Goal: Task Accomplishment & Management: Manage account settings

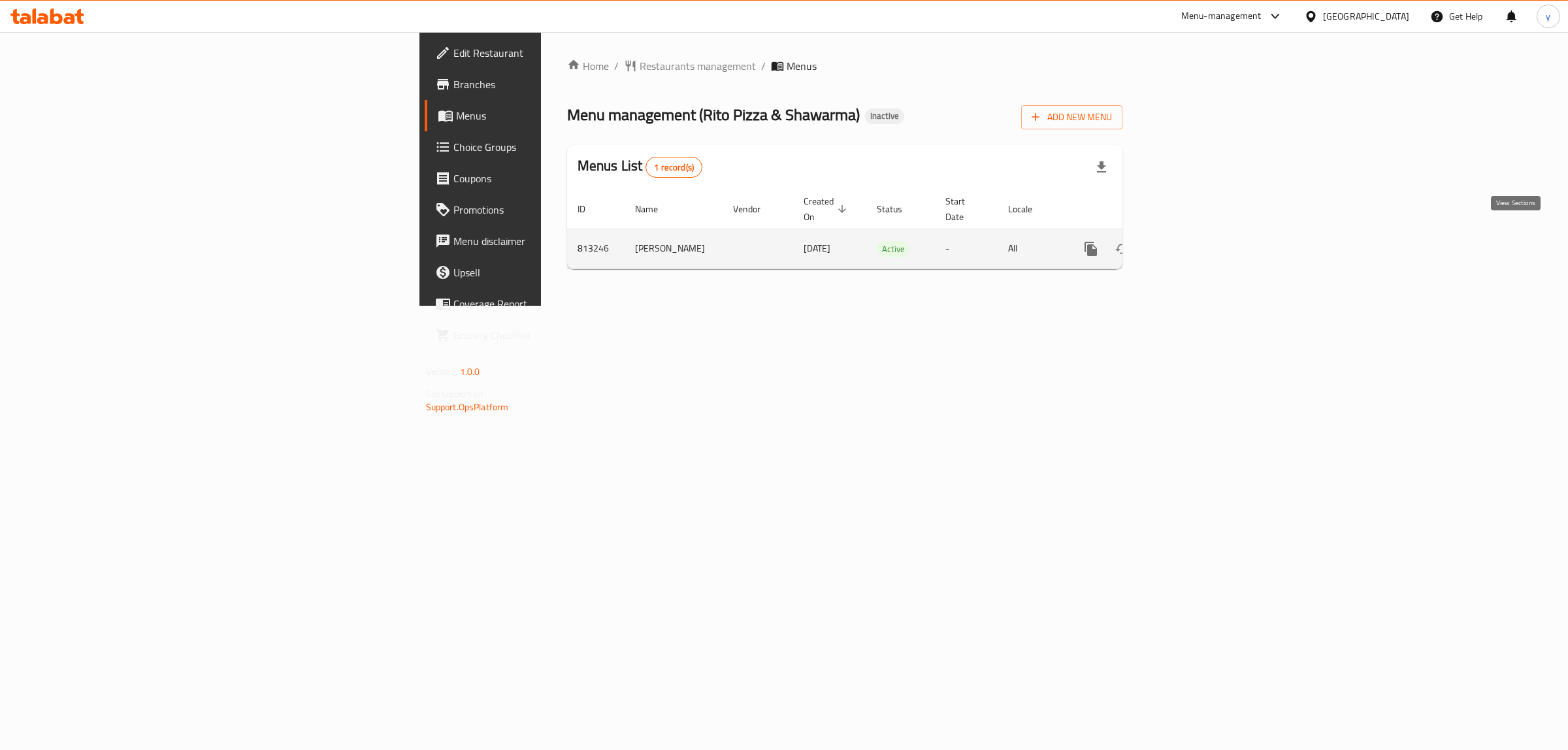
click at [1193, 241] on icon "enhanced table" at bounding box center [1185, 250] width 16 height 16
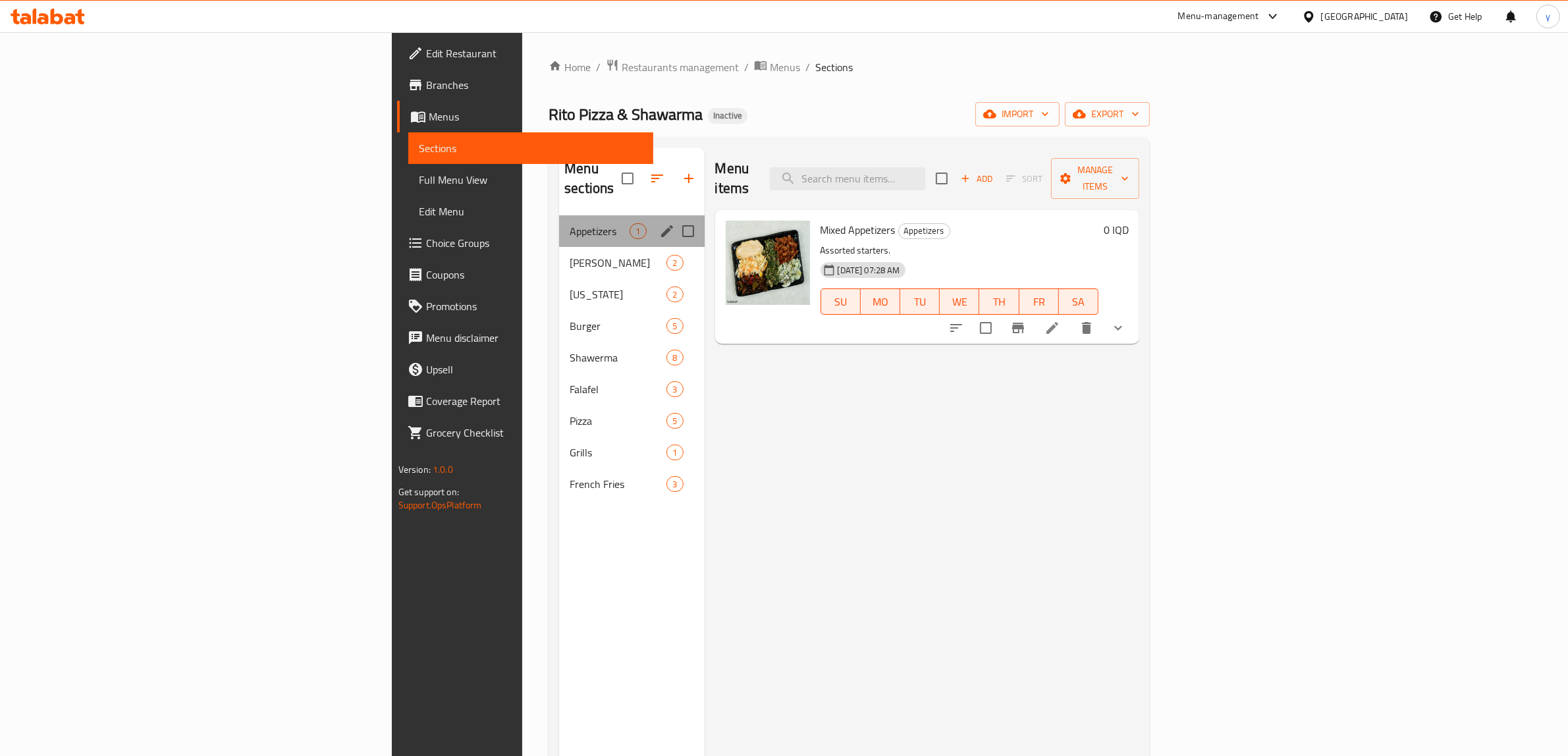
click at [559, 225] on div "Appetizers 1" at bounding box center [631, 231] width 145 height 32
click at [559, 257] on div "Shish Tawook 2" at bounding box center [631, 263] width 145 height 32
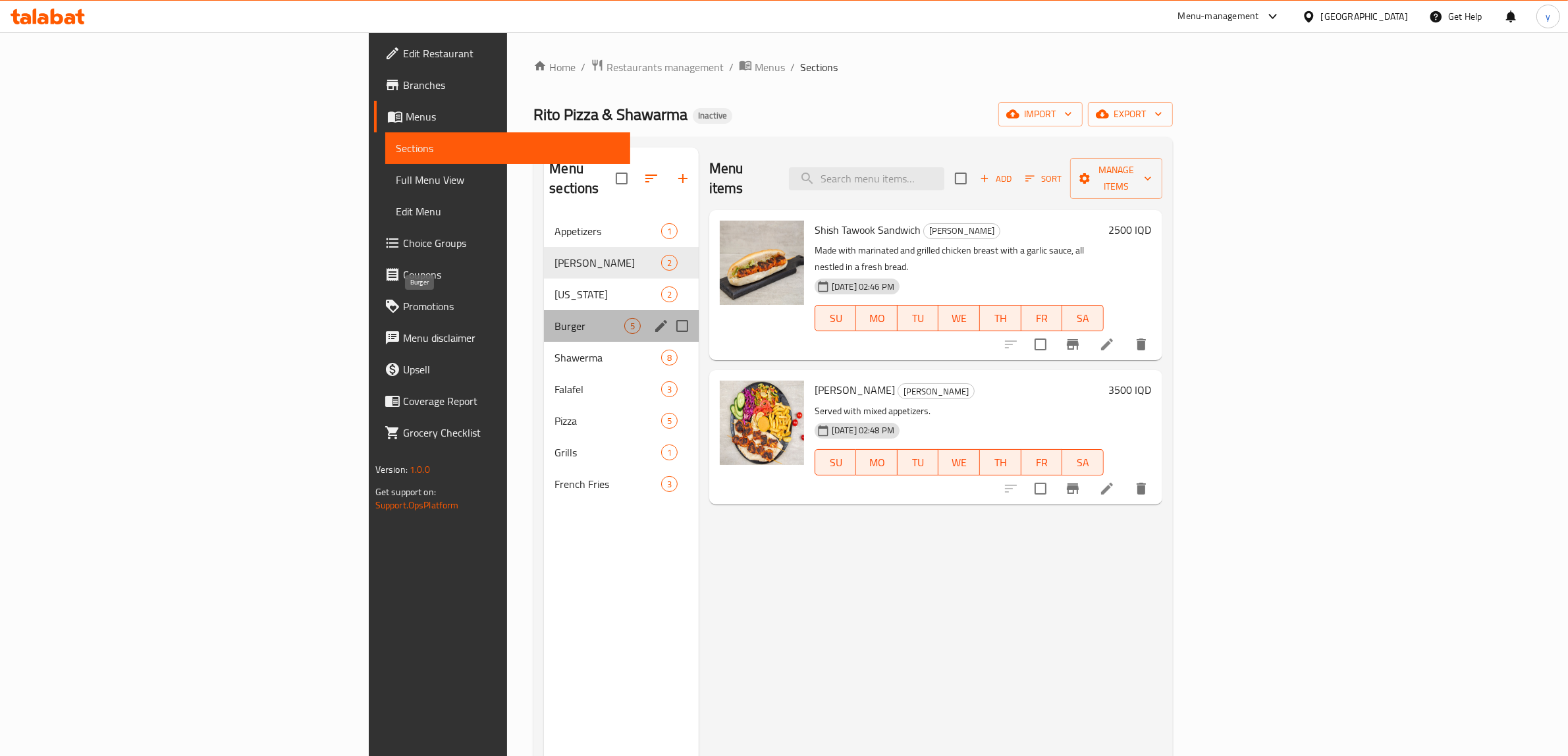
click at [554, 318] on span "Burger" at bounding box center [589, 327] width 69 height 16
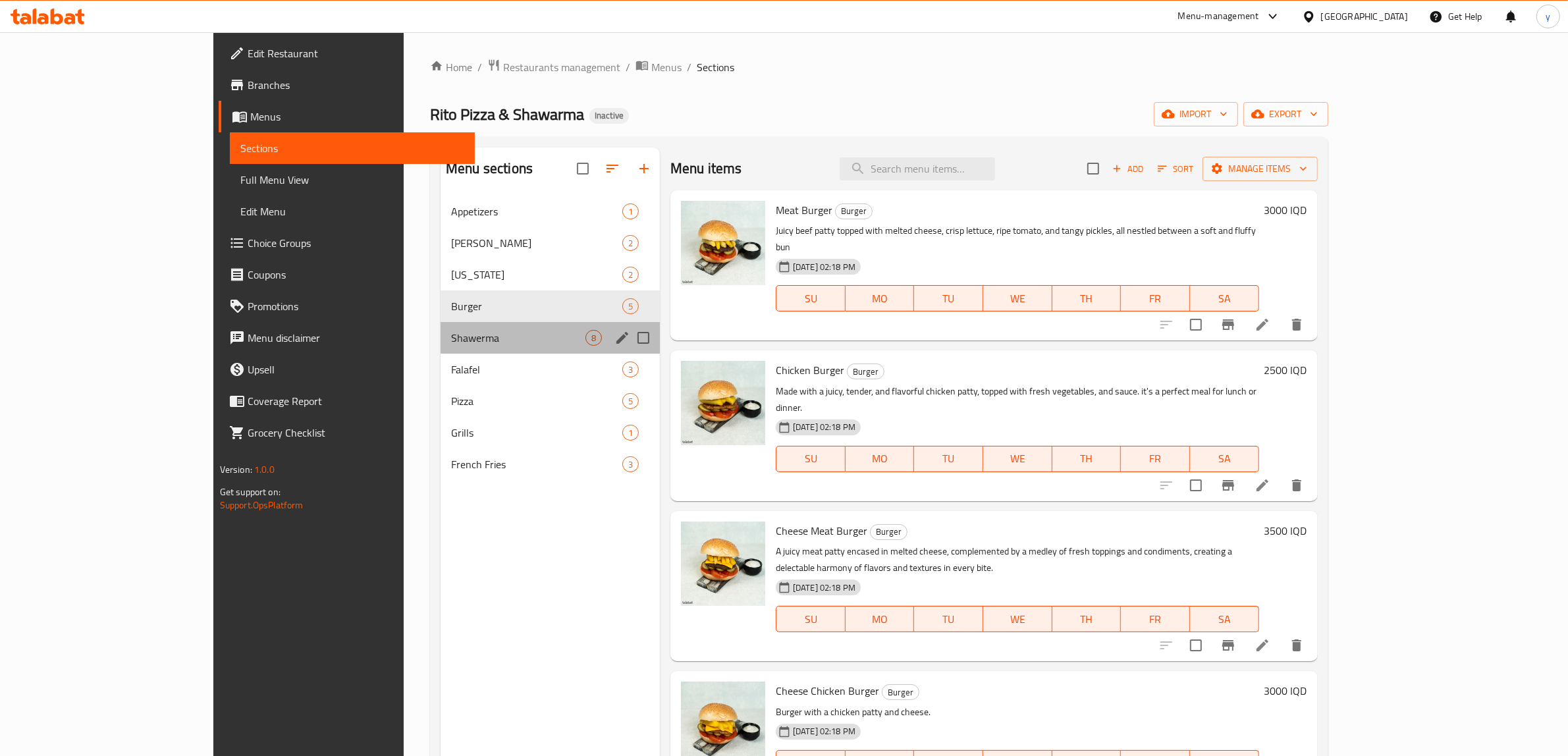
click at [453, 329] on div "Shawerma 8" at bounding box center [550, 338] width 219 height 32
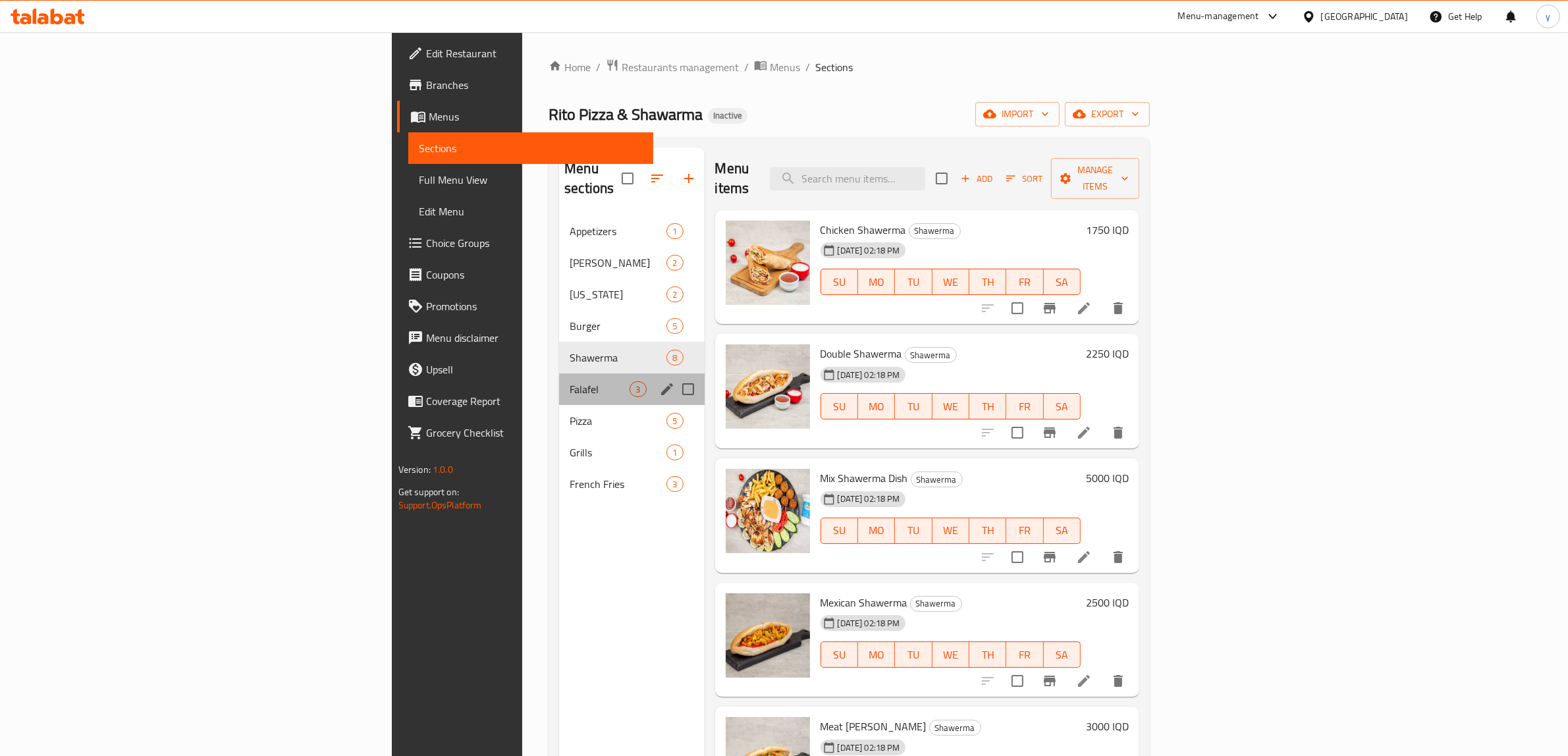
click at [559, 383] on div "Falafel 3" at bounding box center [631, 389] width 145 height 32
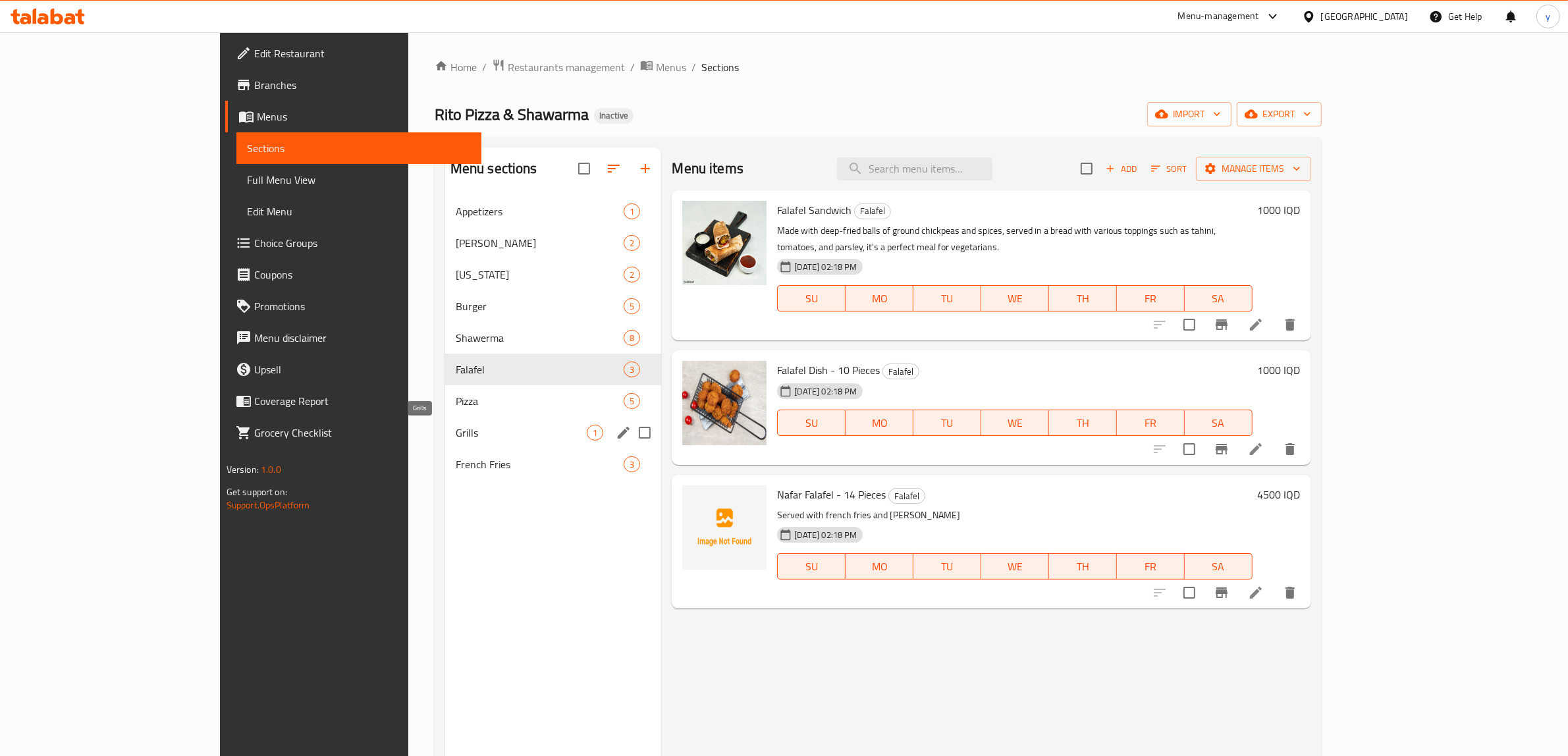
click at [471, 429] on span "Grills" at bounding box center [521, 433] width 132 height 16
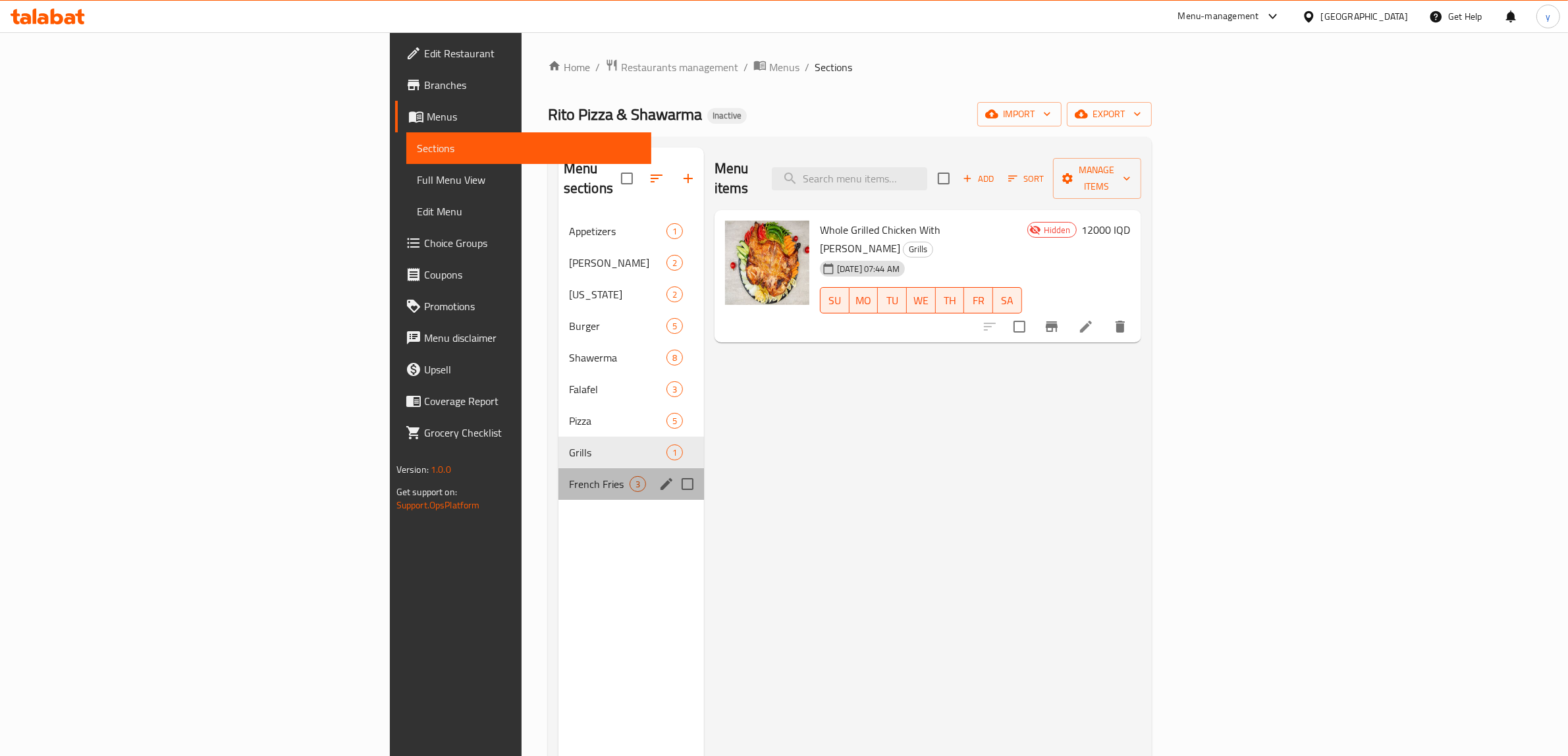
click at [559, 477] on div "French Fries 3" at bounding box center [631, 484] width 146 height 32
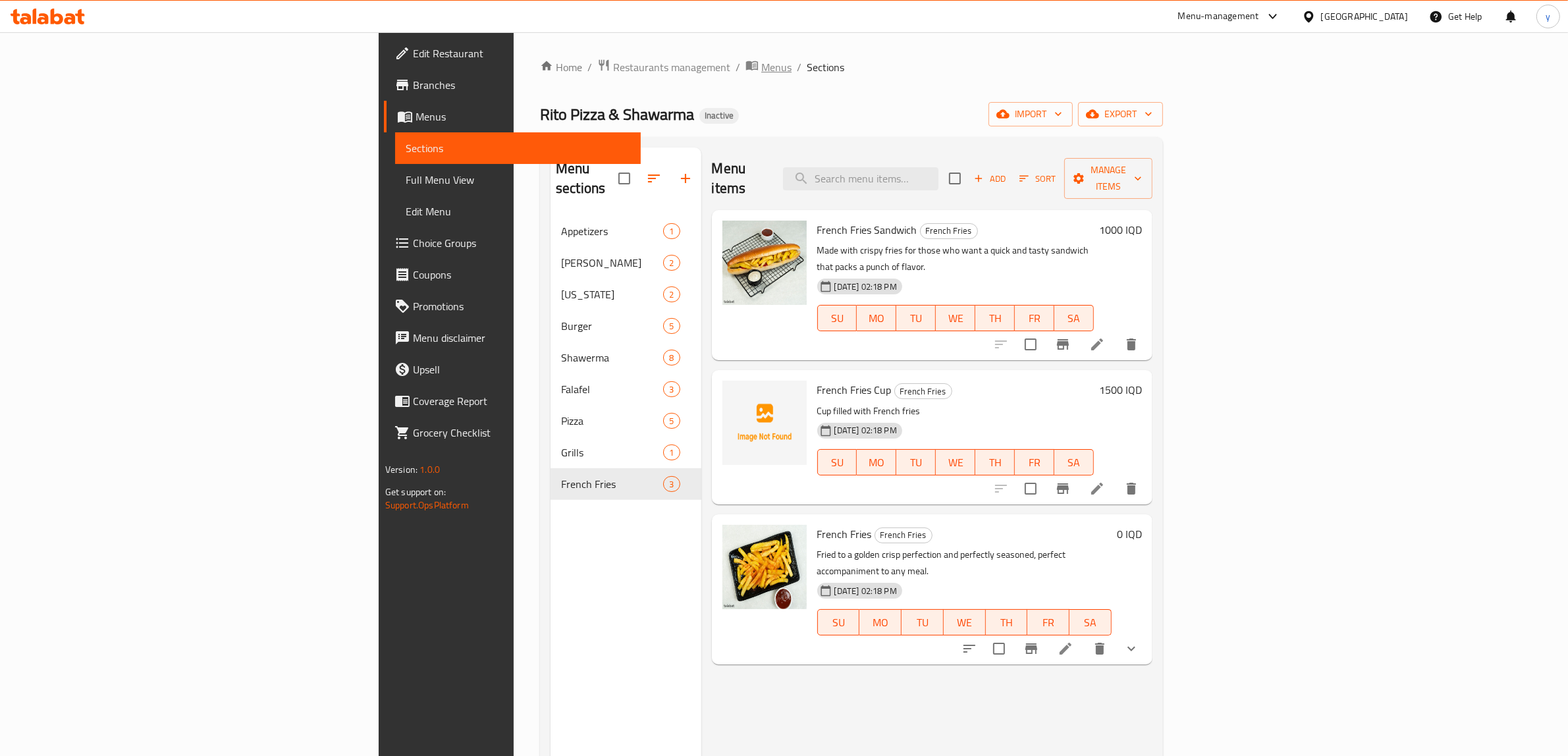
click at [762, 75] on span "Menus" at bounding box center [776, 68] width 30 height 16
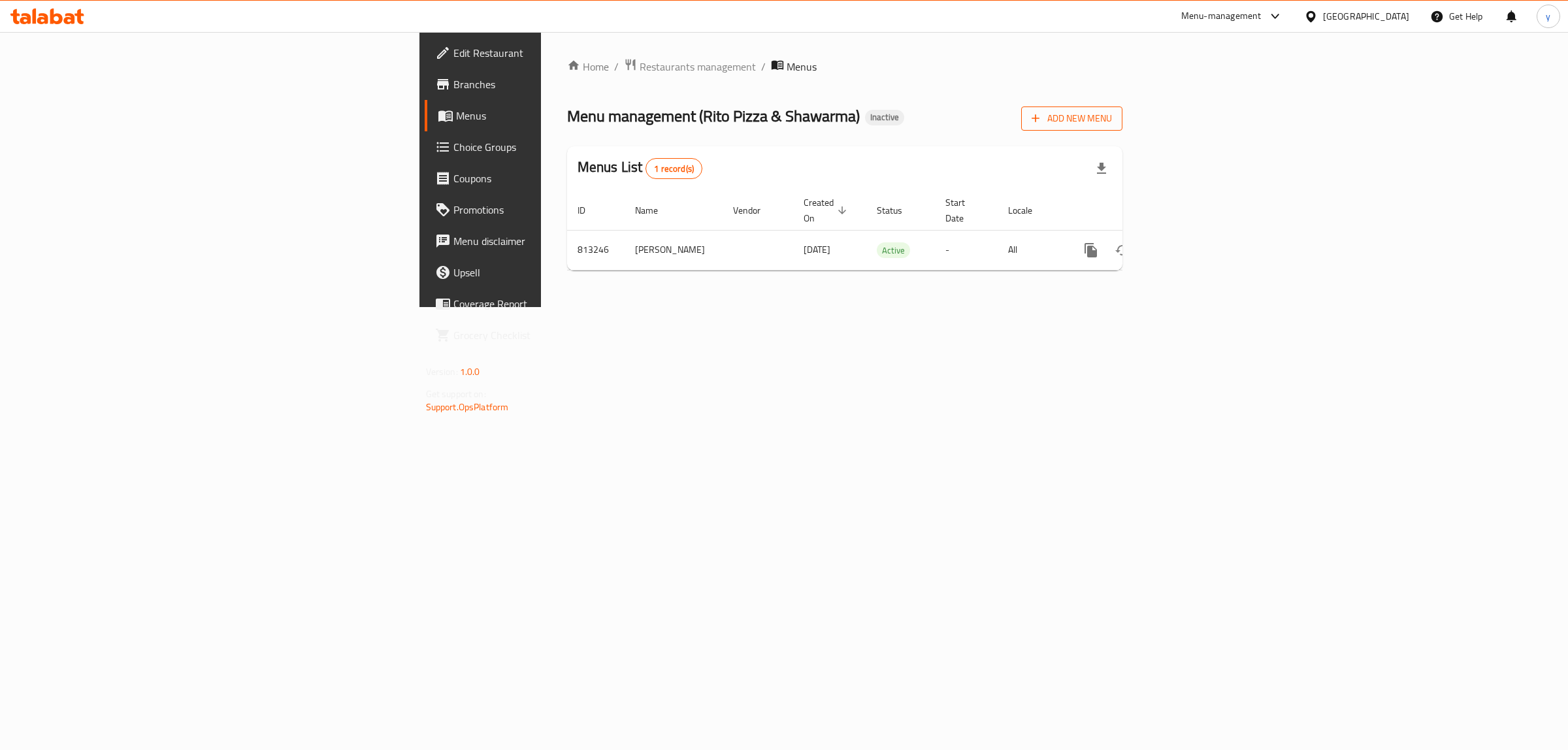
click at [1112, 115] on span "Add New Menu" at bounding box center [1072, 118] width 80 height 16
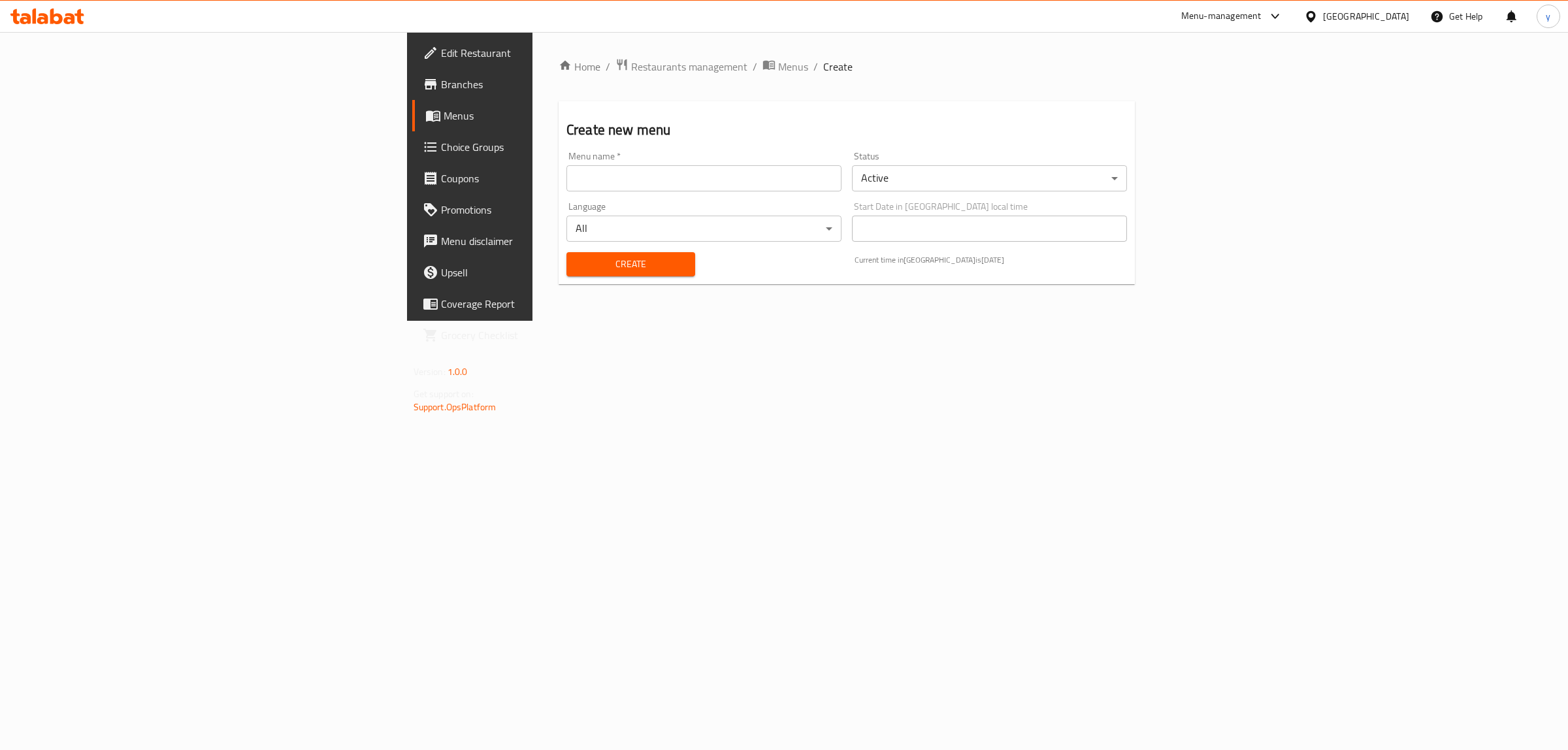
click at [723, 166] on input "text" at bounding box center [704, 179] width 275 height 26
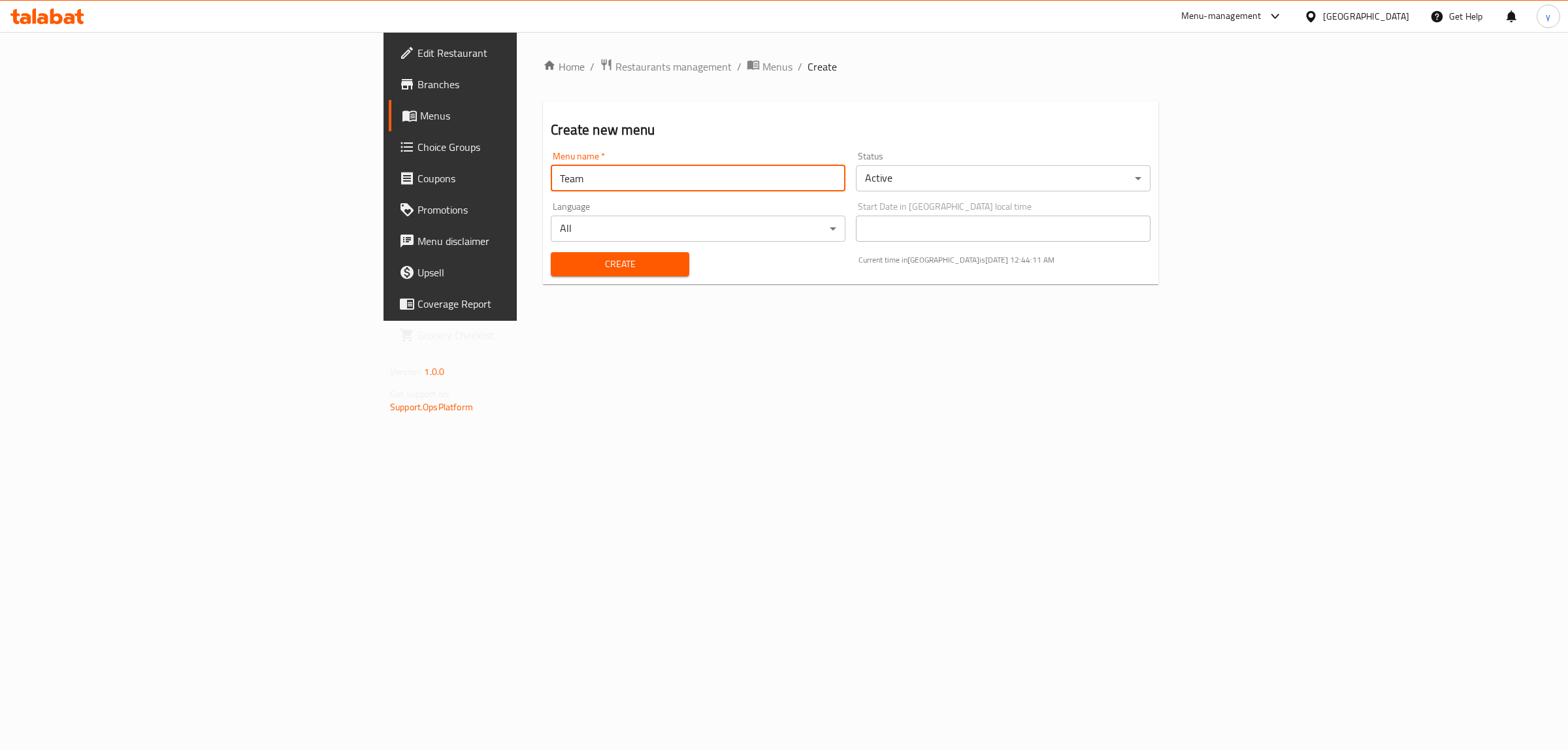
type input "Team"
click at [551, 276] on button "Create" at bounding box center [619, 264] width 138 height 24
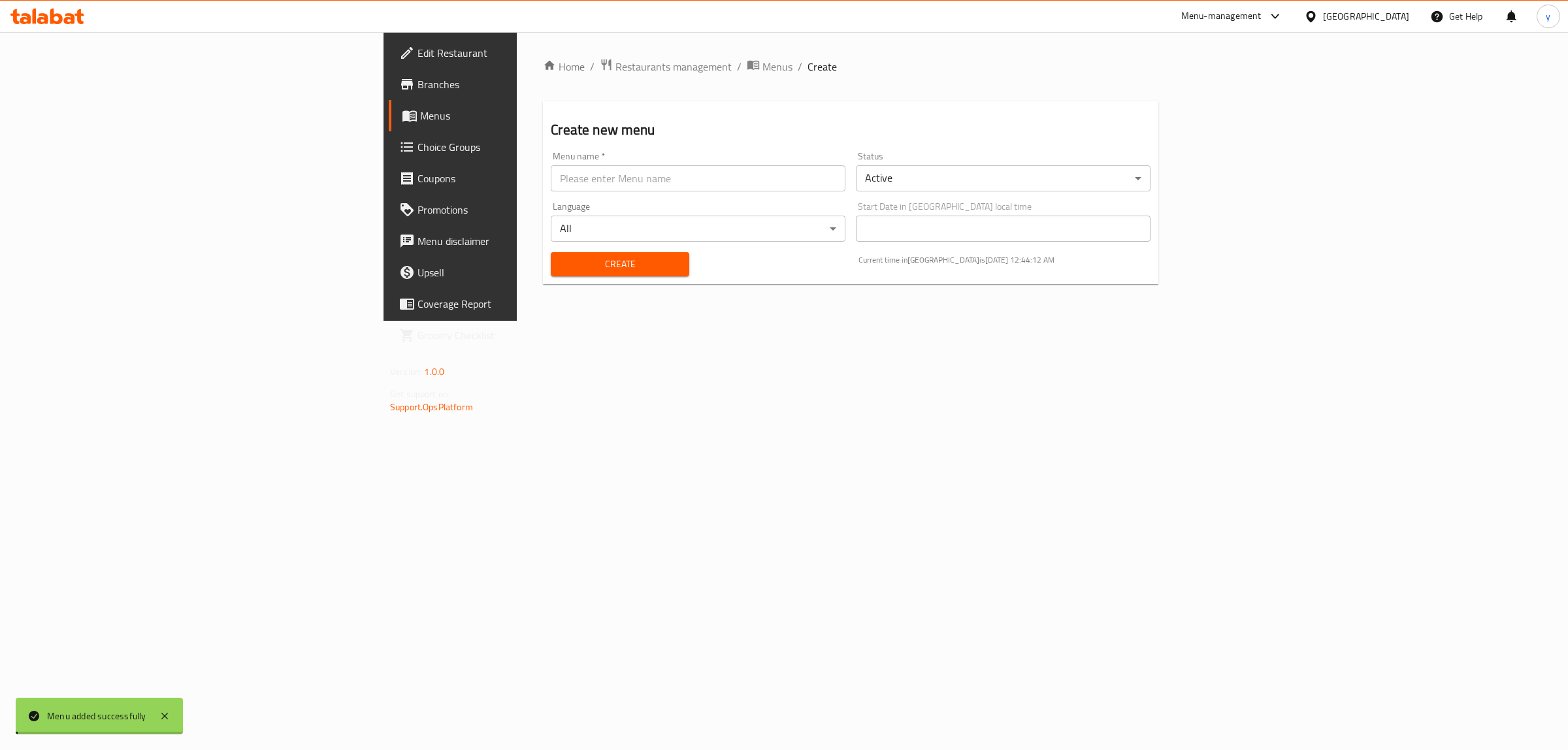
click at [762, 66] on span "Menus" at bounding box center [777, 67] width 30 height 16
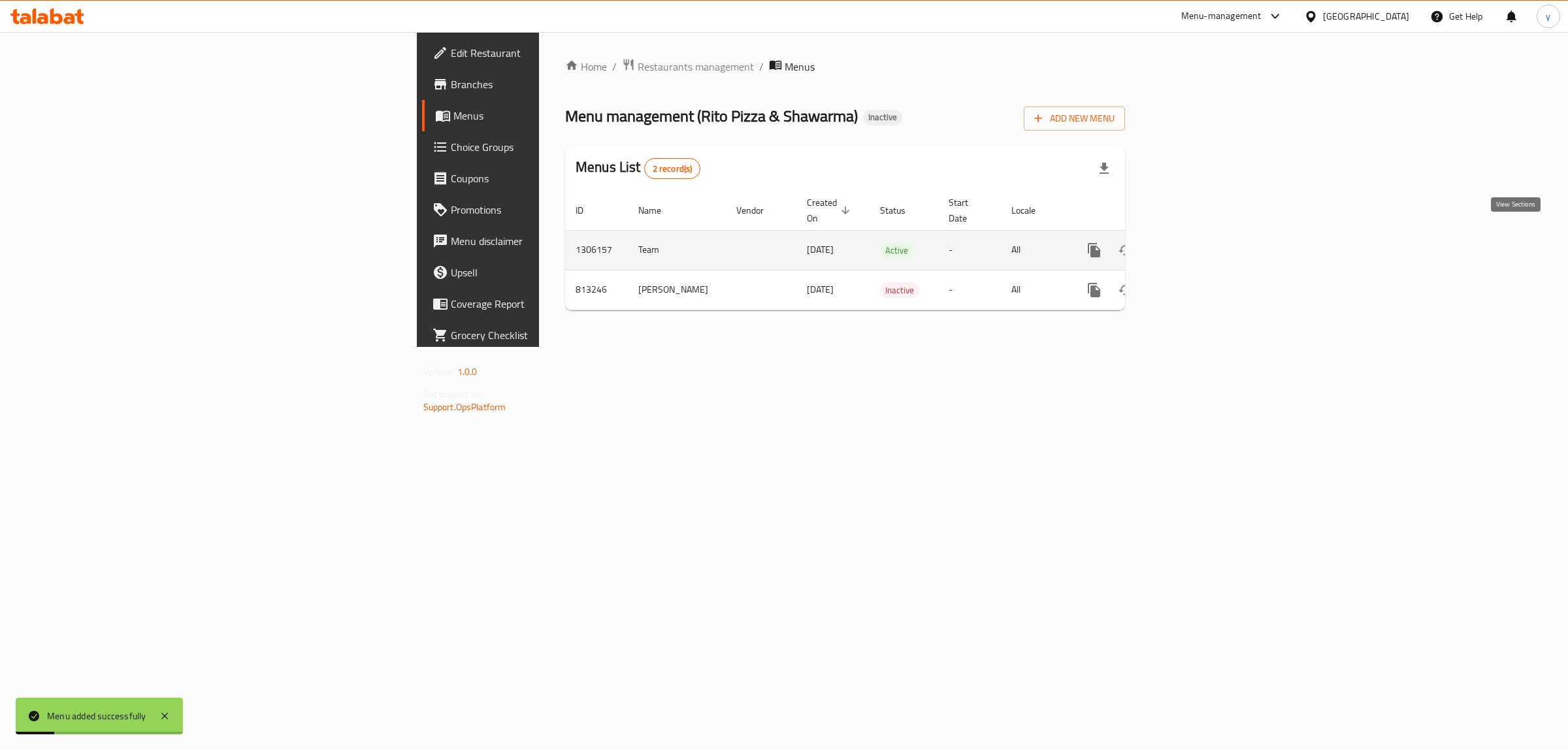
click at [1204, 235] on link "enhanced table" at bounding box center [1188, 250] width 31 height 31
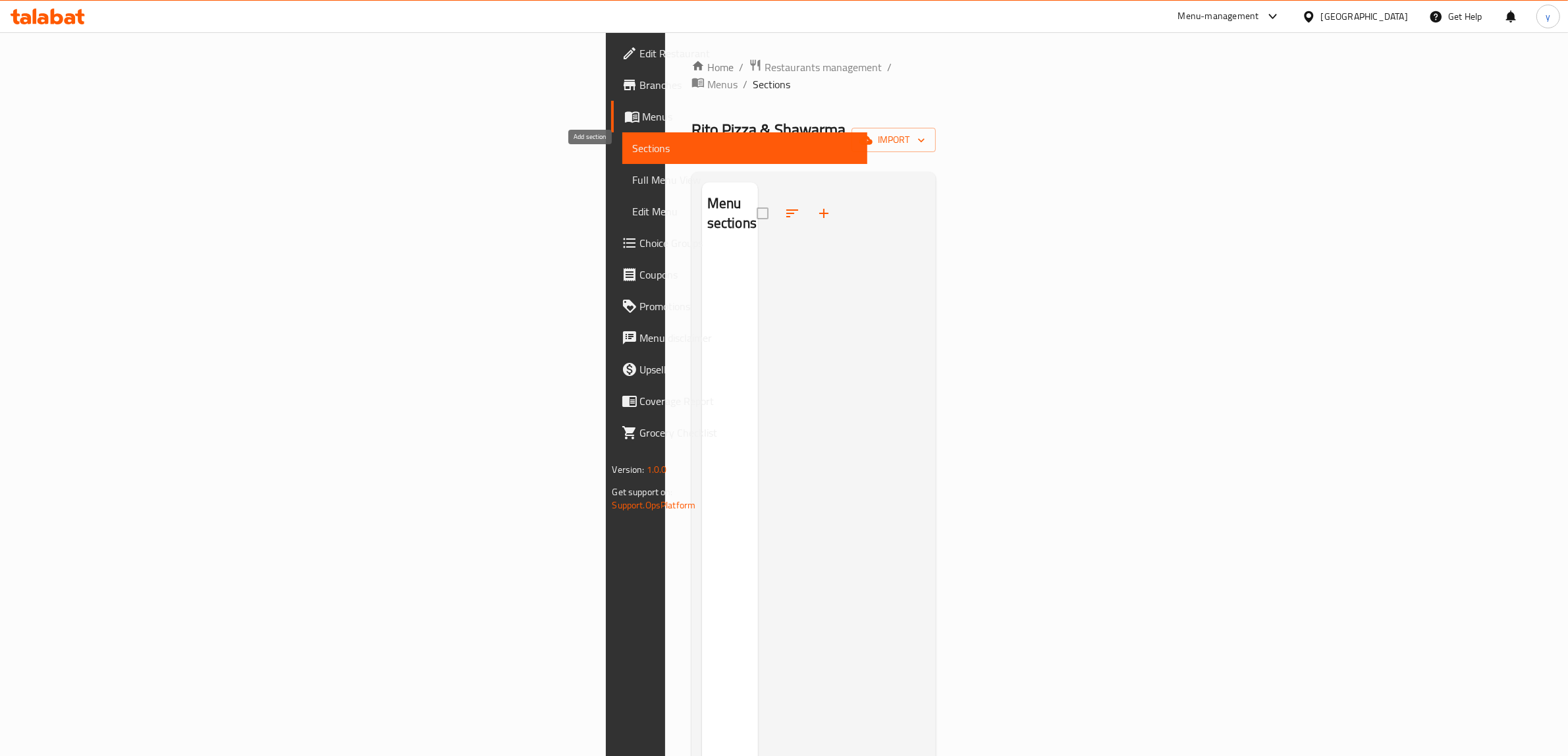
click at [816, 206] on icon "button" at bounding box center [824, 214] width 16 height 16
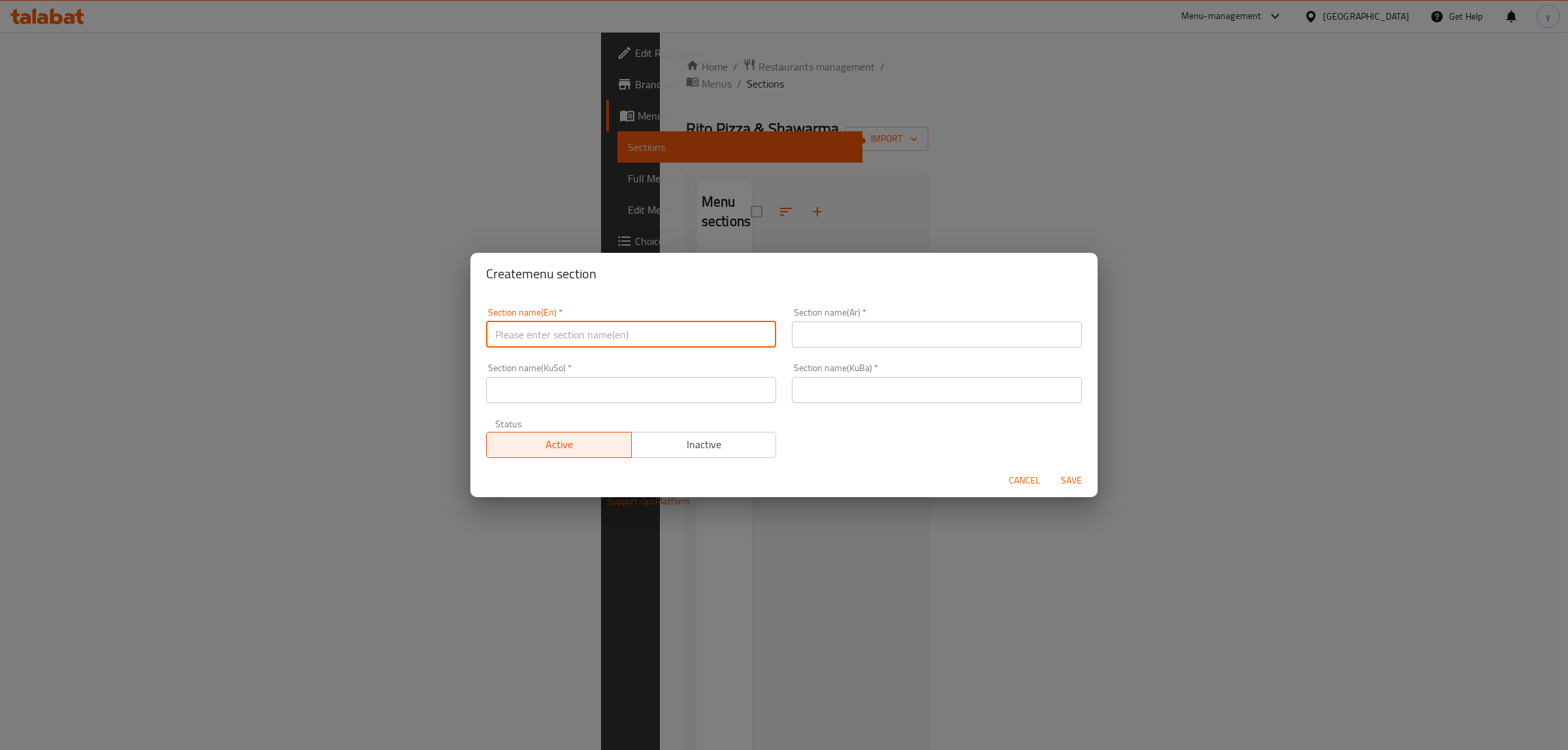
click at [612, 324] on input "text" at bounding box center [632, 335] width 290 height 26
paste input "Plate"
type input "Plate"
click at [874, 341] on input "text" at bounding box center [937, 335] width 290 height 26
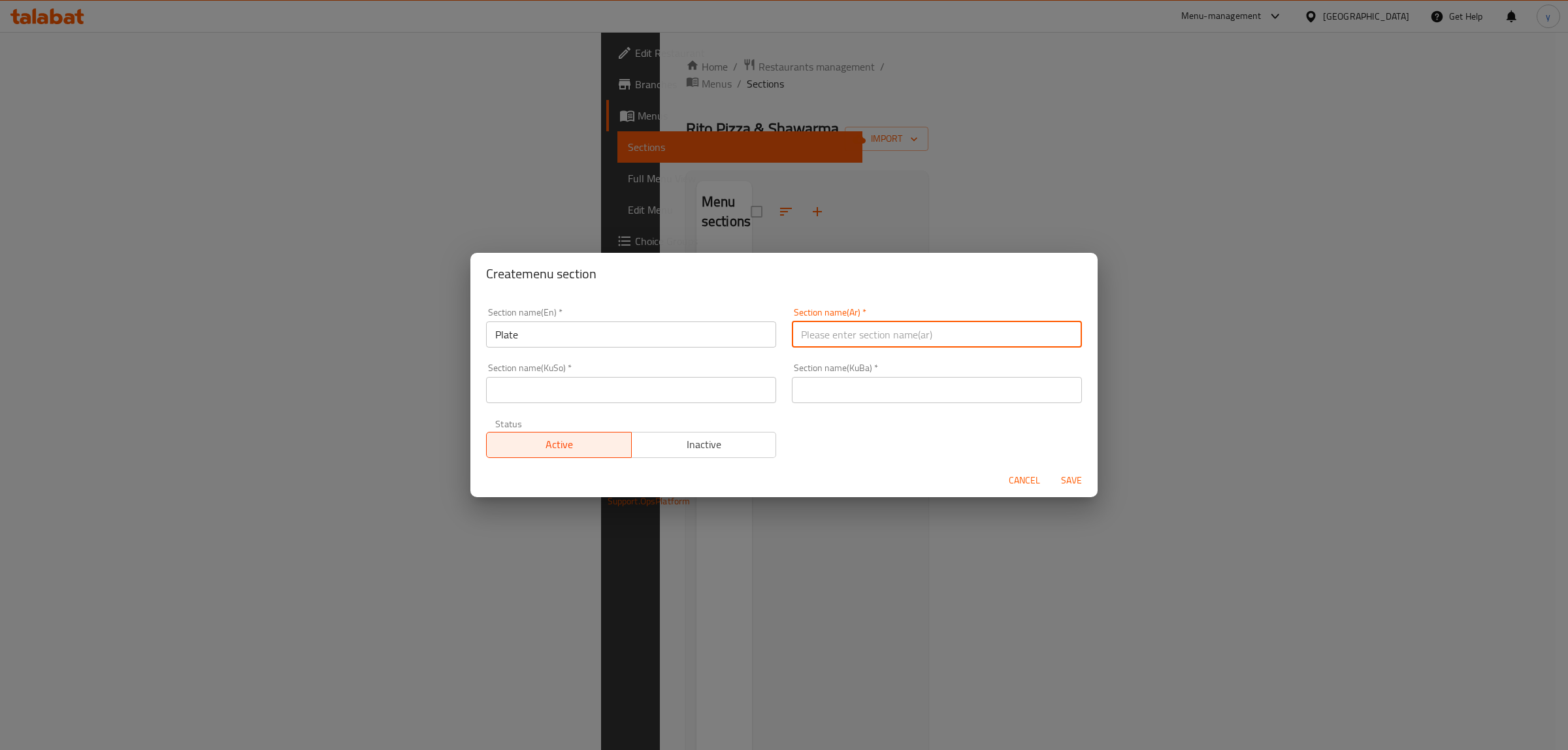
click at [687, 335] on input "Plate" at bounding box center [632, 335] width 290 height 26
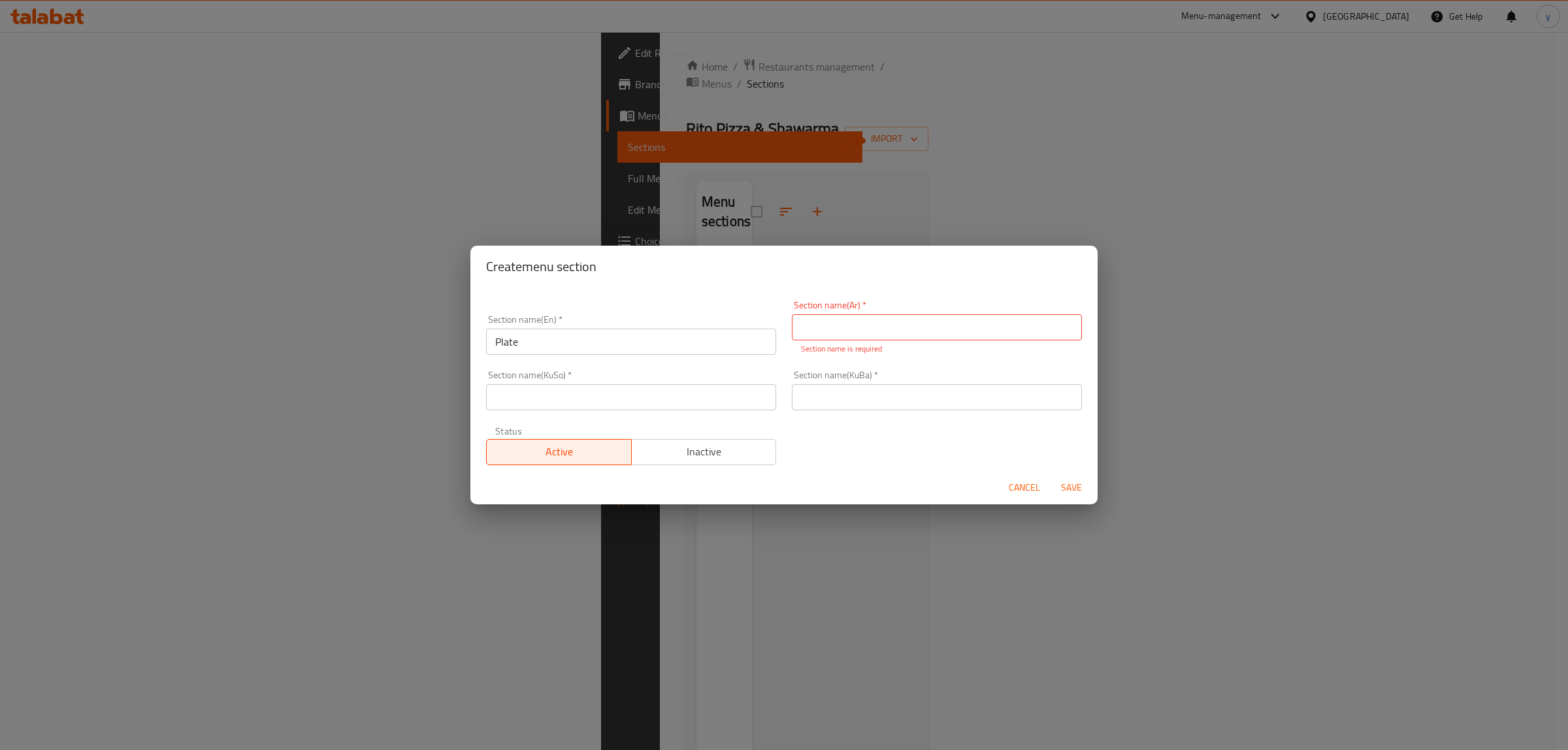
click at [687, 335] on input "Plate" at bounding box center [632, 342] width 290 height 26
click at [828, 352] on p "Section name is required" at bounding box center [936, 349] width 272 height 12
click at [841, 343] on p "Section name is required" at bounding box center [936, 349] width 272 height 12
click at [847, 338] on input "text" at bounding box center [937, 328] width 290 height 26
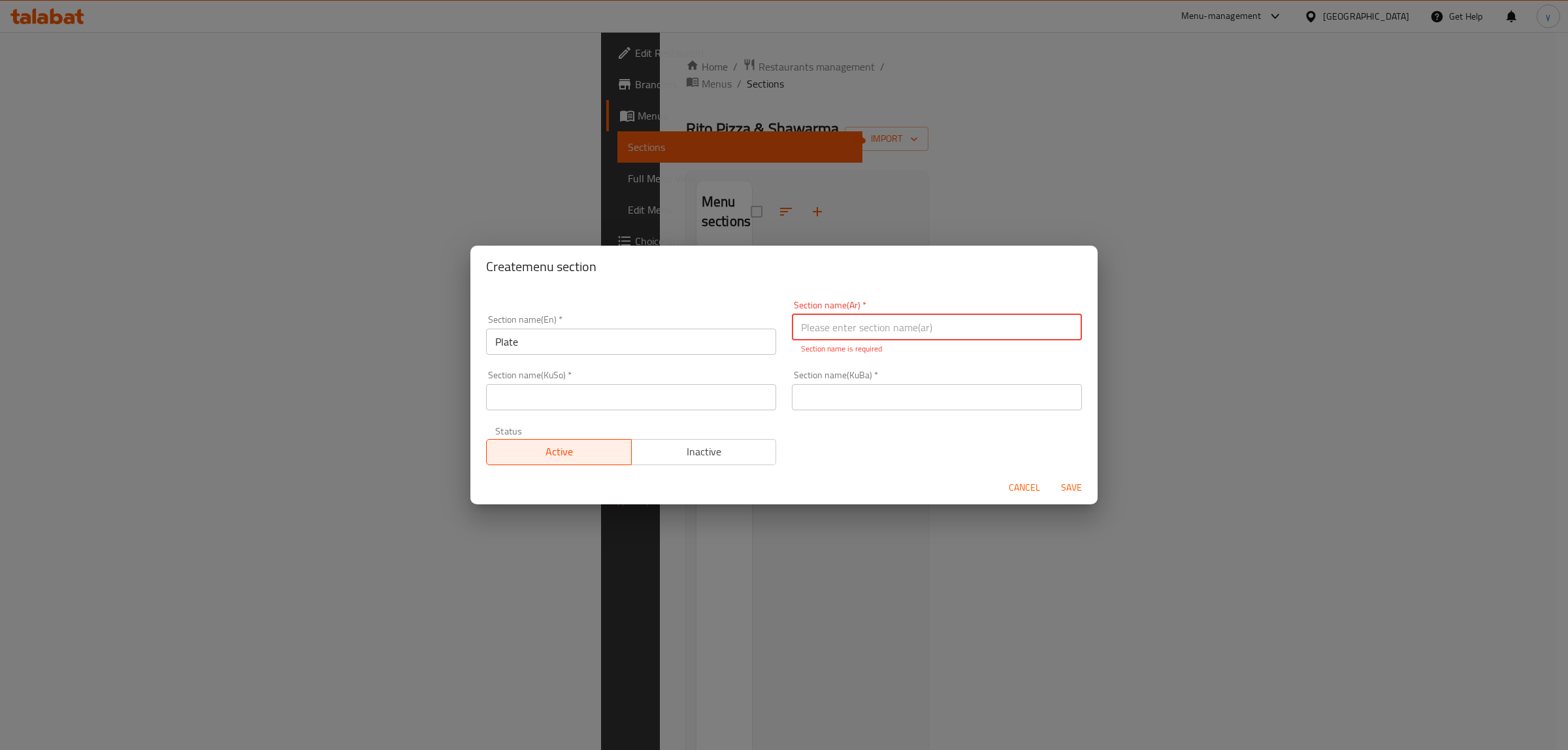
type input "أ"
type input "الأطباق"
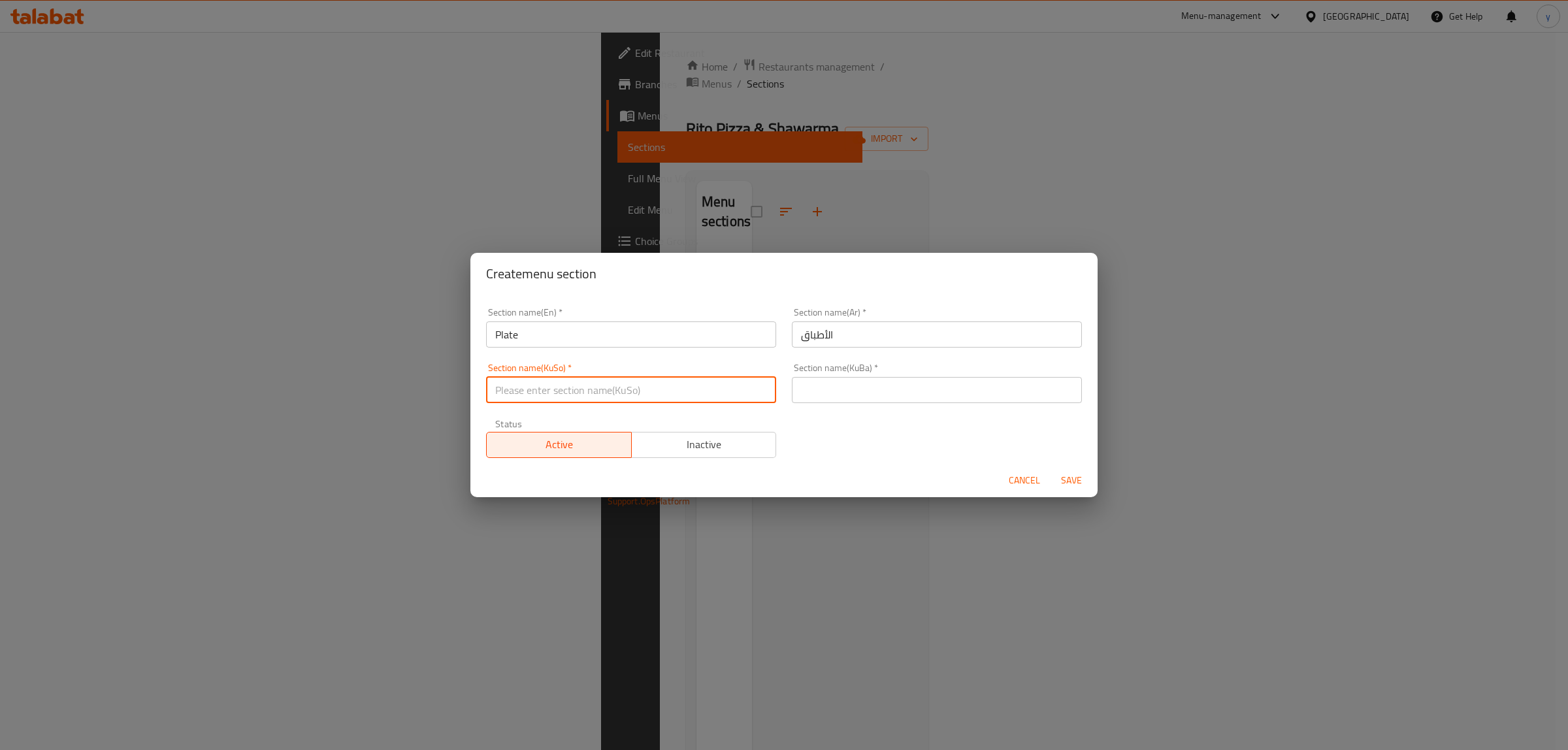
click at [691, 409] on div "Section name(KuSo)   * Section name(KuSo) *" at bounding box center [631, 383] width 306 height 55
type input "قاپەکان"
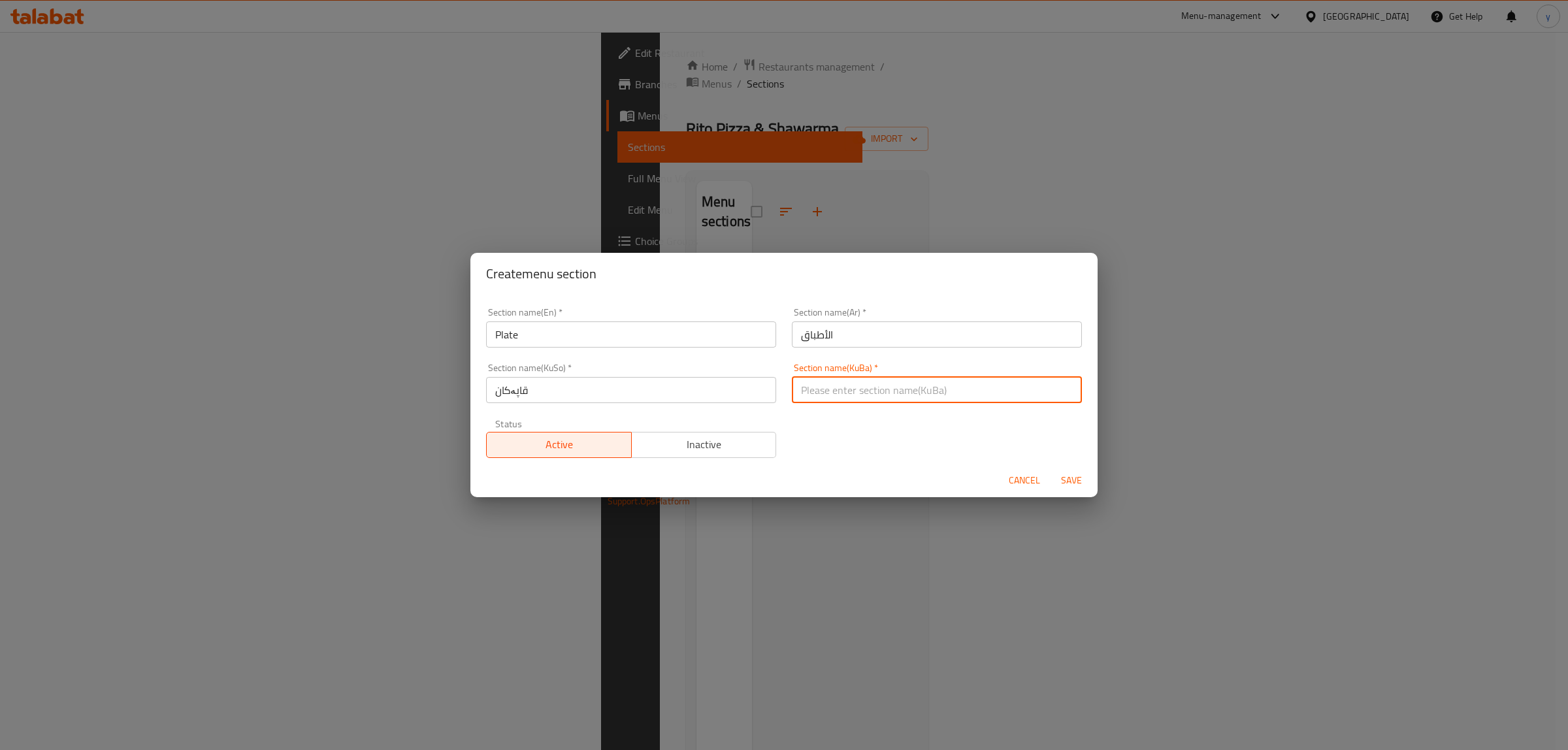
click at [850, 387] on input "text" at bounding box center [937, 390] width 290 height 26
paste input "قاپەکان"
type input "قاپەکان"
click at [1065, 476] on span "Save" at bounding box center [1071, 481] width 31 height 16
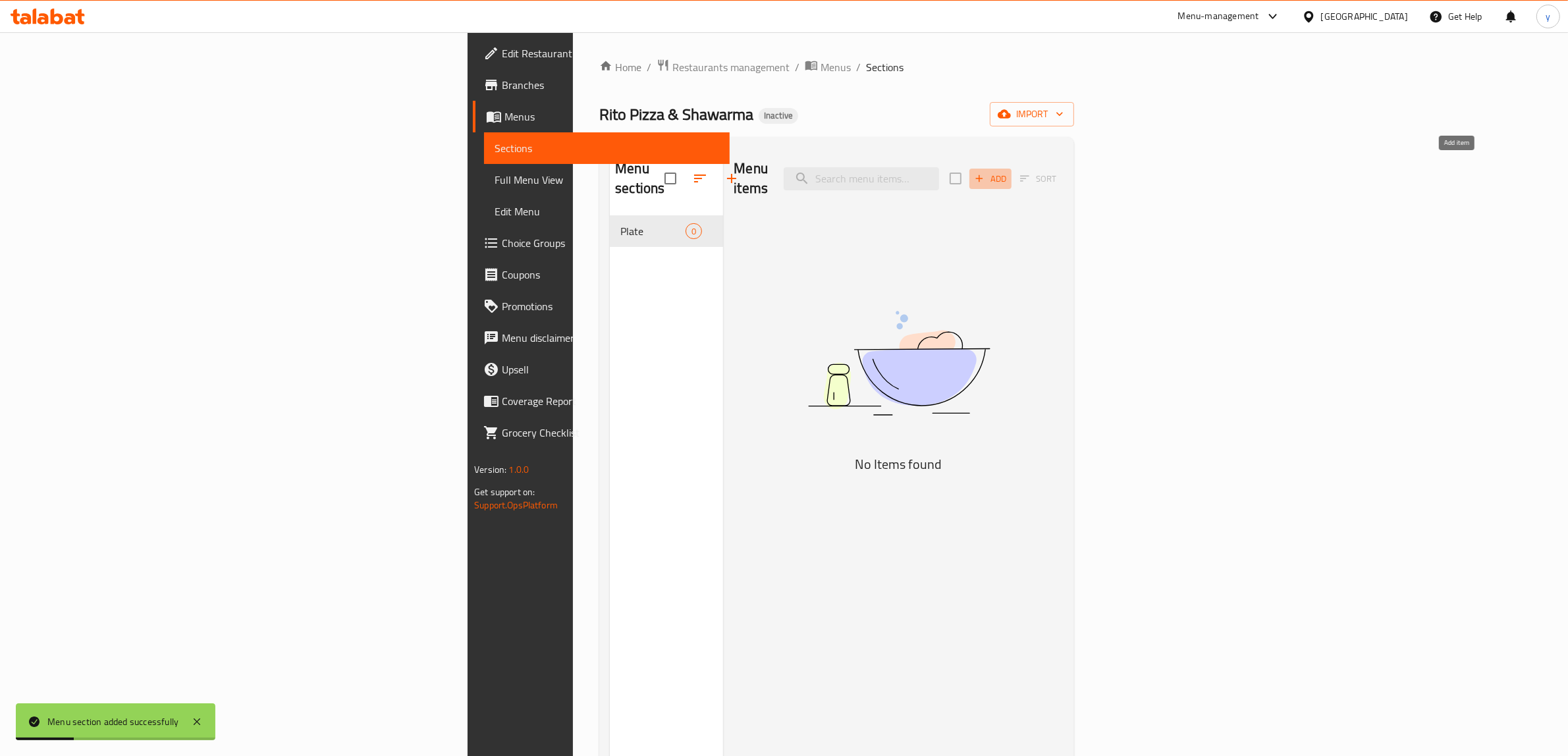
click at [1009, 174] on span "Add" at bounding box center [990, 179] width 35 height 15
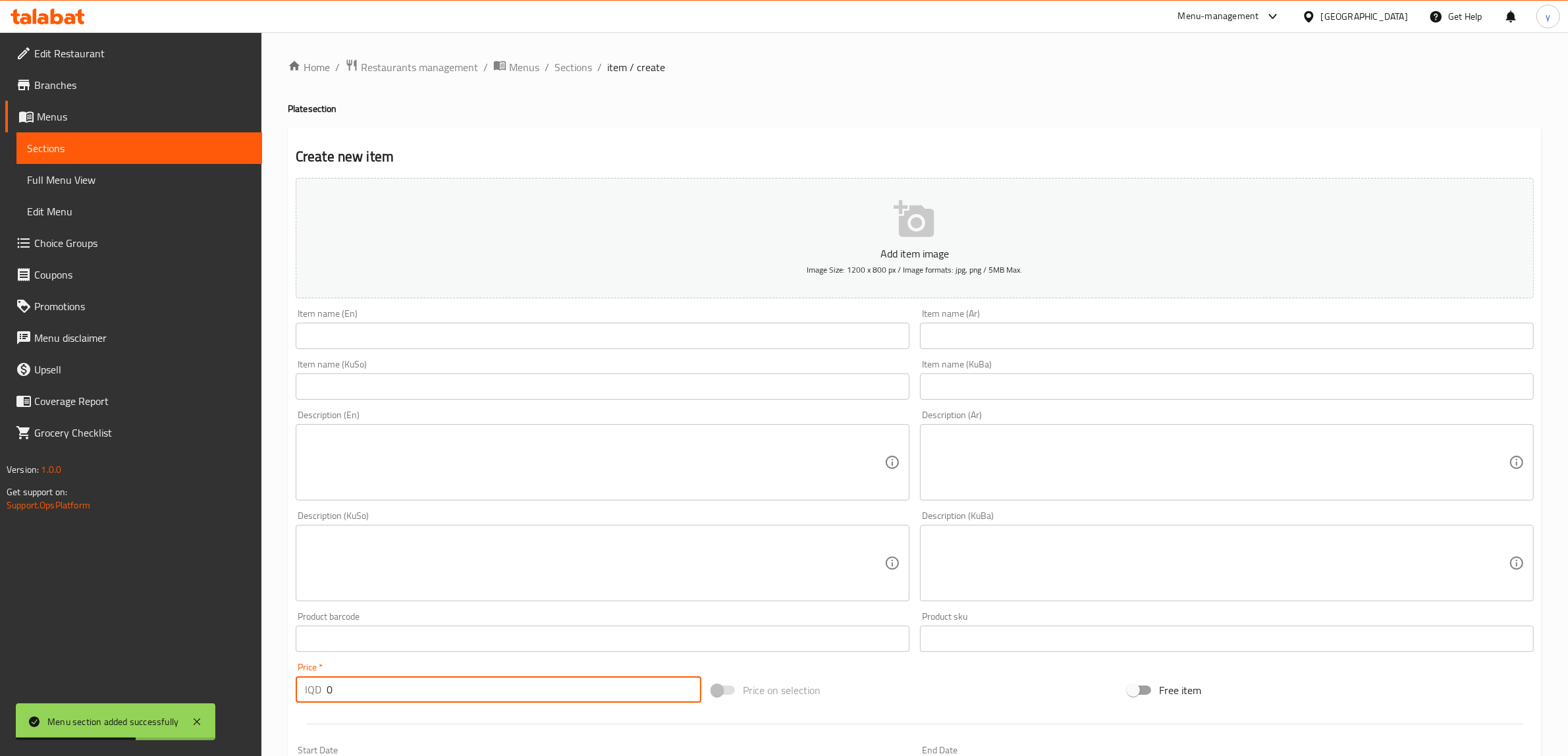
click at [332, 682] on input "0" at bounding box center [514, 690] width 375 height 26
paste input "2000"
click at [346, 692] on input "02000" at bounding box center [514, 690] width 375 height 26
paste input "number"
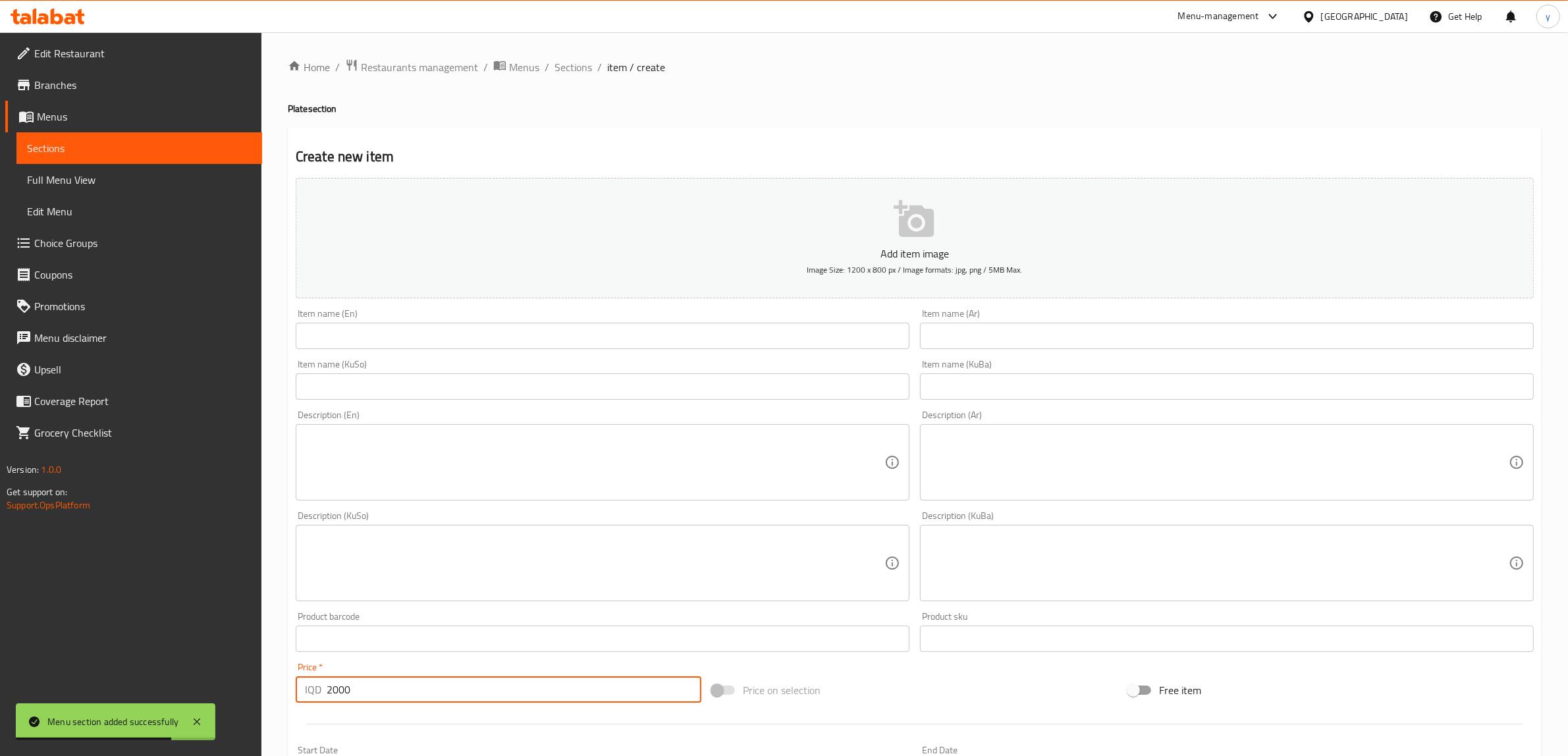
type input "2000"
click at [818, 334] on input "text" at bounding box center [602, 336] width 614 height 26
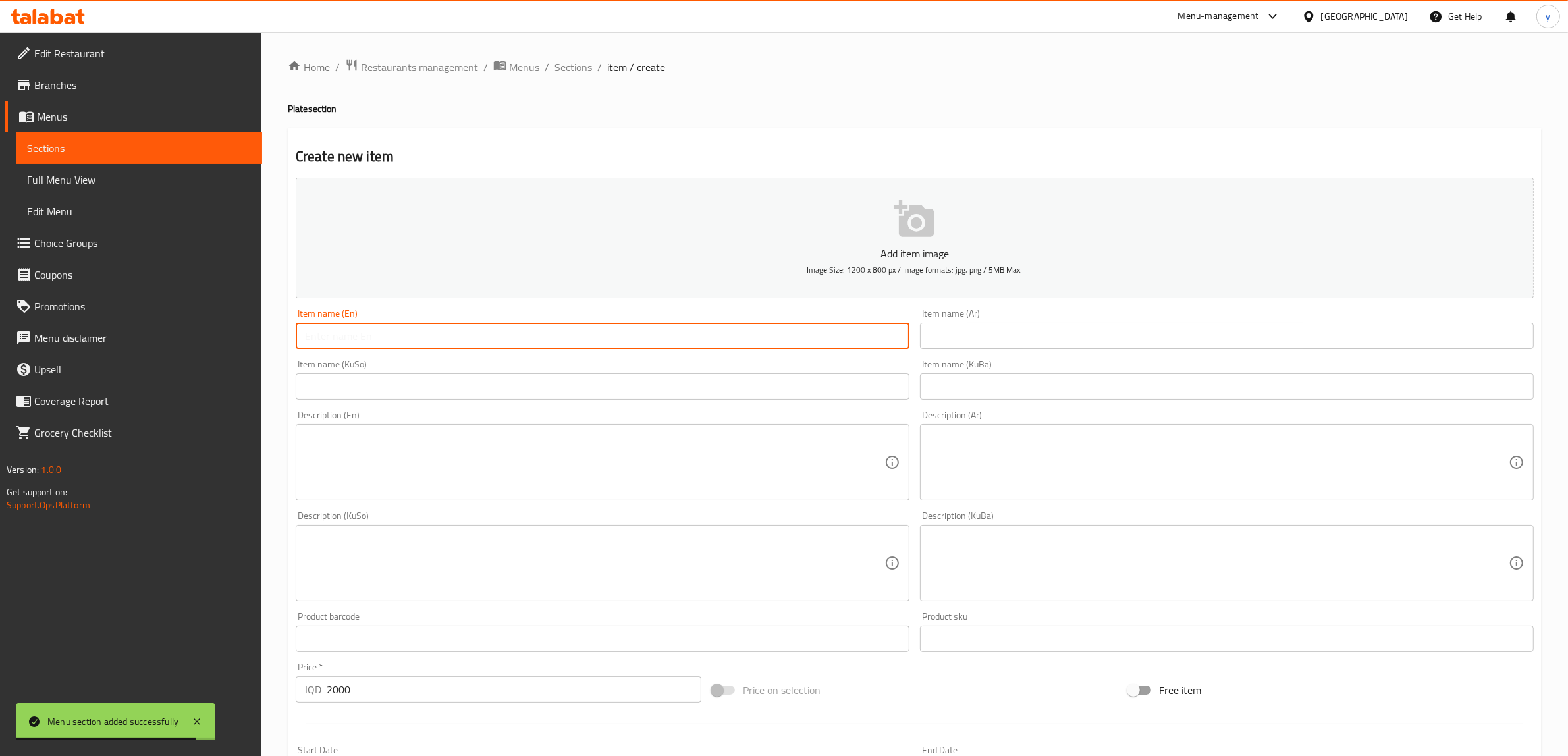
paste input "Falafel Plate"
type input "Falafel Plate"
click at [457, 454] on textarea at bounding box center [595, 463] width 579 height 63
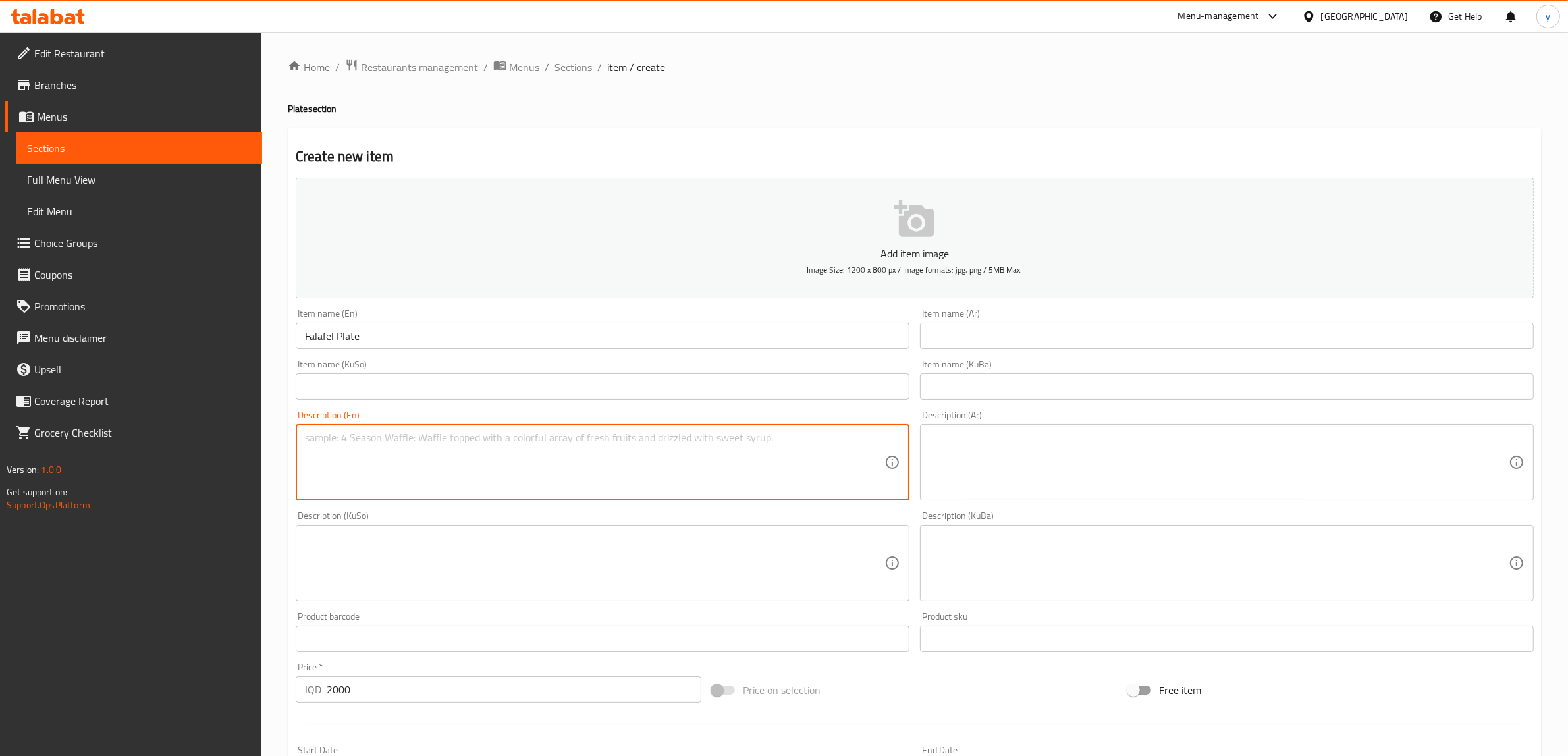
paste textarea "falafel pieces , tomato, cucumber, french fries, mayo and ketchup sauce"
type textarea "falafel pieces , tomato, cucumber, french fries, mayo and ketchup sauce"
click at [392, 334] on input "Falafel Plate" at bounding box center [602, 336] width 614 height 26
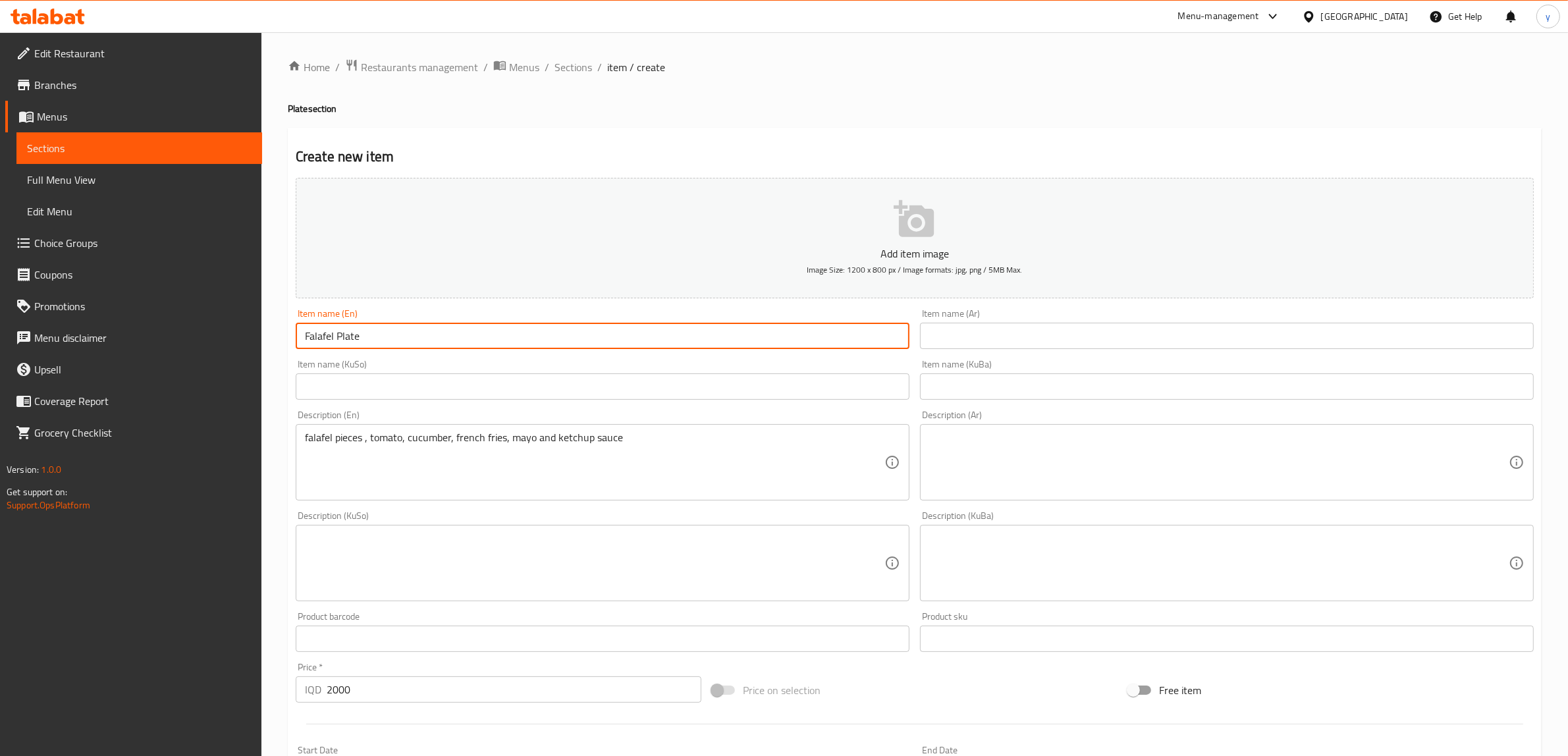
click at [928, 329] on input "text" at bounding box center [1226, 336] width 614 height 26
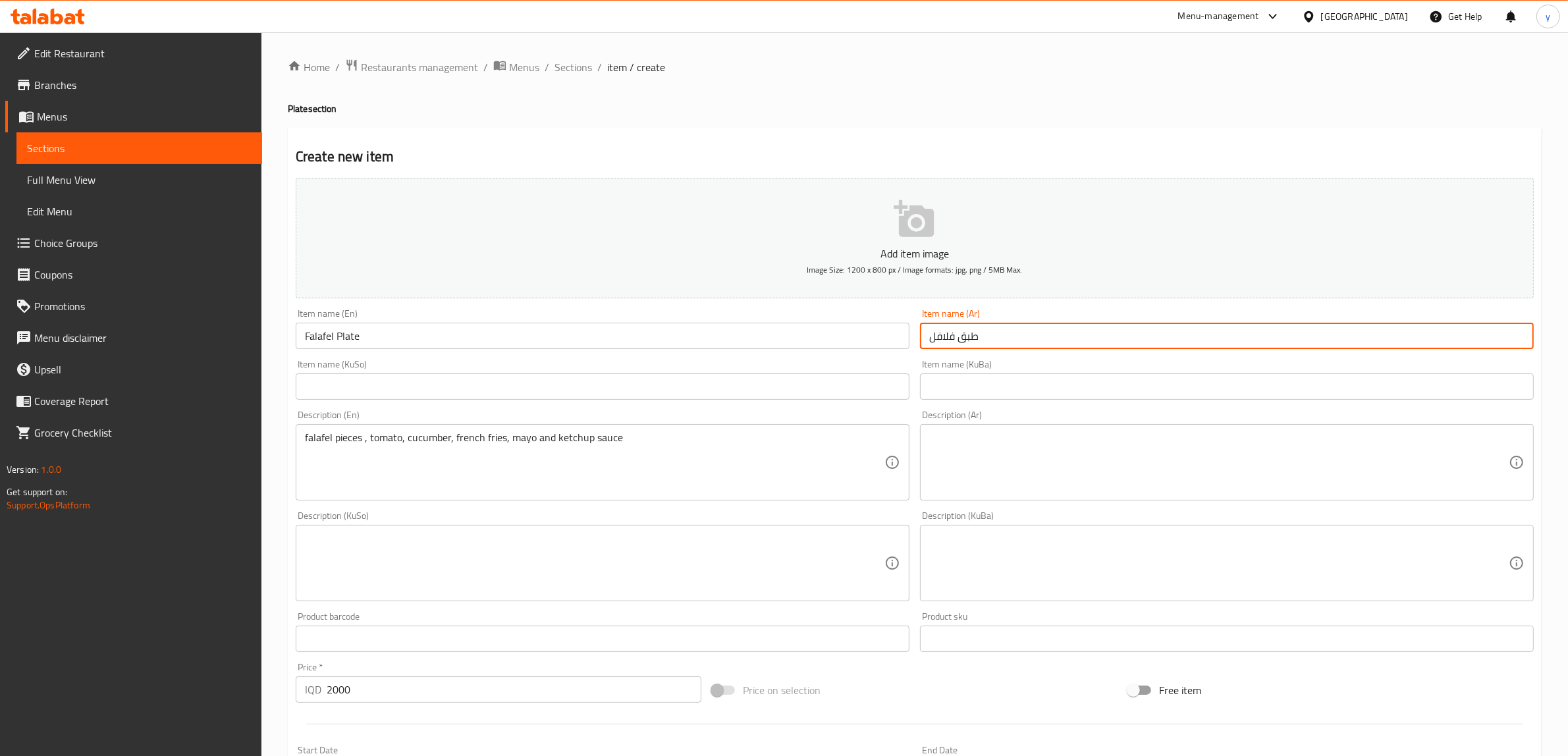
type input "طبق فلافل"
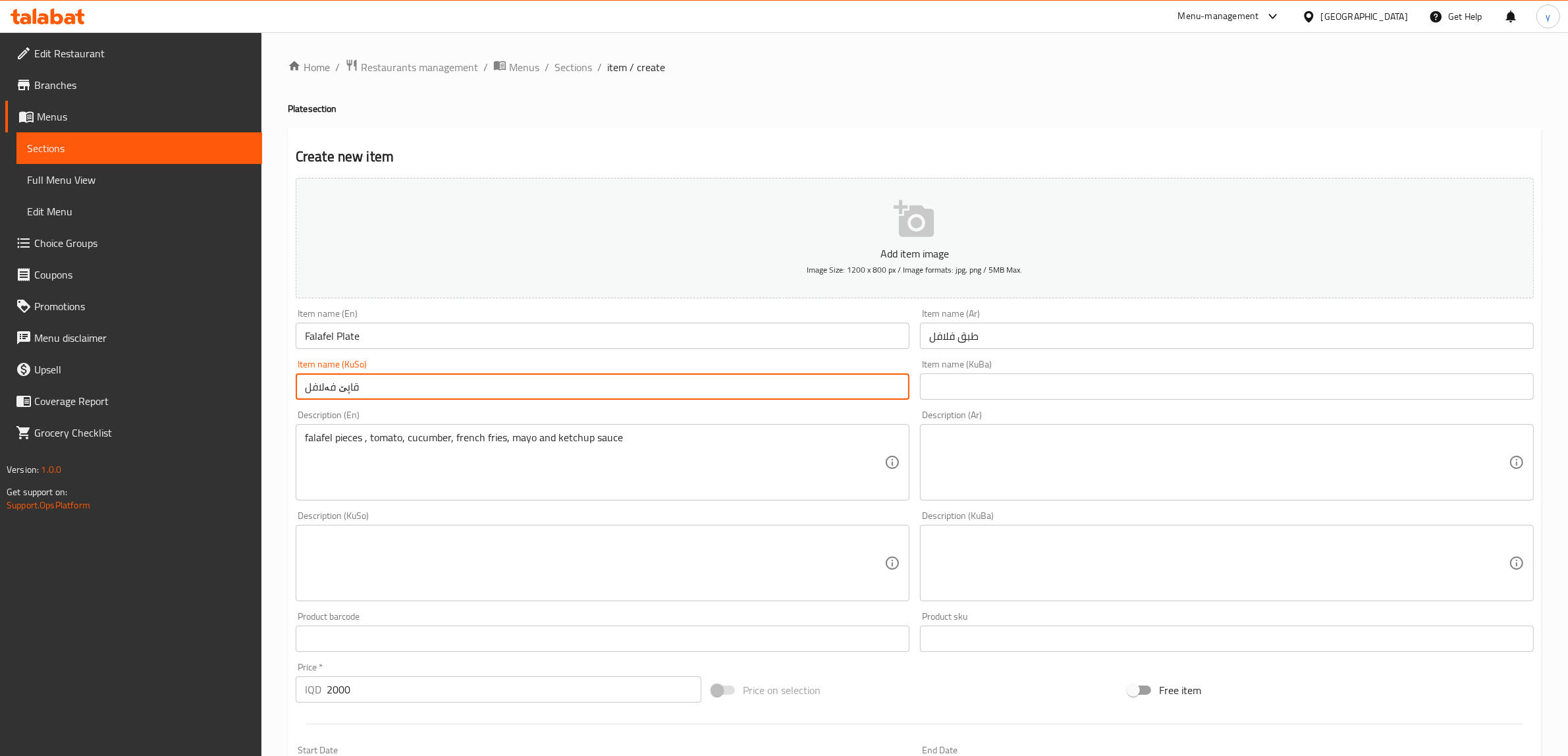
type input "قاپێ فەلافل"
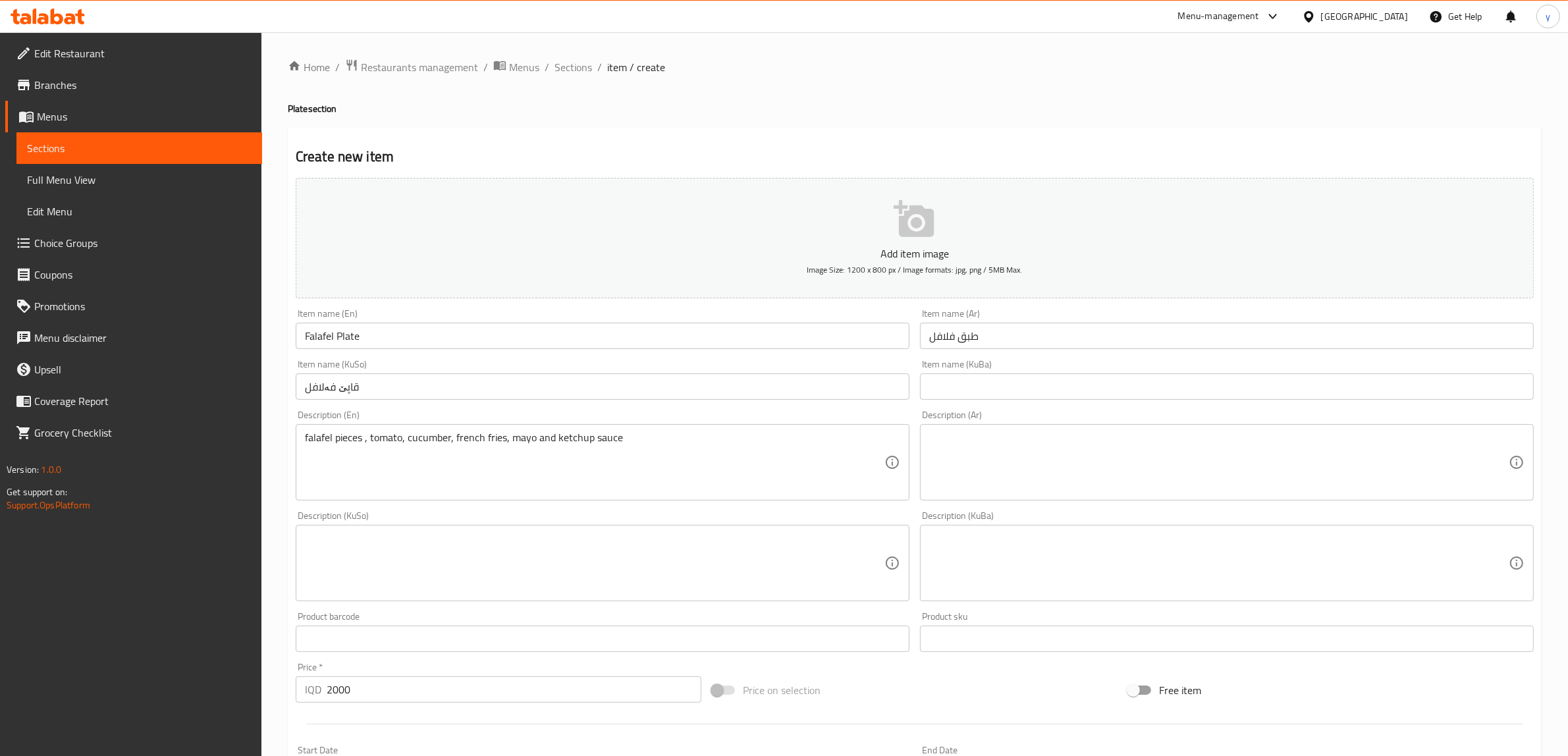
click at [463, 429] on div "falafel pieces , tomato, cucumber, french fries, mayo and ketchup sauce Descrip…" at bounding box center [602, 463] width 614 height 76
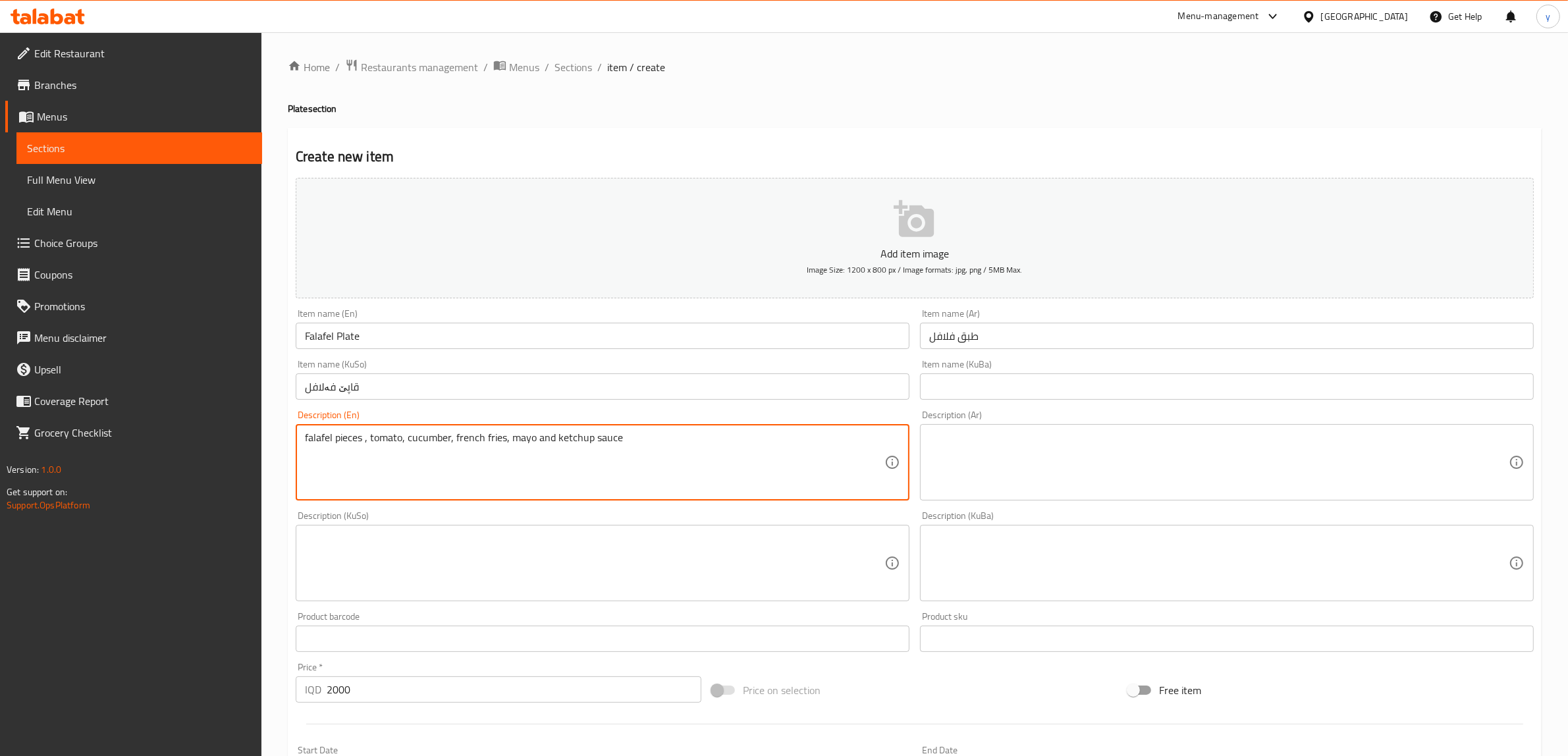
click at [465, 438] on textarea "falafel pieces , tomato, cucumber, french fries, mayo and ketchup sauce" at bounding box center [595, 463] width 579 height 63
drag, startPoint x: 465, startPoint y: 438, endPoint x: 402, endPoint y: 452, distance: 64.5
drag, startPoint x: 402, startPoint y: 452, endPoint x: 466, endPoint y: 493, distance: 76.0
click at [466, 493] on textarea "falafel pieces , tomato, cucumber, french fries, mayo and ketchup sauce" at bounding box center [595, 463] width 579 height 63
click at [479, 442] on textarea "falafel pieces , tomato, cucumber, french fries, mayo and ketchup sauce" at bounding box center [595, 463] width 579 height 63
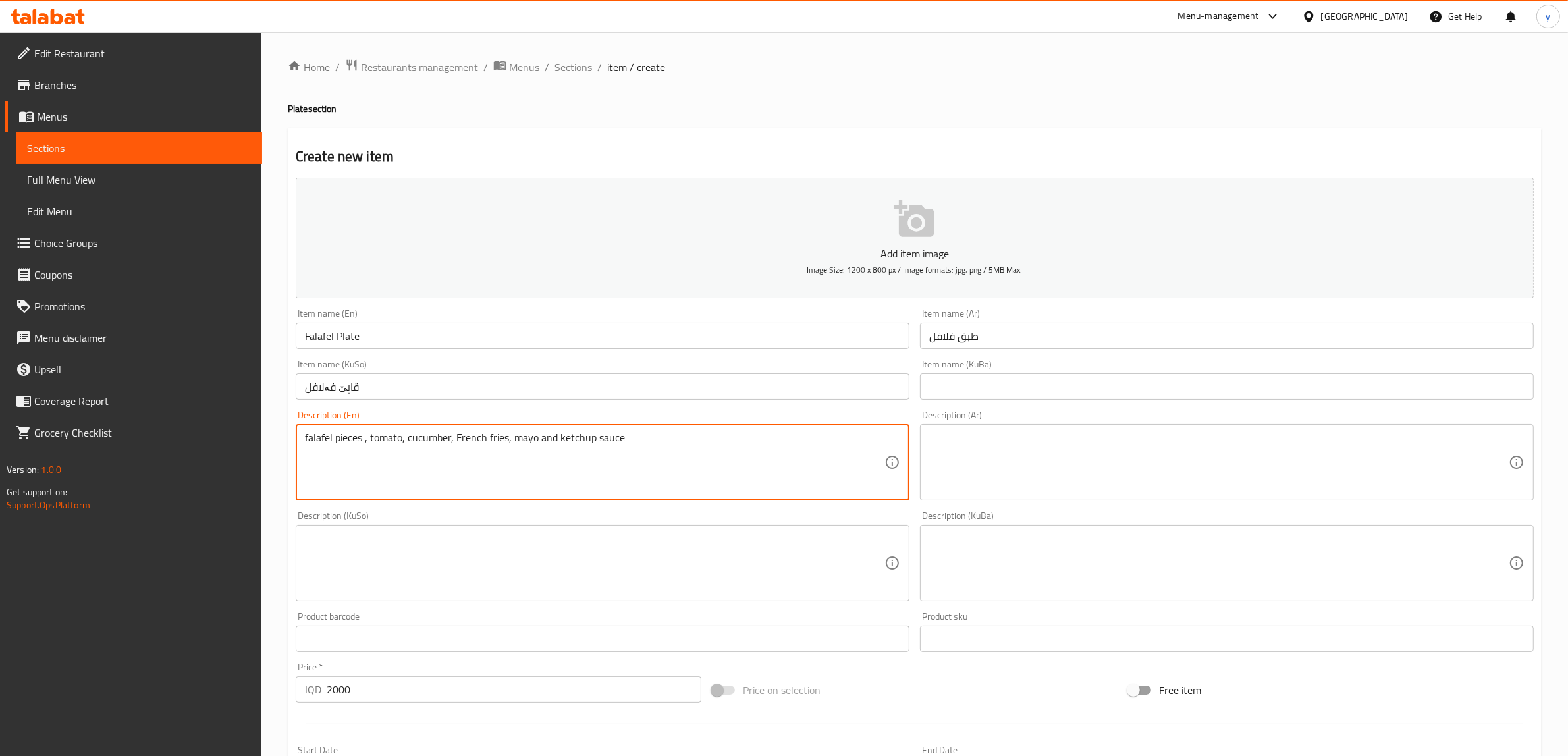
drag, startPoint x: 311, startPoint y: 440, endPoint x: 301, endPoint y: 446, distance: 11.7
click at [301, 446] on div "falafel pieces , tomato, cucumber, French fries, mayo and ketchup sauce Descrip…" at bounding box center [602, 463] width 614 height 76
click at [327, 435] on textarea "falafel pieces , tomato, cucumber, French fries, mayo and ketchup sauce" at bounding box center [595, 463] width 579 height 63
drag, startPoint x: 310, startPoint y: 435, endPoint x: 303, endPoint y: 442, distance: 9.9
click at [303, 442] on div "falafel pieces , tomato, cucumber, French fries, mayo and ketchup sauce Descrip…" at bounding box center [602, 463] width 614 height 76
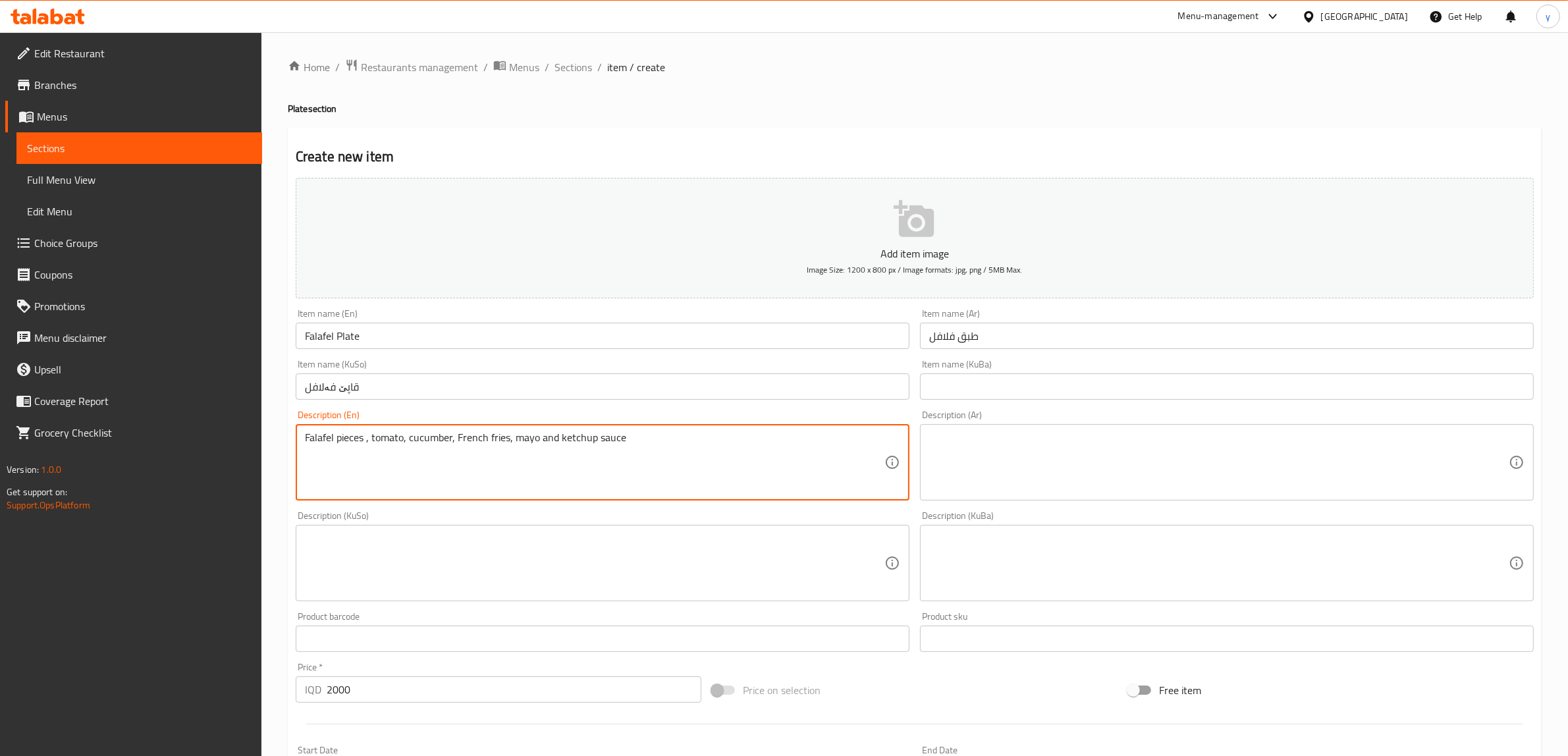
click at [364, 435] on textarea "Falafel pieces , tomato, cucumber, French fries, mayo and ketchup sauce" at bounding box center [595, 463] width 579 height 63
drag, startPoint x: 626, startPoint y: 441, endPoint x: 579, endPoint y: 433, distance: 47.7
click at [624, 441] on textarea "Falafel pieces, tomato, cucumber, French fries, mayo and ketchup sauce" at bounding box center [595, 463] width 579 height 63
click at [607, 443] on textarea "Falafel pieces, tomato, cucumber, French fries, mayo and ketchup sauce" at bounding box center [595, 463] width 579 height 63
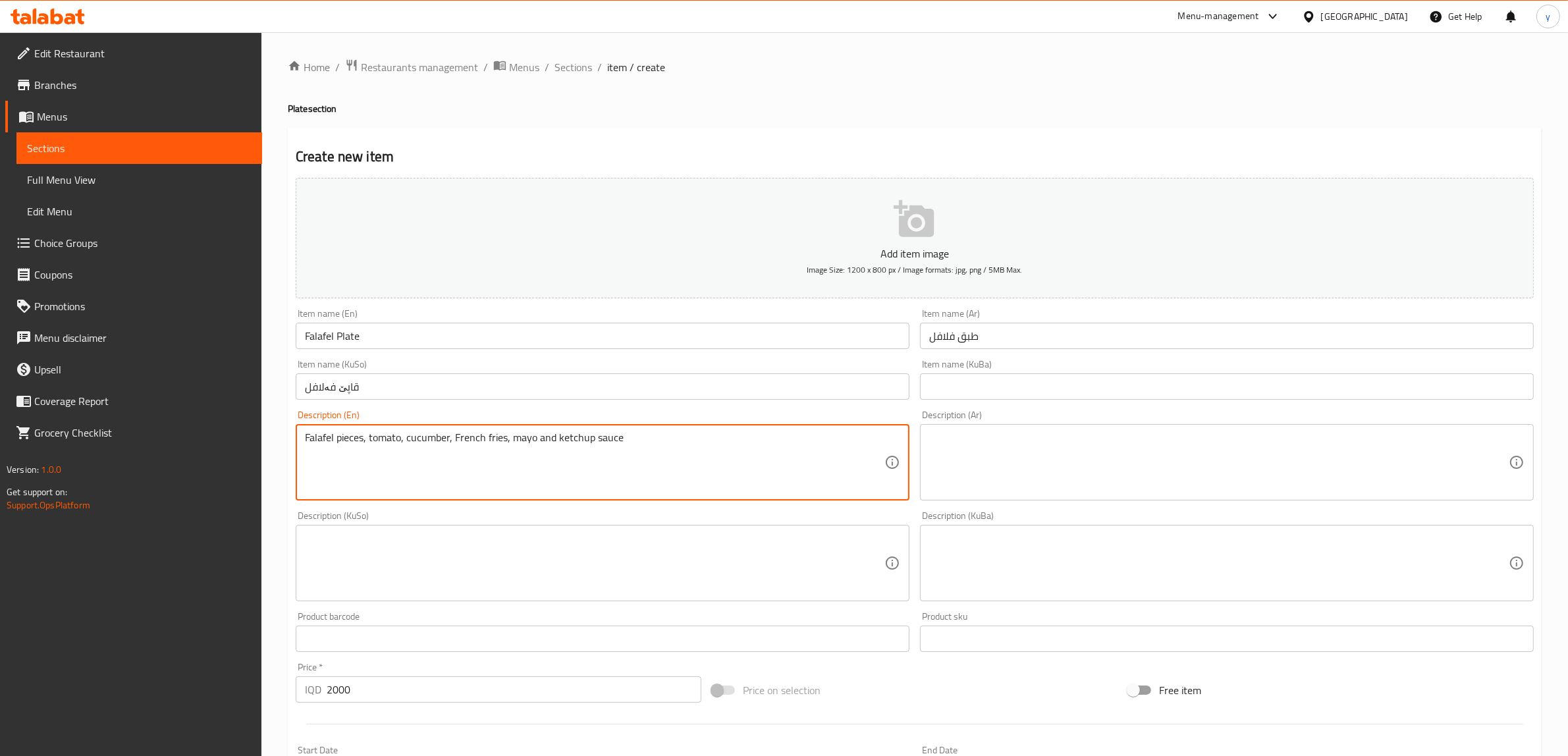
click at [541, 435] on textarea "Falafel pieces, tomato, cucumber, French fries, mayo and ketchup sauce" at bounding box center [595, 463] width 579 height 63
click at [539, 436] on textarea "Falafel pieces, tomato, cucumber, French fries, mayo and ketchup sauce" at bounding box center [595, 463] width 579 height 63
paste textarea "sauce"
drag, startPoint x: 662, startPoint y: 438, endPoint x: 287, endPoint y: 430, distance: 375.1
click at [287, 430] on div "Create new item Add item image Image Size: 1200 x 800 px / Image formats: jpg, …" at bounding box center [914, 582] width 1254 height 907
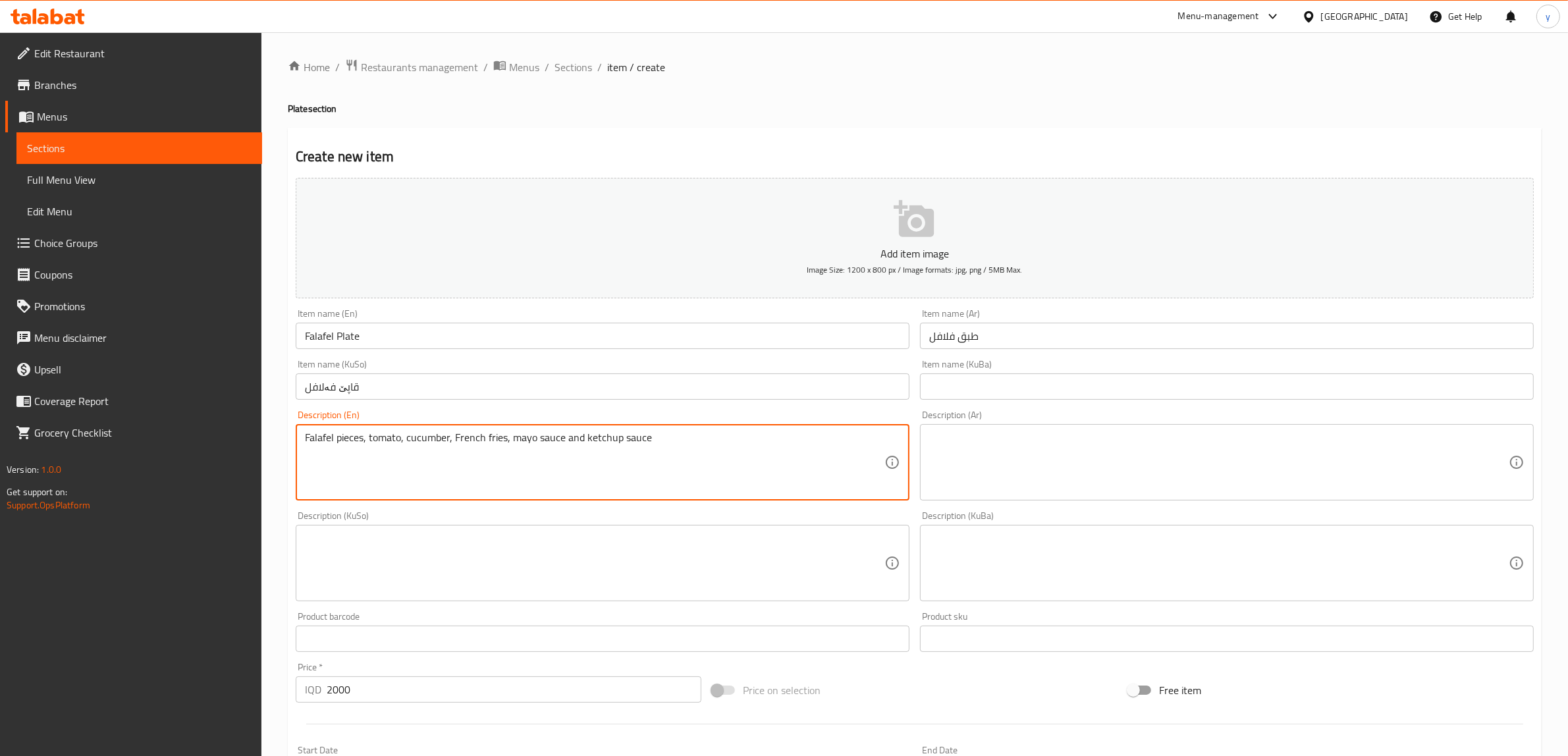
paste textarea
type textarea "Falafel pieces, tomato, cucumber, French fries, mayo sauce and ketchup sauce"
click at [1054, 484] on textarea at bounding box center [1219, 463] width 579 height 63
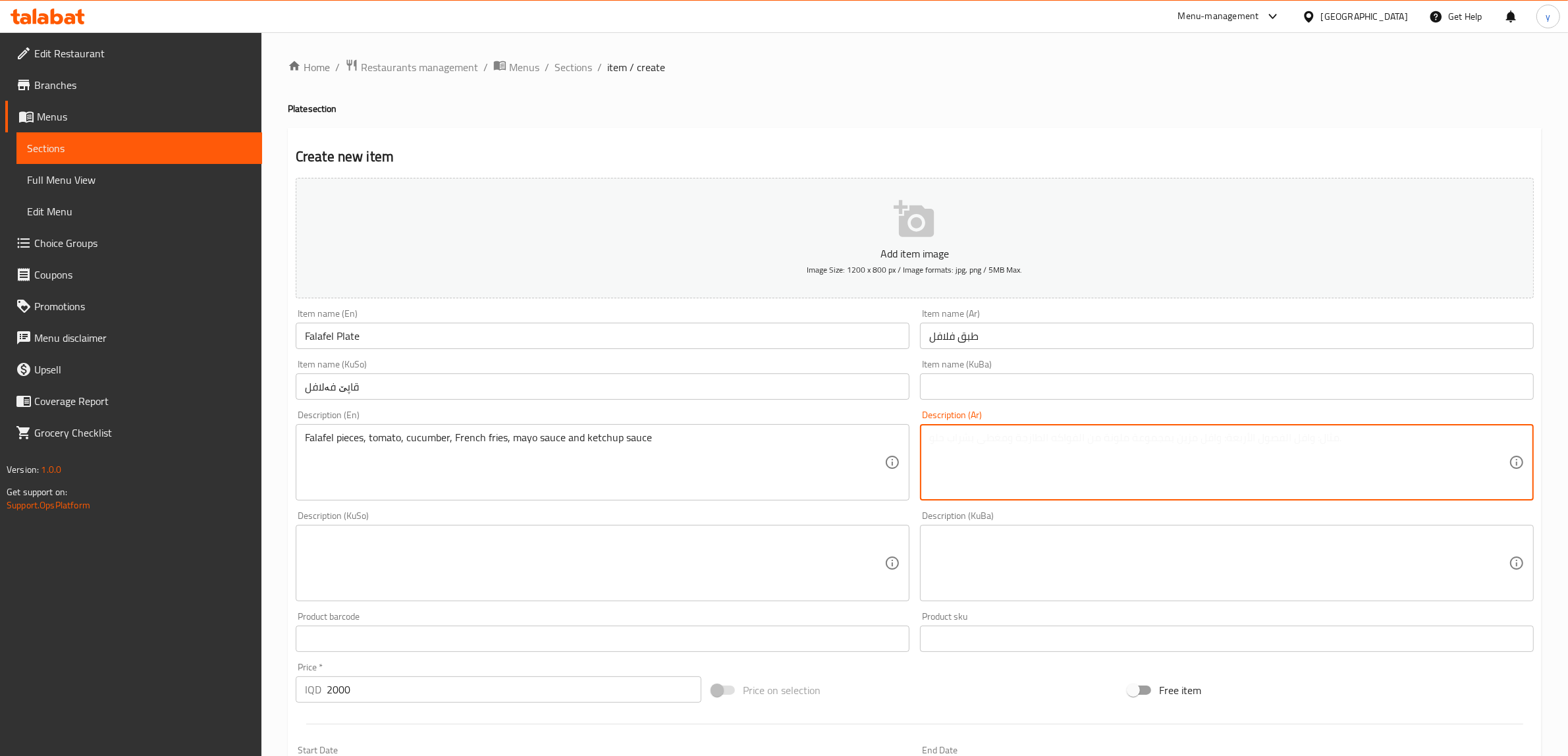
paste textarea "قطع فلافل، طماطم، خيار، بطاطا مقلية، صلصة مايونيز وصلصة كاتشب"
type textarea "قطع فلافل، طماطم، خيار، بطاطا مقلية، صلصة مايونيز وصلصة كاتشب"
click at [798, 560] on textarea at bounding box center [595, 563] width 579 height 63
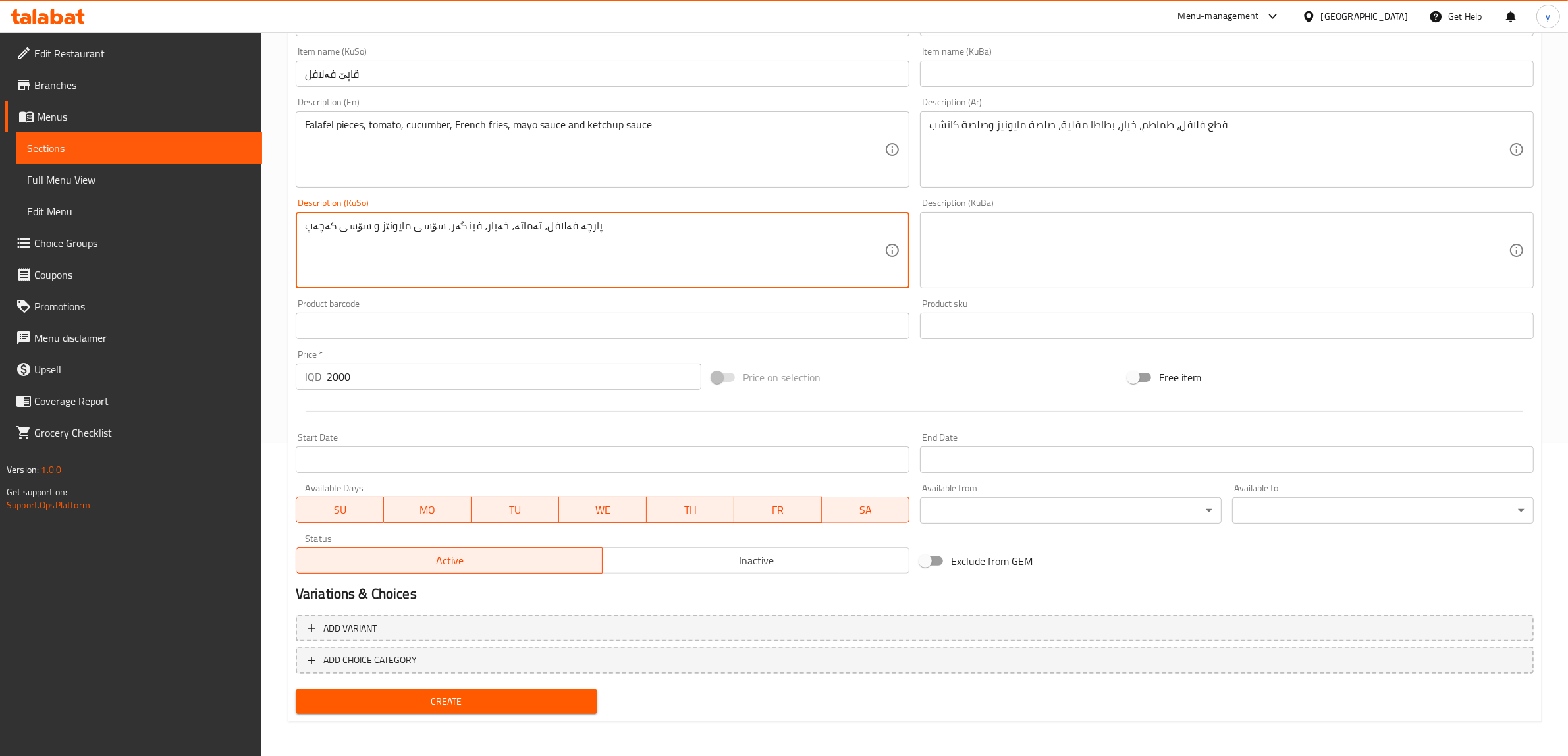
type textarea "پارچە فەلافل، تەماتە، خەیار، فینگەر، سۆسی مایونێز و سۆسی کەچەپ"
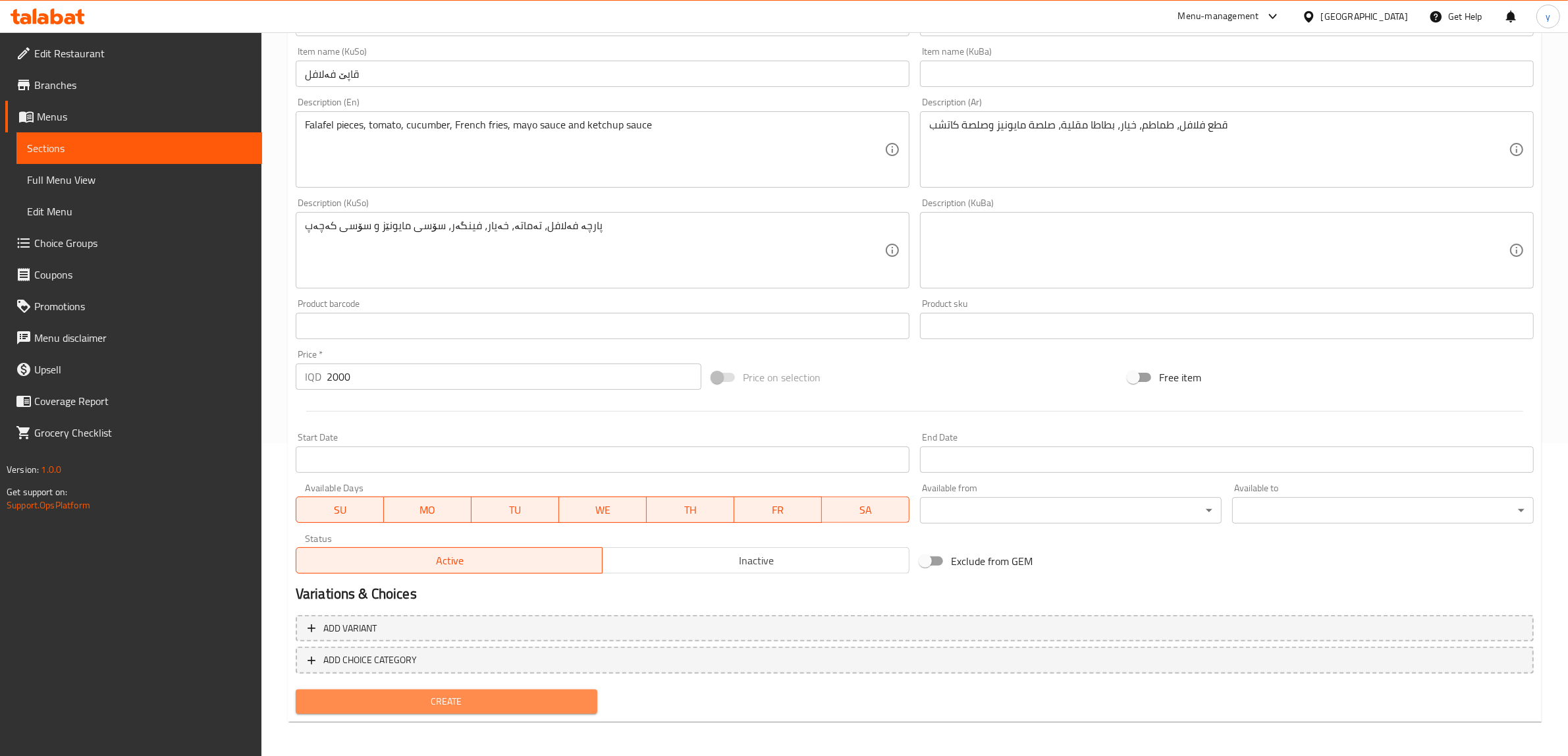
click at [494, 693] on span "Create" at bounding box center [447, 702] width 281 height 16
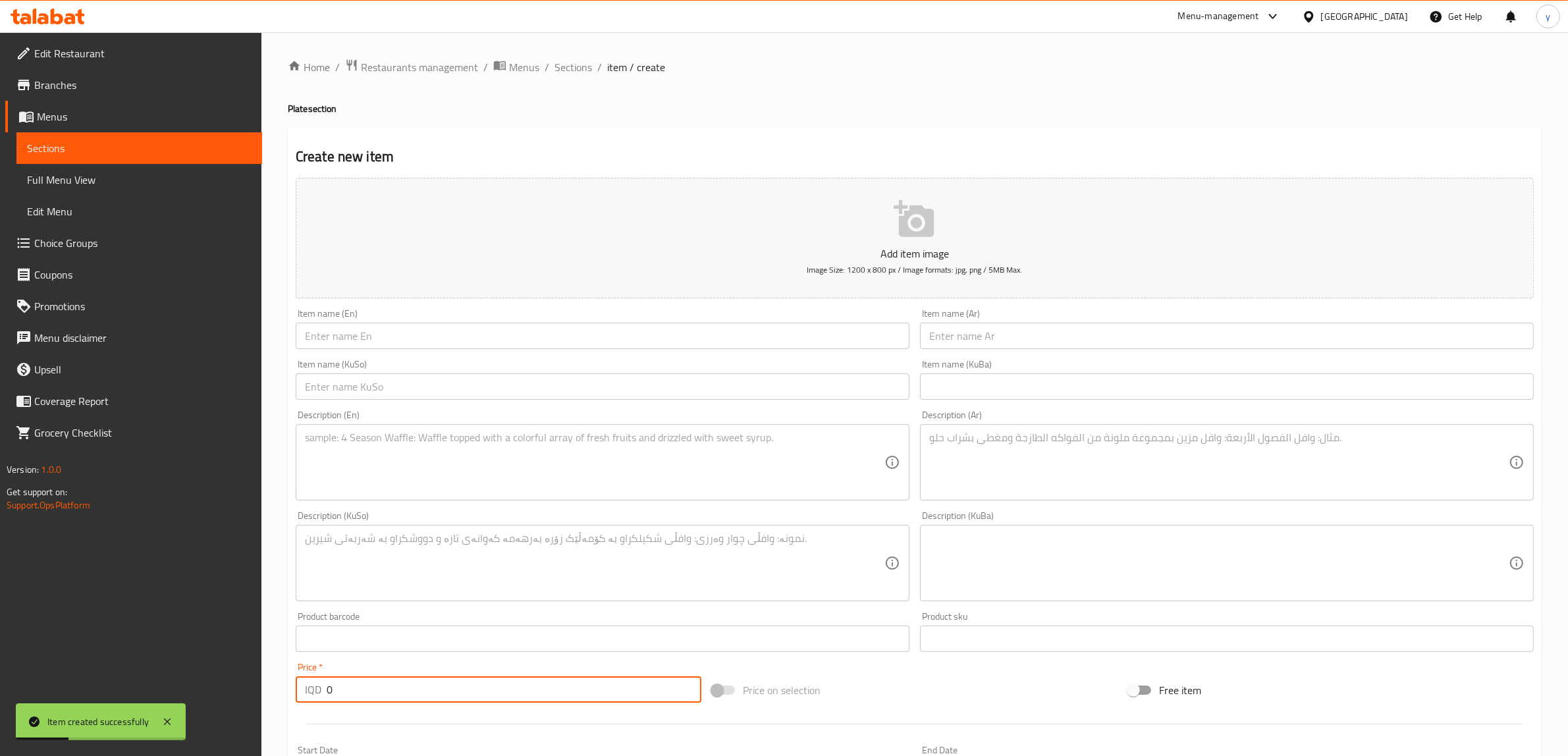
drag, startPoint x: 379, startPoint y: 693, endPoint x: 296, endPoint y: 697, distance: 83.1
click at [296, 697] on div "IQD 0 Price *" at bounding box center [498, 690] width 406 height 26
paste input "500"
type input "5000"
click at [381, 337] on input "text" at bounding box center [602, 336] width 614 height 26
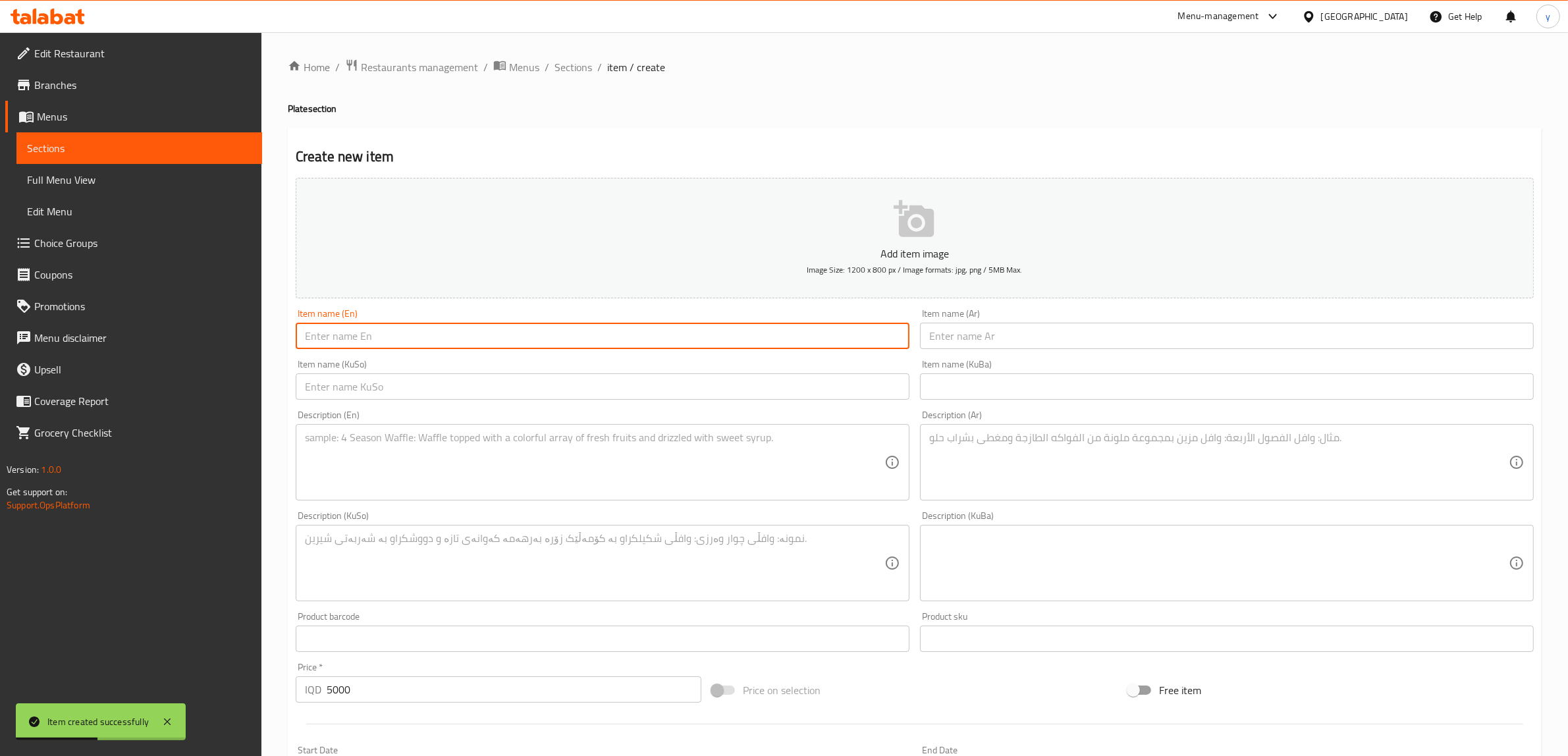
paste input "Mexican Plate"
type input "Mexican Plate"
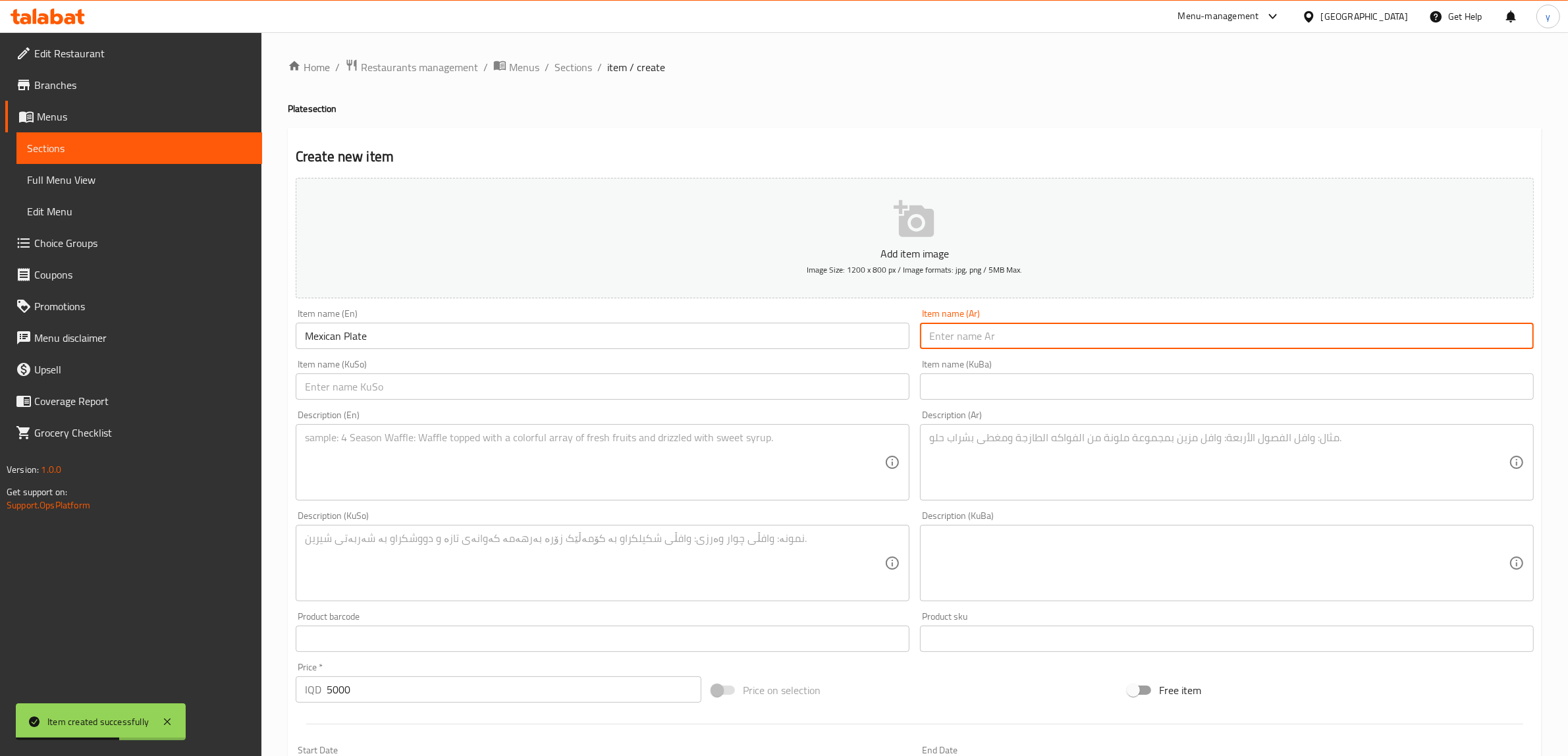
click at [947, 343] on input "text" at bounding box center [1226, 336] width 614 height 26
type input "طبق مكسيكي"
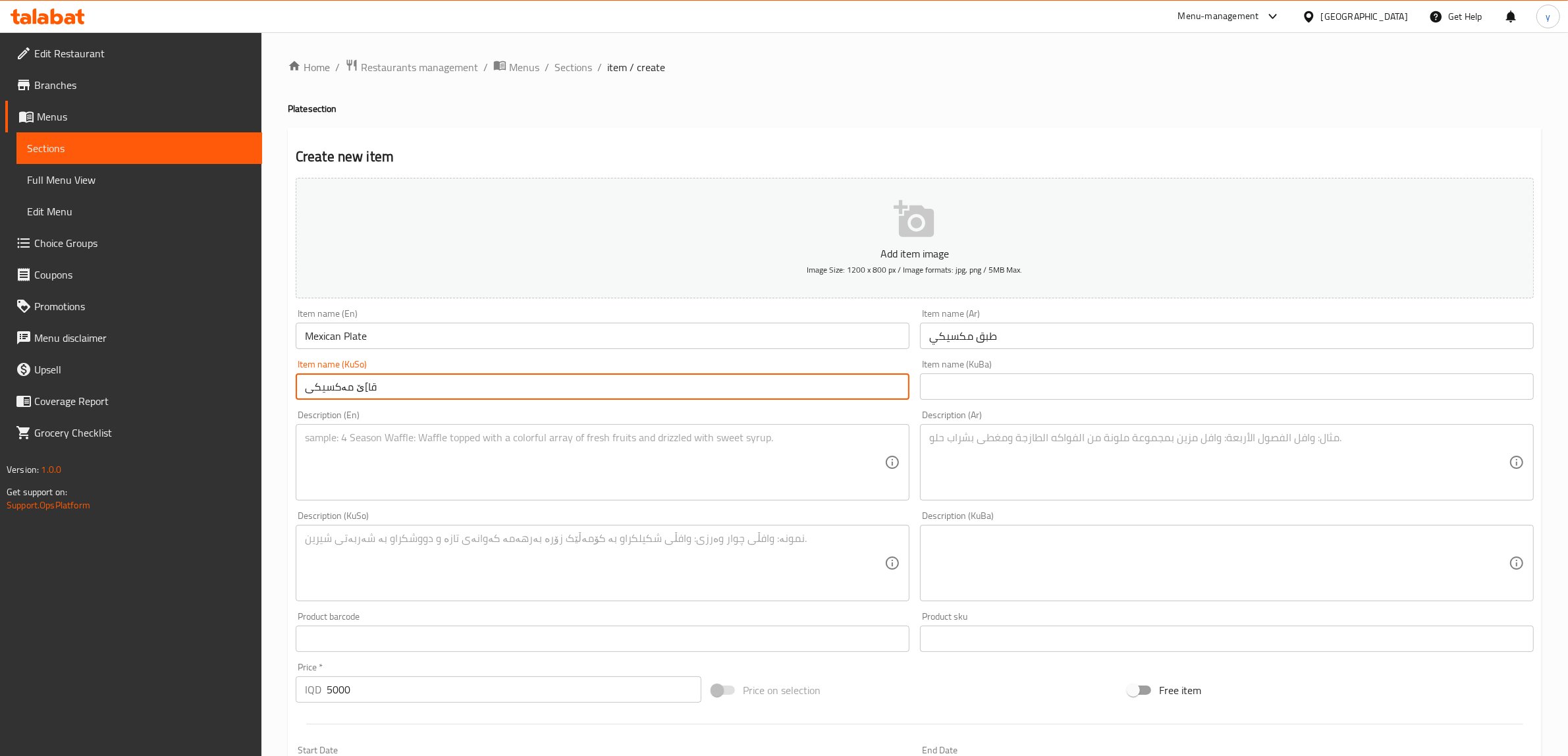
type input "قا]ێ مەکسیکی"
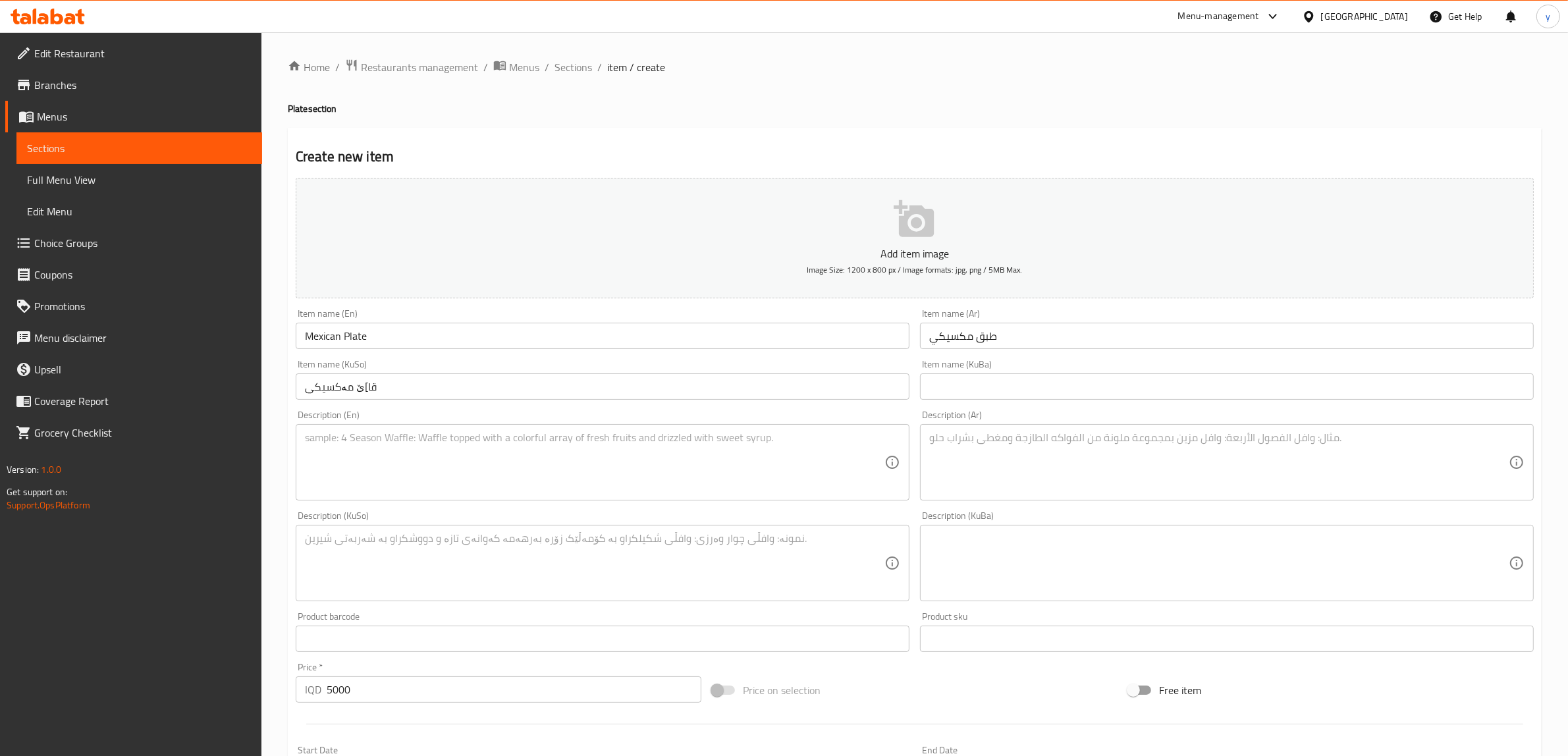
click at [729, 426] on div "Description (En)" at bounding box center [602, 463] width 614 height 76
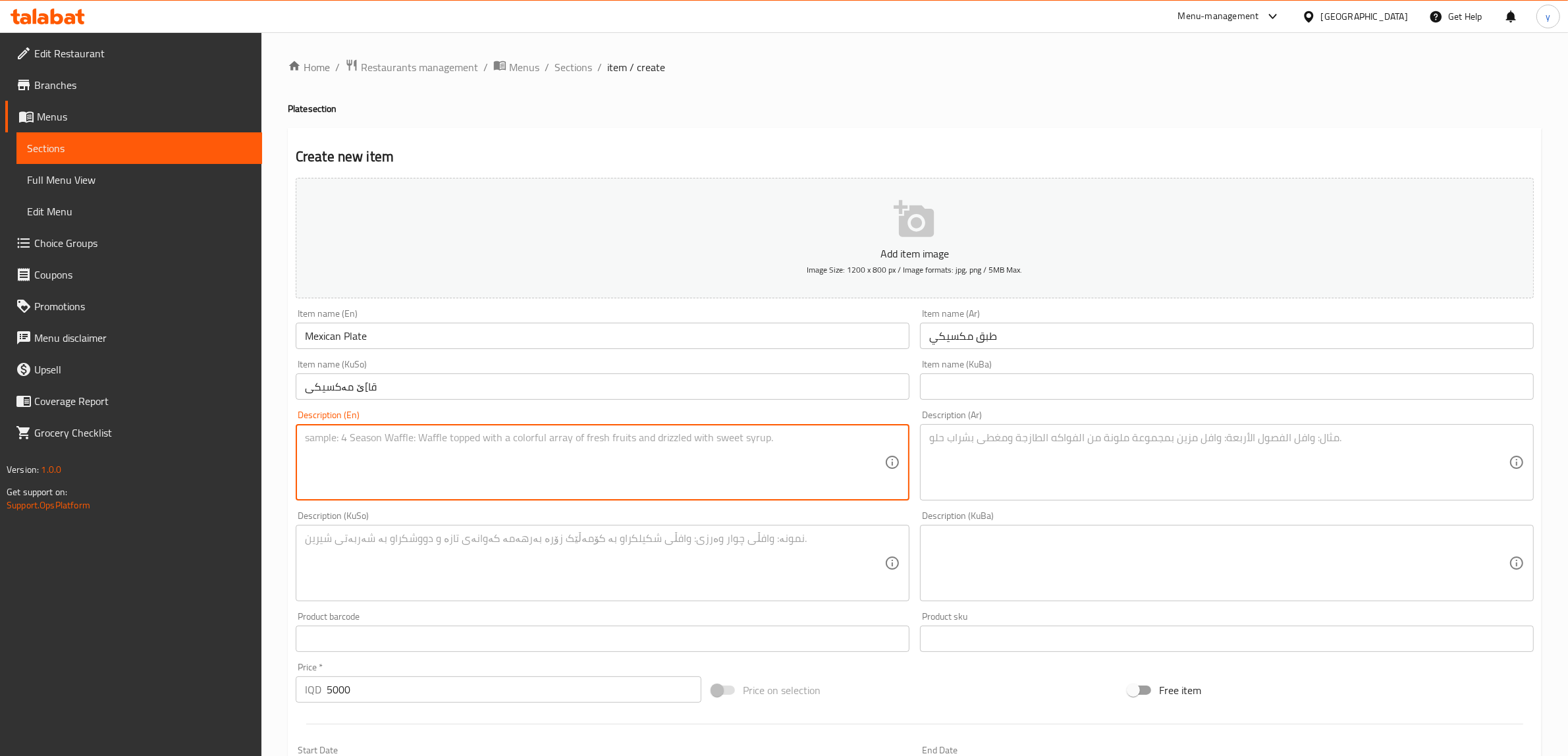
paste textarea "spicy marinated chicken breast, tomato, cucumber, french fries, mayo and ketchu…"
click at [547, 442] on textarea "spicy marinated chicken breast, tomato, cucumber, french fries, mayo and ketchu…" at bounding box center [595, 463] width 579 height 63
click at [764, 449] on textarea "spicy marinated chicken breast, tomato, cucumber, French fries, mayo and ketchu…" at bounding box center [595, 463] width 579 height 63
drag, startPoint x: 310, startPoint y: 437, endPoint x: 301, endPoint y: 446, distance: 12.7
click at [301, 446] on div "spicy marinated chicken breast, tomato, cucumber, French fries, mayo and ketchu…" at bounding box center [602, 463] width 614 height 76
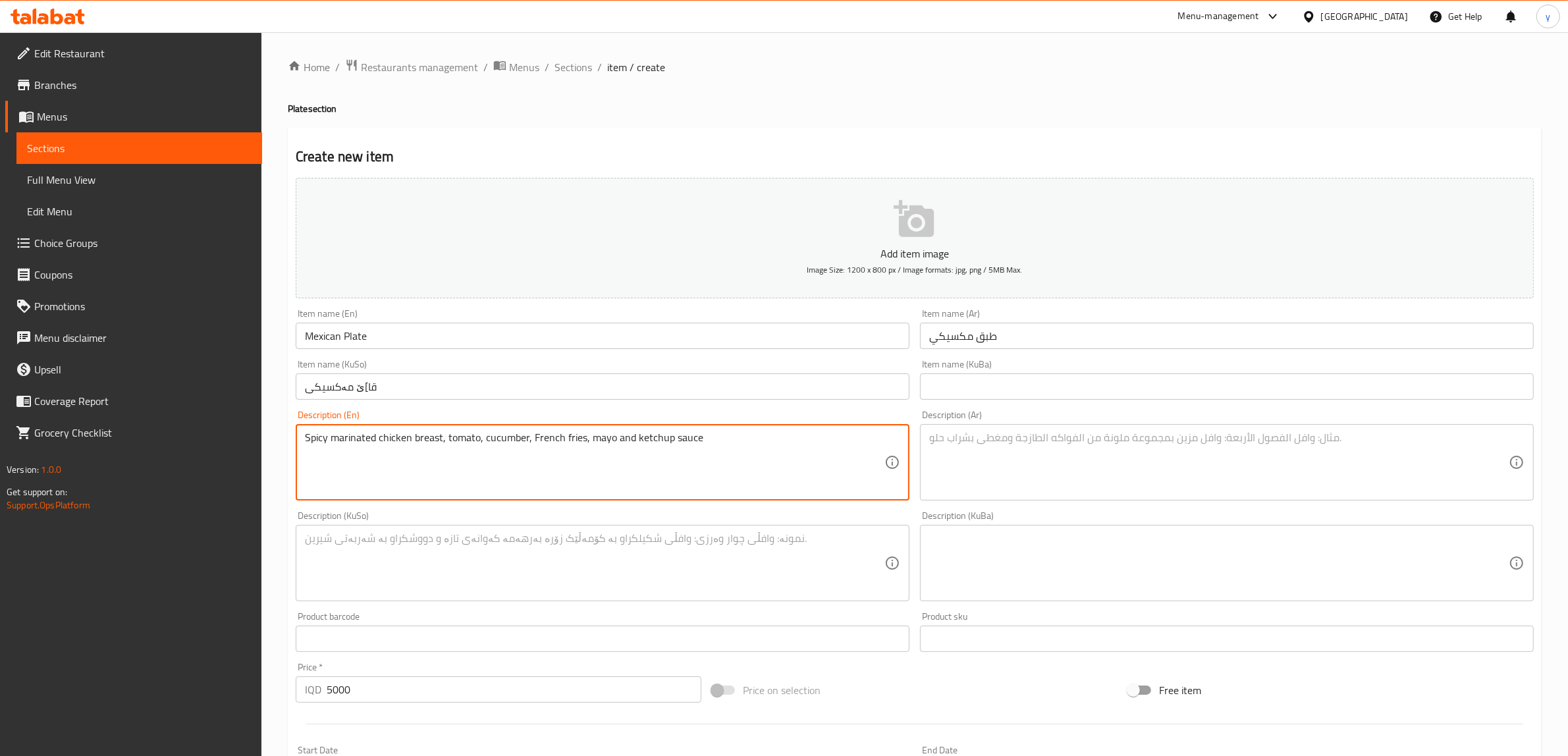
click at [712, 442] on textarea "Spicy marinated chicken breast, tomato, cucumber, French fries, mayo and ketchu…" at bounding box center [595, 463] width 579 height 63
click at [683, 439] on textarea "Spicy marinated chicken breast, tomato, cucumber, French fries, mayo and ketchu…" at bounding box center [595, 463] width 579 height 63
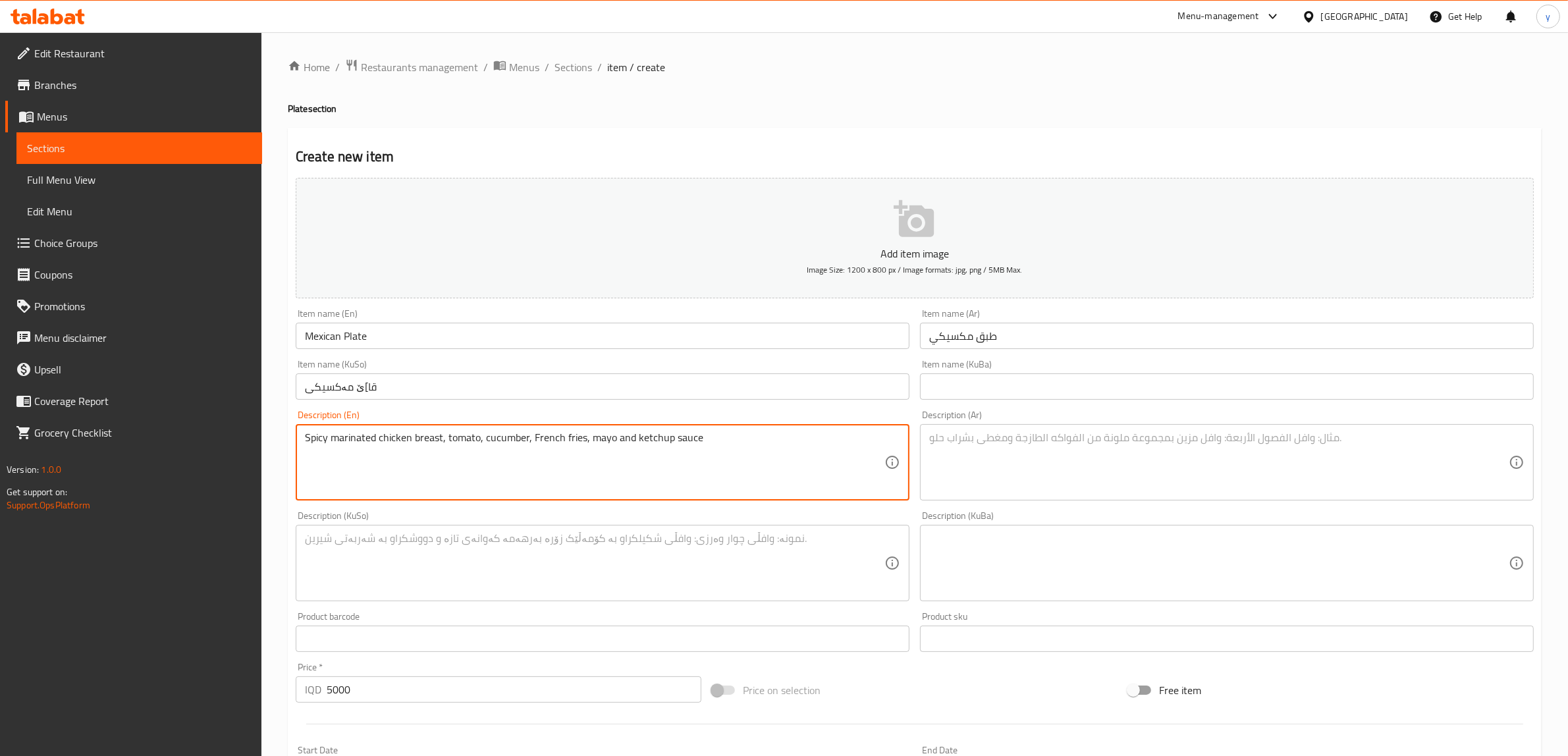
click at [614, 442] on textarea "Spicy marinated chicken breast, tomato, cucumber, French fries, mayo and ketchu…" at bounding box center [595, 463] width 579 height 63
paste textarea "sauce"
drag, startPoint x: 731, startPoint y: 442, endPoint x: 304, endPoint y: 449, distance: 427.1
click at [305, 449] on textarea "Spicy marinated chicken breast, tomato, cucumber, French fries, mayo sauce and …" at bounding box center [595, 463] width 579 height 63
type textarea "Spicy marinated chicken breast, tomato, cucumber, French fries, mayo sauce and …"
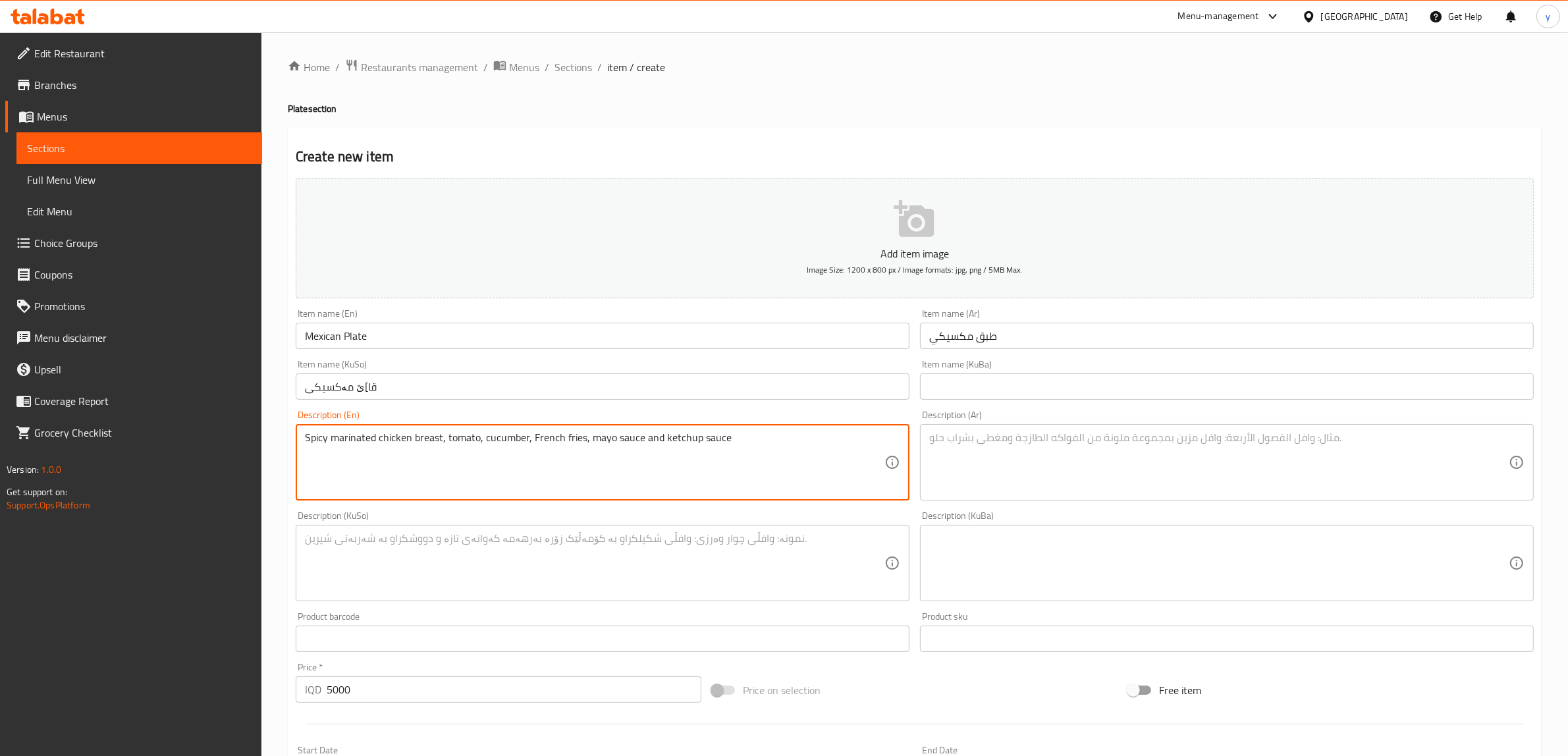
click at [1143, 461] on textarea at bounding box center [1219, 463] width 579 height 63
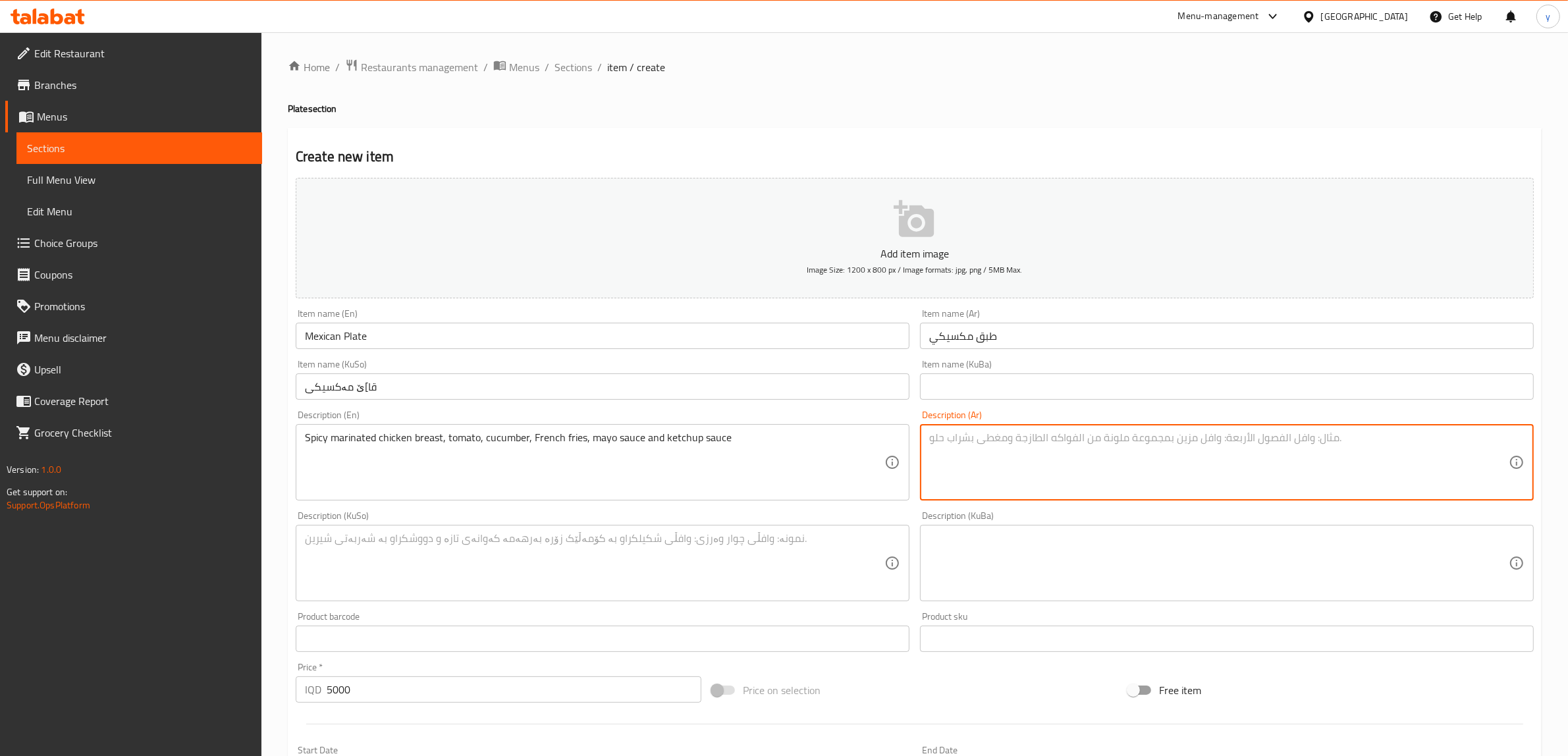
paste textarea "صدر دجاج متبل حار، طماطم، خيار، بطاطا مقلية، صلصة مايونيز وصلصة كاتشب"
type textarea "صدر دجاج متبل حار، طماطم، خيار، بطاطا مقلية، صلصة مايونيز وصلصة كاتشب"
click at [871, 538] on textarea at bounding box center [595, 563] width 579 height 63
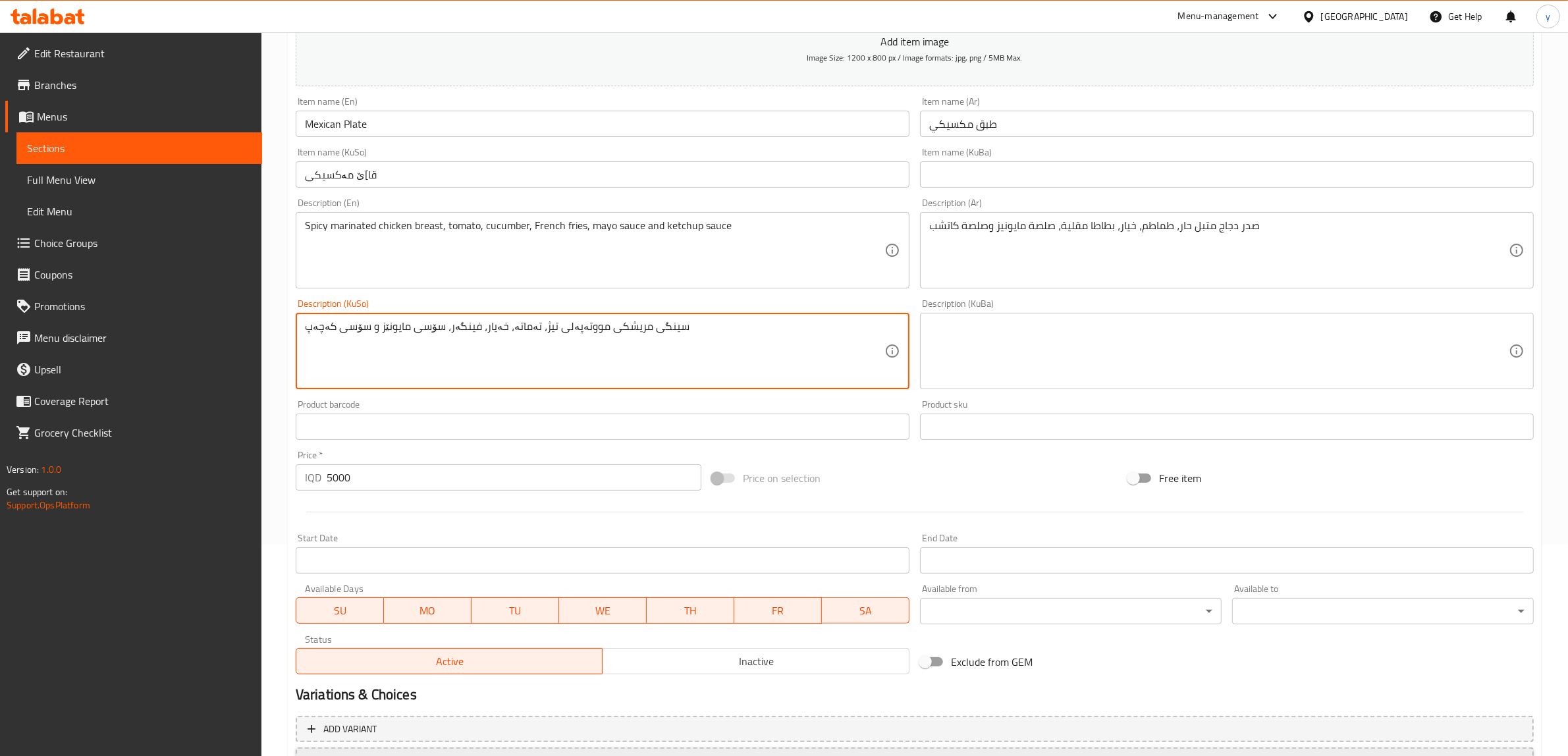
scroll to position [313, 0]
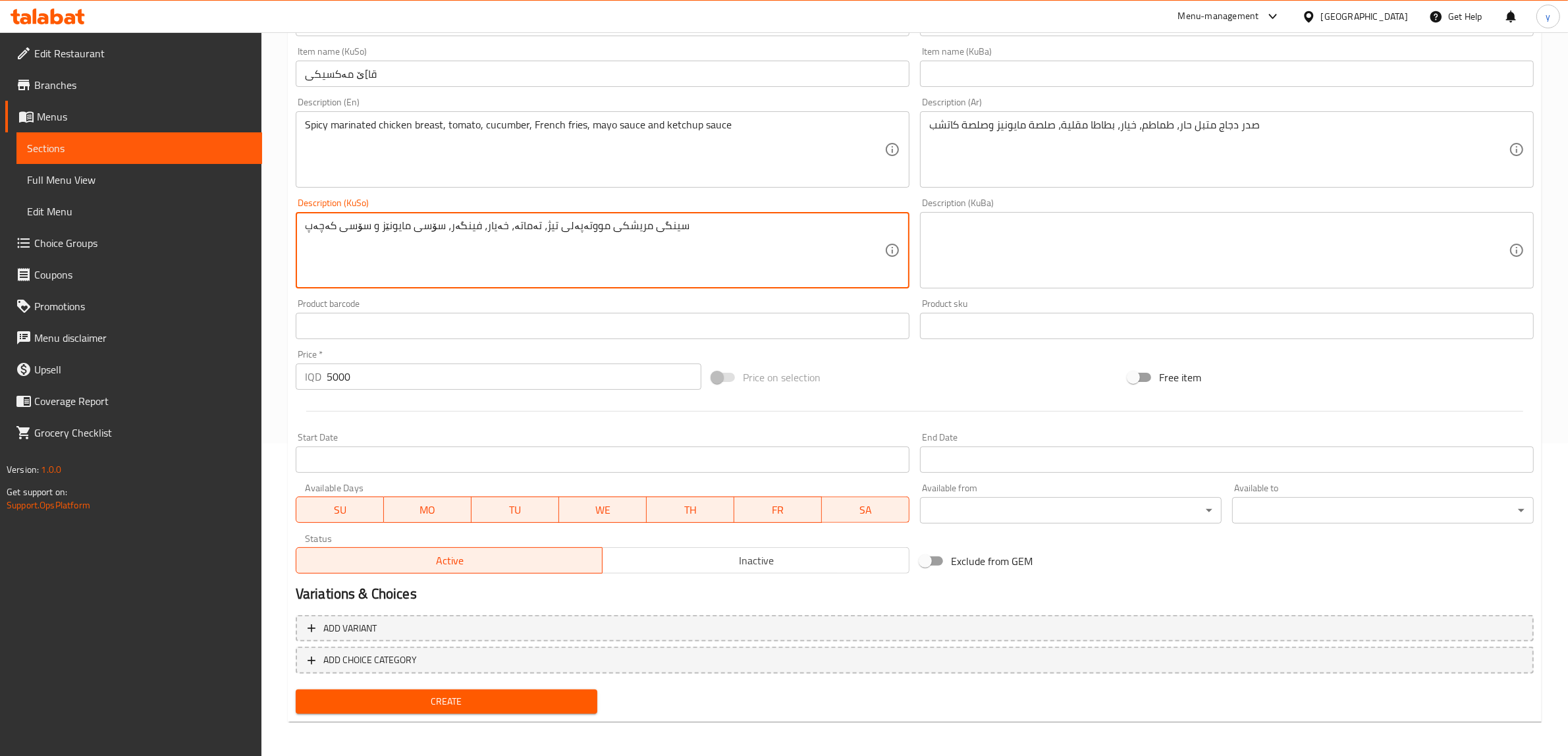
type textarea "سینگی مریشکی مووتەپەلی تیژ، تەماتە، خەیار، فینگەر، سۆسی مایونێز و سۆسی کەچەپ"
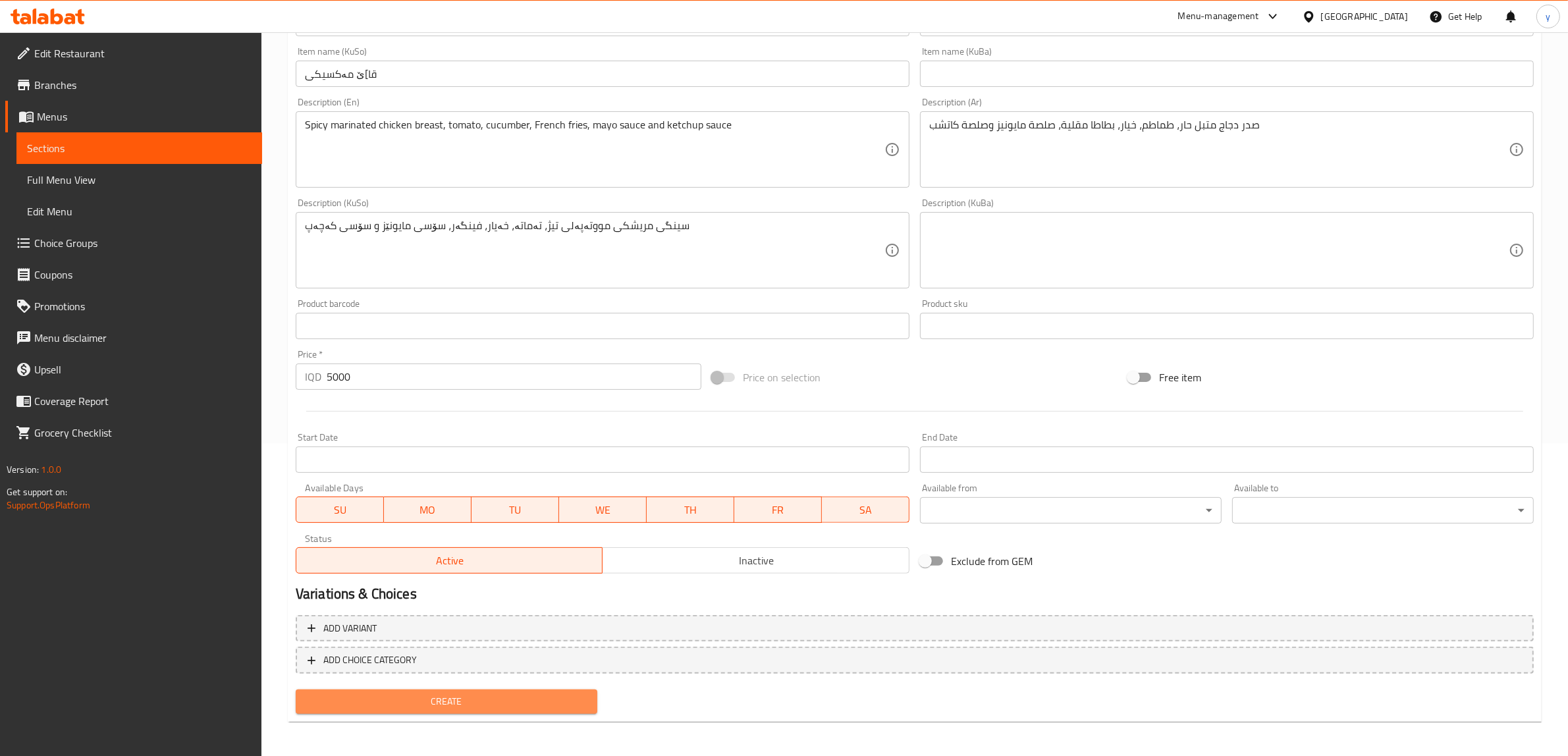
click at [443, 702] on span "Create" at bounding box center [447, 702] width 281 height 16
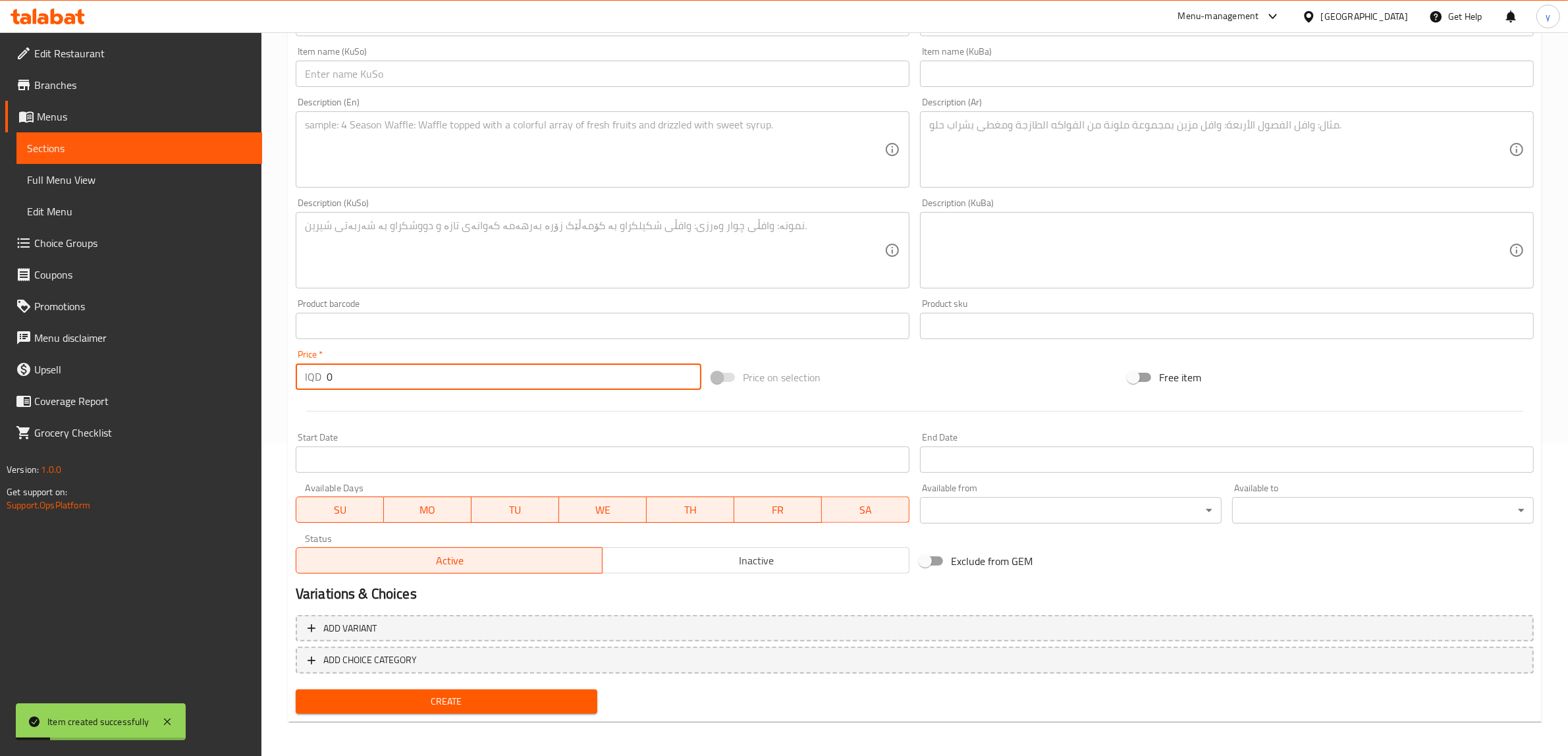
drag, startPoint x: 344, startPoint y: 384, endPoint x: 324, endPoint y: 381, distance: 20.2
click at [324, 381] on div "IQD 0 Price *" at bounding box center [498, 377] width 406 height 26
paste input "750"
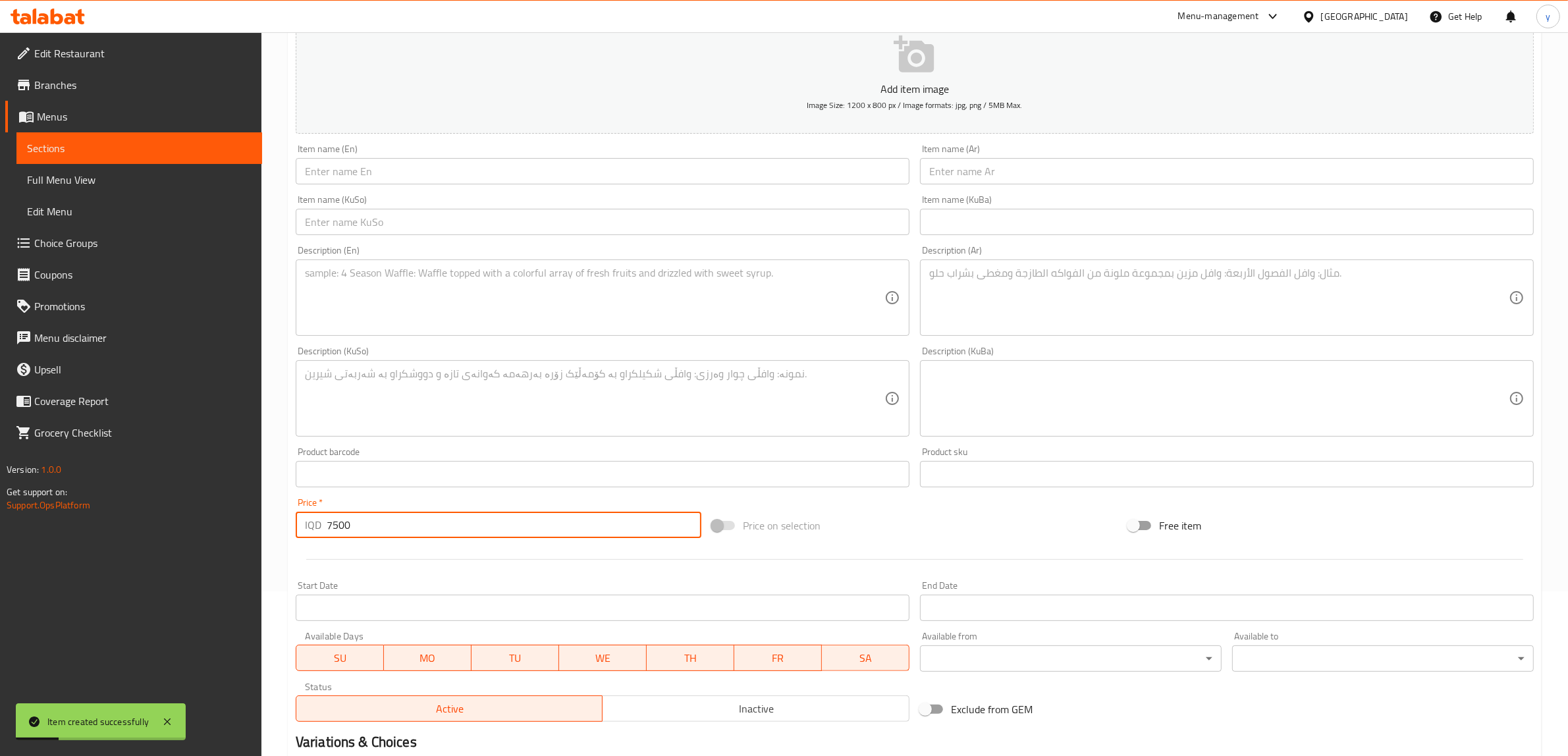
scroll to position [38, 0]
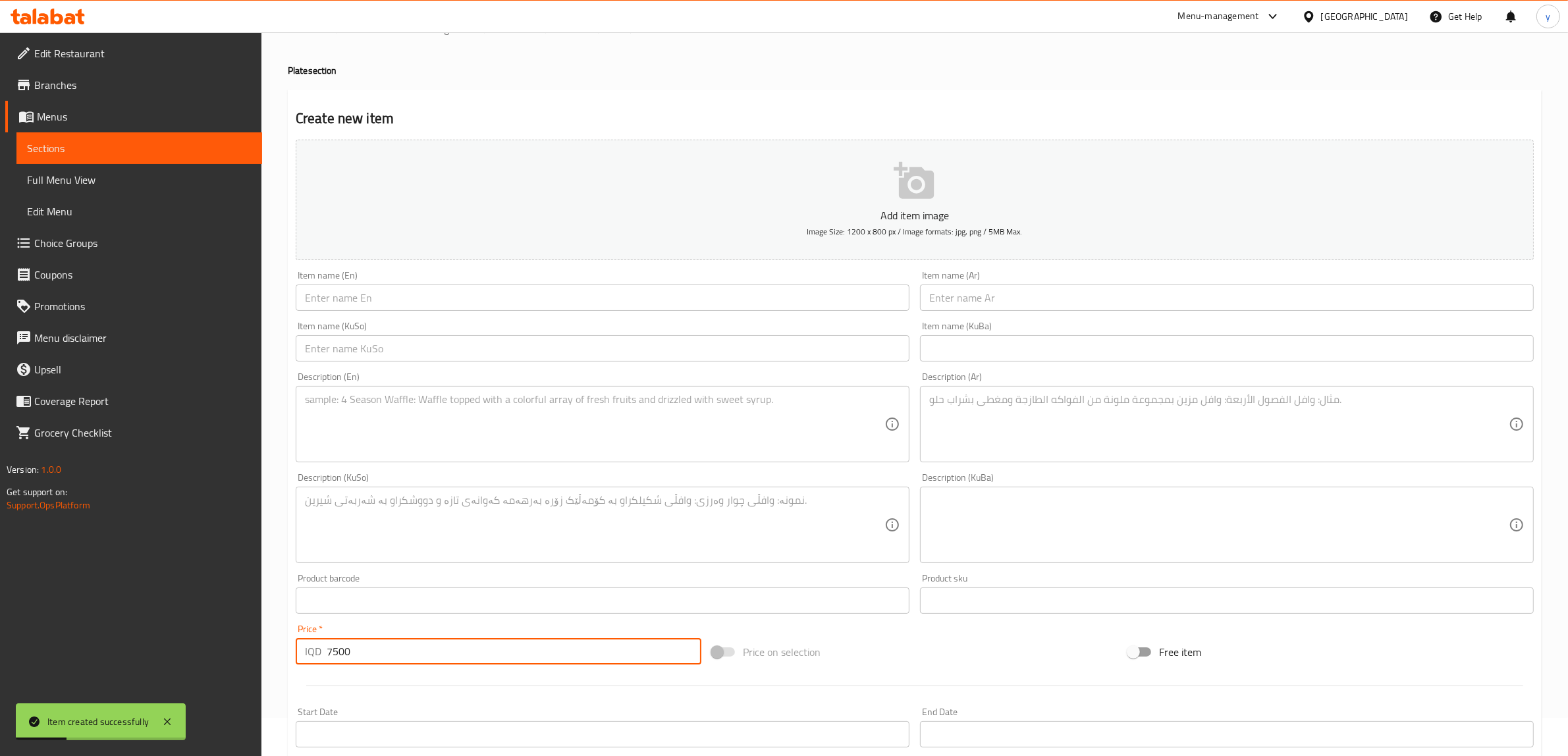
type input "7500"
click at [405, 290] on input "text" at bounding box center [602, 298] width 614 height 26
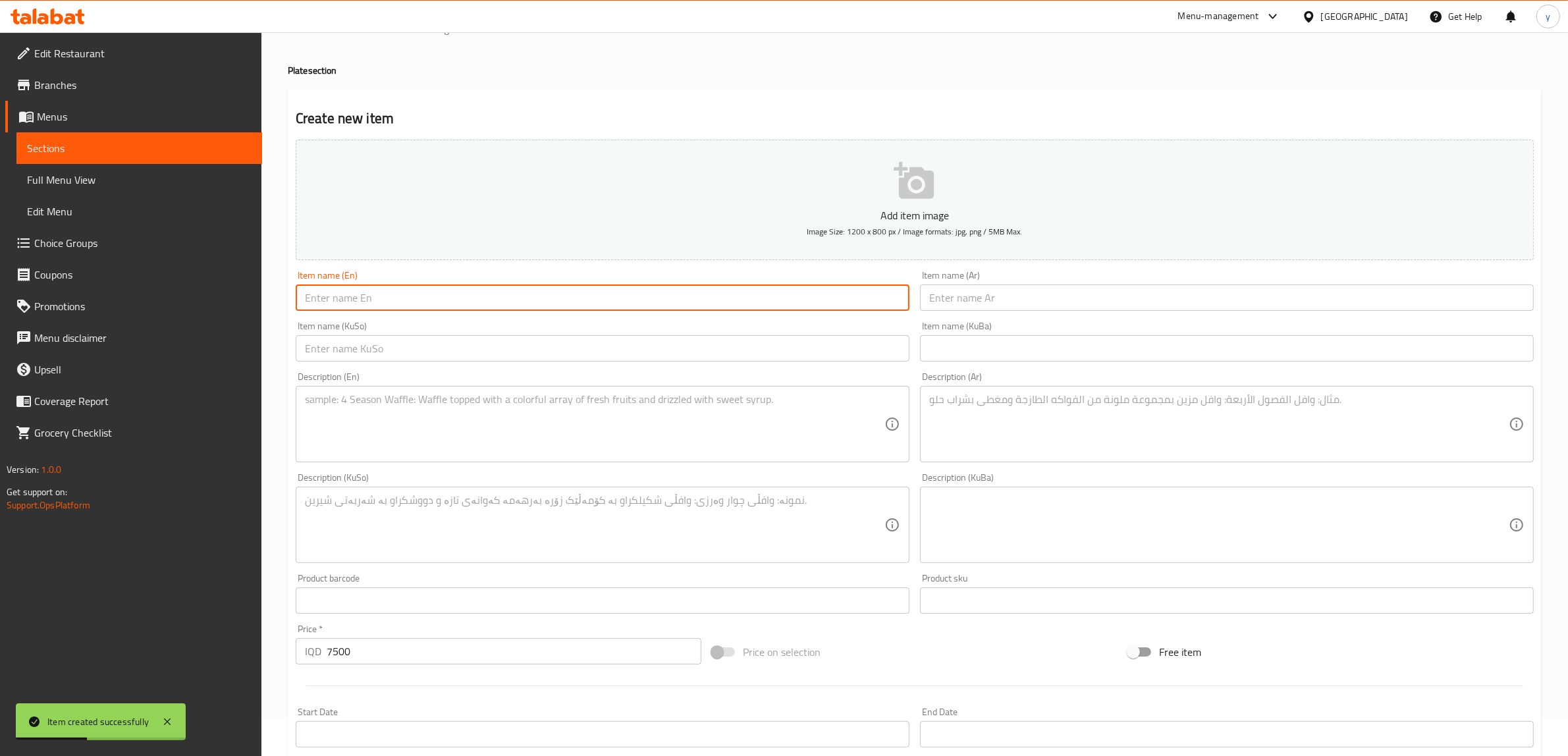
paste input "Meat Shawarma Plate"
type input "Meat Shawarma Plate"
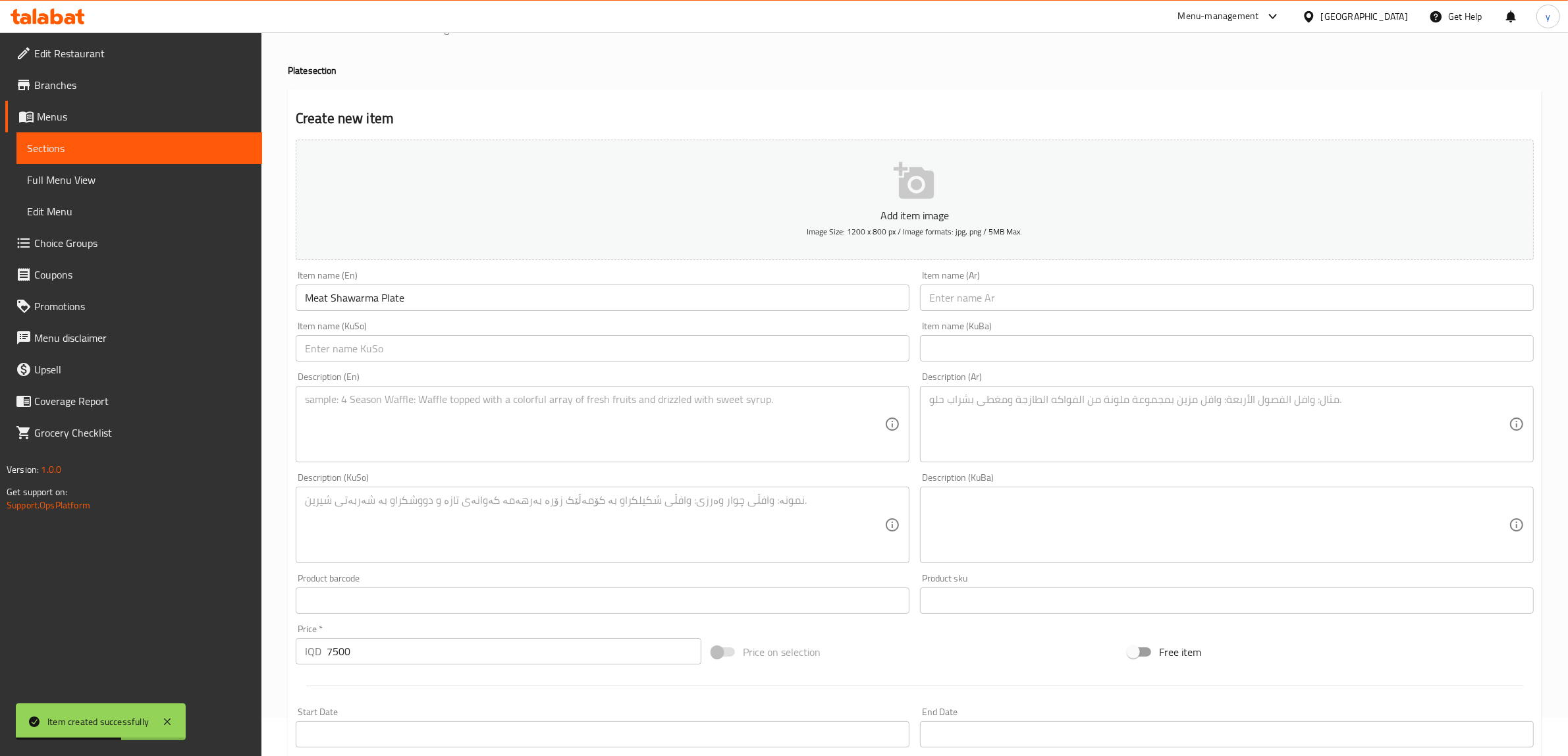
click at [626, 393] on div "Description (En)" at bounding box center [602, 424] width 614 height 76
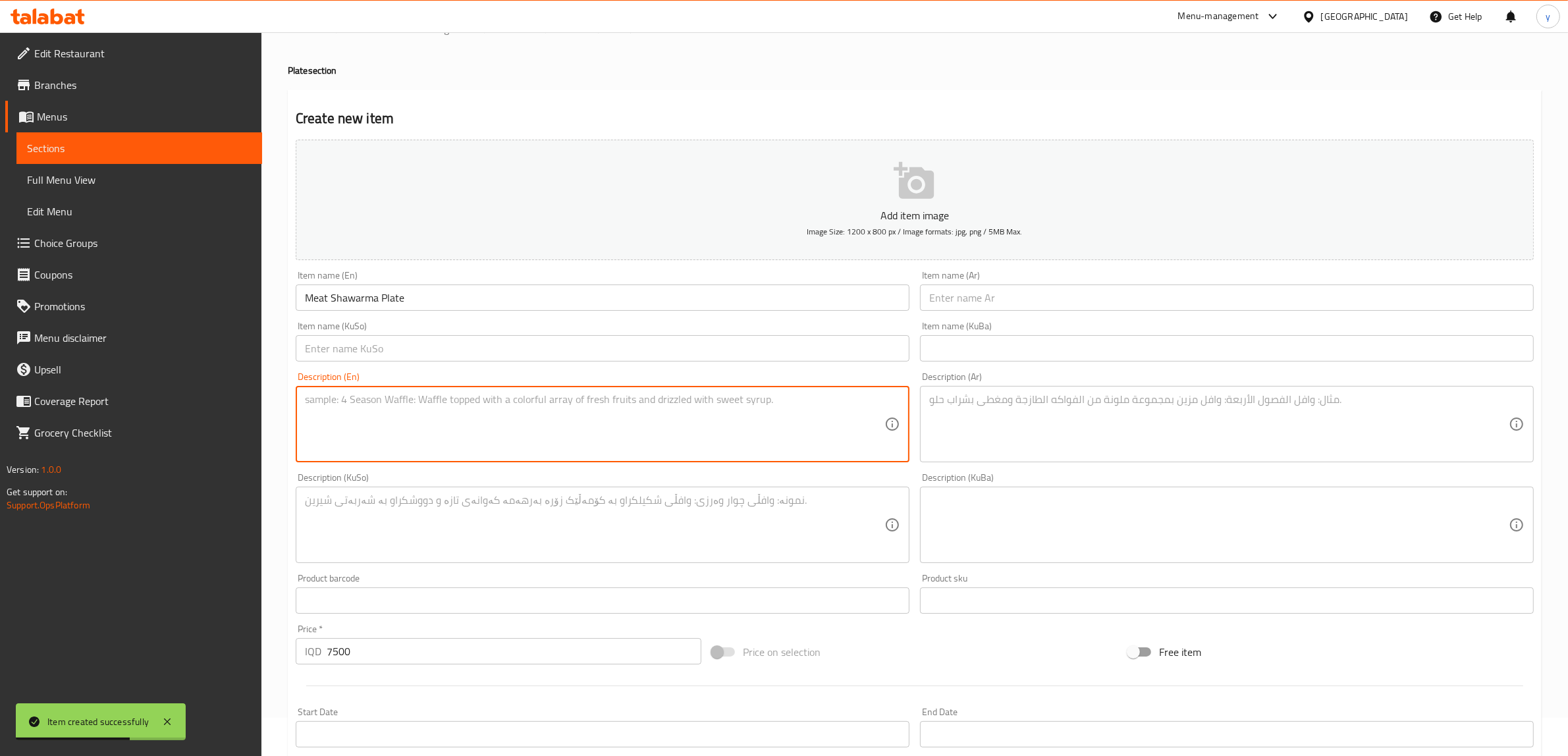
paste textarea "marinated chicken breast, tomato, cucumber, french fries, mayo and ketchup sauce"
click at [528, 396] on textarea "marinated chicken breast, tomato, cucumber, french fries, mayo and ketchup sauce" at bounding box center [595, 424] width 579 height 63
drag, startPoint x: 528, startPoint y: 396, endPoint x: 522, endPoint y: 405, distance: 10.8
type textarea "marinated chicken breast, tomato, cucumber, French fries, mayo and ketchup sauce"
click at [977, 302] on input "text" at bounding box center [1226, 298] width 614 height 26
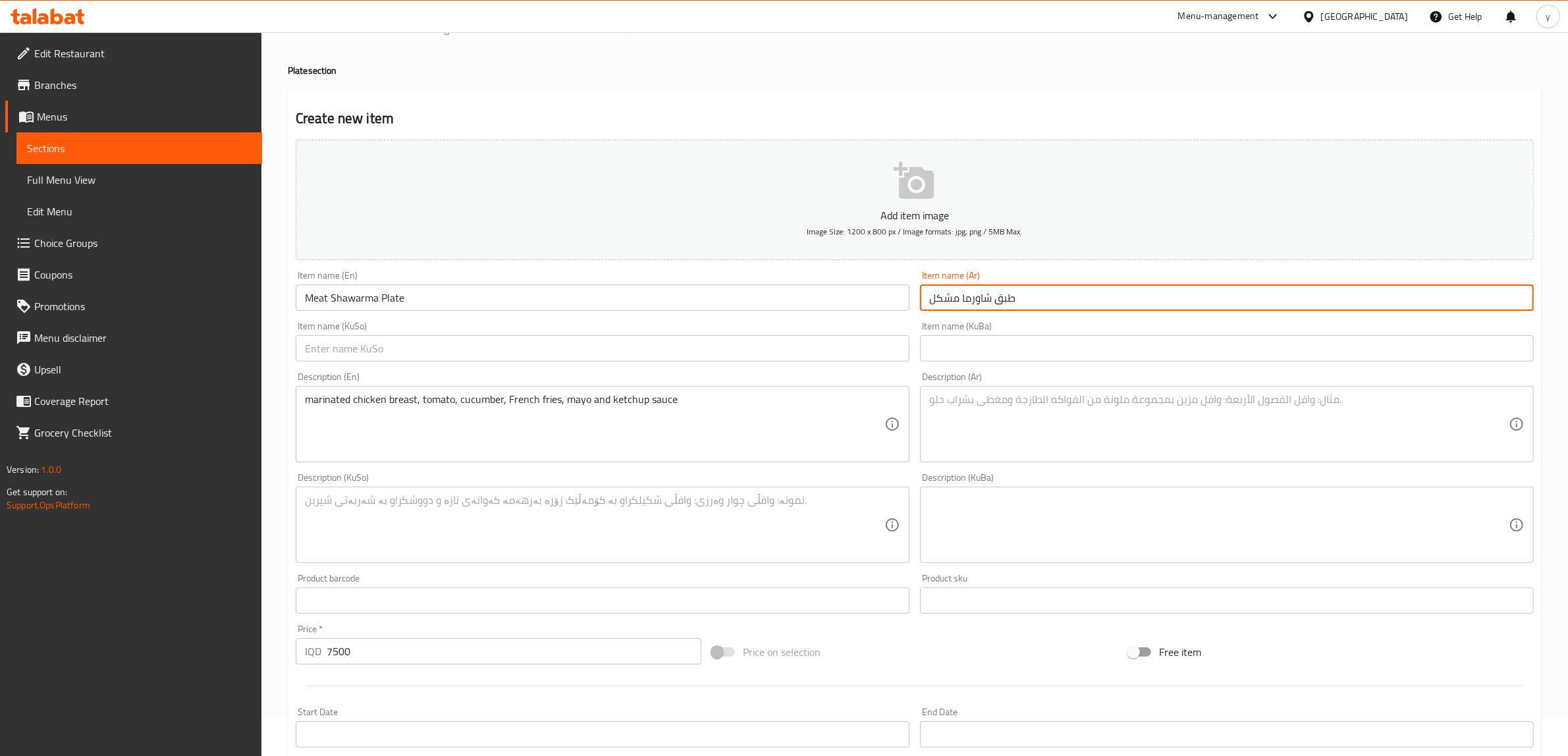
type input "طبق شاورما مشكل"
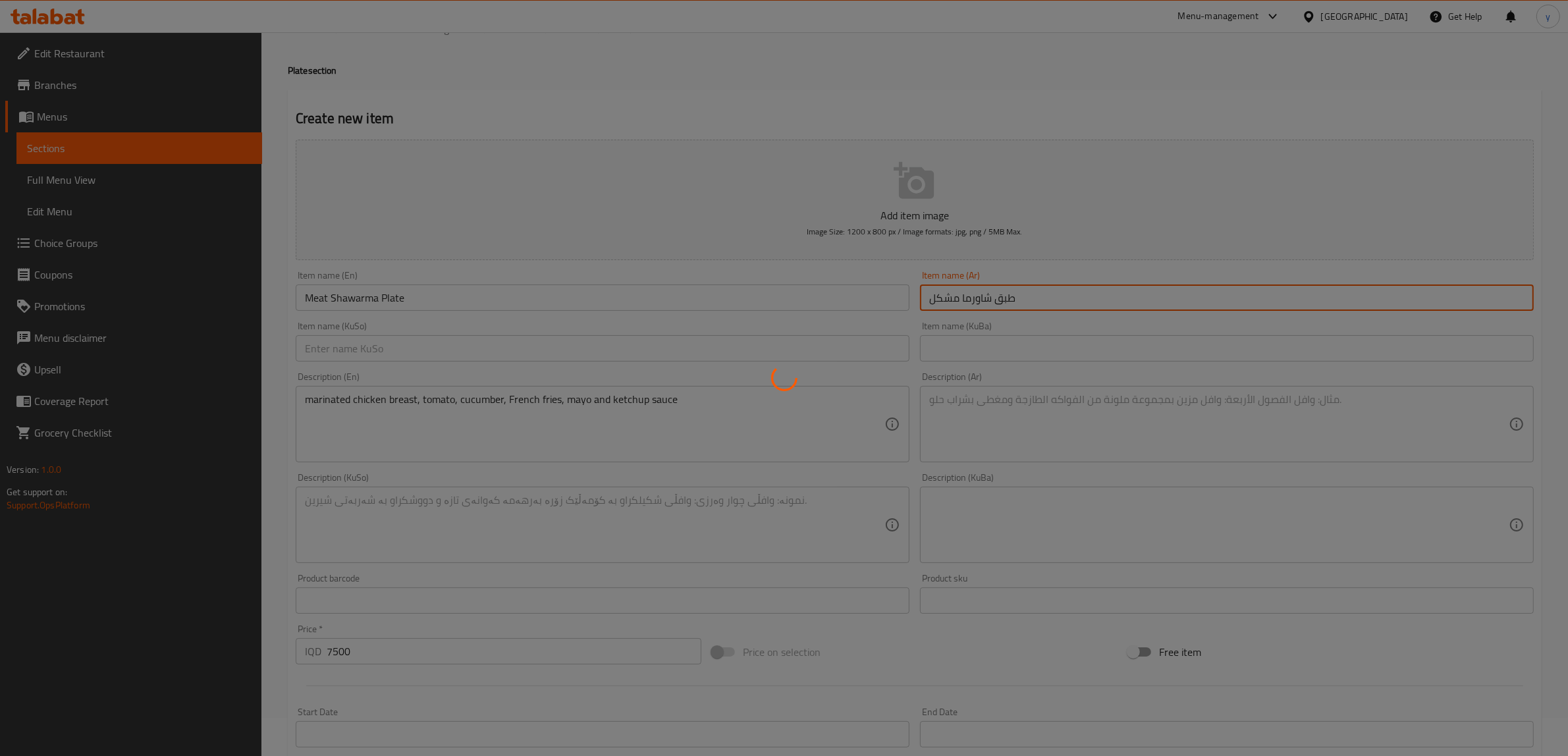
type input "0"
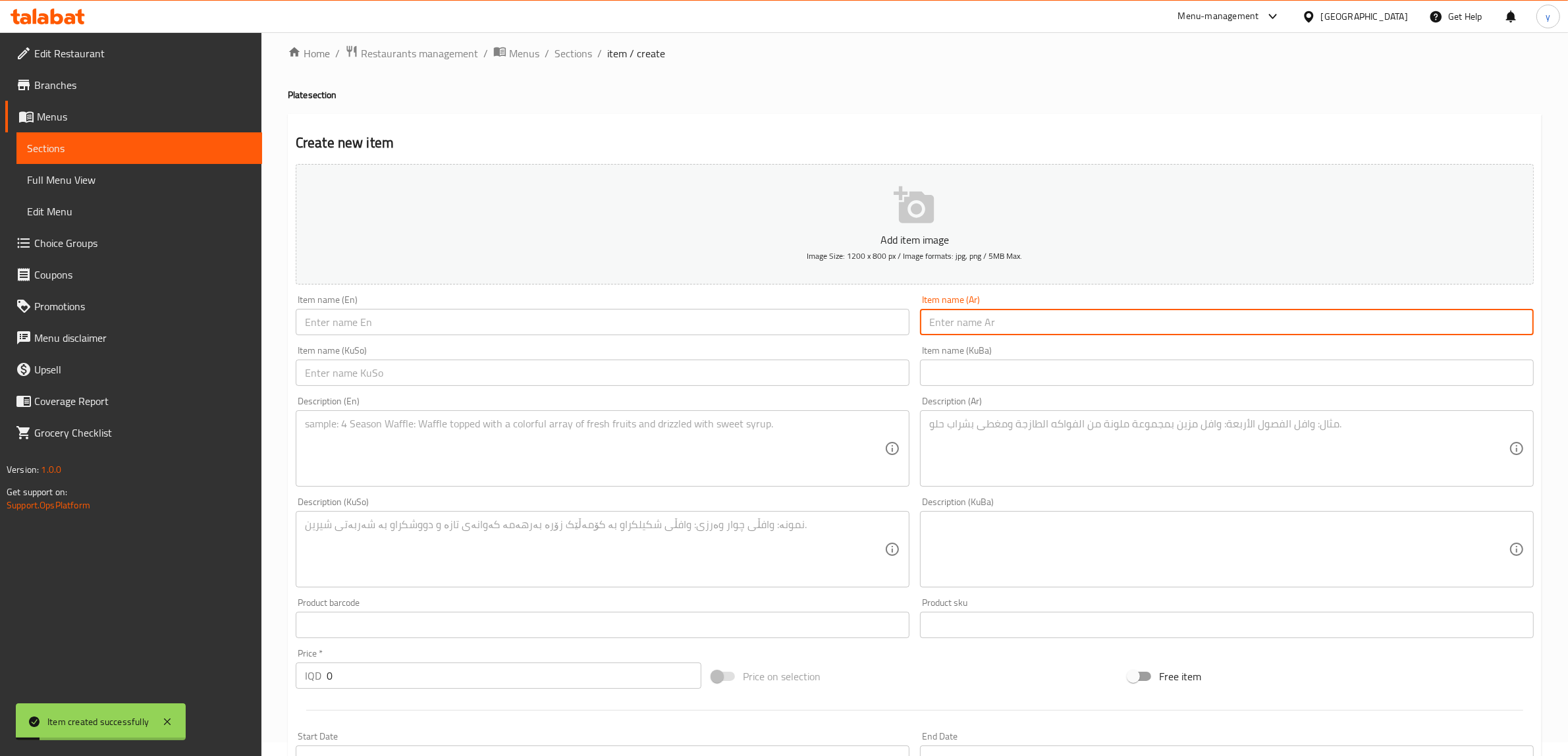
scroll to position [0, 0]
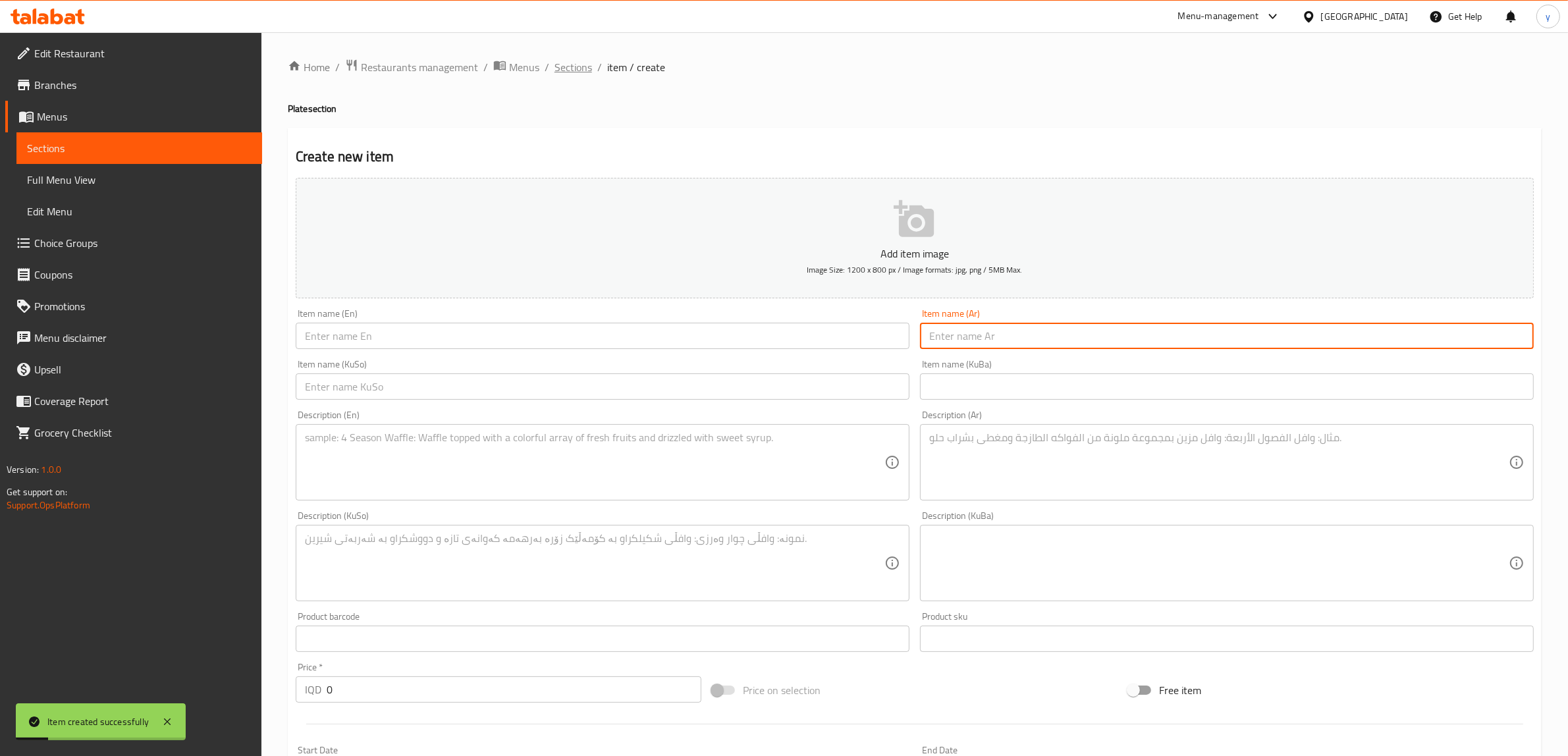
click at [564, 63] on span "Sections" at bounding box center [573, 68] width 37 height 16
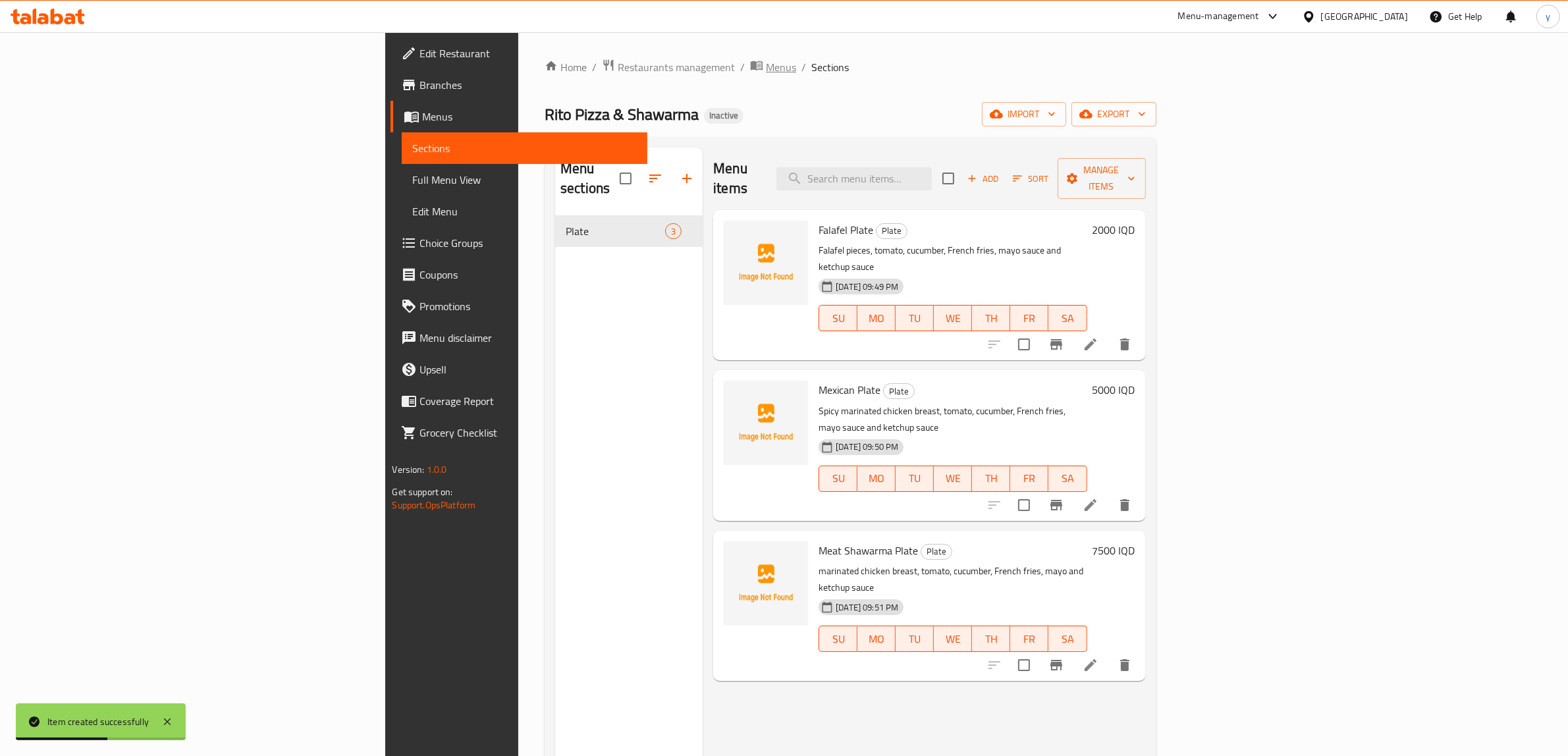
click at [750, 65] on icon "breadcrumb" at bounding box center [756, 65] width 13 height 13
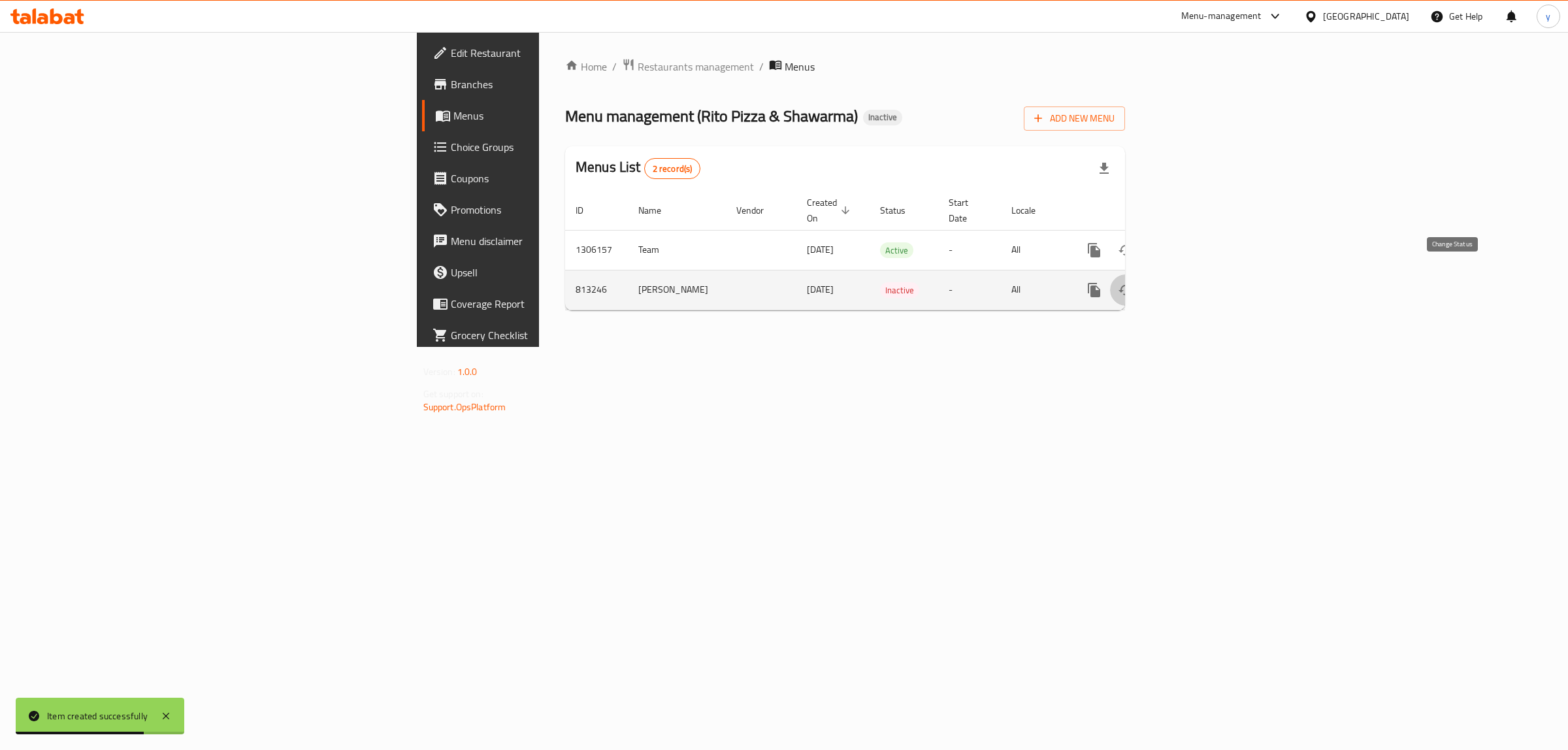
click at [1133, 282] on icon "enhanced table" at bounding box center [1126, 290] width 16 height 16
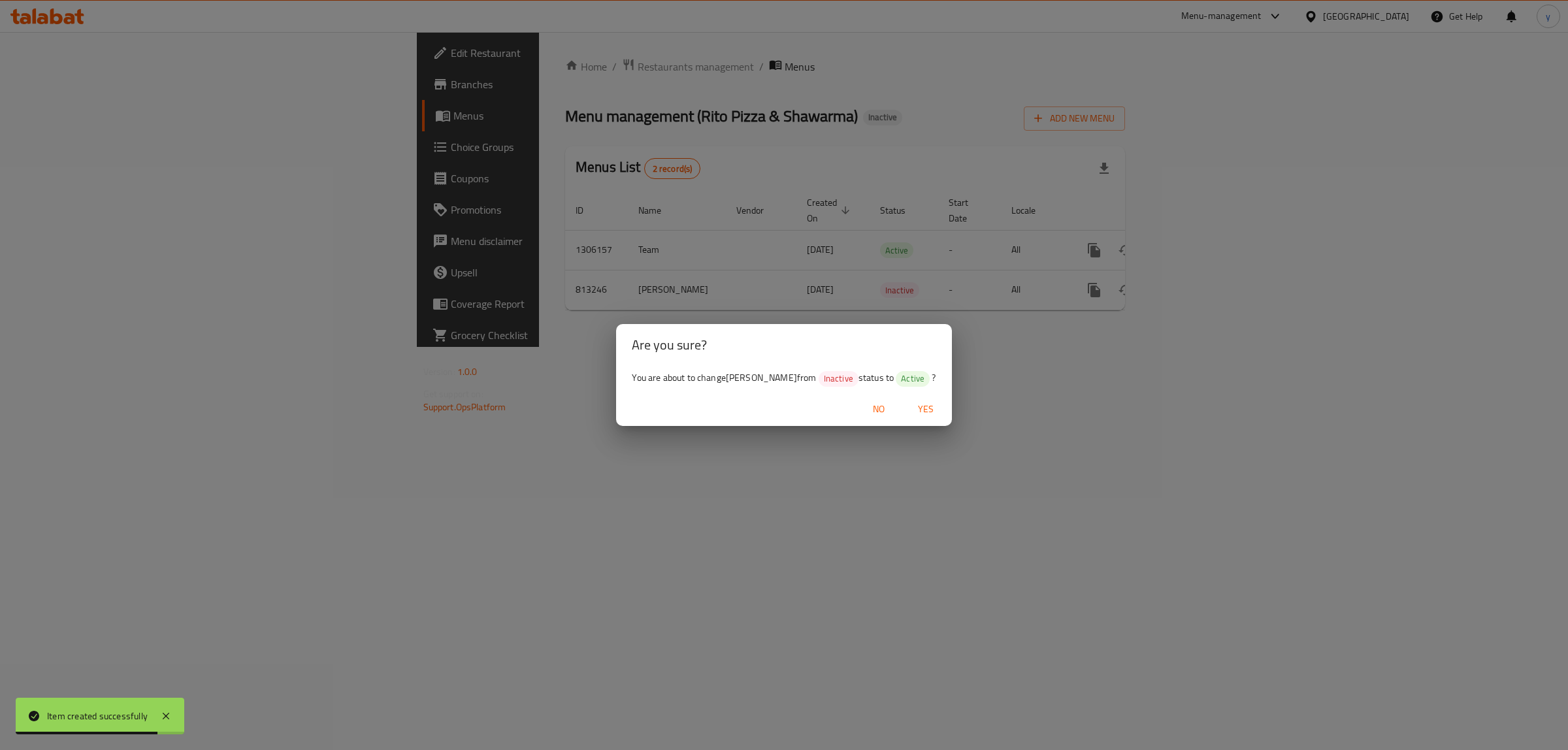
click at [910, 406] on span "Yes" at bounding box center [925, 409] width 31 height 16
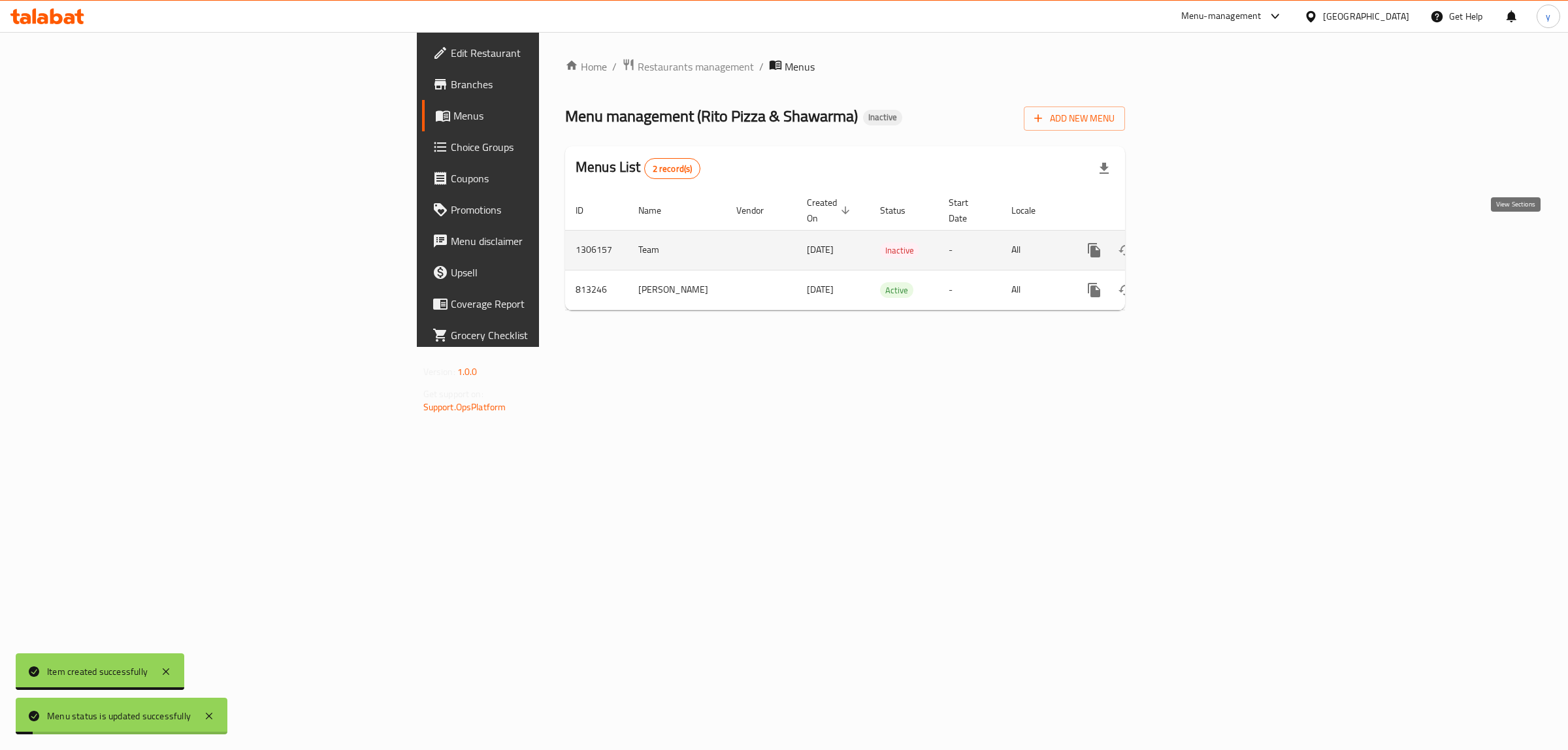
click at [1196, 242] on icon "enhanced table" at bounding box center [1189, 250] width 16 height 16
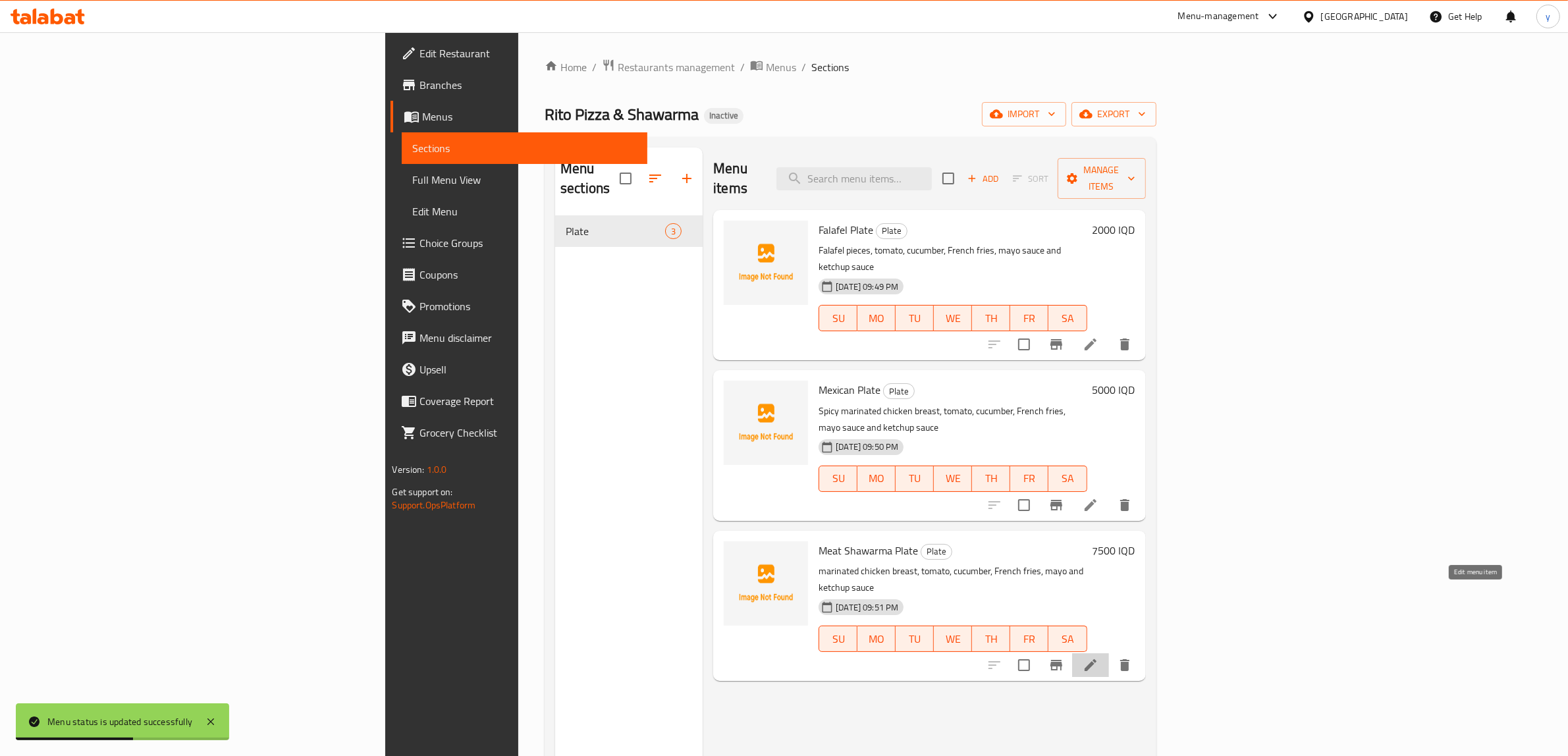
click at [1098, 657] on icon at bounding box center [1091, 666] width 16 height 16
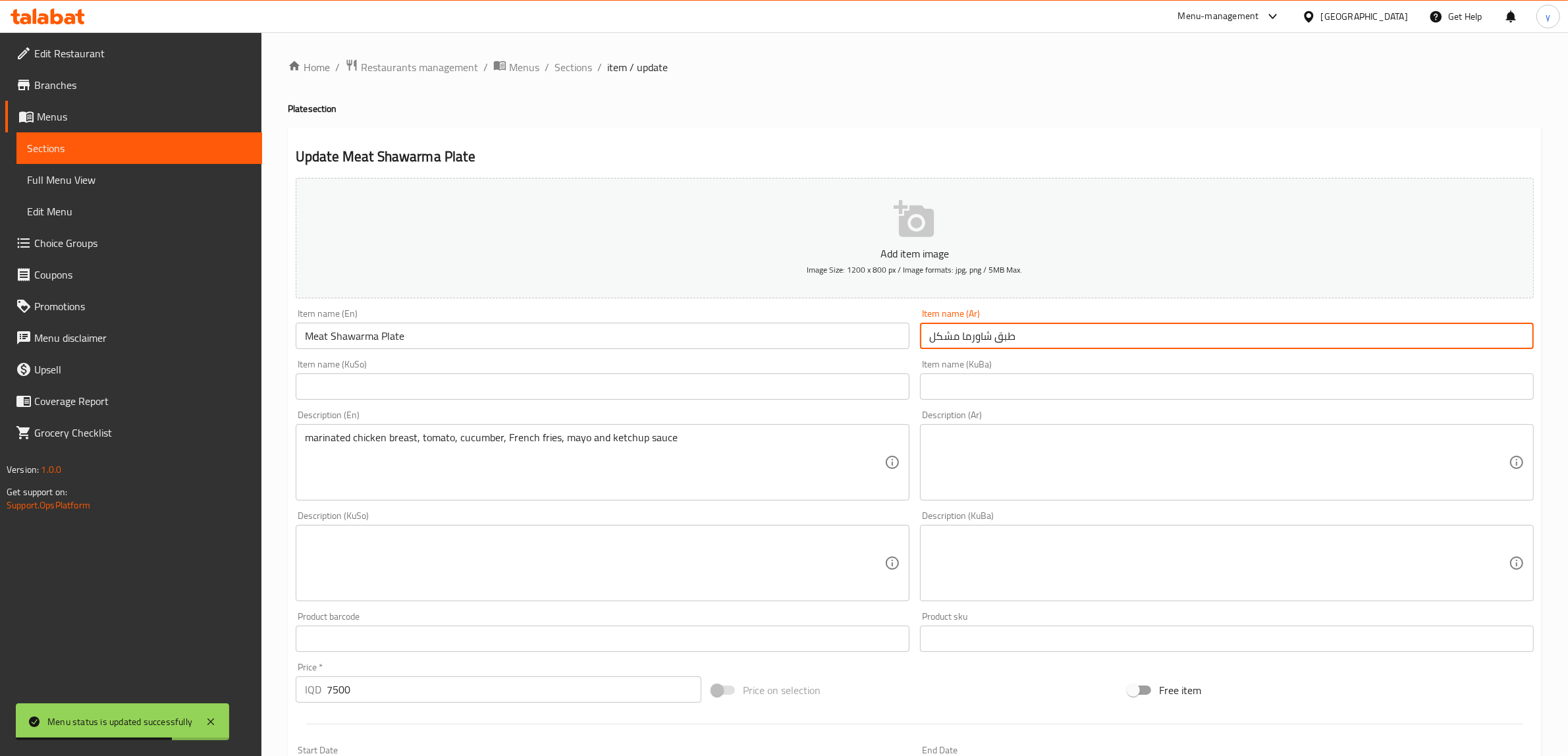
click at [1057, 338] on input "طبق شاورما مشكل" at bounding box center [1226, 336] width 614 height 26
type input "طبق شاورما لحم"
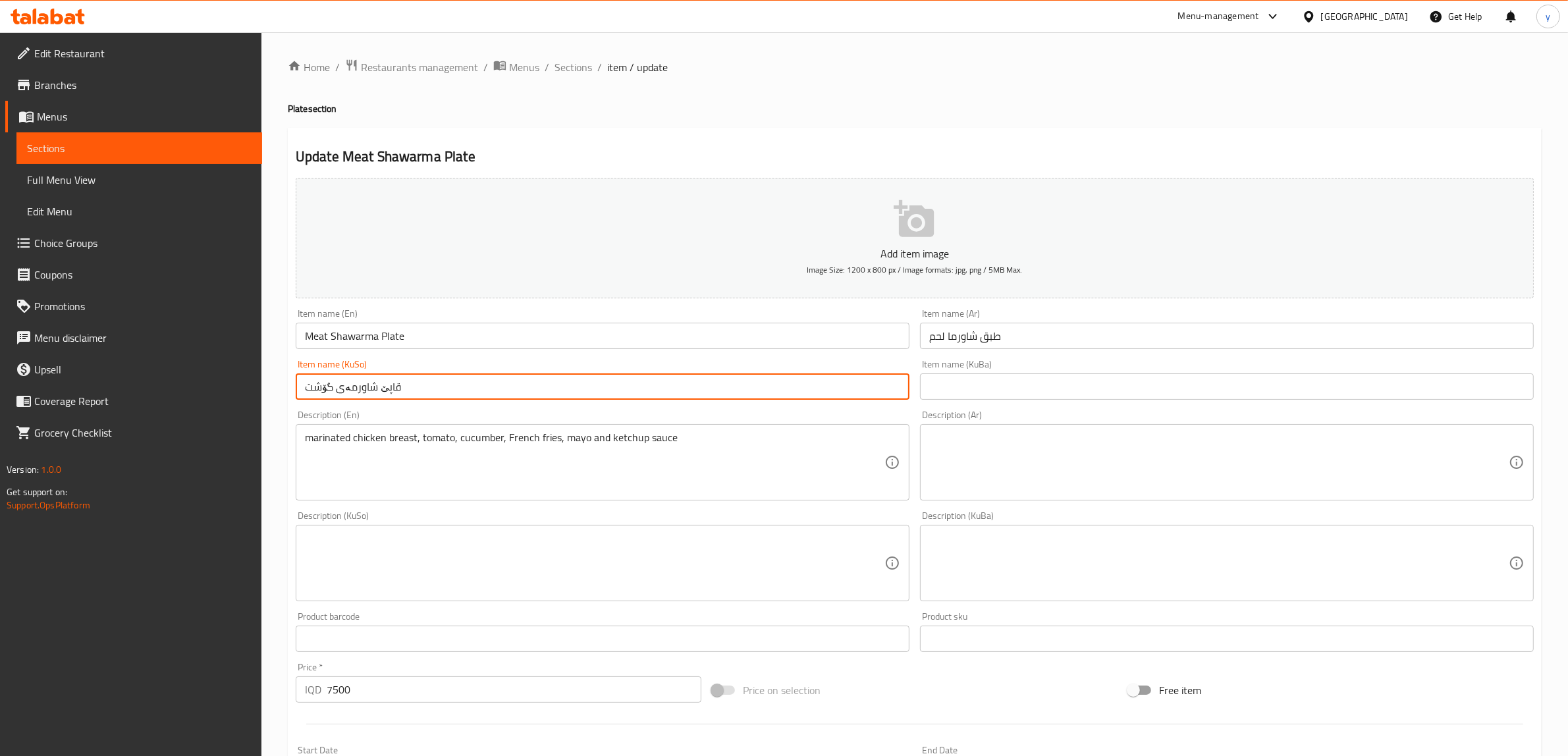
type input "قاپێ شاورمەی گۆشت"
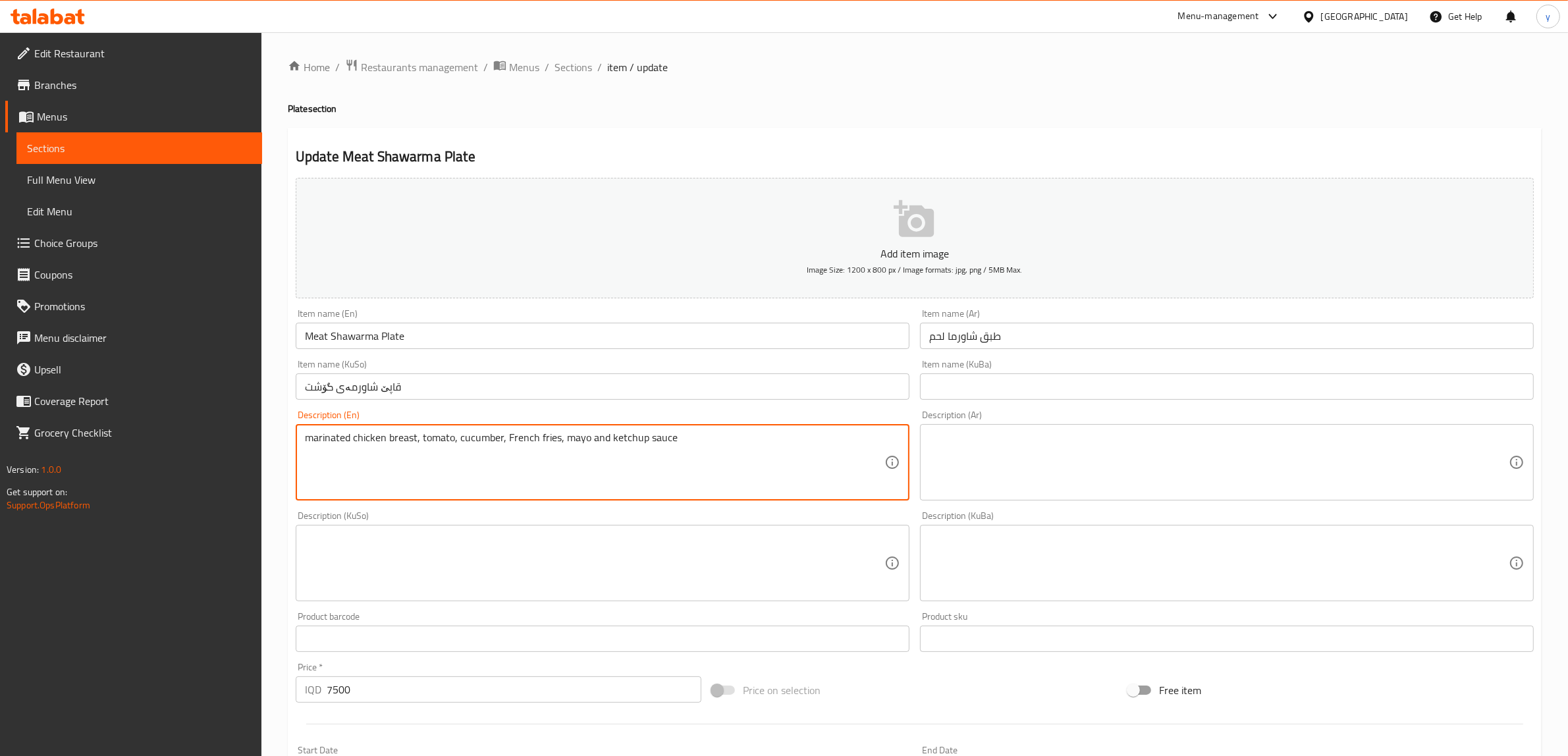
click at [693, 462] on textarea "marinated chicken breast, tomato, cucumber, French fries, mayo and ketchup sauce" at bounding box center [595, 463] width 579 height 63
paste textarea "Marinated chicken breast, tomato, cucumber, French fries, mayo sauce"
type textarea "Marinated chicken breast, tomato, cucumber, French fries, mayo sauce and ketchu…"
click at [973, 452] on textarea at bounding box center [1219, 463] width 579 height 63
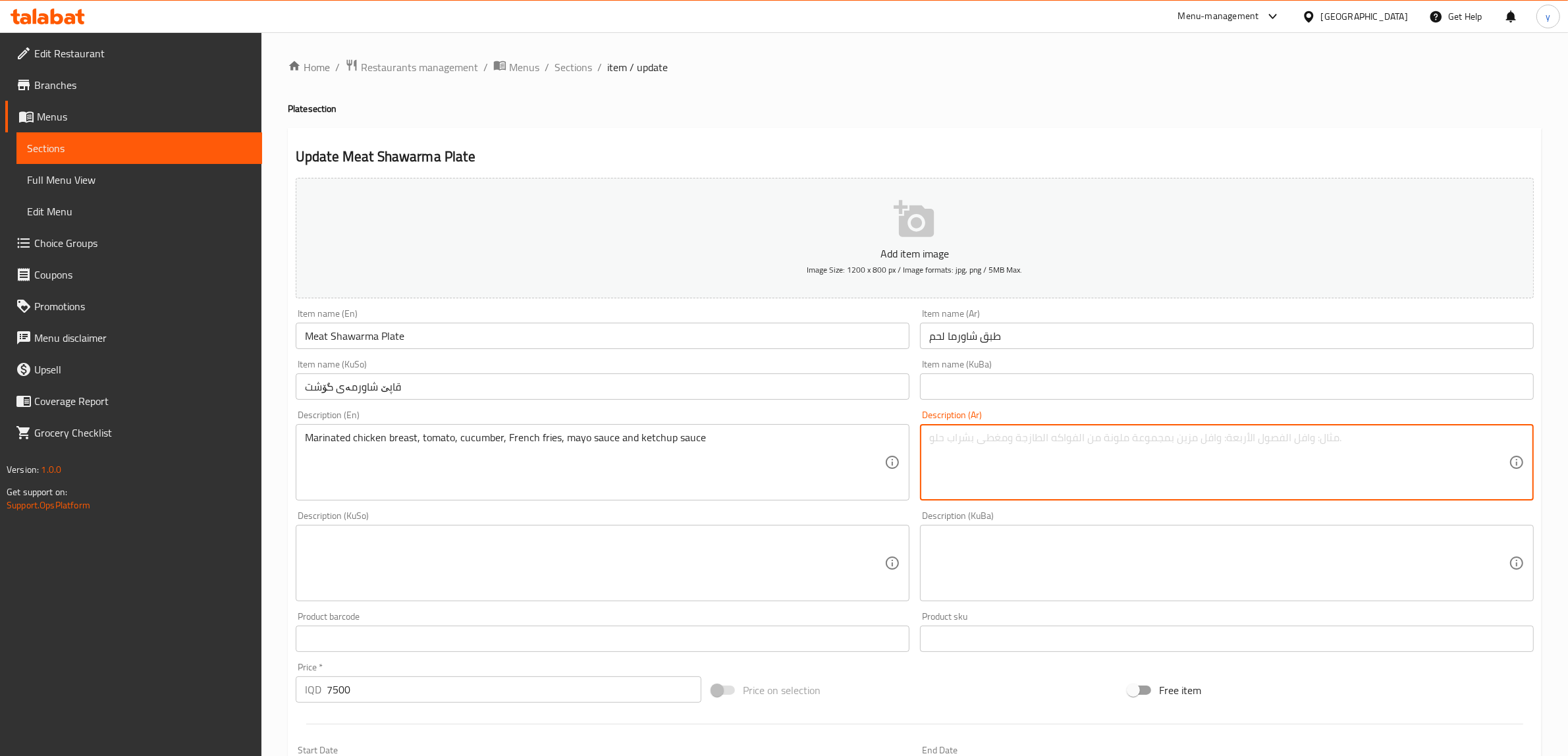
paste textarea "صدر دجاج متبل، طماطم، خيار، بطاطا مقلية، صلصة مايونيز وصلصة كاتشب"
type textarea "صدر دجاج متبل، طماطم، خيار، بطاطا مقلية، صلصة مايونيز وصلصة كاتشب"
click at [831, 568] on textarea at bounding box center [595, 563] width 579 height 63
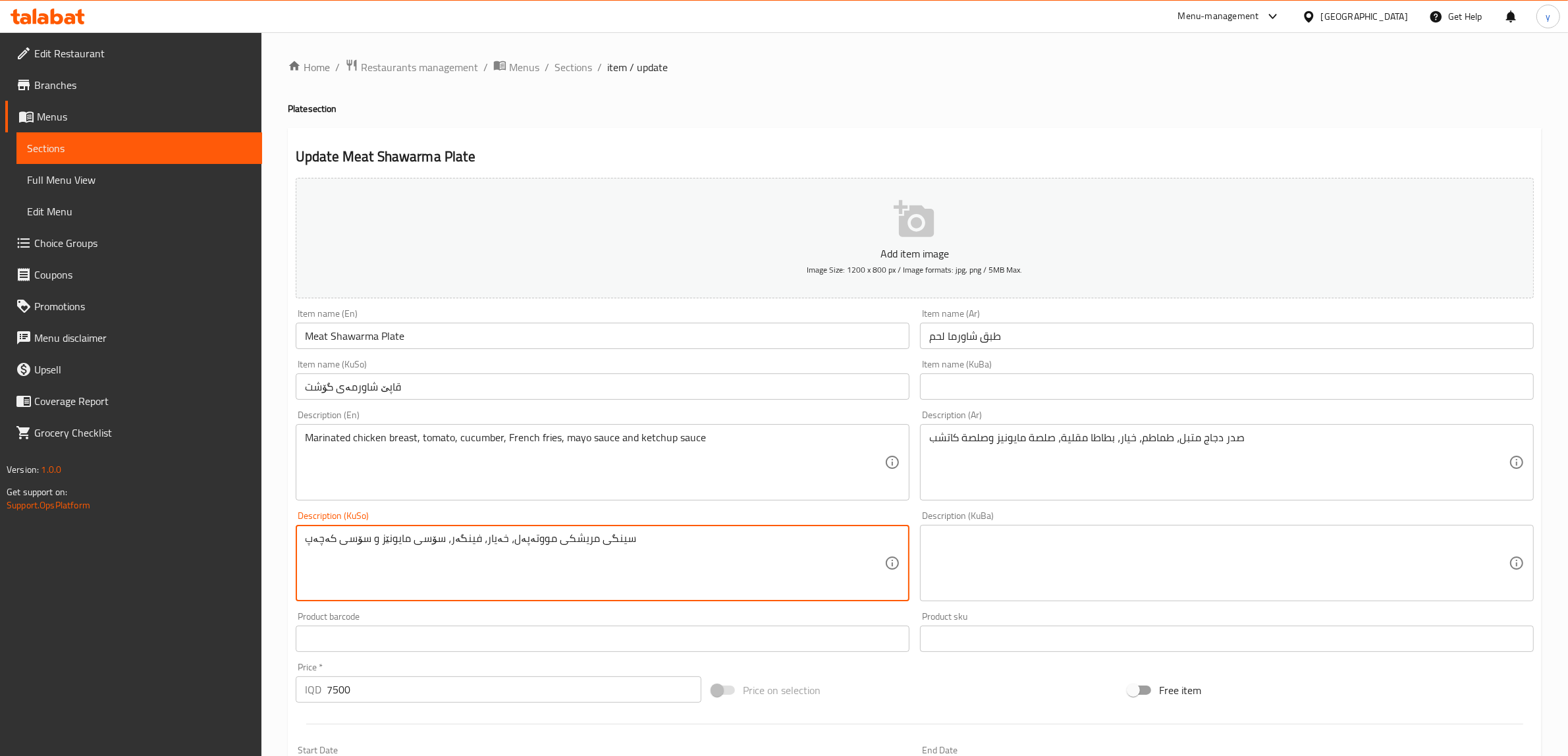
click at [629, 584] on textarea "سینگی مریشکی مووتەپەل، خەیار، فینگەر، سۆسی مایونێز و سۆسی کەچەپ" at bounding box center [595, 563] width 579 height 63
click at [636, 554] on textarea "سینگی مریشکی مووتەپەل، خەیار، فینگەر، سۆسی مایونێز و سۆسی کەچەپ" at bounding box center [595, 563] width 579 height 63
type textarea "سینگی مریشکی مووتەپەل، خەیار، فینگەر، سۆسی مایونێز و سۆسی کەچەپ"
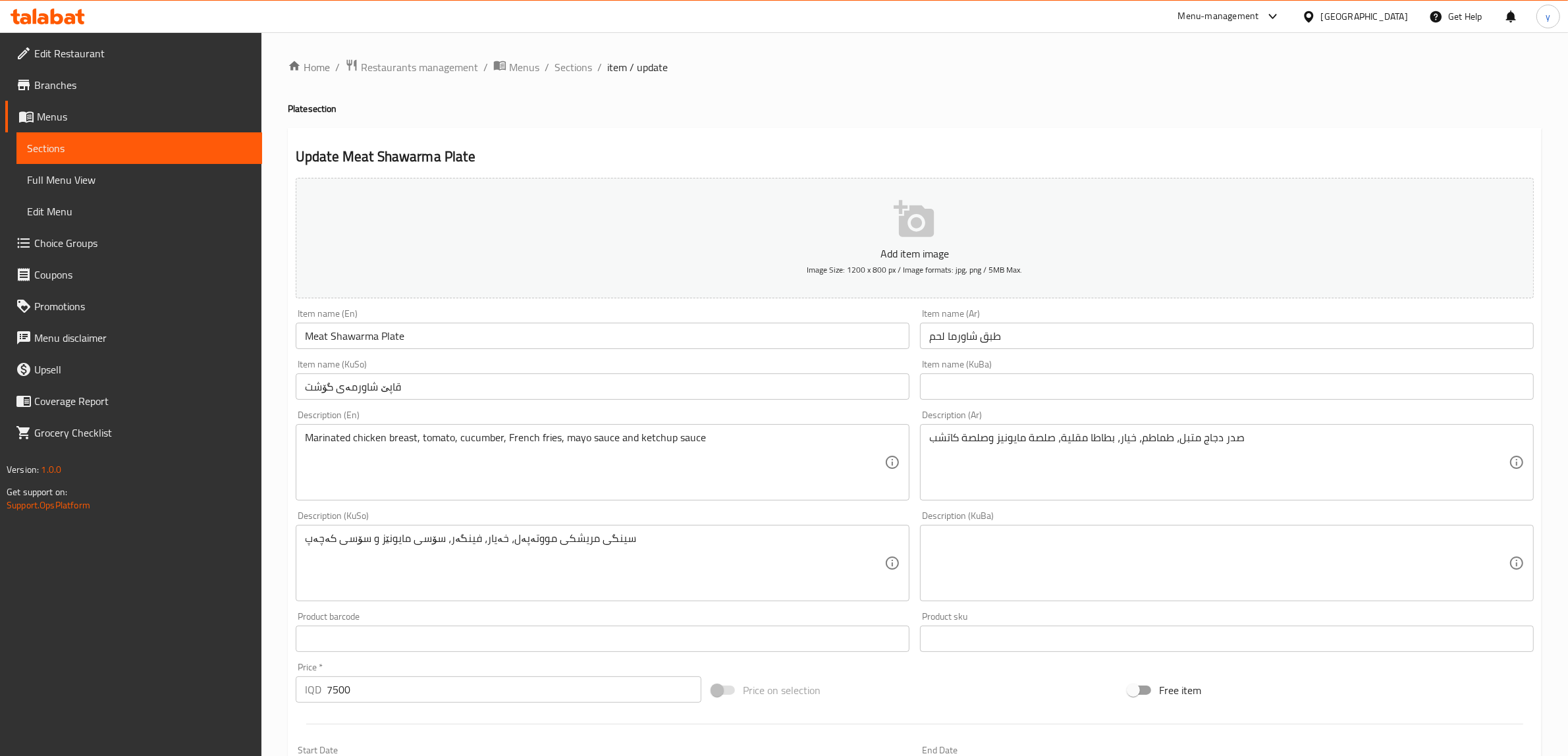
click at [637, 498] on div "Marinated chicken breast, tomato, cucumber, French fries, mayo sauce and ketchu…" at bounding box center [602, 463] width 614 height 76
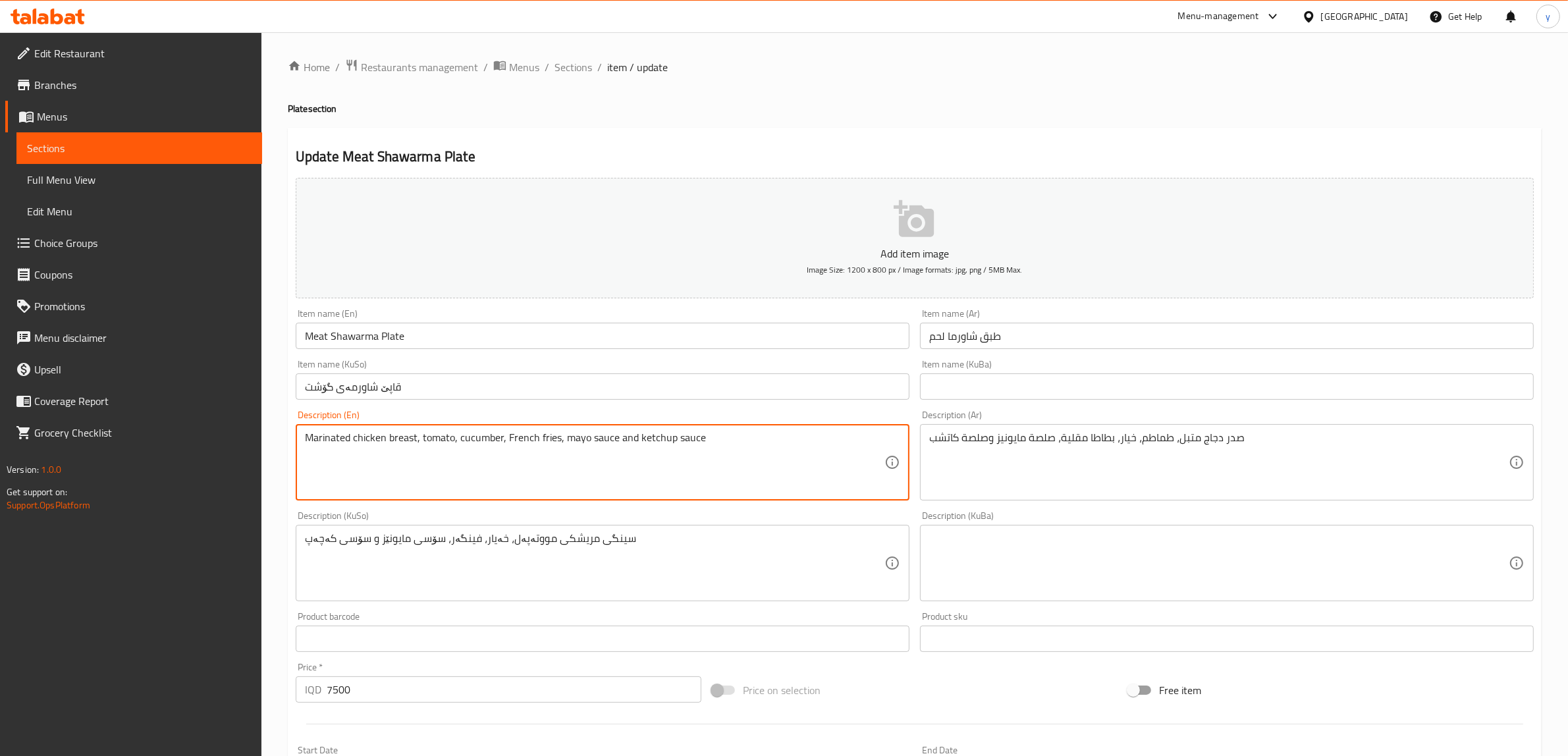
click at [543, 338] on input "Meat Shawarma Plate" at bounding box center [602, 336] width 614 height 26
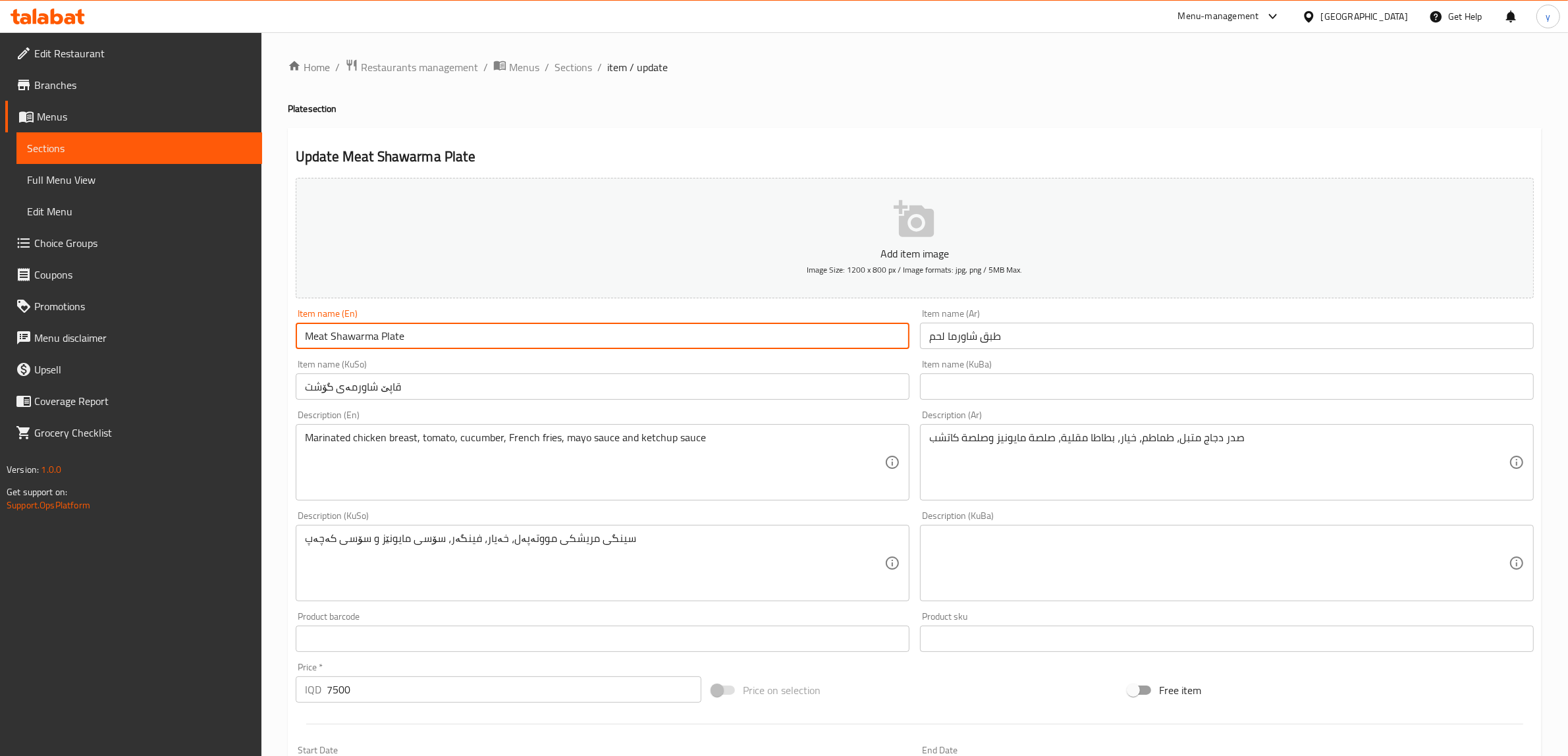
click at [543, 338] on input "Meat Shawarma Plate" at bounding box center [602, 336] width 614 height 26
paste input "Chicken"
type input "Chicken Shawarma Plate"
click at [934, 340] on input "طبق شاورما لحم" at bounding box center [1226, 336] width 614 height 26
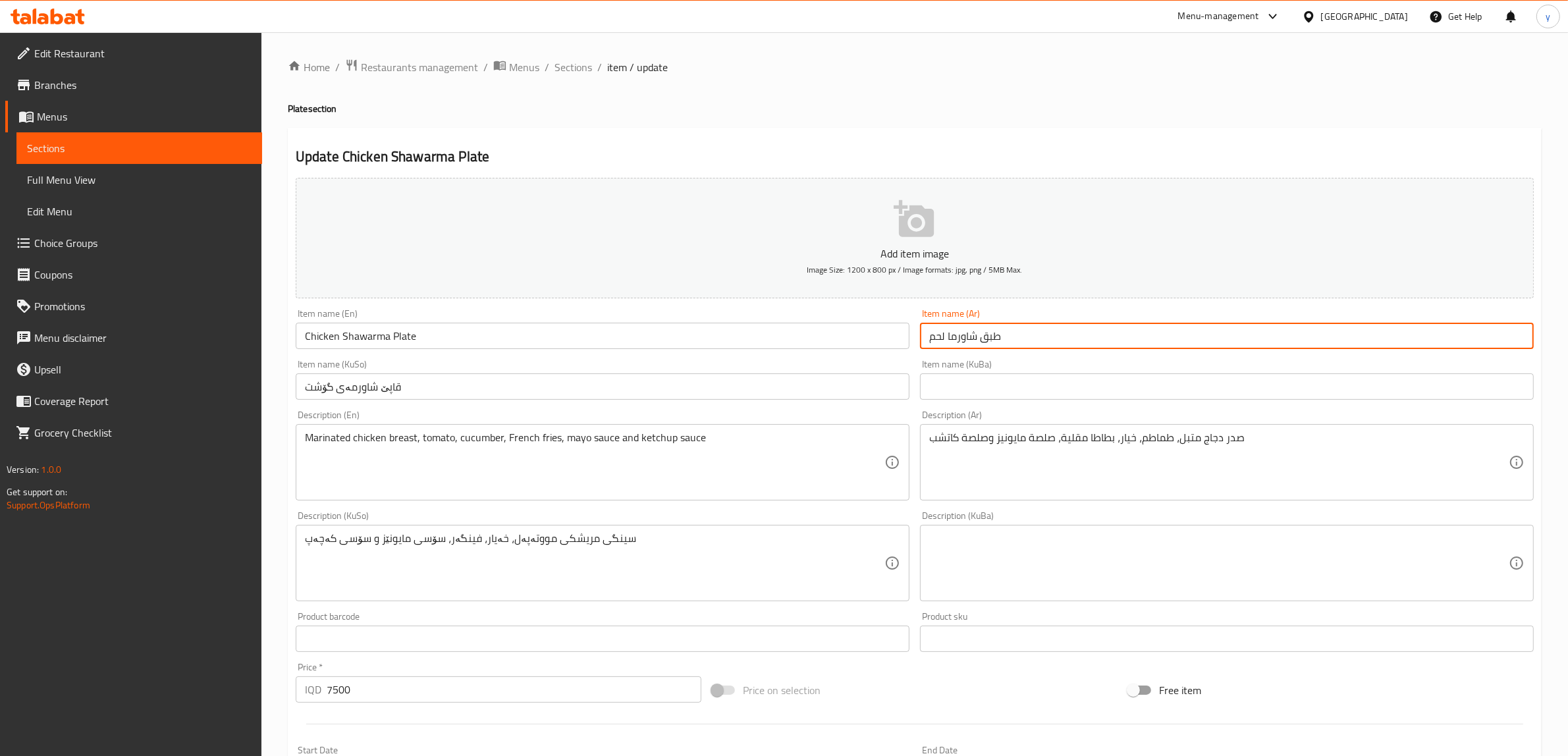
click at [934, 340] on input "طبق شاورما لحم" at bounding box center [1226, 336] width 614 height 26
type input "طبق شاورما دجاج"
click at [323, 390] on input "قاپێ شاورمەی گۆشت" at bounding box center [602, 387] width 614 height 26
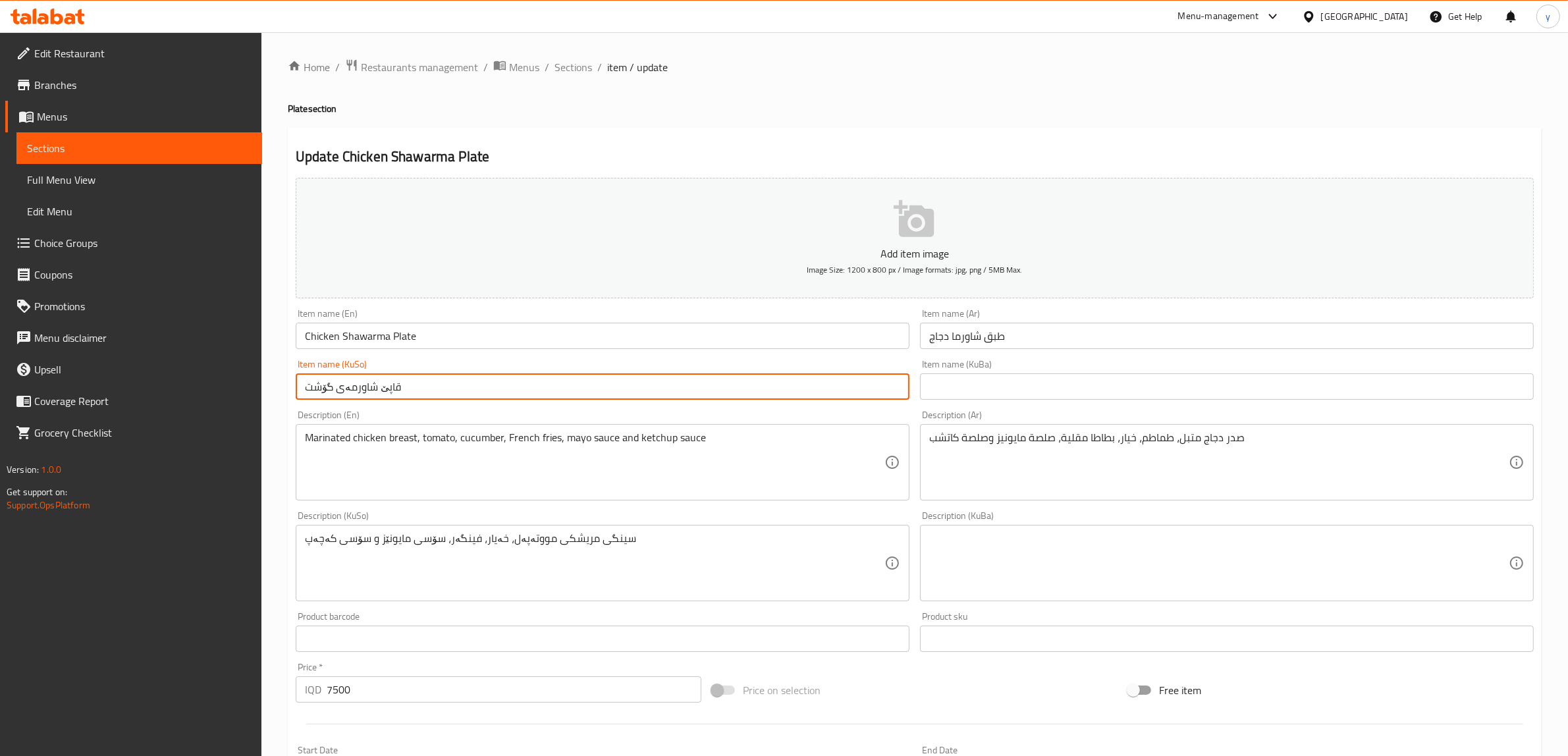
click at [323, 390] on input "قاپێ شاورمەی گۆشت" at bounding box center [602, 387] width 614 height 26
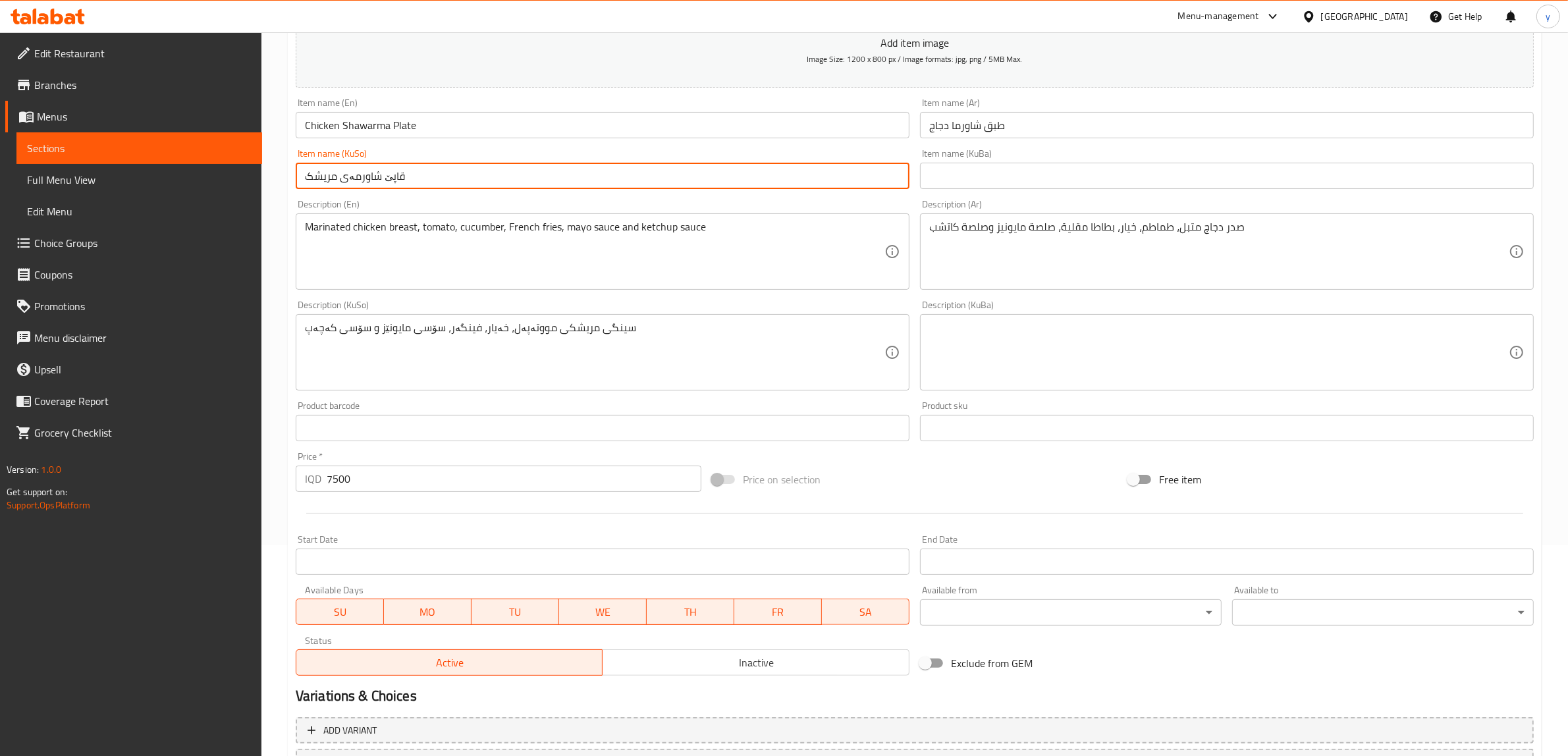
scroll to position [274, 0]
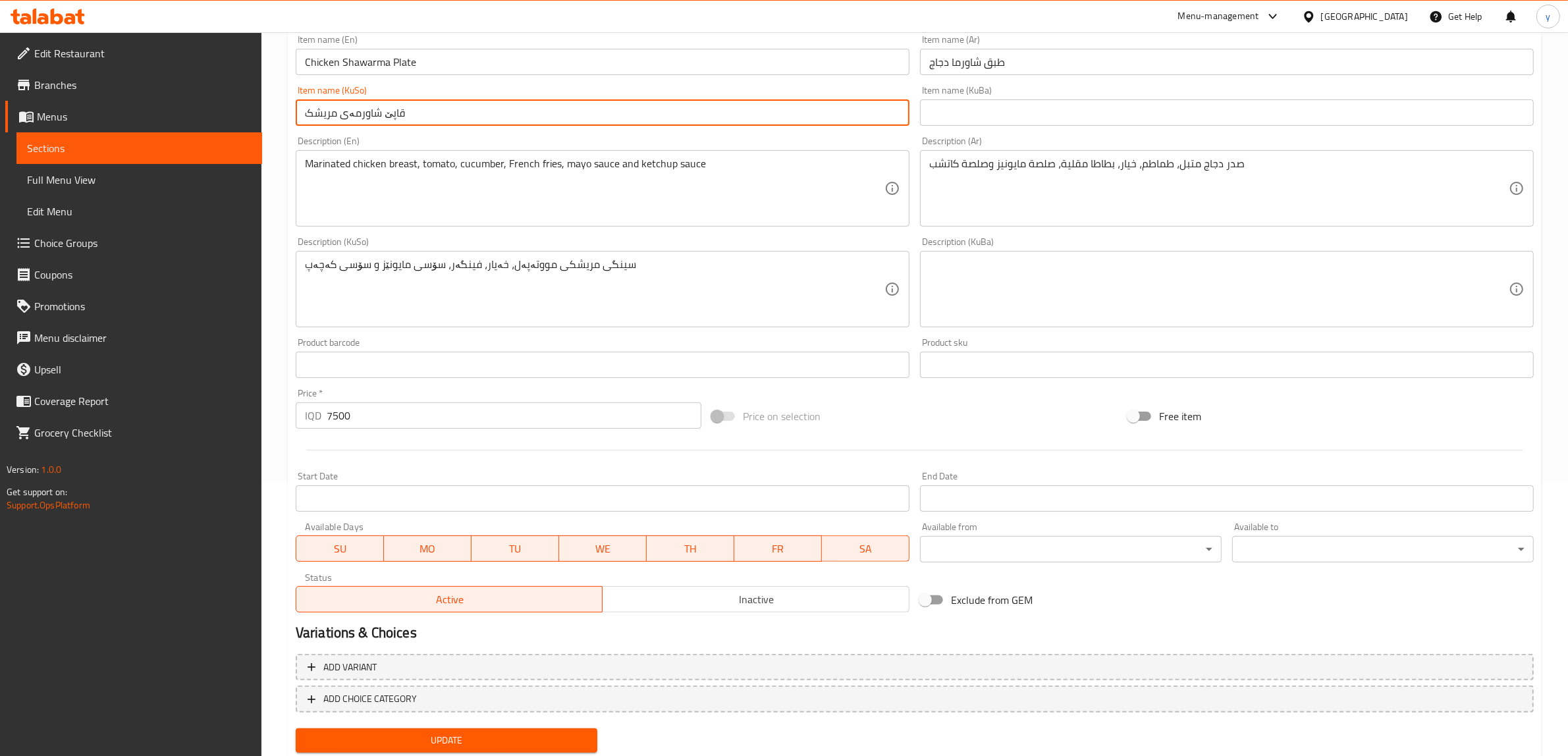
type input "قاپێ شاورمەی مریشک"
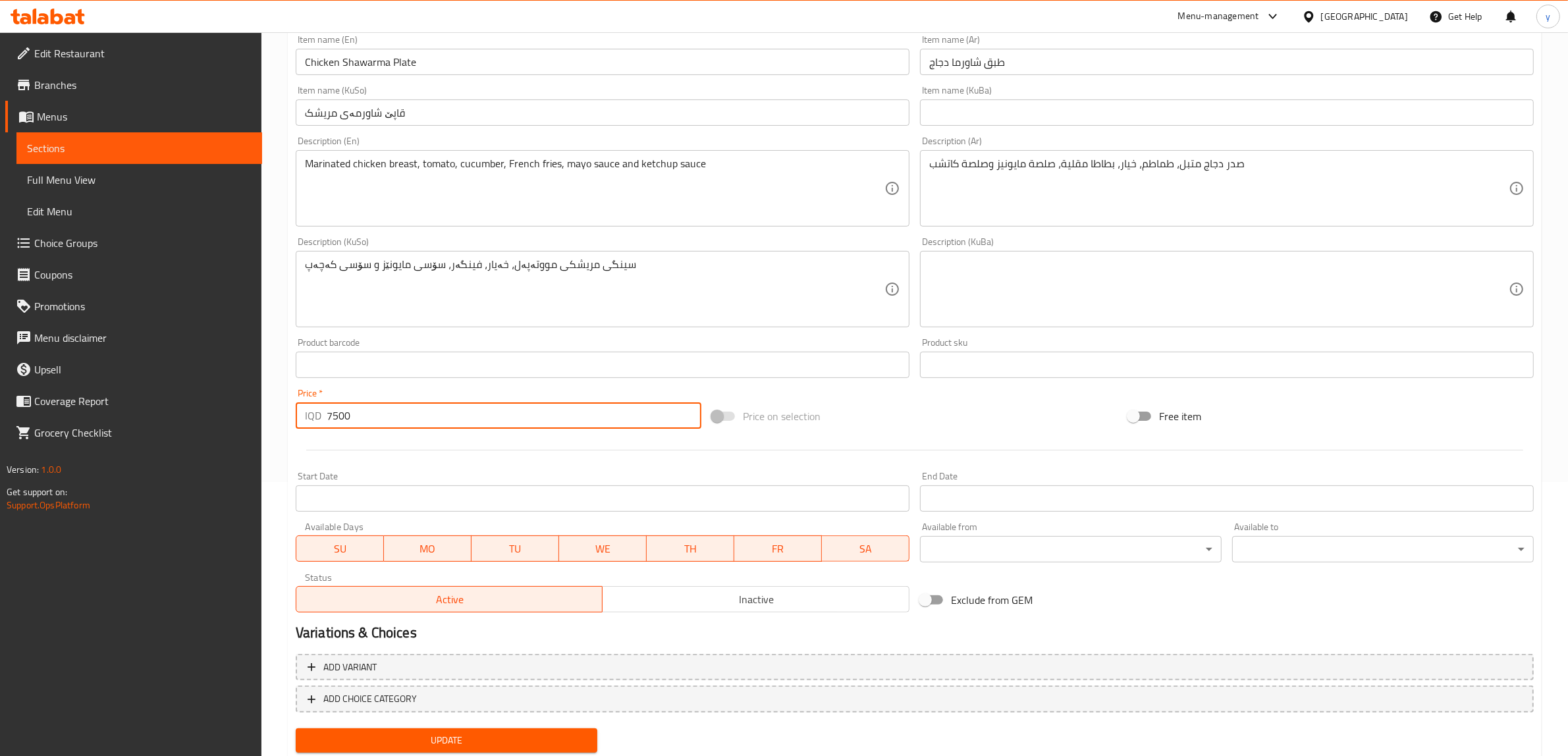
drag, startPoint x: 373, startPoint y: 402, endPoint x: 316, endPoint y: 423, distance: 60.7
click at [316, 423] on div "IQD 7500 Price *" at bounding box center [498, 416] width 406 height 26
paste input "50"
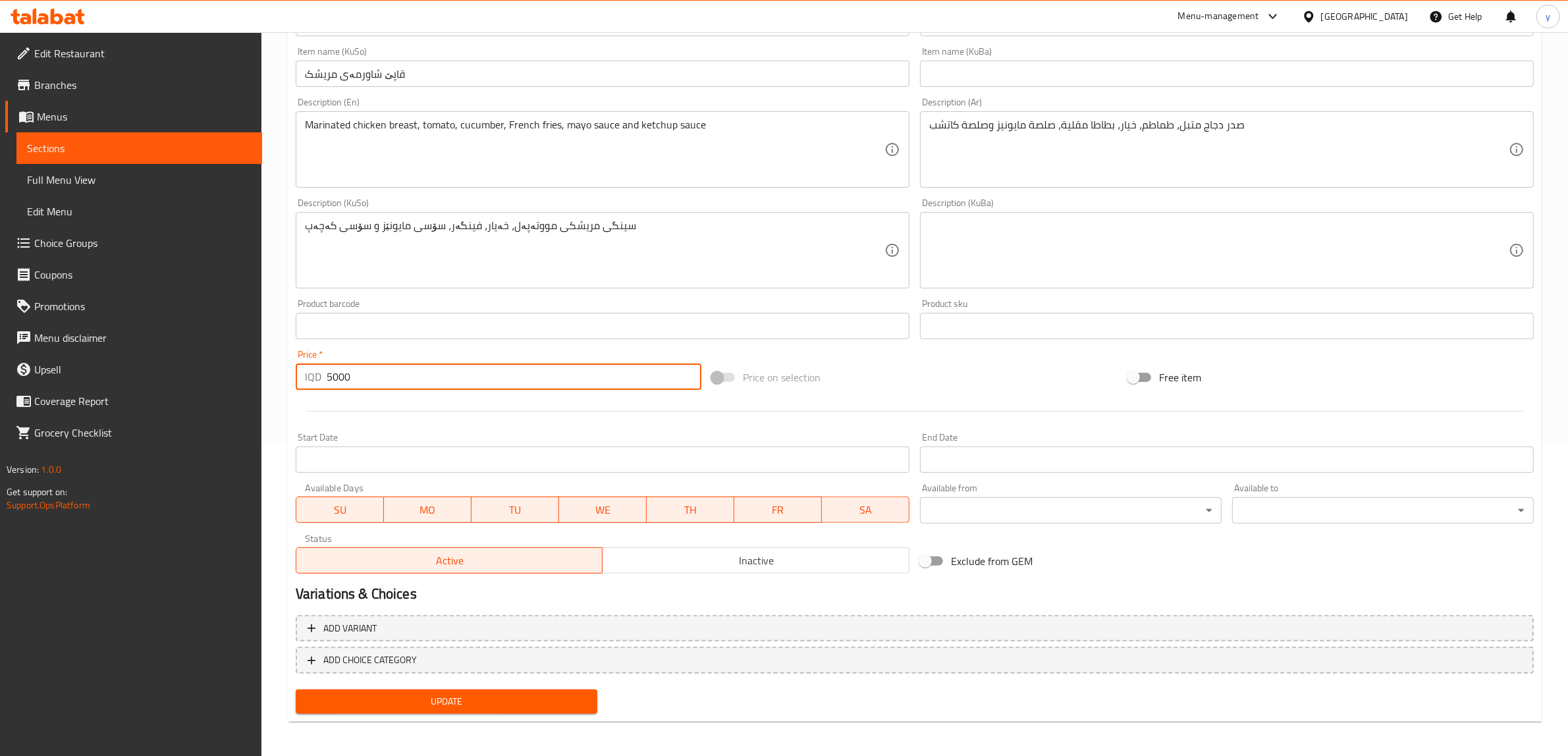
type input "5000"
click at [402, 703] on span "Update" at bounding box center [447, 702] width 281 height 16
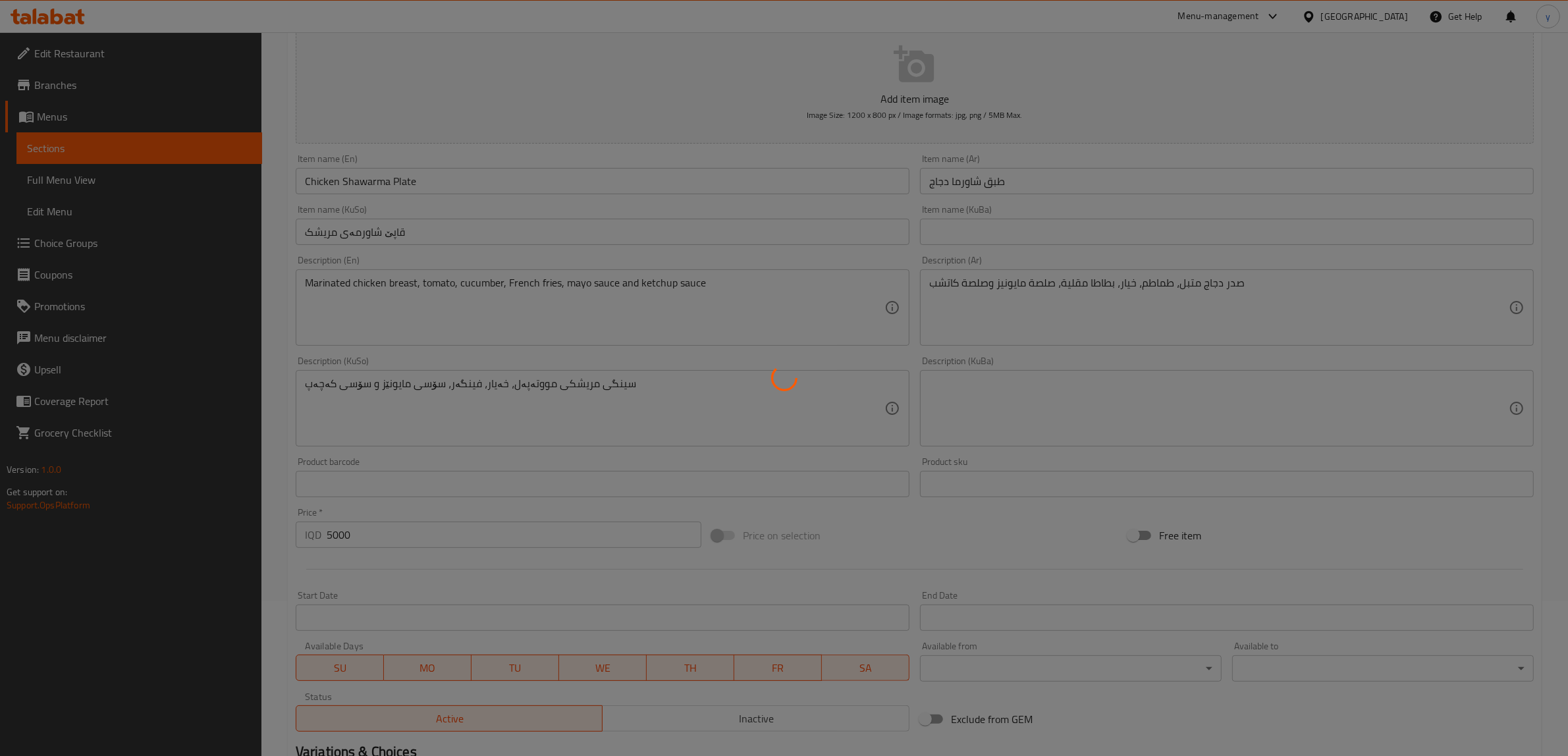
scroll to position [0, 0]
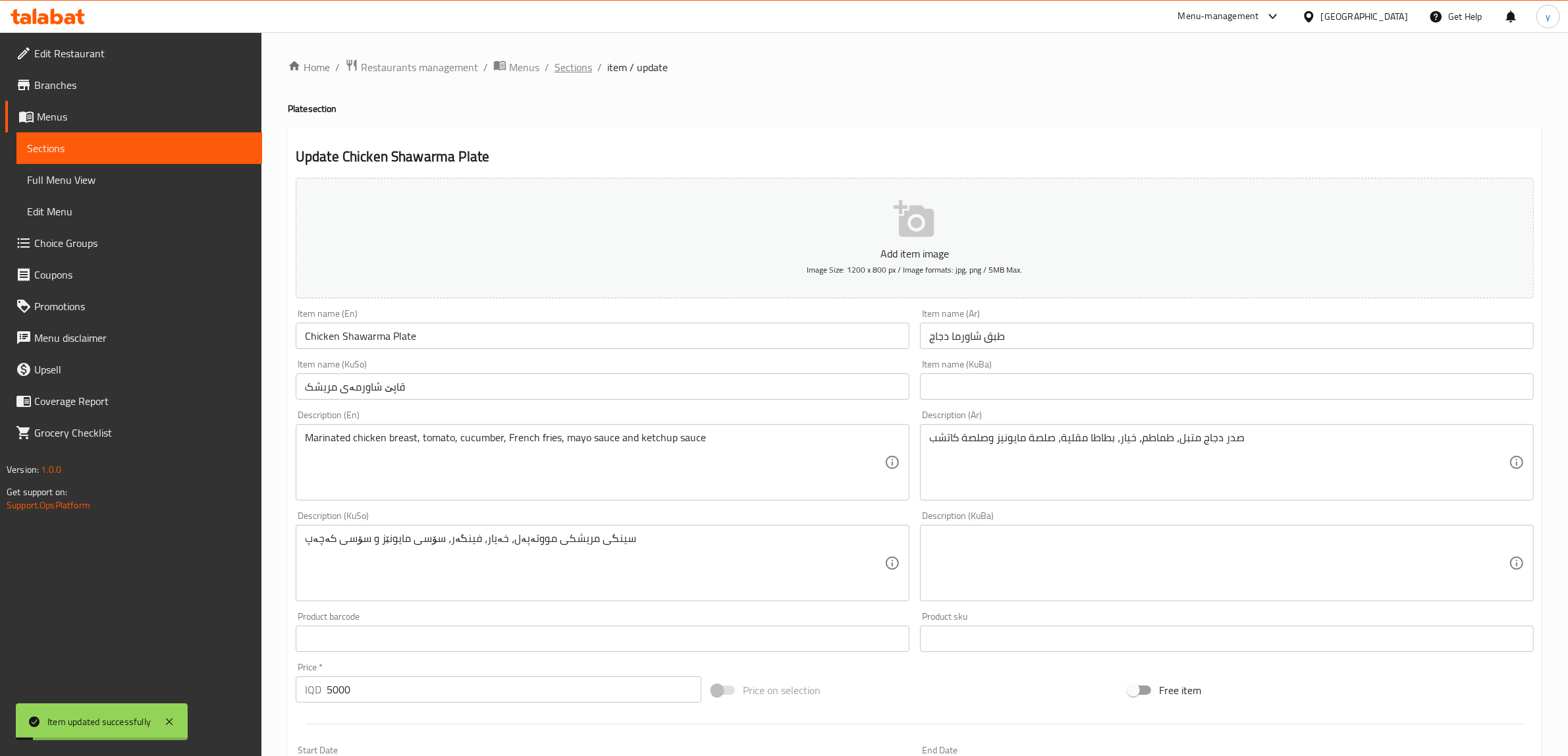
click at [561, 65] on span "Sections" at bounding box center [573, 68] width 37 height 16
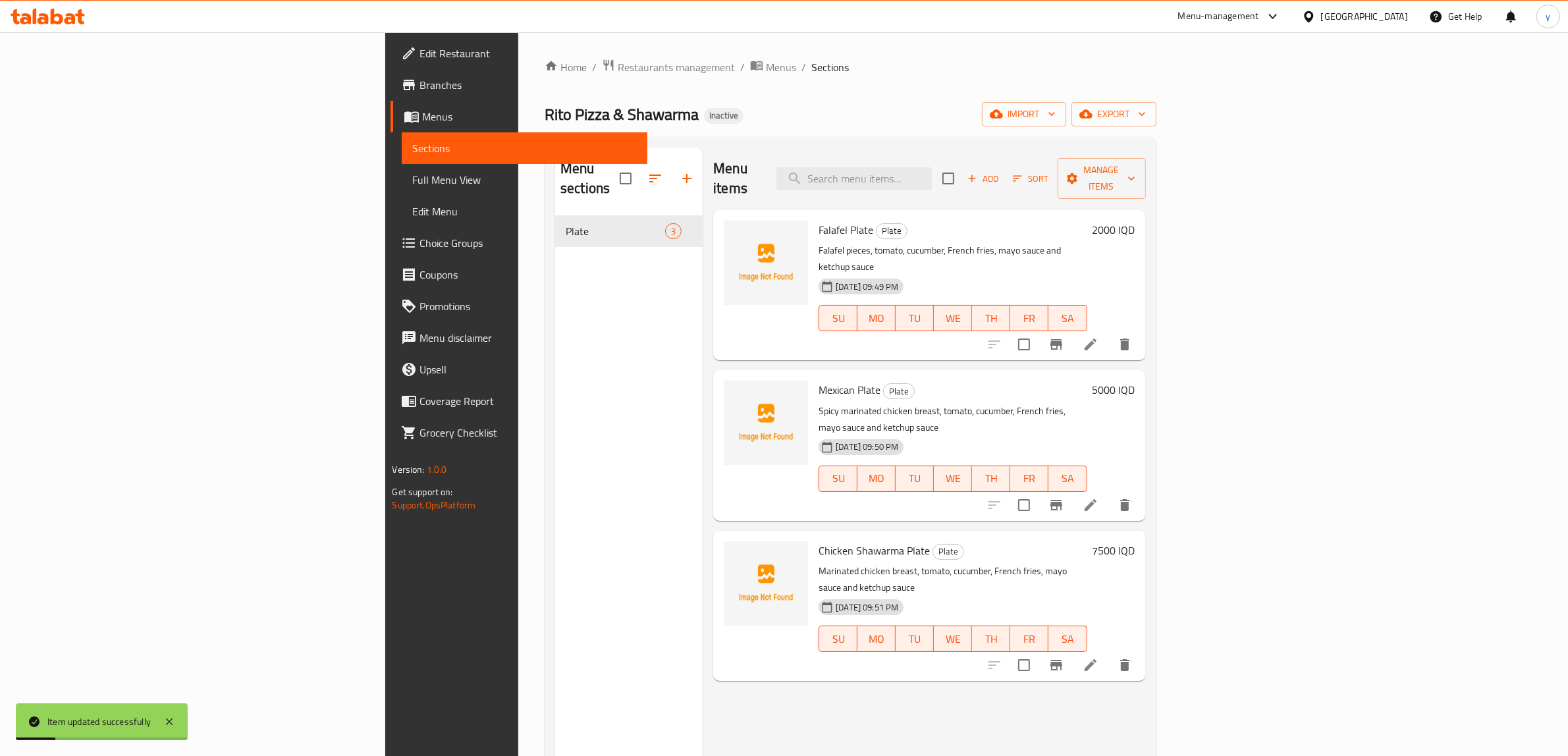
click at [1004, 168] on button "Add" at bounding box center [983, 179] width 42 height 21
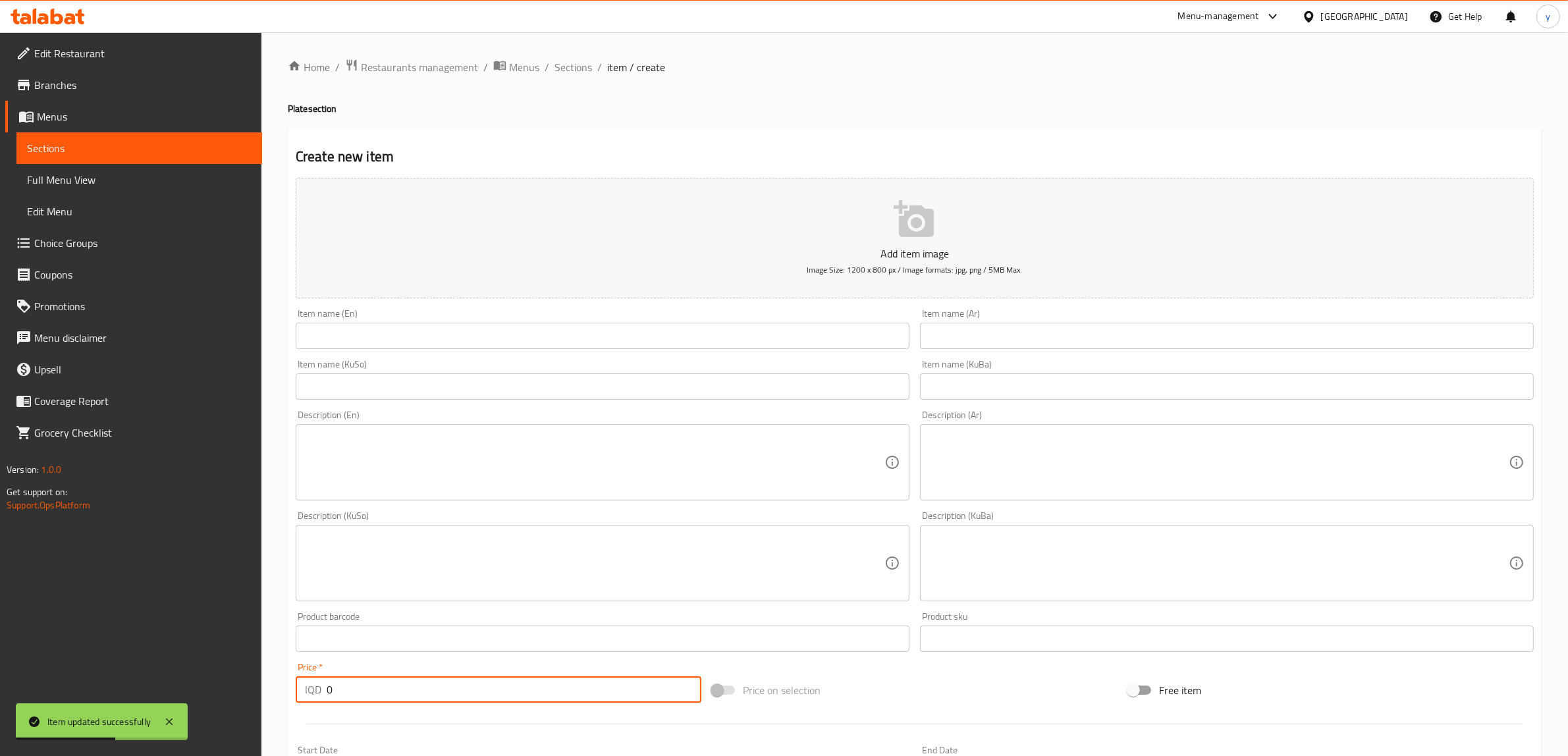
drag, startPoint x: 329, startPoint y: 696, endPoint x: 360, endPoint y: 685, distance: 32.9
click at [360, 685] on input "0" at bounding box center [514, 690] width 375 height 26
paste input "600"
type input "6000"
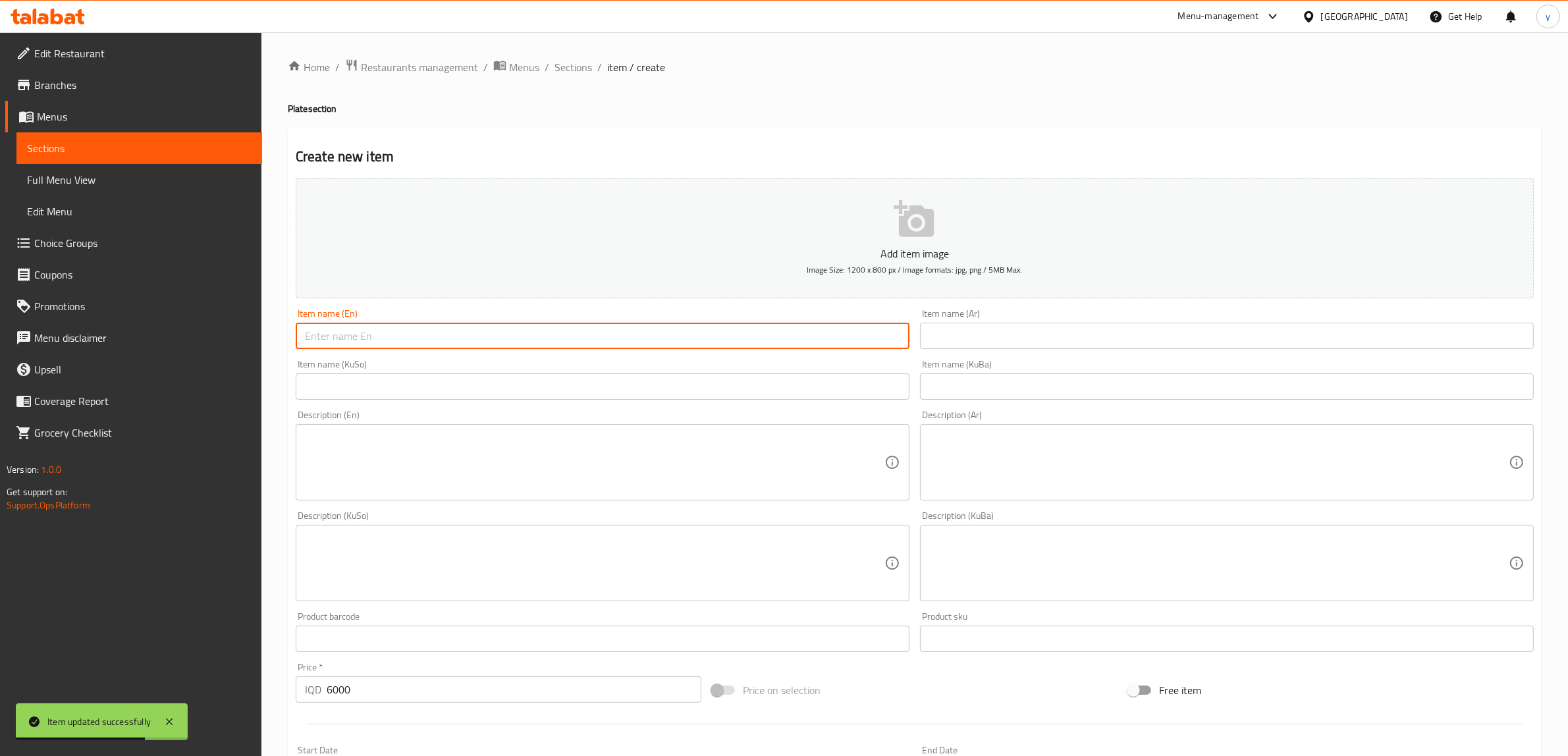
click at [390, 346] on input "text" at bounding box center [602, 336] width 614 height 26
paste input "Mixed Shawarma Plate"
type input "Mixed Shawarma Plate"
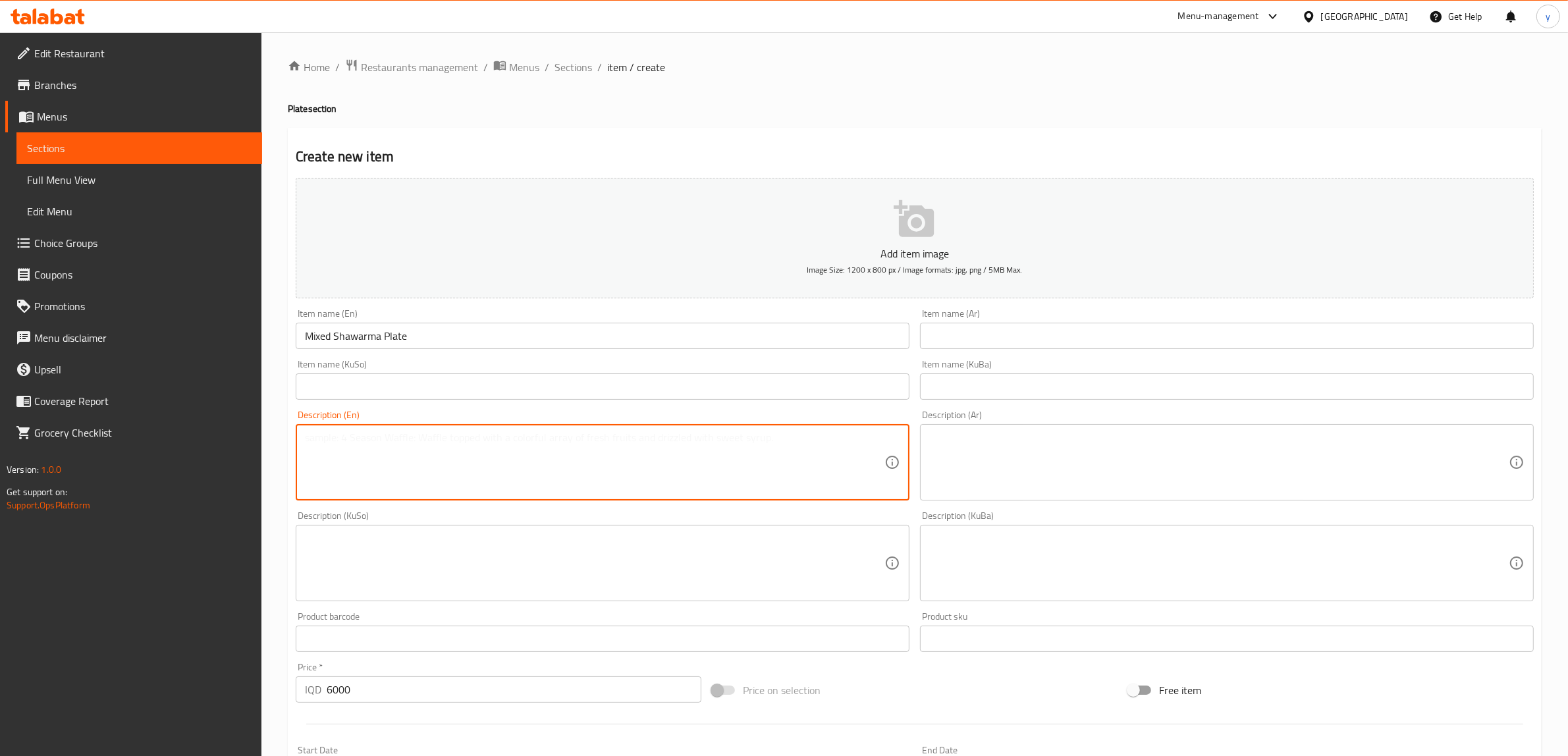
click at [382, 446] on textarea at bounding box center [595, 463] width 579 height 63
paste textarea "Marinated chicken breast, tomato, cucumber, French fries, mayo sauce and ketchu…"
type textarea "Marinated chicken breast, tomato, cucumber, French fries, mayo sauce and ketchu…"
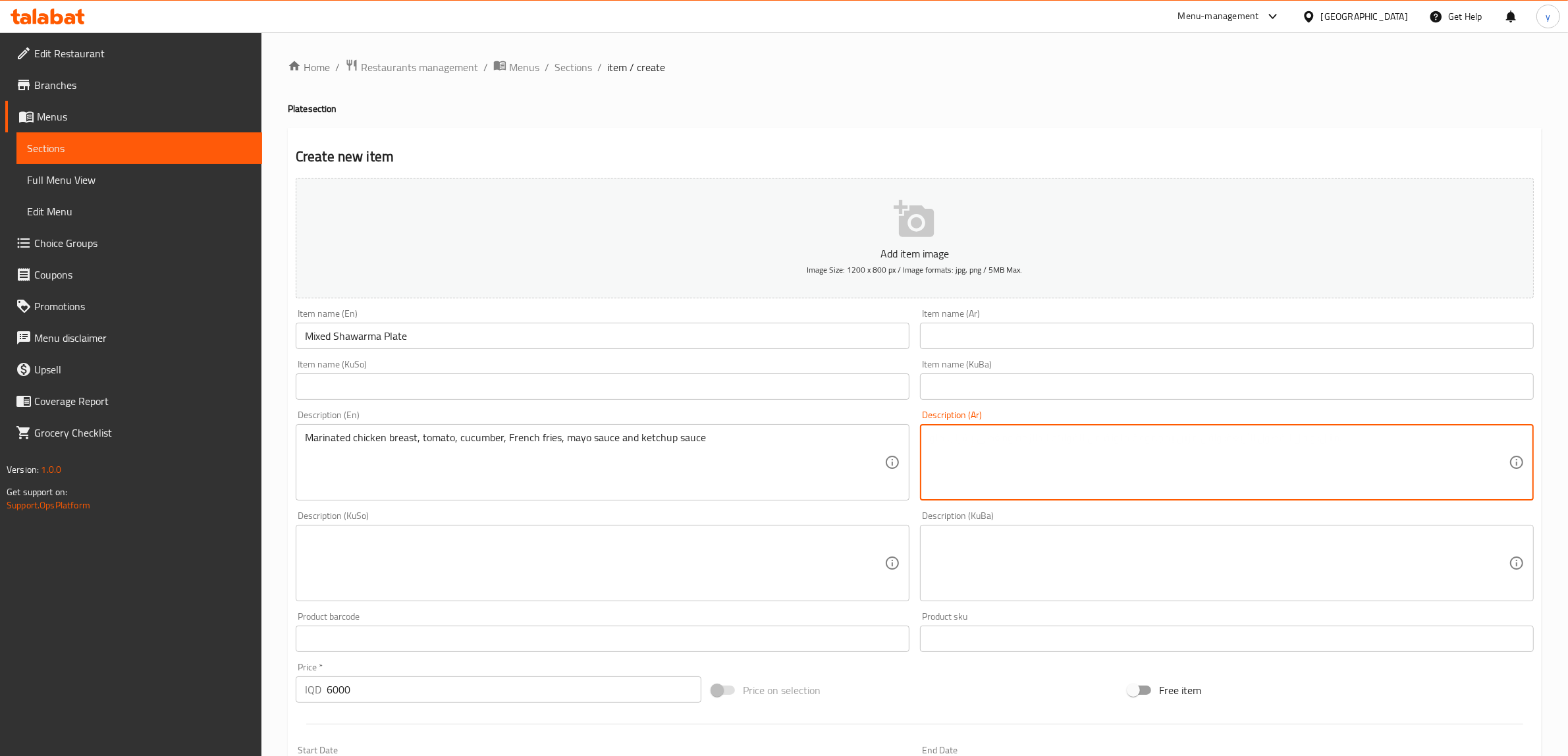
click at [978, 465] on textarea at bounding box center [1219, 463] width 579 height 63
paste textarea "صدر دجاج متبل، طماطم، خيار، بطاطا مقلية، صلصة مايونيز وصلصة كاتشب"
type textarea "صدر دجاج متبل، طماطم، خيار، بطاطا مقلية، صلصة مايونيز وصلصة كاتشب"
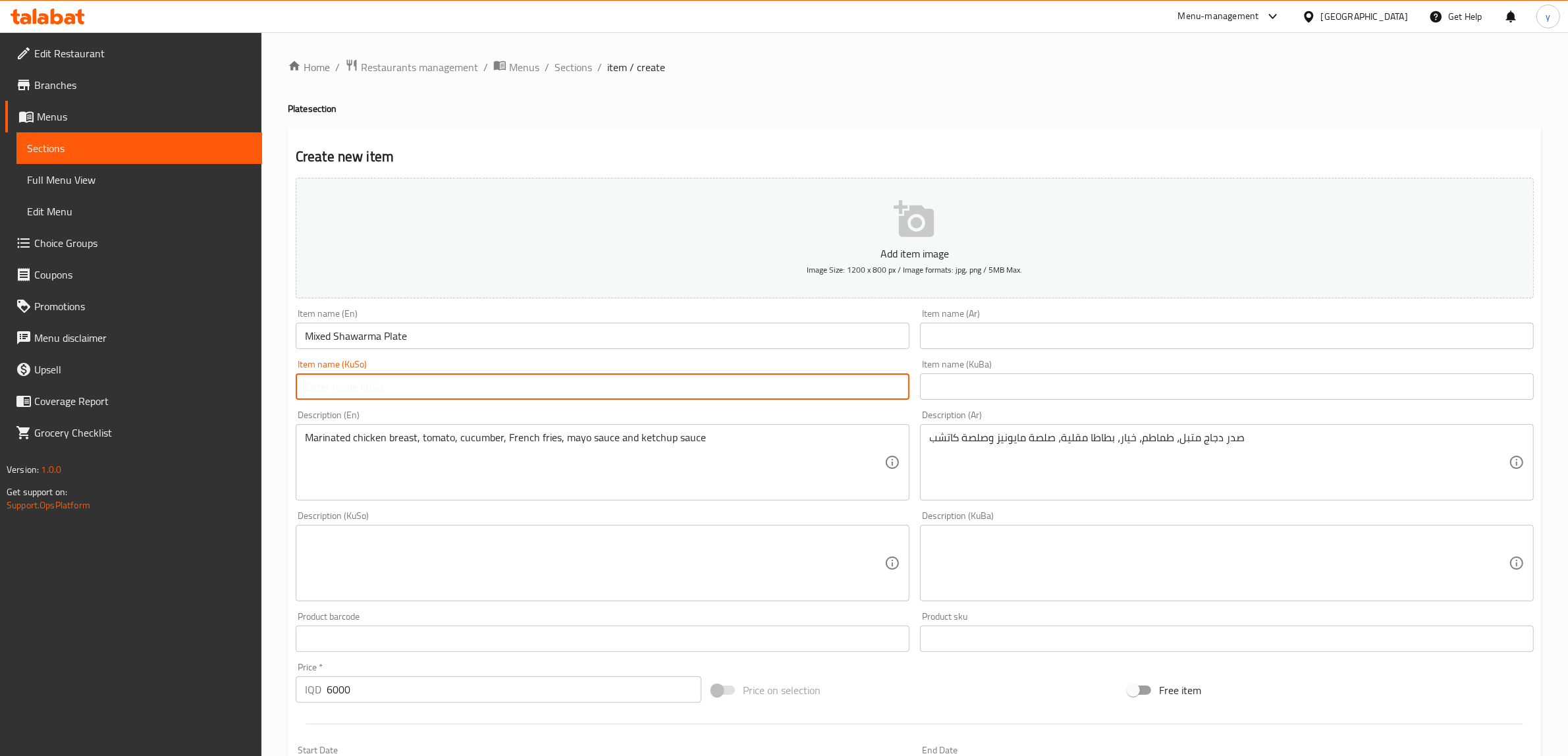
drag, startPoint x: 587, startPoint y: 389, endPoint x: 629, endPoint y: 502, distance: 120.6
click at [587, 389] on input "text" at bounding box center [602, 387] width 614 height 26
click at [629, 502] on div "Description (En) Marinated chicken breast, tomato, cucumber, French fries, mayo…" at bounding box center [602, 455] width 624 height 101
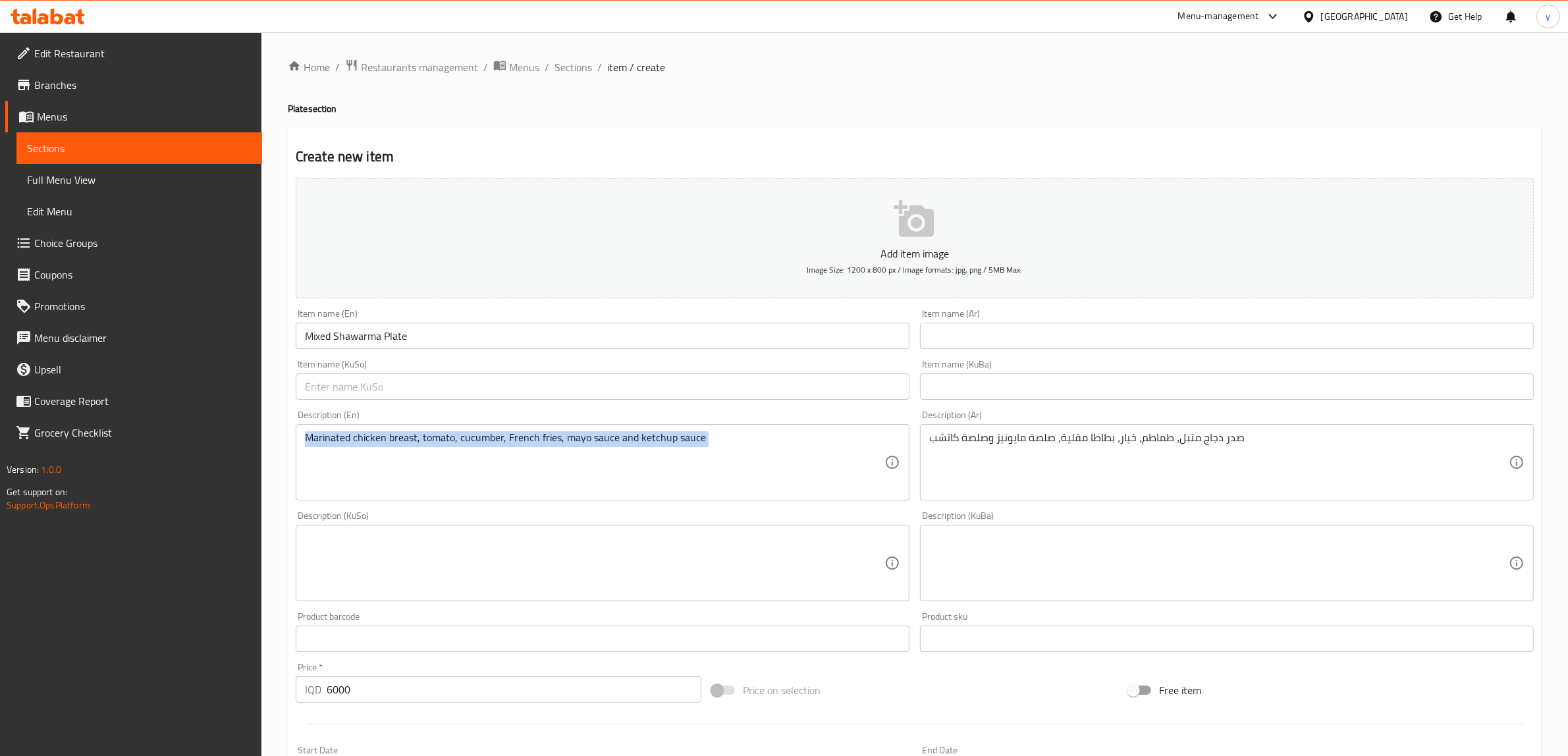
click at [629, 502] on div "Description (En) Marinated chicken breast, tomato, cucumber, French fries, mayo…" at bounding box center [602, 455] width 624 height 101
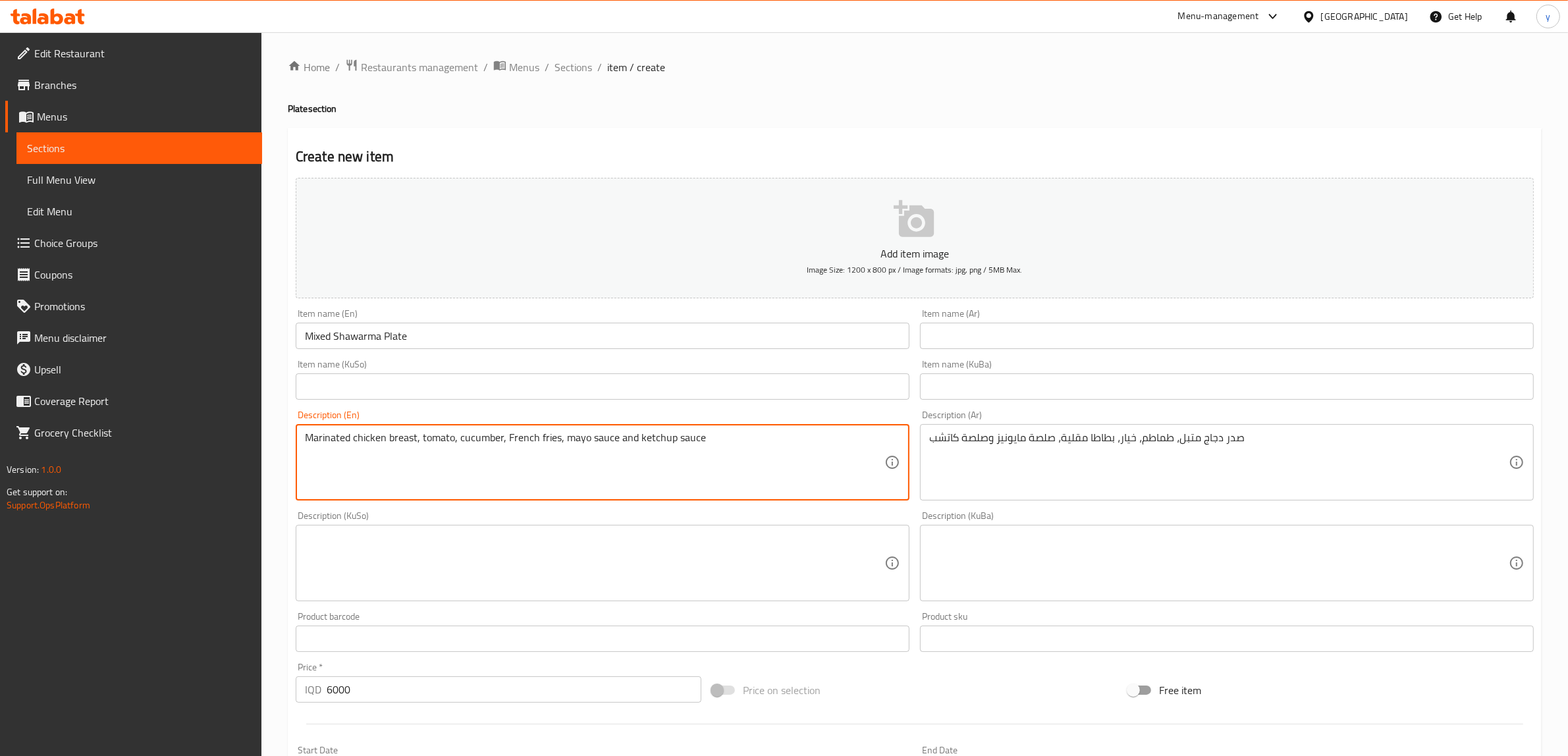
click at [552, 449] on textarea "Marinated chicken breast, tomato, cucumber, French fries, mayo sauce and ketchu…" at bounding box center [595, 463] width 579 height 63
click at [469, 456] on textarea "Marinated chicken breast, tomato, cucumber, French fries, mayo sauce and ketchu…" at bounding box center [595, 463] width 579 height 63
click at [462, 433] on textarea "Marinated chicken breast, tomato, cucumber, French fries, mayo sauce and ketchu…" at bounding box center [595, 463] width 579 height 63
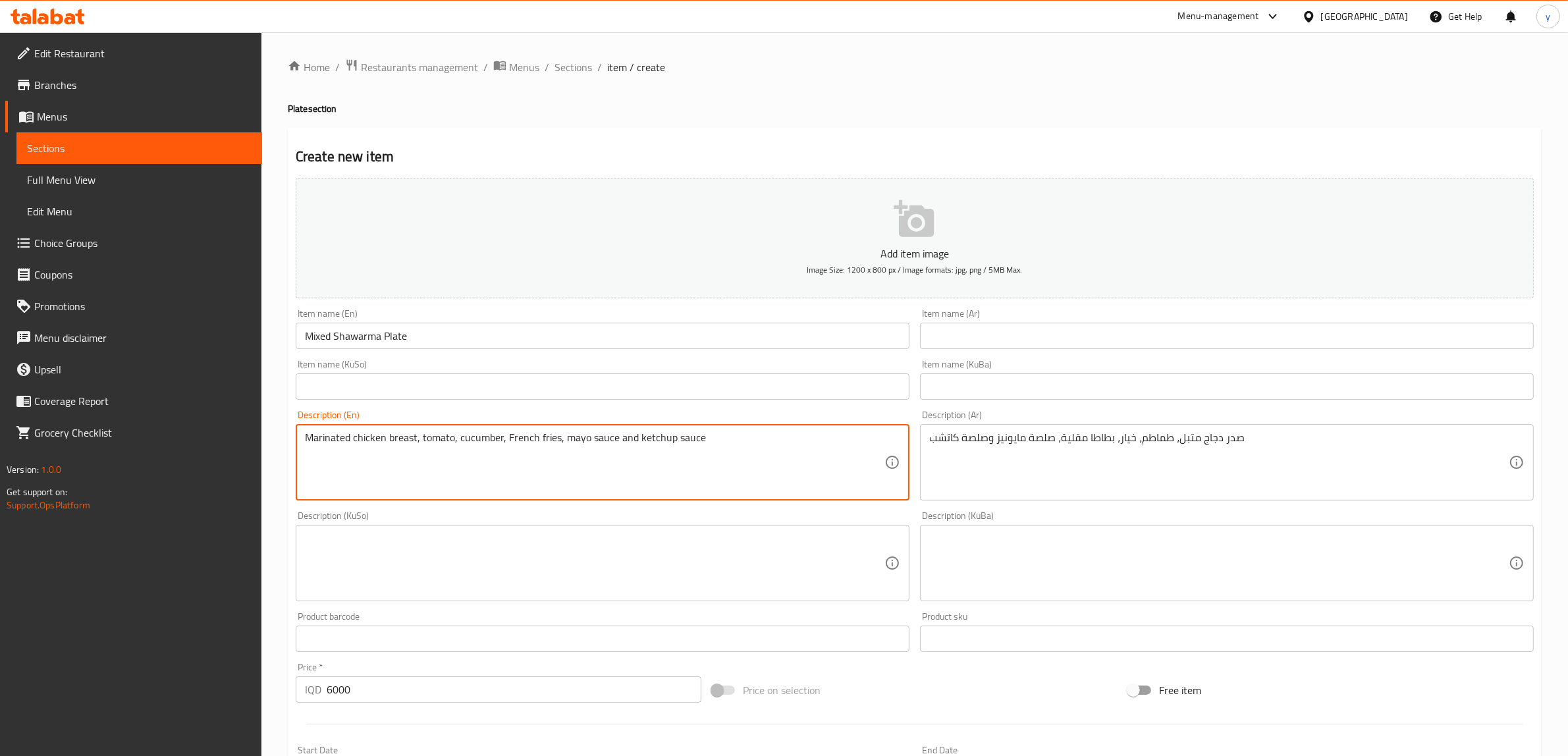
click at [462, 433] on textarea "Marinated chicken breast, tomato, cucumber, French fries, mayo sauce and ketchu…" at bounding box center [595, 463] width 579 height 63
paste textarea "marinated chicken breast and meat, tomato, cucumber, french fries, mayo and ket…"
click at [579, 436] on textarea "marinated chicken breast and meat, tomato, cucumber, french fries, mayo and ket…" at bounding box center [595, 463] width 579 height 63
type textarea "marinated chicken breast and meat, tomato, cucumber, French fries, mayo and ket…"
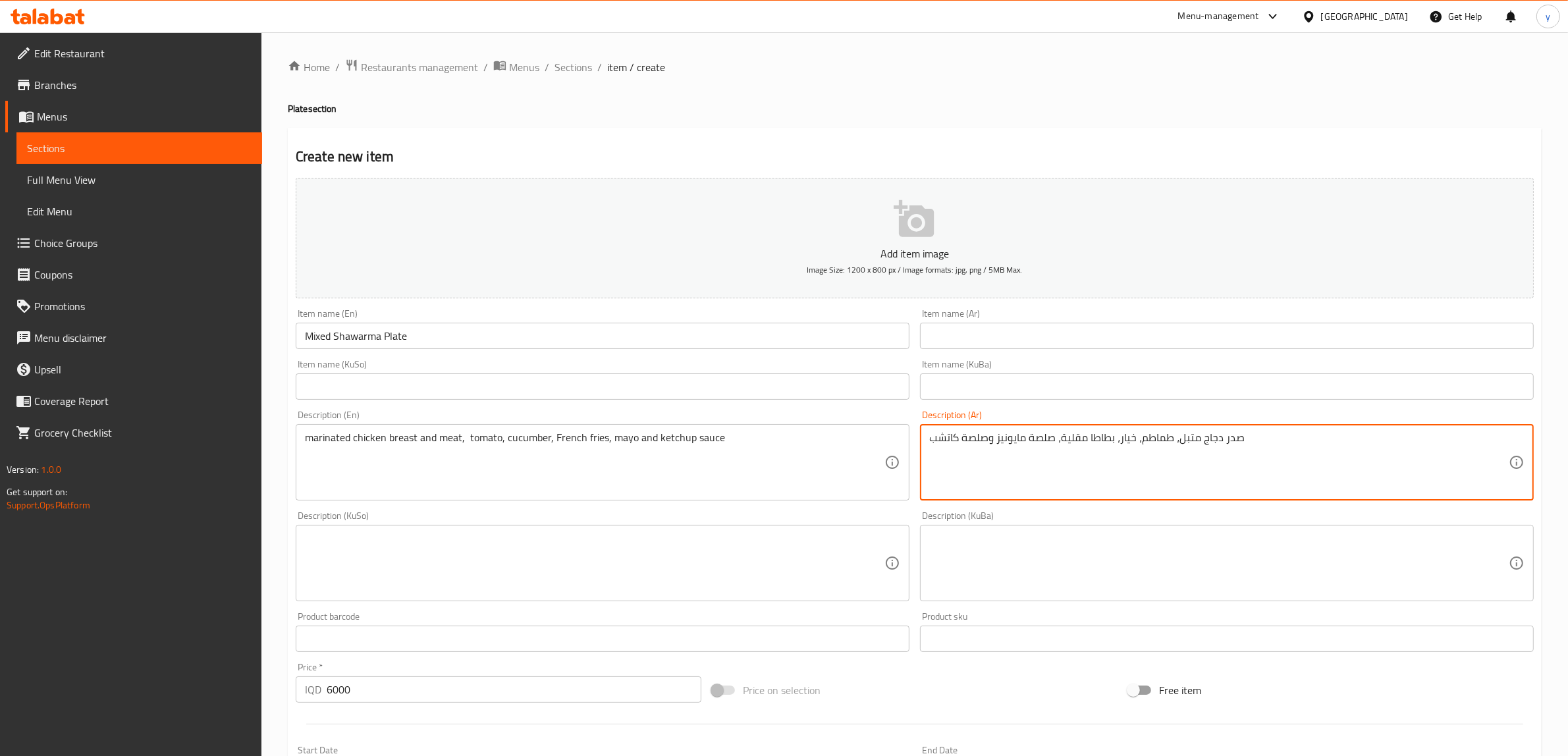
click at [1139, 463] on textarea "صدر دجاج متبل، طماطم، خيار، بطاطا مقلية، صلصة مايونيز وصلصة كاتشب" at bounding box center [1219, 463] width 579 height 63
click at [981, 332] on input "text" at bounding box center [1226, 336] width 614 height 26
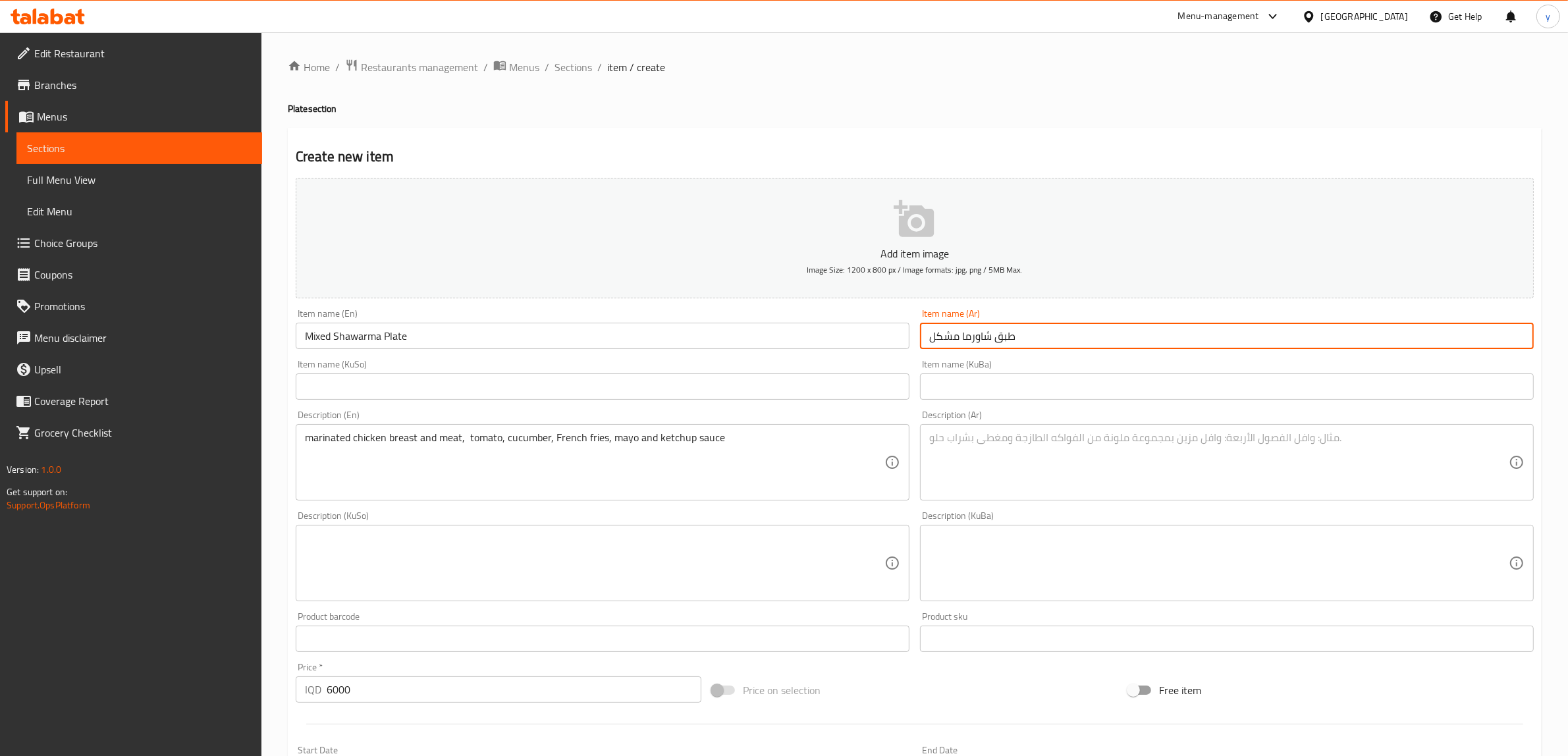
type input "طبق شاورما مشكل"
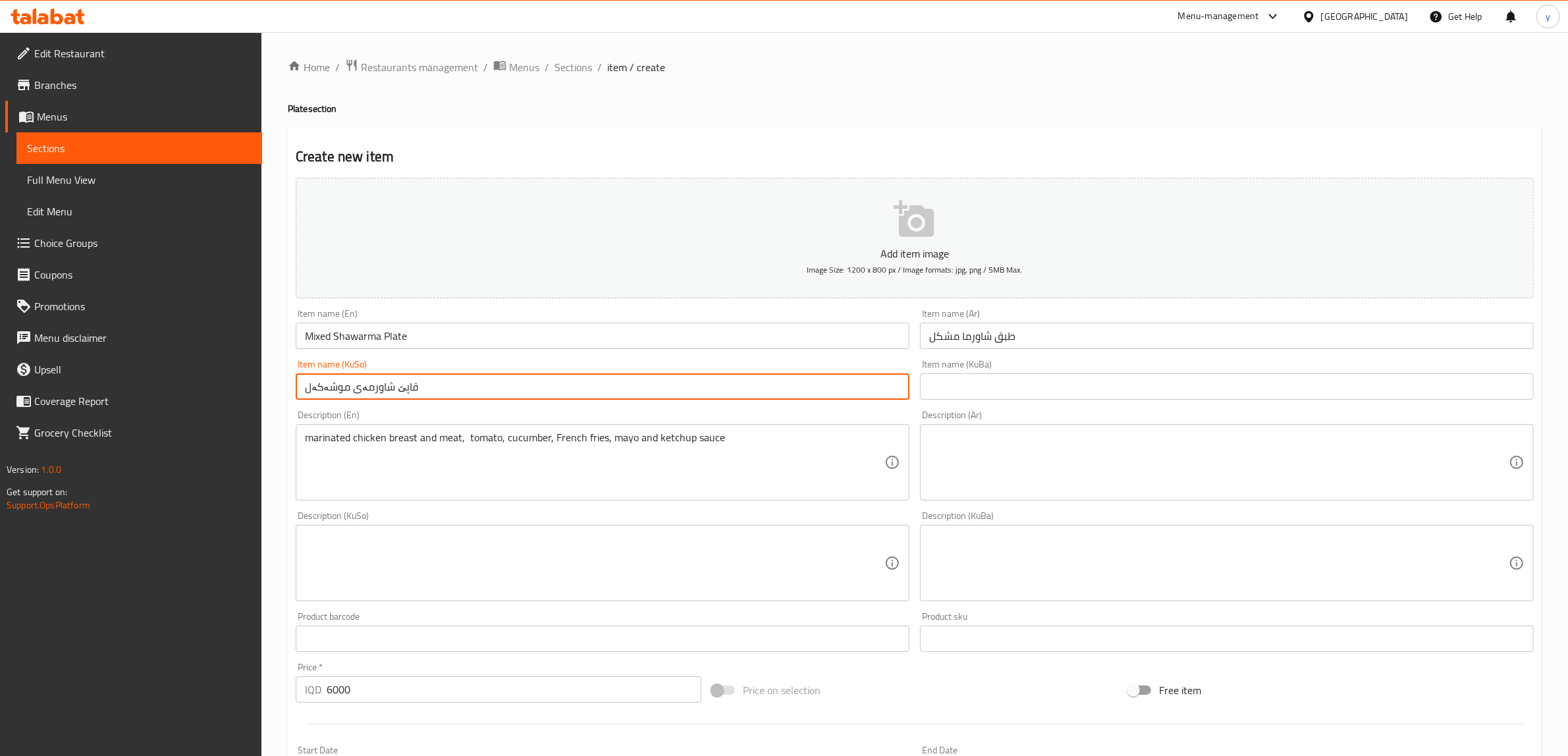
type input "قاپێ شاورمەی موشەکەل"
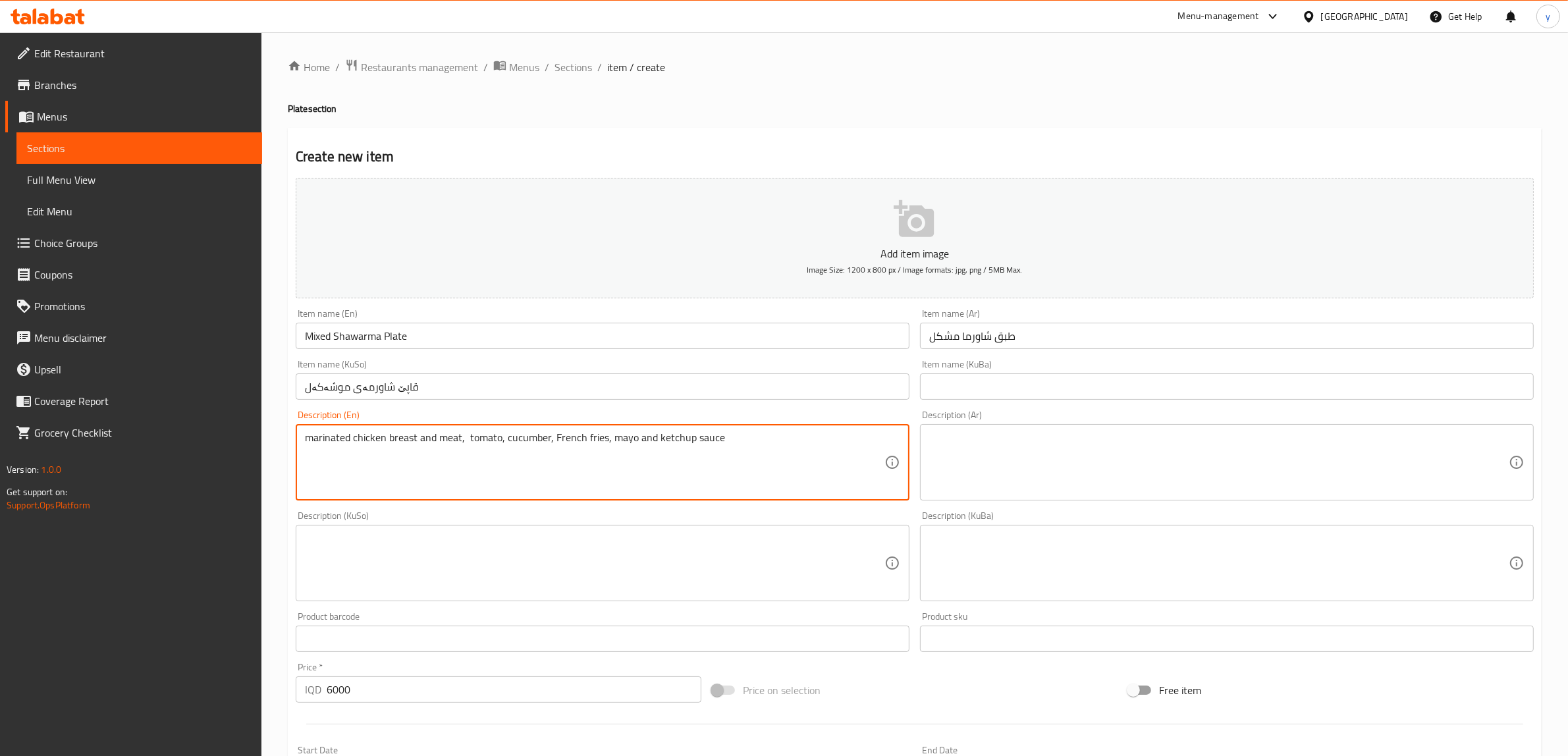
click at [648, 471] on textarea "marinated chicken breast and meat, tomato, cucumber, French fries, mayo and ket…" at bounding box center [595, 463] width 579 height 63
click at [1021, 474] on textarea at bounding box center [1219, 463] width 579 height 63
click at [787, 478] on textarea "marinated chicken breast and meat, tomato, cucumber, French fries, mayo and ket…" at bounding box center [595, 463] width 579 height 63
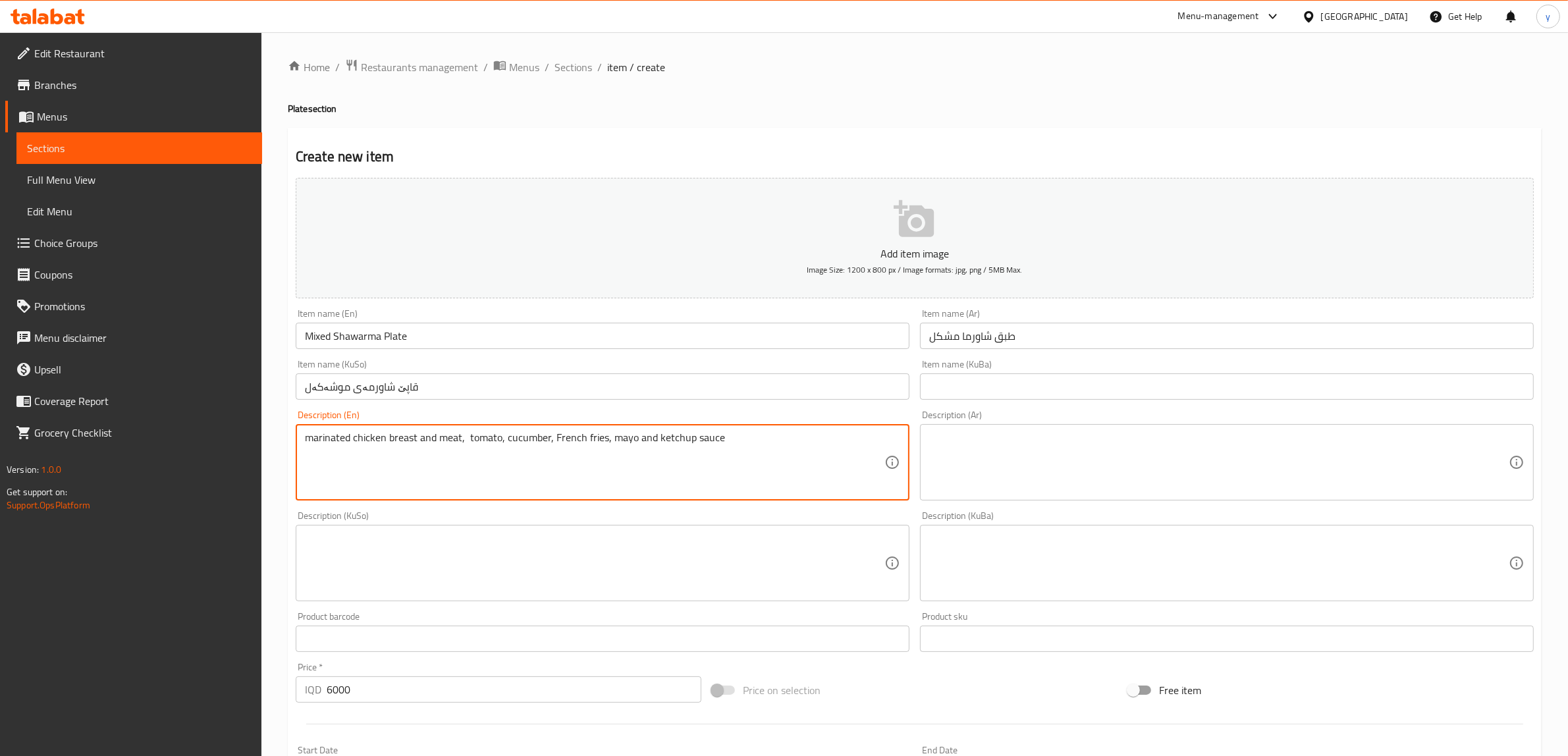
paste textarea "Marinated chicken breast, meat, tomato, cucumber, French fries, mayo sauce"
type textarea "Marinated chicken breast, meat, tomato, cucumber, French fries, mayo sauce and …"
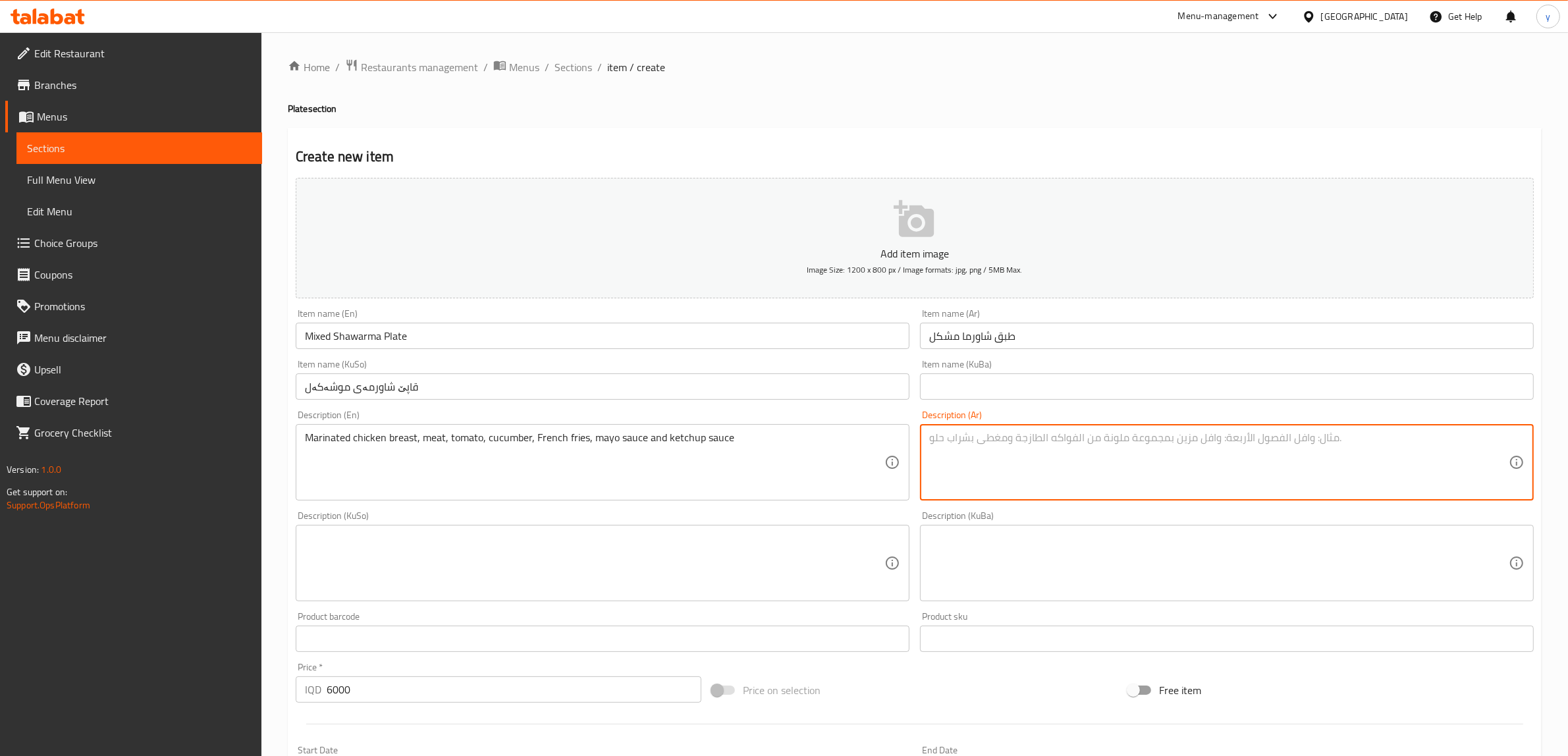
click at [1067, 454] on textarea at bounding box center [1219, 463] width 579 height 63
paste textarea "صدر دجاج متبل، لحم، طماطم، خيار، بطاطا مقلية، صلصة مايونيز وصلصة كاتشب"
type textarea "صدر دجاج متبل، لحم، طماطم، خيار، بطاطا مقلية، صلصة مايونيز وصلصة كاتشب"
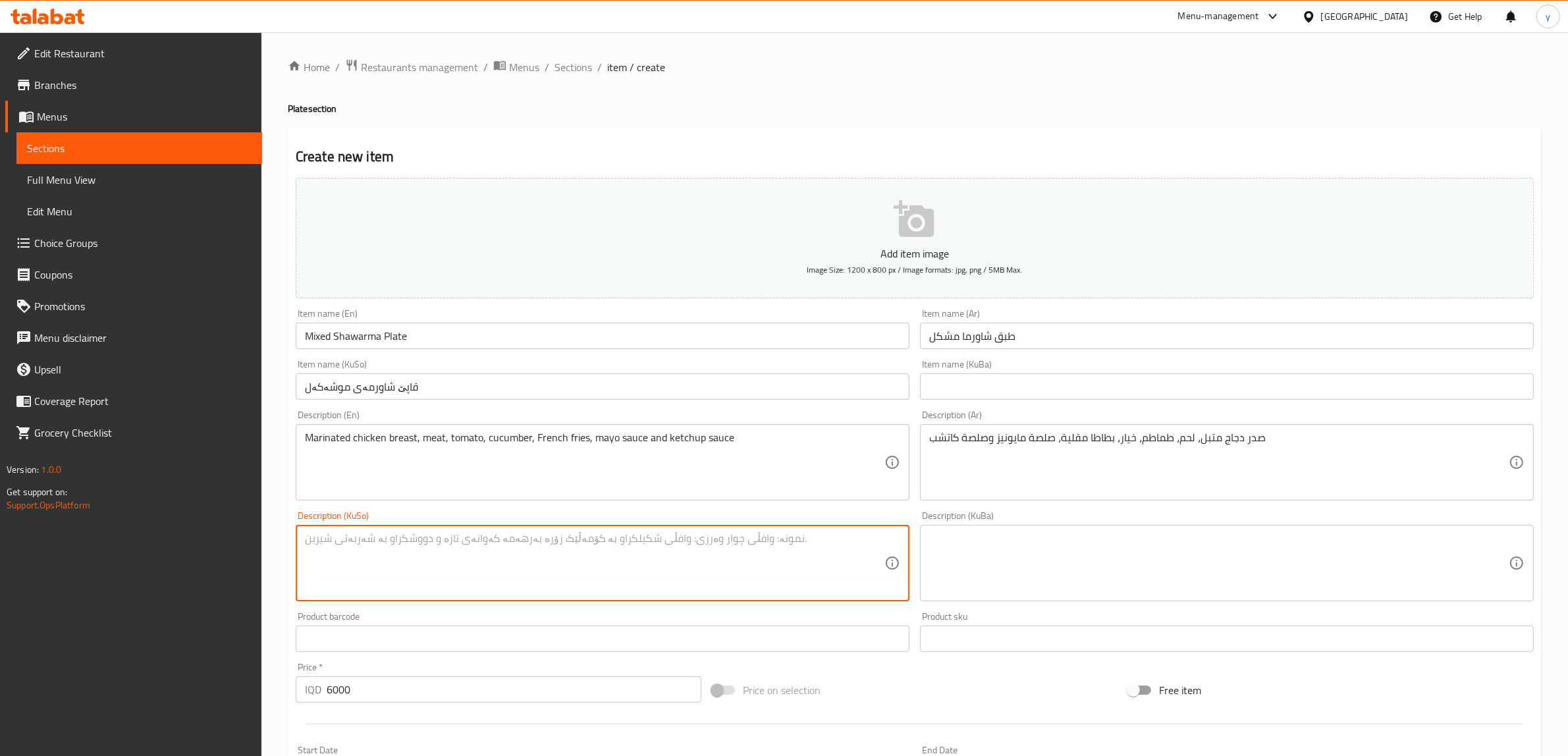
click at [804, 568] on textarea at bounding box center [595, 563] width 579 height 63
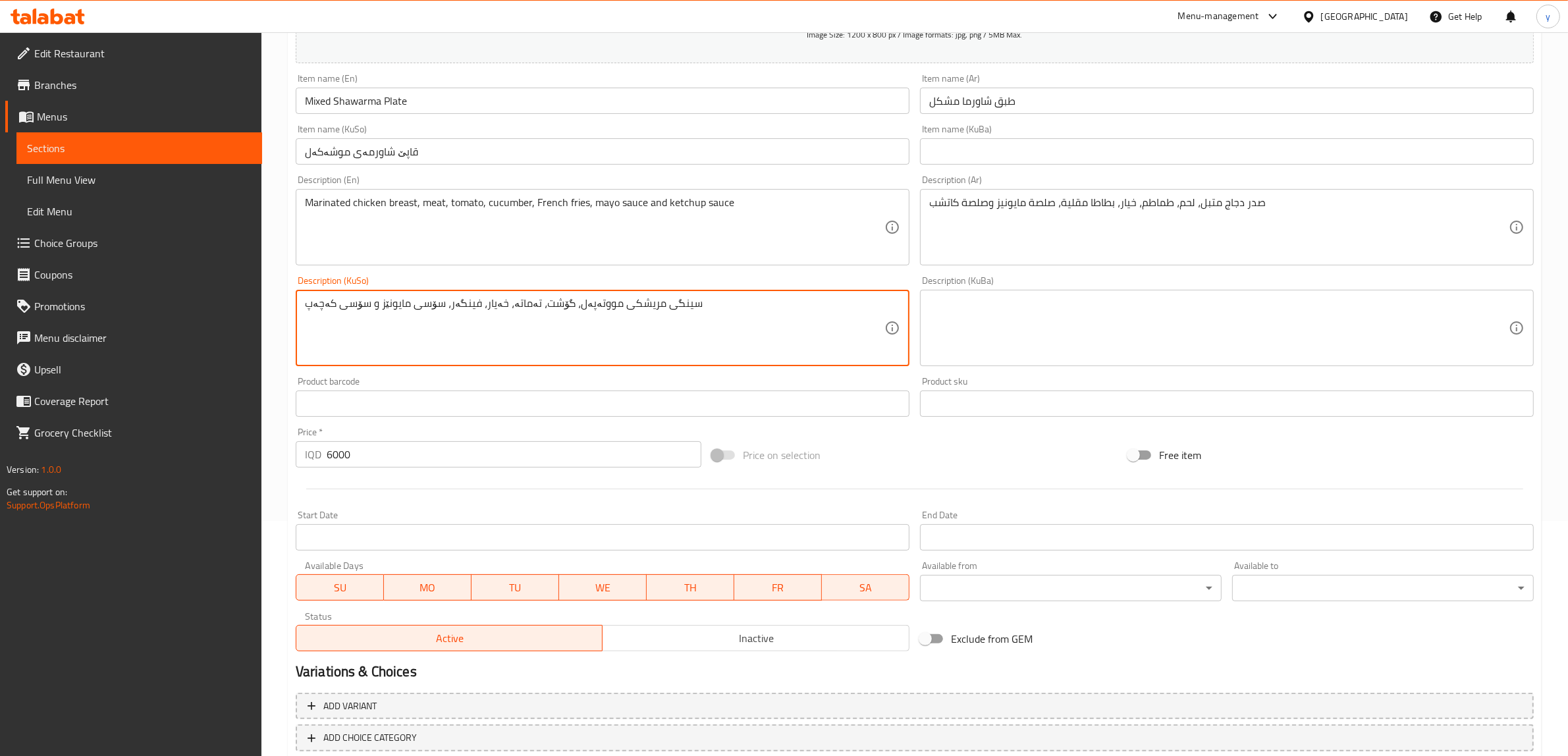
scroll to position [313, 0]
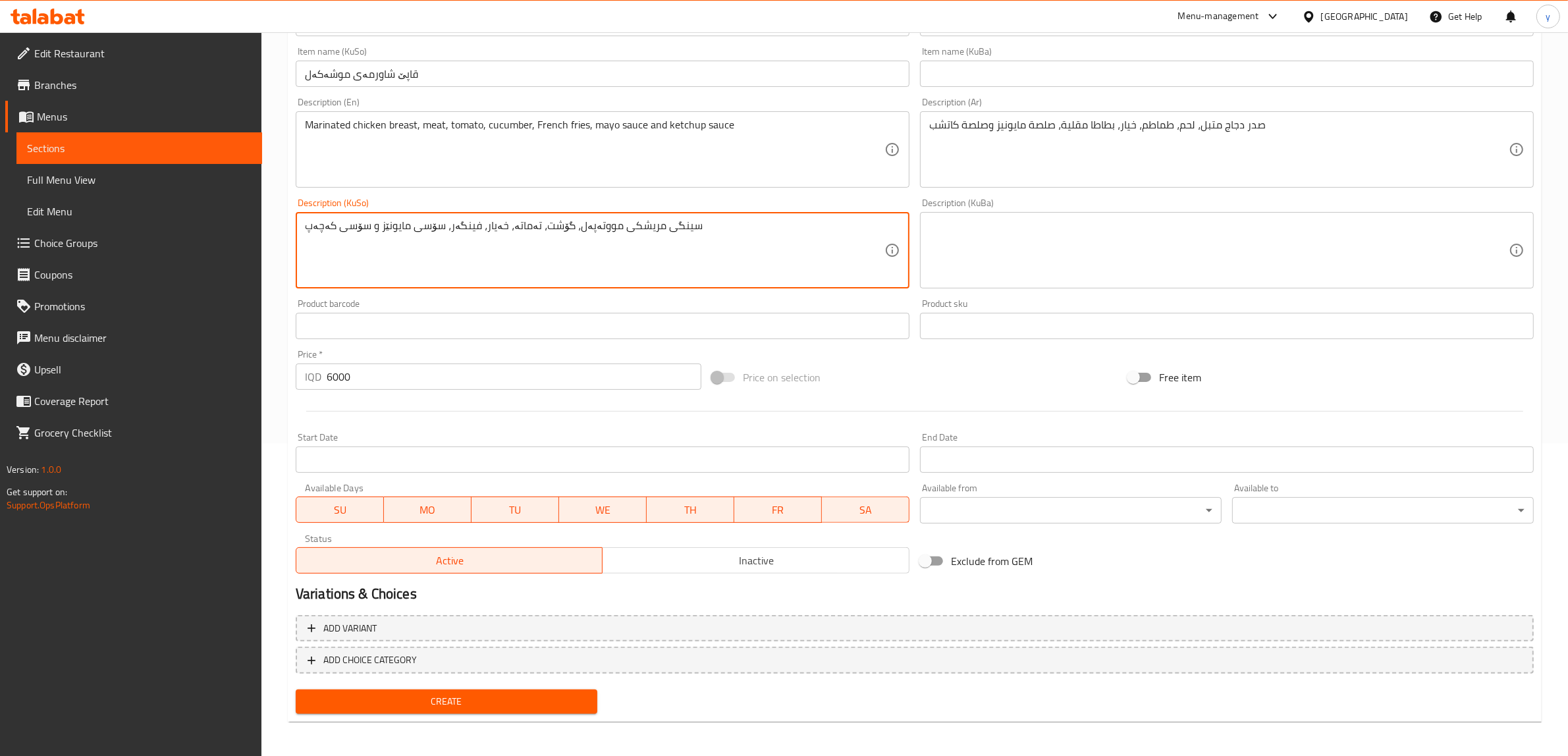
type textarea "سینگی مریشکی مووتەپەل، گۆشت، تەماتە، خەیار، فینگەر، سۆسی مایونێز و سۆسی کەچەپ"
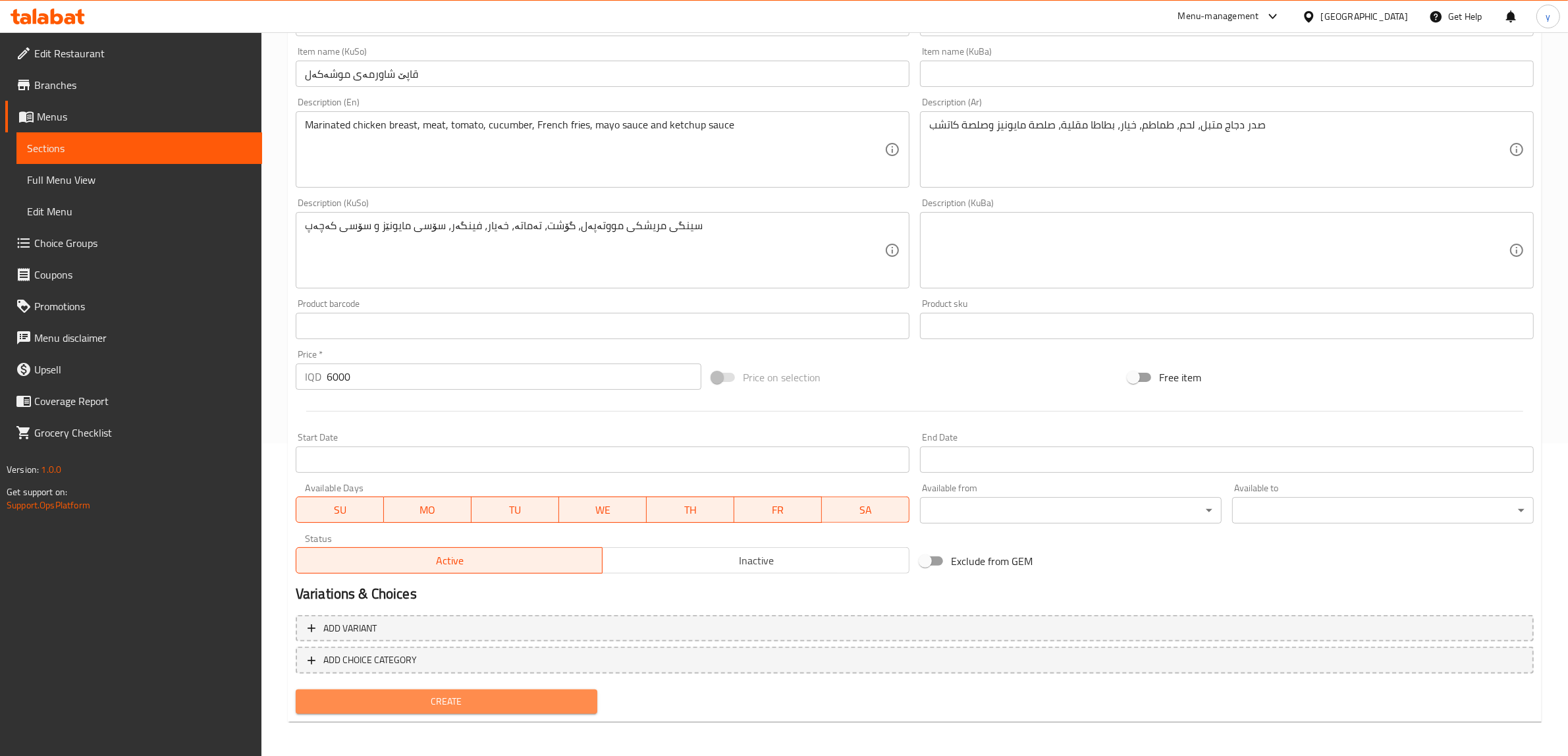
click at [465, 690] on button "Create" at bounding box center [446, 702] width 301 height 24
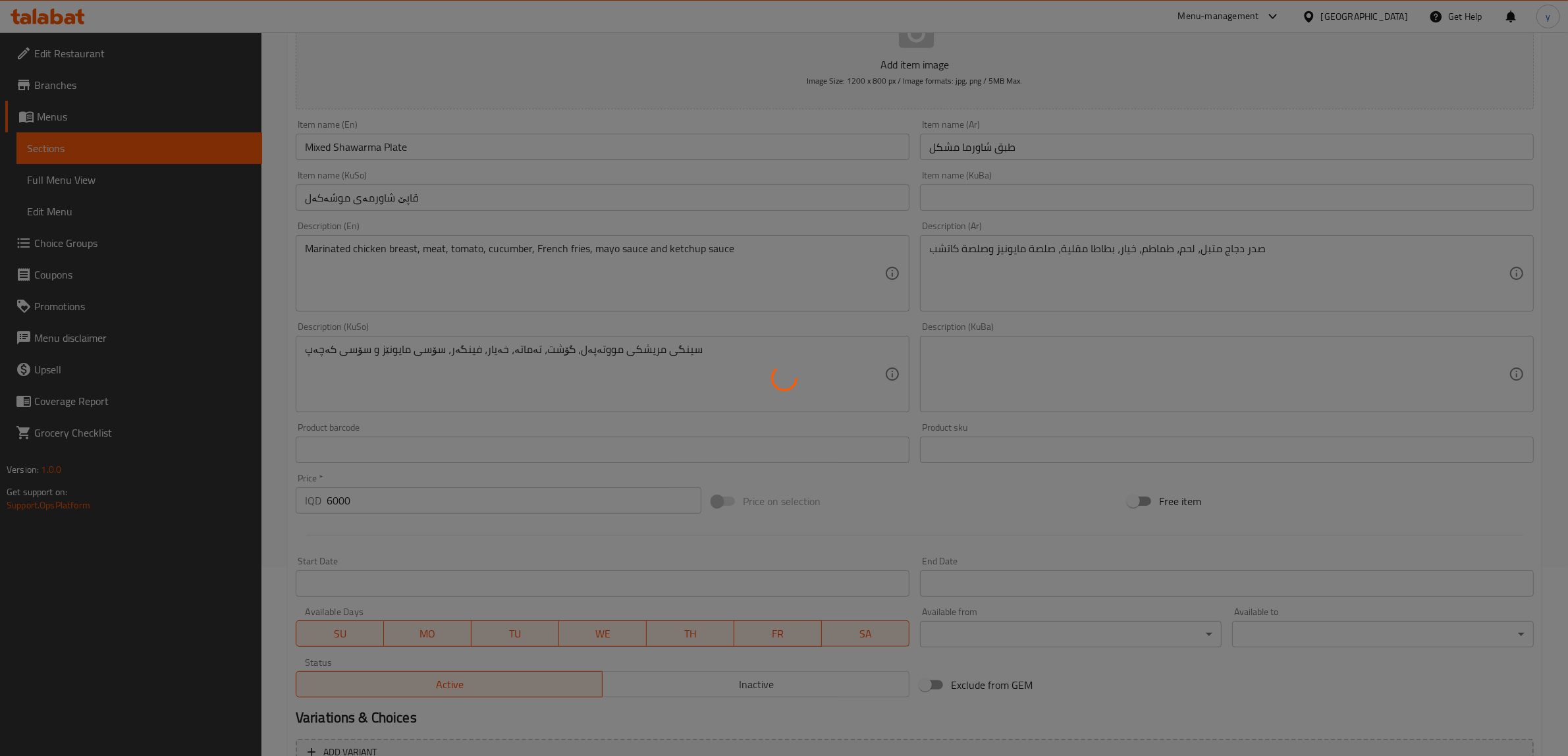
scroll to position [38, 0]
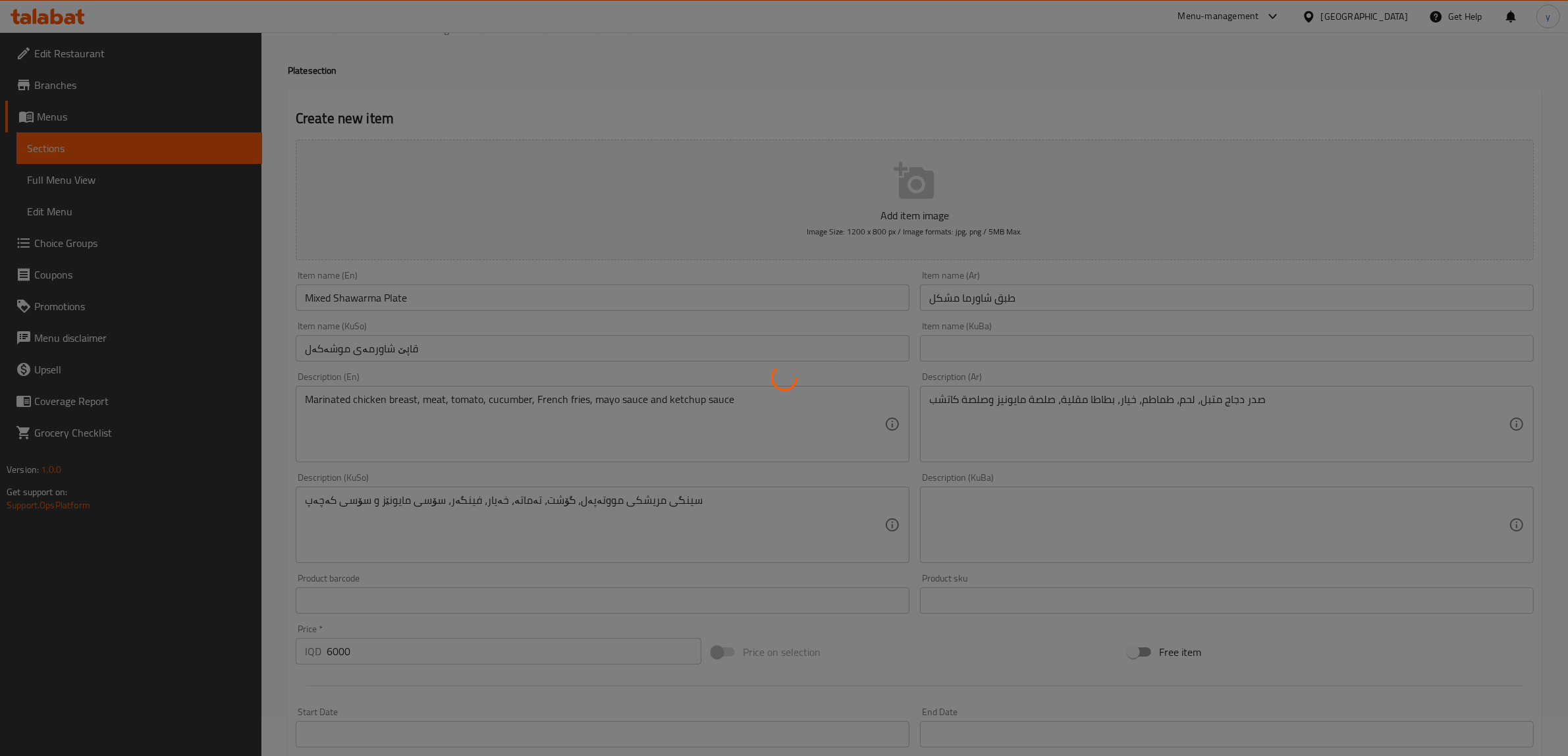
type input "0"
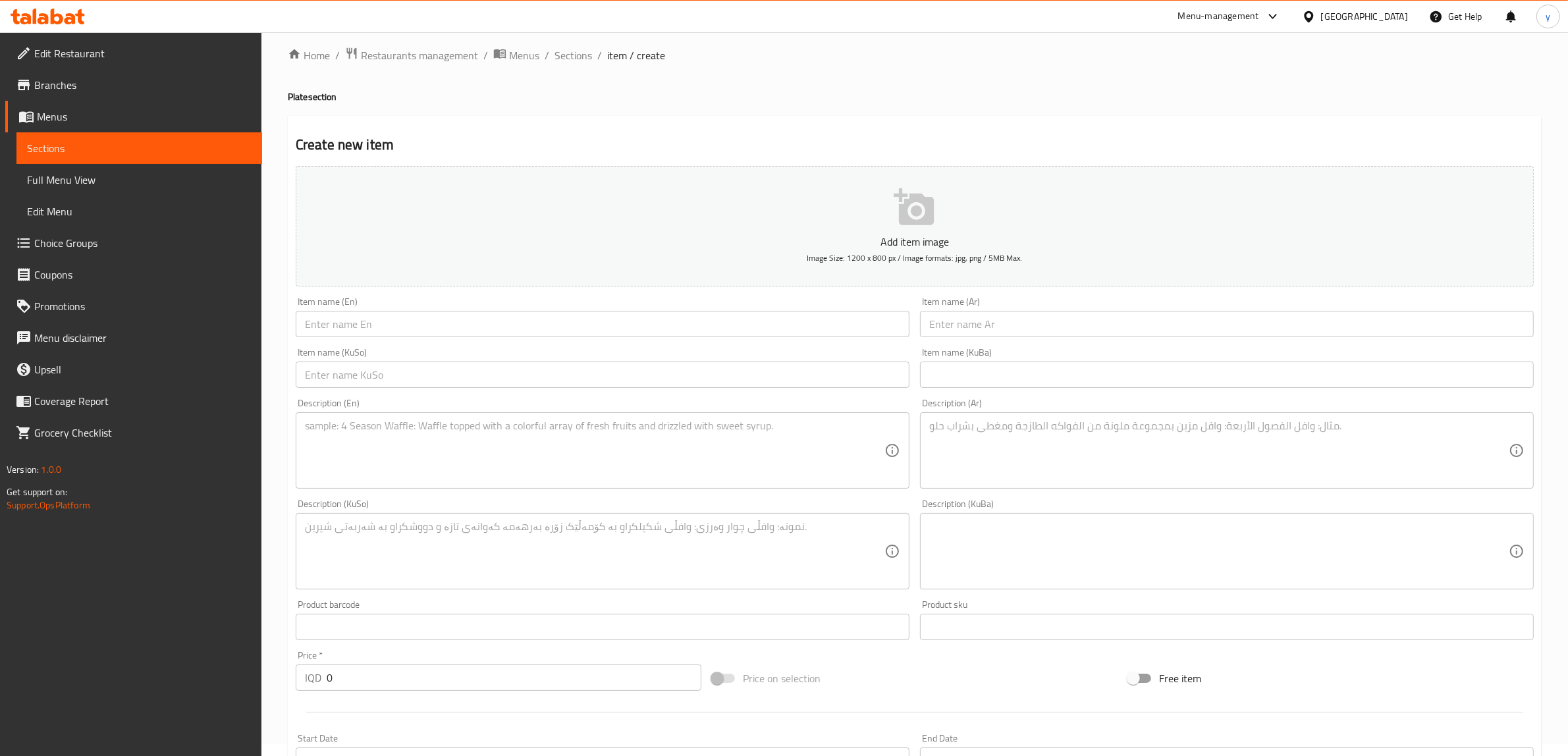
scroll to position [0, 0]
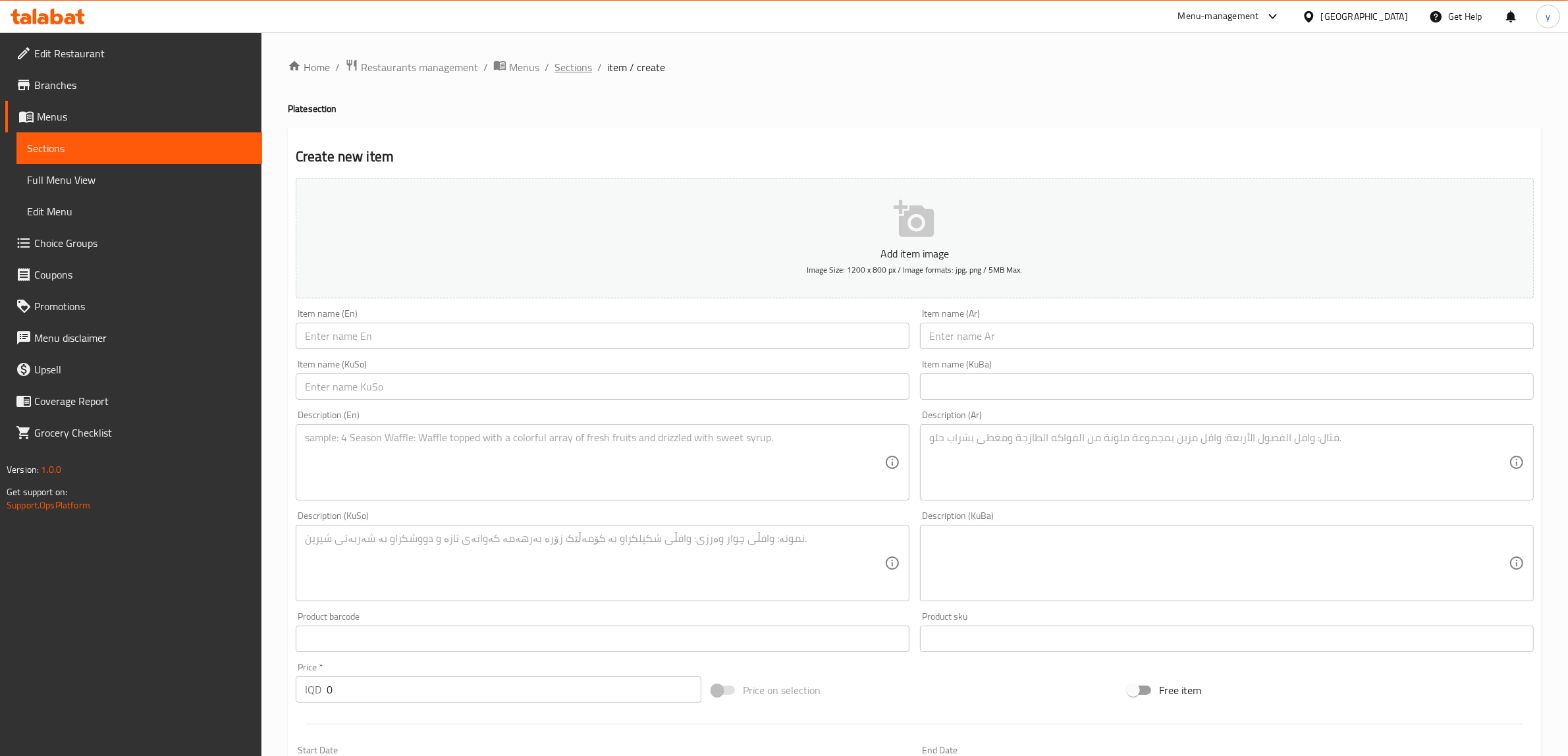
click at [590, 63] on span "Sections" at bounding box center [573, 68] width 37 height 16
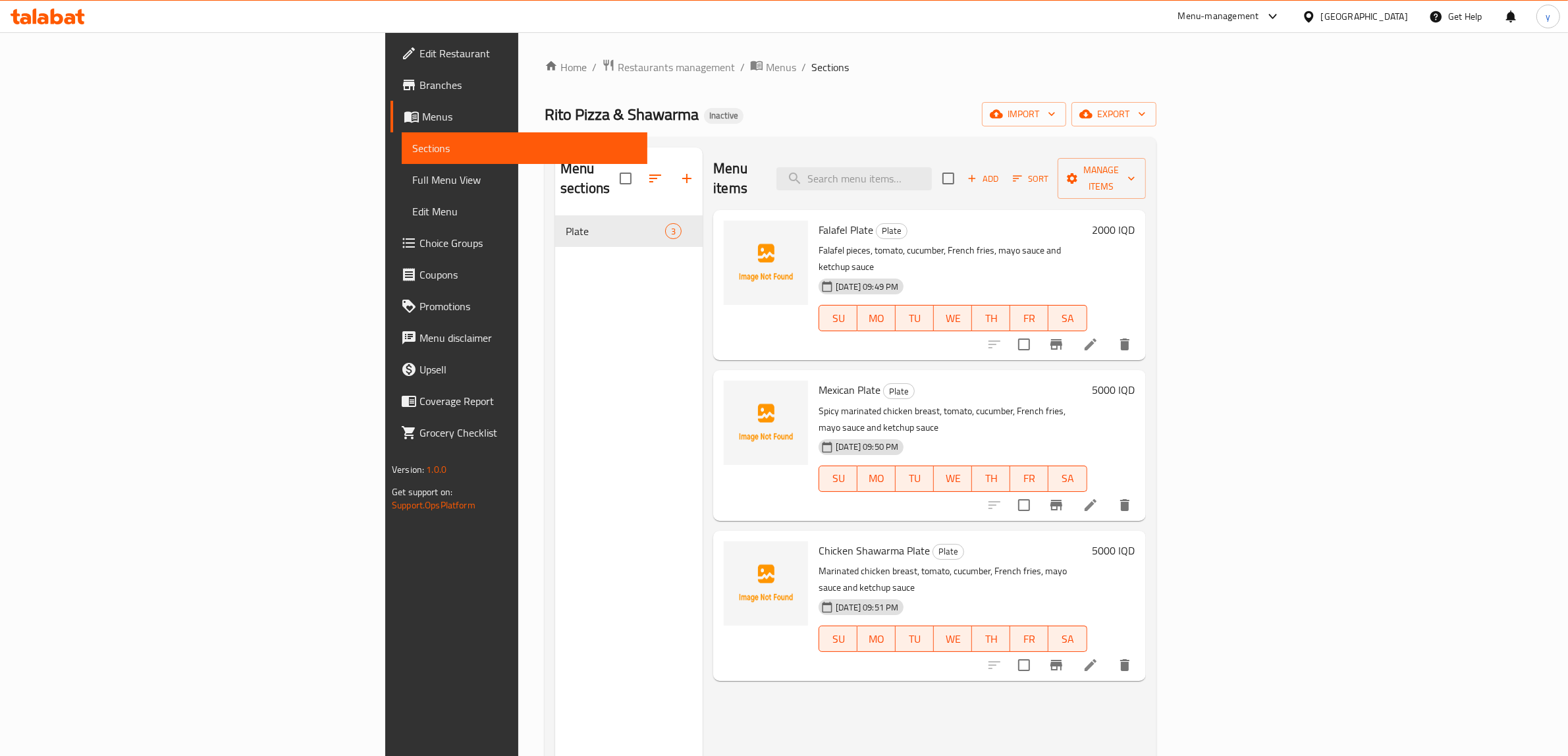
scroll to position [185, 0]
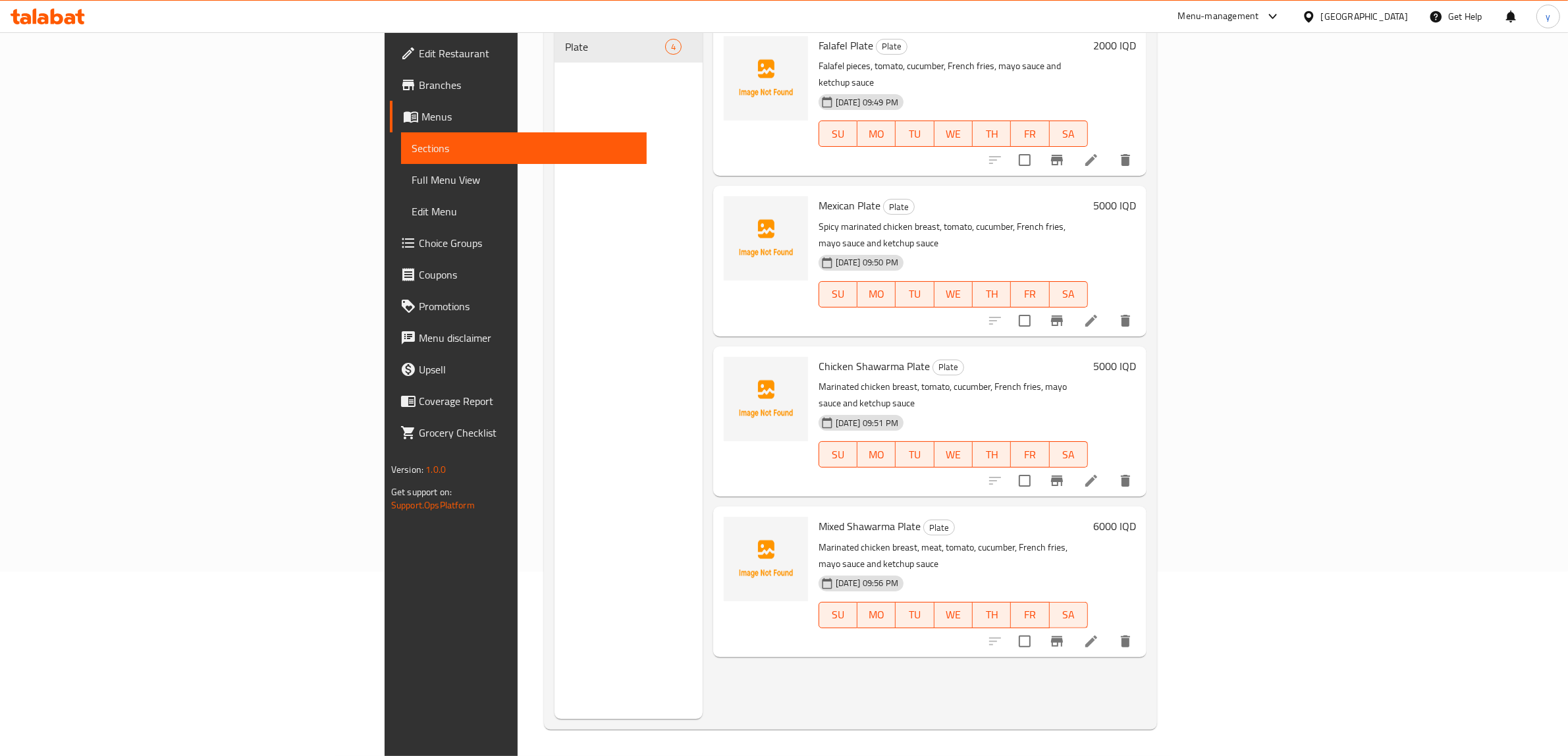
click at [412, 172] on span "Full Menu View" at bounding box center [523, 180] width 224 height 16
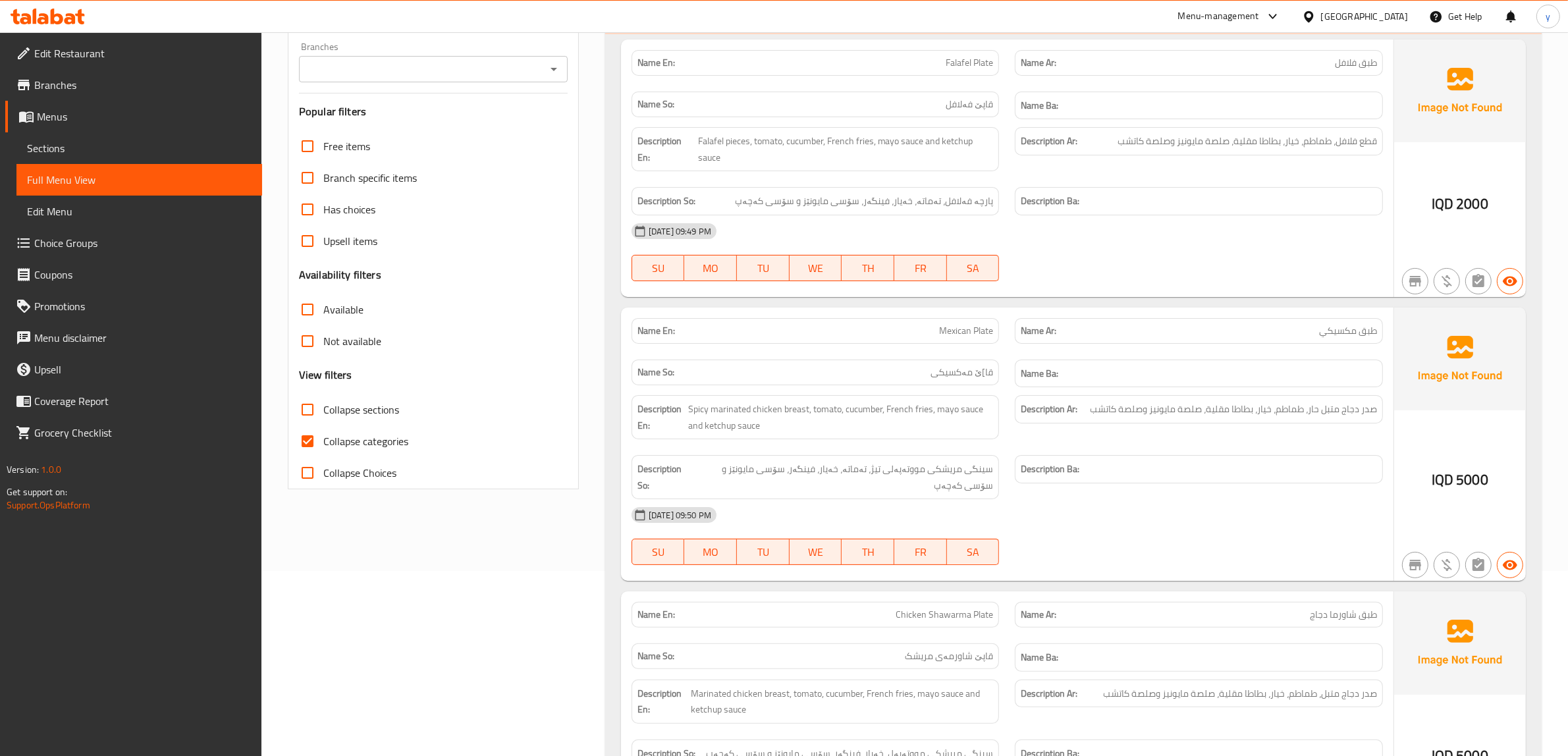
click at [552, 68] on icon "Open" at bounding box center [554, 69] width 7 height 3
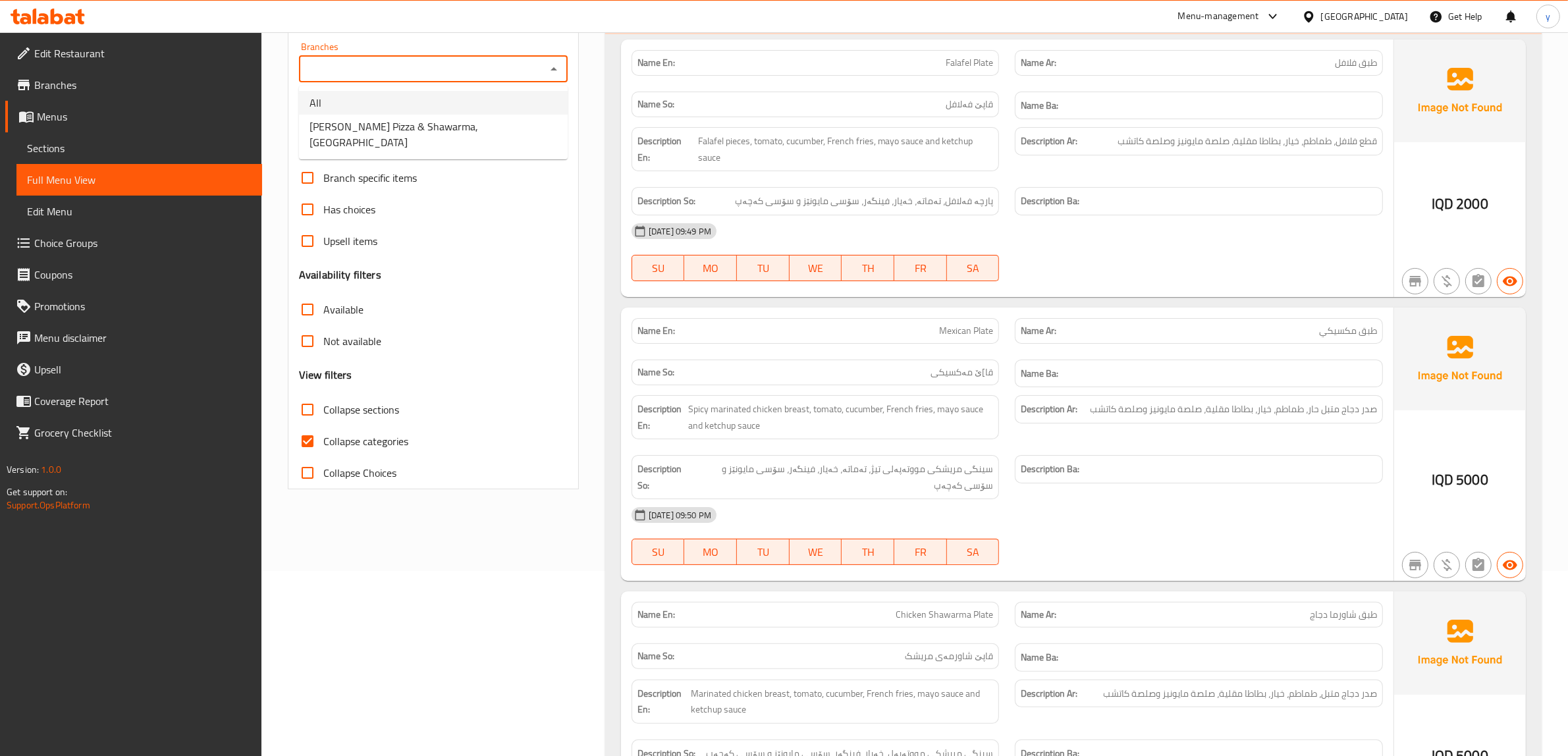
click at [478, 123] on li "Rito Pizza & Shawarma, Bakrajo" at bounding box center [434, 135] width 269 height 40
type input "Rito Pizza & Shawarma, Bakrajo"
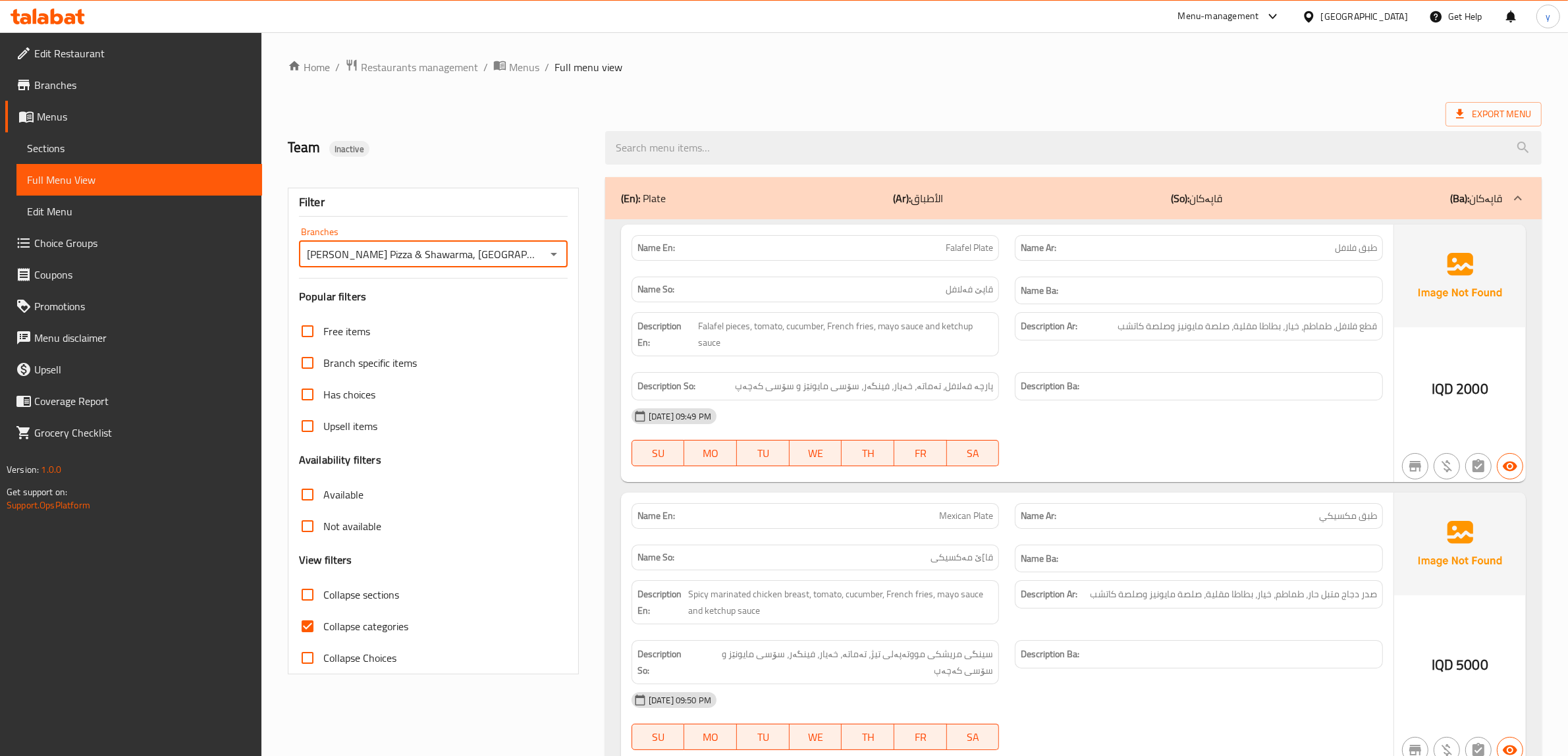
click at [313, 619] on input "Collapse categories" at bounding box center [307, 626] width 32 height 32
checkbox input "false"
click at [307, 598] on input "Collapse sections" at bounding box center [307, 594] width 32 height 32
checkbox input "true"
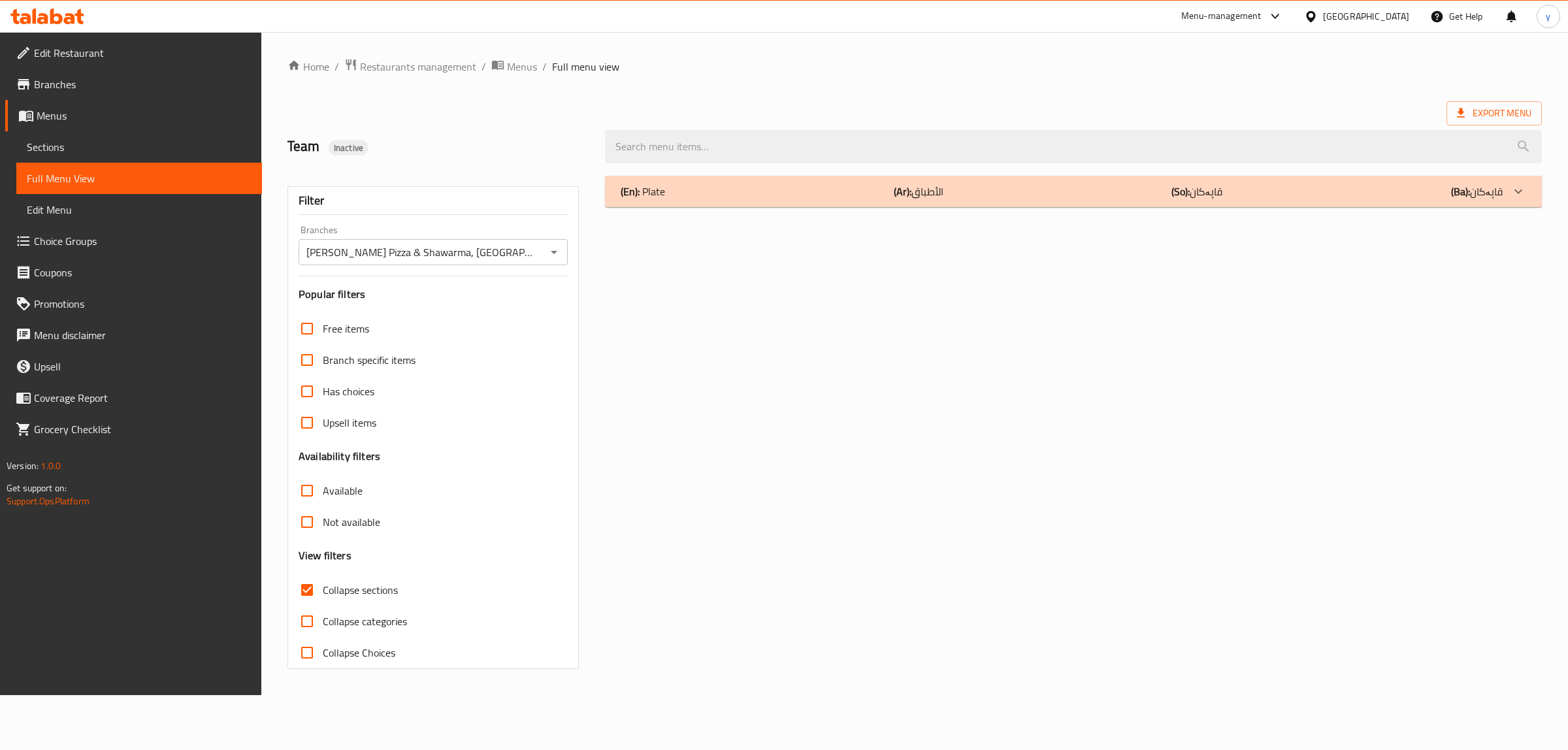
click at [701, 184] on div "(En): Plate (Ar): الأطباق (So): قاپەکان (Ba): قاپەکان" at bounding box center [1061, 192] width 882 height 16
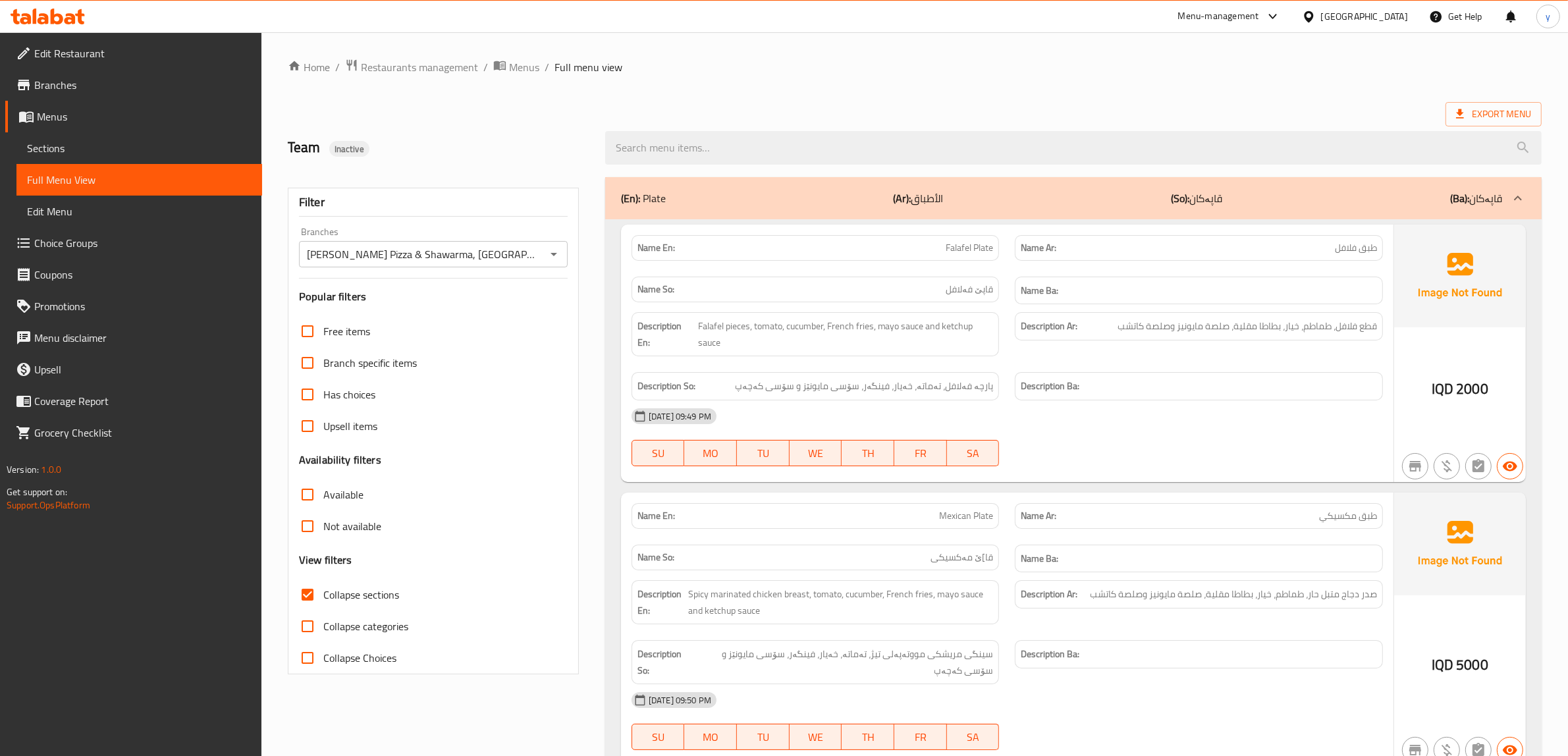
click at [242, 140] on span "Sections" at bounding box center [139, 149] width 224 height 16
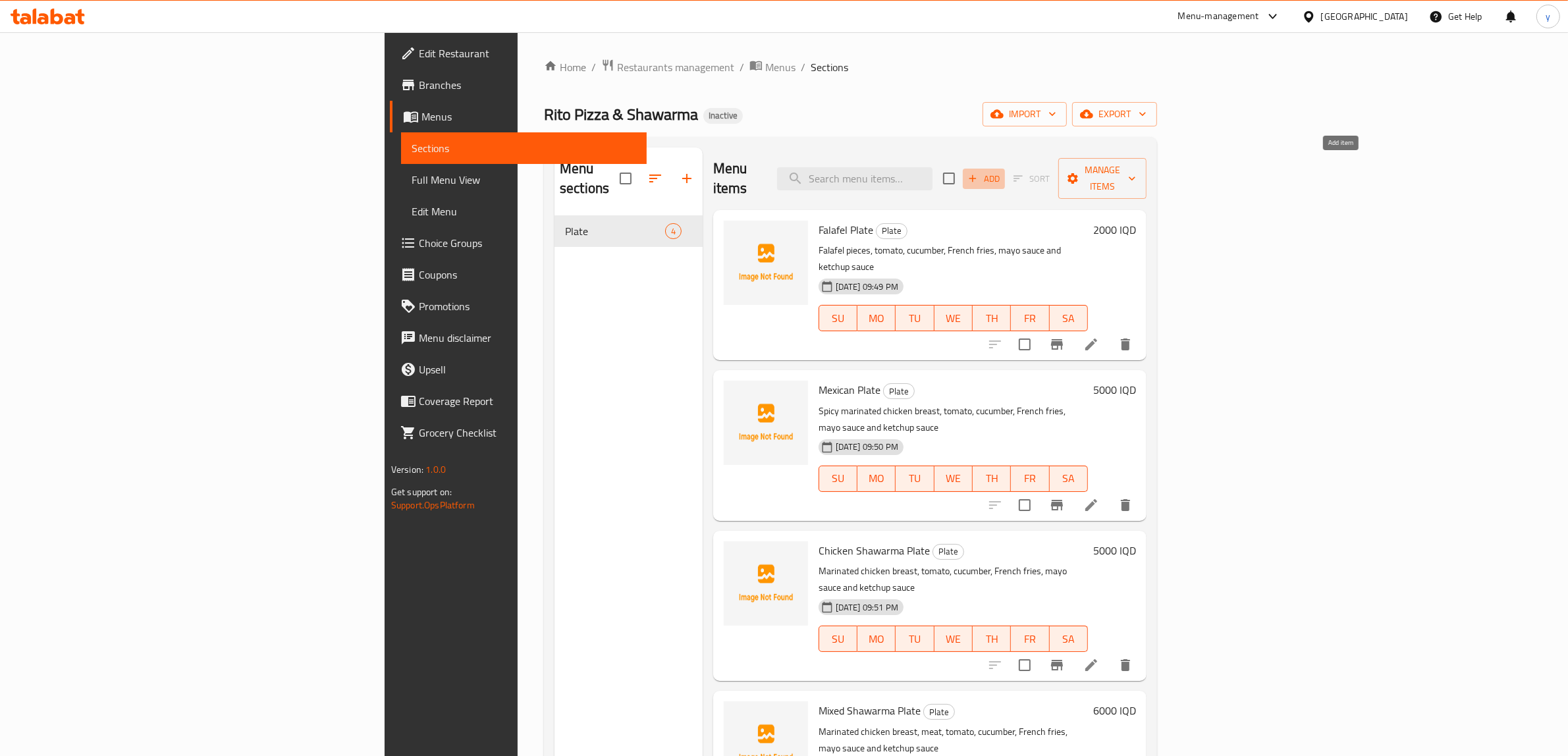
click at [1002, 171] on span "Add" at bounding box center [984, 179] width 35 height 15
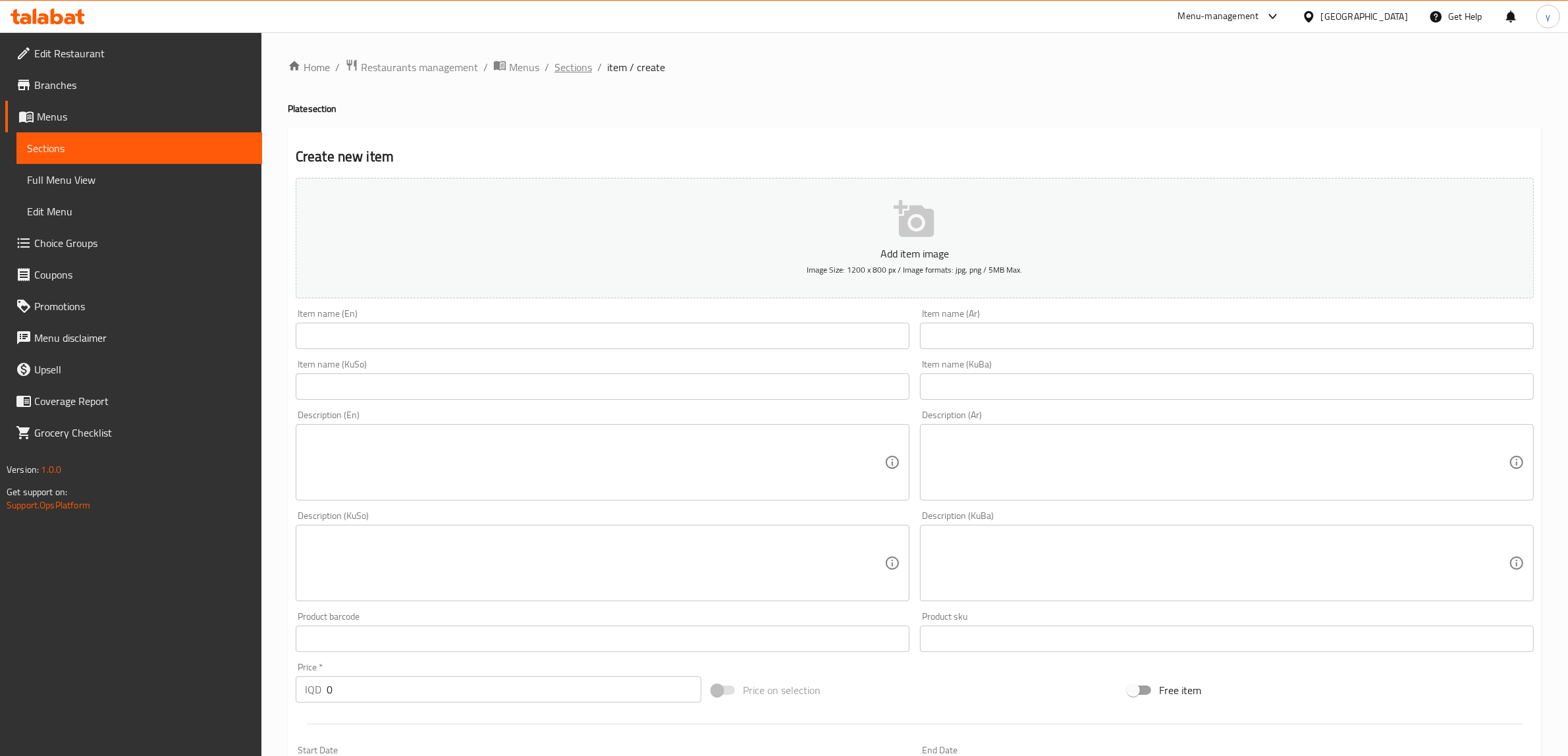
click at [585, 69] on span "Sections" at bounding box center [573, 68] width 37 height 16
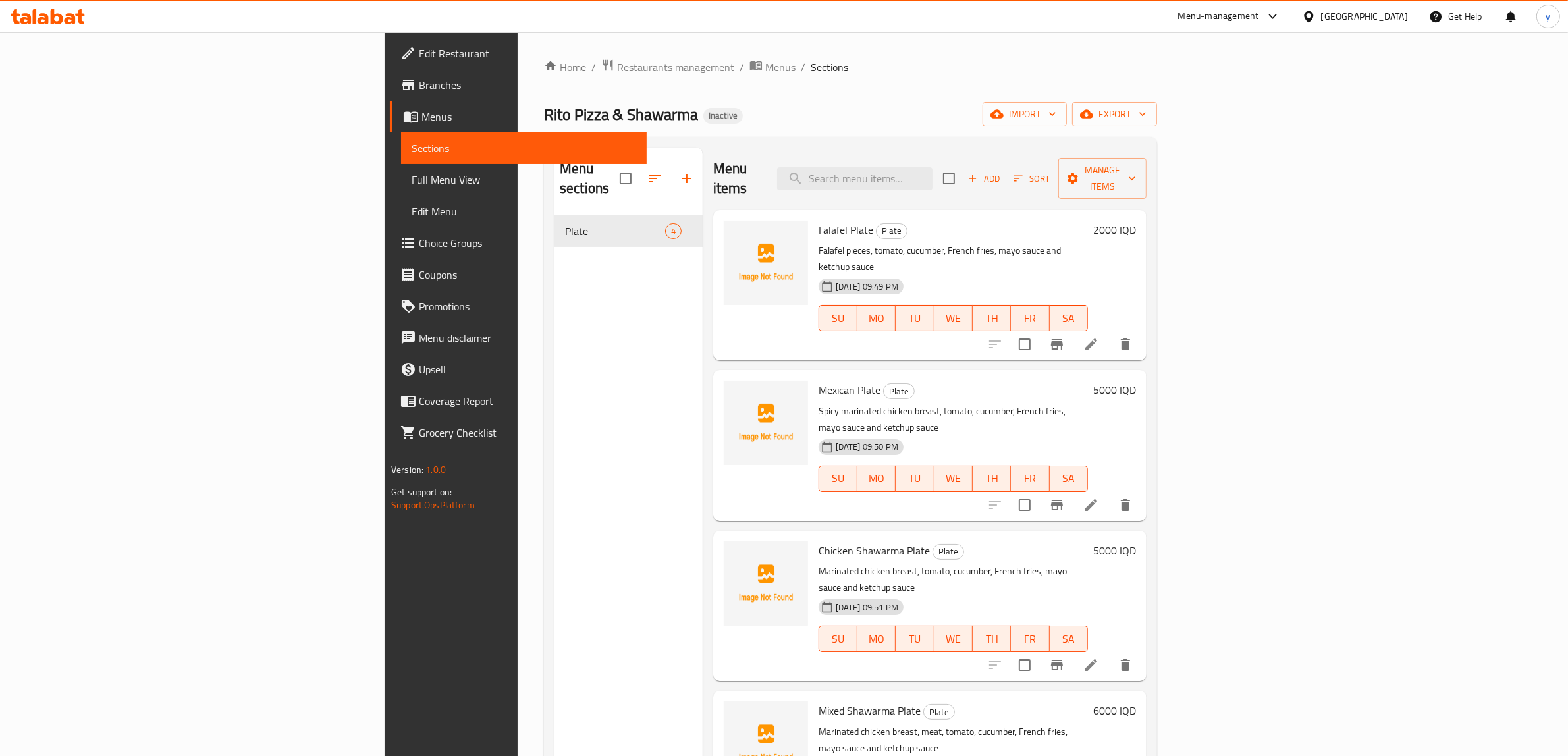
click at [671, 163] on button "button" at bounding box center [687, 178] width 32 height 32
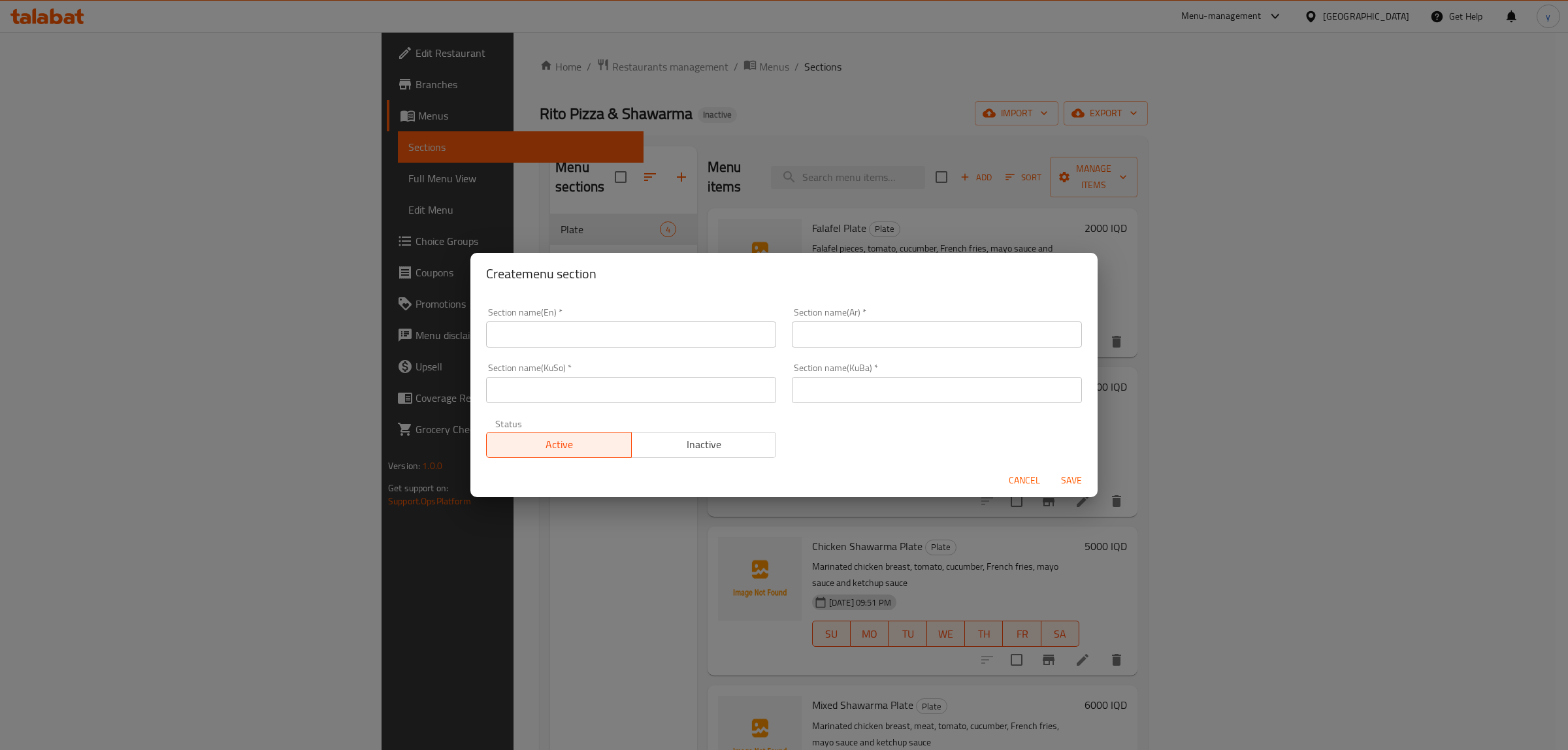
drag, startPoint x: 680, startPoint y: 327, endPoint x: 668, endPoint y: 334, distance: 13.9
click at [680, 327] on input "text" at bounding box center [632, 335] width 290 height 26
paste input "Fries"
type input "Fries"
click at [919, 334] on input "text" at bounding box center [937, 335] width 290 height 26
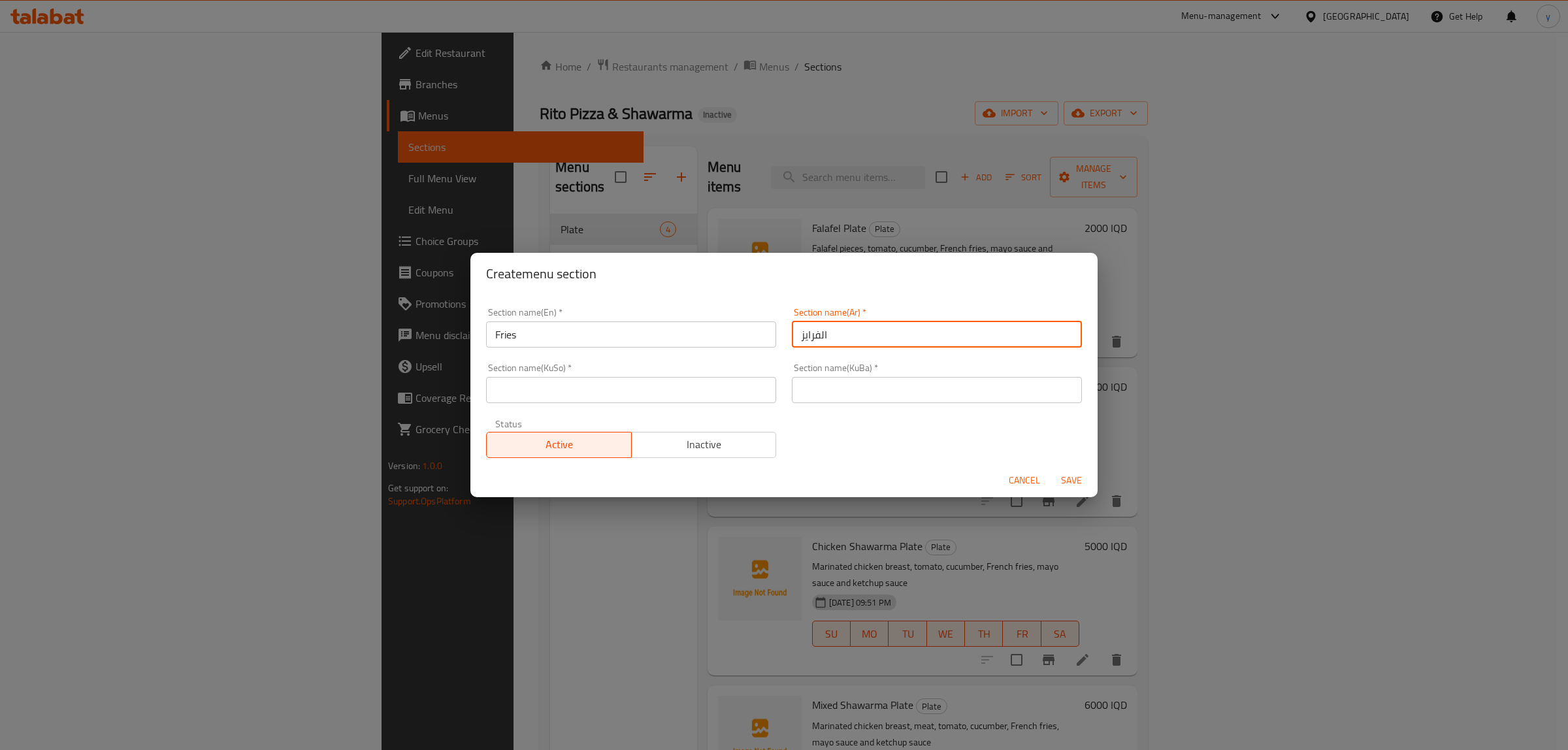
type input "الفرايز"
click at [699, 374] on div "Section name(KuSo)   * Section name(KuSo) *" at bounding box center [632, 383] width 290 height 40
click at [701, 379] on input "text" at bounding box center [632, 390] width 290 height 26
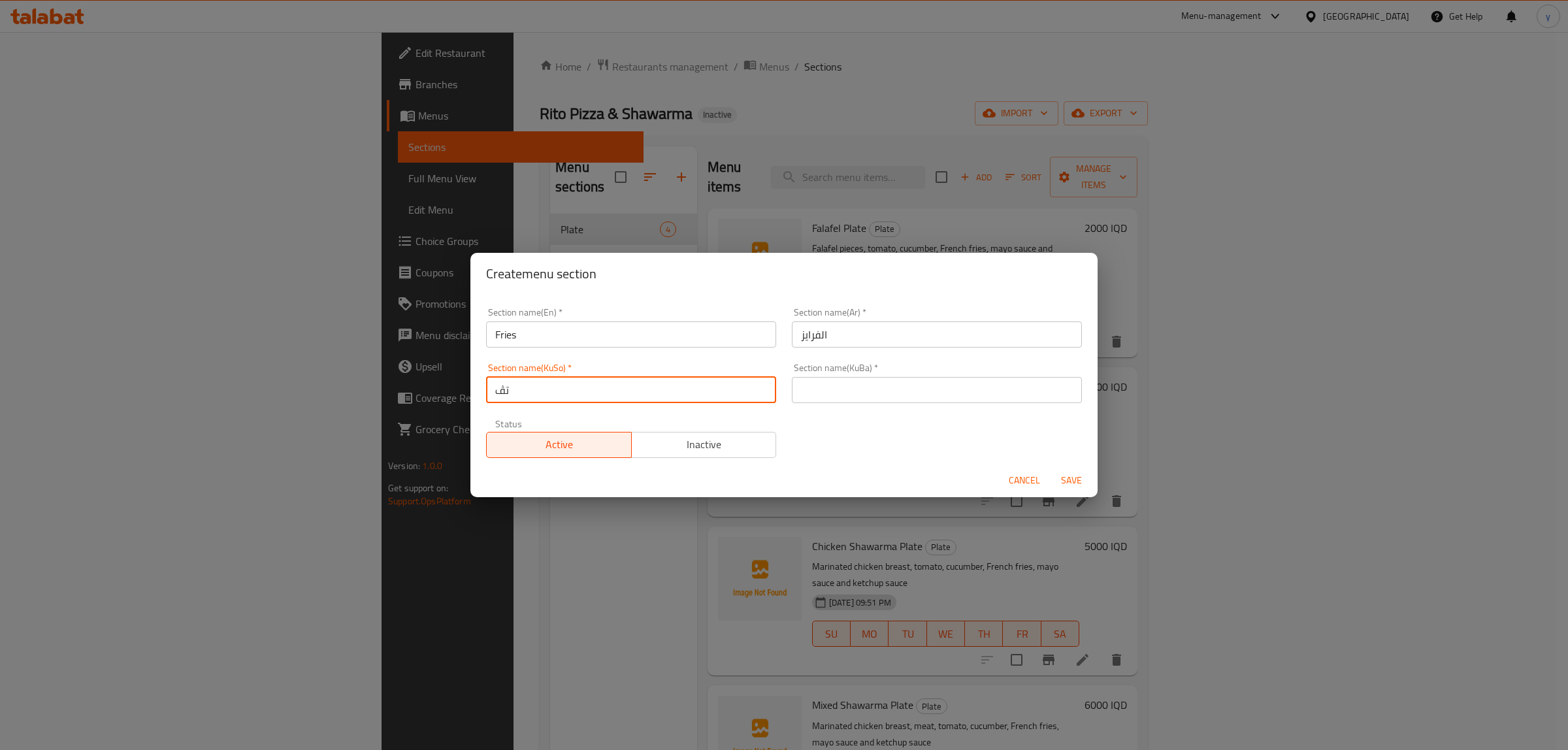
type input "ت"
type input "فرایس"
click at [919, 401] on input "text" at bounding box center [937, 390] width 290 height 26
paste input "فرایس"
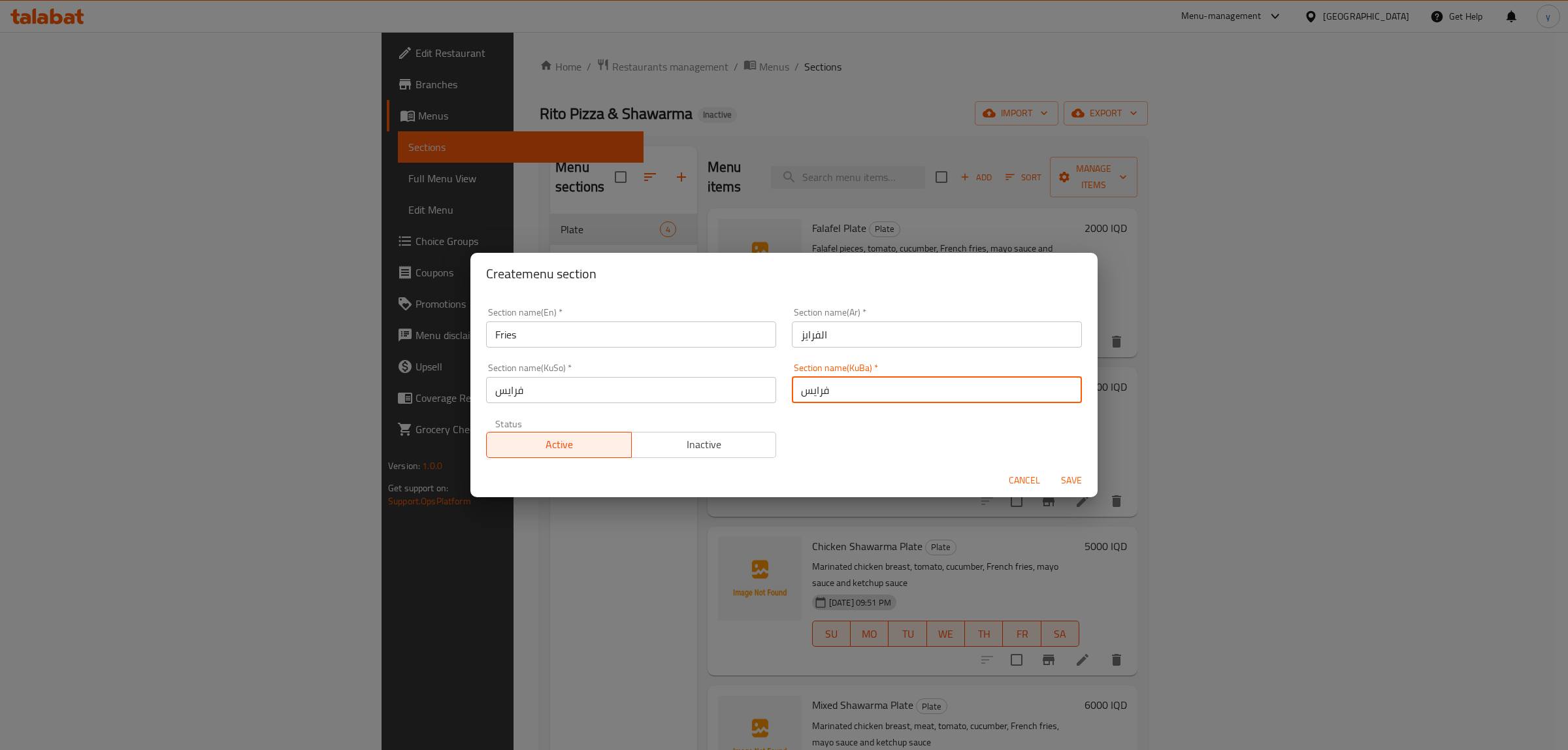
type input "فرایس"
click at [1078, 476] on span "Save" at bounding box center [1071, 481] width 31 height 16
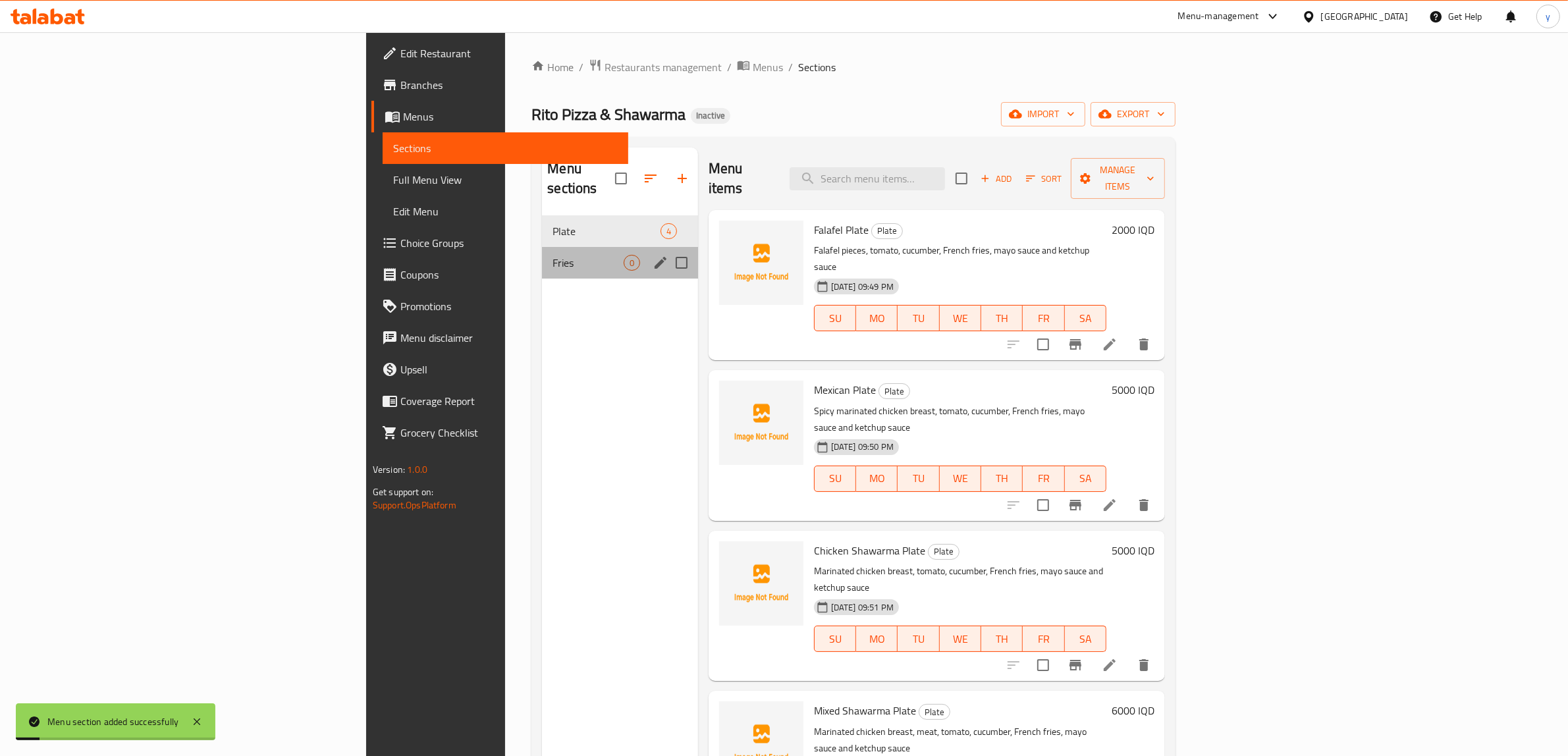
click at [542, 247] on div "Fries 0" at bounding box center [619, 263] width 155 height 32
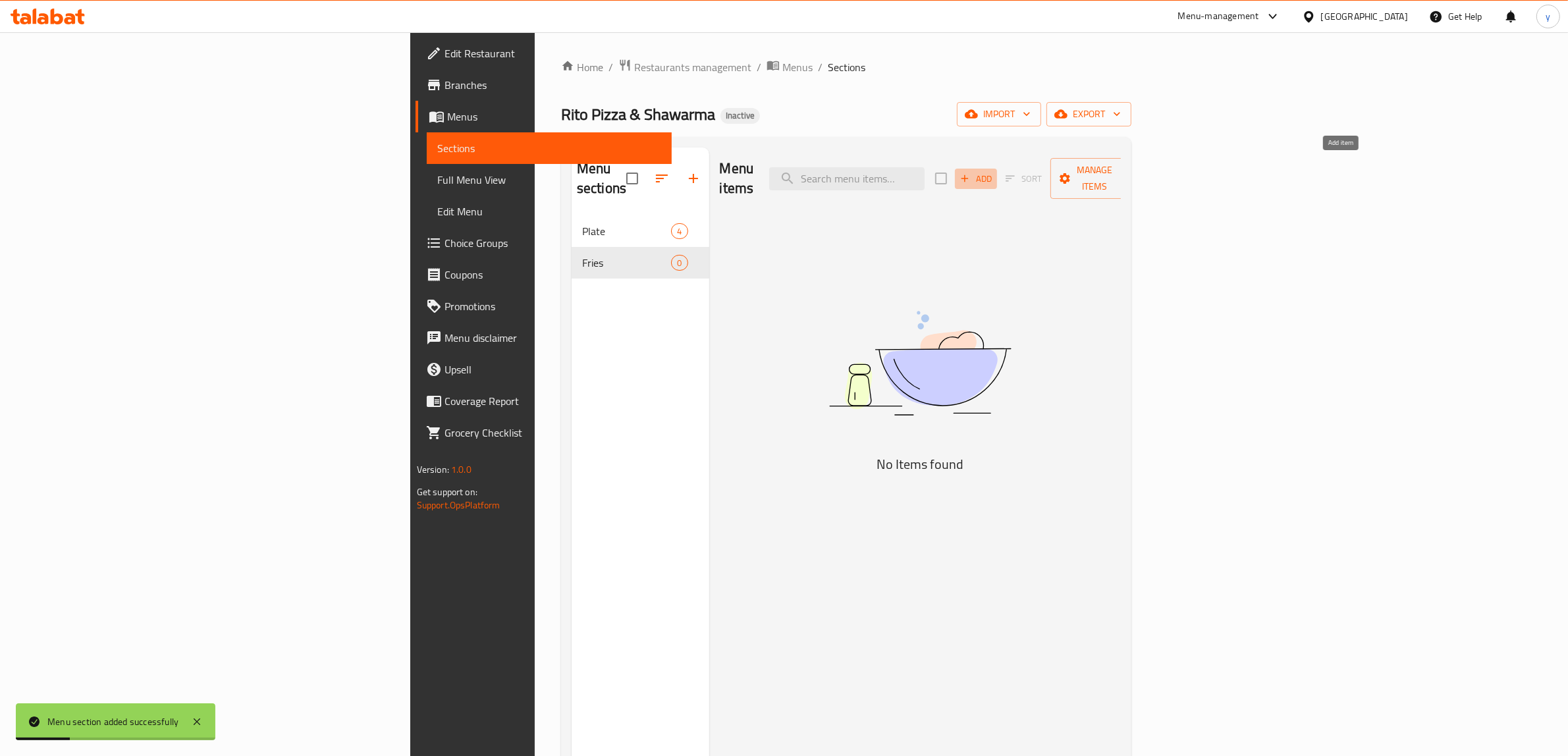
click at [994, 174] on span "Add" at bounding box center [975, 179] width 35 height 15
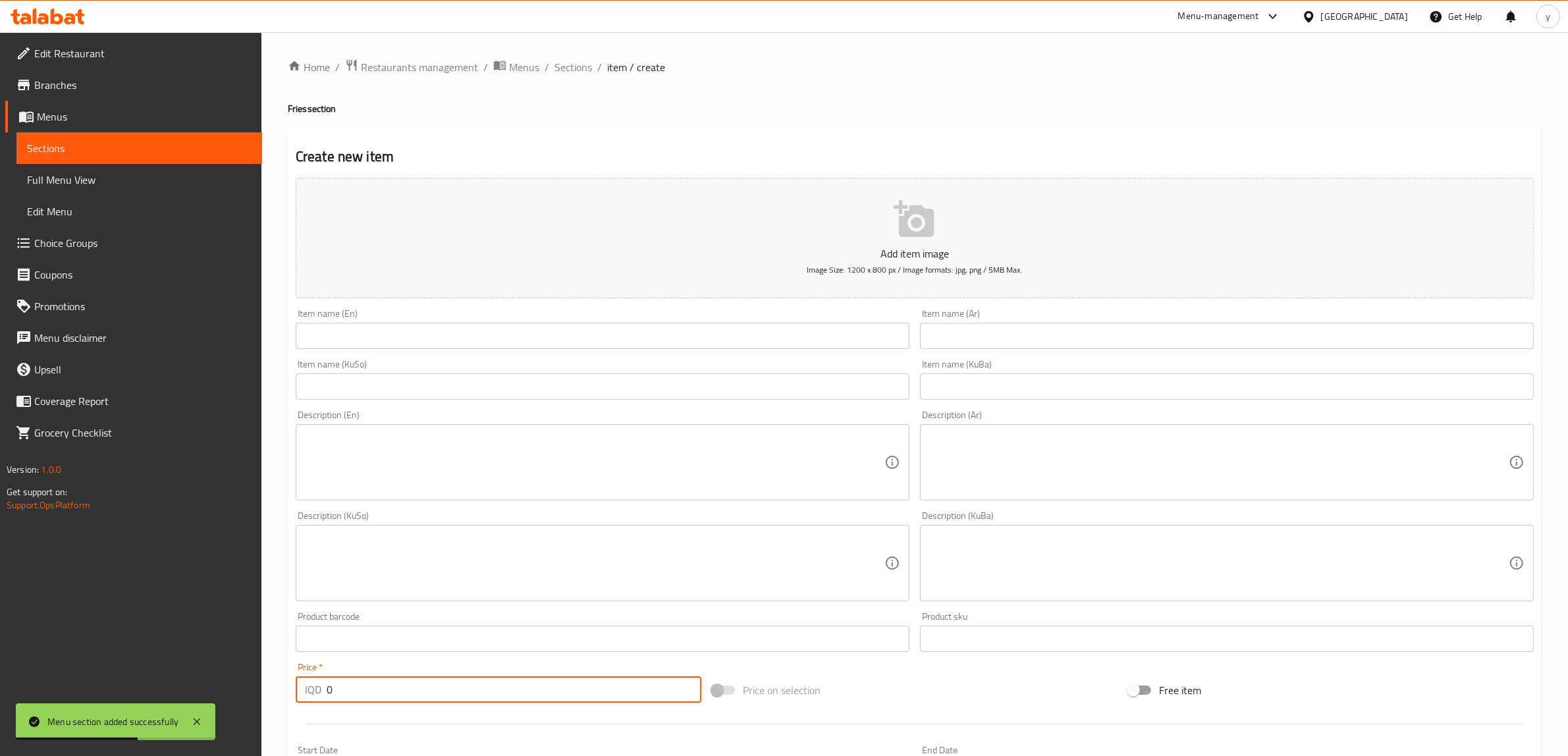
drag, startPoint x: 341, startPoint y: 699, endPoint x: 330, endPoint y: 684, distance: 18.6
click at [319, 699] on div "IQD 0 Price *" at bounding box center [498, 690] width 406 height 26
paste input "300"
type input "3000"
click at [412, 302] on div "Add item image Image Size: 1200 x 800 px / Image formats: jpg, png / 5MB Max." at bounding box center [914, 238] width 1249 height 131
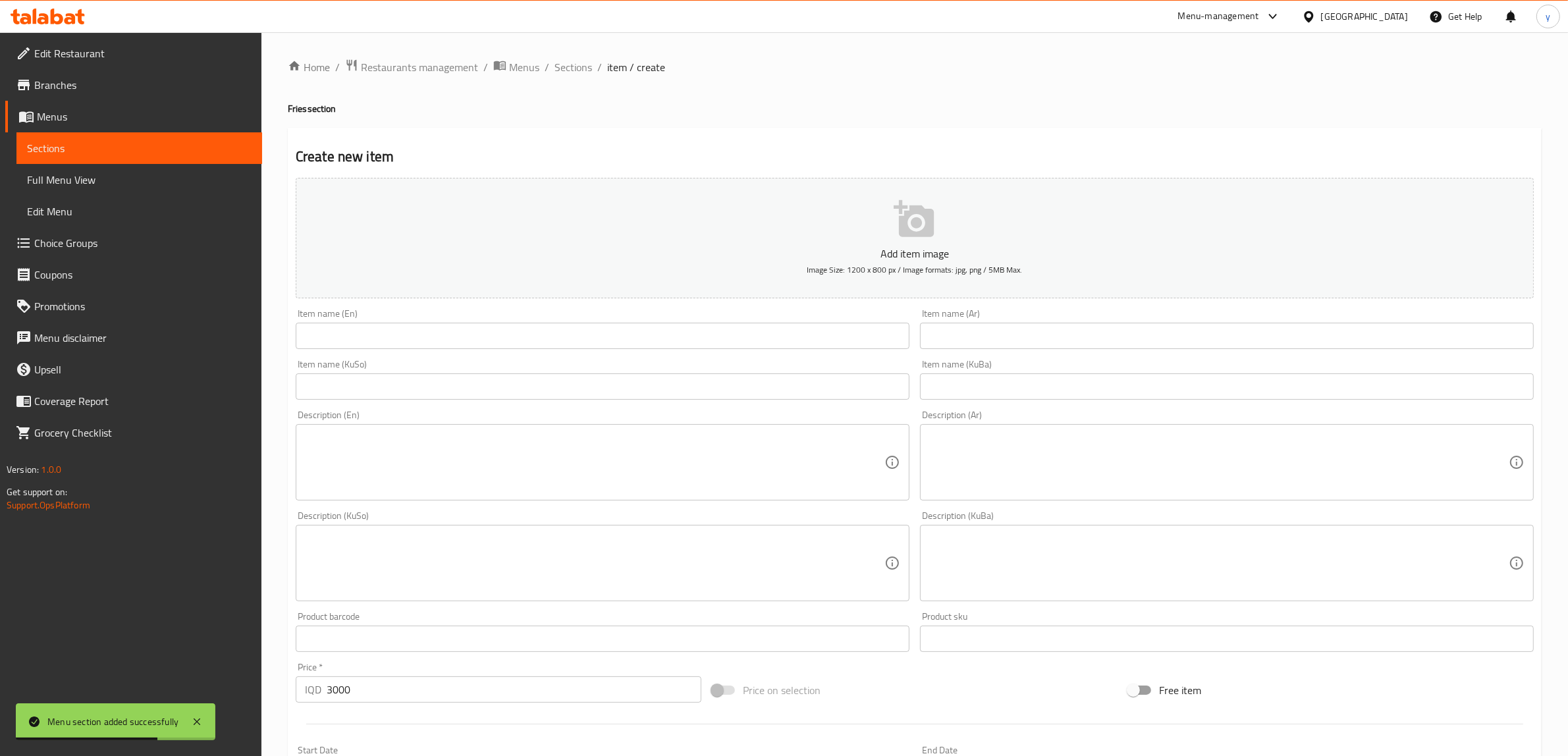
click at [415, 331] on input "text" at bounding box center [602, 336] width 614 height 26
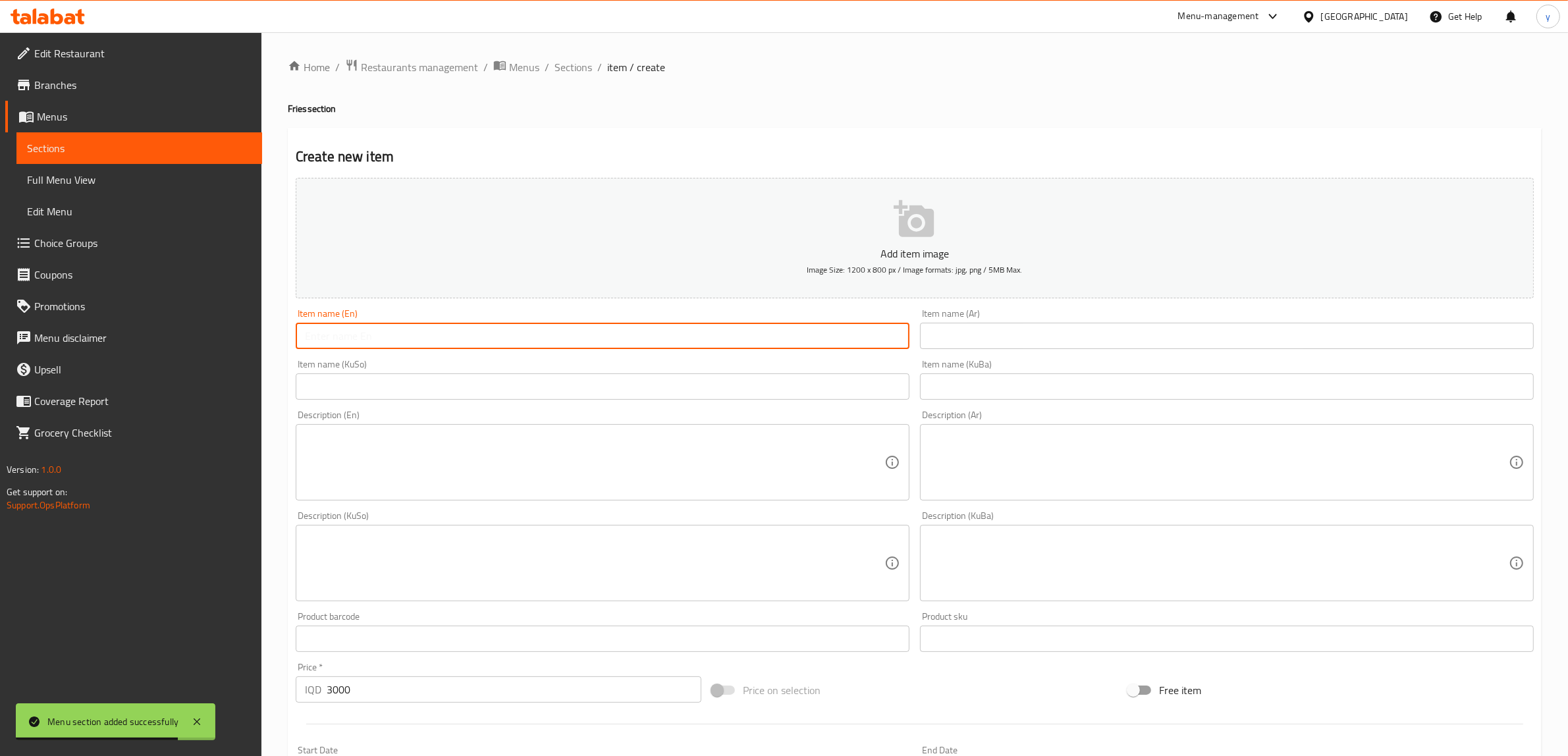
paste input "Cheese French Fries"
type input "Cheese French Fries"
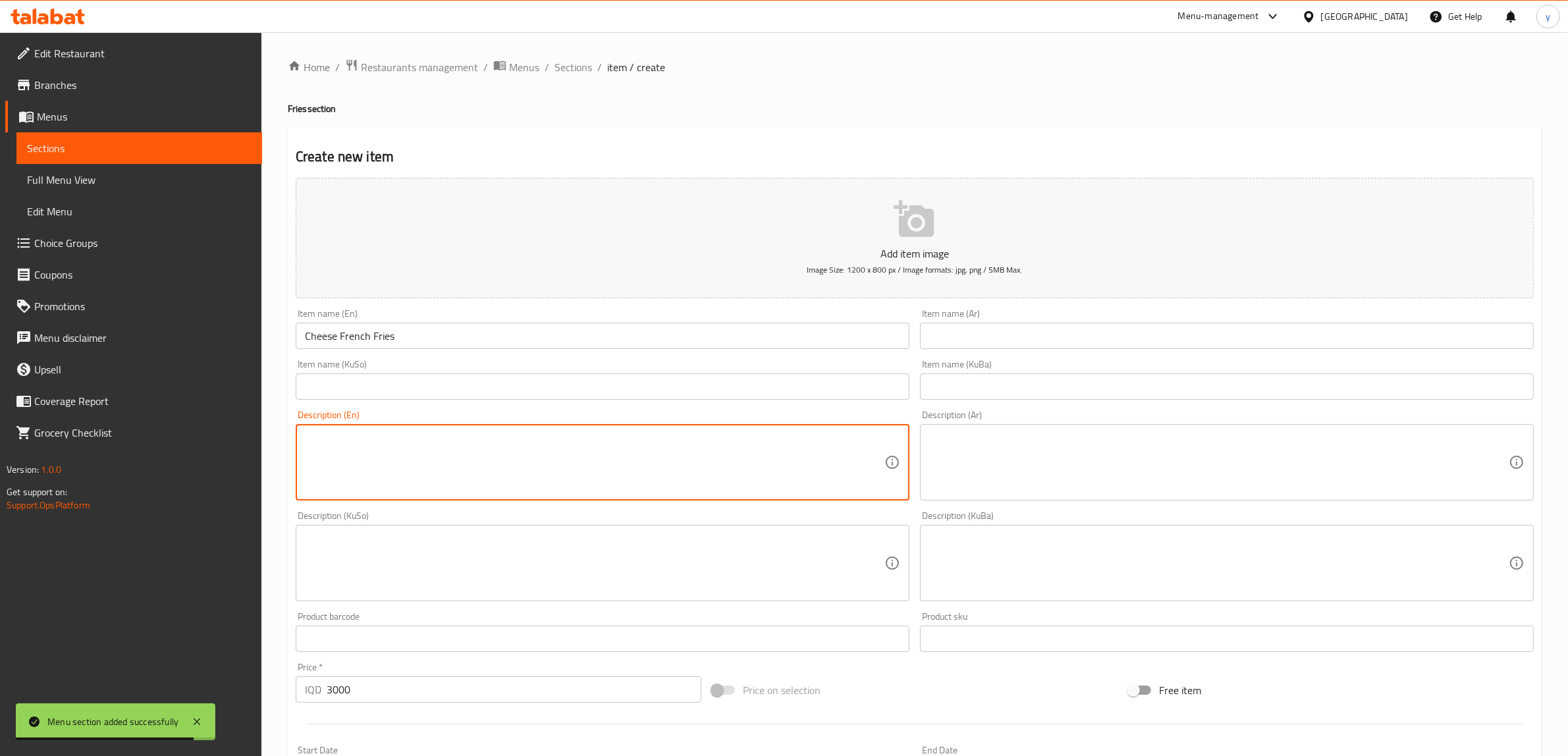
click at [393, 435] on textarea at bounding box center [595, 463] width 579 height 63
paste textarea "plate of french fries served for a person, melted cheese, ketchup and mayo sauce"
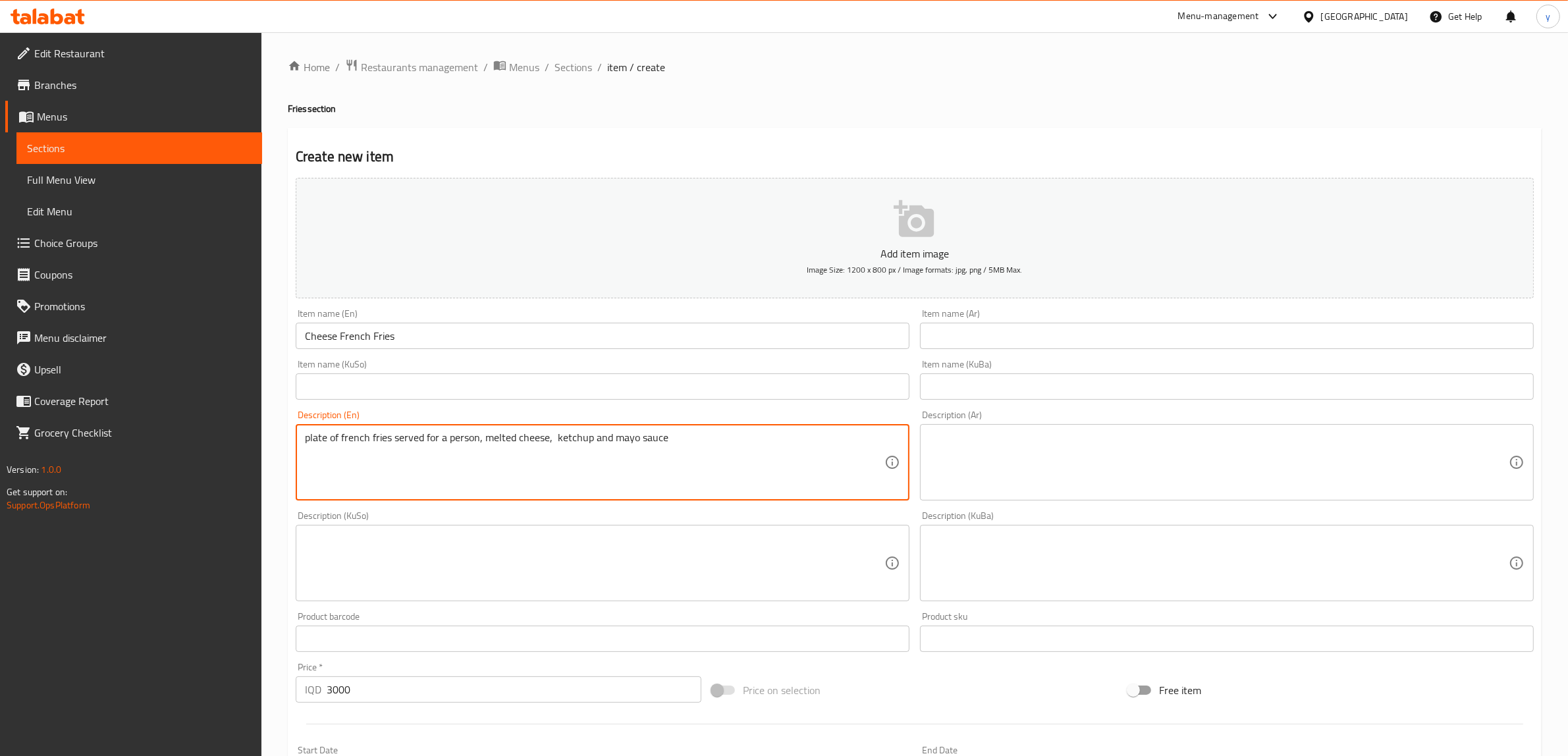
click at [426, 471] on textarea "plate of french fries served for a person, melted cheese, ketchup and mayo sauce" at bounding box center [595, 463] width 579 height 63
type textarea "plate of french fries served for a person, melted cheese, ketchup and mayo sauce"
click at [349, 381] on input "text" at bounding box center [602, 387] width 614 height 26
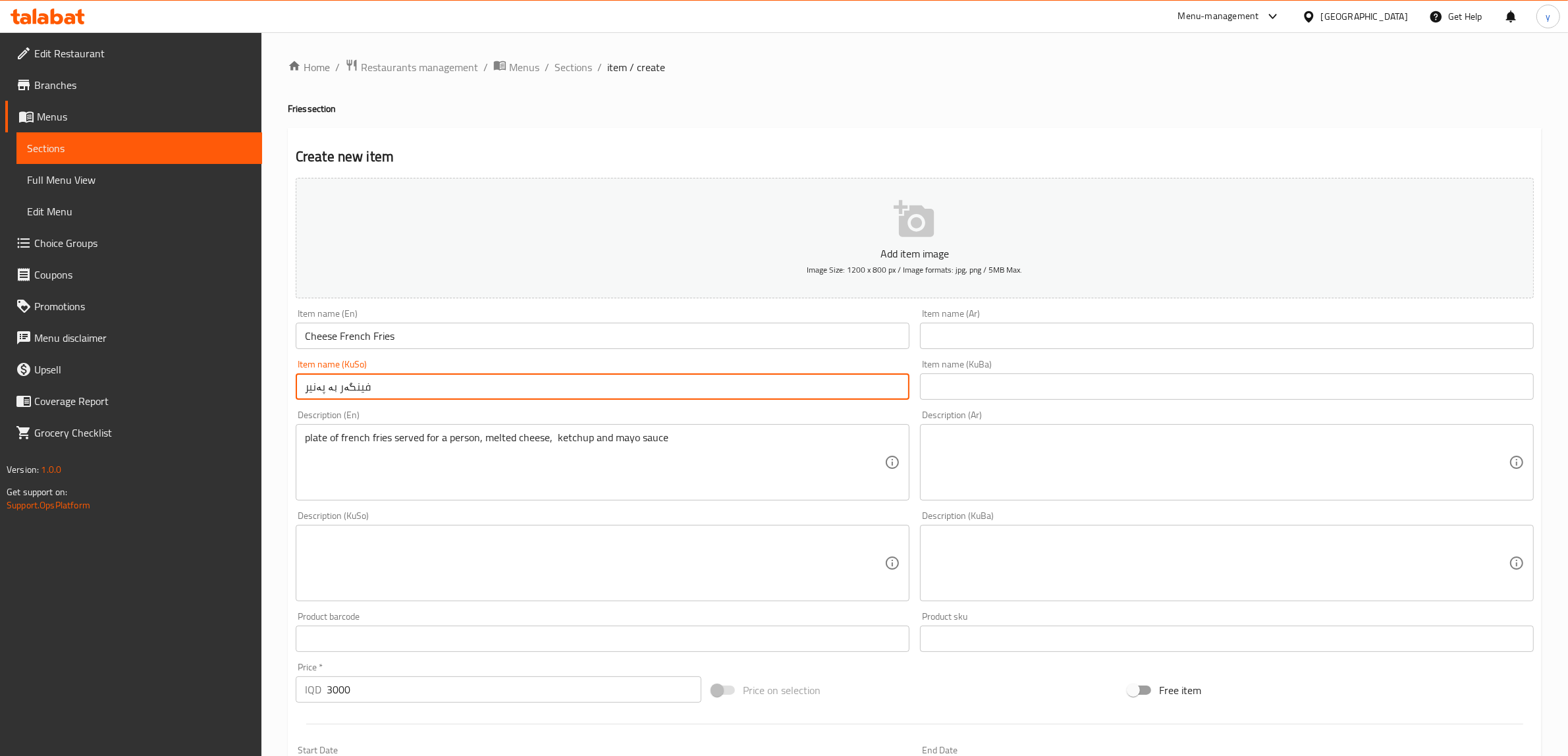
type input "فینگەر بە پەنیر"
click at [1108, 332] on input "text" at bounding box center [1226, 336] width 614 height 26
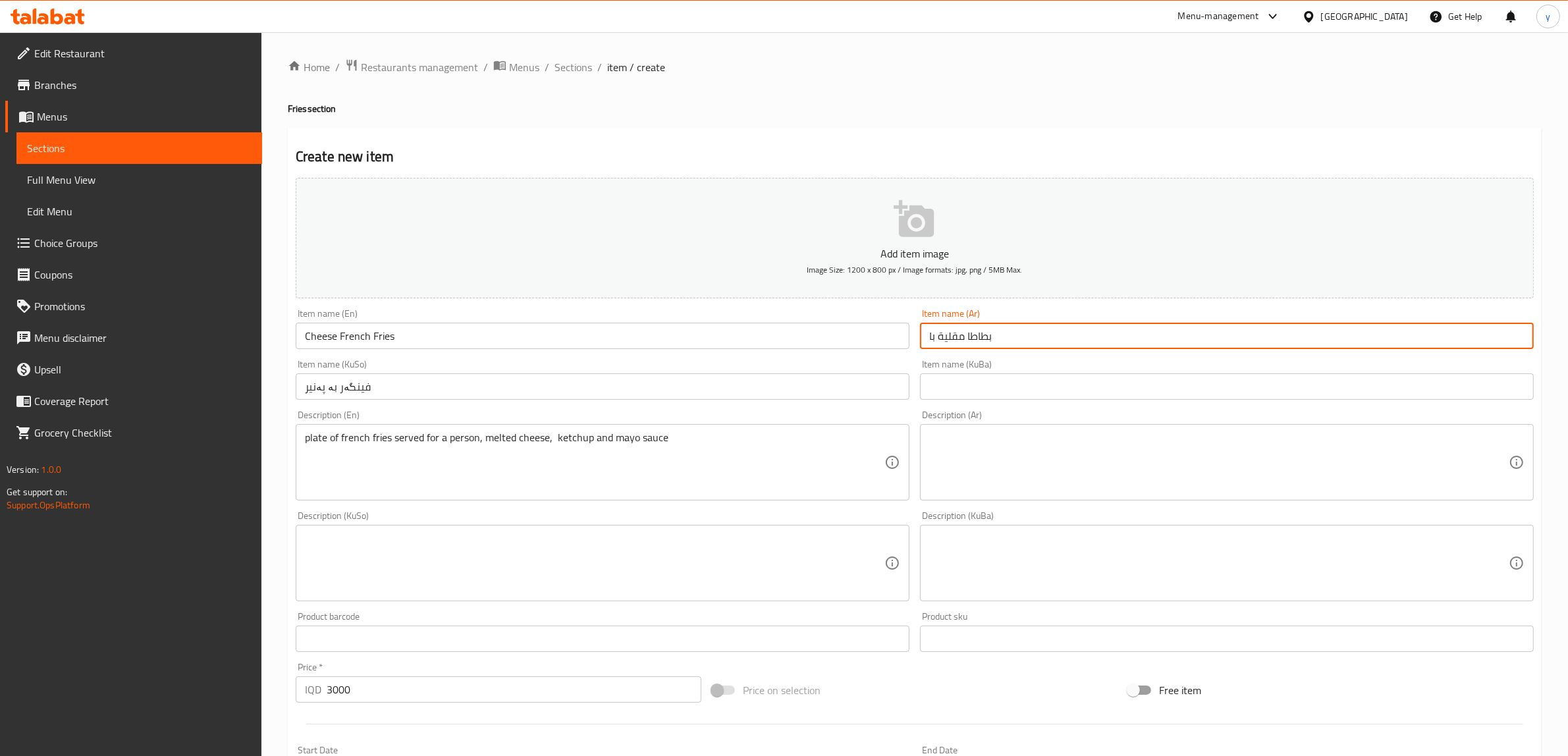
type input "بطاطا مقلية بالجبن"
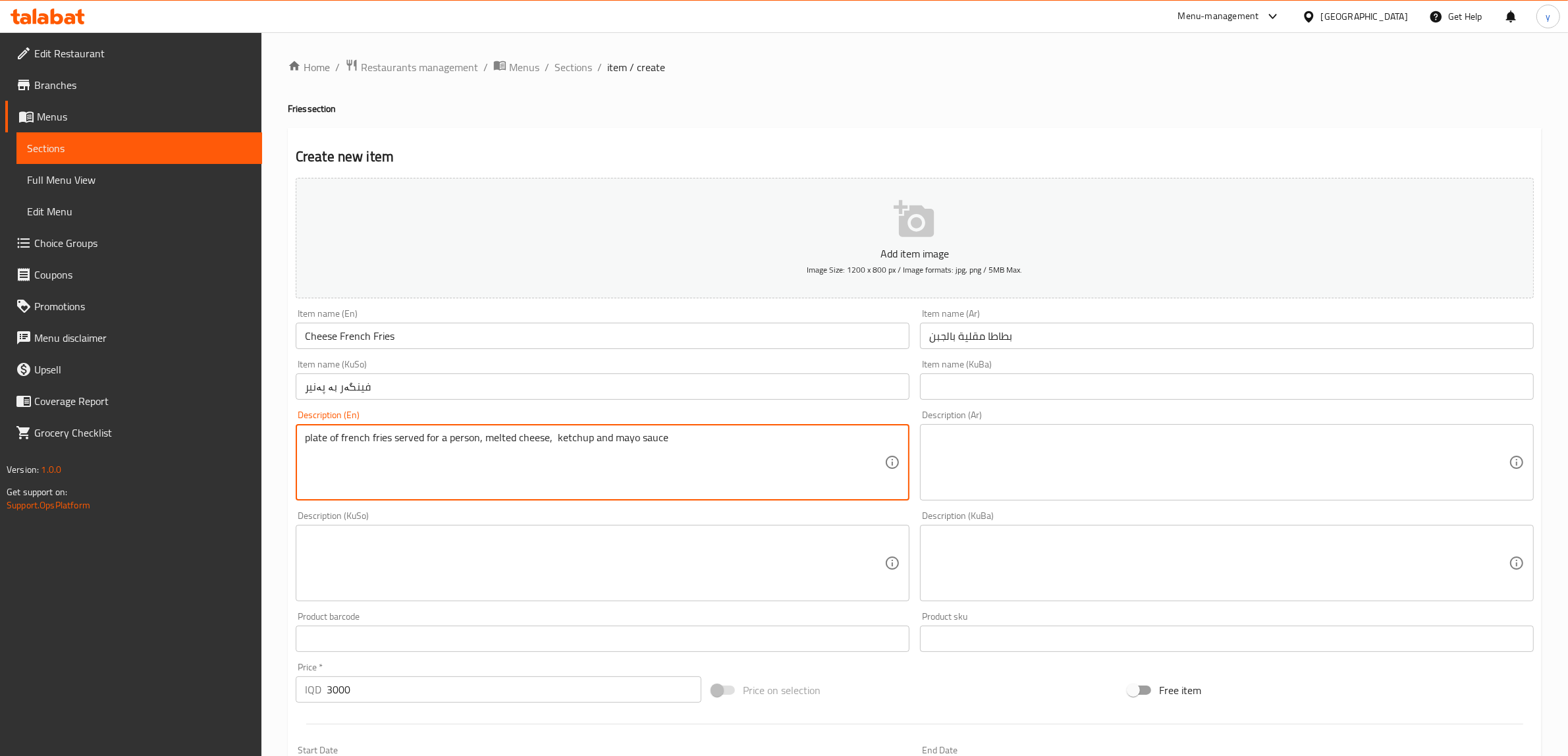
click at [461, 450] on textarea "plate of french fries served for a person, melted cheese, ketchup and mayo sauce" at bounding box center [595, 463] width 579 height 63
paste textarea "Plate of French fries served for person, melted cheese, ketchup sauce and mayo …"
type textarea "Plate of French fries served for person, melted cheese, ketchup sauce and mayo …"
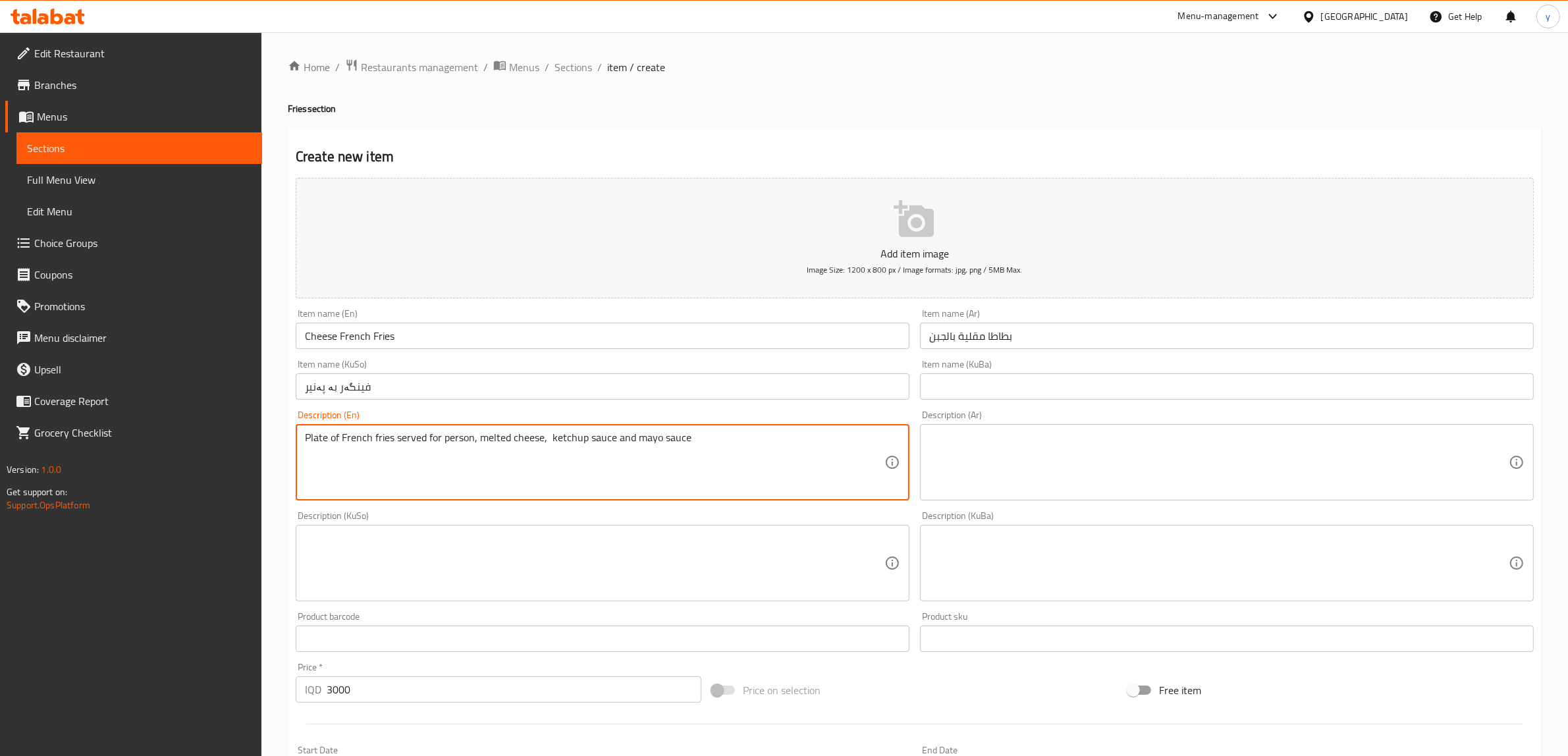
click at [1006, 453] on textarea at bounding box center [1219, 463] width 579 height 63
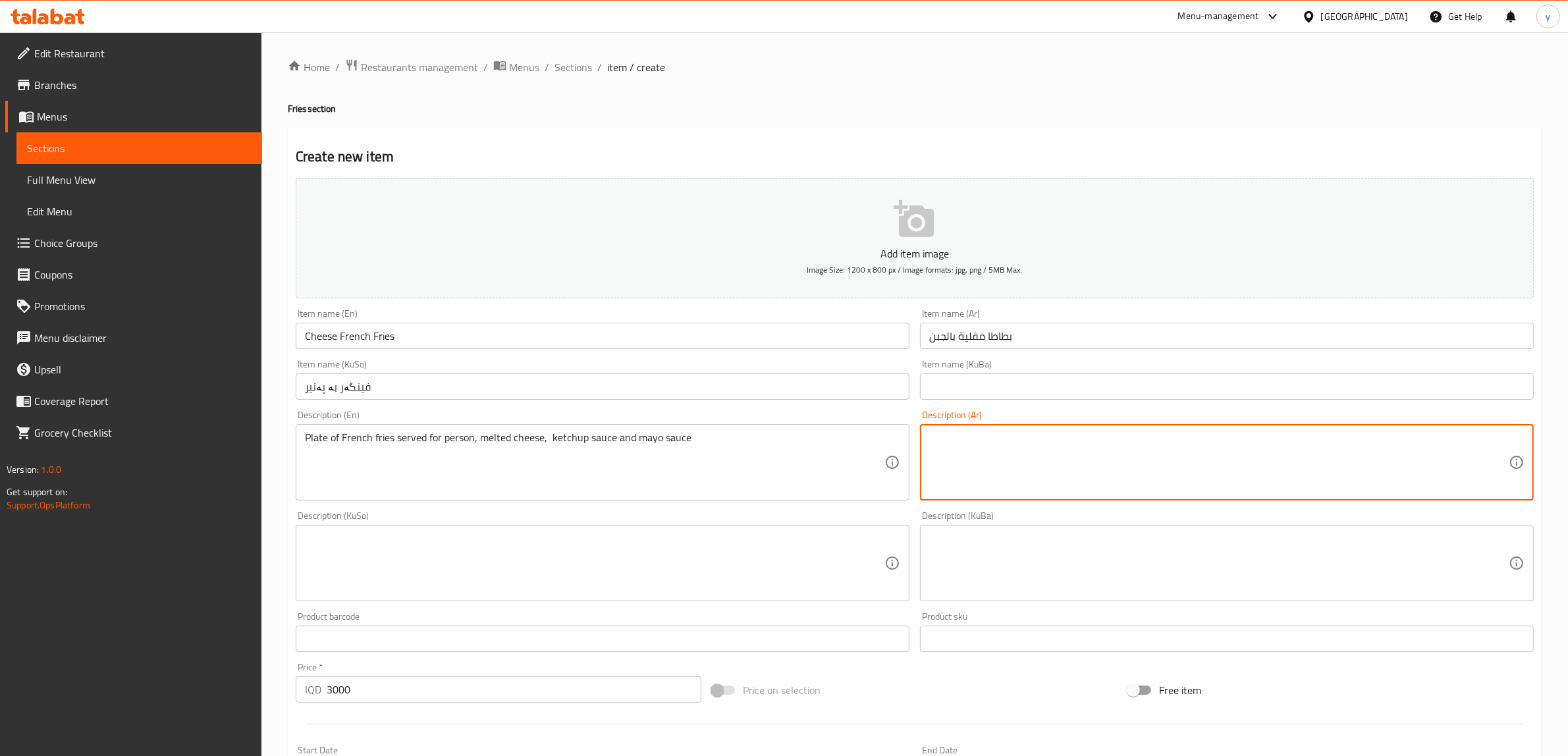
paste textarea "طبق من بطاطا مقلية تقدم لشخص، جبنة ذائبة، صلصة كاتشب وصلصة مايونيز"
type textarea "طبق من بطاطا مقلية تقدم لشخص، جبنة ذائبة، صلصة كاتشب وصلصة مايونيز"
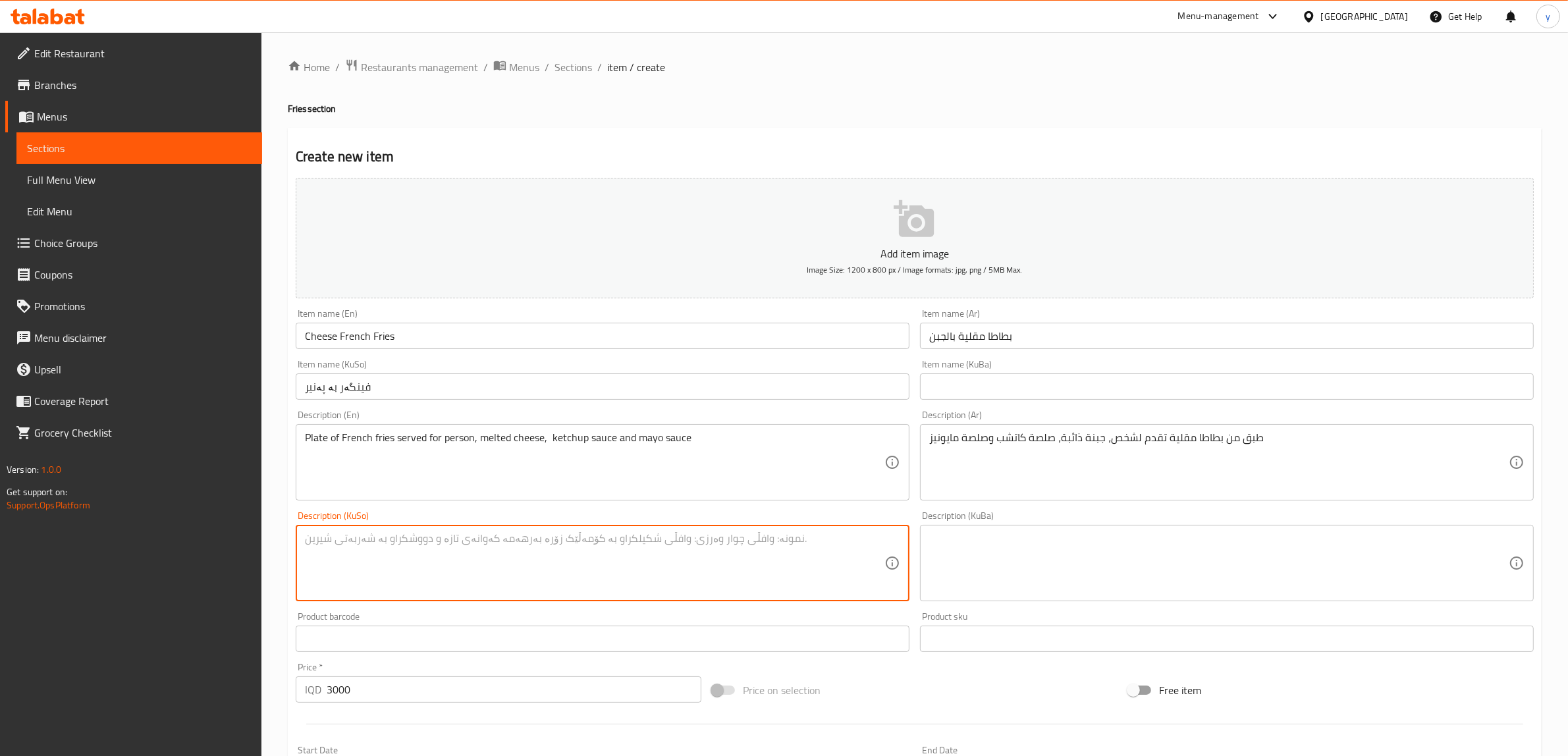
click at [719, 560] on textarea at bounding box center [595, 563] width 579 height 63
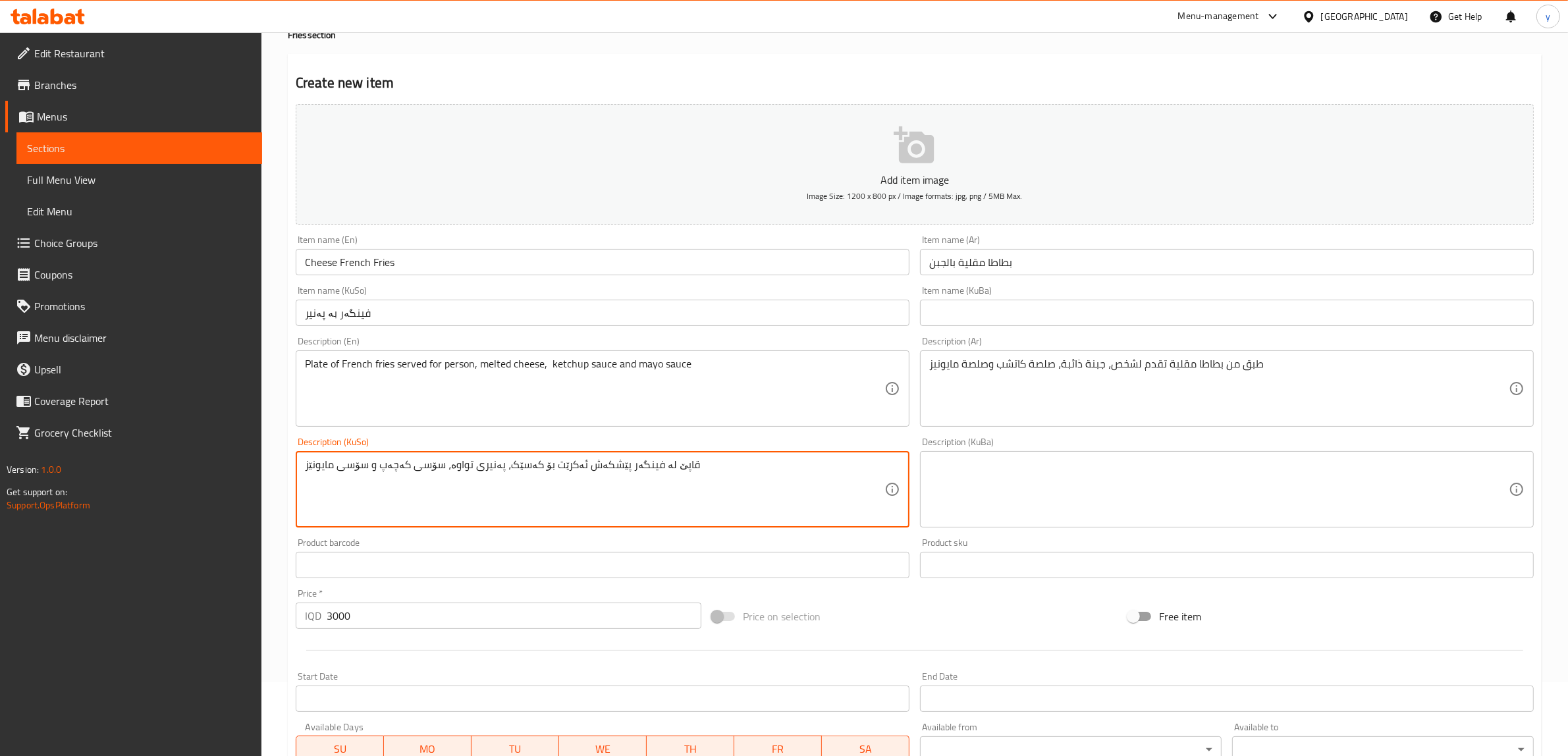
scroll to position [313, 0]
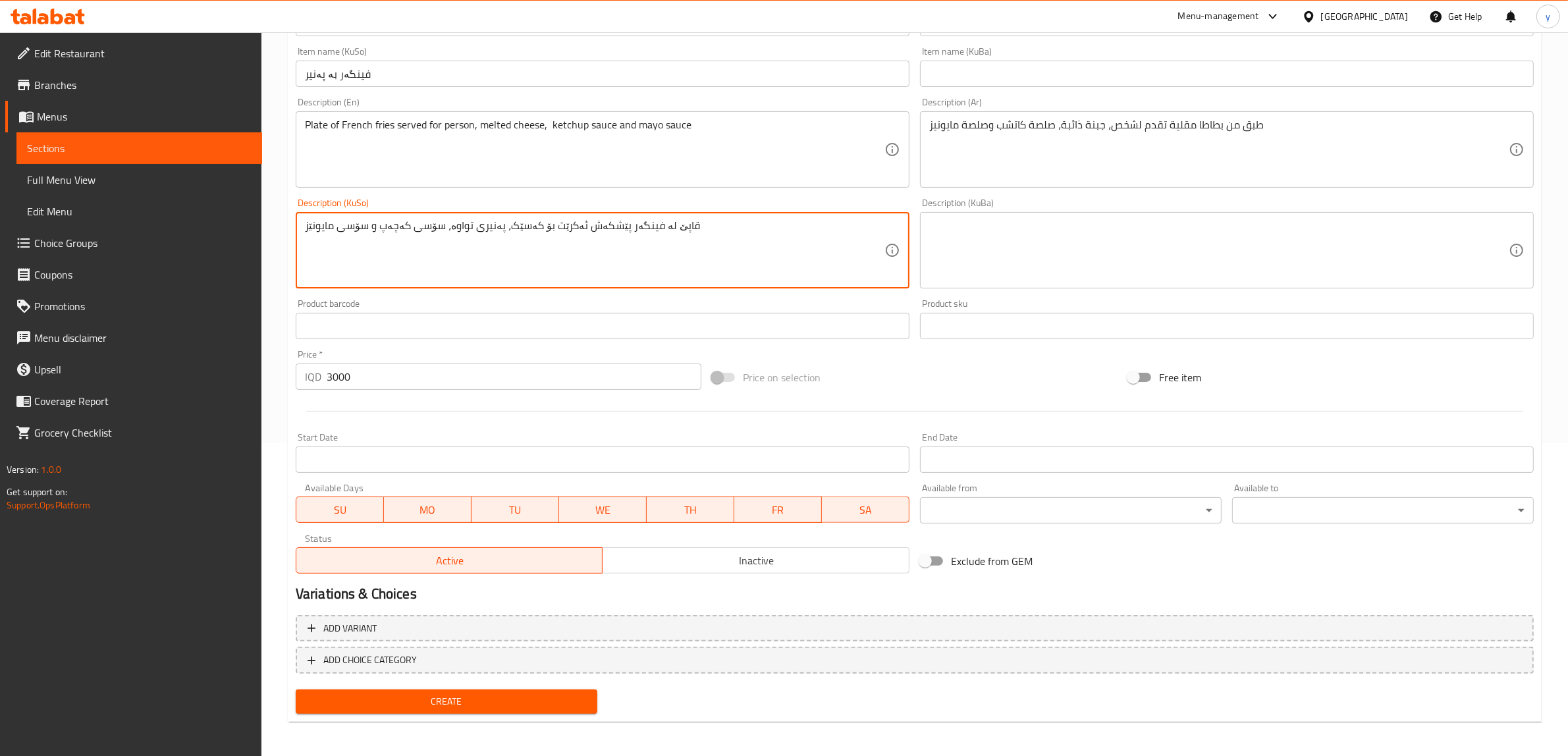
type textarea "قاپێ لە فینگەر پێشکەش ئەکرێت بۆ کەسێک، پەنیری تواوە، سۆسی کەچەپ و سۆسی مایونێز"
click at [515, 699] on span "Create" at bounding box center [447, 702] width 281 height 16
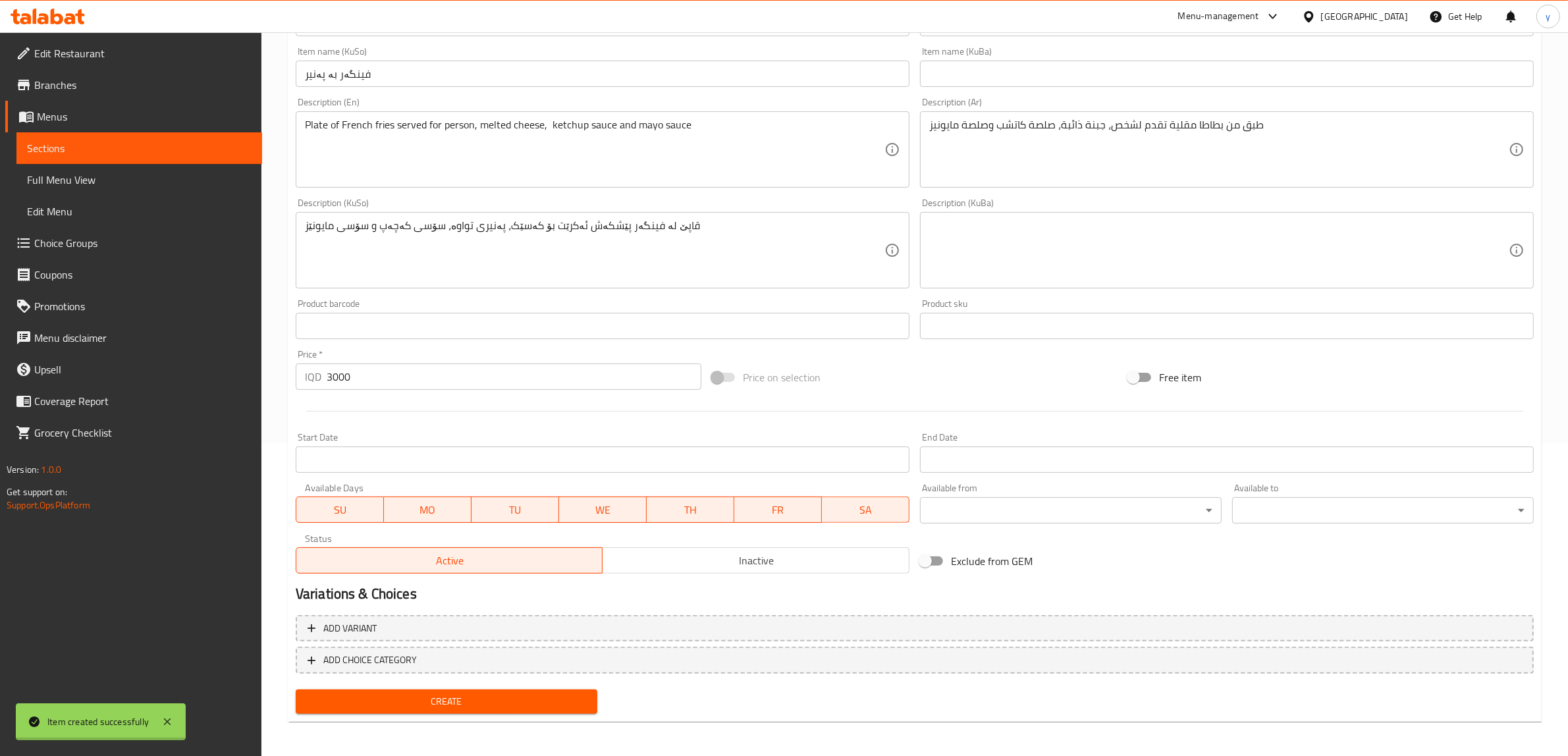
type input "0"
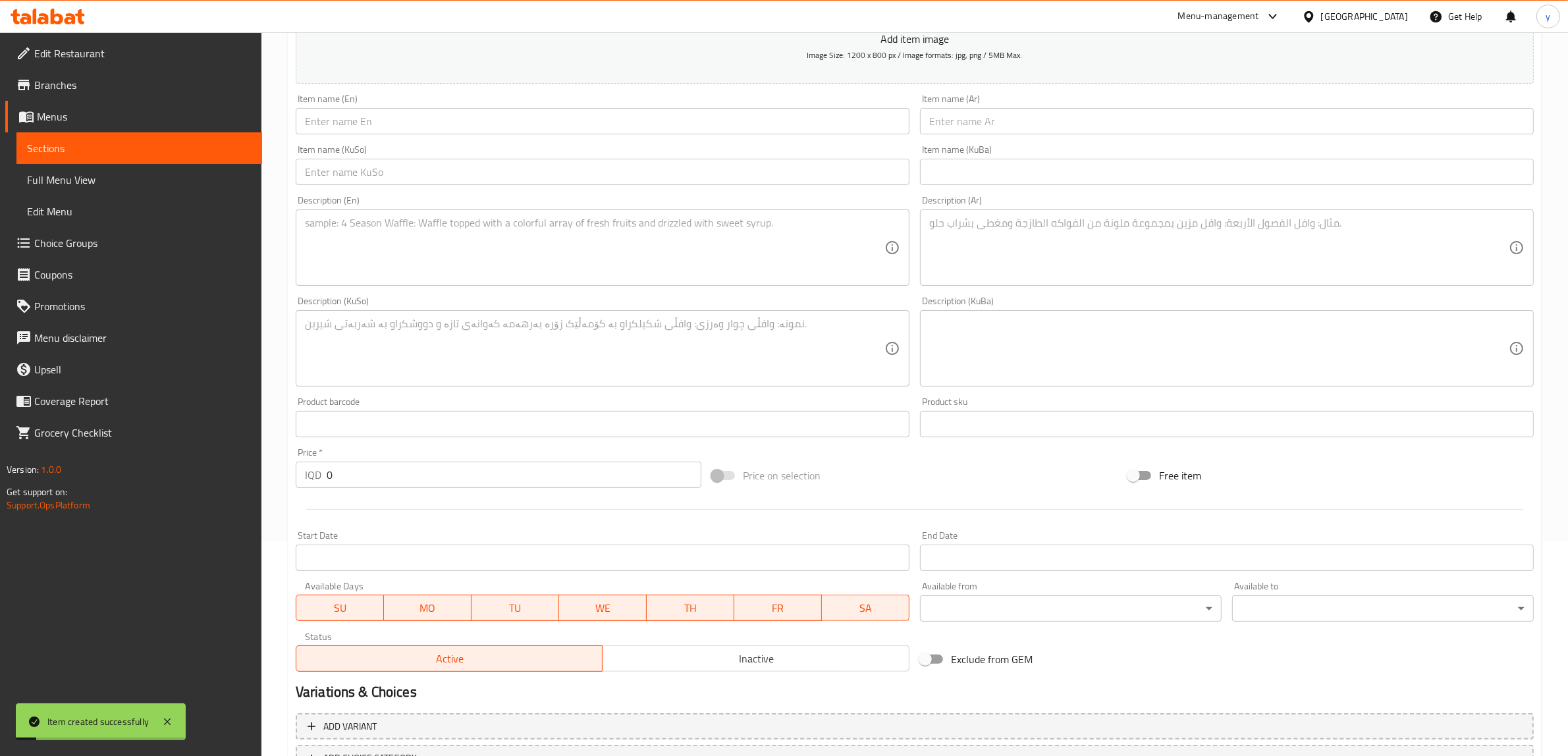
scroll to position [175, 0]
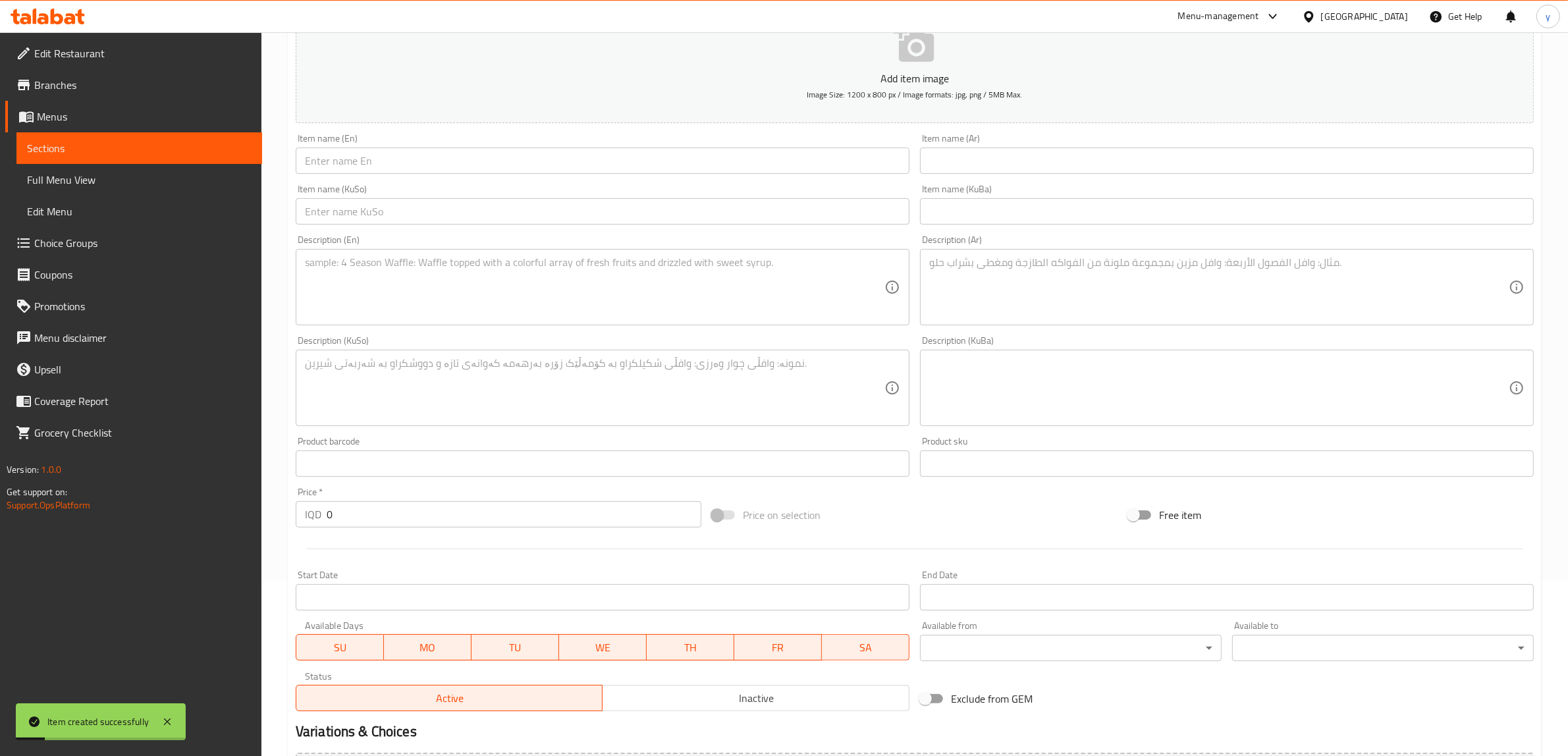
click at [417, 172] on input "text" at bounding box center [602, 161] width 614 height 26
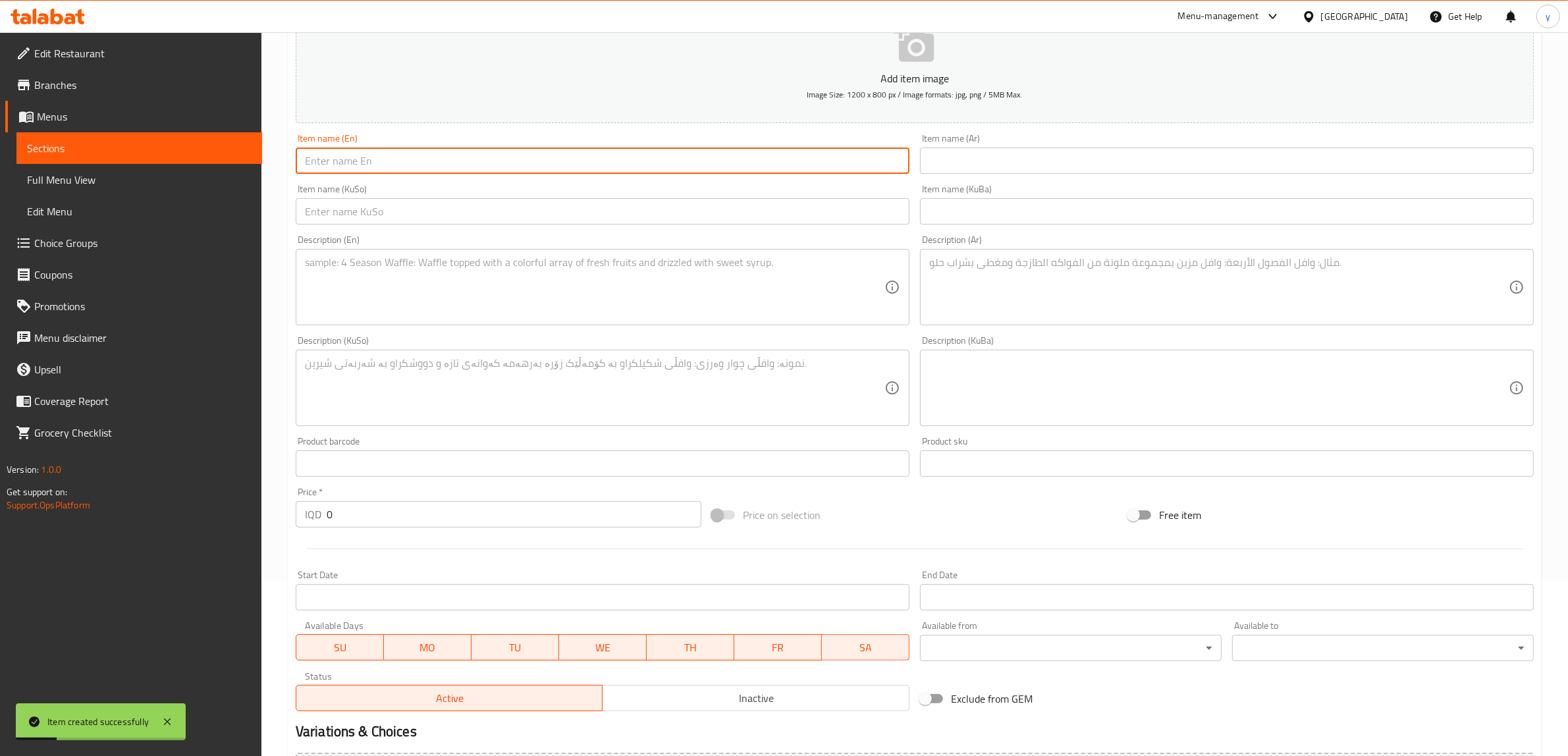
paste input "French Fries"
type input "French Fries"
click at [989, 160] on input "text" at bounding box center [1226, 161] width 614 height 26
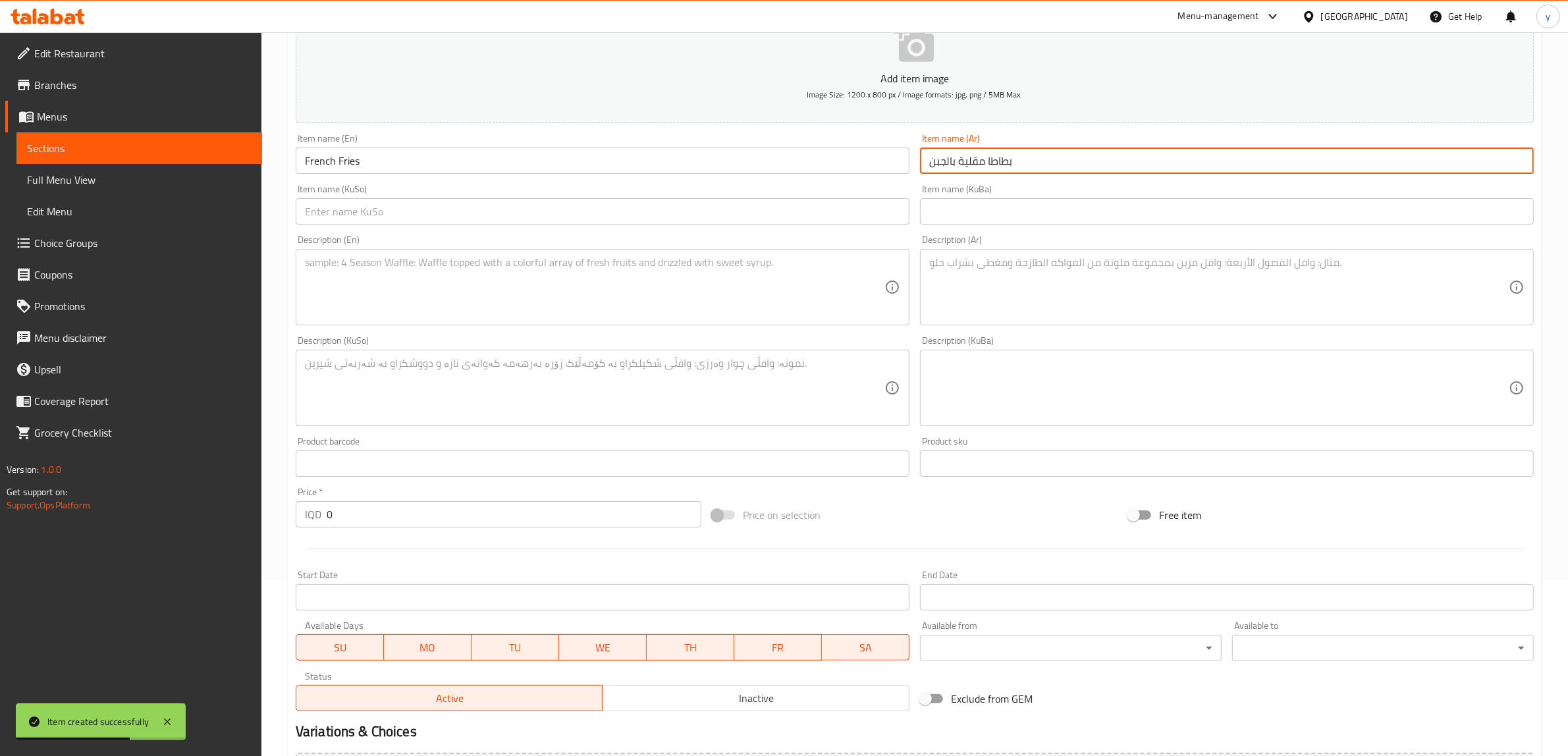
click at [946, 165] on input "بطاطا مقلية بالجبن" at bounding box center [1226, 161] width 614 height 26
click at [958, 167] on input "بطاطا مقلية بالجبن" at bounding box center [1226, 161] width 614 height 26
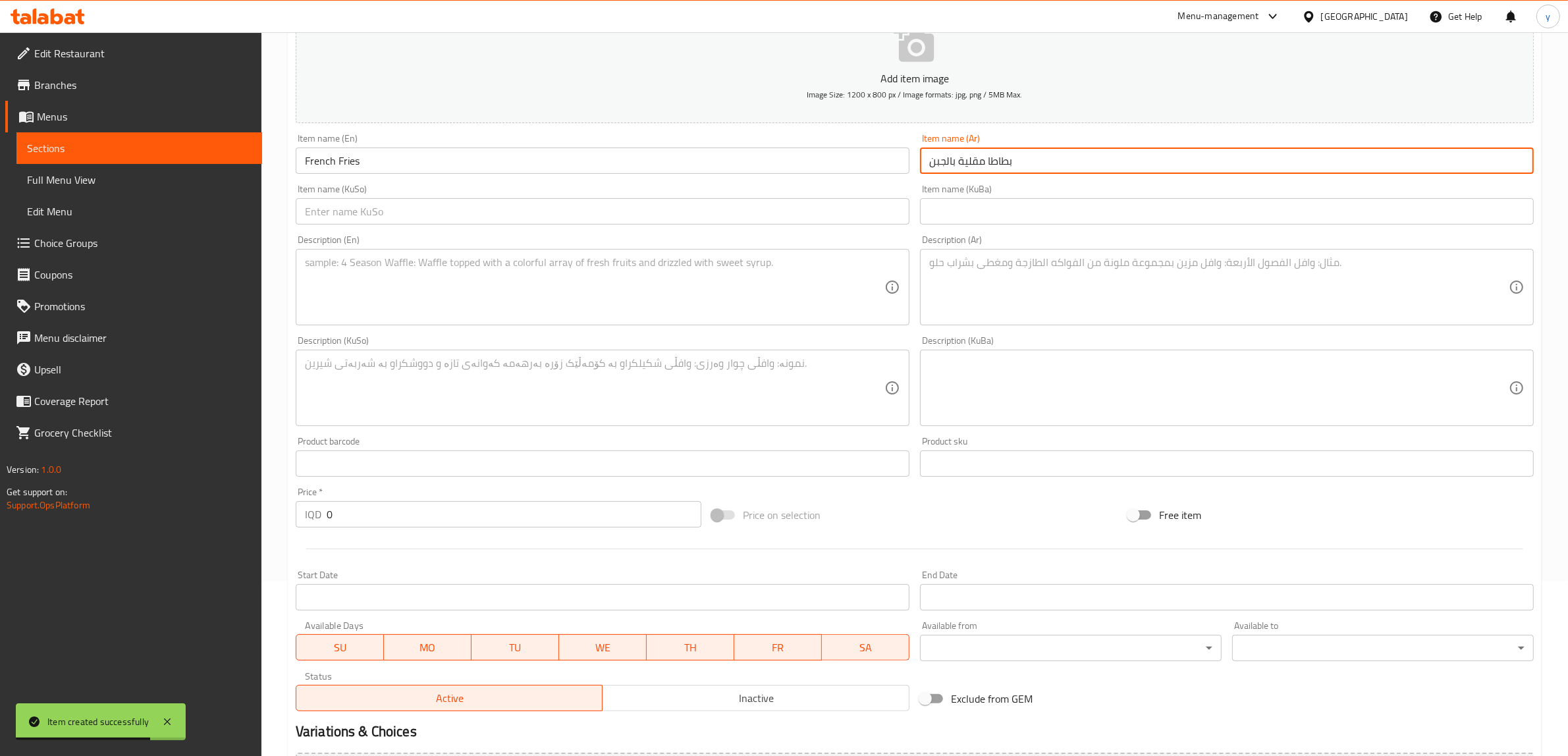
click at [942, 165] on input "بطاطا مقلية بالجبن" at bounding box center [1226, 161] width 614 height 26
type input "بطاطا مقلية"
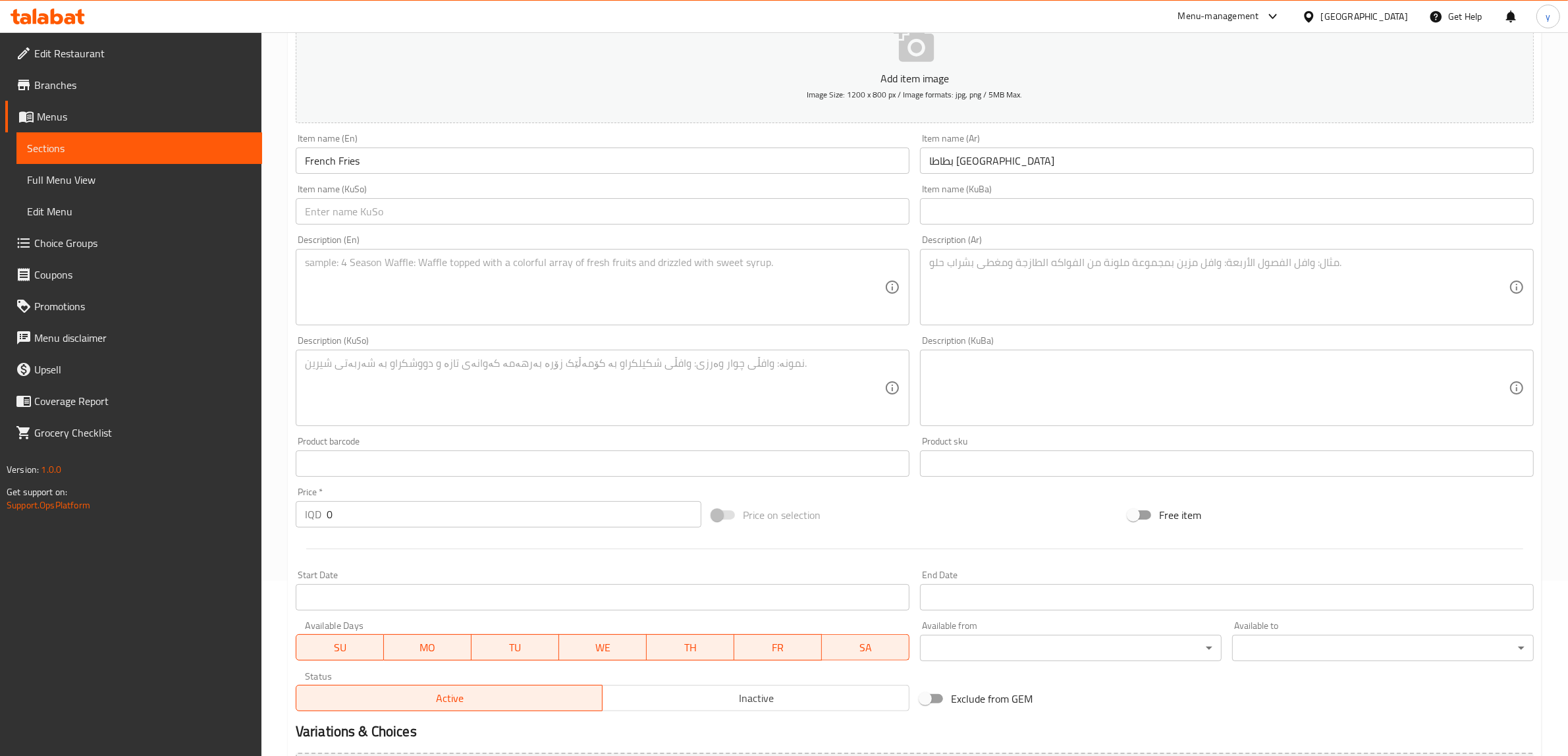
click at [828, 234] on div "Description (En) Description (En)" at bounding box center [602, 280] width 624 height 101
click at [835, 224] on input "text" at bounding box center [602, 212] width 614 height 26
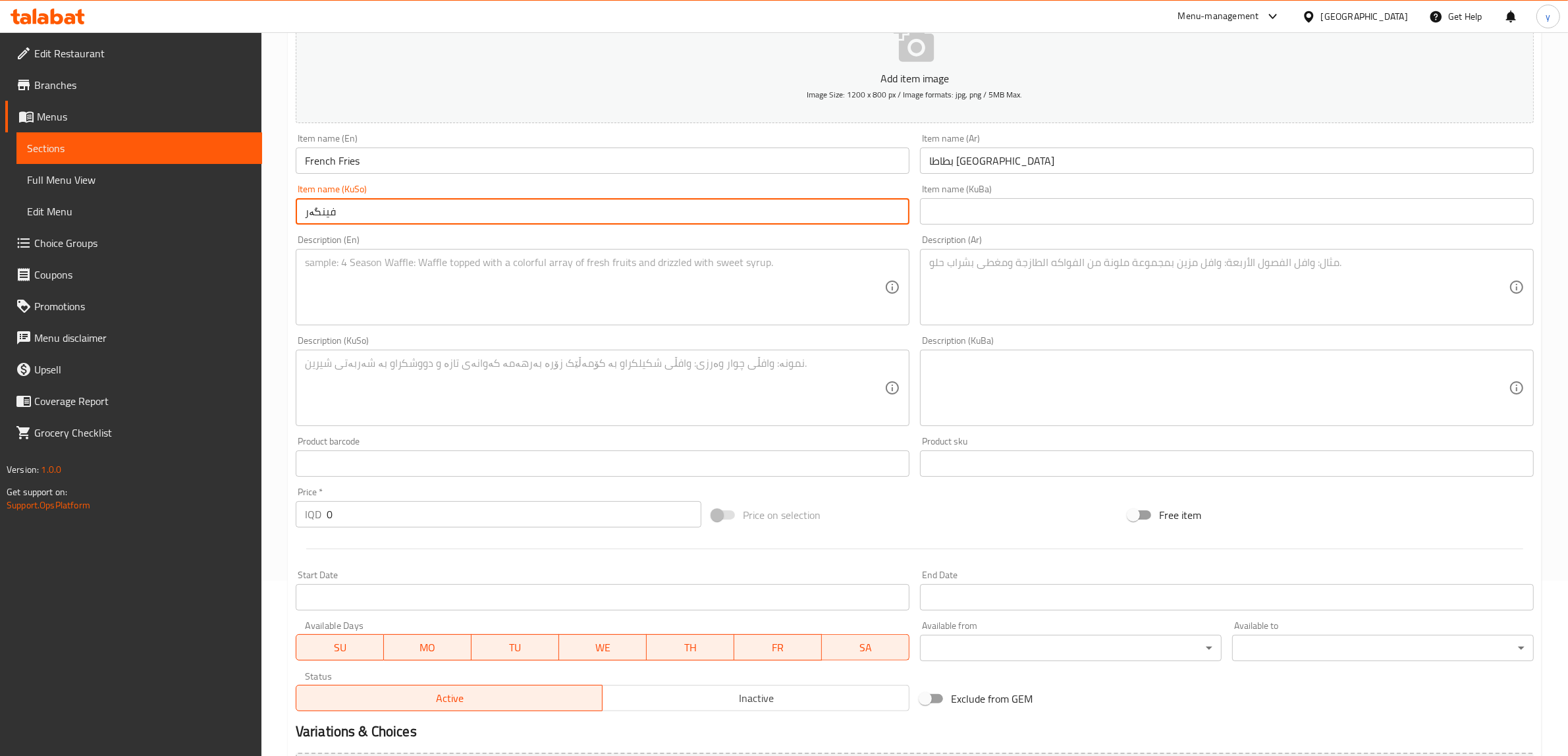
type input "فینگەر"
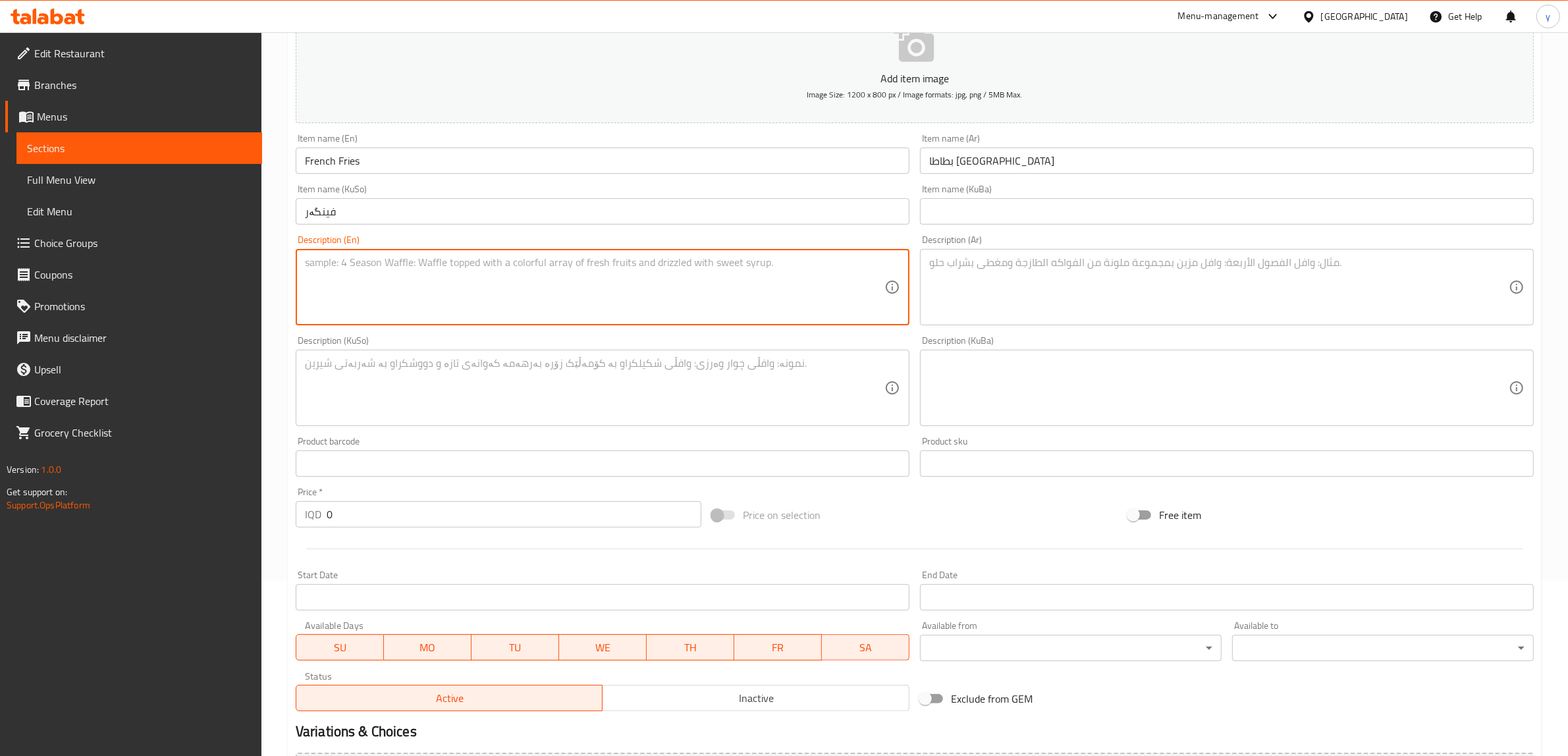
click at [627, 292] on textarea at bounding box center [595, 287] width 579 height 63
paste textarea "Plate of French fries served for person, melted cheese, ketchup sauce and mayo …"
click at [518, 261] on textarea "Plate of French fries served for person, melted cheese, ketchup sauce and mayo …" at bounding box center [595, 287] width 579 height 63
click at [487, 261] on textarea "Plate of French fries served for person, melted , ketchup sauce and mayo sauce" at bounding box center [595, 287] width 579 height 63
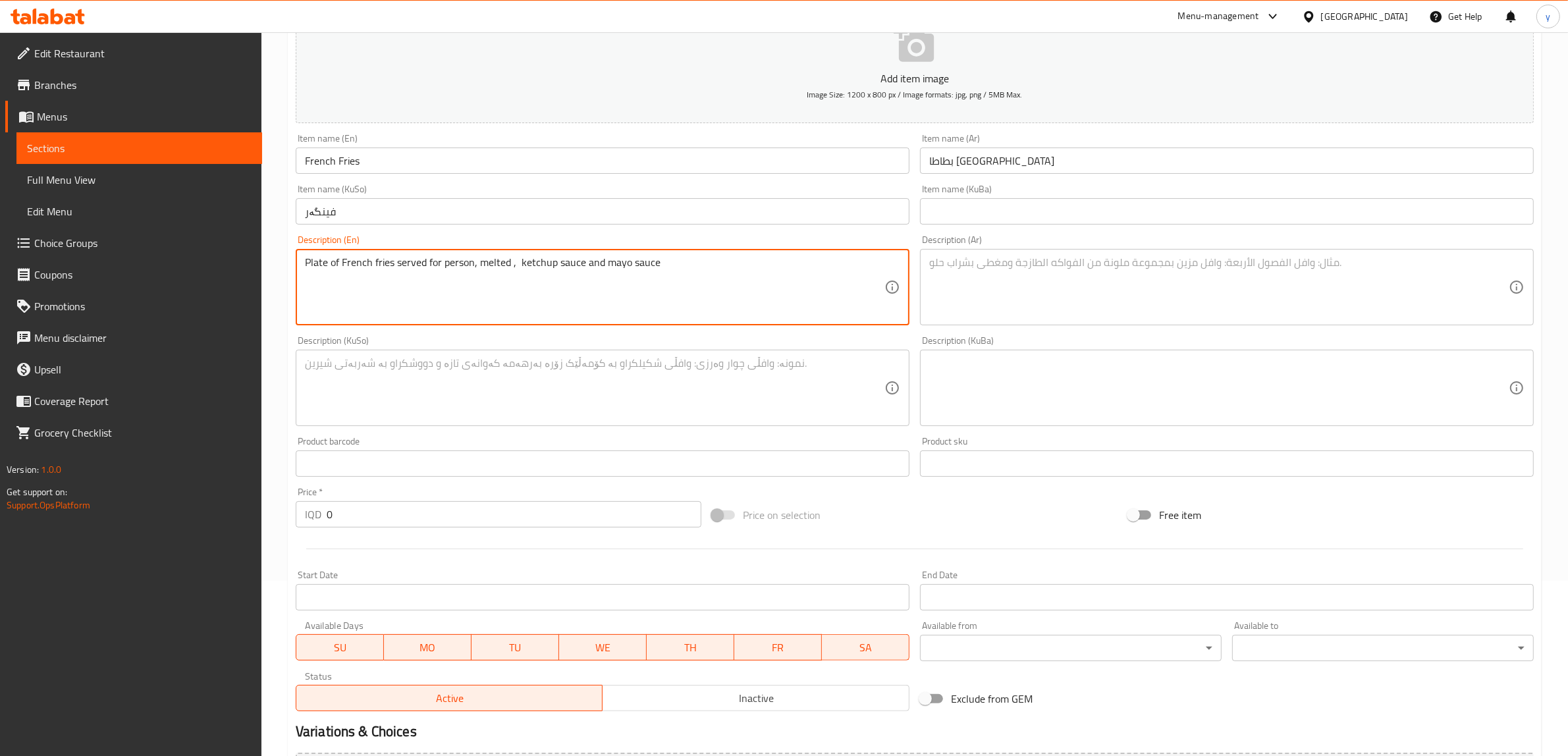
click at [487, 261] on textarea "Plate of French fries served for person, melted , ketchup sauce and mayo sauce" at bounding box center [595, 287] width 579 height 63
click at [482, 264] on textarea "Plate of French fries served for person, ketchup sauce and mayo sauce" at bounding box center [595, 287] width 579 height 63
type textarea "Plate of French fries served for person, ketchup sauce and mayo sauce"
click at [1075, 297] on textarea at bounding box center [1219, 287] width 579 height 63
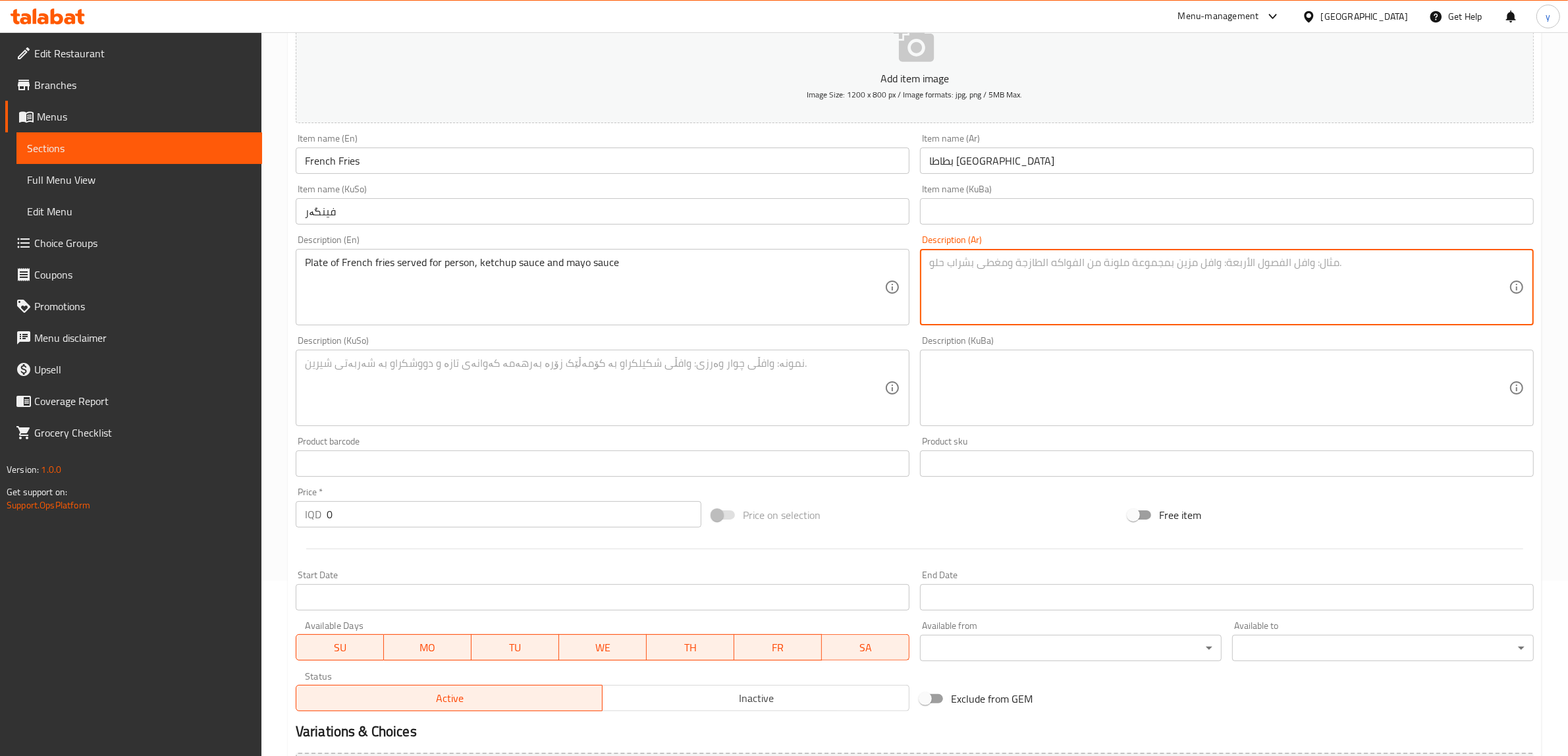
paste textarea "طبق من بطاطا مقلية تقدم لشخص، جبنة ذائبة، صلصة كاتشب وصلصة مايونيز"
drag, startPoint x: 1060, startPoint y: 263, endPoint x: 1110, endPoint y: 268, distance: 50.2
click at [1110, 268] on textarea "طبق من بطاطا مقلية تقدم لشخص، جبنة ذائبة، صلصة كاتشب وصلصة مايونيز" at bounding box center [1219, 287] width 579 height 63
type textarea "طبق من بطاطا مقلية تقدم لشخص، صلصة كاتشب وصلصة مايونيز"
click at [789, 372] on textarea at bounding box center [595, 388] width 579 height 63
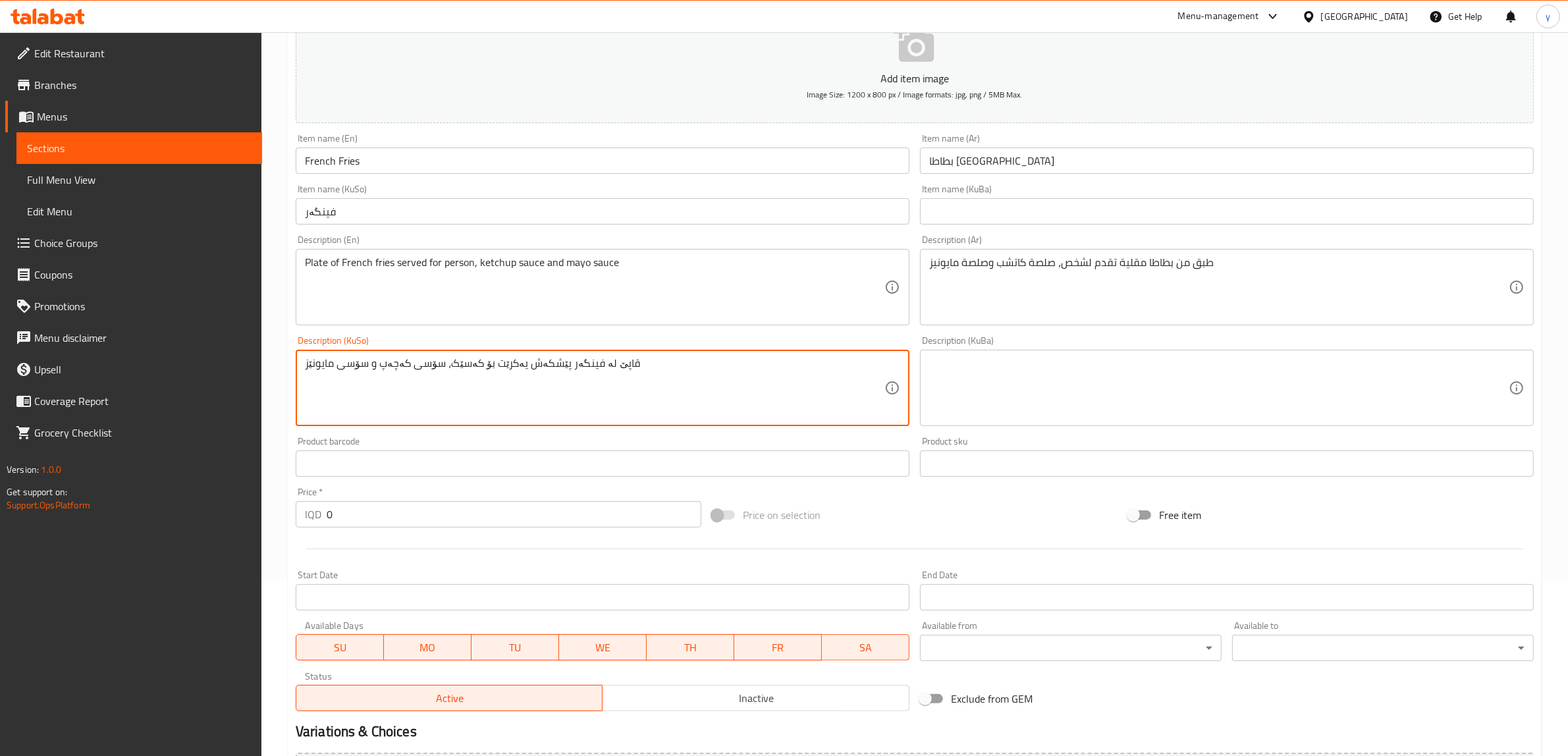
click at [515, 371] on textarea "قاپێ لە فینگەر پێشكەش یەکرێت بۆ کەسێک، سۆسی کەچەپ و سۆسی مایونێز" at bounding box center [595, 388] width 579 height 63
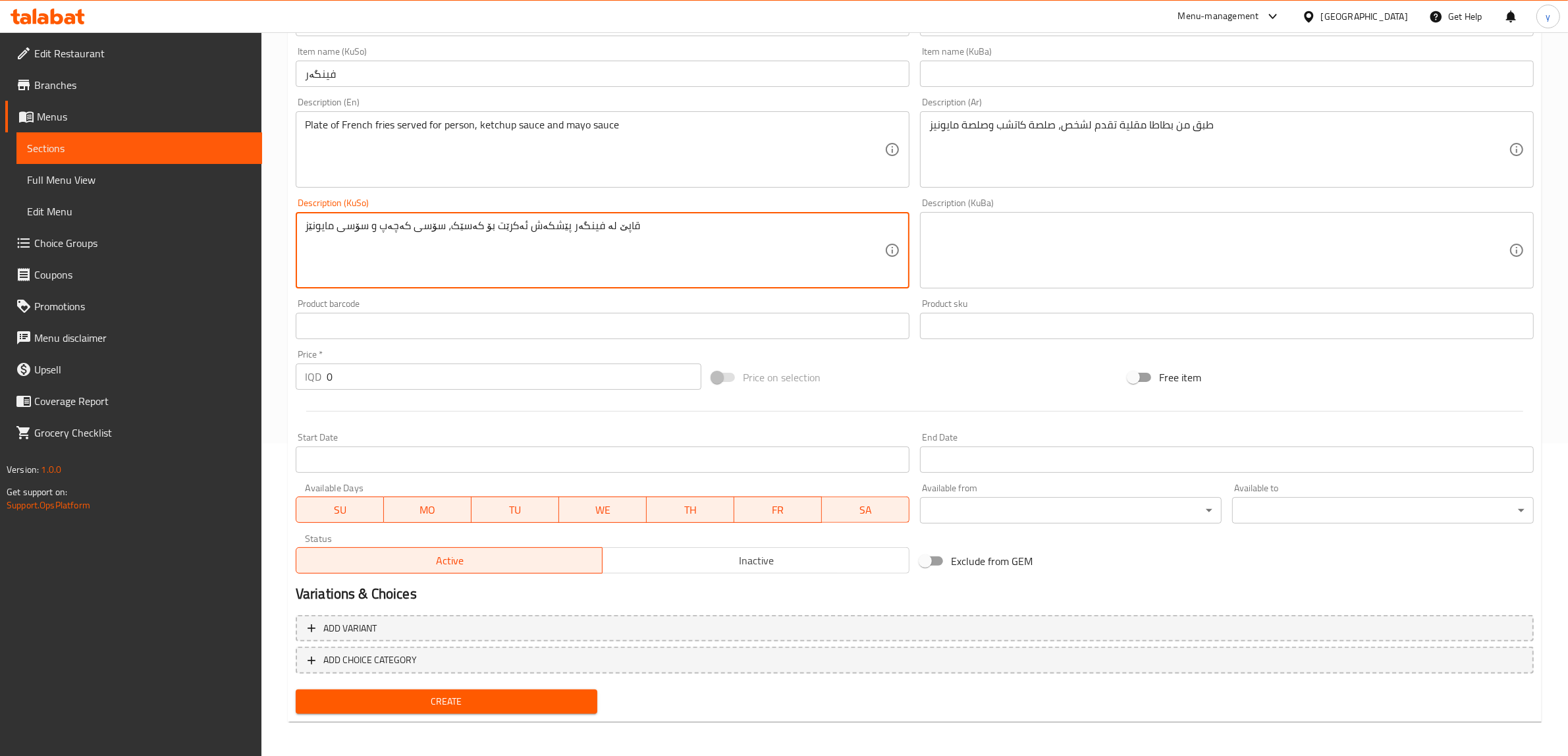
type textarea "قاپێ لە فینگەر پێشكەش ئەکرێت بۆ کەسێک، سۆسی کەچەپ و سۆسی مایونێز"
click at [515, 706] on span "Create" at bounding box center [447, 702] width 281 height 16
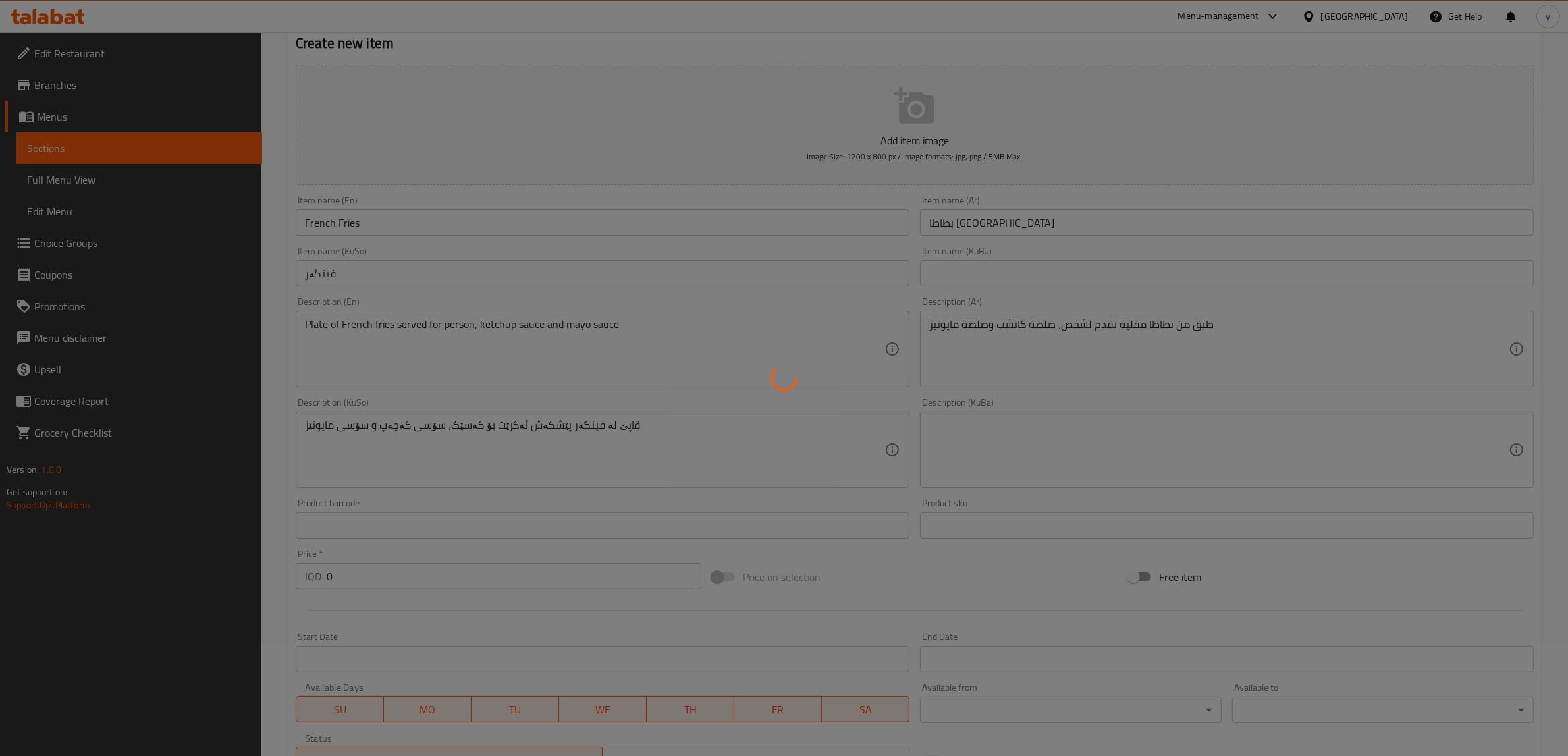
scroll to position [0, 0]
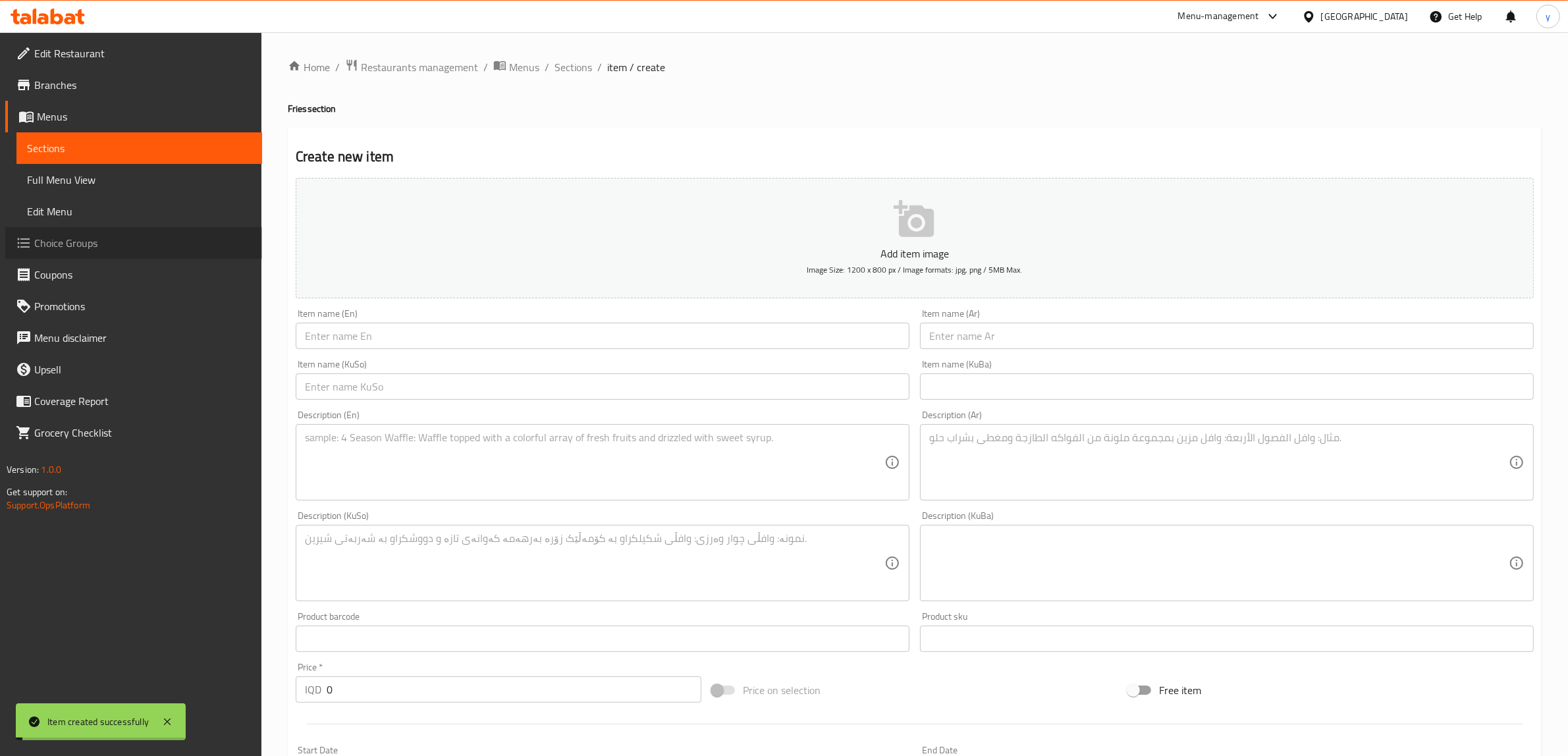
click at [93, 231] on link "Choice Groups" at bounding box center [133, 243] width 257 height 32
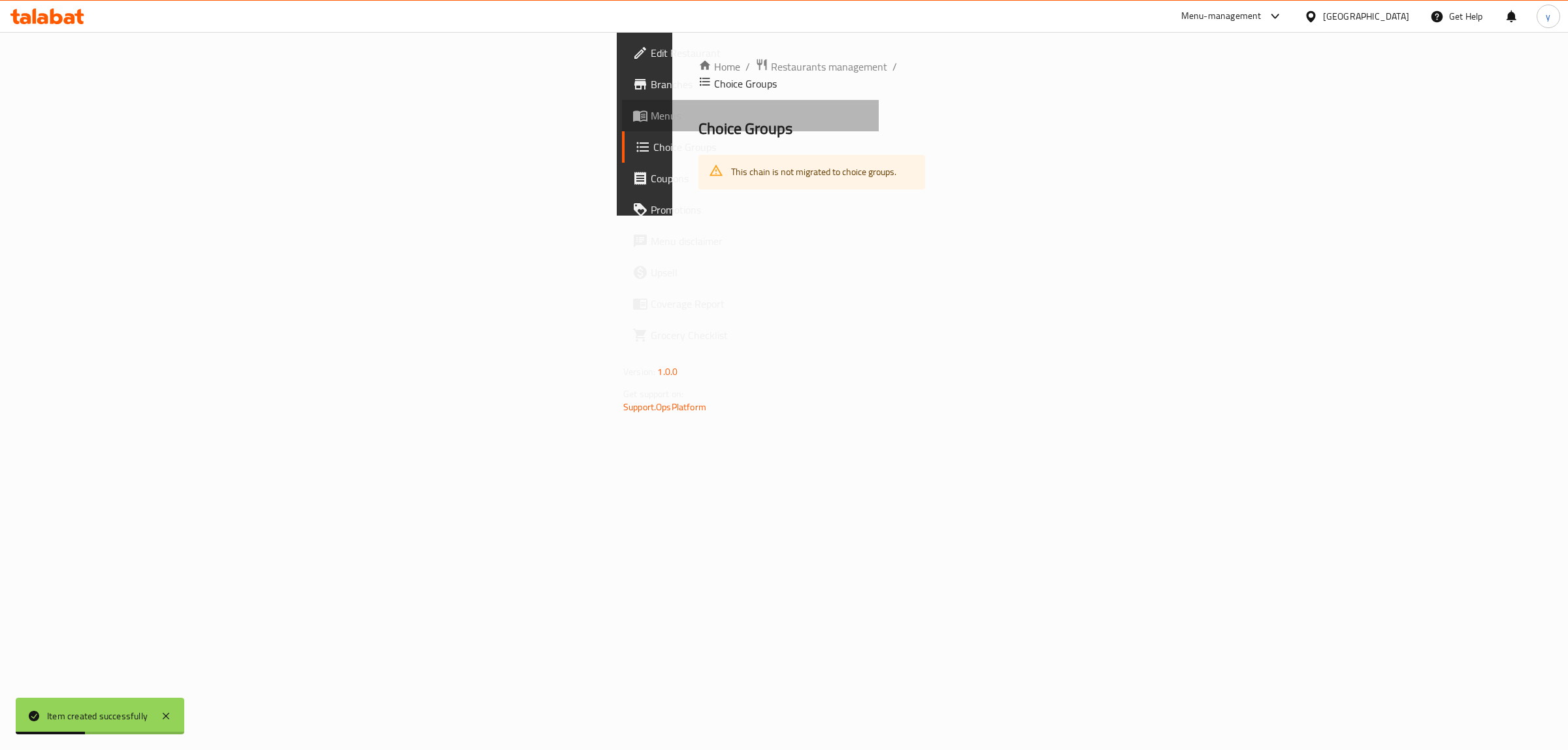
click at [651, 120] on span "Menus" at bounding box center [759, 116] width 217 height 16
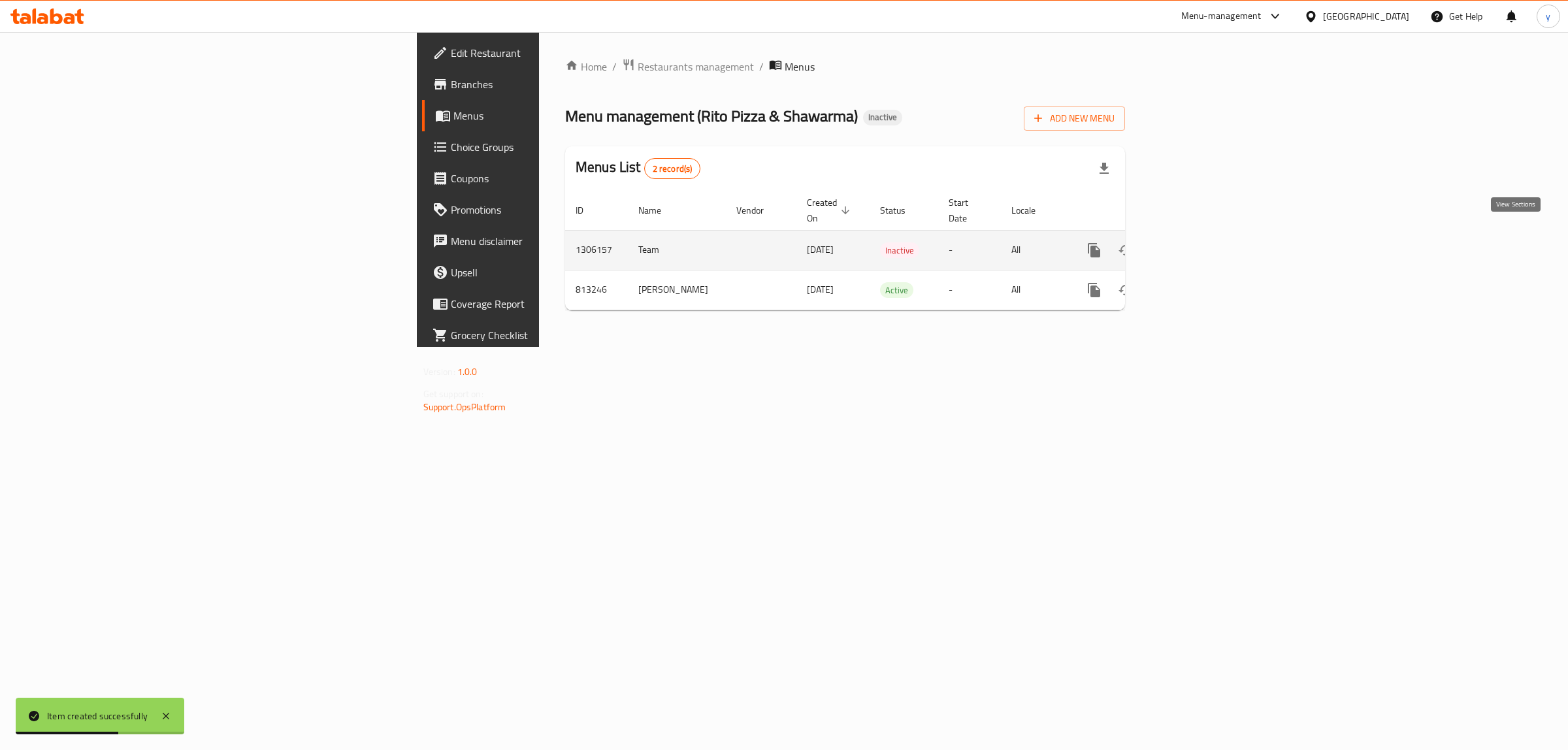
click at [1196, 242] on icon "enhanced table" at bounding box center [1189, 250] width 16 height 16
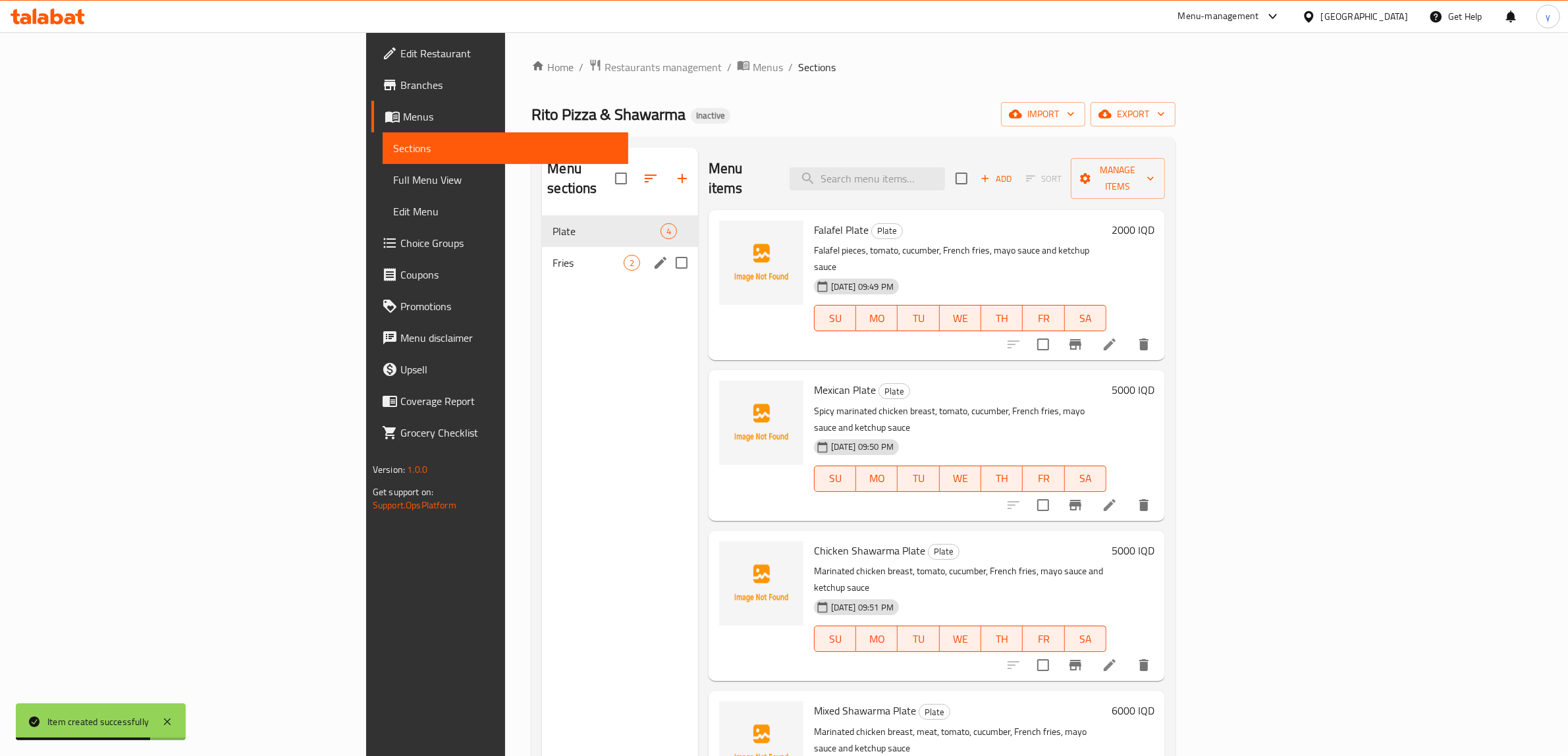
click at [542, 257] on div "Fries 2" at bounding box center [619, 263] width 155 height 32
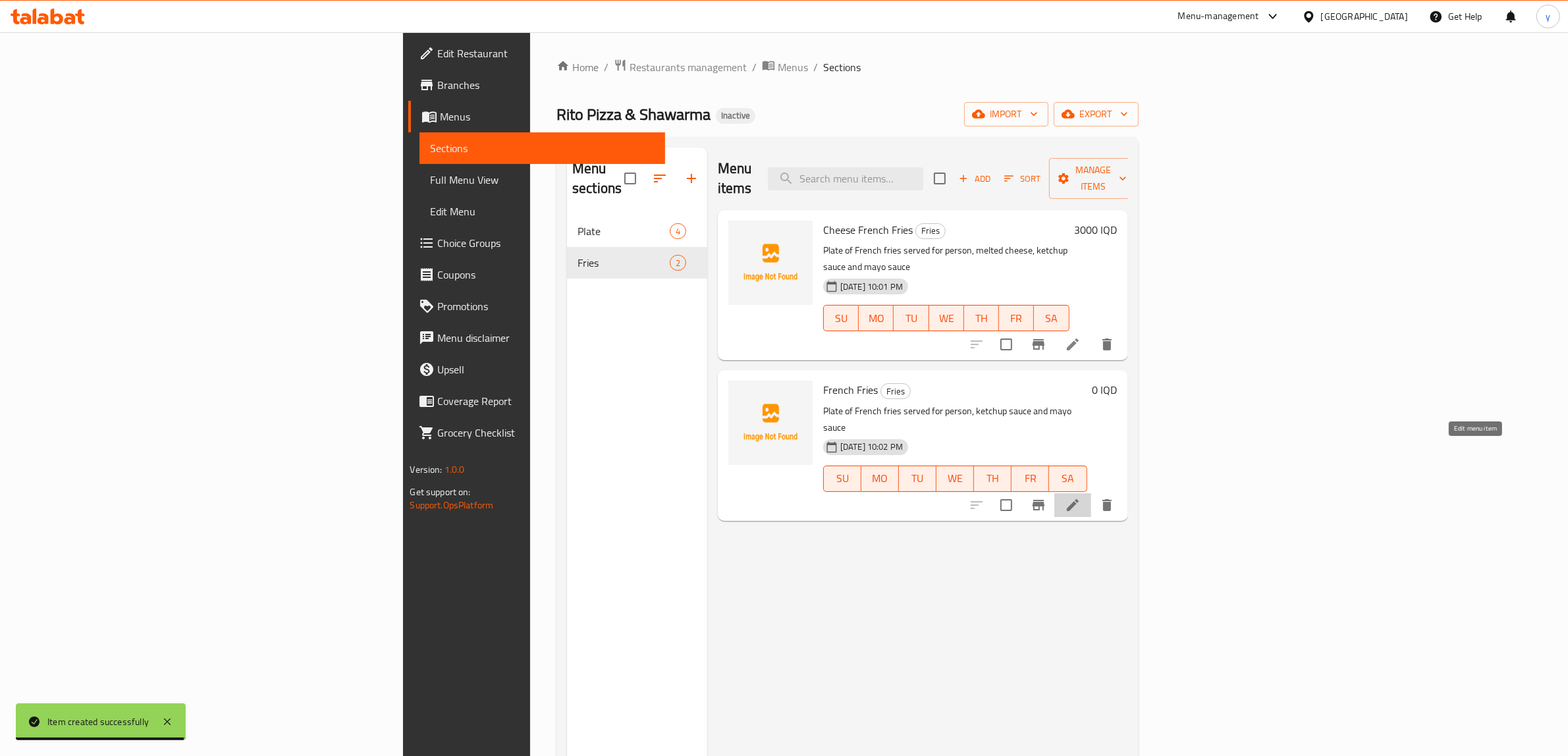
click at [1081, 497] on icon at bounding box center [1073, 505] width 16 height 16
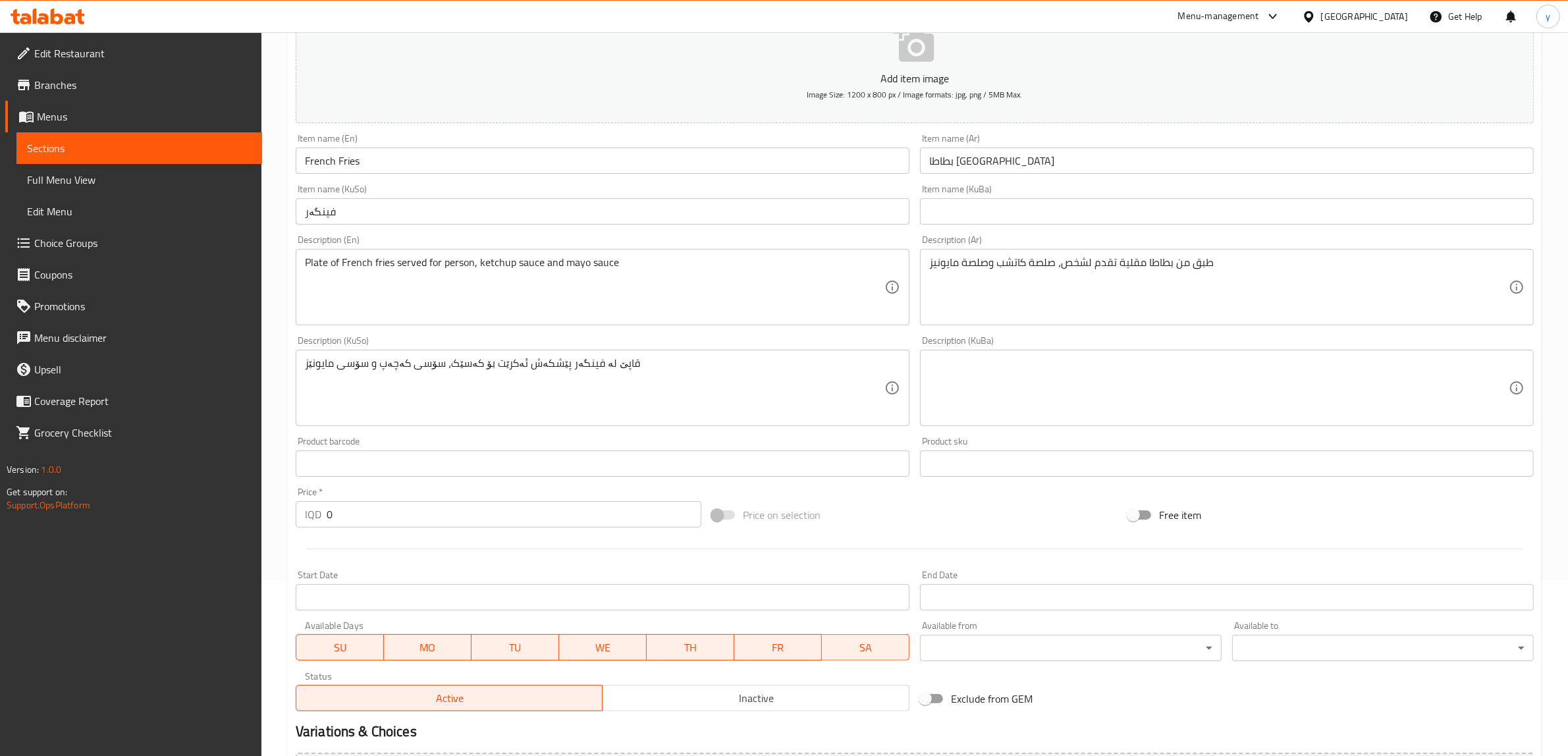
scroll to position [313, 0]
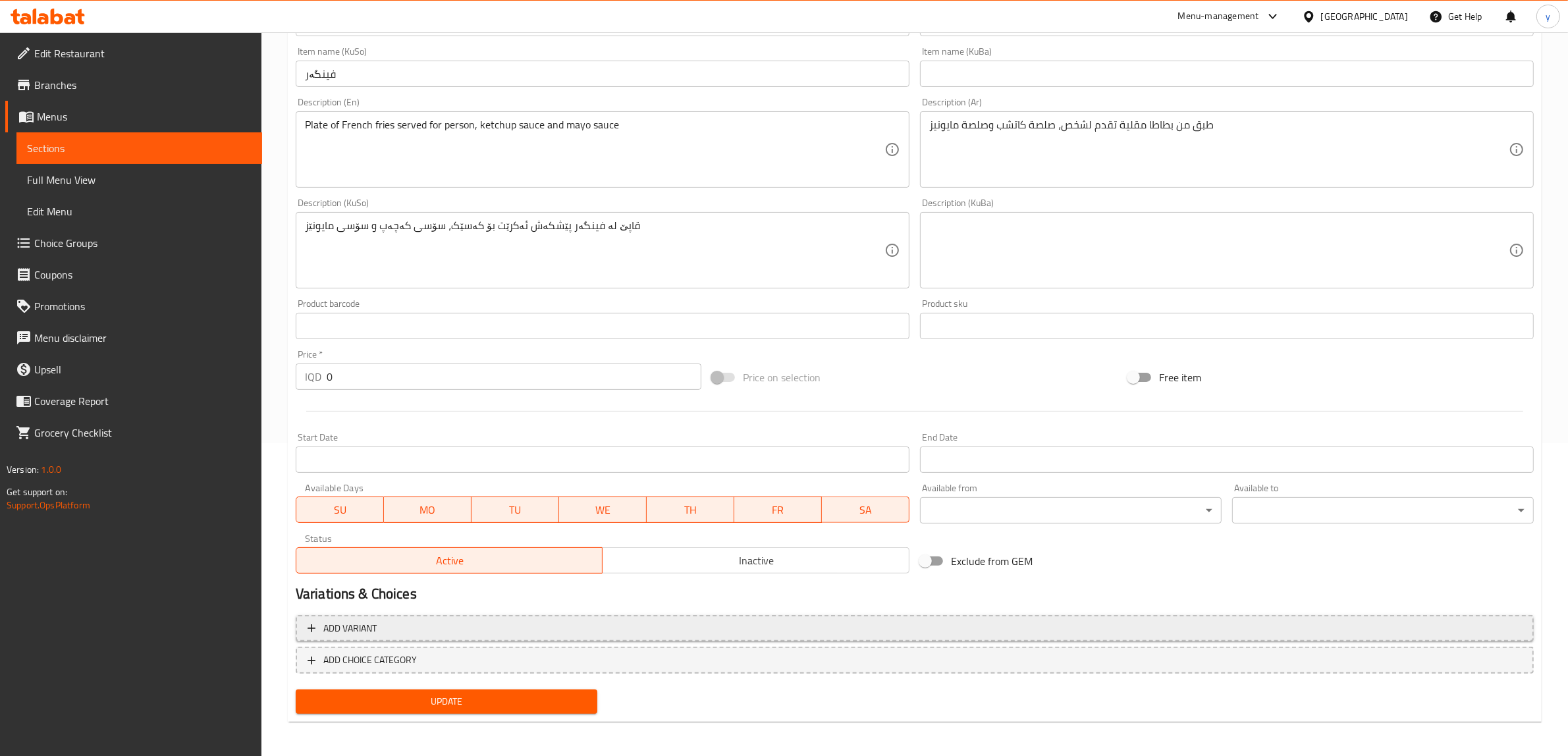
click at [629, 624] on span "Add variant" at bounding box center [914, 629] width 1214 height 16
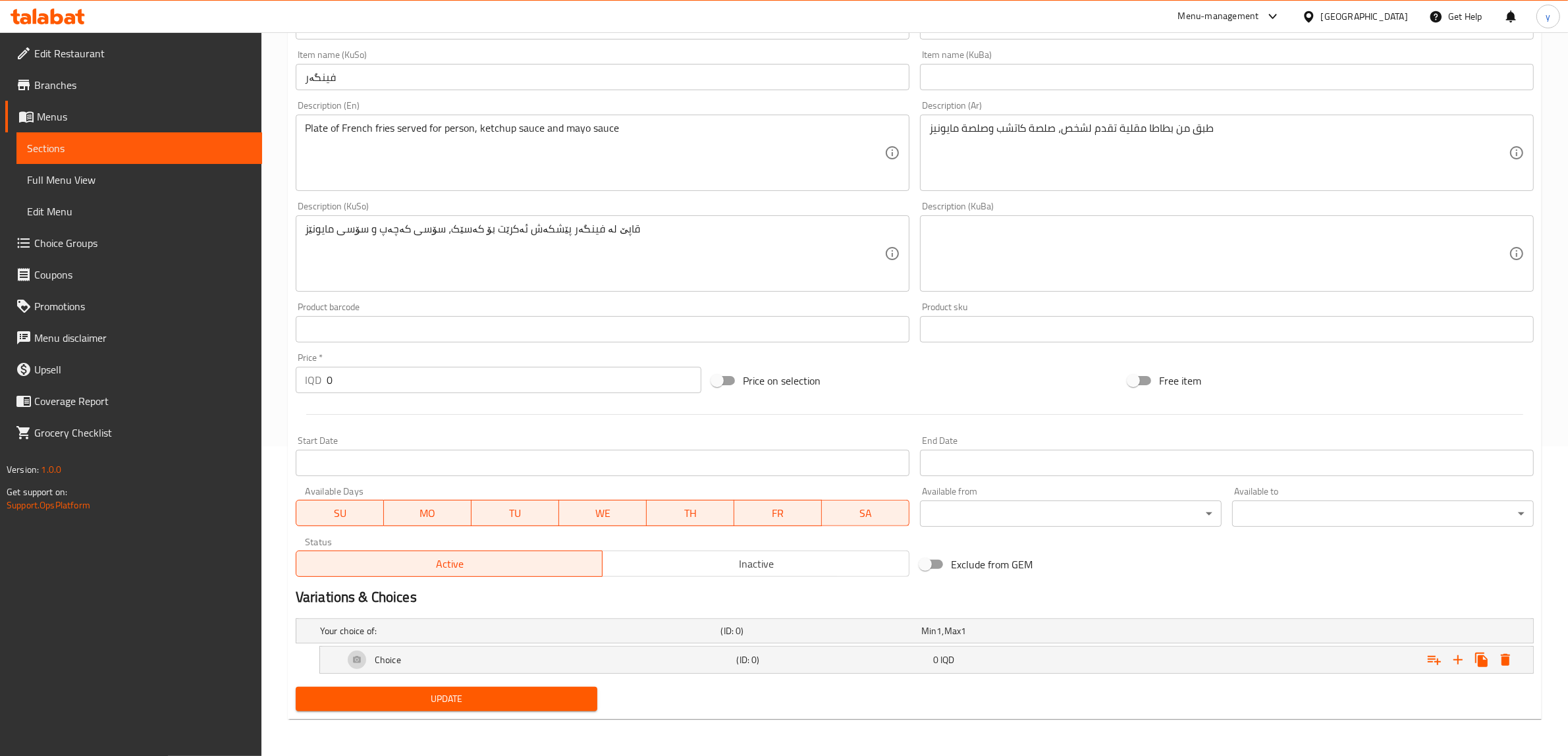
scroll to position [308, 0]
click at [855, 646] on div "Choice (ID: 0) 0 IQD" at bounding box center [919, 632] width 1203 height 29
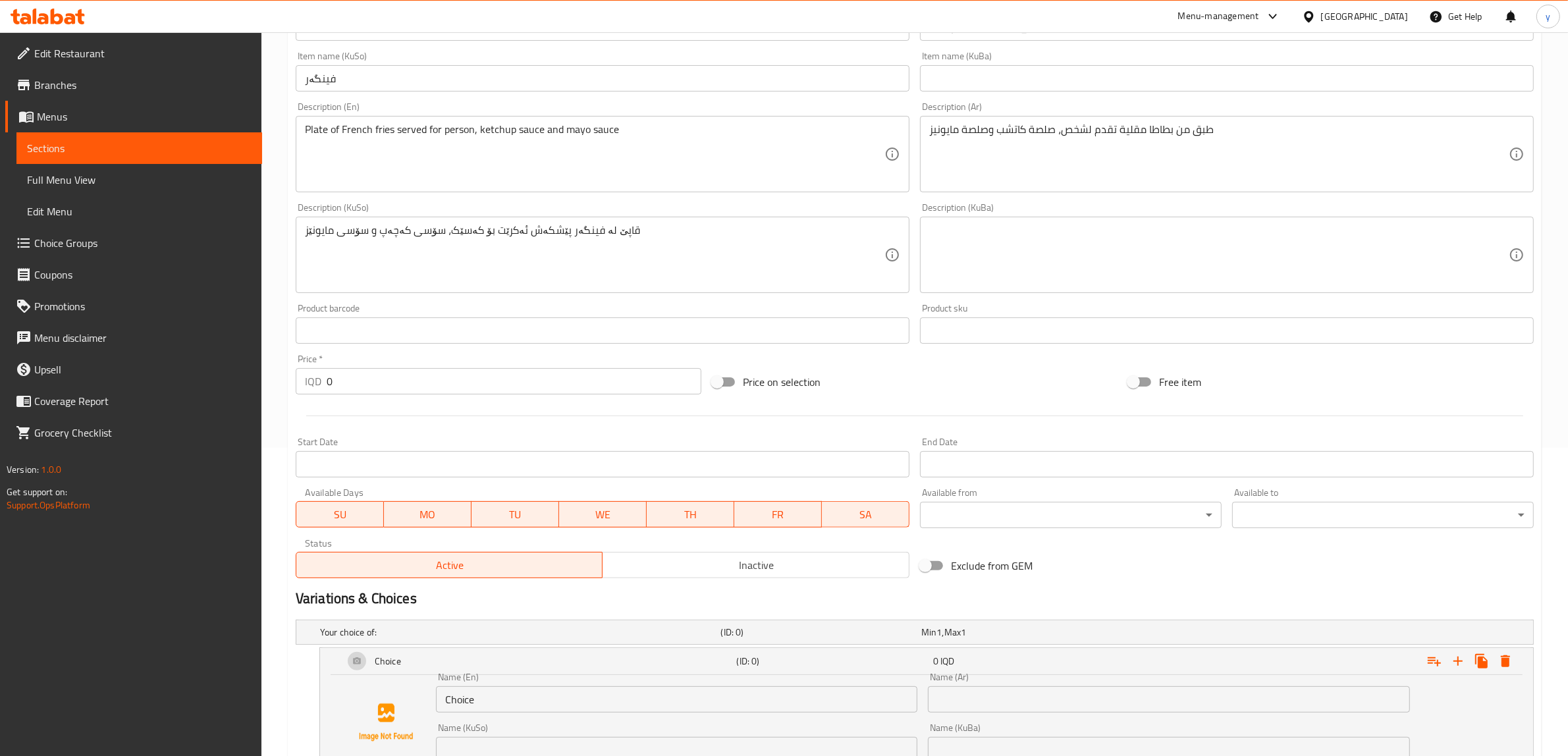
scroll to position [452, 0]
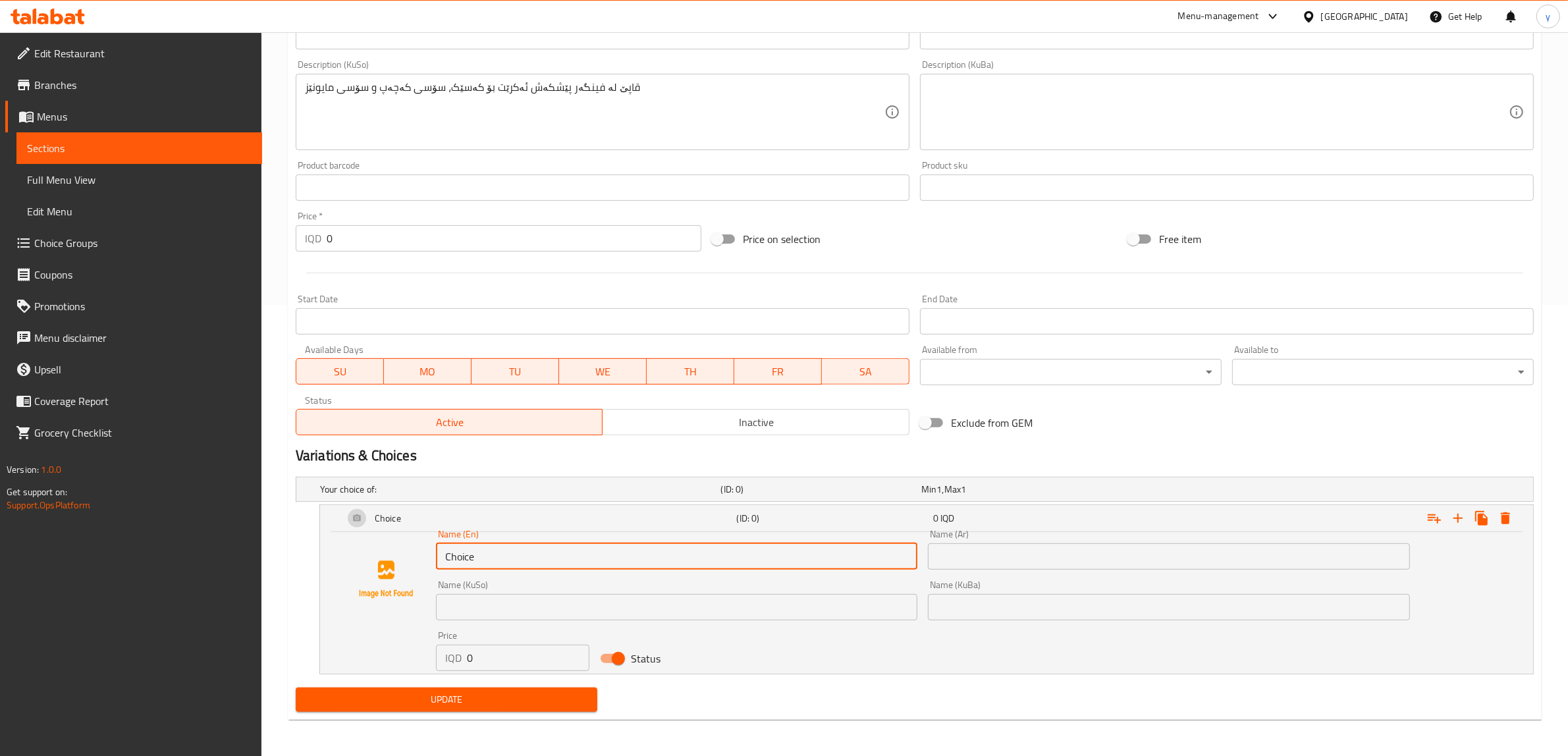
drag, startPoint x: 481, startPoint y: 542, endPoint x: 408, endPoint y: 561, distance: 75.4
click at [408, 561] on div "Name (En) Choice Name (En) Name (Ar) Name (Ar) Name (KuSo) Name (KuSo) Name (Ku…" at bounding box center [926, 600] width 1181 height 142
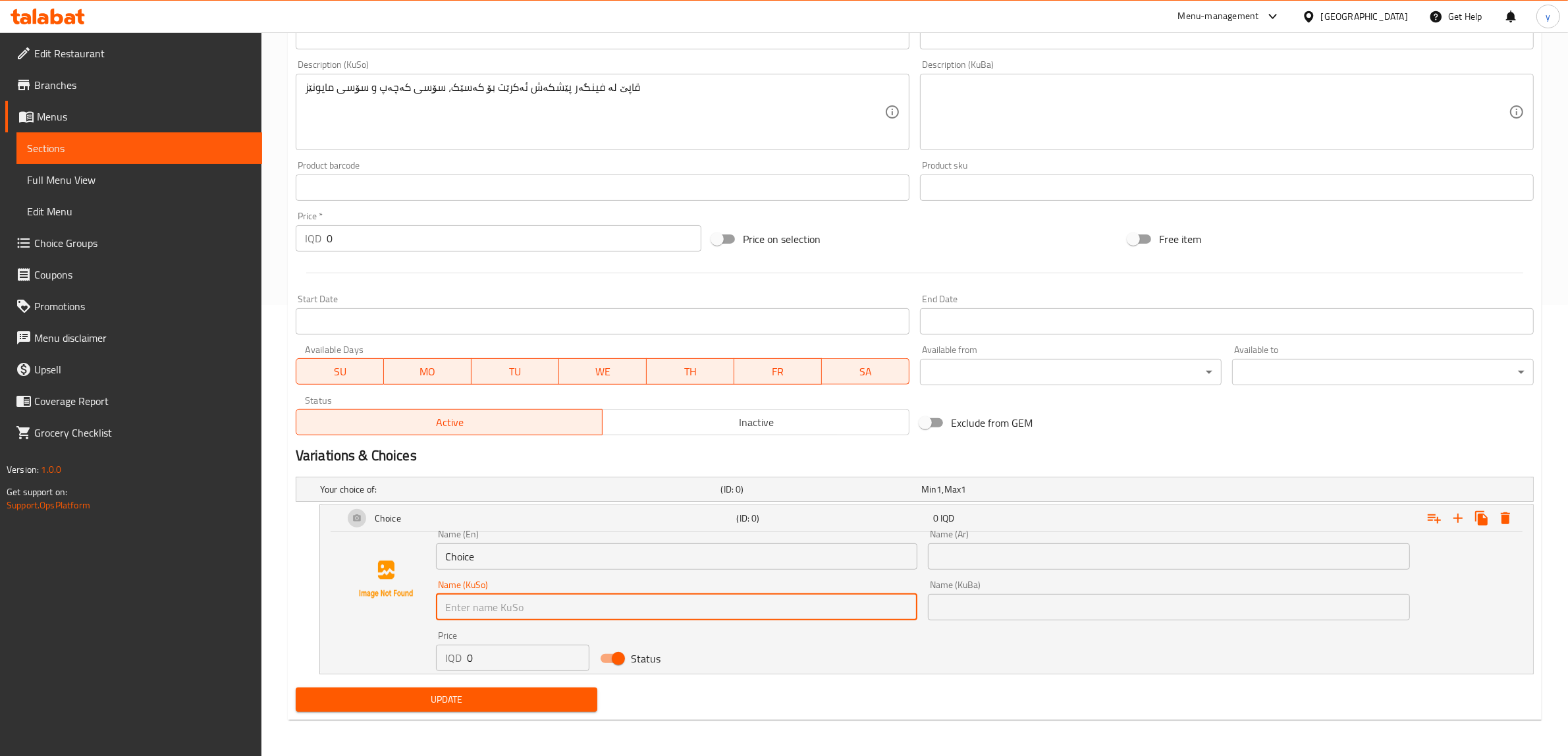
click at [792, 607] on input "text" at bounding box center [677, 607] width 482 height 26
paste input "هەڵبژاردنت لە قەبارە:"
type input "هەڵبژاردنت لە قەبارە:"
click at [1153, 588] on div "Name (KuBa) Name (KuBa)" at bounding box center [1169, 600] width 482 height 40
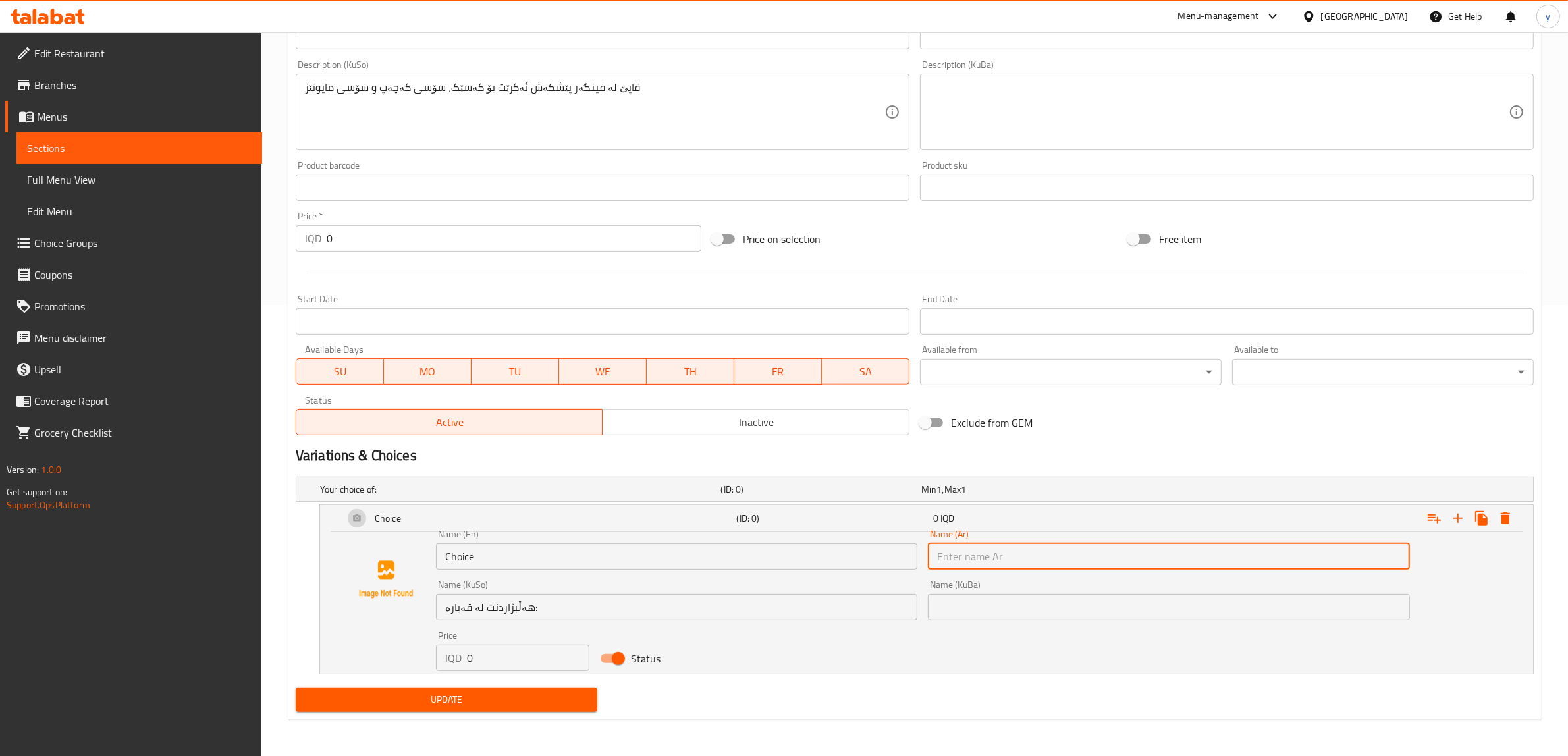
click at [1123, 565] on input "text" at bounding box center [1169, 557] width 482 height 26
drag, startPoint x: 1108, startPoint y: 607, endPoint x: 1100, endPoint y: 598, distance: 12.0
click at [1108, 607] on input "text" at bounding box center [1169, 607] width 482 height 26
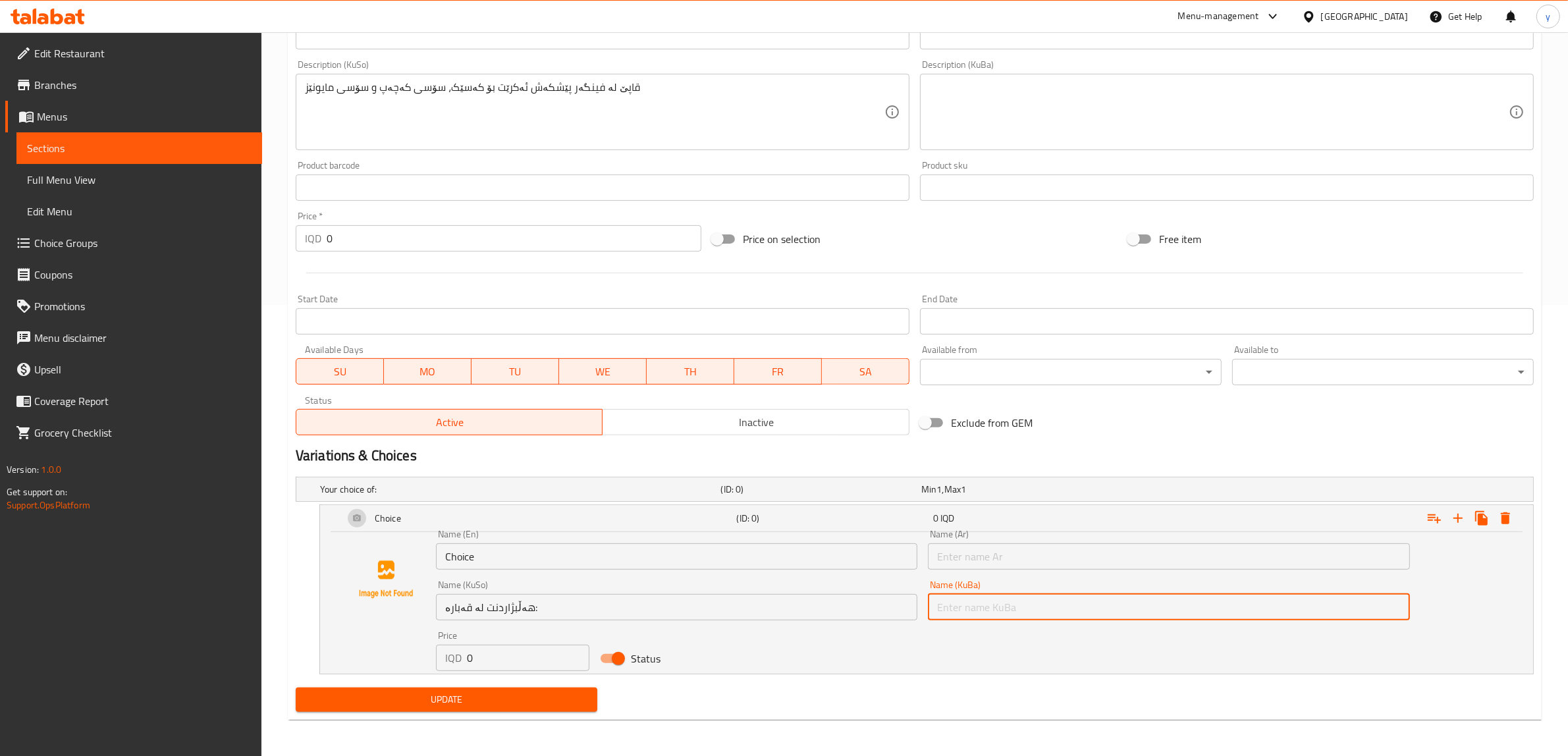
paste input "هەڵبژاردنت لە قەبارە:"
type input "هەڵبژاردنت لە قەبارە:"
drag, startPoint x: 963, startPoint y: 560, endPoint x: 987, endPoint y: 566, distance: 24.7
click at [963, 560] on input "text" at bounding box center [1169, 557] width 482 height 26
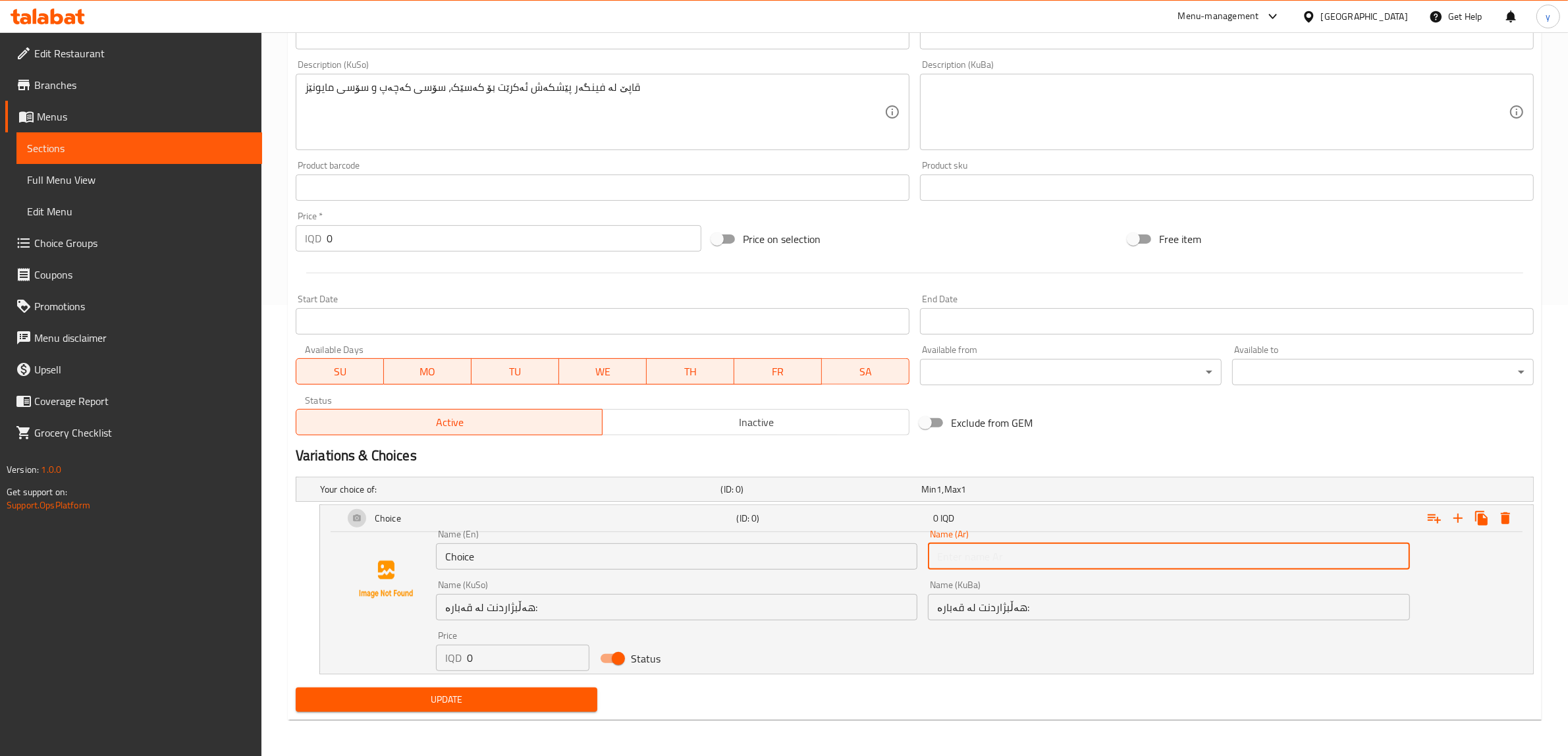
paste input "إختيارك من الحجم:"
type input "إختيارك من الحجم:"
click at [807, 568] on input "Choice" at bounding box center [677, 557] width 482 height 26
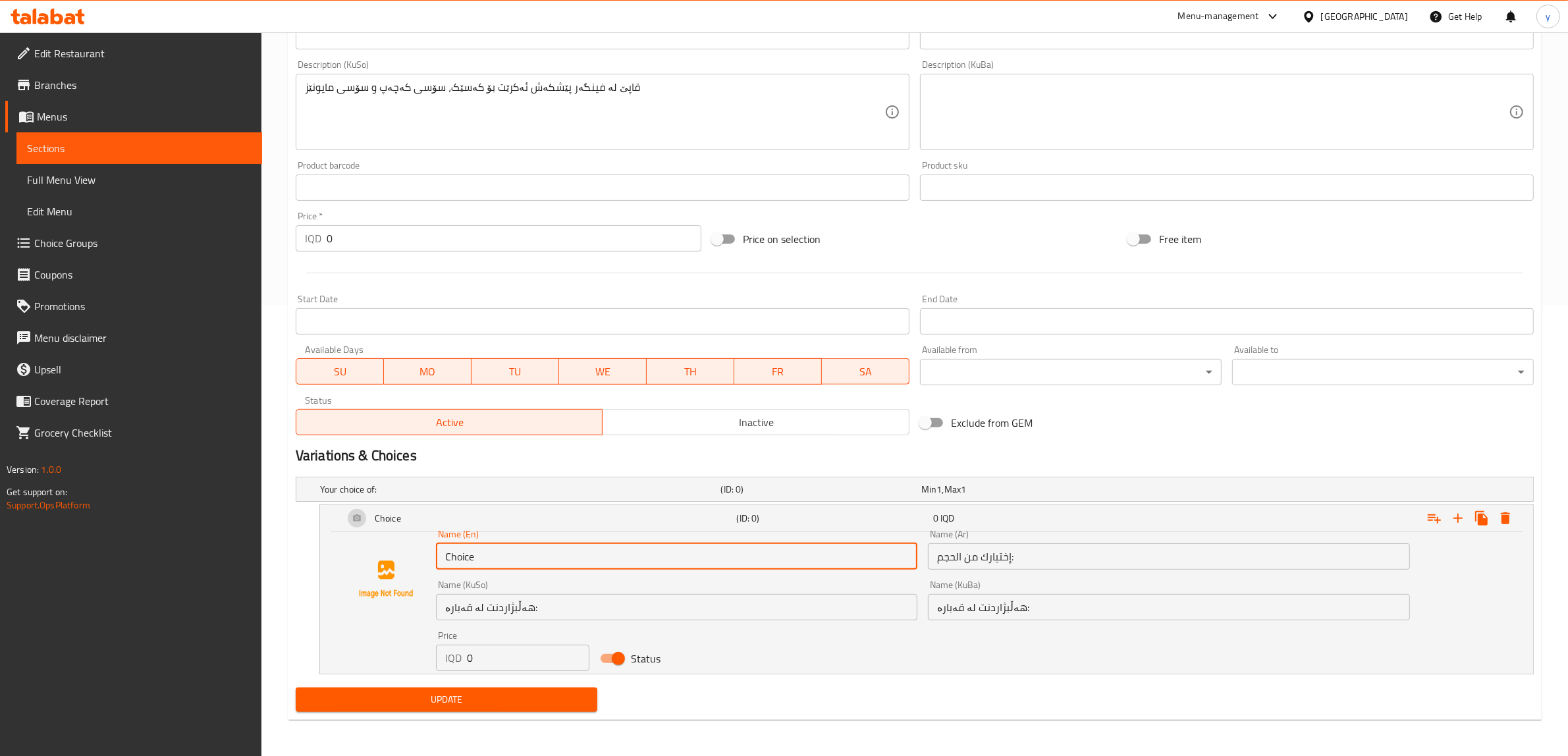
click at [807, 568] on input "Choice" at bounding box center [677, 557] width 482 height 26
paste input "Your Choice Of Size:"
type input "Your Choice Of Size:"
click at [499, 539] on div "Name (En) Your Choice Of Size: Name (En)" at bounding box center [677, 549] width 482 height 40
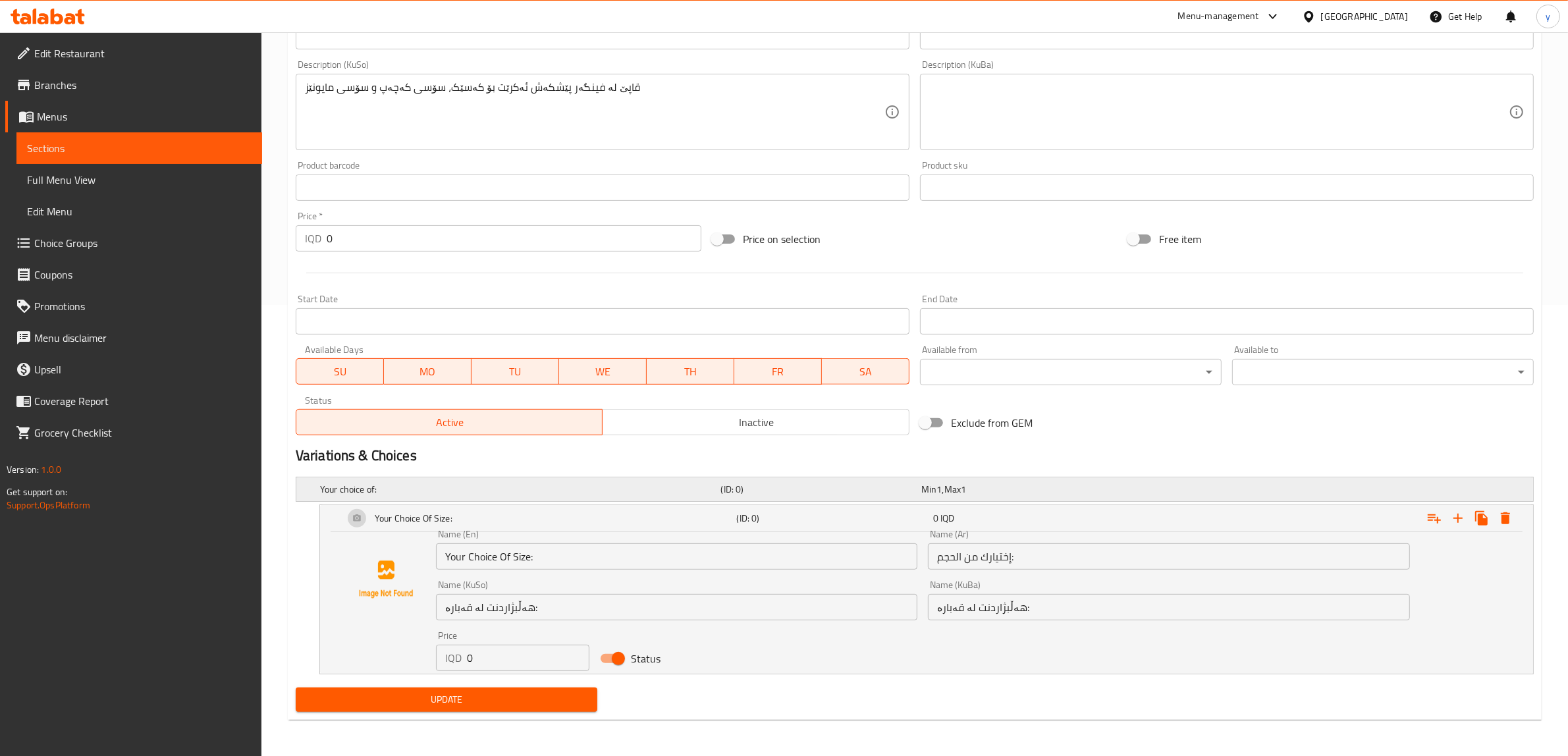
click at [493, 495] on h5 "Your choice of:" at bounding box center [518, 490] width 395 height 13
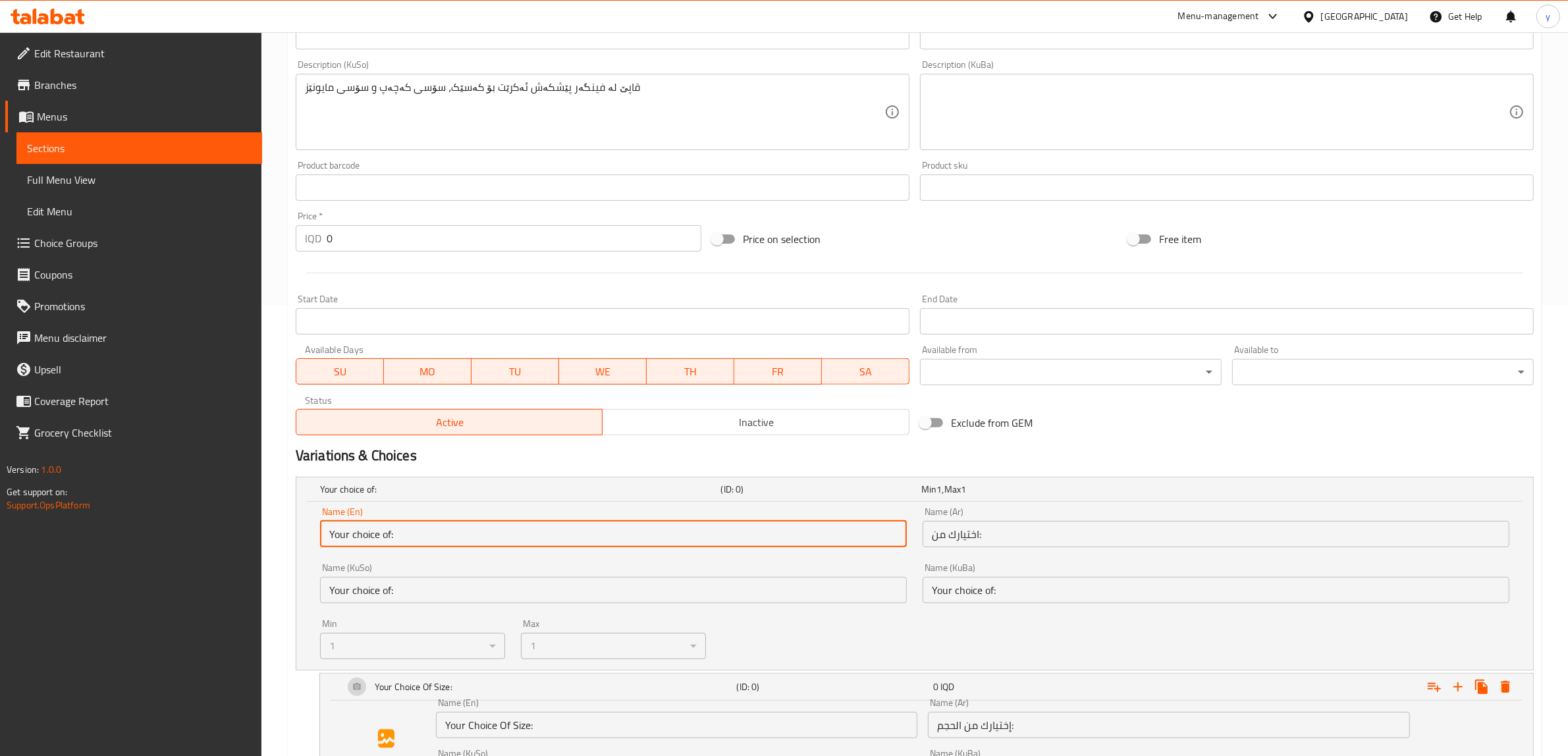
click at [453, 534] on input "Your choice of:" at bounding box center [613, 535] width 587 height 26
click at [450, 552] on div "Name (En) Your choice of: Name (En)" at bounding box center [614, 527] width 603 height 56
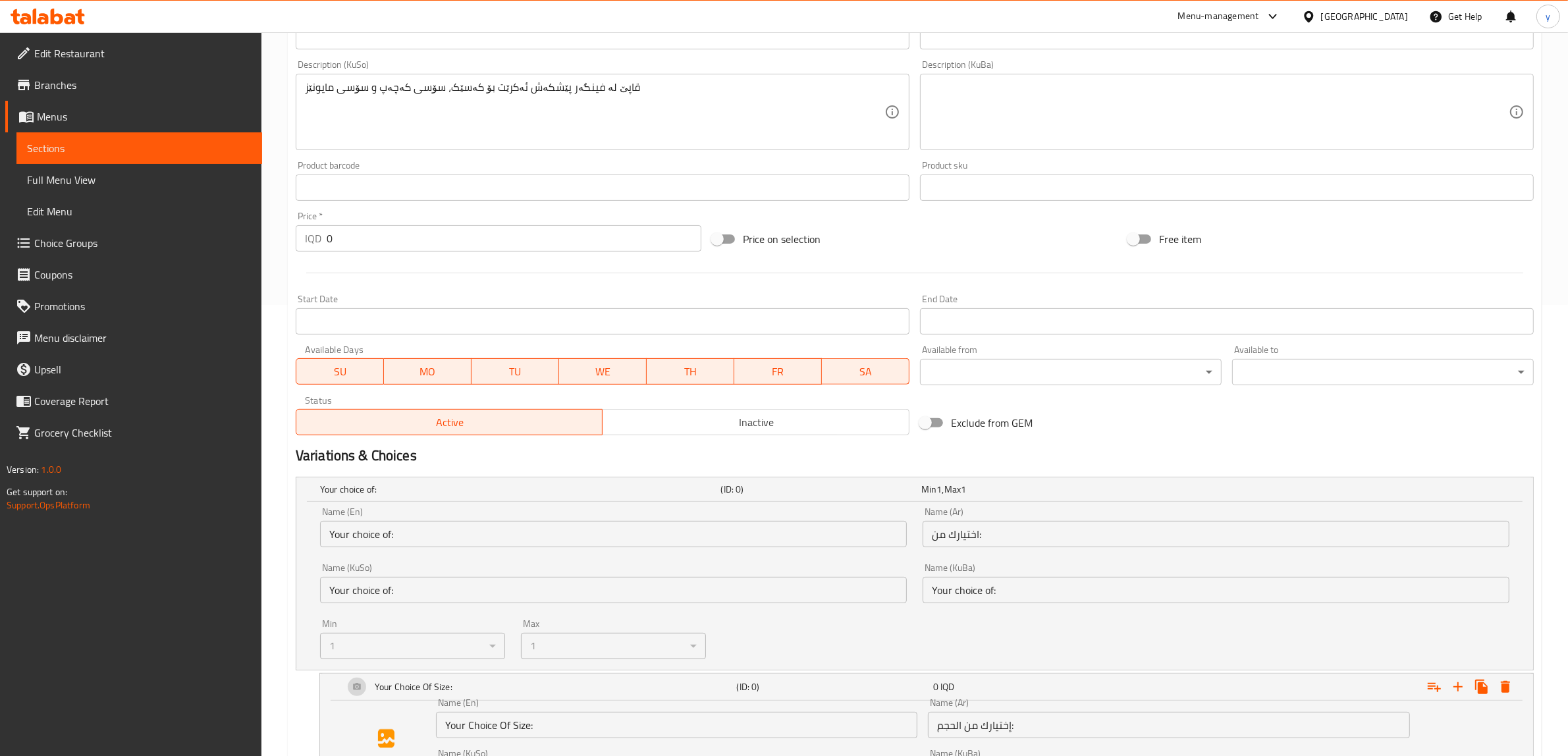
click at [448, 518] on div "Name (En) Your choice of: Name (En)" at bounding box center [613, 527] width 587 height 40
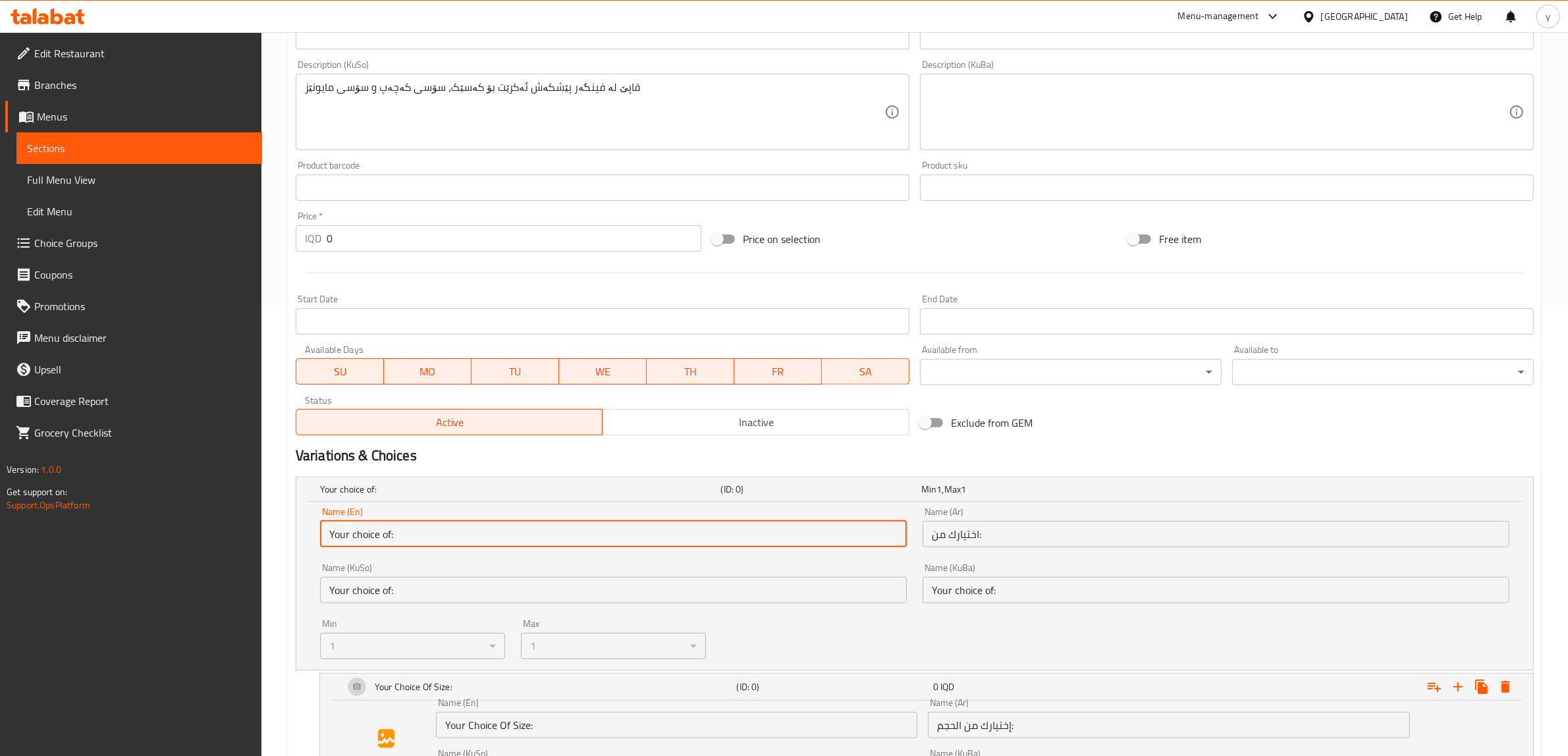
click at [465, 535] on input "Your choice of:" at bounding box center [613, 535] width 587 height 26
click at [572, 575] on div "Name (KuSo) Your choice of: Name (KuSo)" at bounding box center [613, 583] width 587 height 40
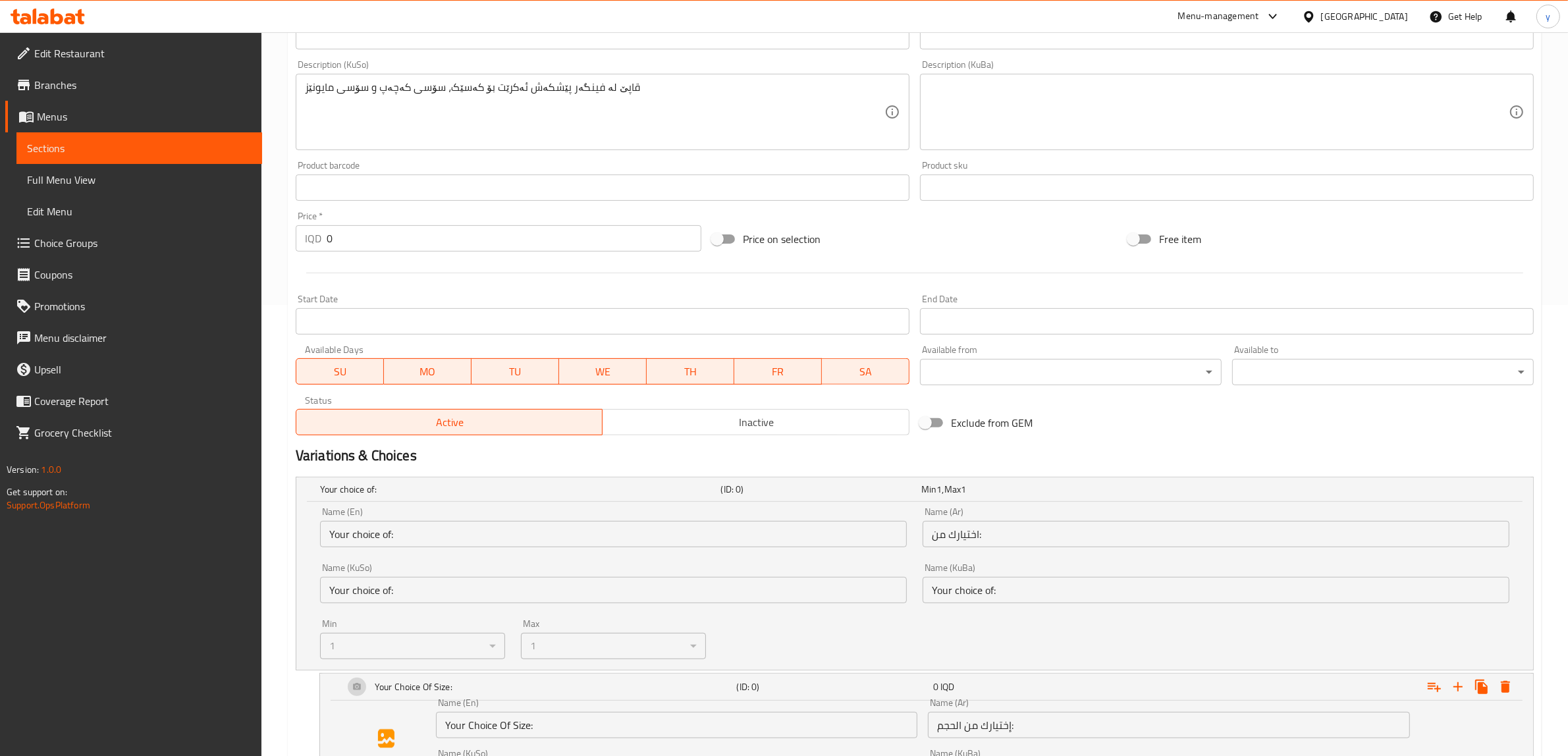
click at [1038, 607] on div "Name (KuBa) Your choice of: Name (KuBa)" at bounding box center [1216, 583] width 603 height 56
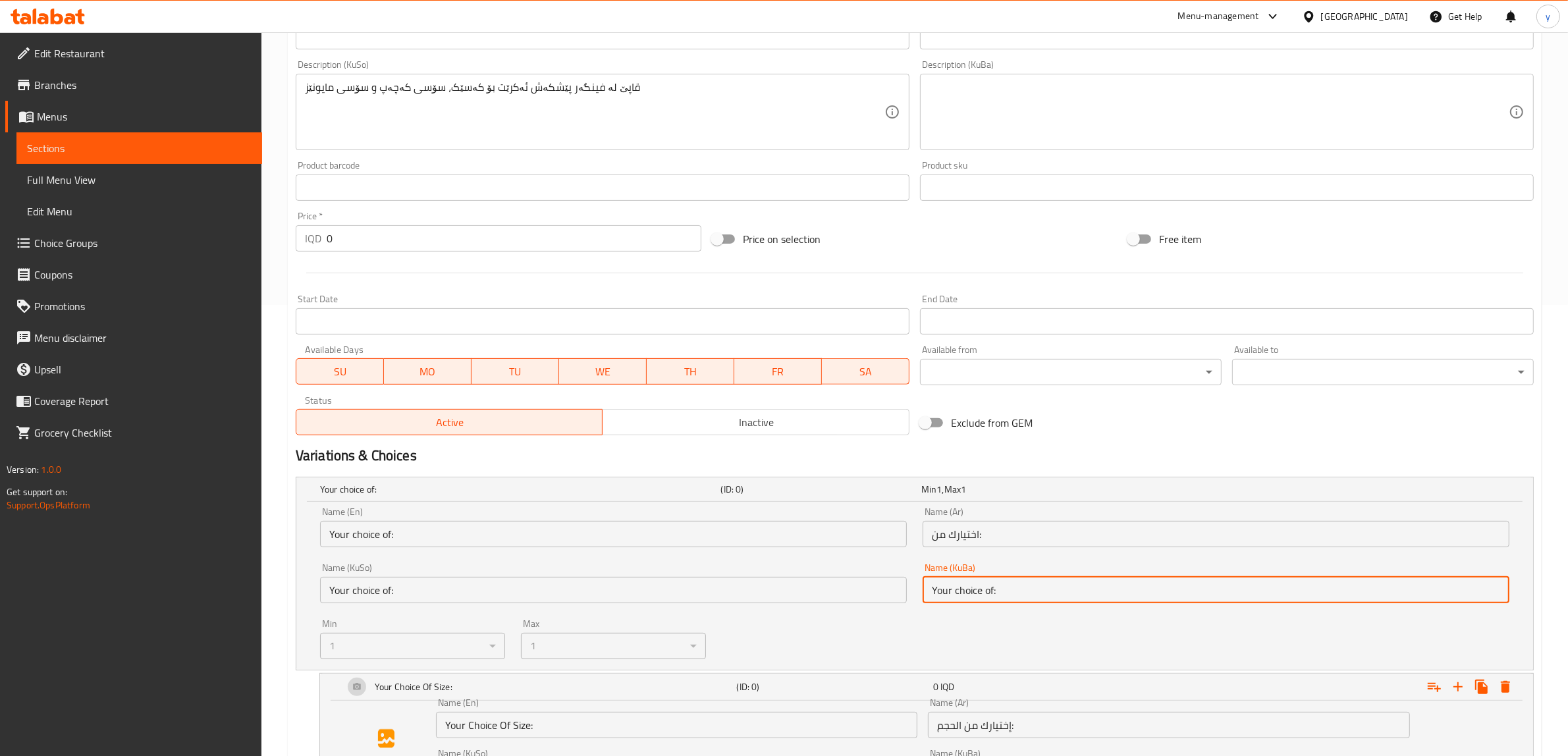
click at [1039, 600] on input "Your choice of:" at bounding box center [1216, 591] width 587 height 26
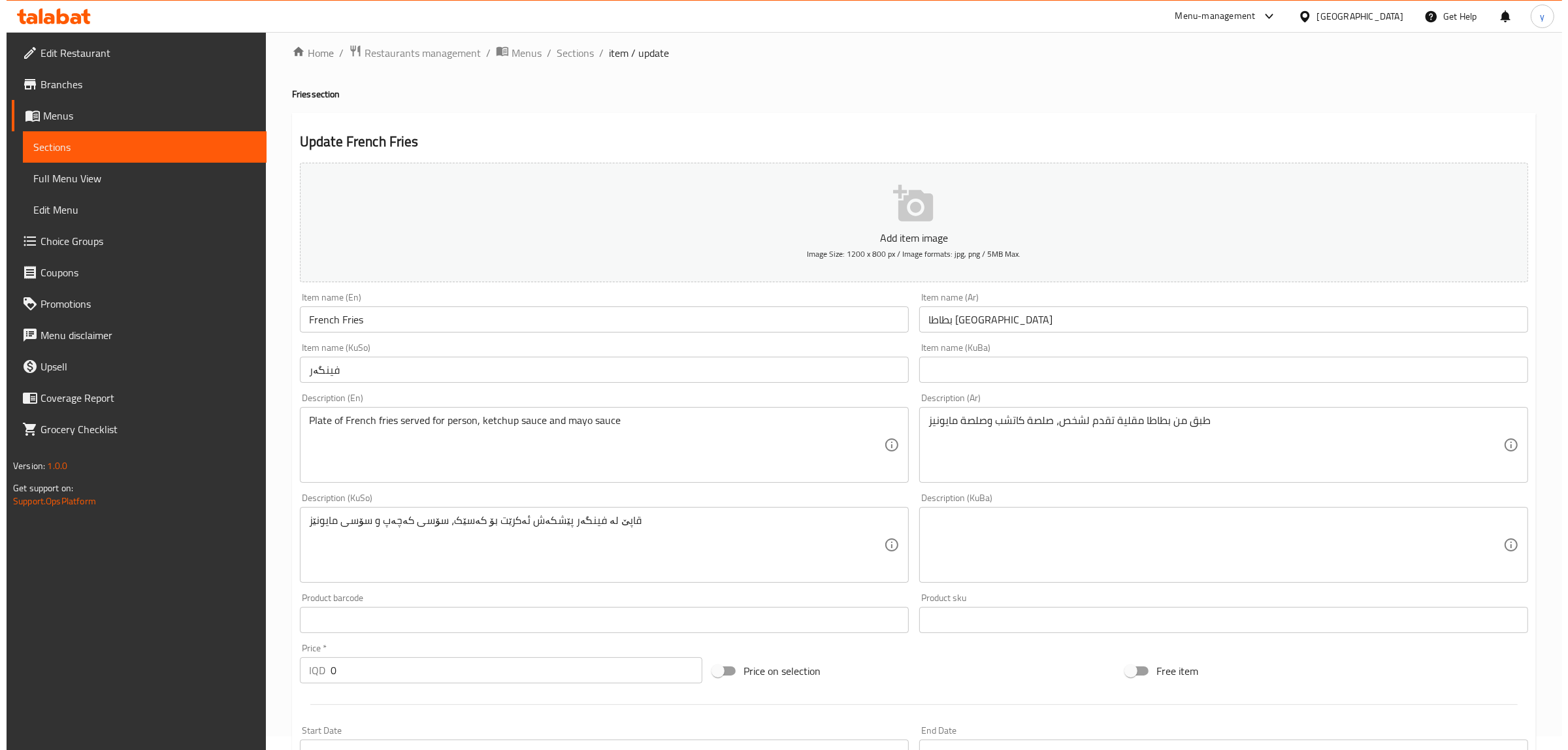
scroll to position [0, 0]
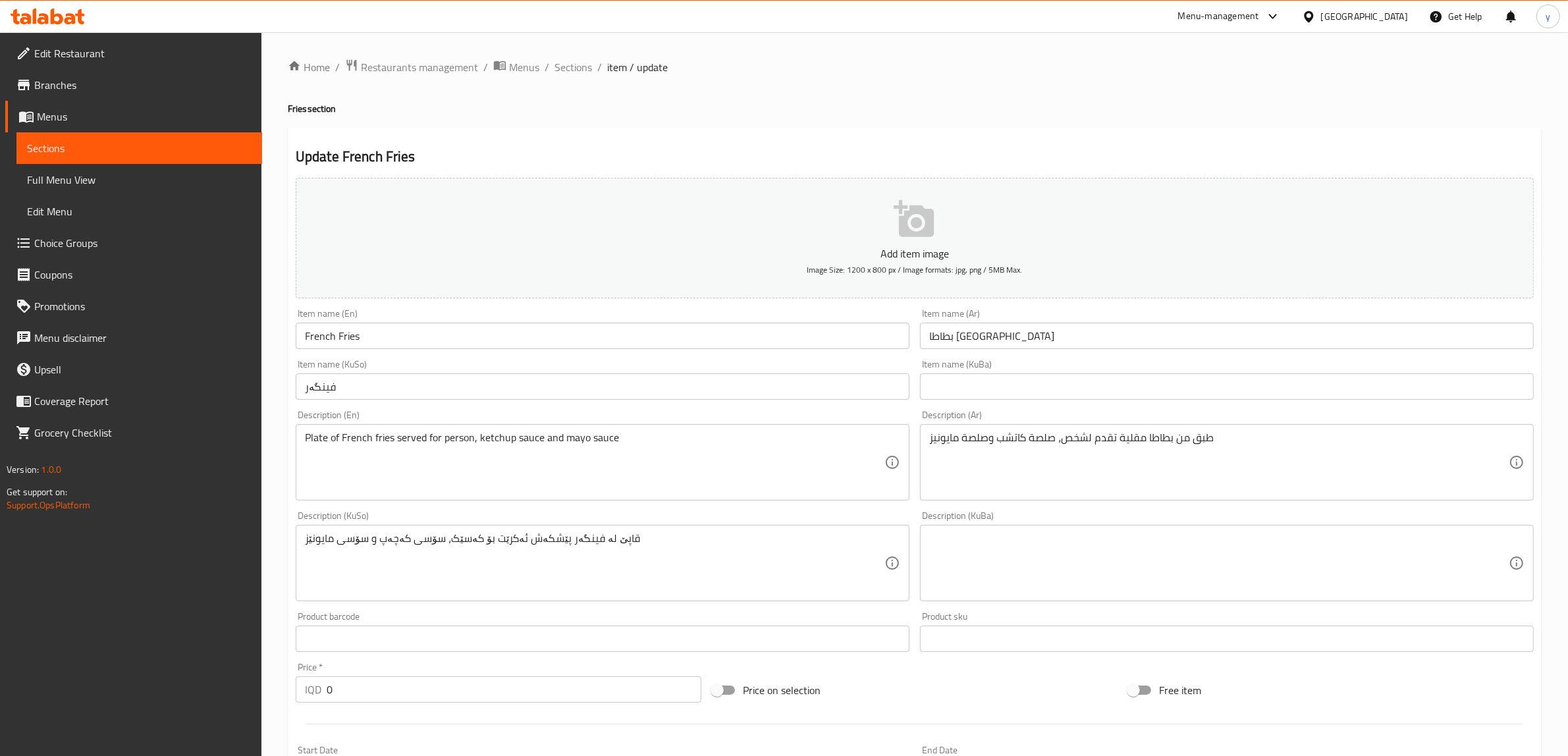
click at [465, 357] on div "Item name (KuSo) فینگەر Item name (KuSo)" at bounding box center [602, 379] width 624 height 51
click at [470, 343] on input "French Fries" at bounding box center [602, 336] width 614 height 26
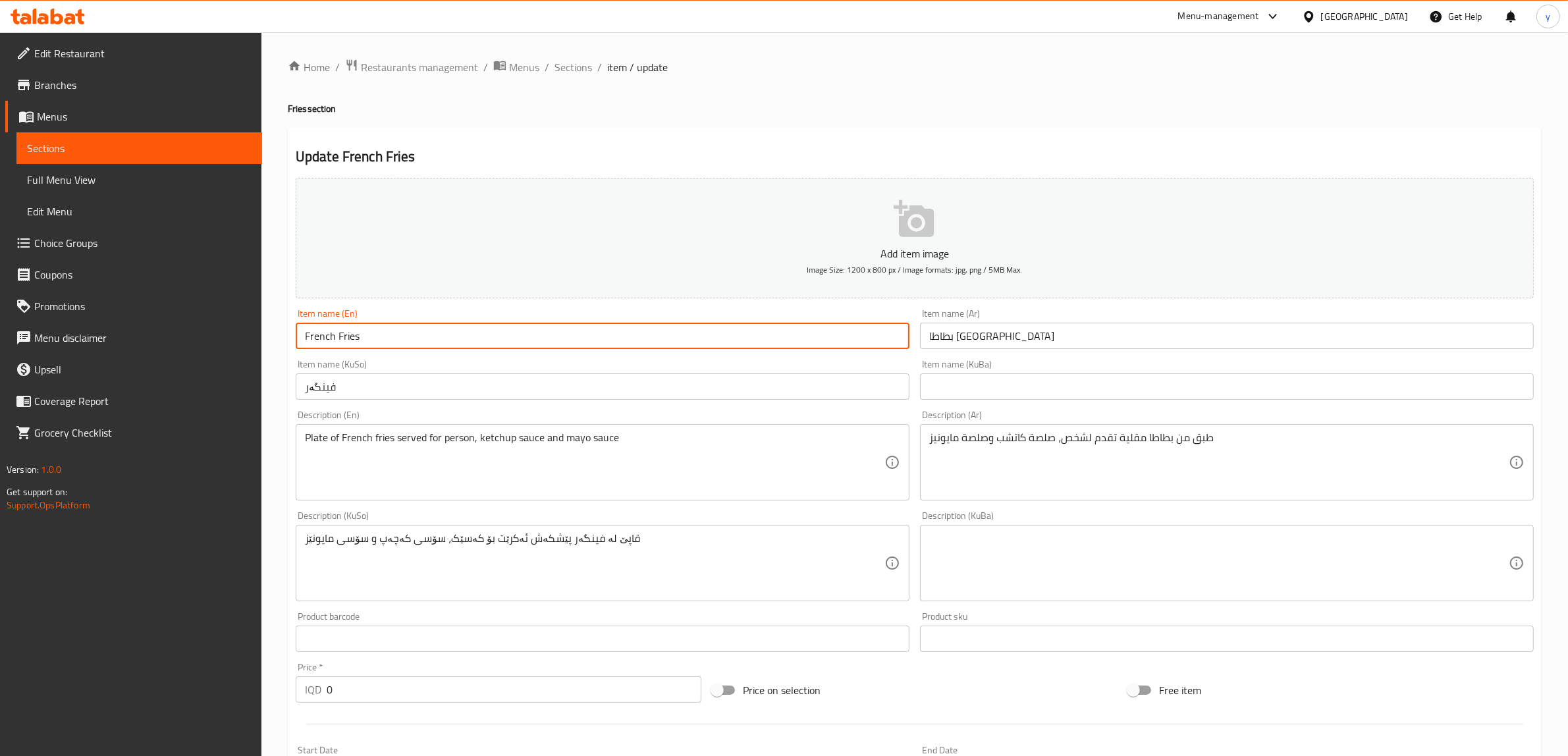
click at [470, 343] on input "French Fries" at bounding box center [602, 336] width 614 height 26
click at [970, 330] on input "بطاطا مقلية" at bounding box center [1226, 336] width 614 height 26
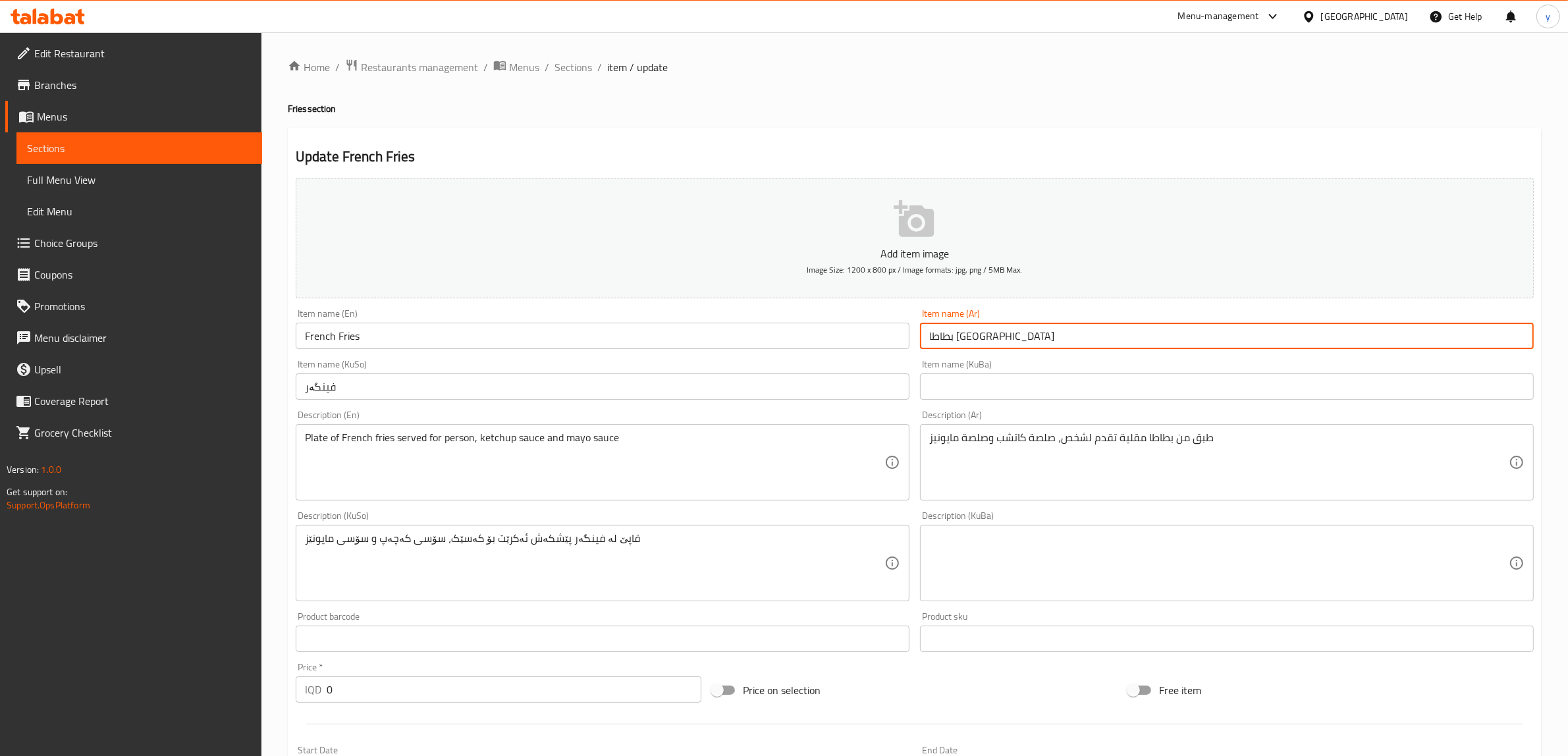
click at [970, 330] on input "بطاطا مقلية" at bounding box center [1226, 336] width 614 height 26
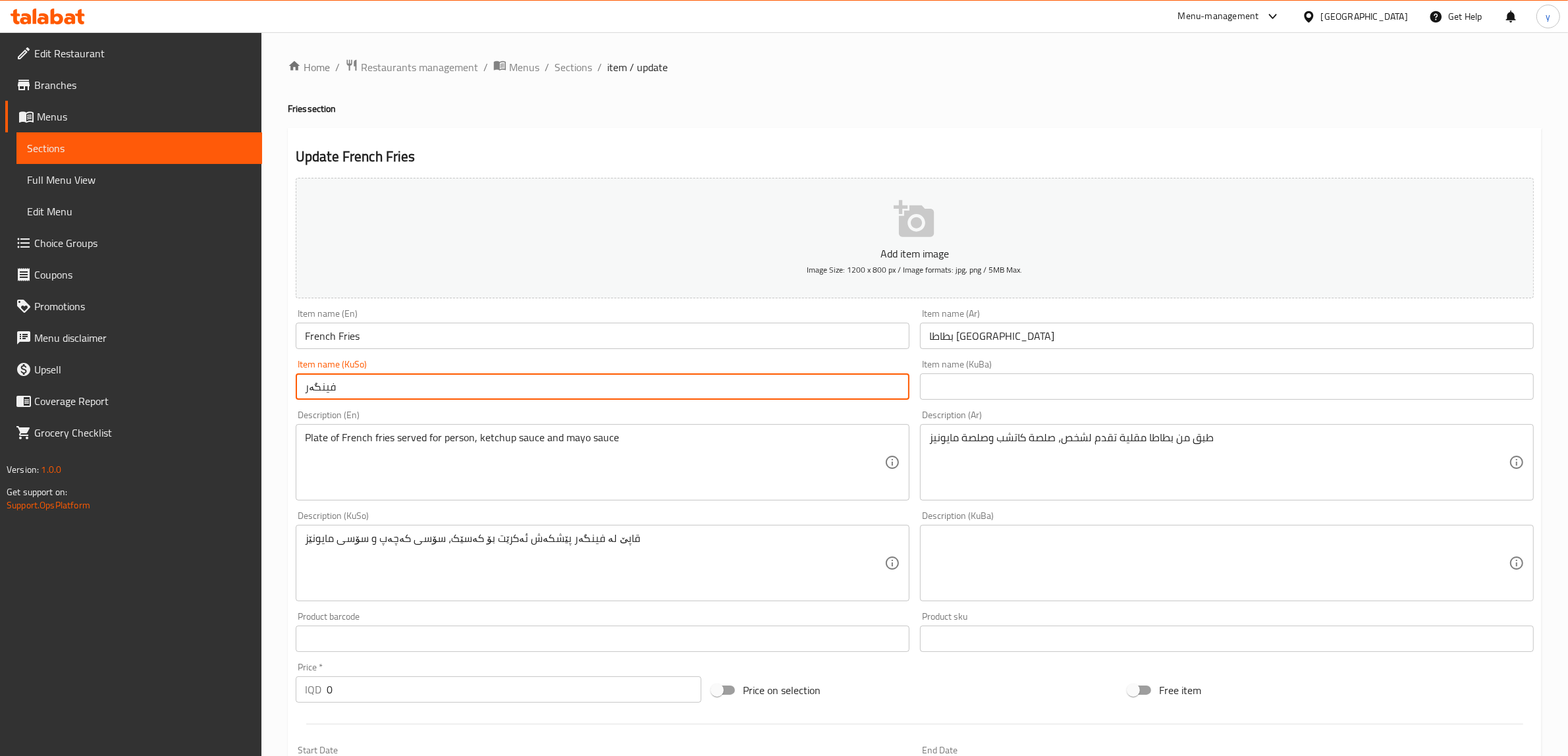
click at [606, 389] on input "فینگەر" at bounding box center [602, 387] width 614 height 26
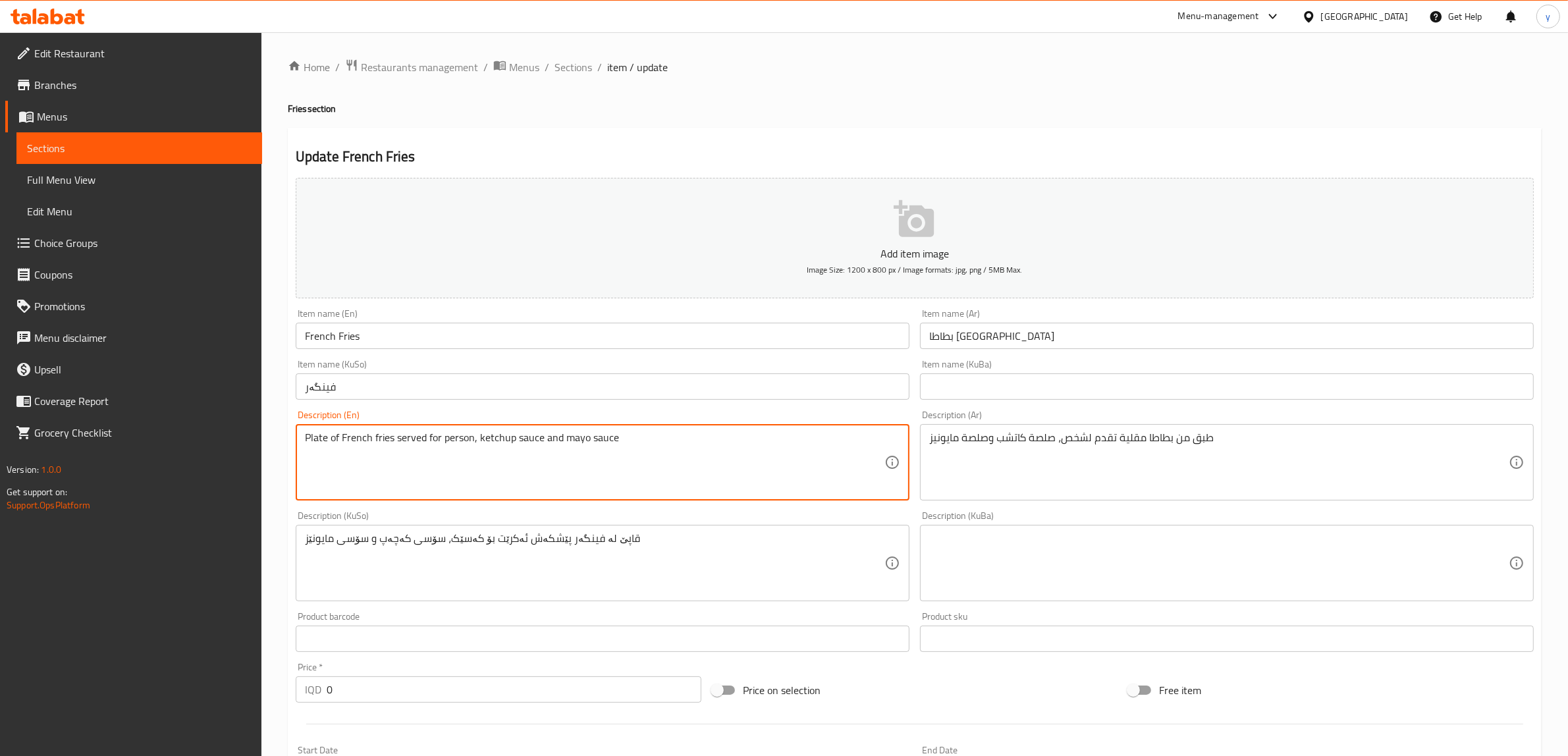
click at [624, 446] on textarea "Plate of French fries served for person, ketchup sauce and mayo sauce" at bounding box center [595, 463] width 579 height 63
click at [1054, 417] on div "Description (Ar) طبق من بطاطا مقلية تقدم لشخص، صلصة كاتشب وصلصة مايونيز Descrip…" at bounding box center [1226, 455] width 614 height 90
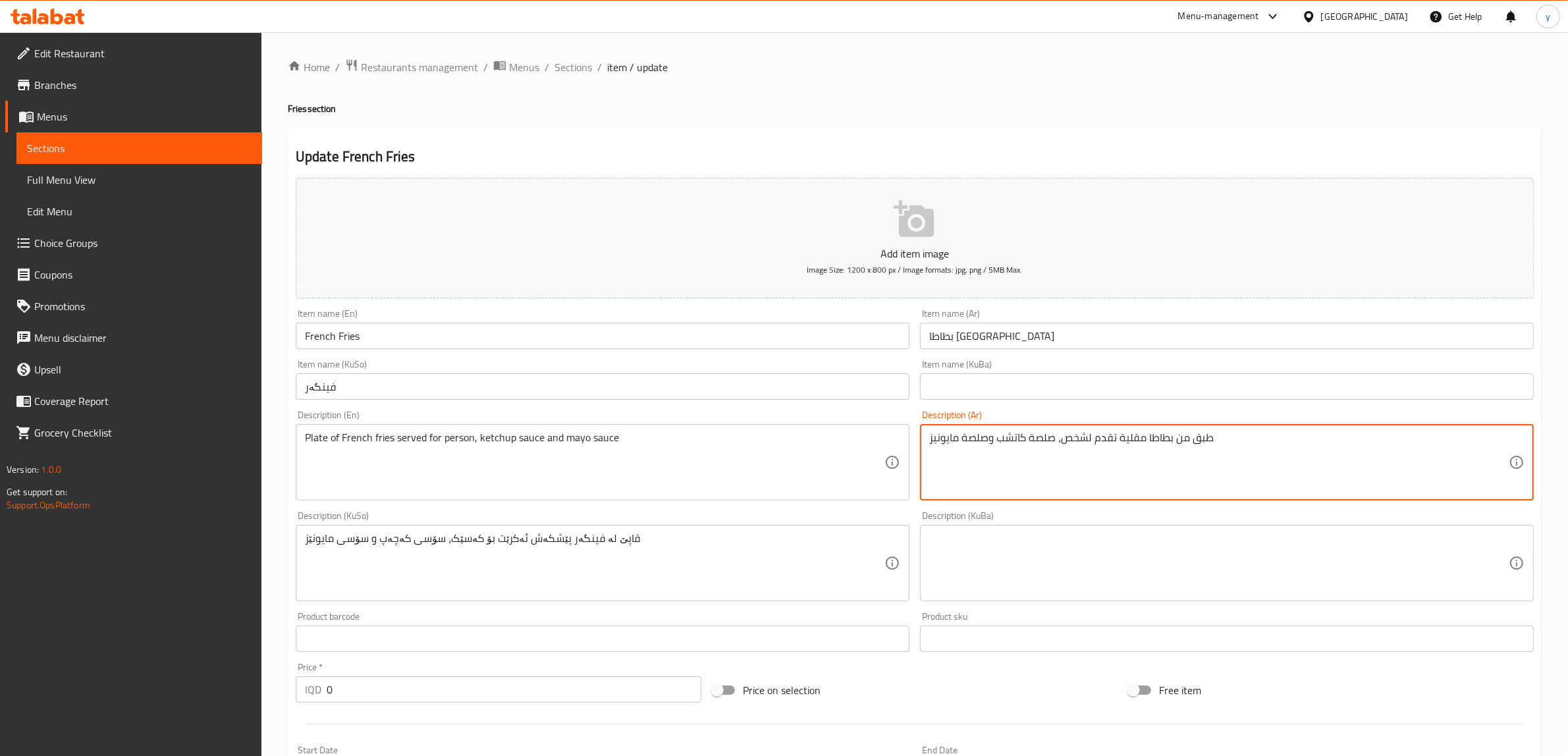
click at [1068, 433] on textarea "طبق من بطاطا مقلية تقدم لشخص، صلصة كاتشب وصلصة مايونيز" at bounding box center [1219, 463] width 579 height 63
click at [551, 528] on div "قاپێ لە فینگەر پێشكەش ئەکرێت بۆ کەسێک، سۆسی کەچەپ و سۆسی مایونێز Description (K…" at bounding box center [602, 563] width 614 height 76
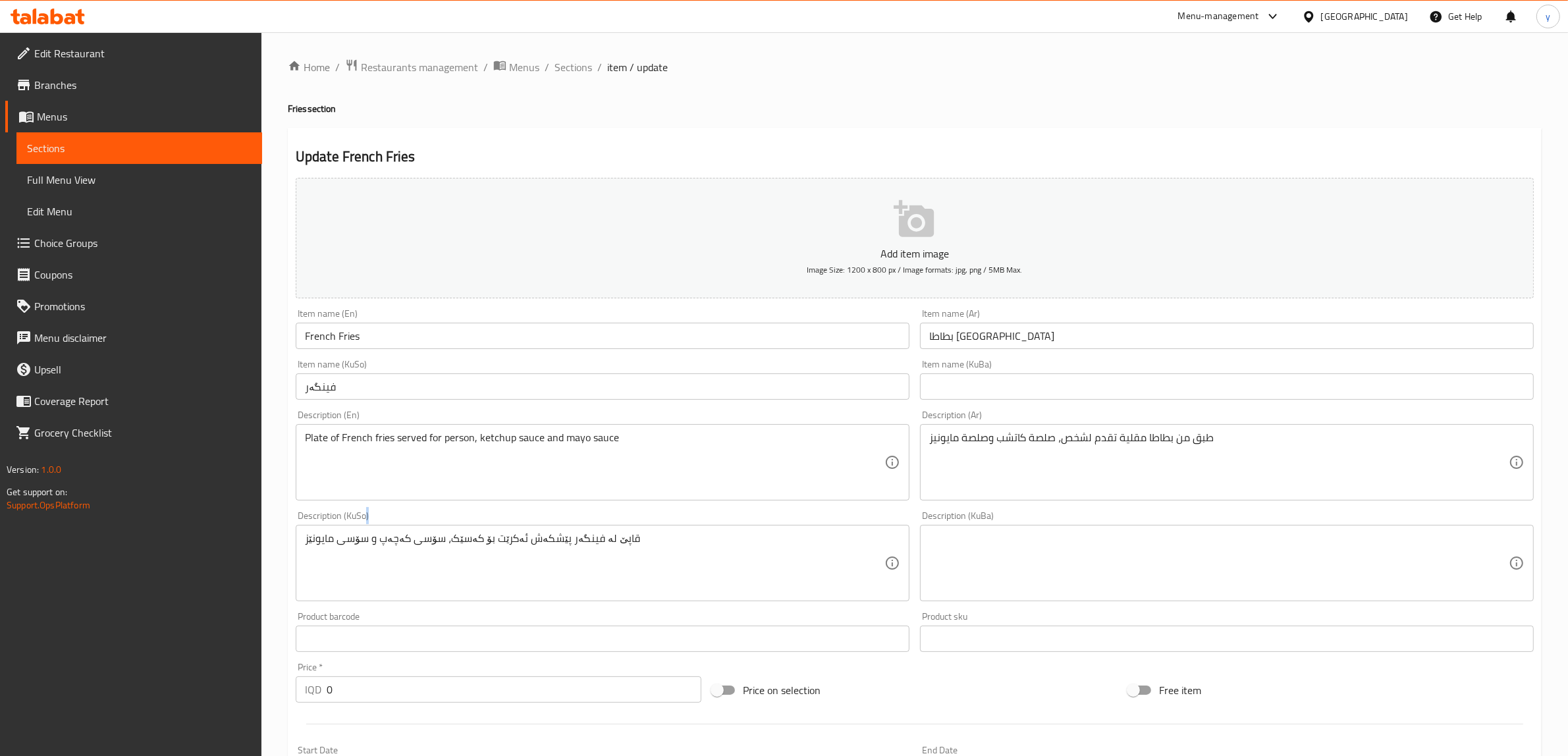
click at [551, 528] on div "قاپێ لە فینگەر پێشكەش ئەکرێت بۆ کەسێک، سۆسی کەچەپ و سۆسی مایونێز Description (K…" at bounding box center [602, 563] width 614 height 76
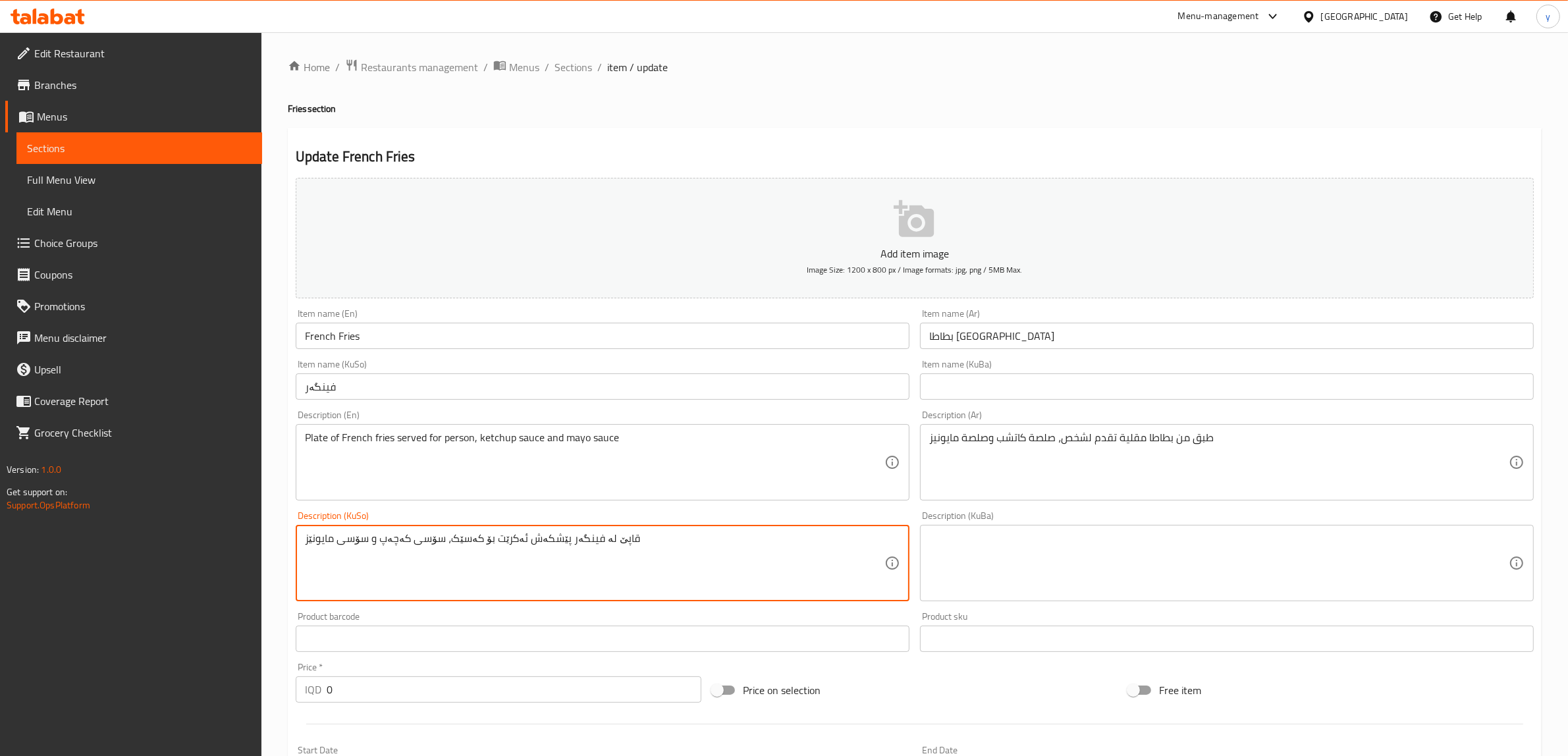
click at [554, 544] on textarea "قاپێ لە فینگەر پێشكەش ئەکرێت بۆ کەسێک، سۆسی کەچەپ و سۆسی مایونێز" at bounding box center [595, 563] width 579 height 63
click at [590, 73] on span "Sections" at bounding box center [573, 68] width 37 height 16
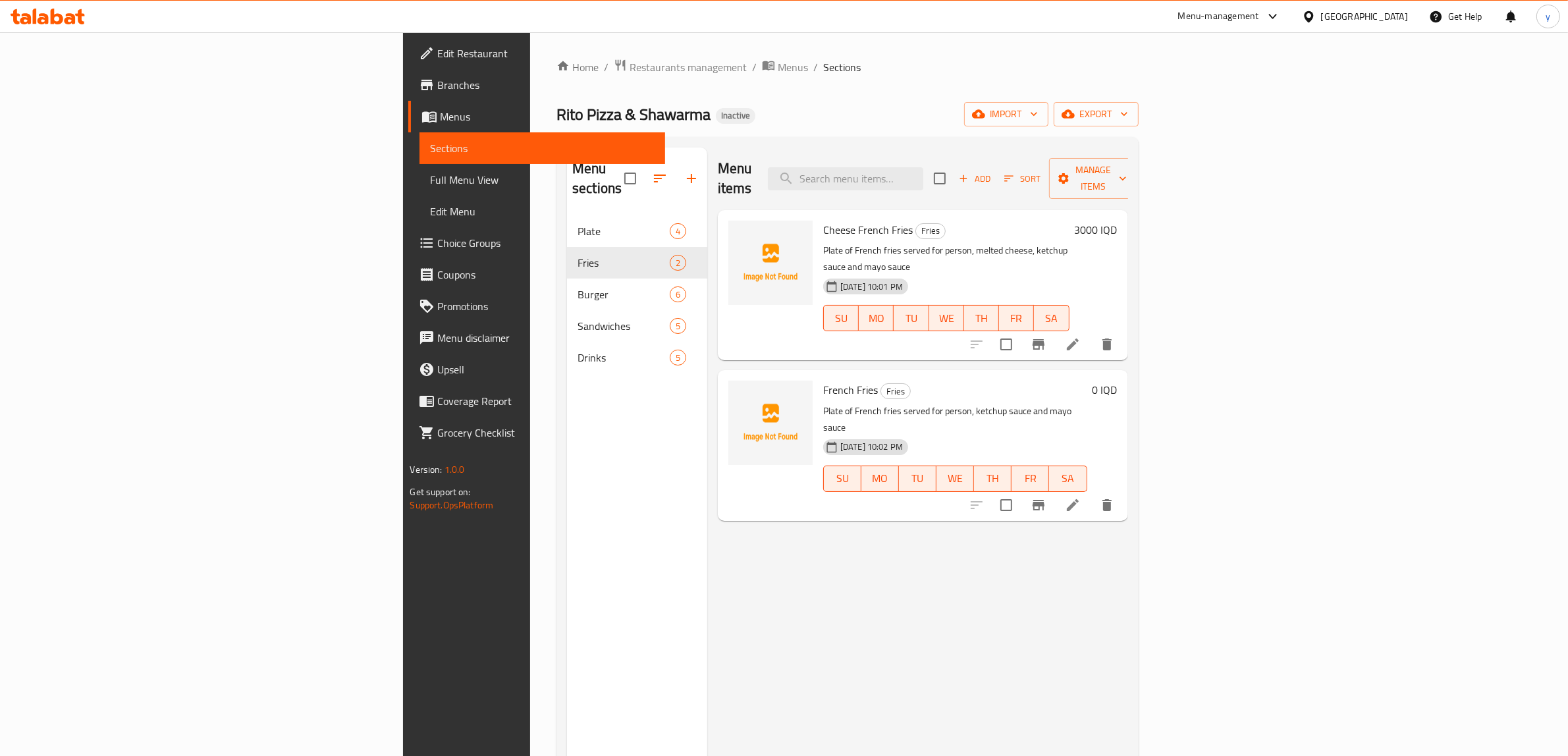
click at [1123, 490] on button "delete" at bounding box center [1106, 505] width 32 height 32
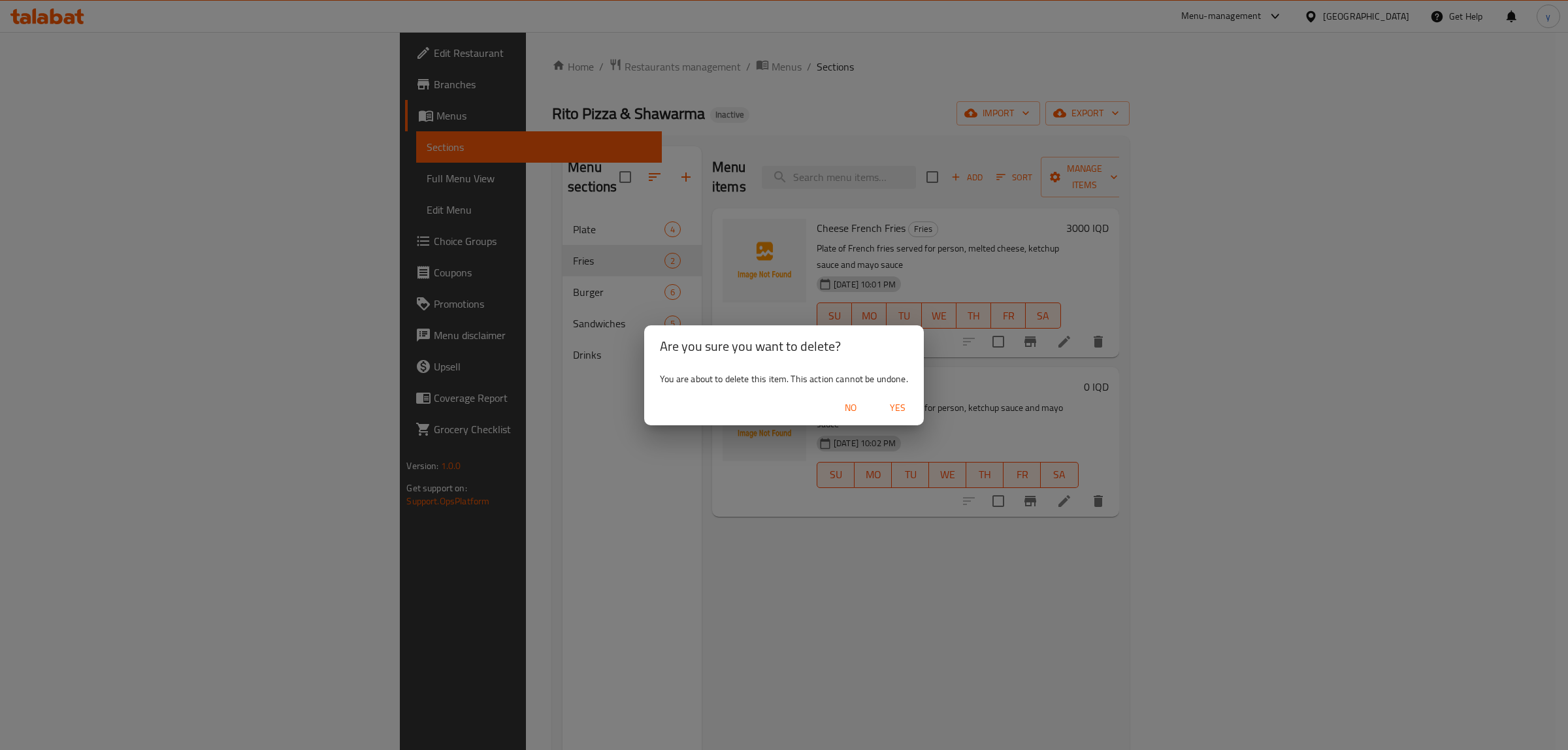
click at [907, 407] on span "Yes" at bounding box center [897, 408] width 31 height 16
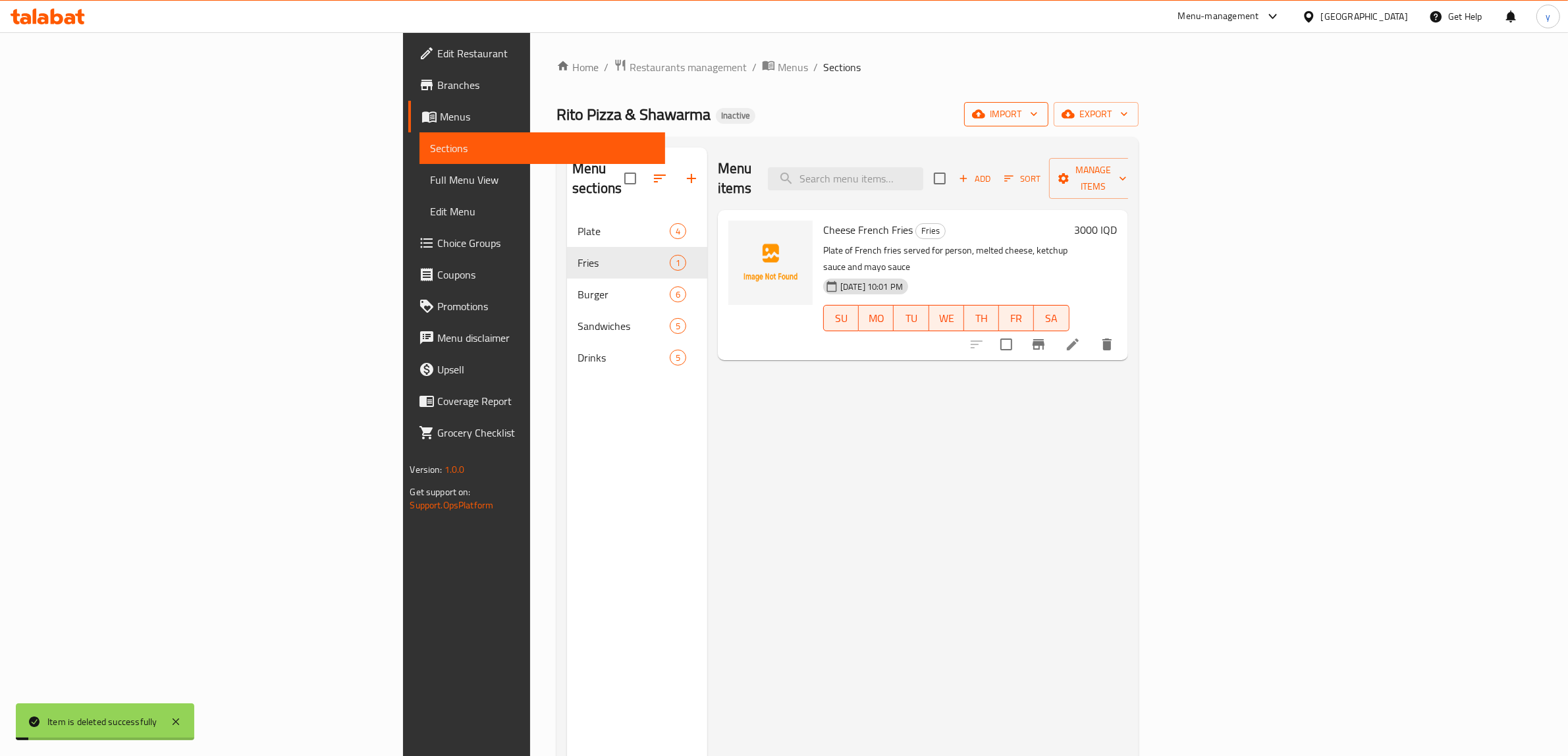
click at [1038, 117] on span "import" at bounding box center [1006, 114] width 63 height 16
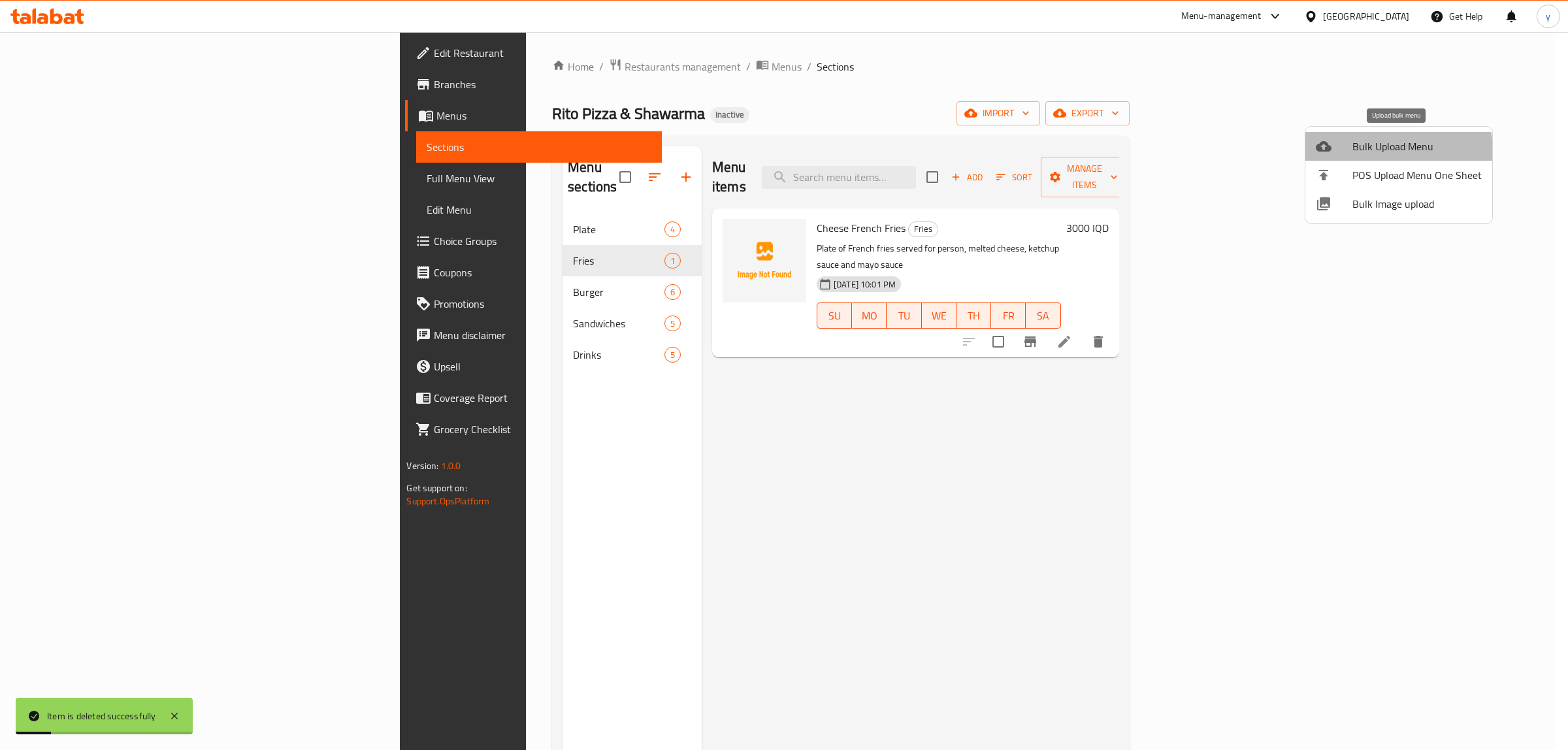
click at [1365, 157] on li "Bulk Upload Menu" at bounding box center [1399, 146] width 187 height 28
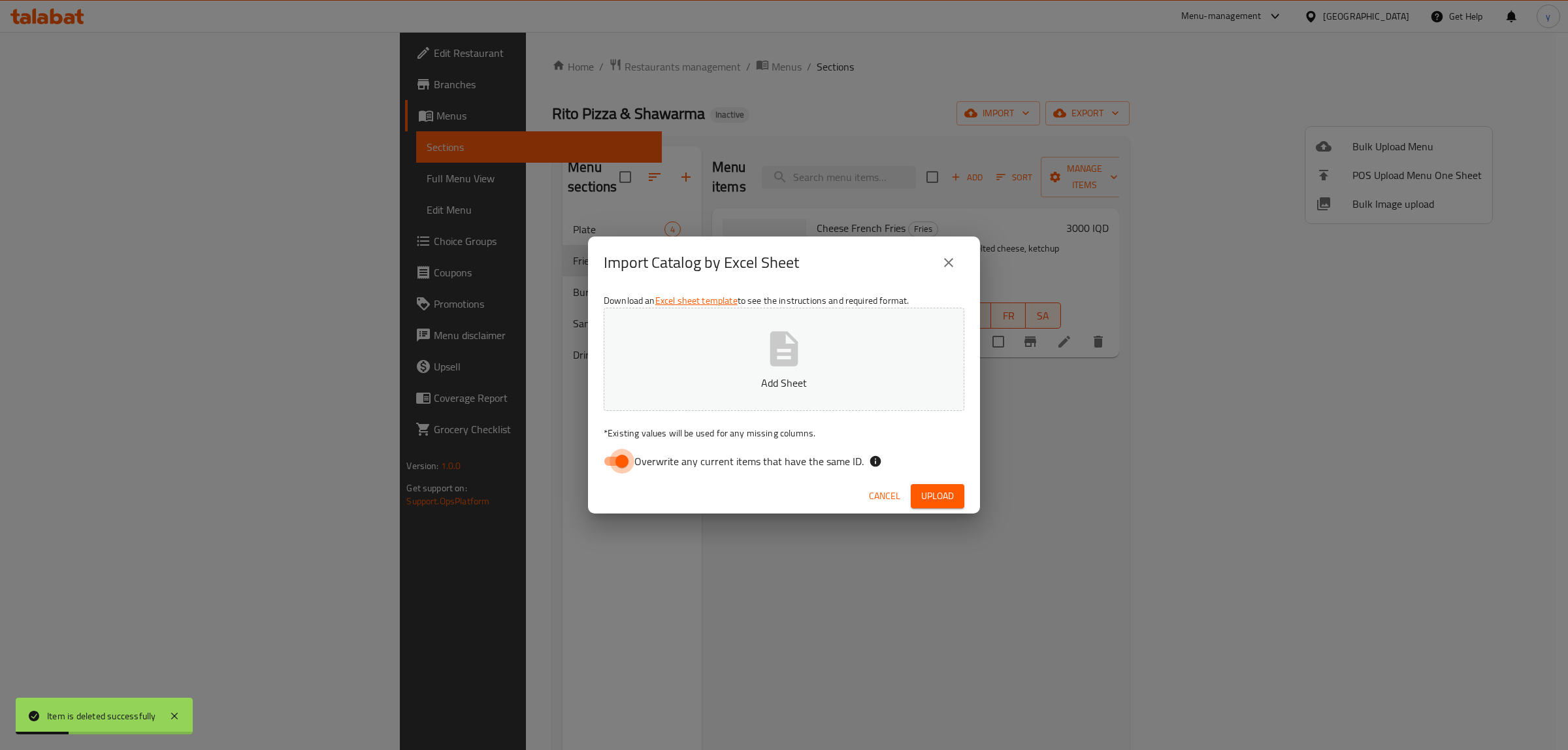
click at [608, 455] on input "Overwrite any current items that have the same ID." at bounding box center [622, 461] width 74 height 25
checkbox input "false"
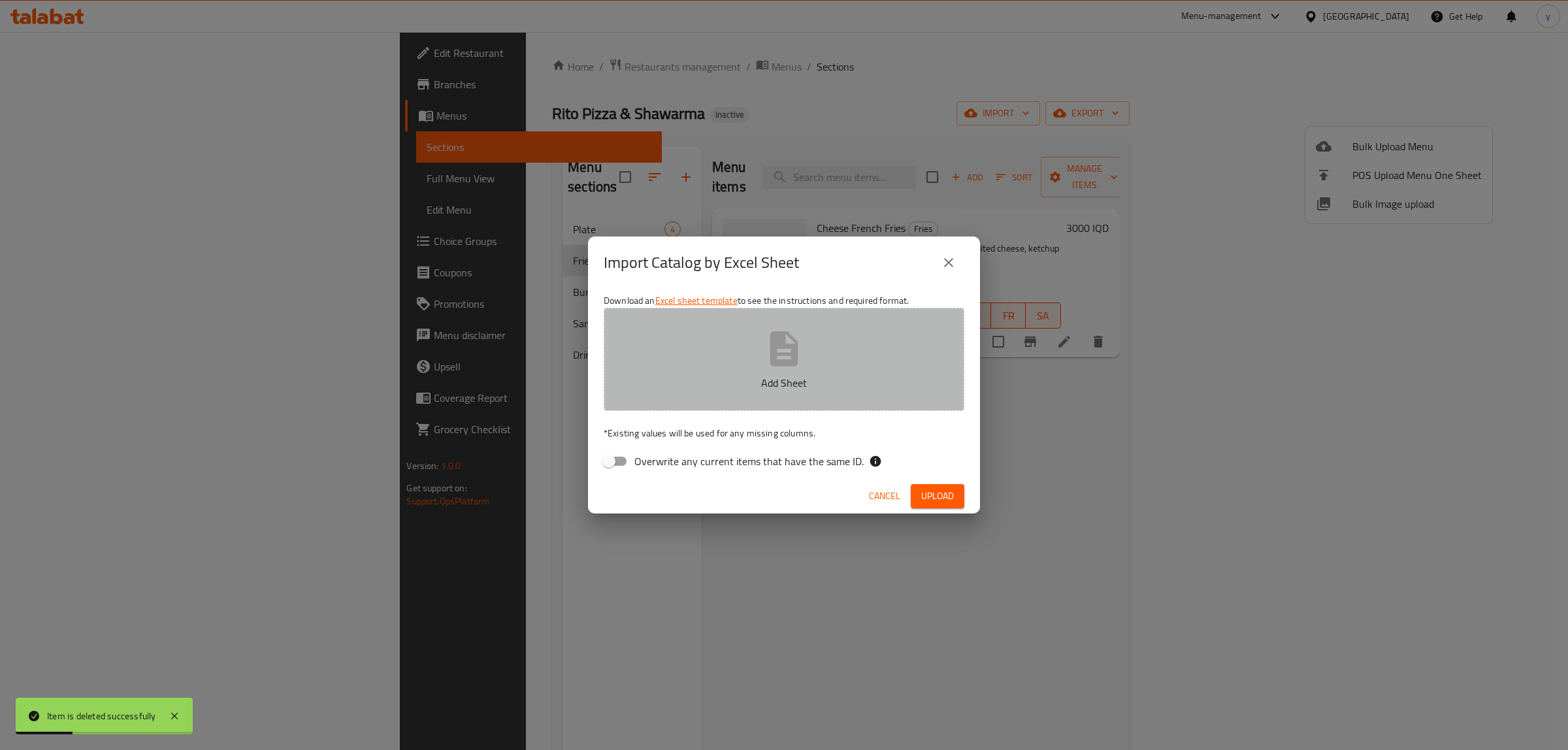
click at [685, 375] on p "Add Sheet" at bounding box center [784, 383] width 320 height 16
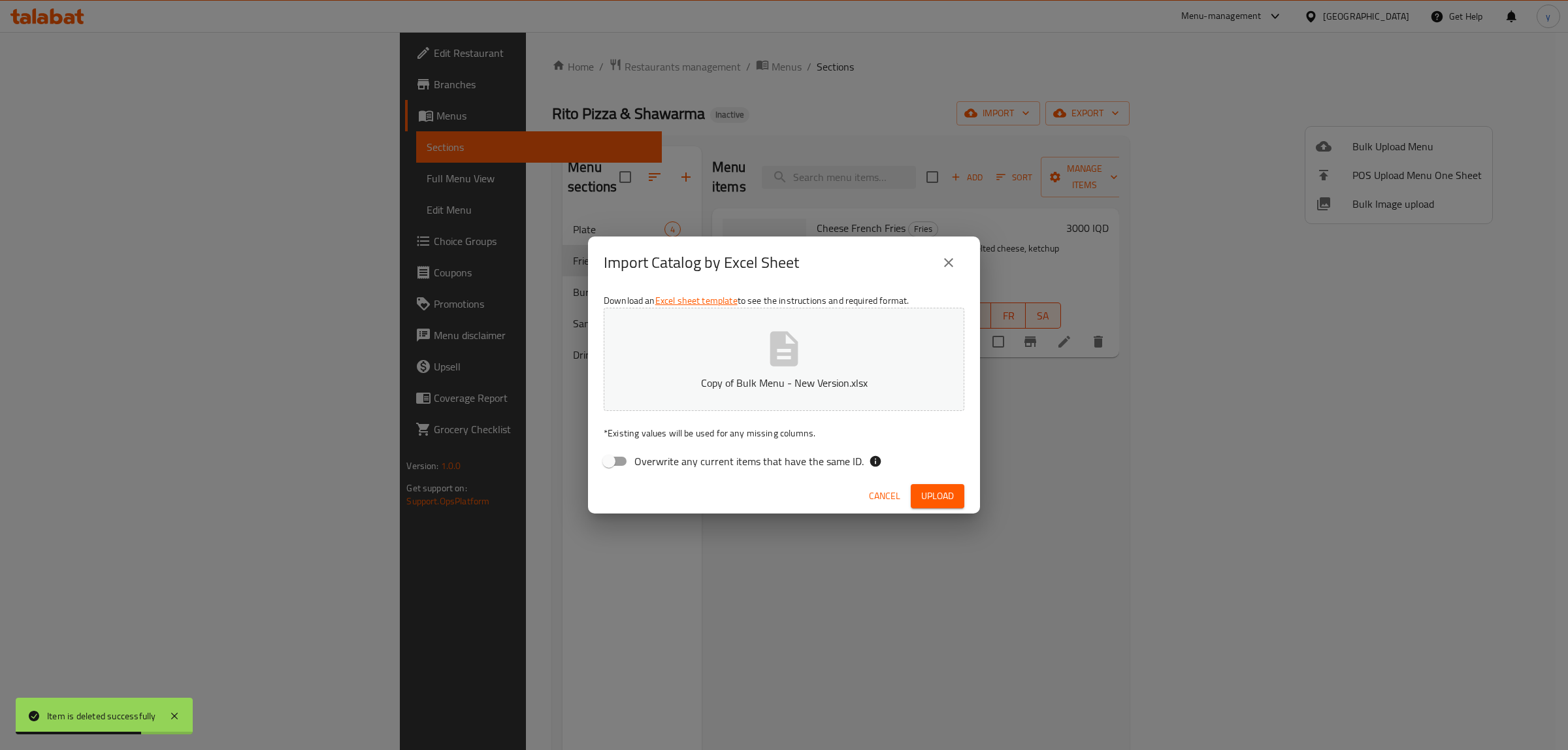
click at [916, 489] on button "Upload" at bounding box center [937, 496] width 53 height 24
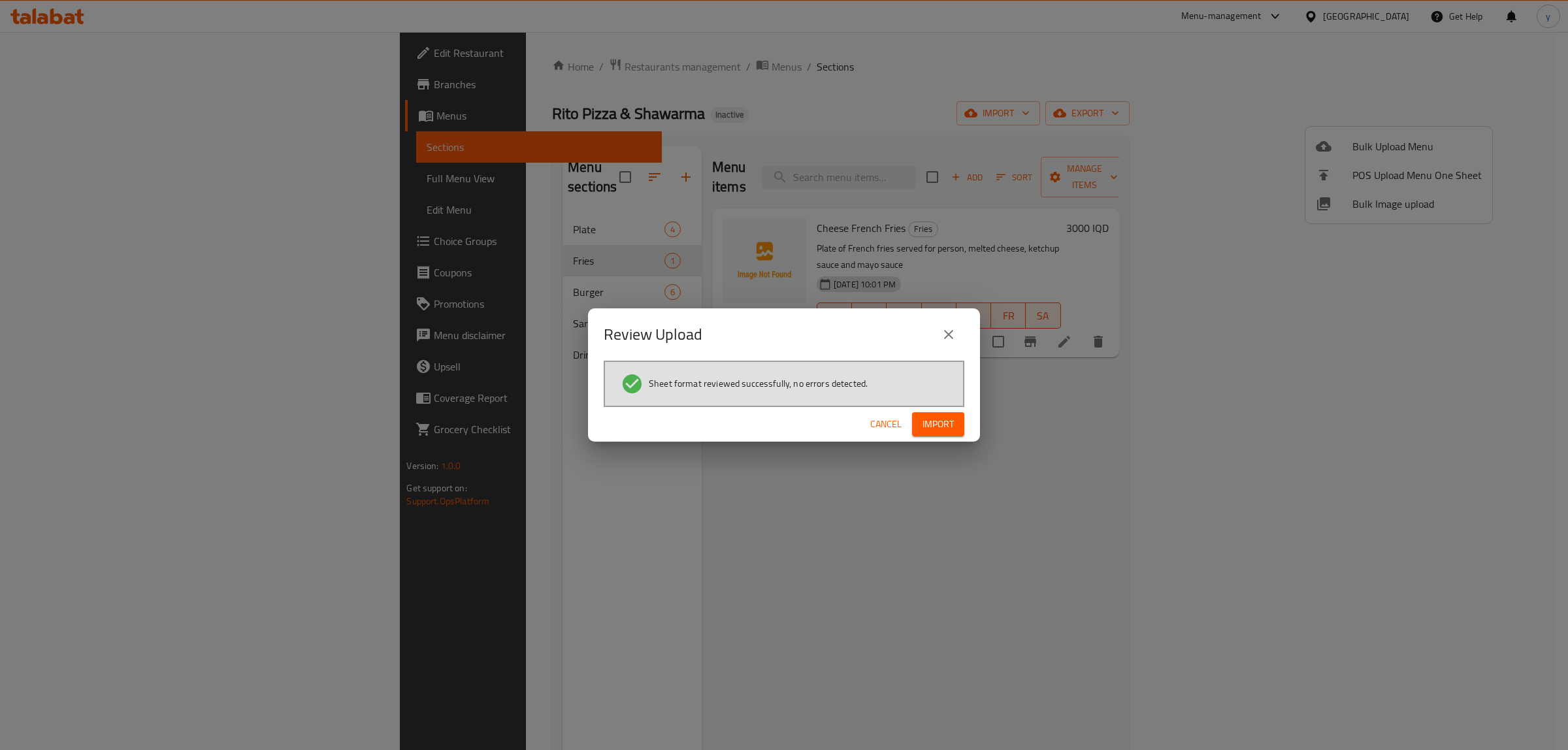
click at [925, 419] on span "Import" at bounding box center [938, 425] width 31 height 16
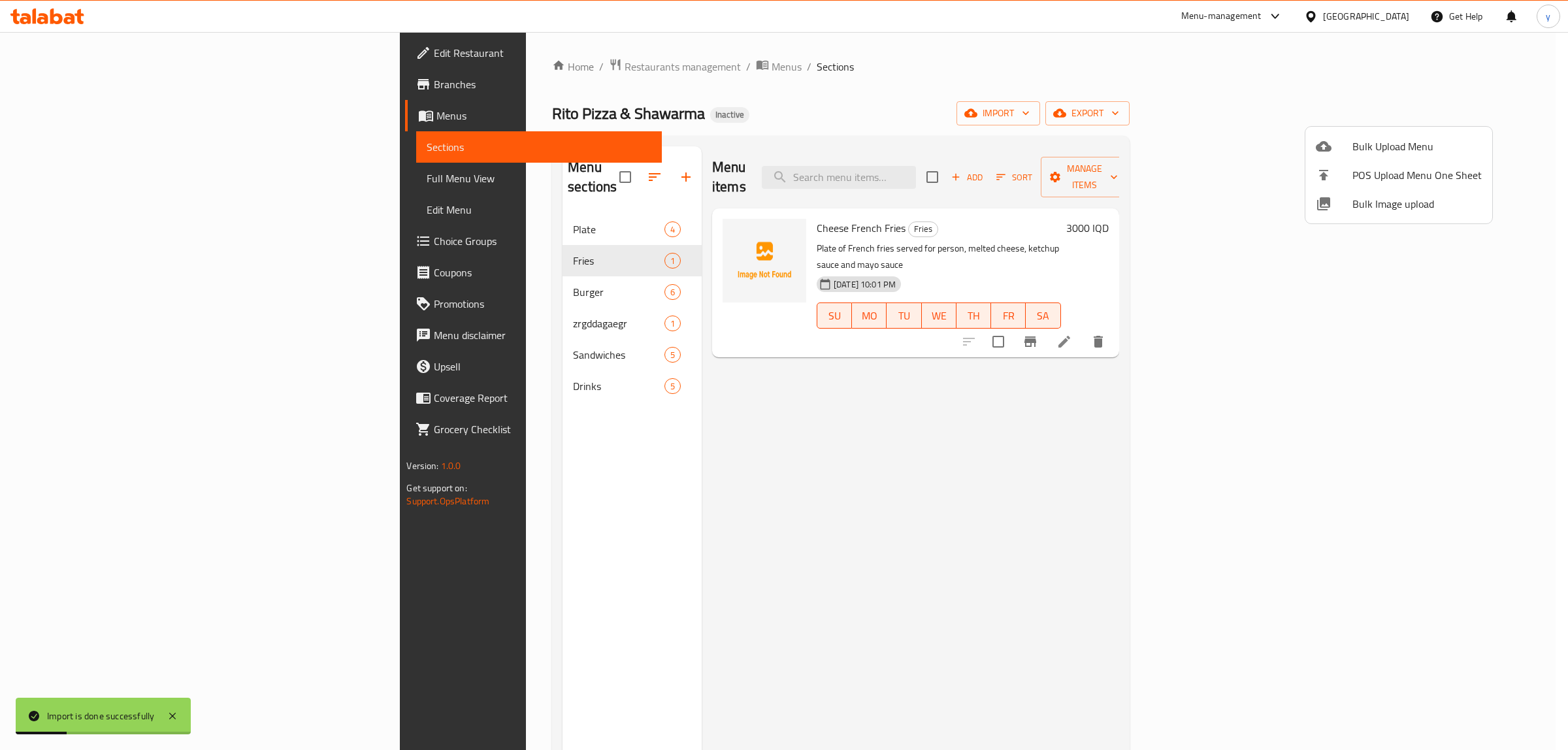
click at [419, 298] on div at bounding box center [784, 375] width 1568 height 750
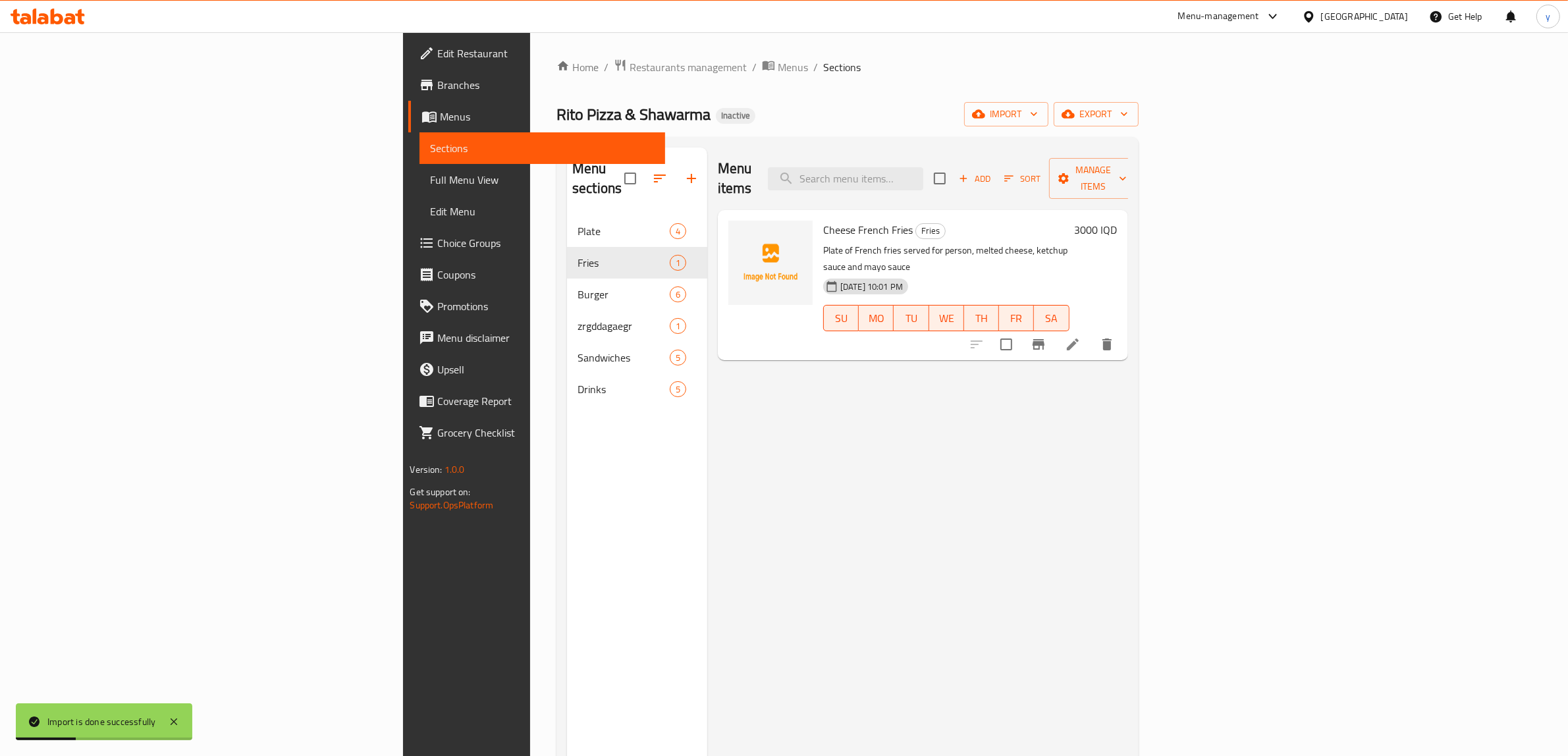
click at [578, 318] on span "zrgddagaegr" at bounding box center [623, 327] width 92 height 16
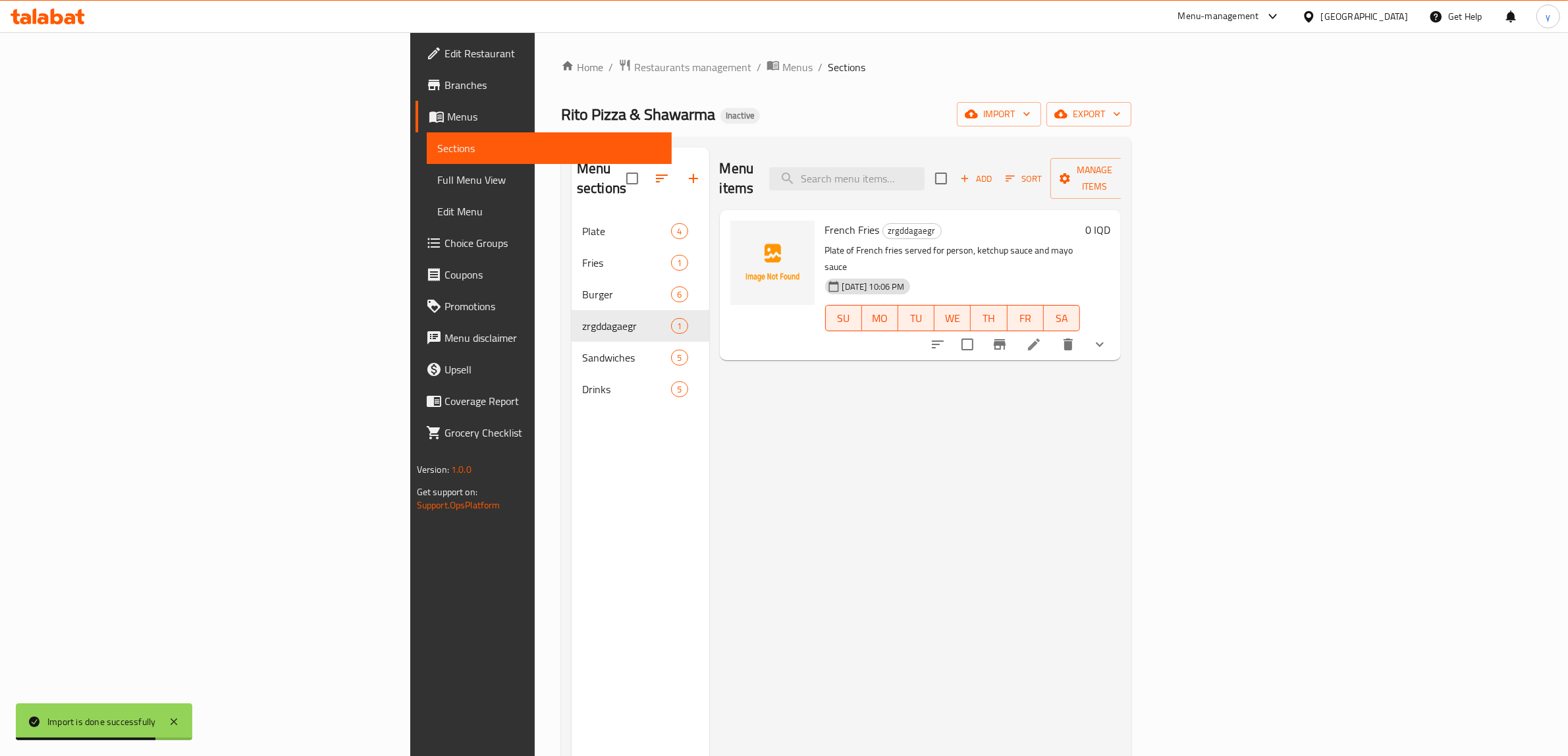
click at [1108, 337] on icon "show more" at bounding box center [1100, 345] width 16 height 16
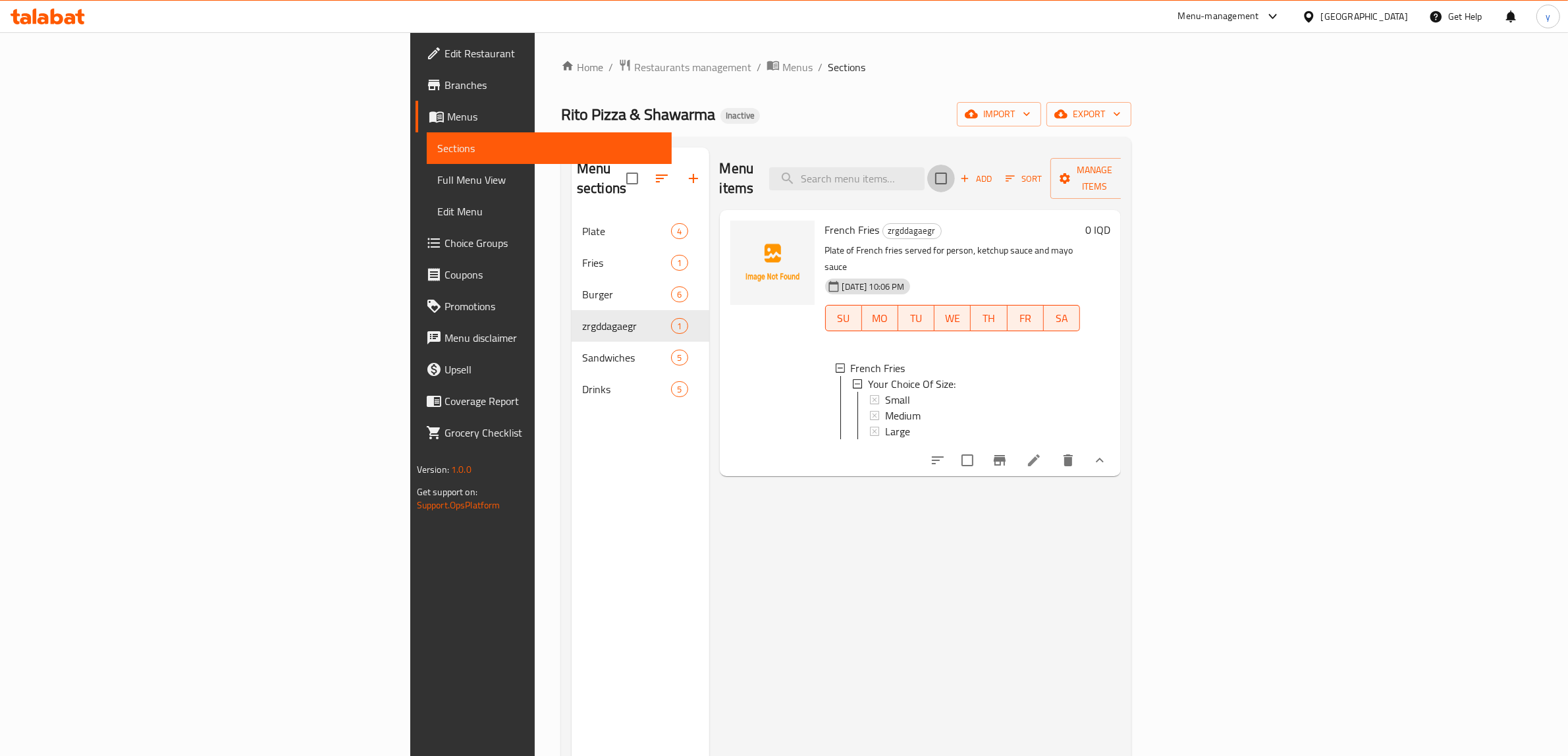
click at [955, 172] on input "checkbox" at bounding box center [941, 179] width 28 height 28
checkbox input "true"
click at [1139, 182] on div "Add Sort Manage items" at bounding box center [1037, 179] width 204 height 41
click at [1128, 174] on span "Manage items" at bounding box center [1094, 178] width 67 height 33
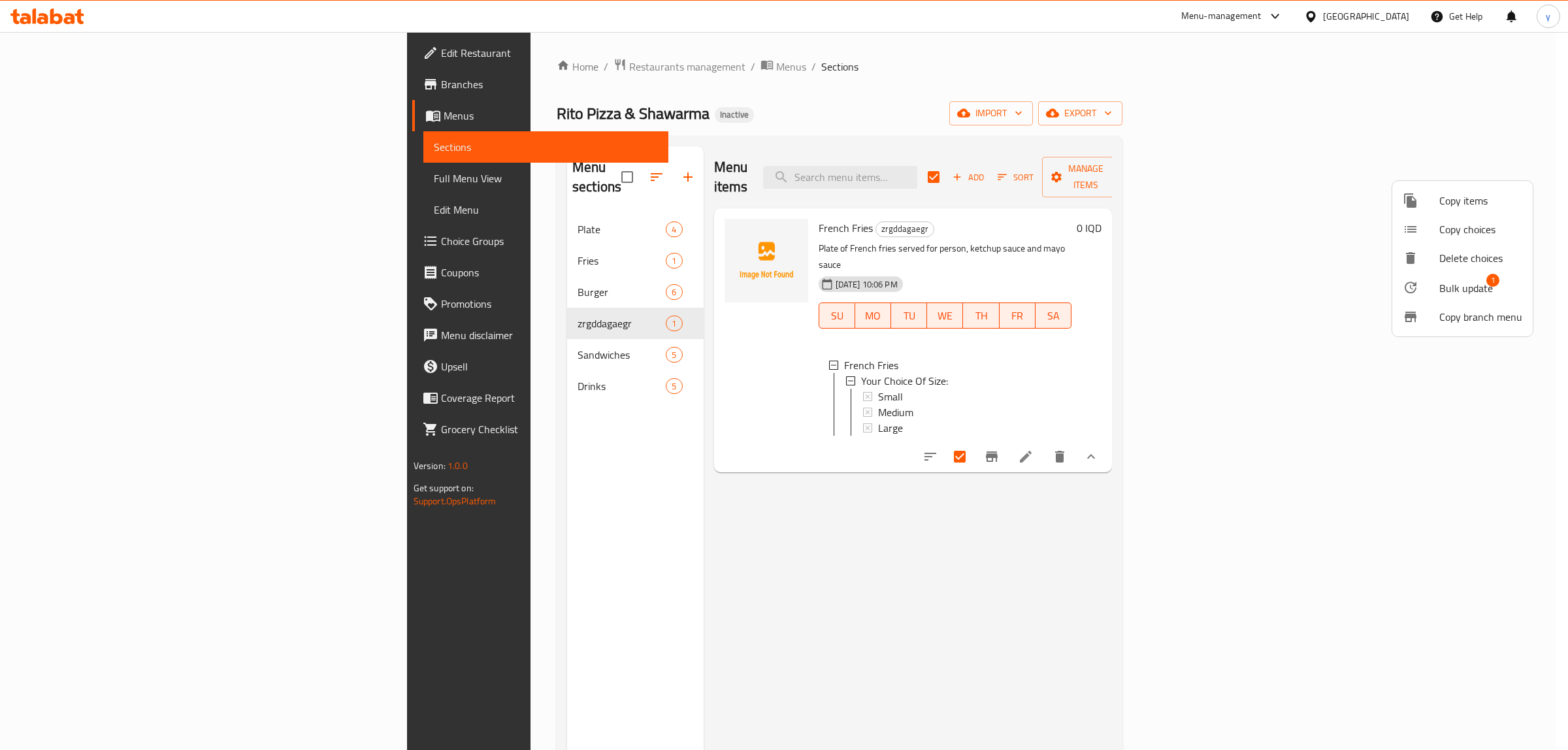
click at [1420, 282] on div at bounding box center [1421, 287] width 36 height 16
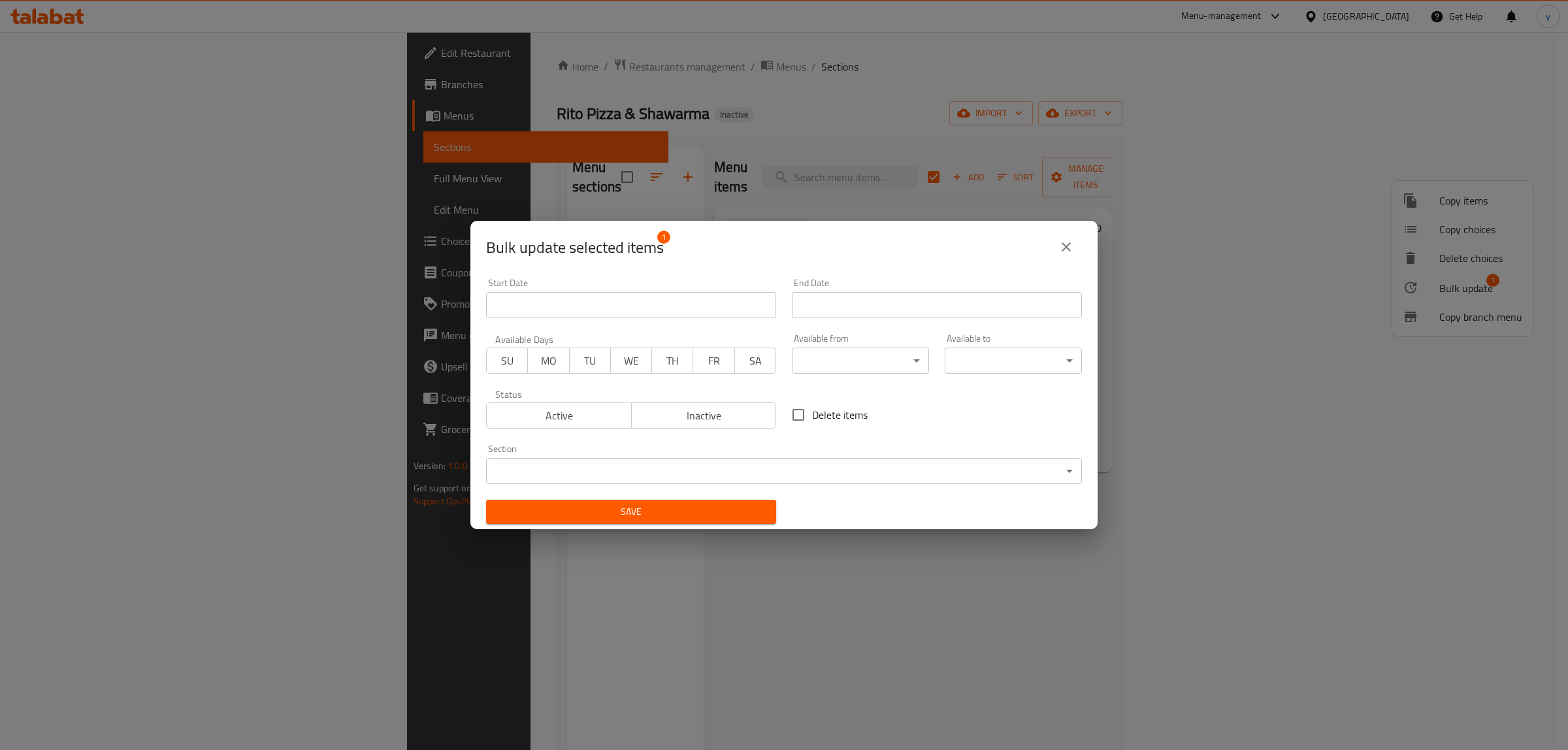
click at [621, 488] on div "Section ​ ​" at bounding box center [784, 464] width 612 height 55
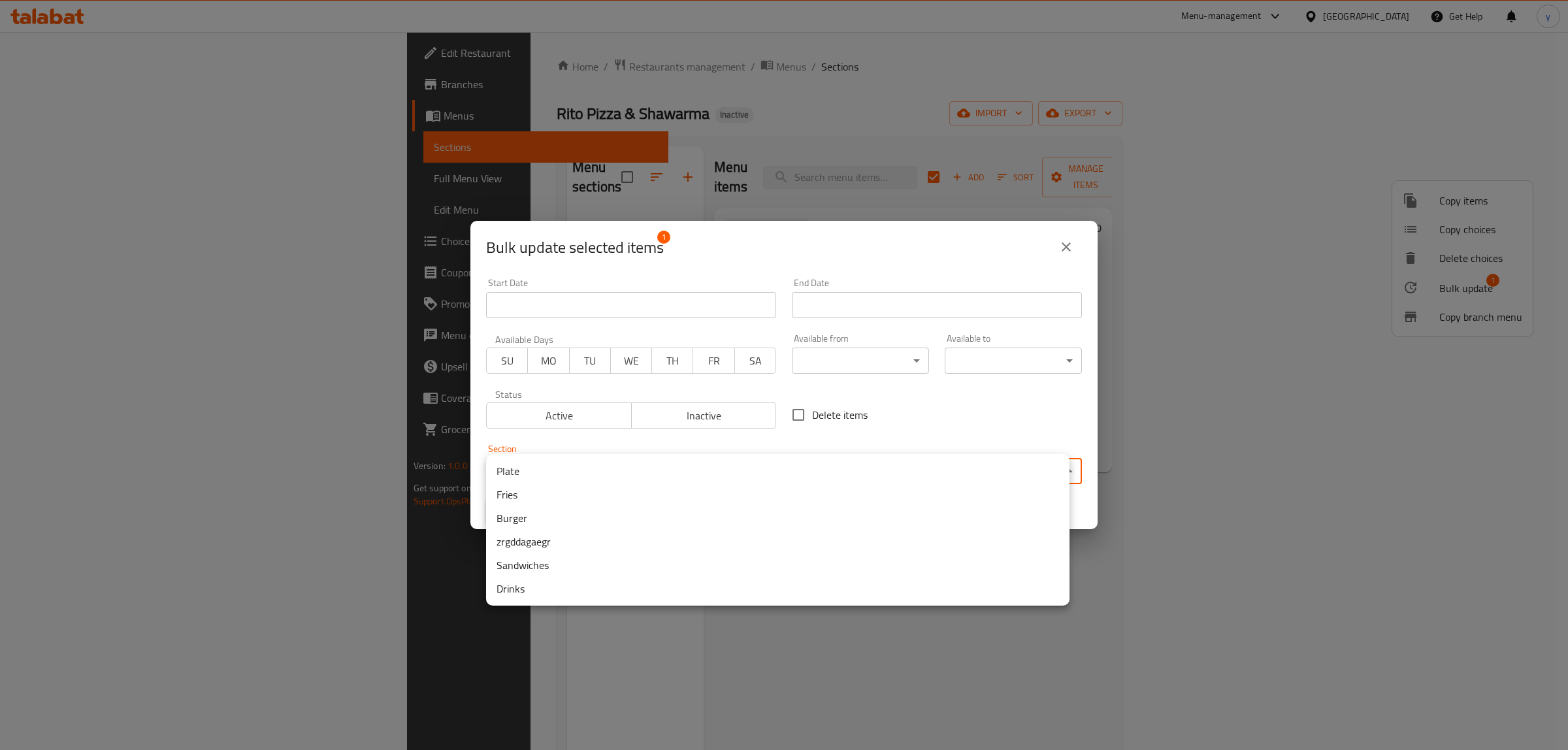
click at [643, 461] on body "​ Menu-management Iraq Get Help y Edit Restaurant Branches Menus Sections Full …" at bounding box center [784, 391] width 1568 height 719
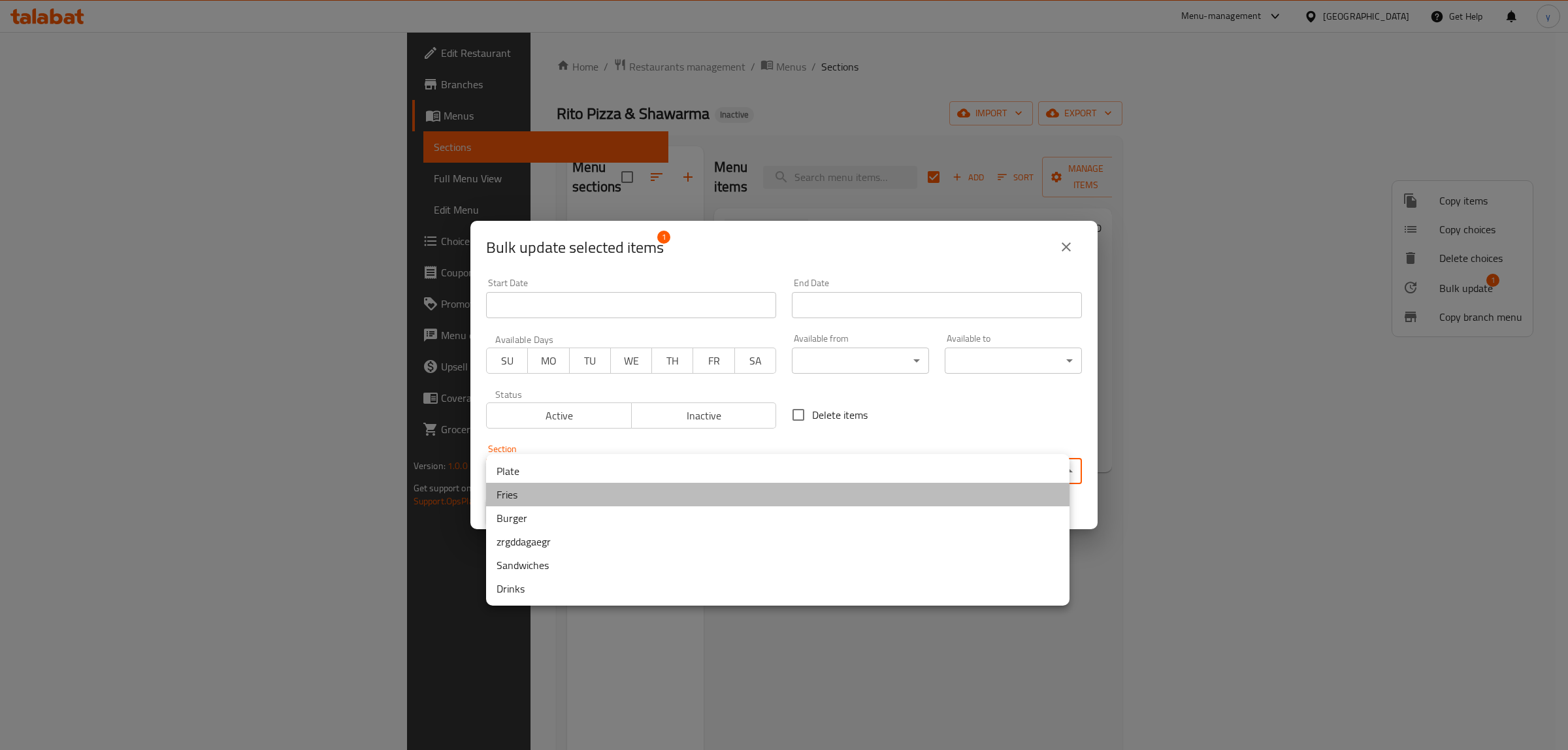
click at [575, 487] on li "Fries" at bounding box center [778, 495] width 583 height 23
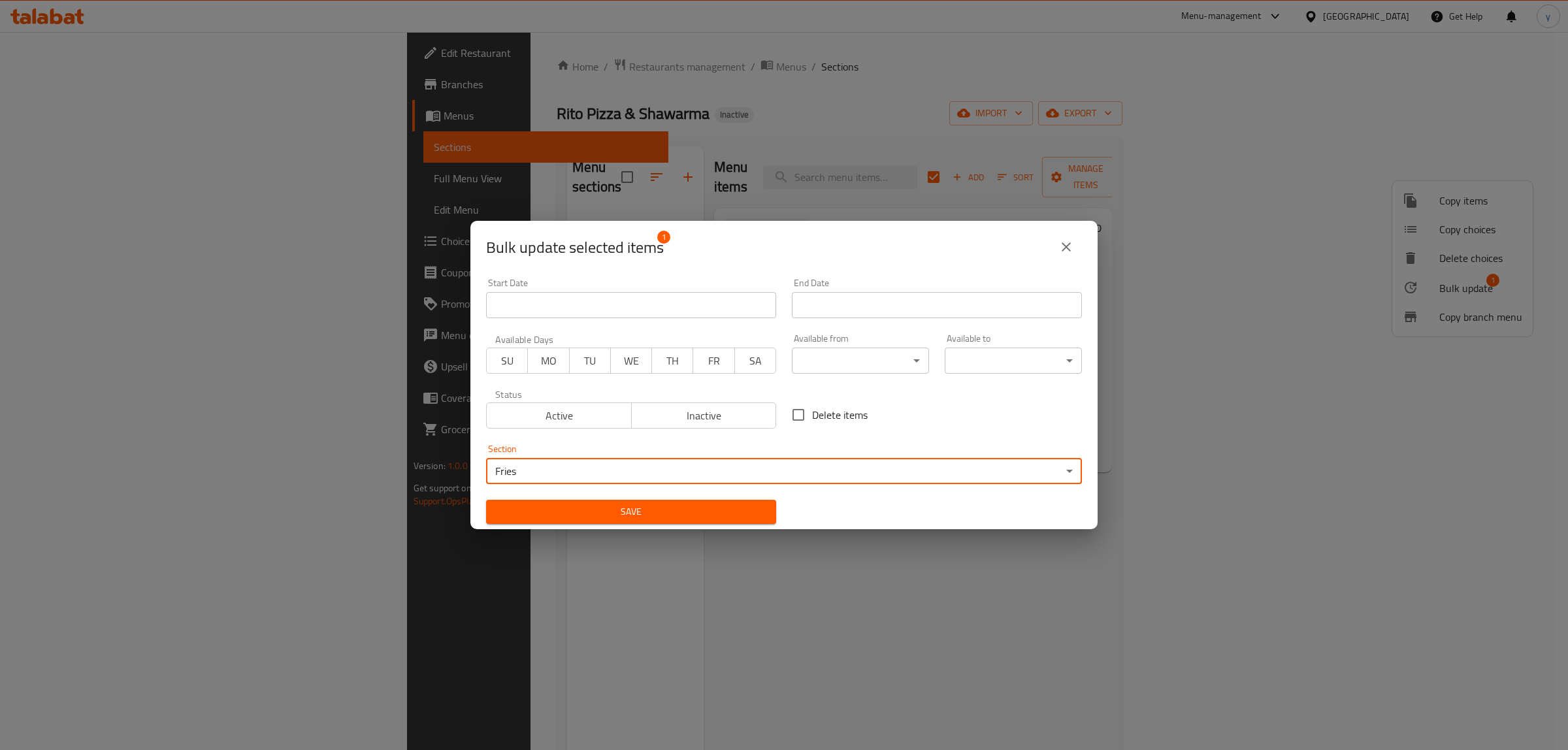
click at [575, 510] on span "Save" at bounding box center [631, 512] width 269 height 16
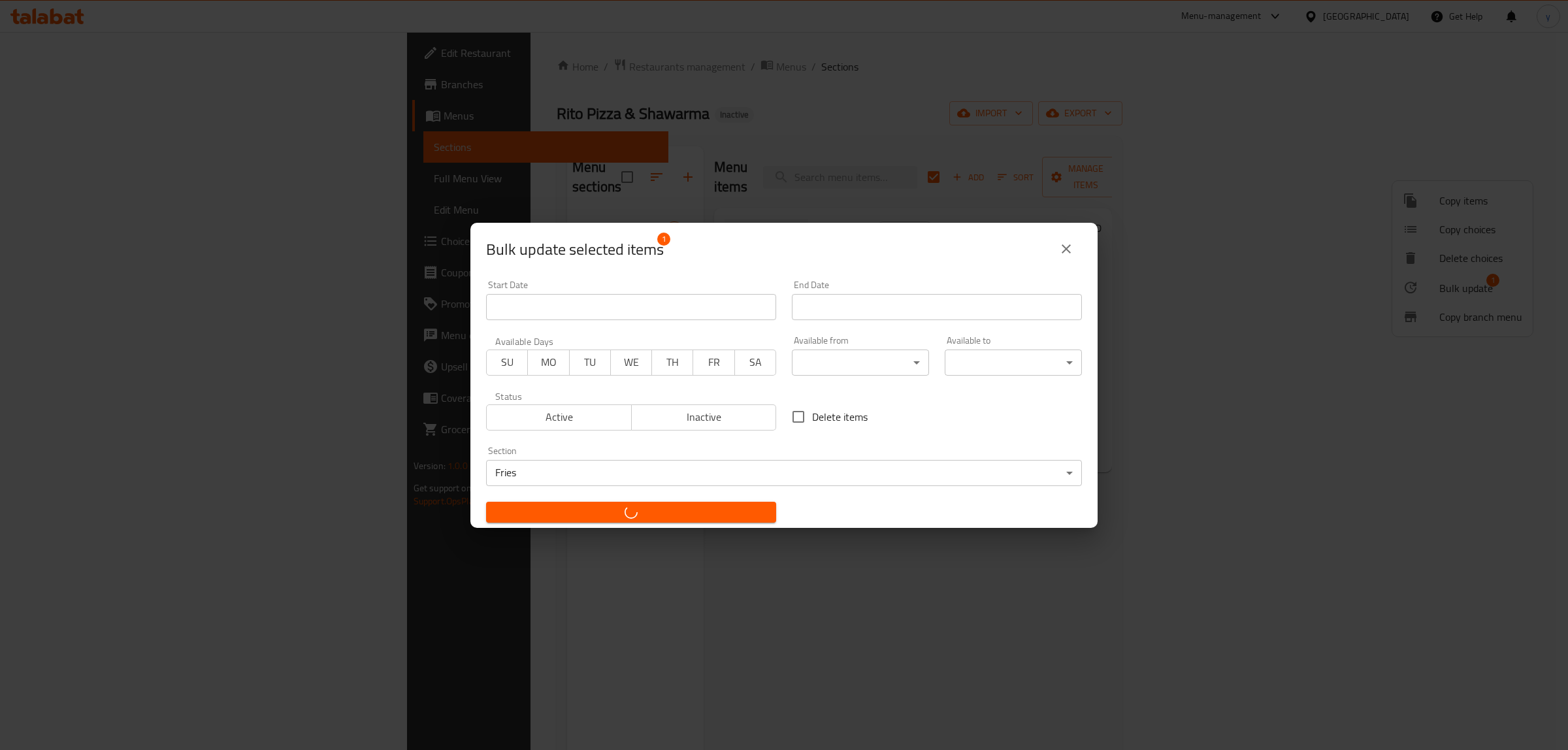
checkbox input "false"
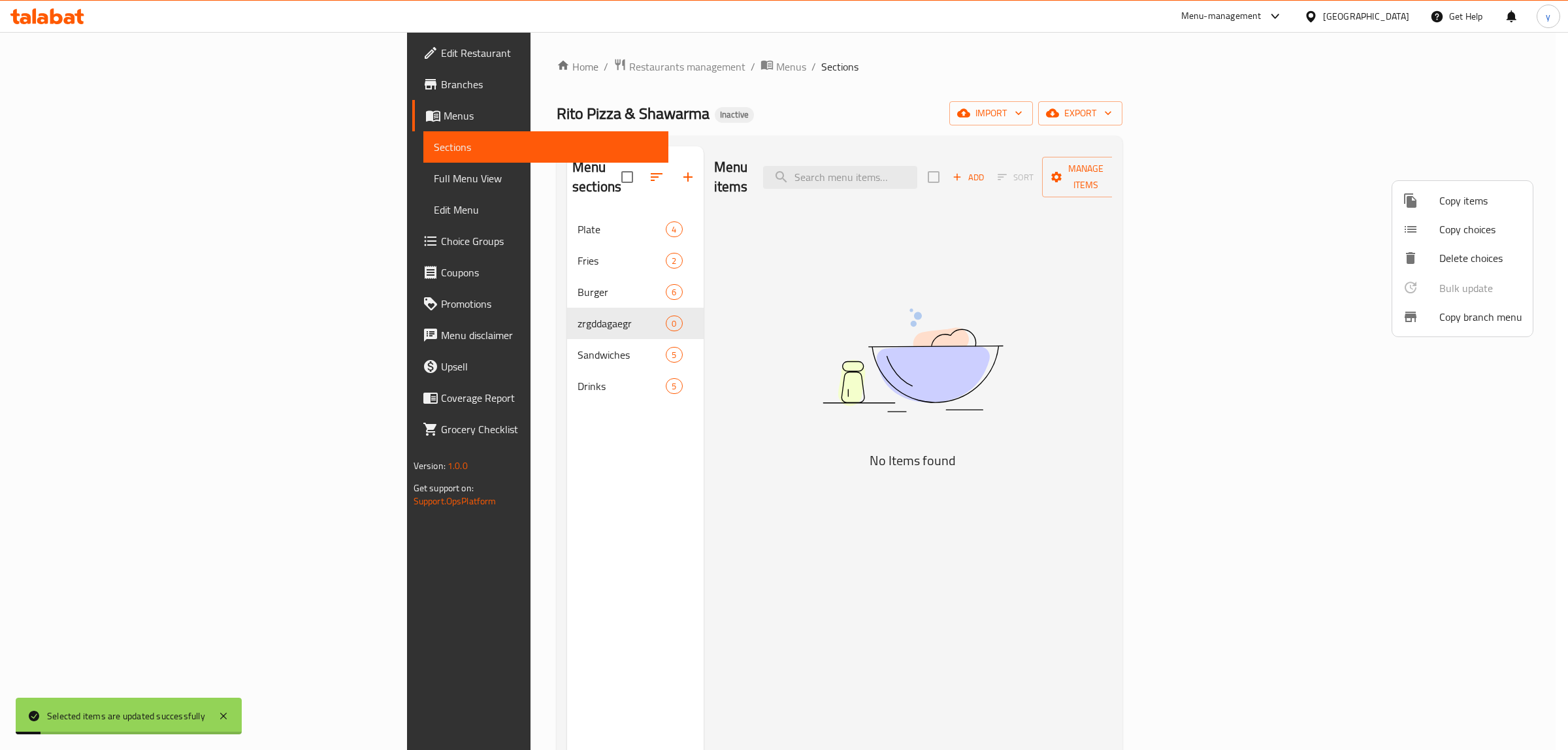
click at [505, 309] on div at bounding box center [784, 375] width 1568 height 750
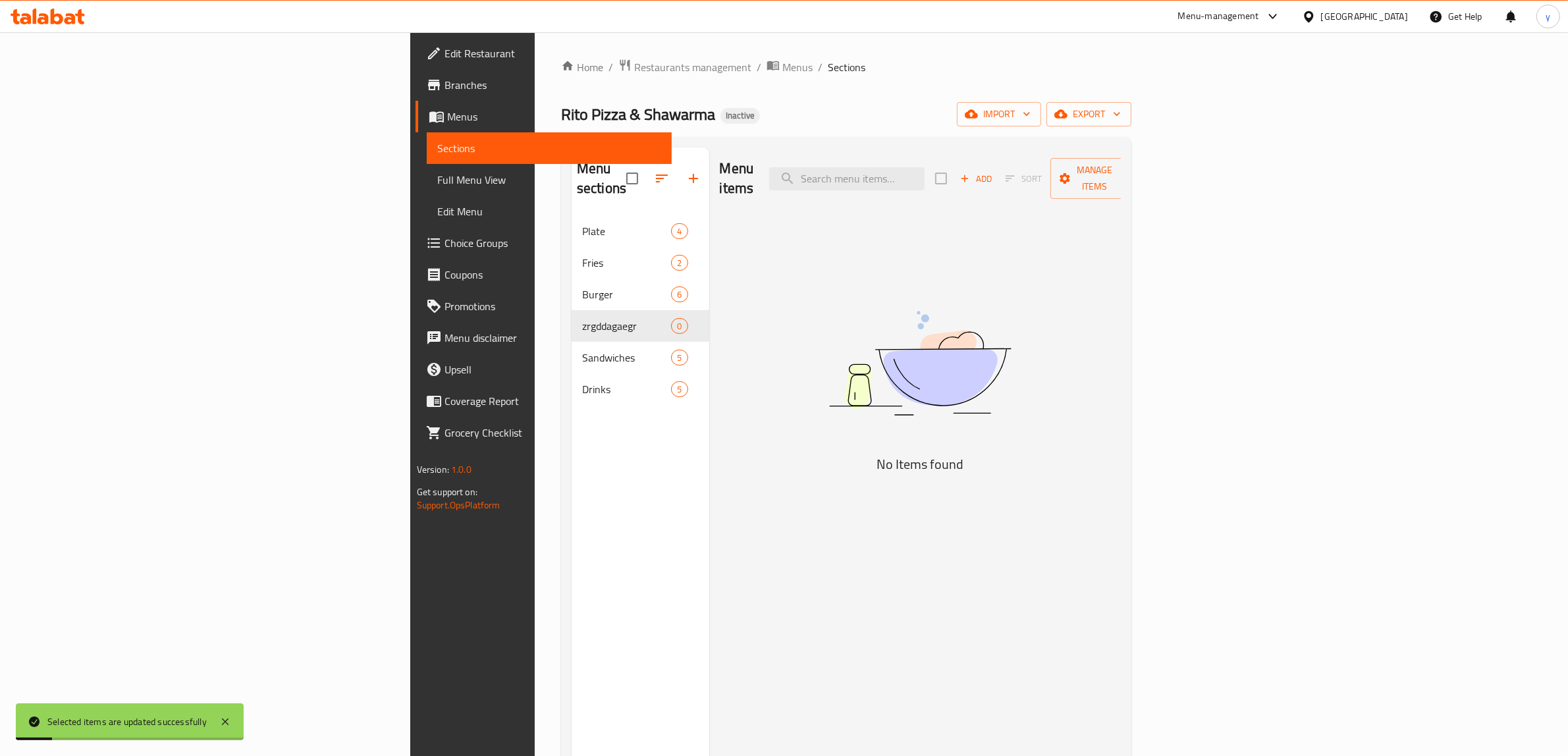
click at [593, 310] on div "zrgddagaegr 0" at bounding box center [640, 326] width 137 height 32
click at [582, 318] on span "zrgddagaegr" at bounding box center [626, 327] width 89 height 16
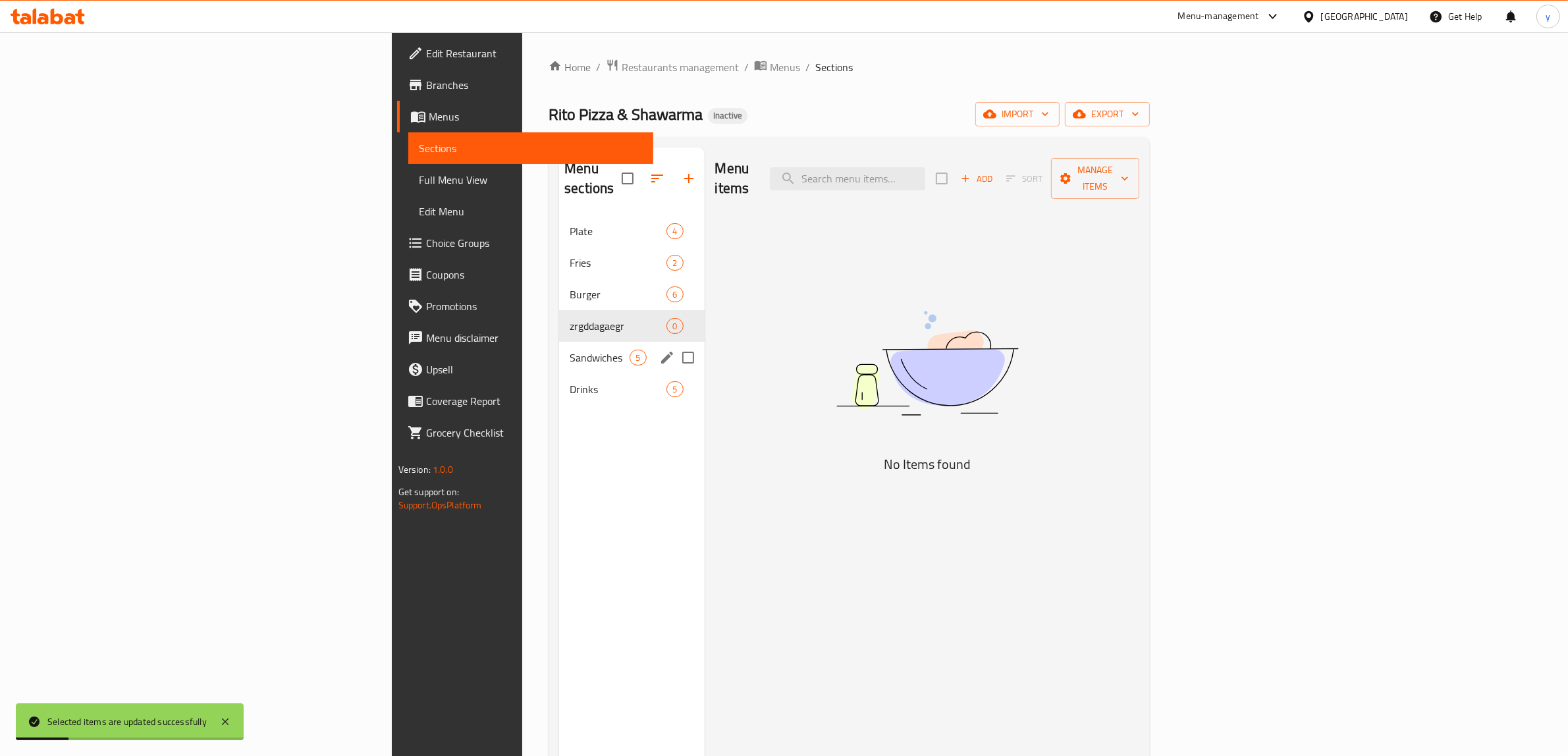
click at [559, 342] on div "Sandwiches 5" at bounding box center [631, 357] width 145 height 32
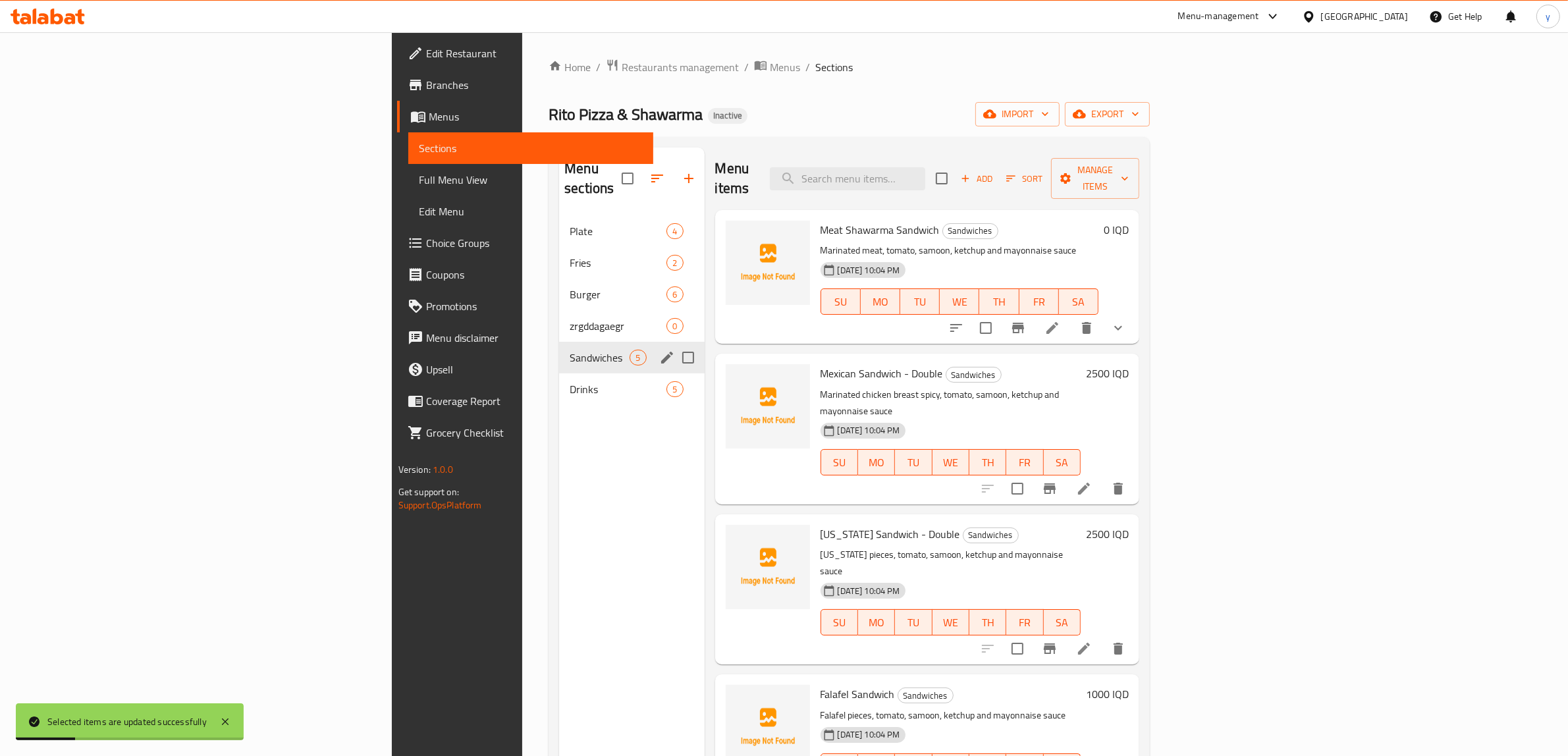
click at [667, 320] on span "0" at bounding box center [674, 326] width 15 height 13
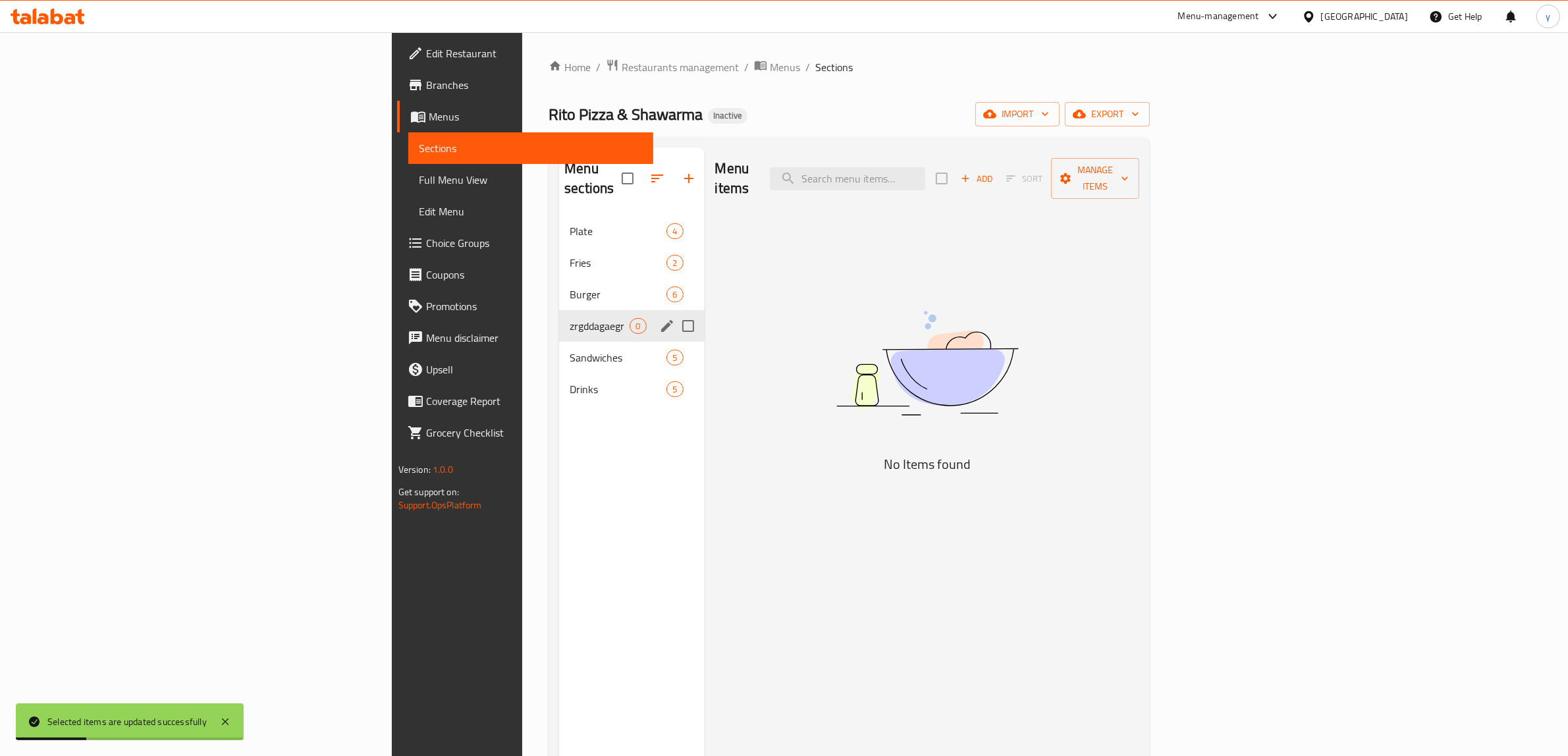
click at [674, 313] on input "Menu sections" at bounding box center [688, 327] width 28 height 28
checkbox input "true"
click at [634, 168] on button "button" at bounding box center [649, 178] width 32 height 32
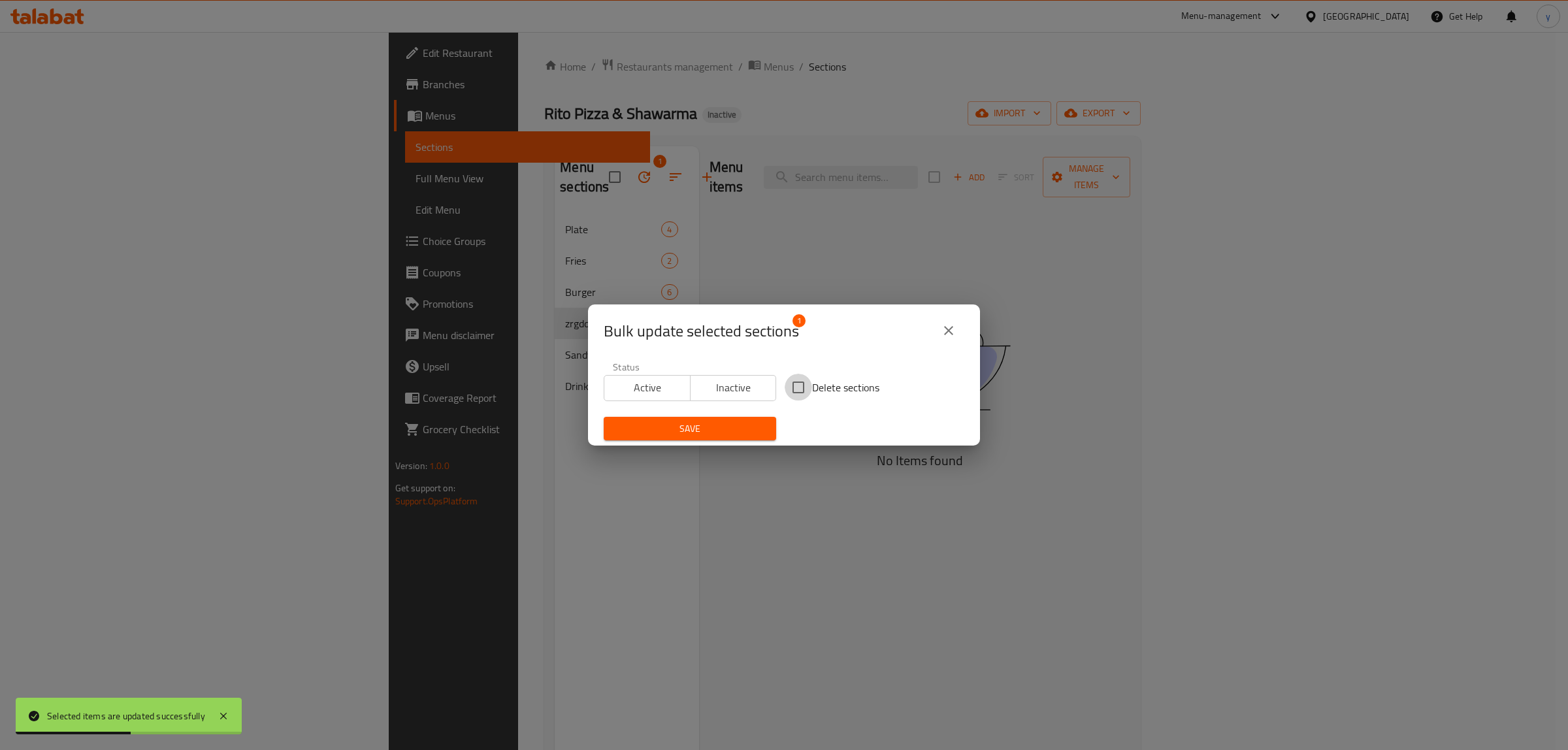
drag, startPoint x: 786, startPoint y: 377, endPoint x: 711, endPoint y: 416, distance: 84.5
click at [786, 378] on input "Delete sections" at bounding box center [799, 387] width 28 height 28
checkbox input "true"
click at [687, 428] on span "Save" at bounding box center [690, 429] width 152 height 16
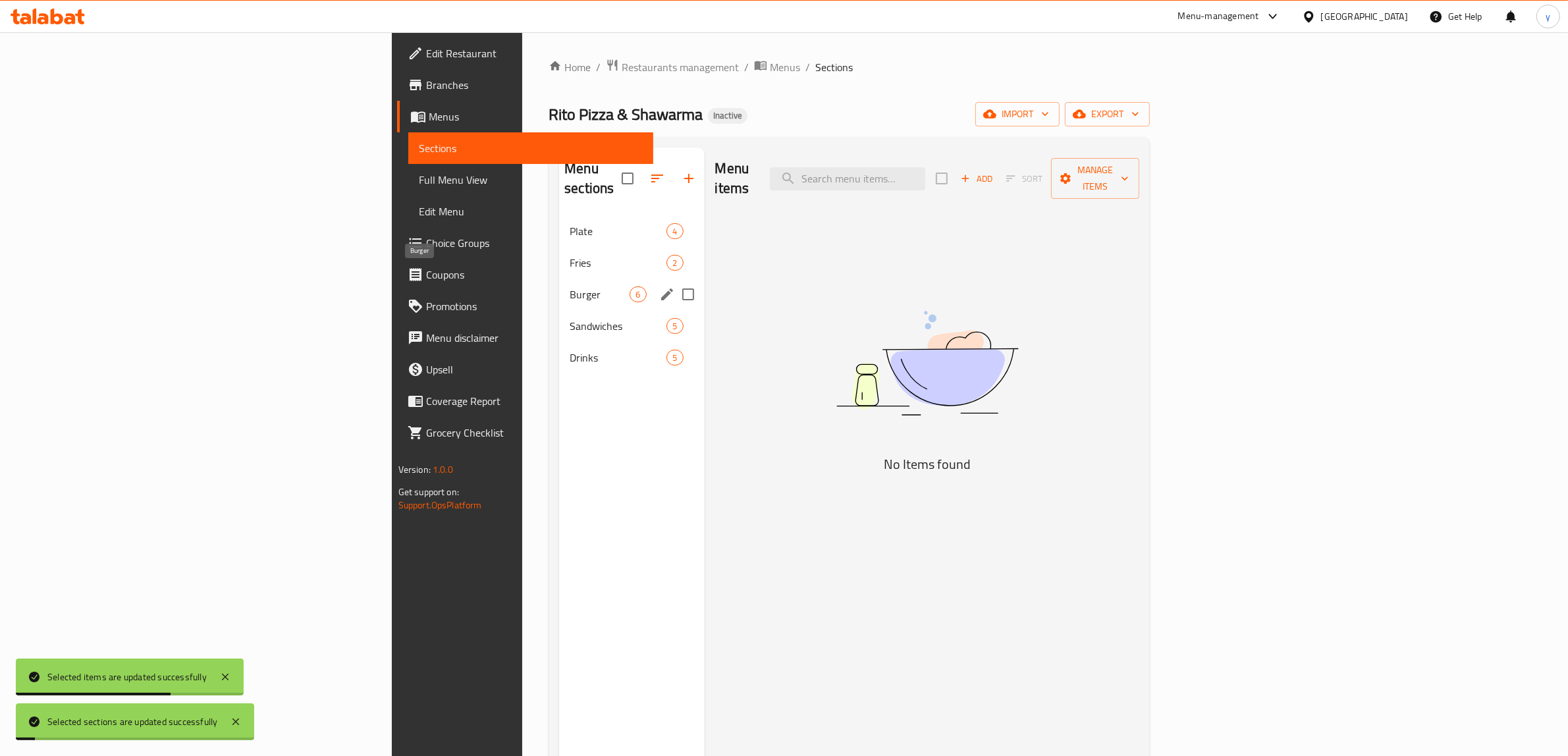
click at [570, 287] on span "Burger" at bounding box center [600, 295] width 60 height 16
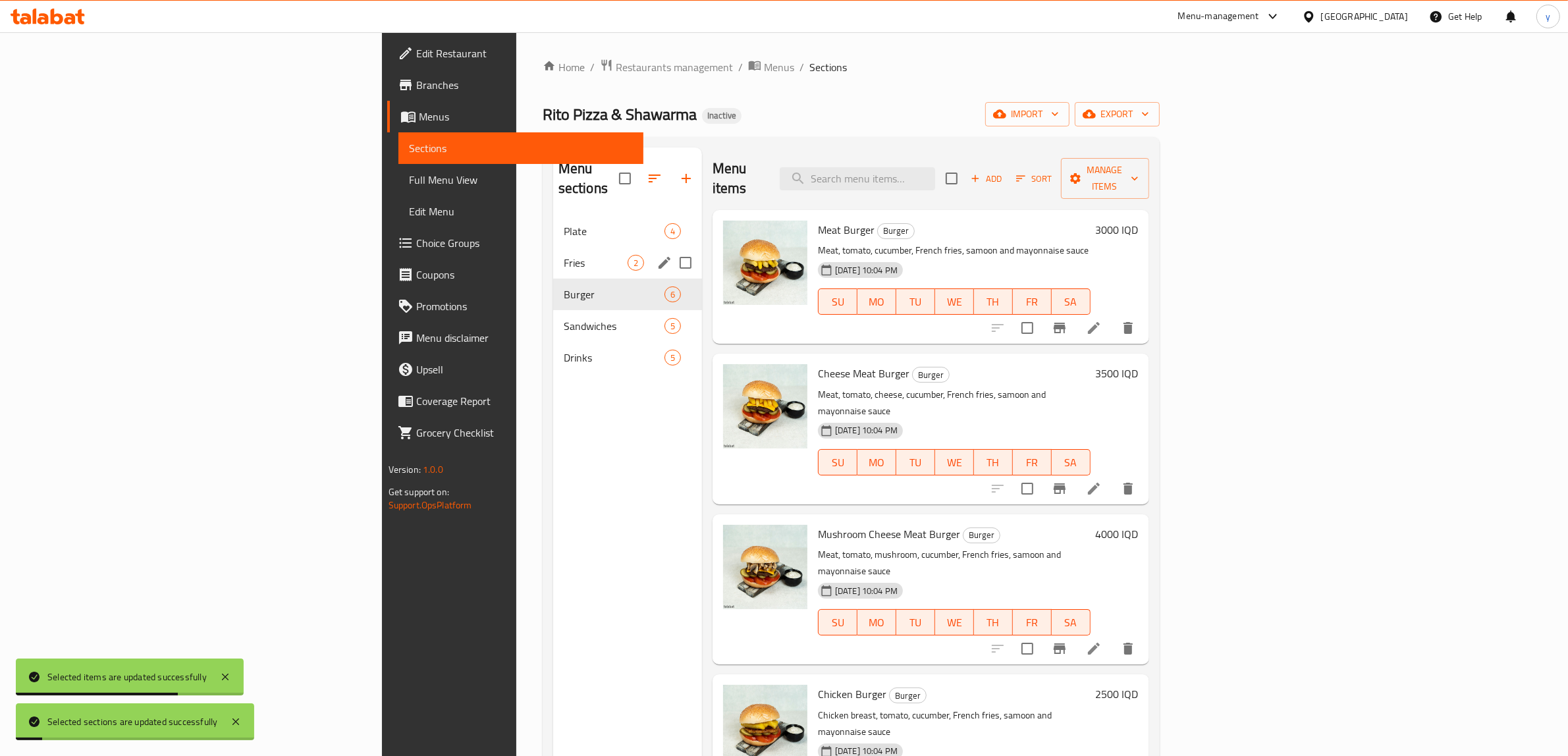
click at [564, 255] on span "Fries" at bounding box center [595, 263] width 64 height 16
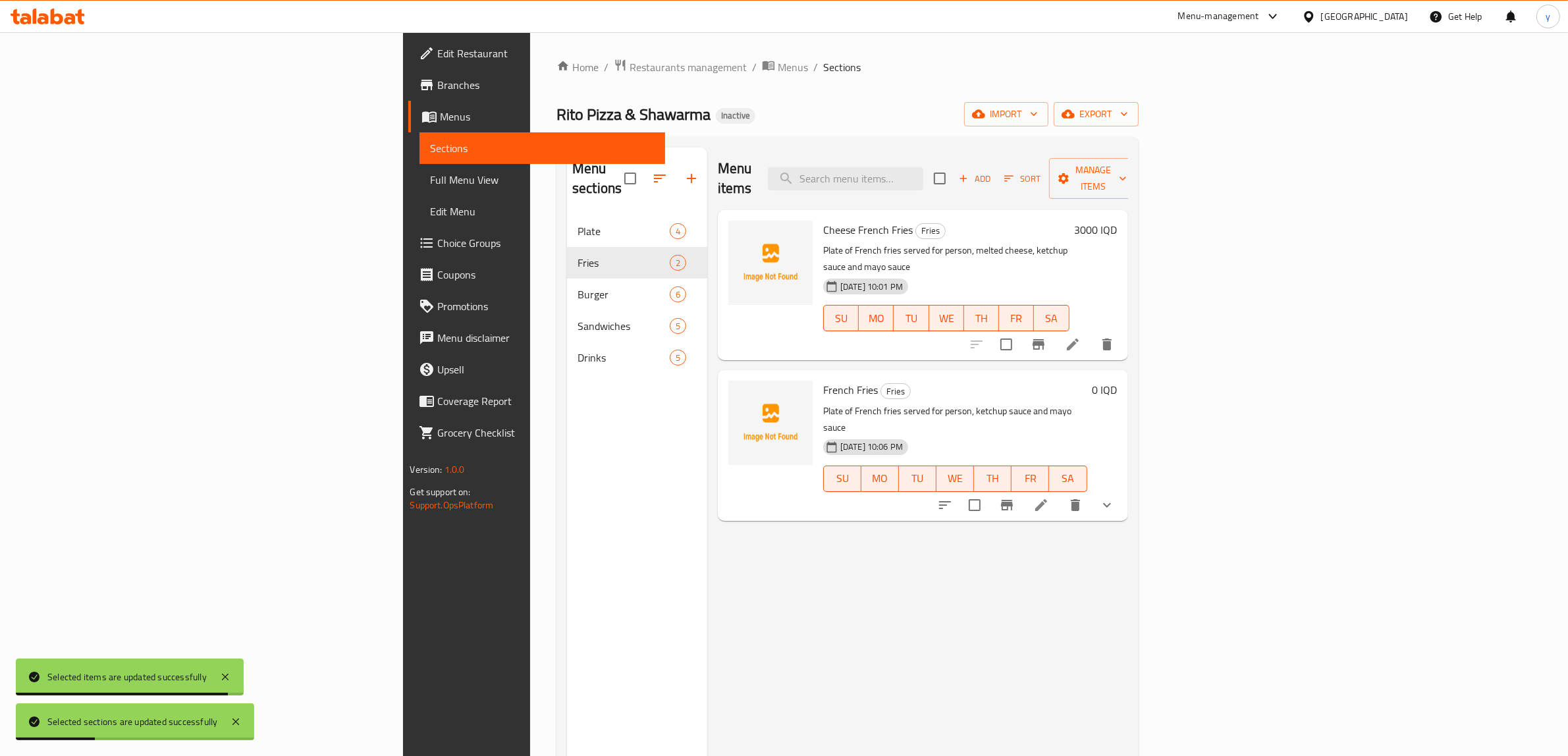
click at [1059, 493] on li at bounding box center [1041, 505] width 37 height 24
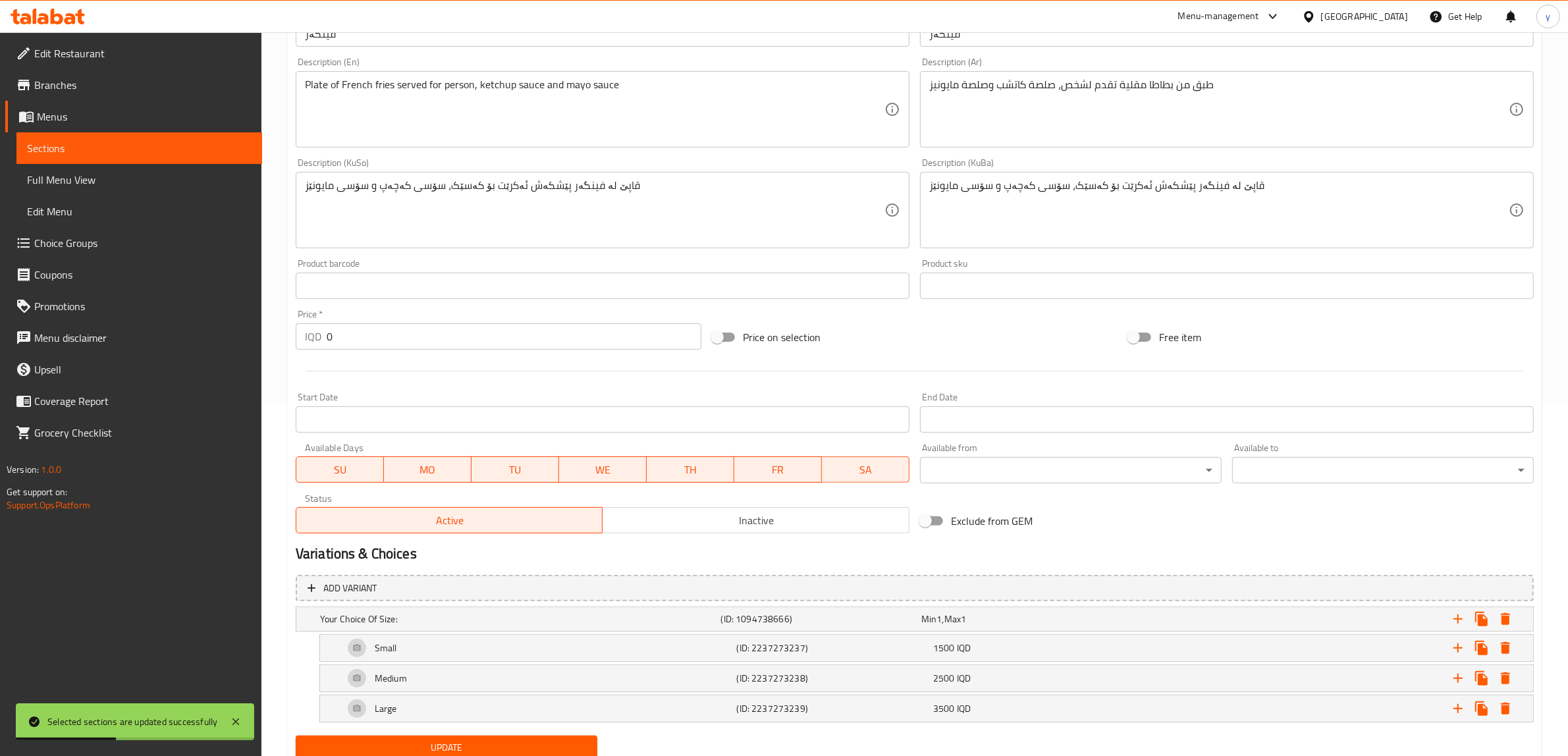
scroll to position [402, 0]
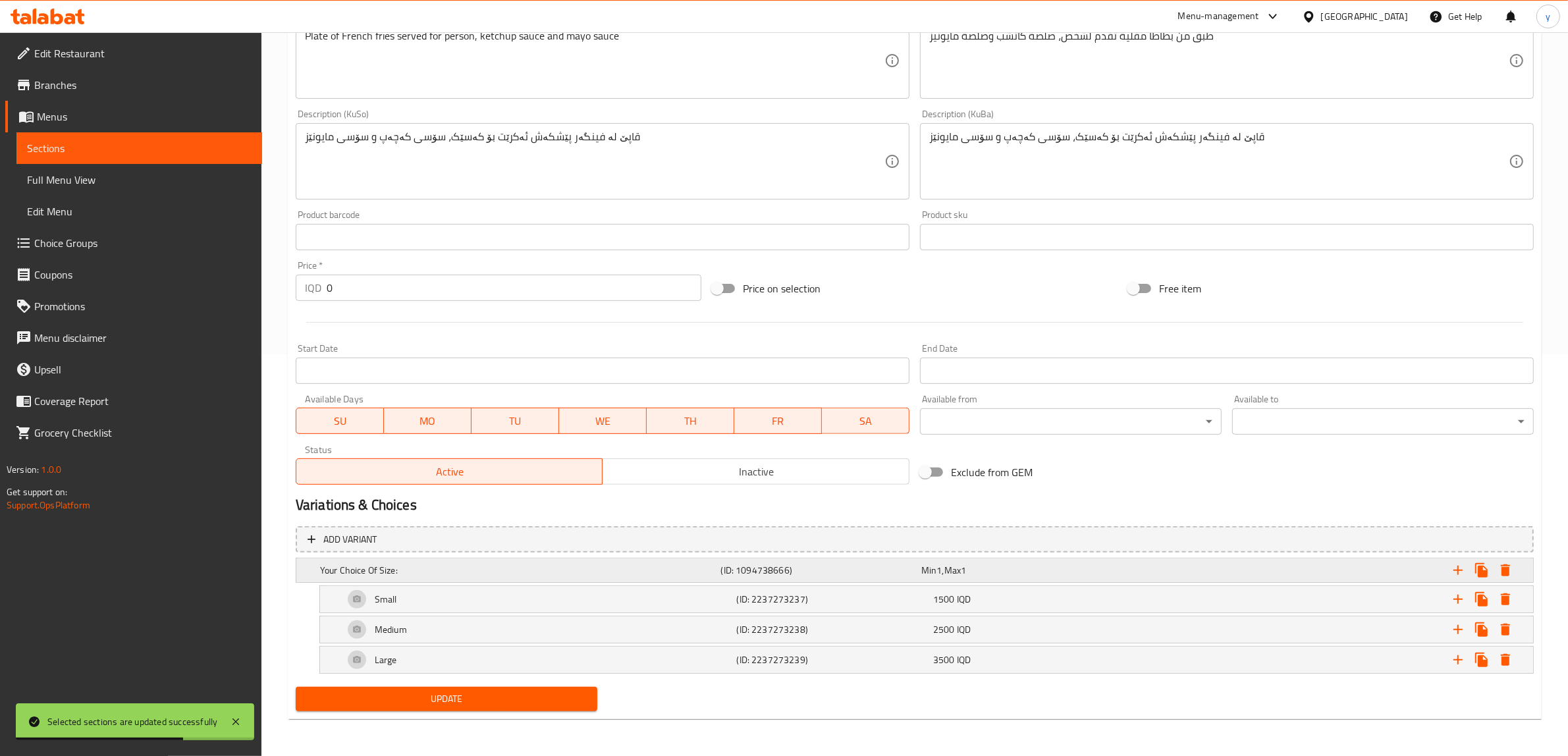
click at [706, 561] on div "Your Choice Of Size:" at bounding box center [518, 570] width 401 height 18
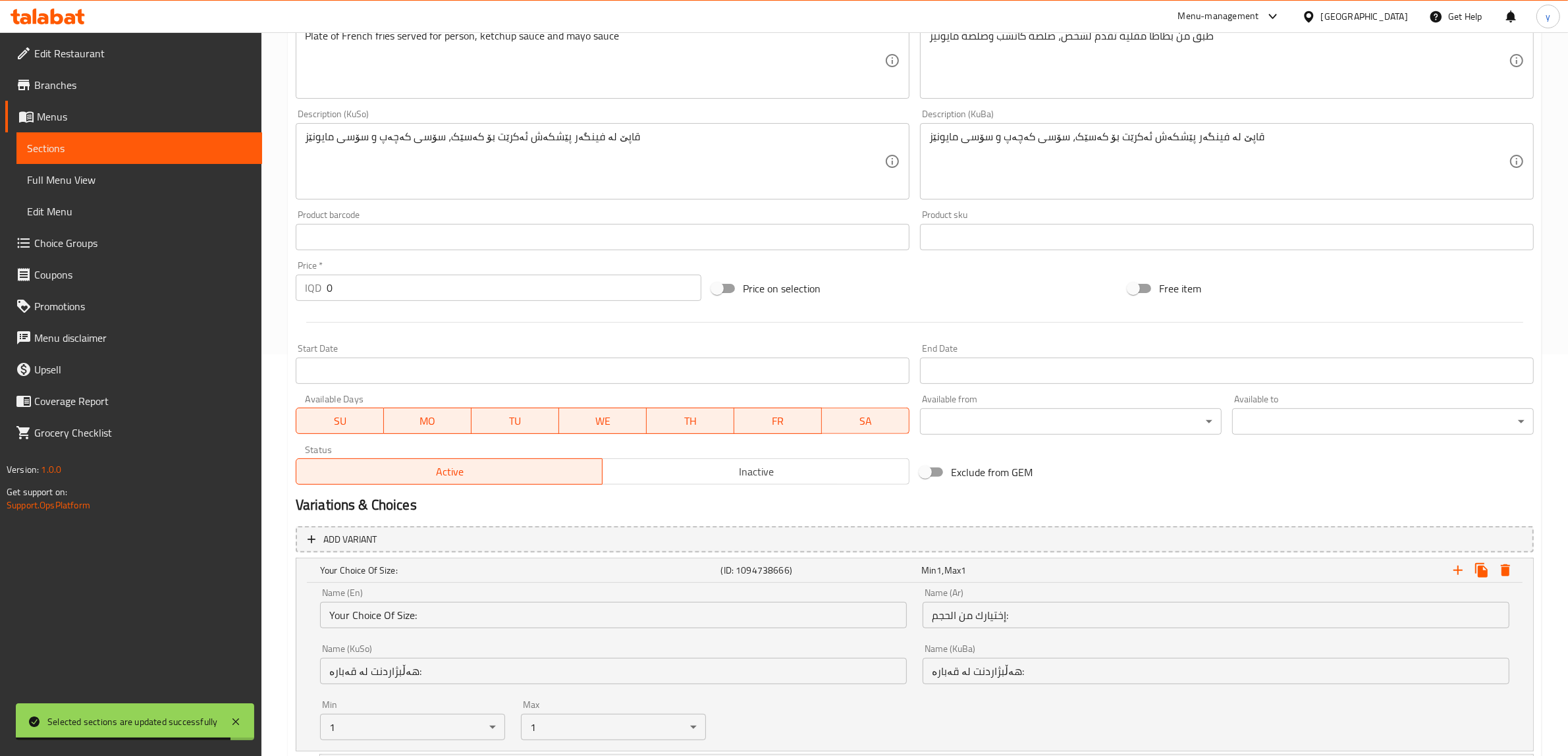
click at [874, 586] on div "Name (En) Your Choice Of Size: Name (En)" at bounding box center [614, 608] width 603 height 56
click at [713, 580] on div "Your Choice Of Size: (ID: 1094738666) Min 1 , Max 1" at bounding box center [919, 570] width 1203 height 29
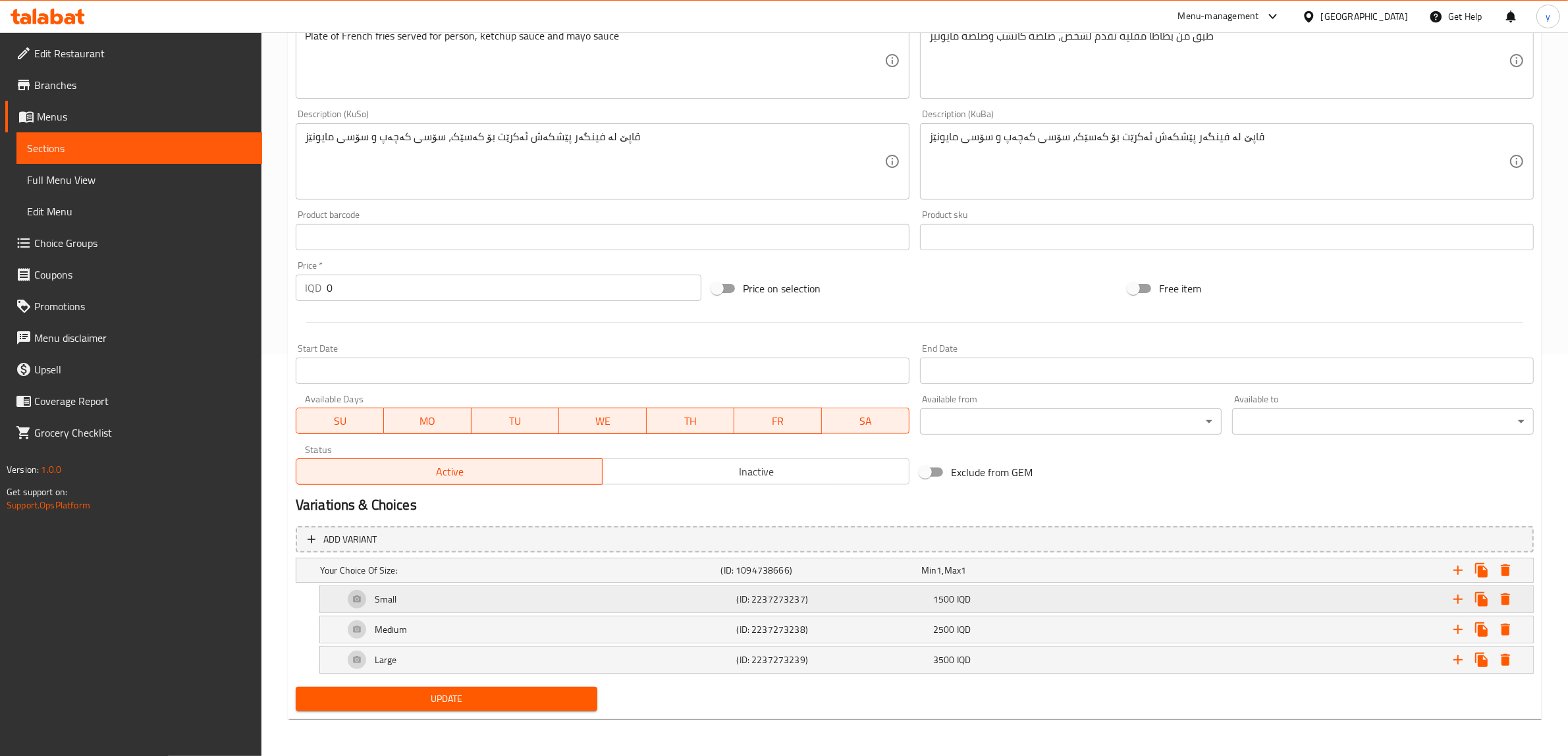
click at [685, 580] on div "Small" at bounding box center [518, 570] width 401 height 18
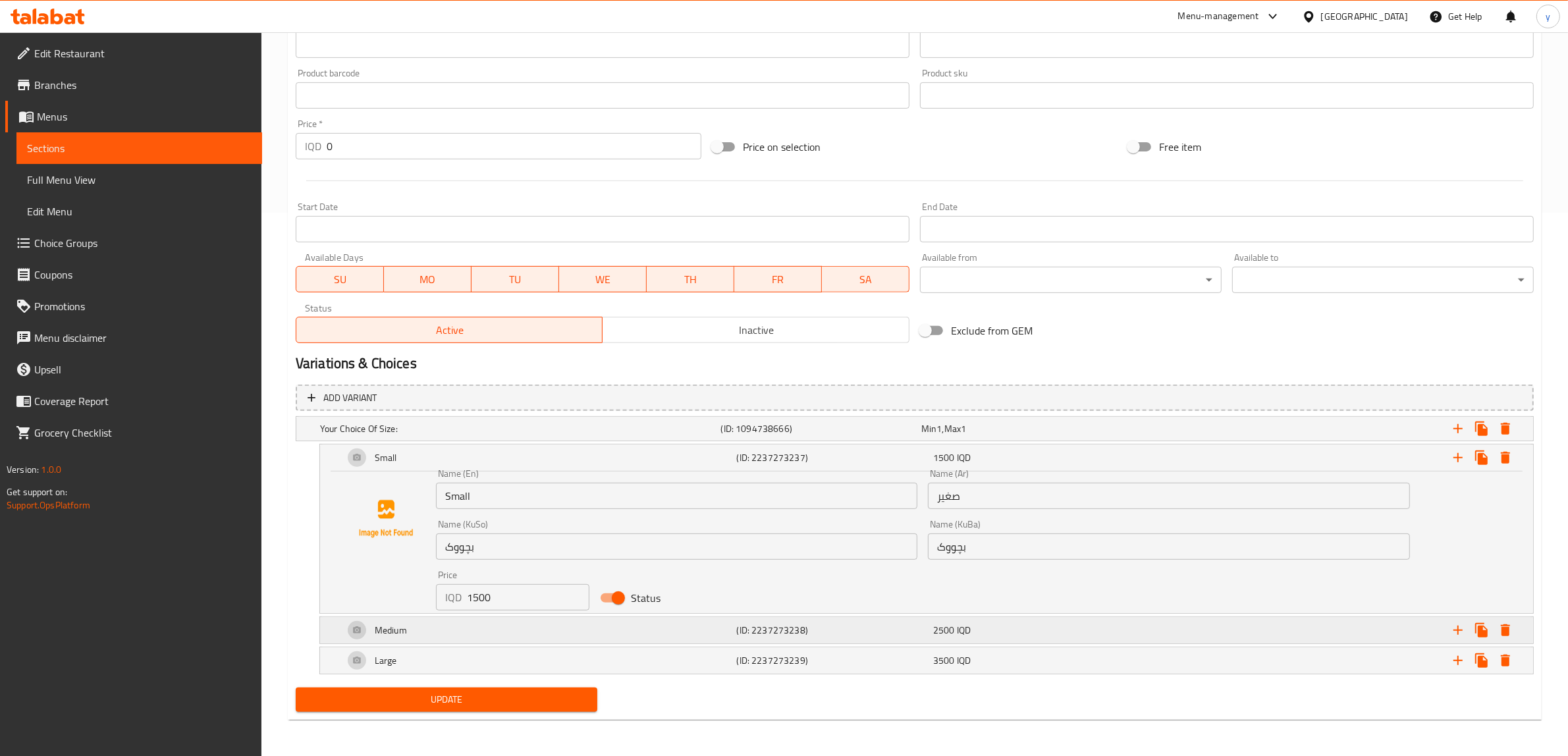
click at [942, 438] on span "IQD" at bounding box center [939, 429] width 5 height 17
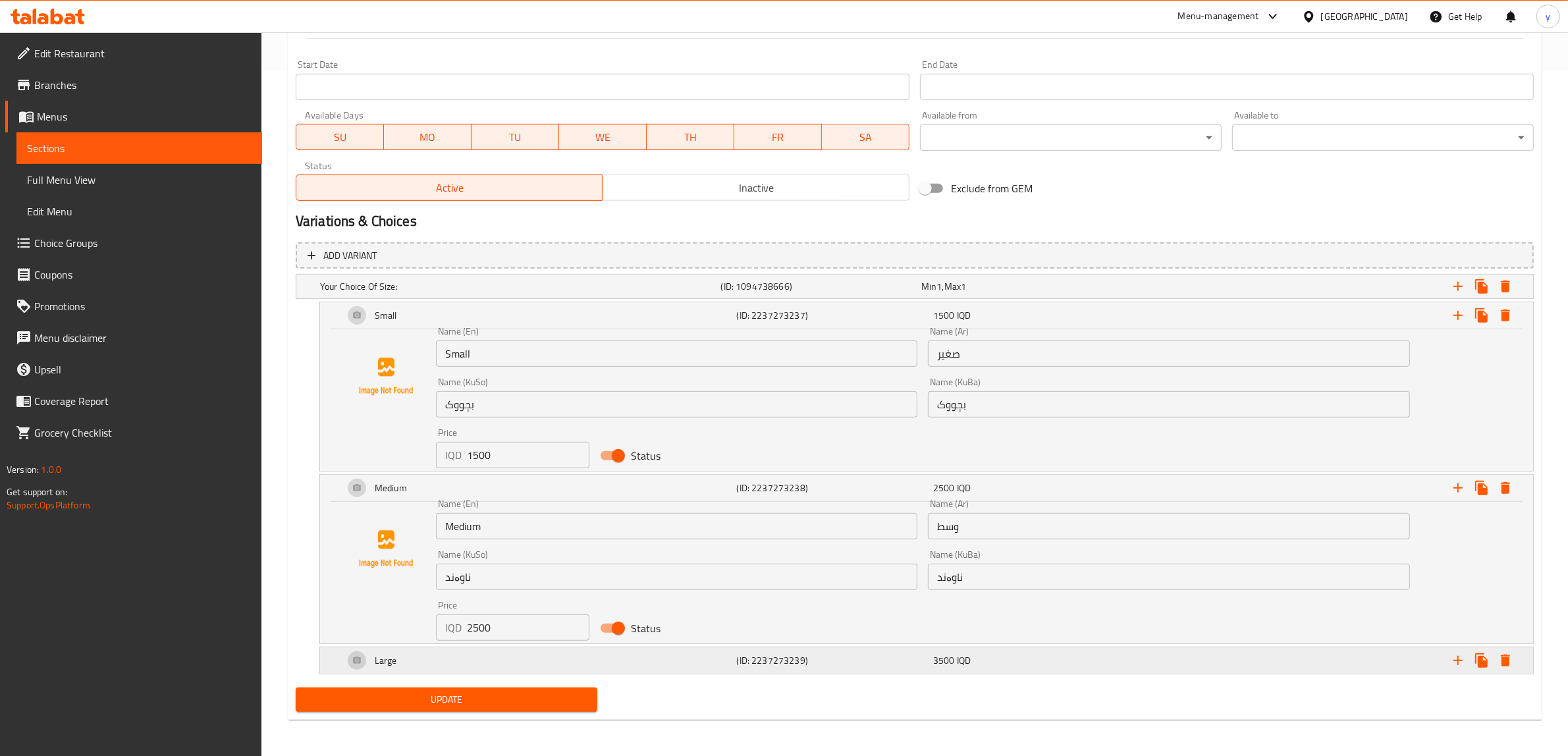
click at [937, 295] on span "3500" at bounding box center [928, 286] width 15 height 17
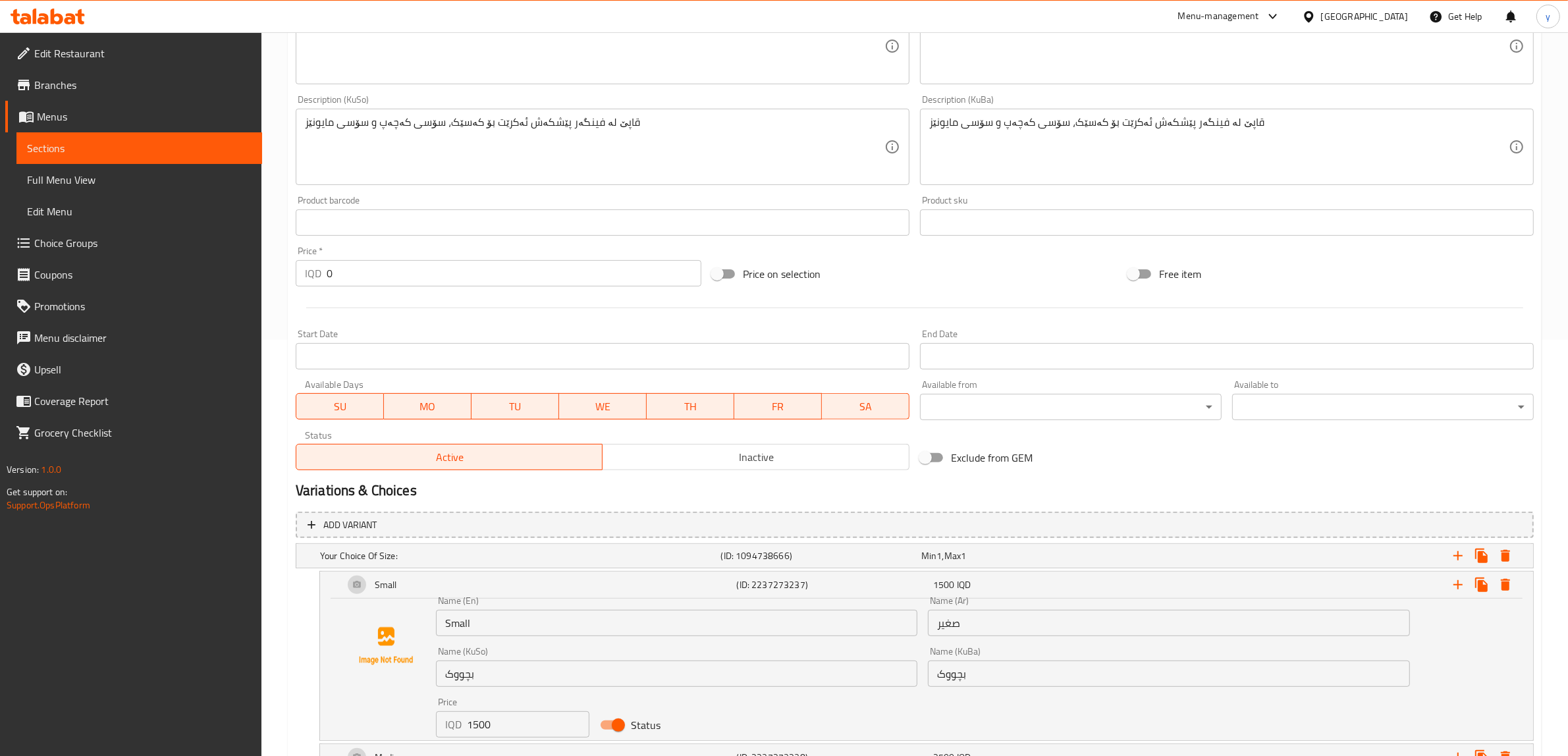
scroll to position [0, 0]
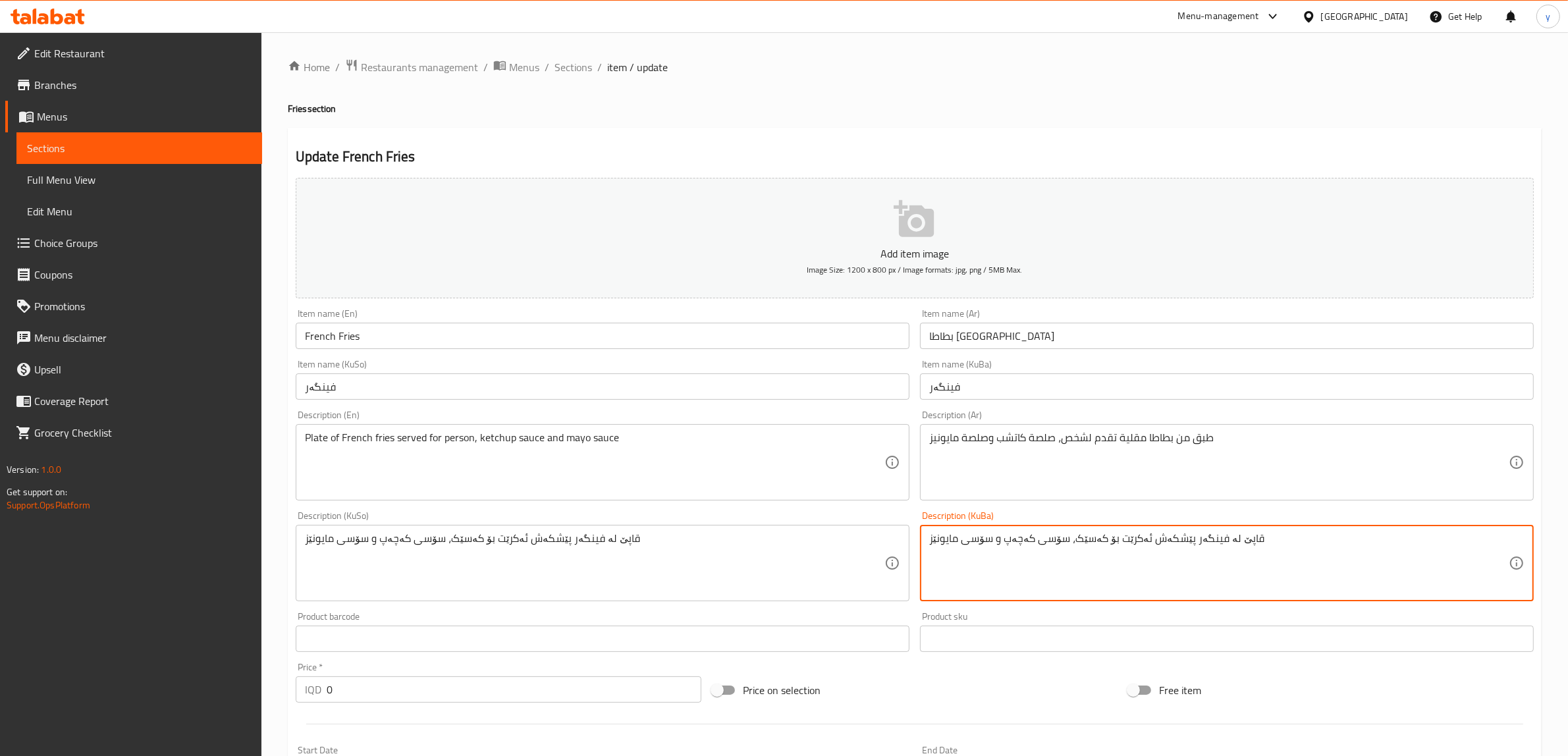
click at [1259, 535] on textarea "قاپێ لە فینگەر پێشكەش ئەکرێت بۆ کەسێک، سۆسی کەچەپ و سۆسی مایونێز" at bounding box center [1219, 563] width 579 height 63
click at [1121, 391] on input "فینگەر" at bounding box center [1226, 387] width 614 height 26
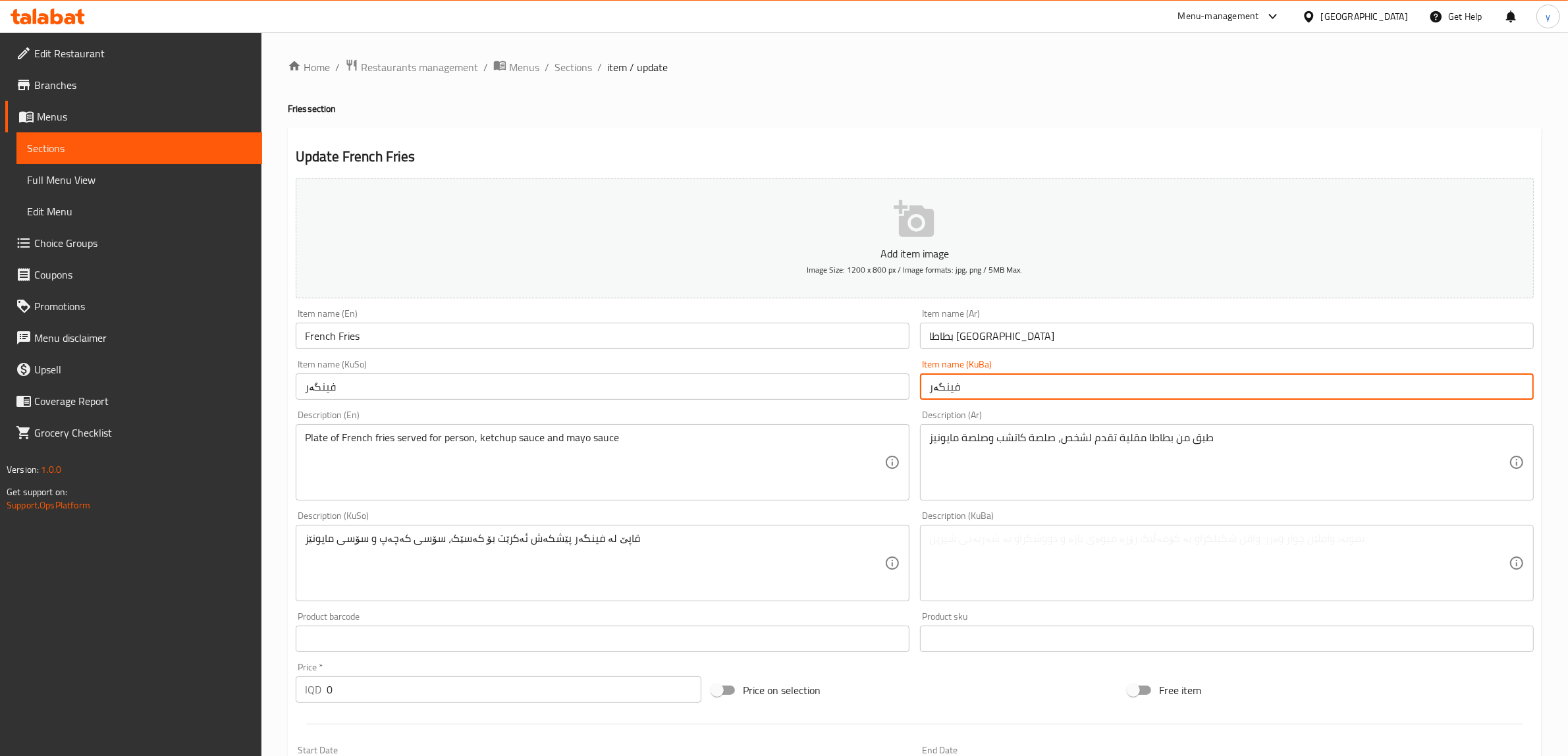
click at [1121, 391] on input "فینگەر" at bounding box center [1226, 387] width 614 height 26
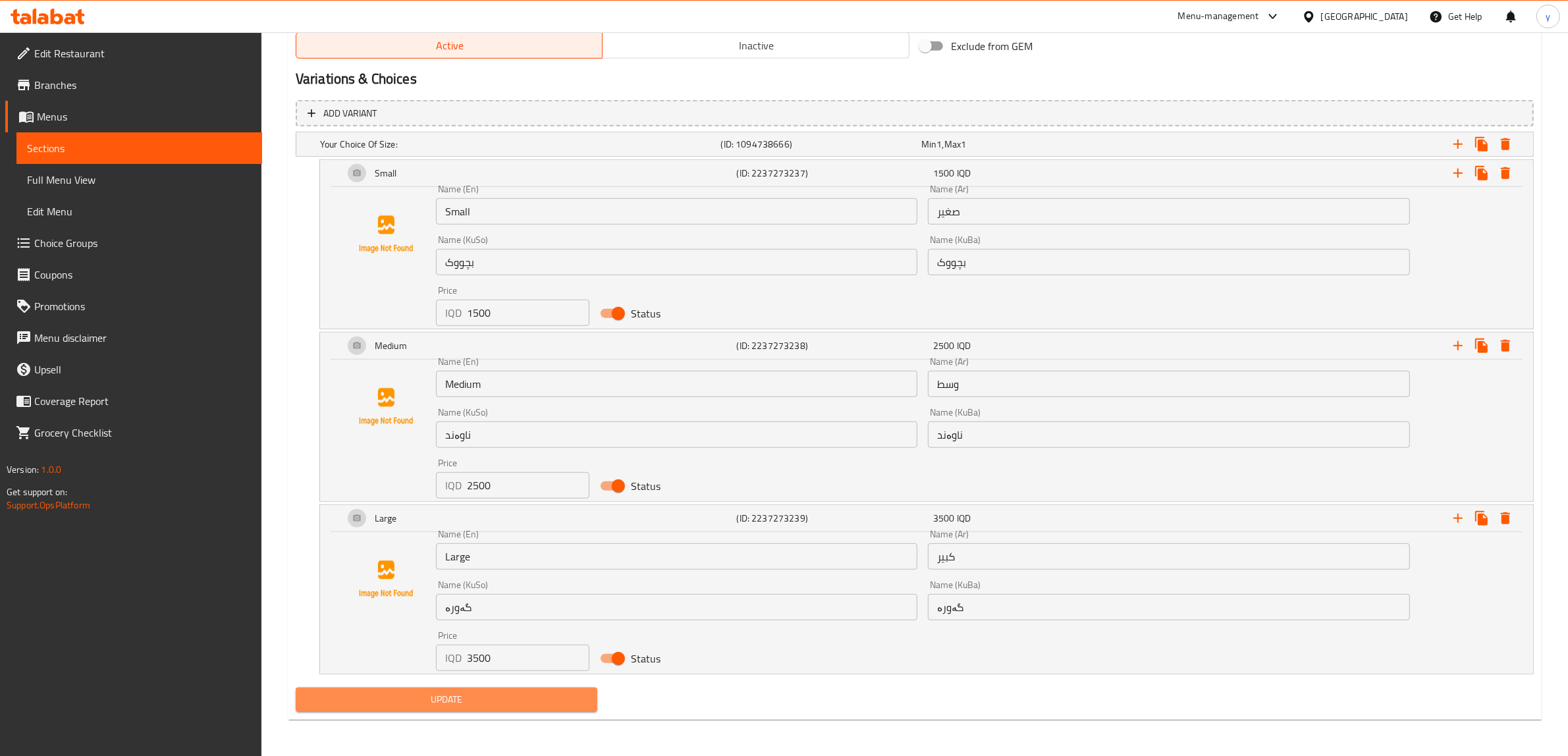
click at [476, 702] on span "Update" at bounding box center [447, 700] width 281 height 16
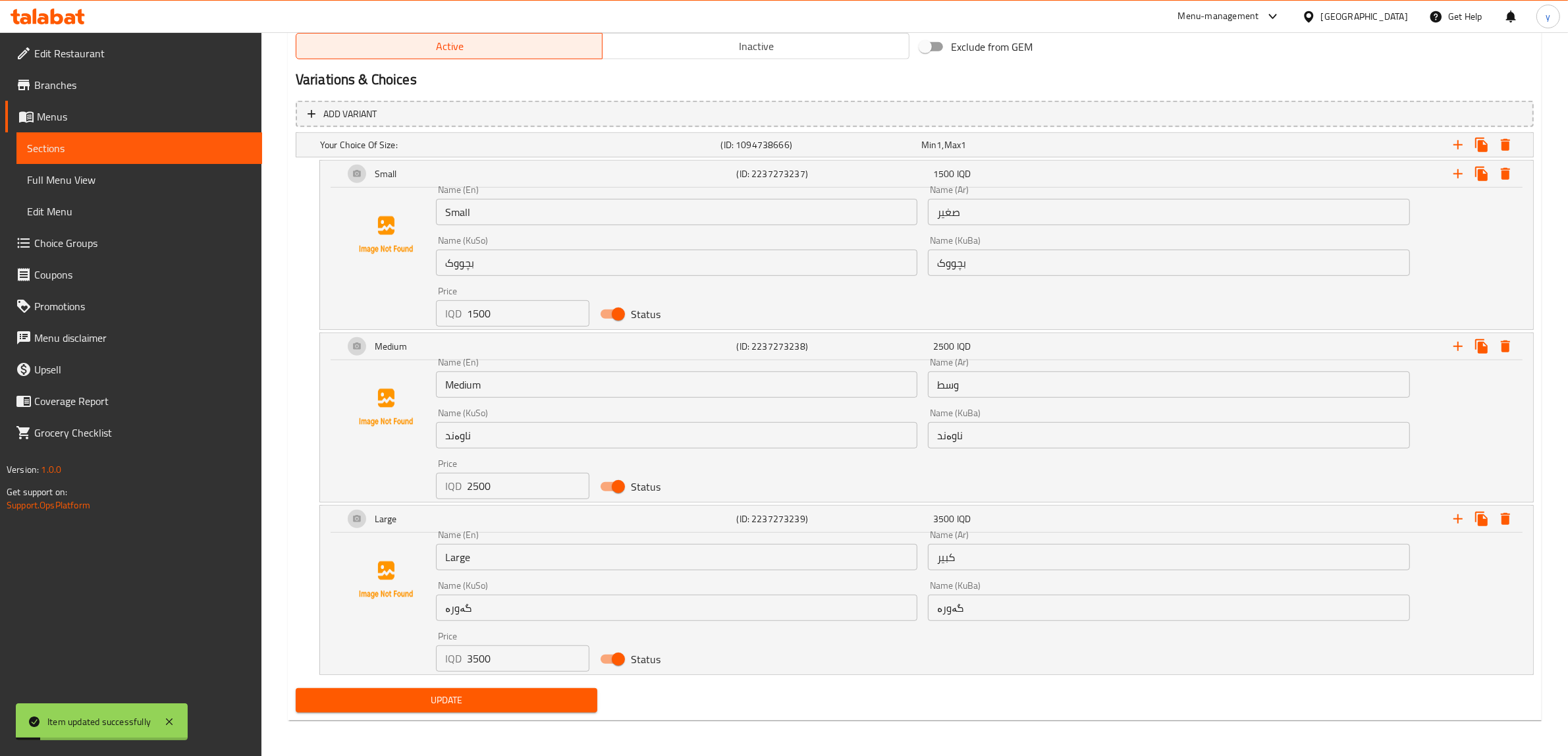
scroll to position [828, 0]
click at [1012, 430] on input "ناوەند" at bounding box center [1169, 435] width 482 height 26
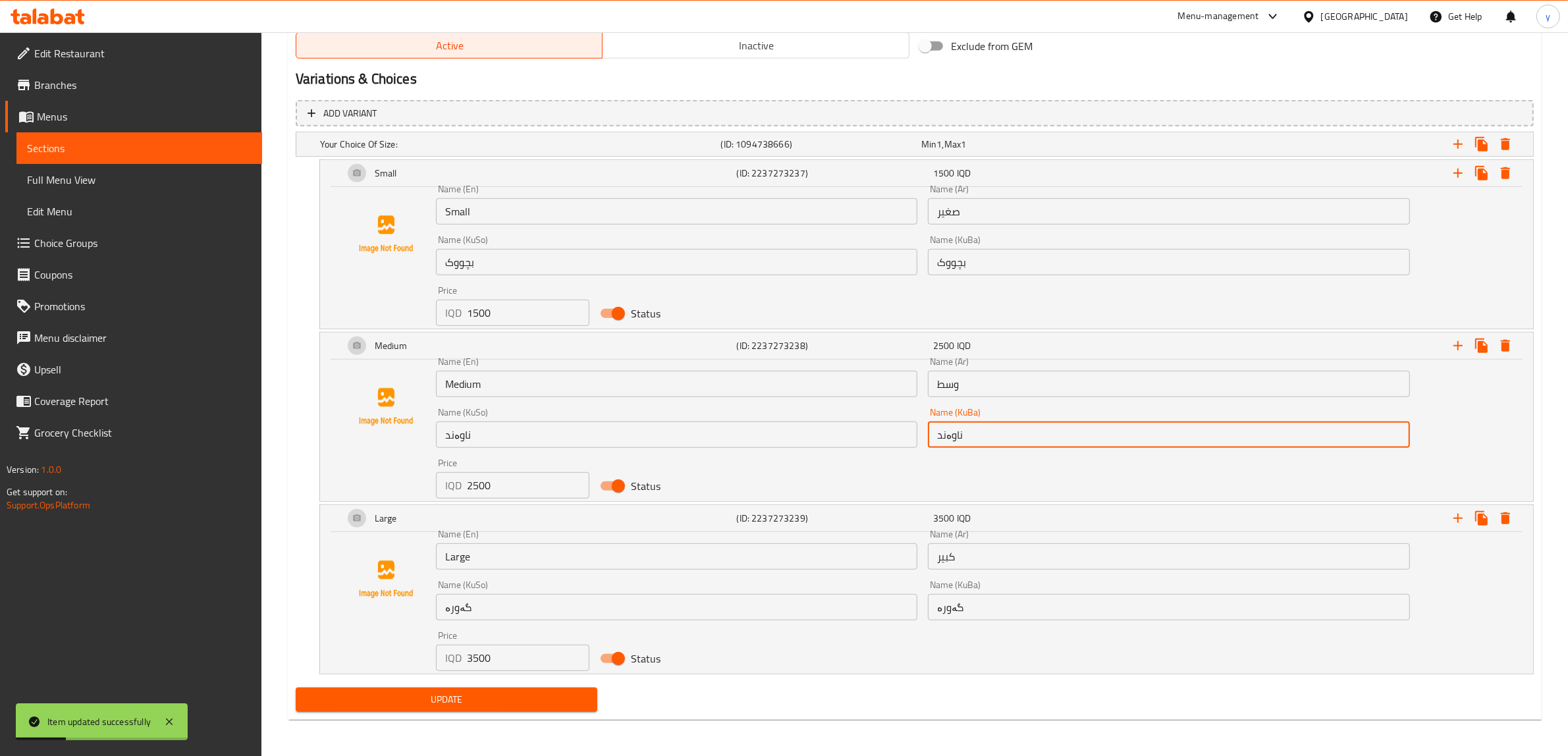
click at [1012, 430] on input "ناوەند" at bounding box center [1169, 435] width 482 height 26
click at [993, 245] on div "Name (KuBa) بچووک Name (KuBa)" at bounding box center [1169, 255] width 482 height 40
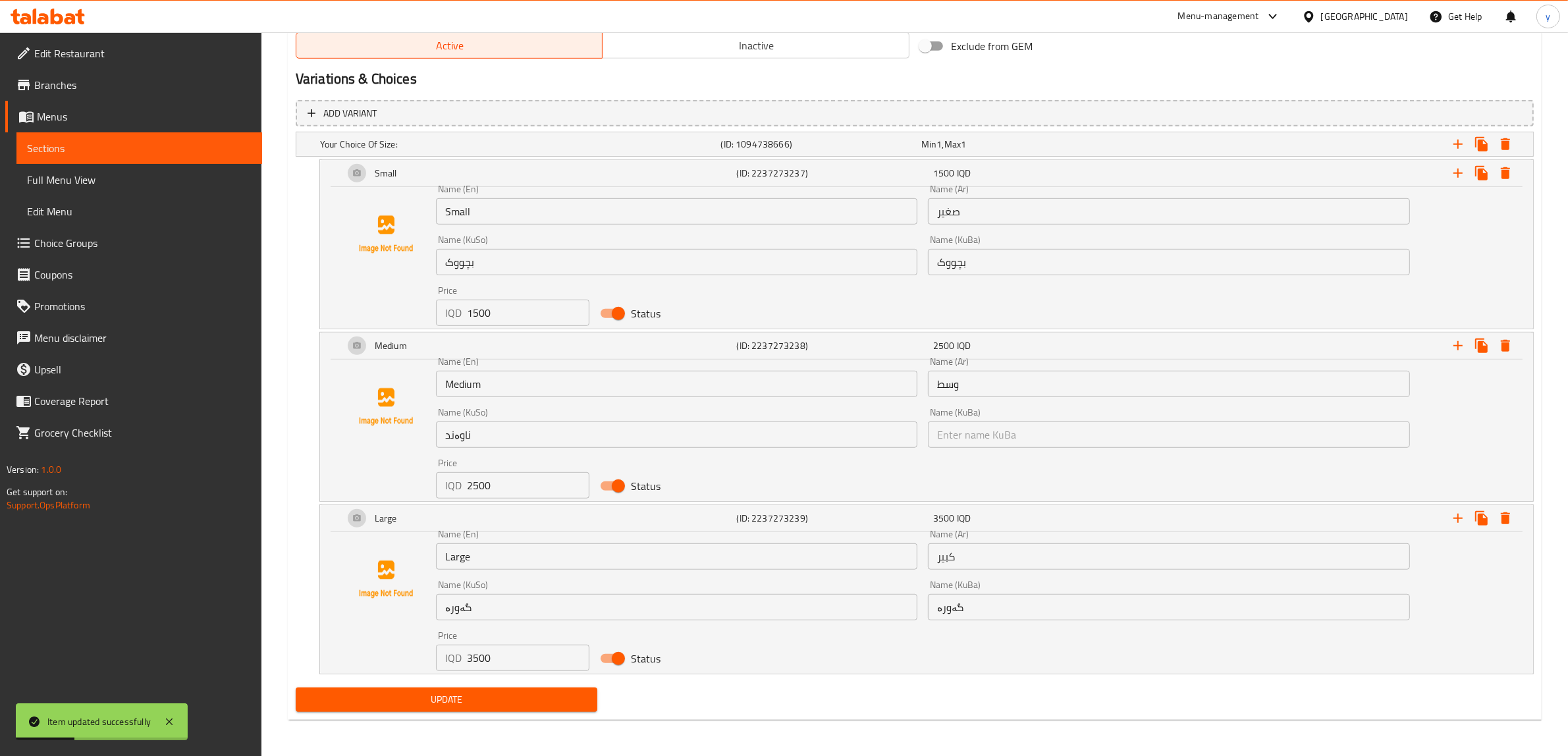
click at [993, 245] on div "Name (KuBa) بچووک Name (KuBa)" at bounding box center [1169, 255] width 482 height 40
click at [996, 245] on div "Name (KuBa) بچووک Name (KuBa)" at bounding box center [1169, 255] width 482 height 40
click at [1011, 252] on input "بچووک" at bounding box center [1169, 263] width 482 height 26
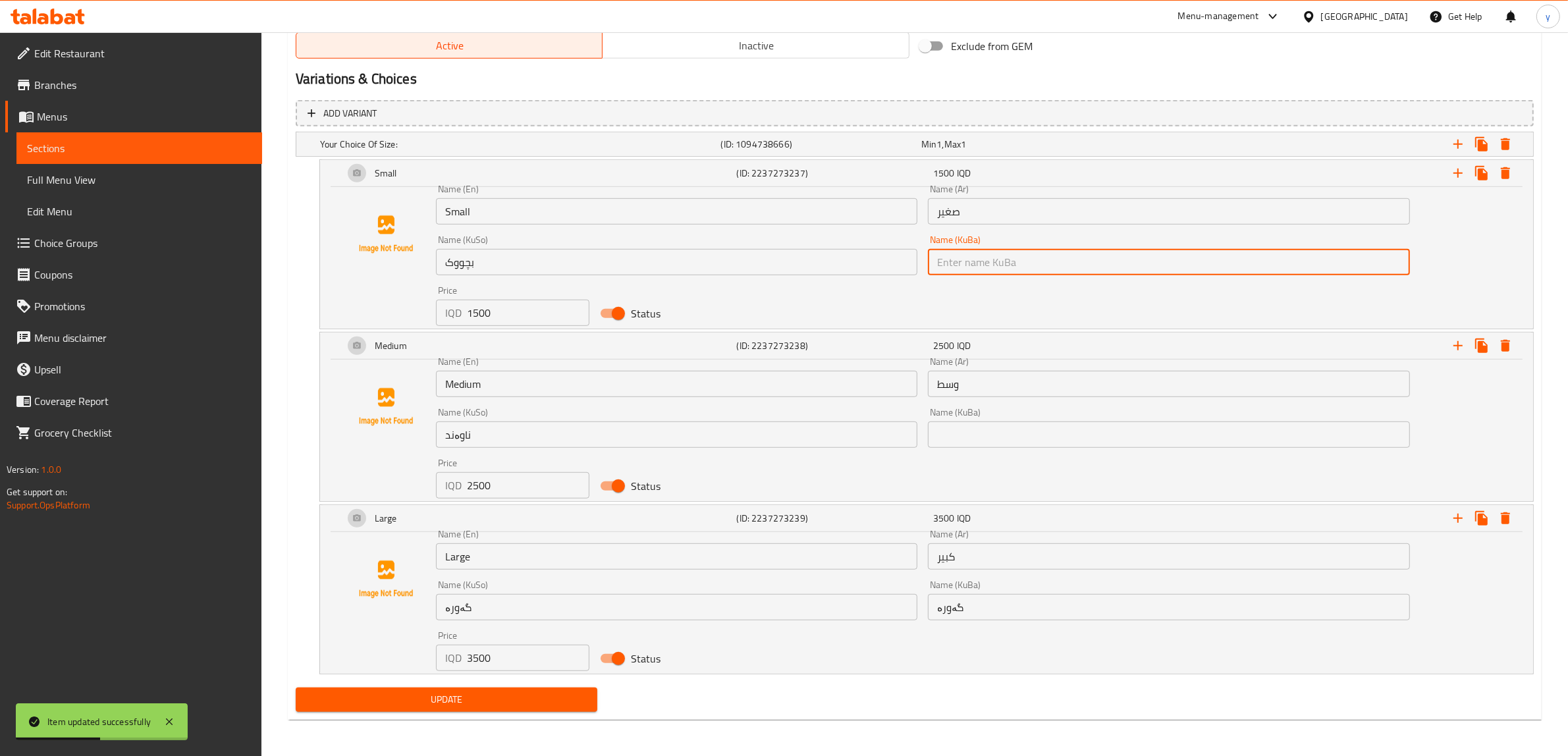
click at [973, 604] on input "گەورە" at bounding box center [1169, 607] width 482 height 26
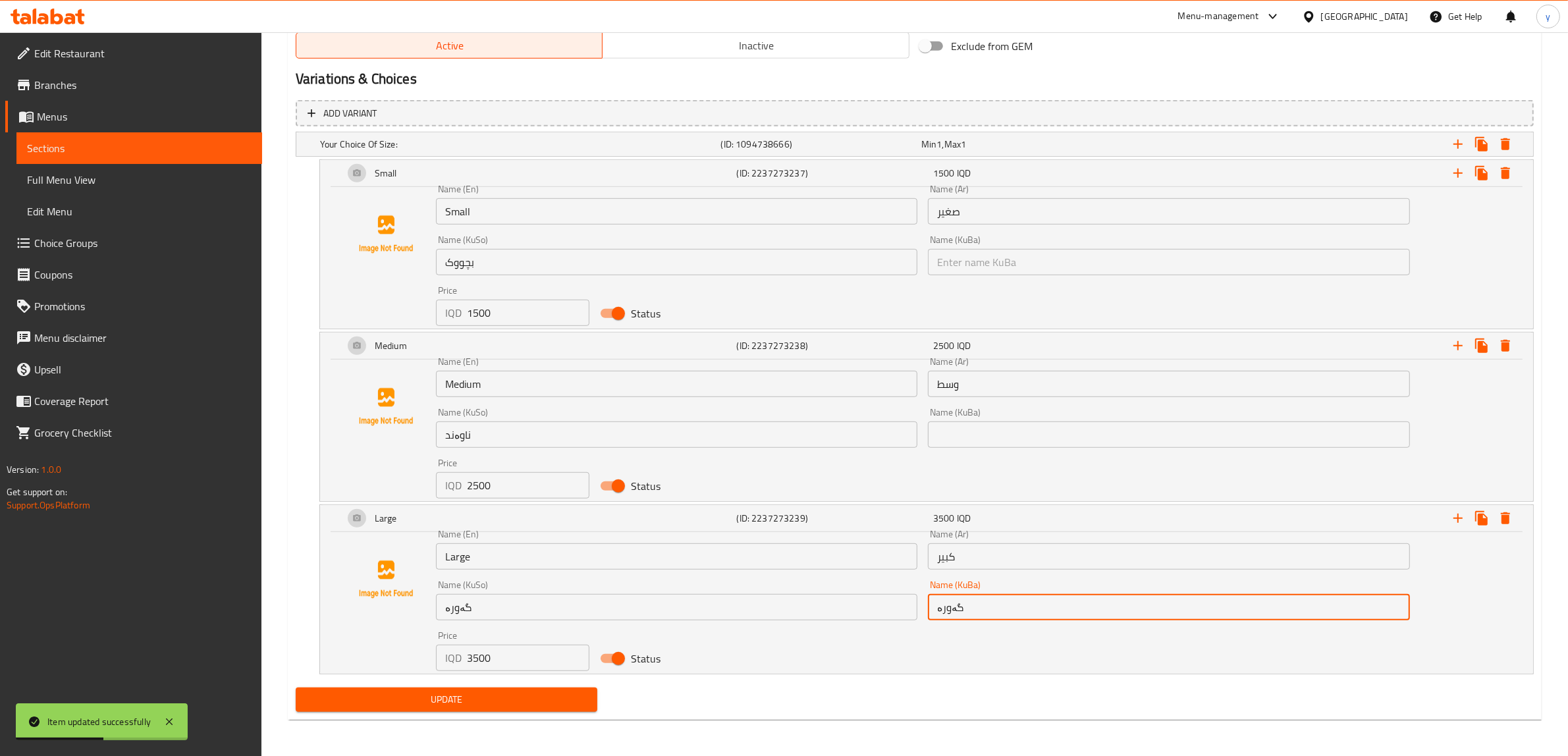
click at [973, 604] on input "گەورە" at bounding box center [1169, 607] width 482 height 26
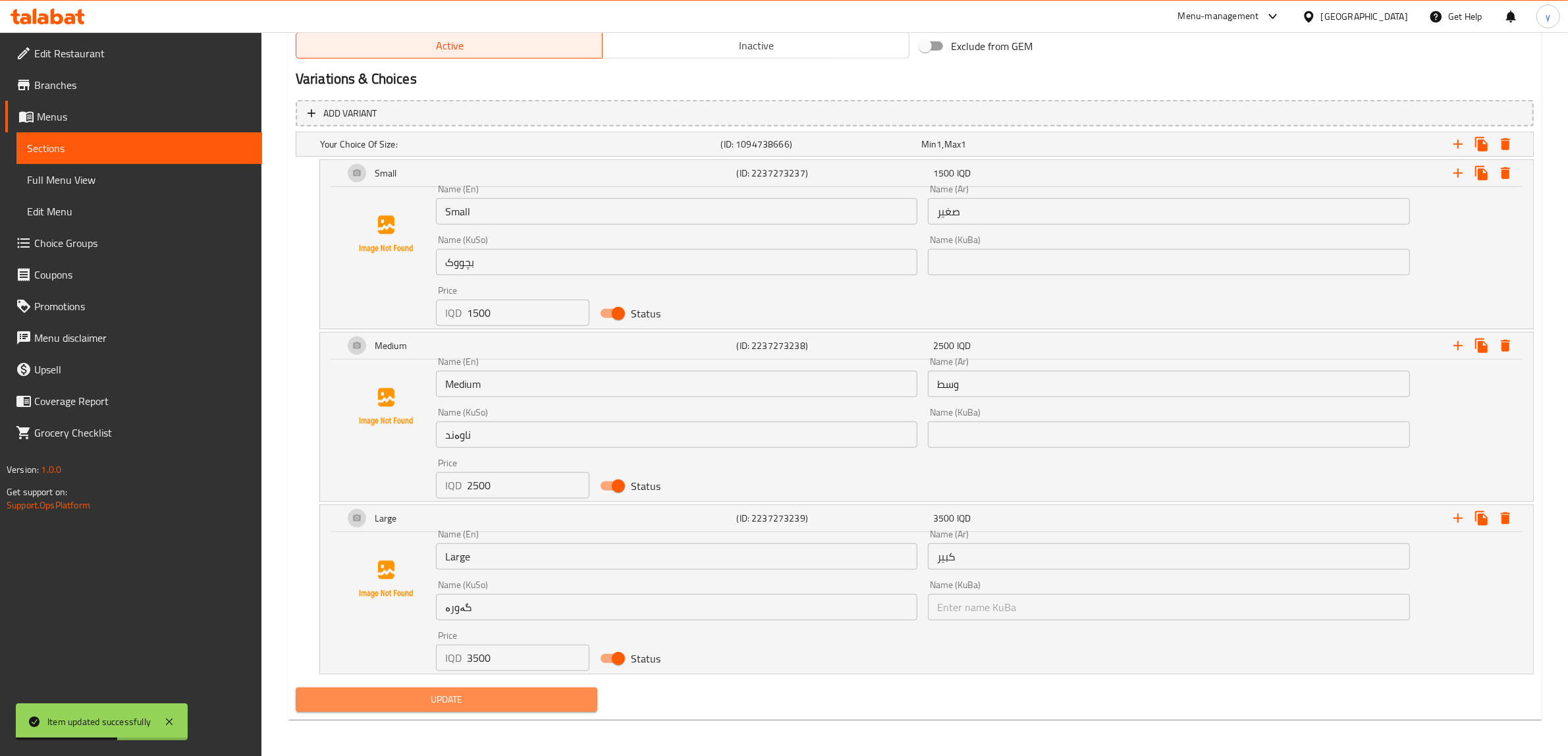
click at [521, 702] on span "Update" at bounding box center [447, 700] width 281 height 16
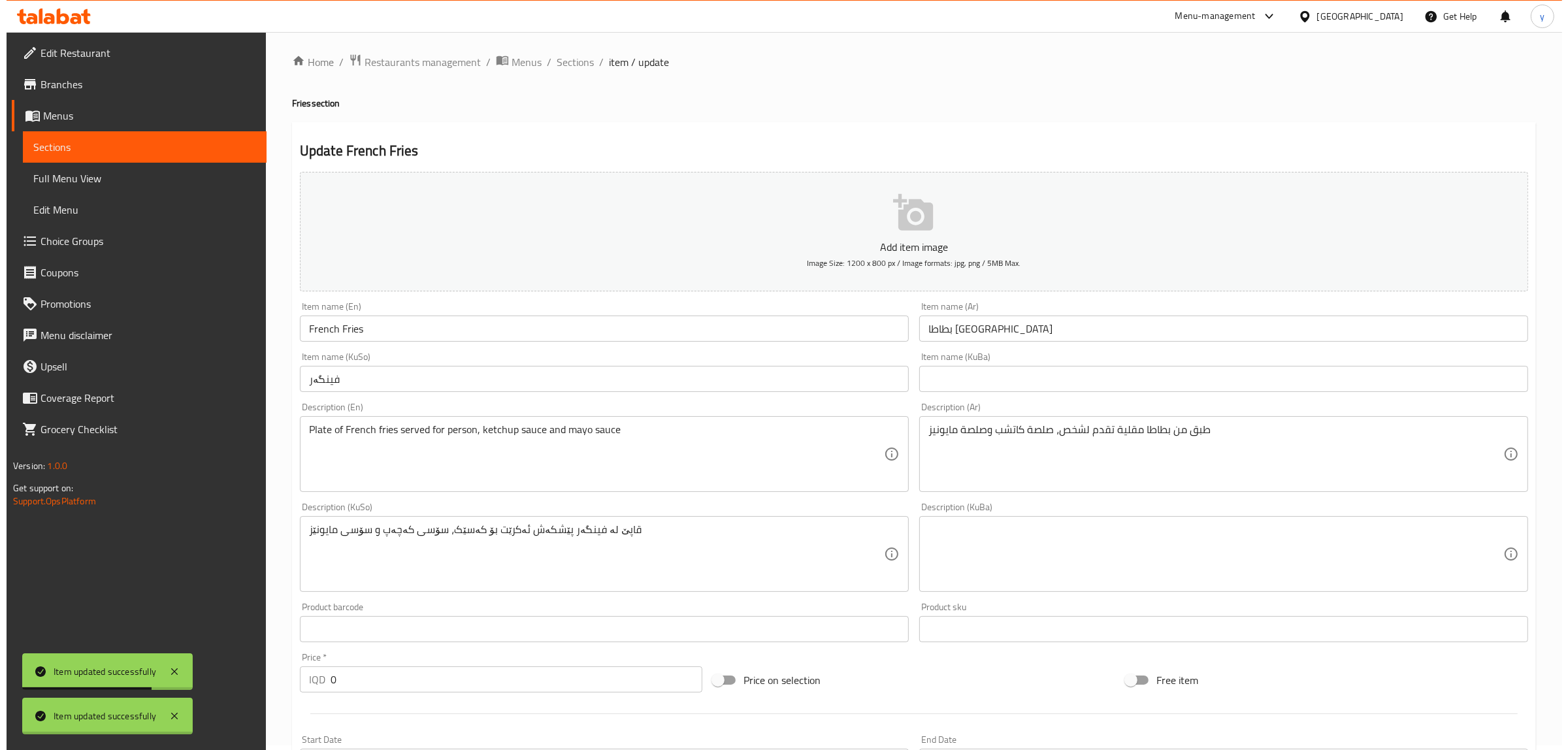
scroll to position [0, 0]
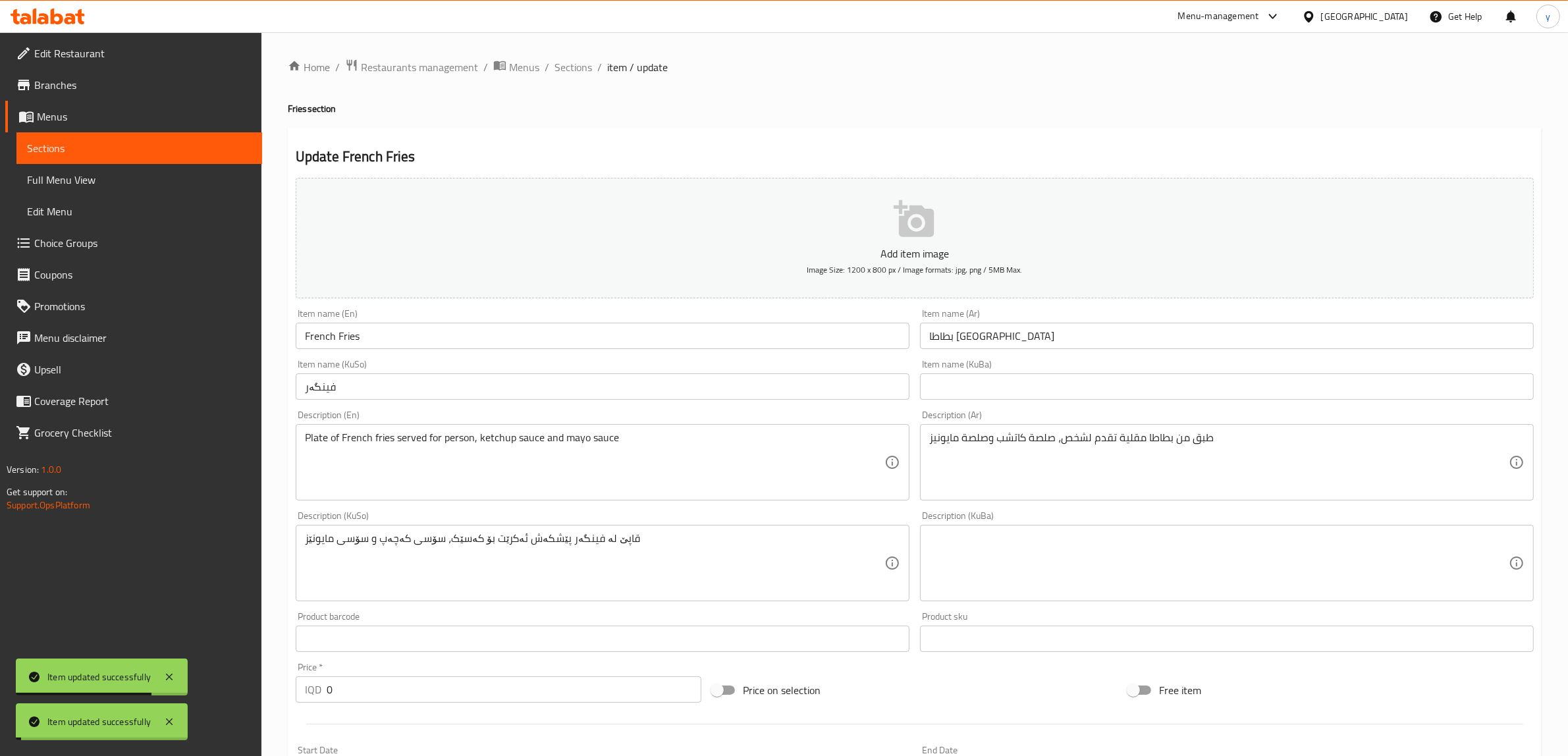
drag, startPoint x: 554, startPoint y: 79, endPoint x: 563, endPoint y: 74, distance: 10.3
click at [567, 70] on span "Sections" at bounding box center [573, 68] width 37 height 16
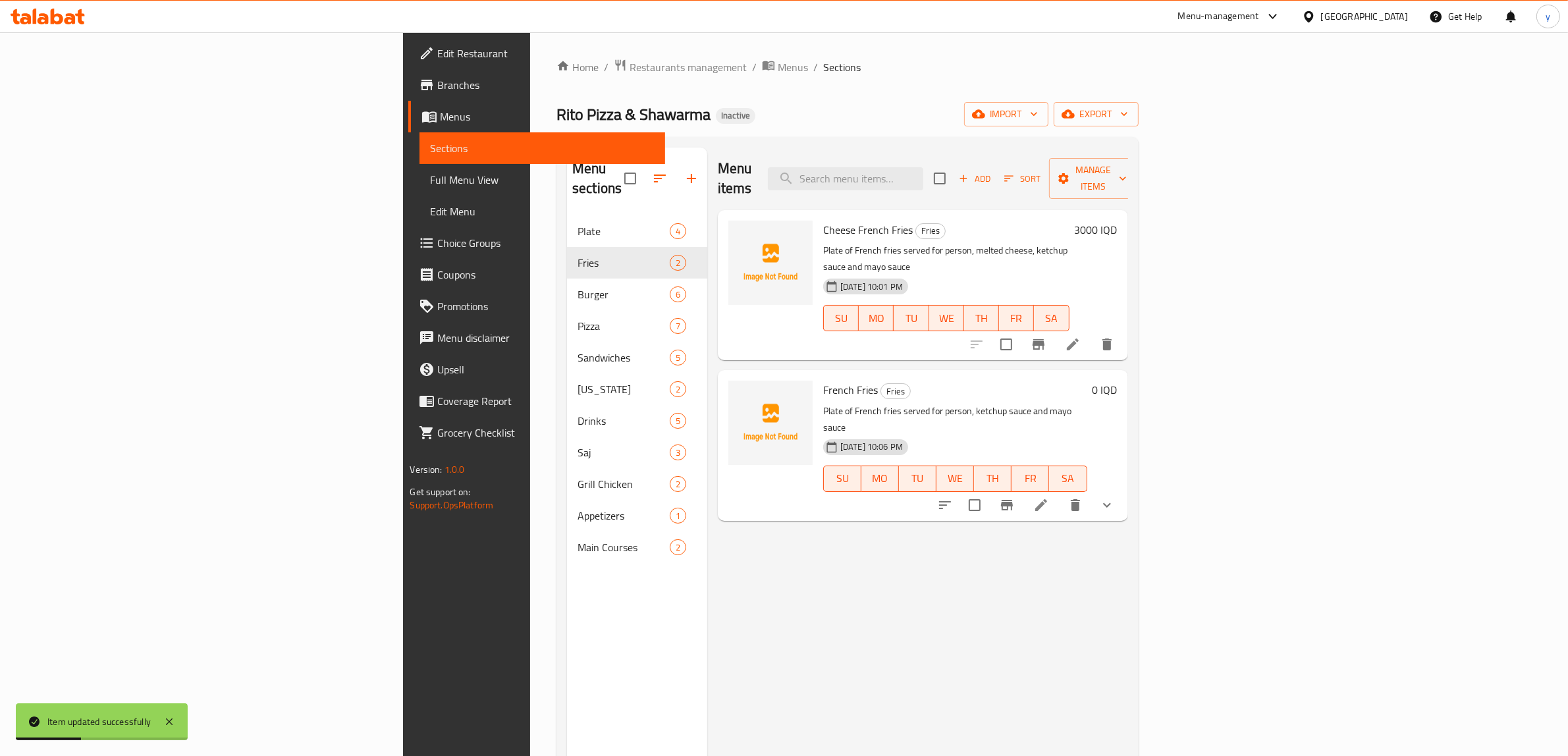
click at [430, 182] on span "Full Menu View" at bounding box center [542, 180] width 224 height 16
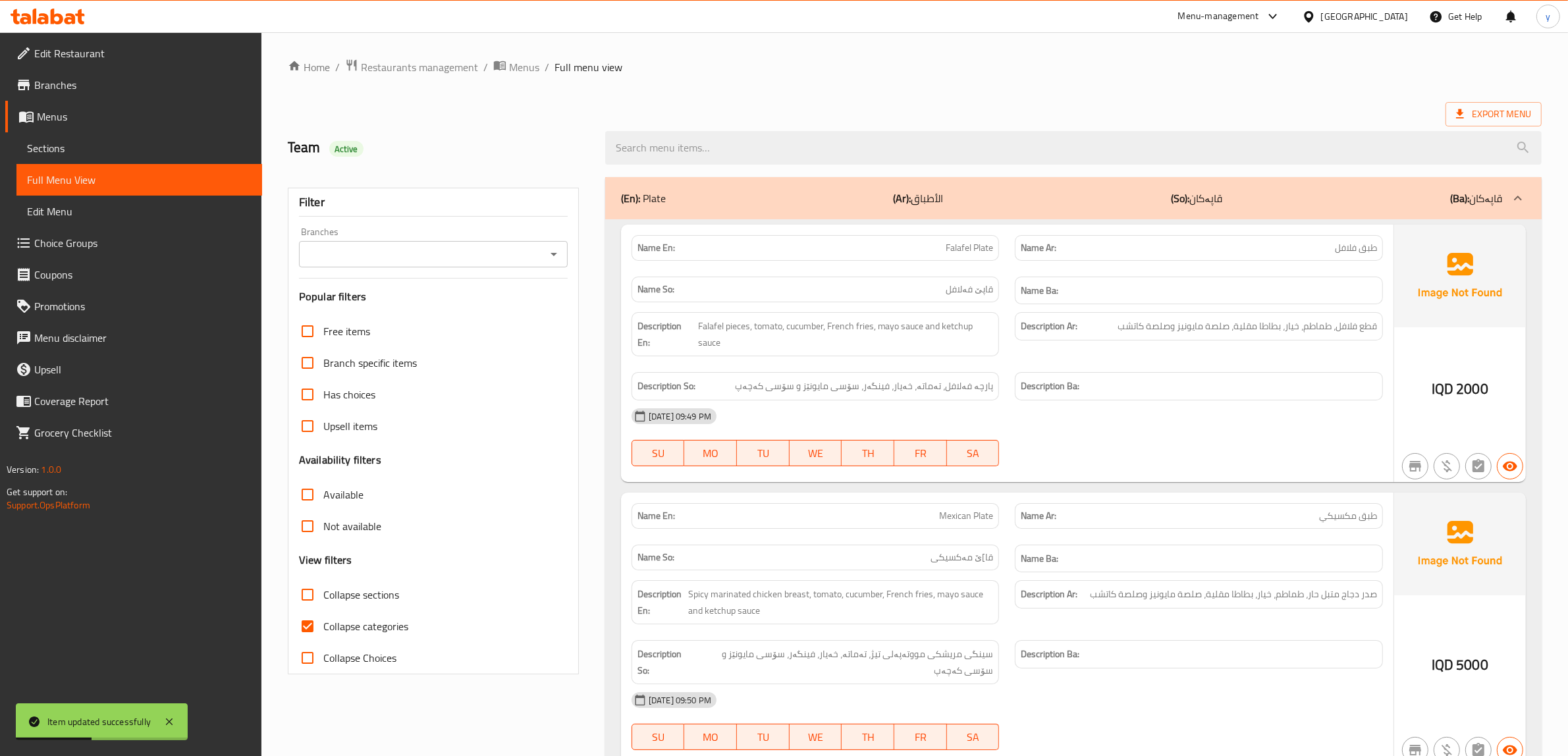
click at [555, 256] on icon "Open" at bounding box center [554, 254] width 16 height 16
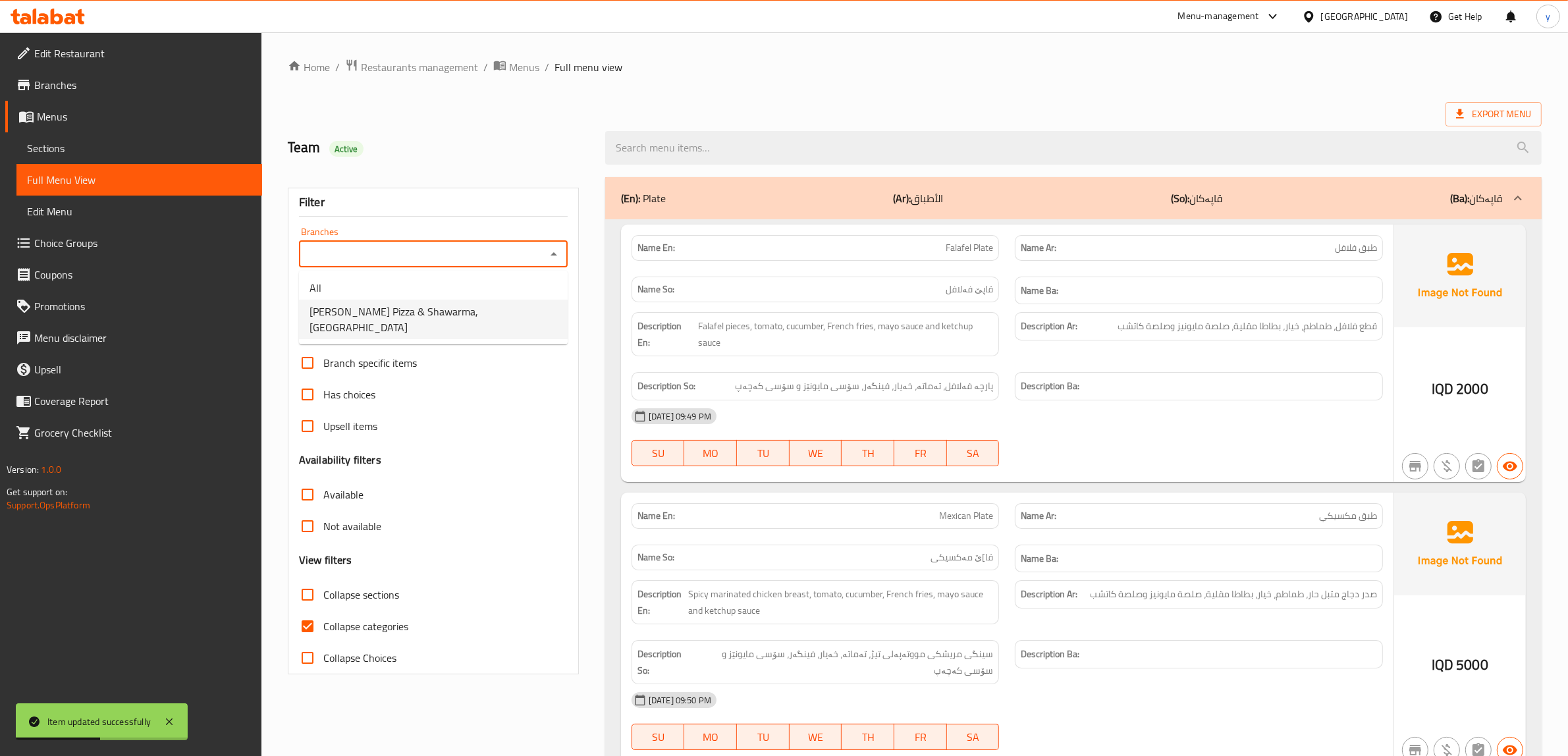
click at [497, 313] on li "Rito Pizza & Shawarma, Bakrajo" at bounding box center [434, 320] width 269 height 40
type input "Rito Pizza & Shawarma, Bakrajo"
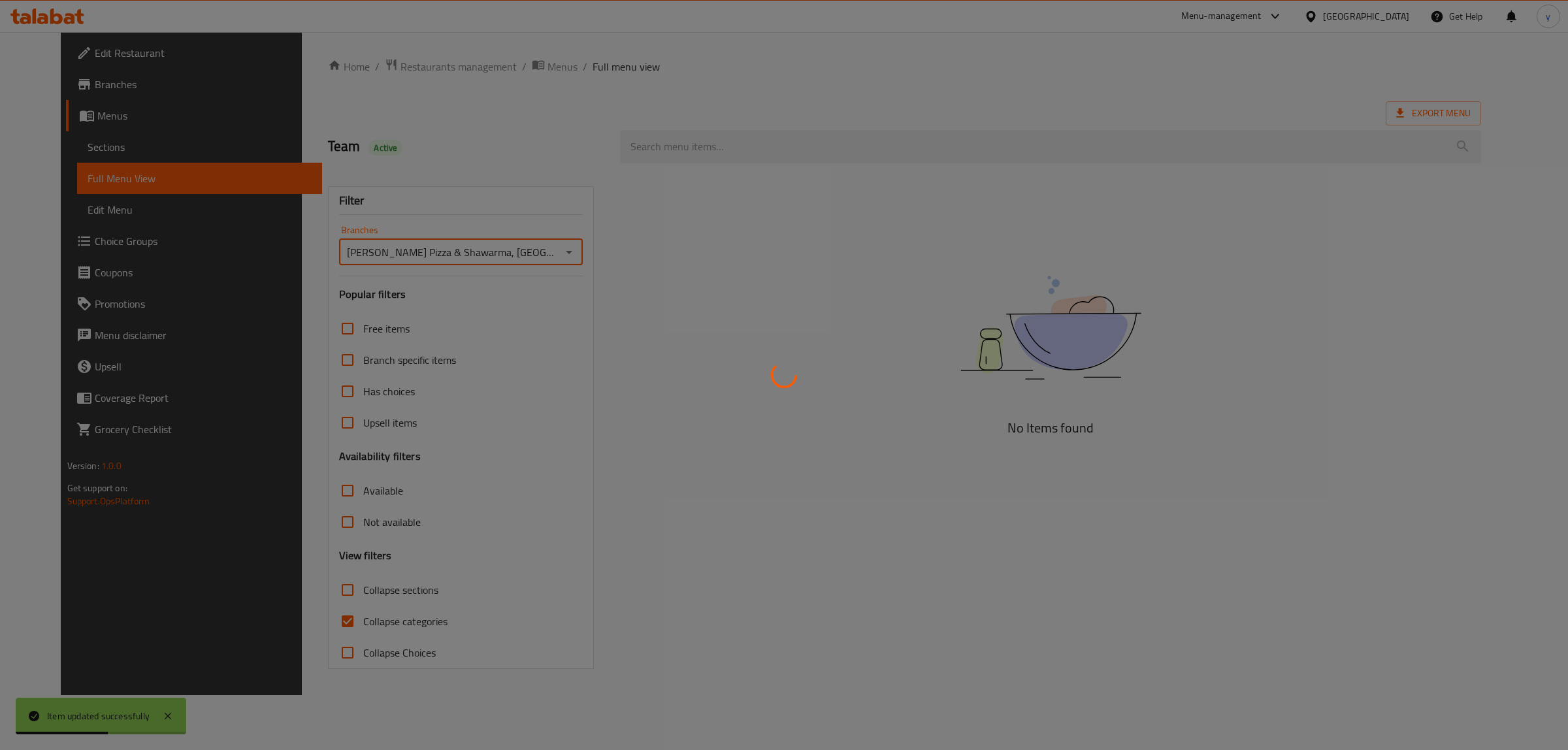
click at [299, 597] on div at bounding box center [784, 375] width 1568 height 750
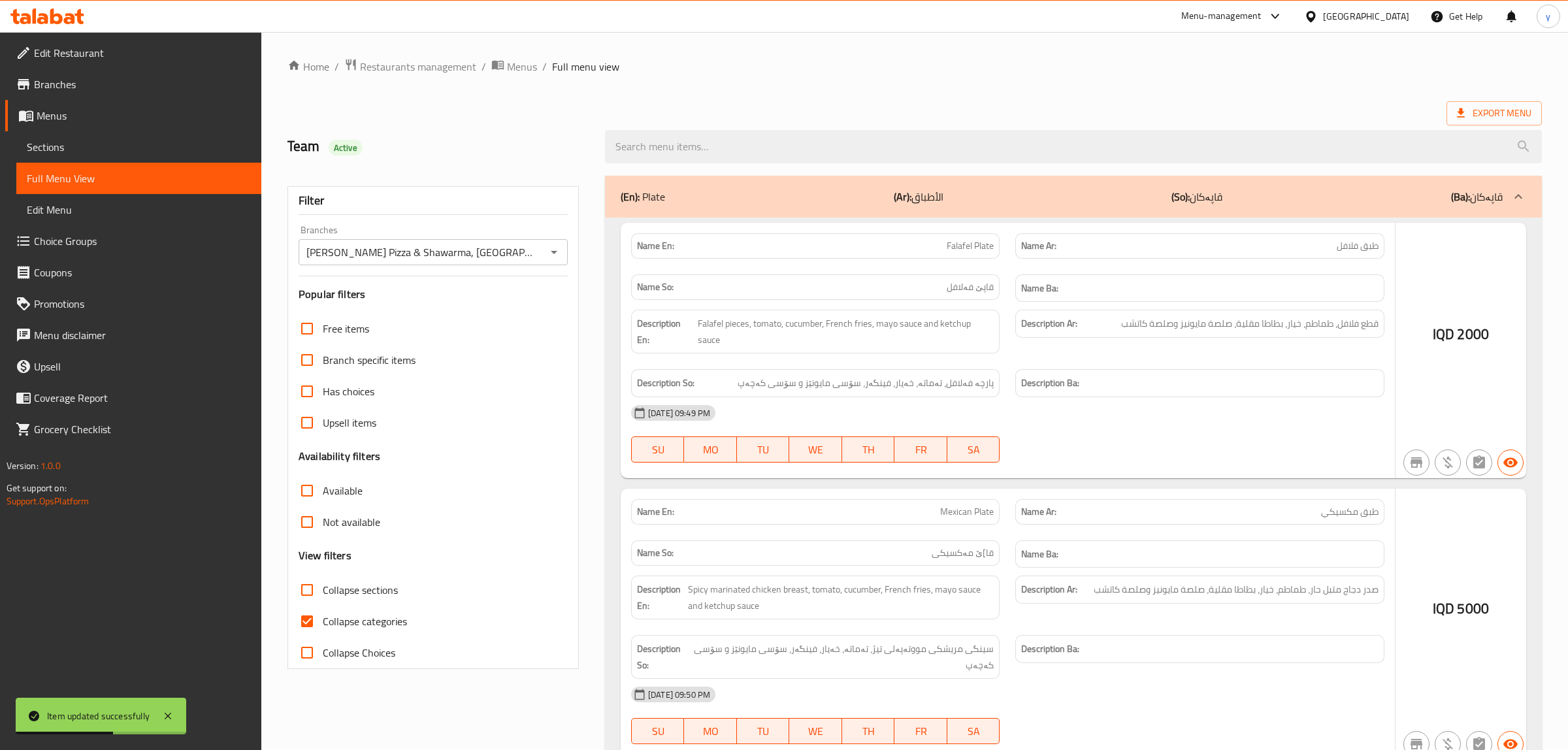
click at [309, 614] on div at bounding box center [784, 375] width 1568 height 750
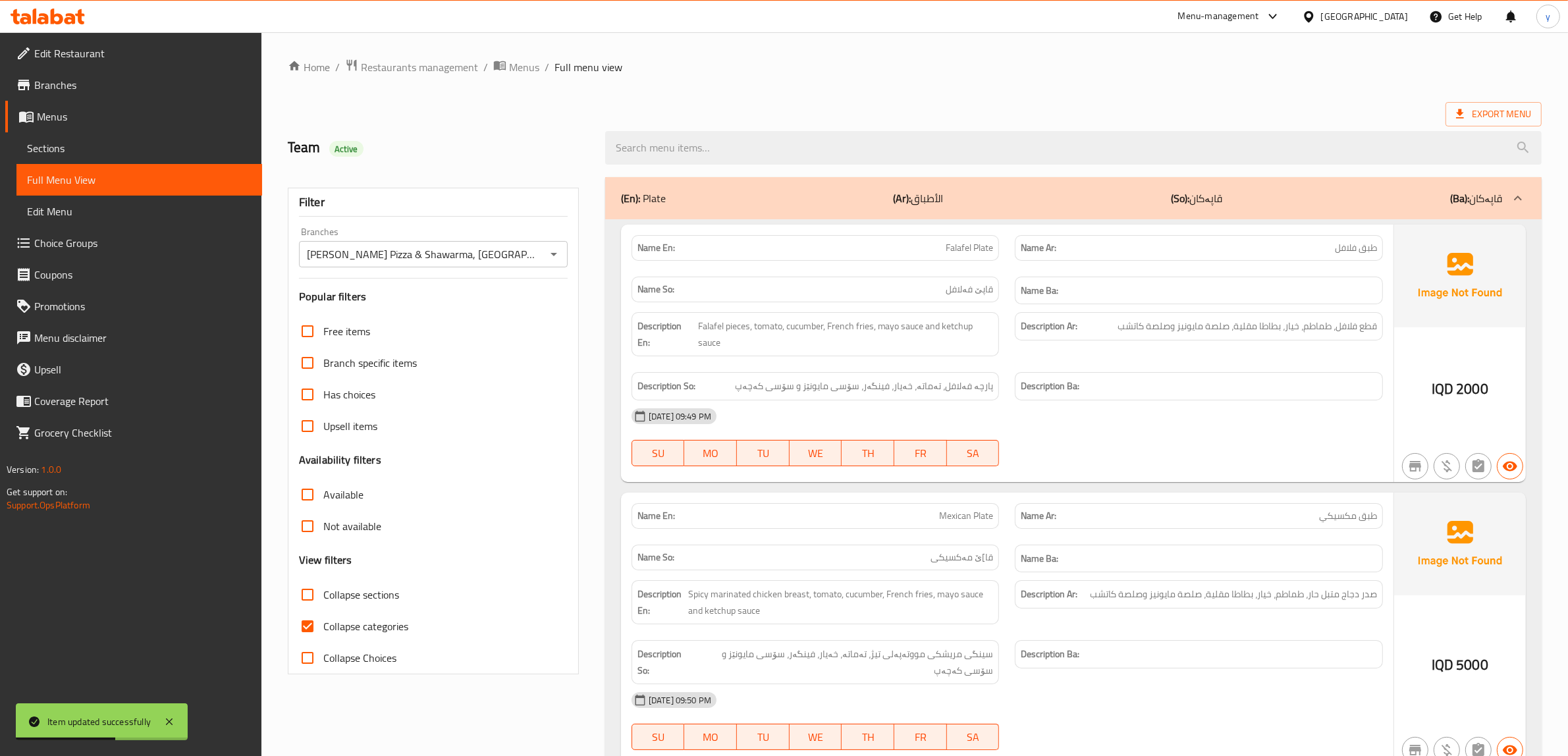
click at [312, 619] on input "Collapse categories" at bounding box center [307, 626] width 32 height 32
checkbox input "false"
click at [316, 597] on input "Collapse sections" at bounding box center [307, 594] width 32 height 32
checkbox input "true"
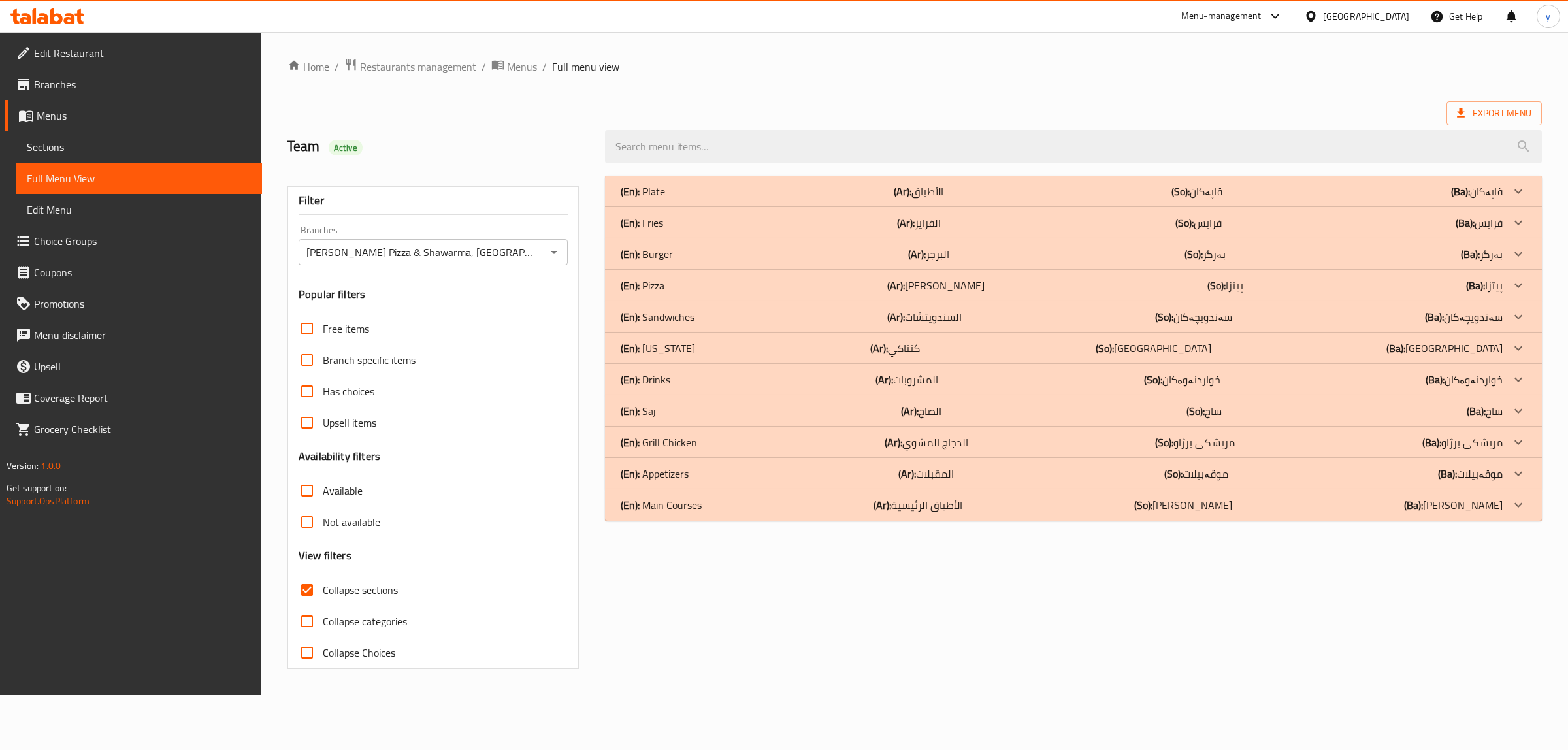
click at [704, 199] on div "(En): Fries (Ar): الفرايز (So): فرایس (Ba): فرایس" at bounding box center [1061, 192] width 882 height 16
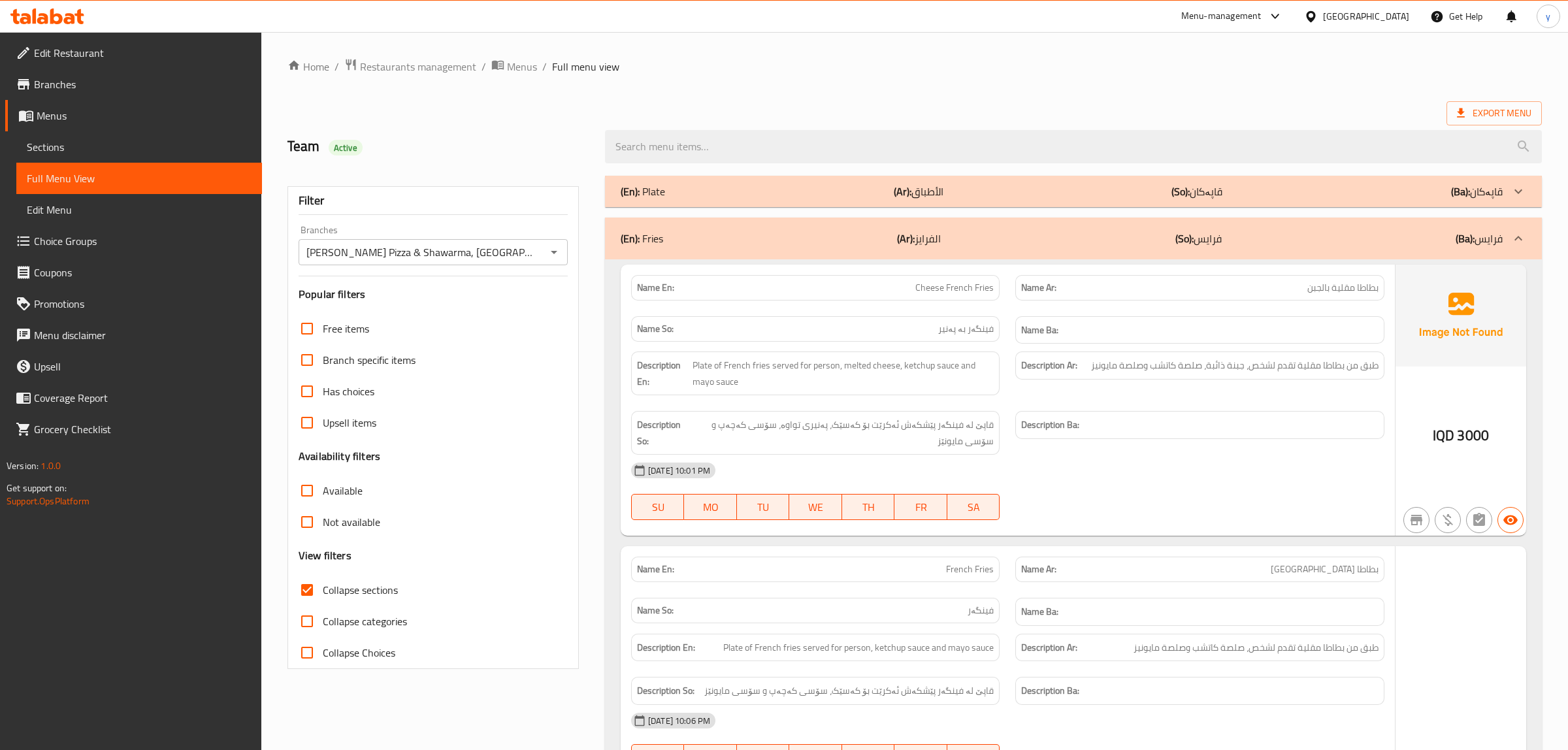
click at [726, 198] on div "(En): Plate (Ar): الأطباق (So): قاپەکان (Ba): قاپەکان" at bounding box center [1074, 191] width 937 height 31
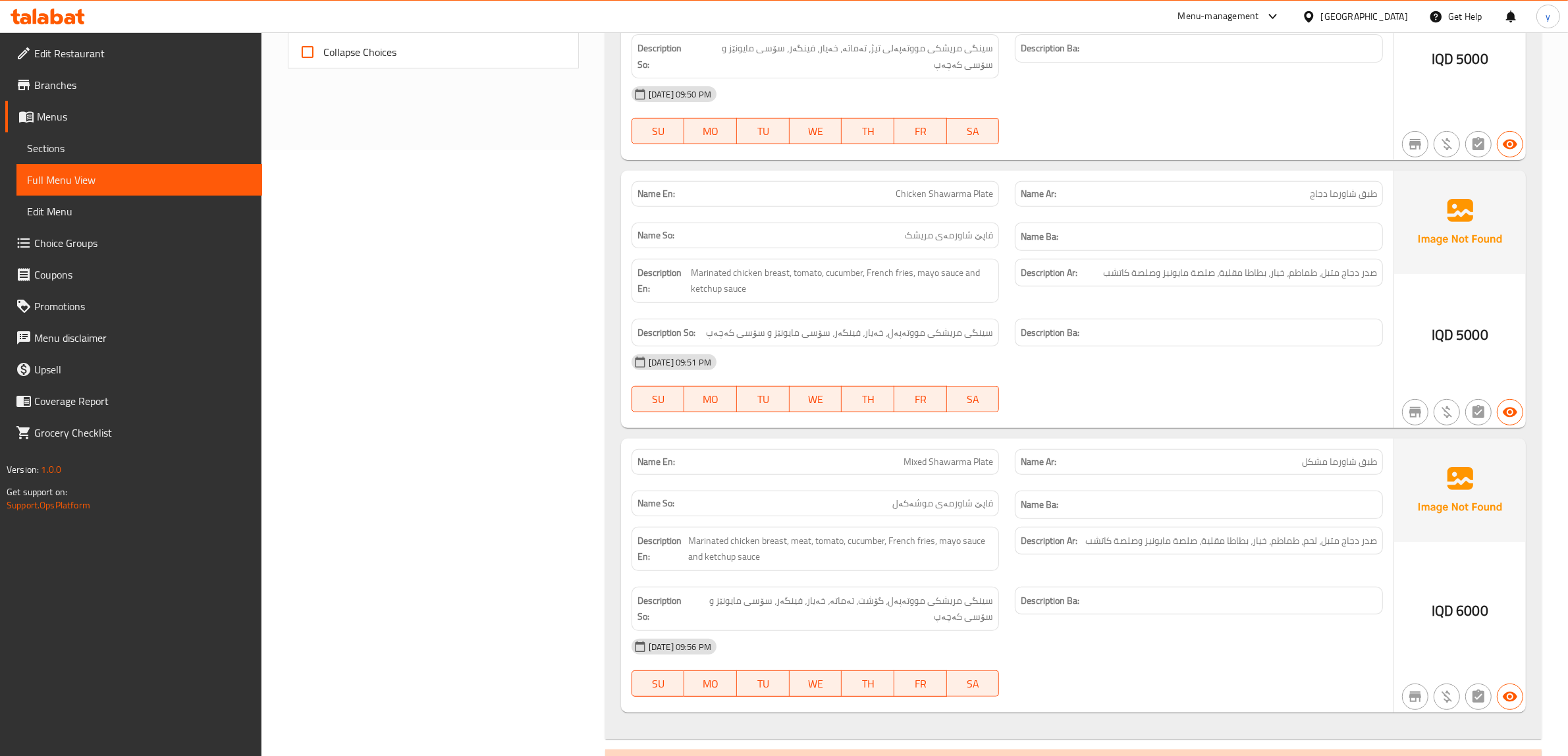
scroll to position [550, 0]
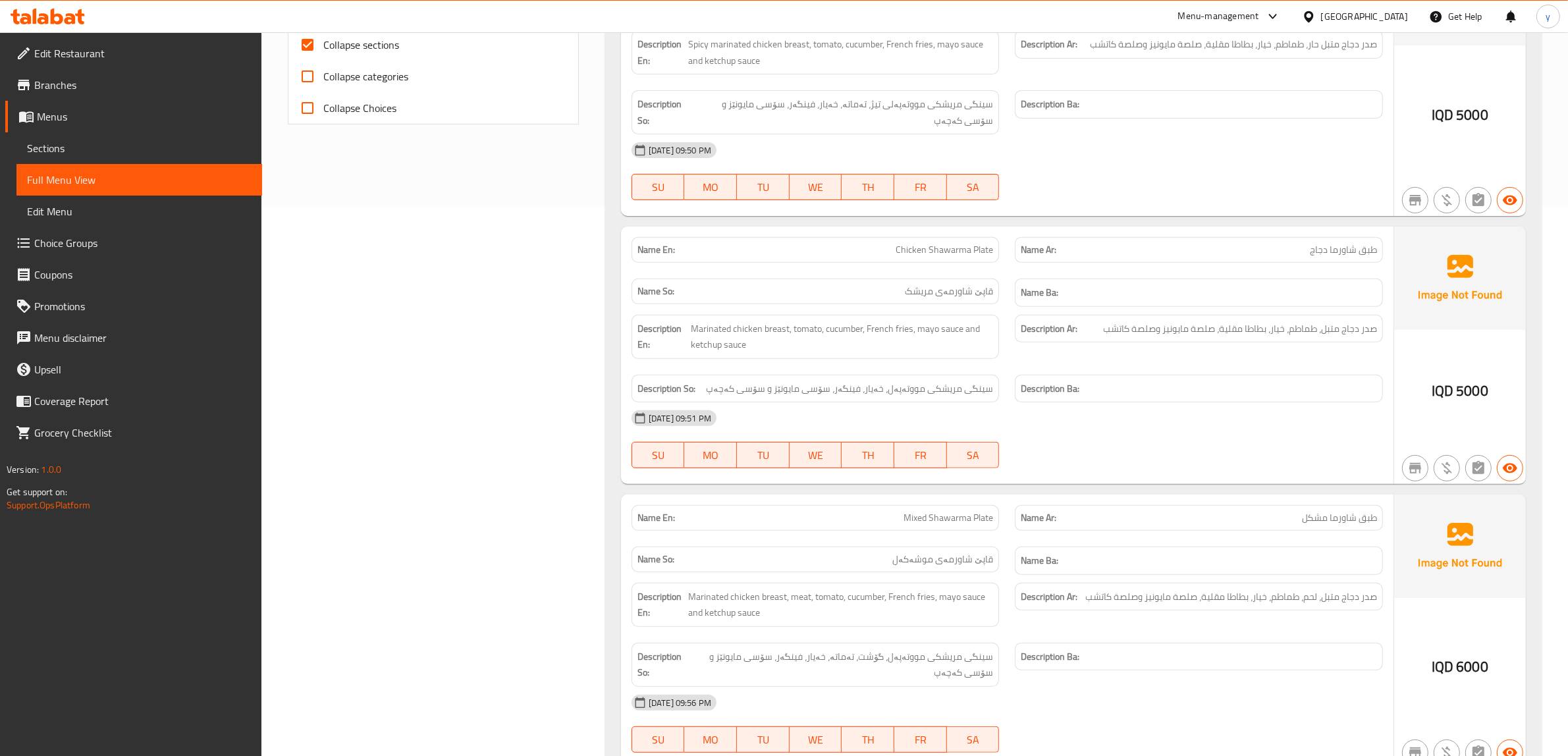
click at [224, 149] on span "Sections" at bounding box center [139, 149] width 224 height 16
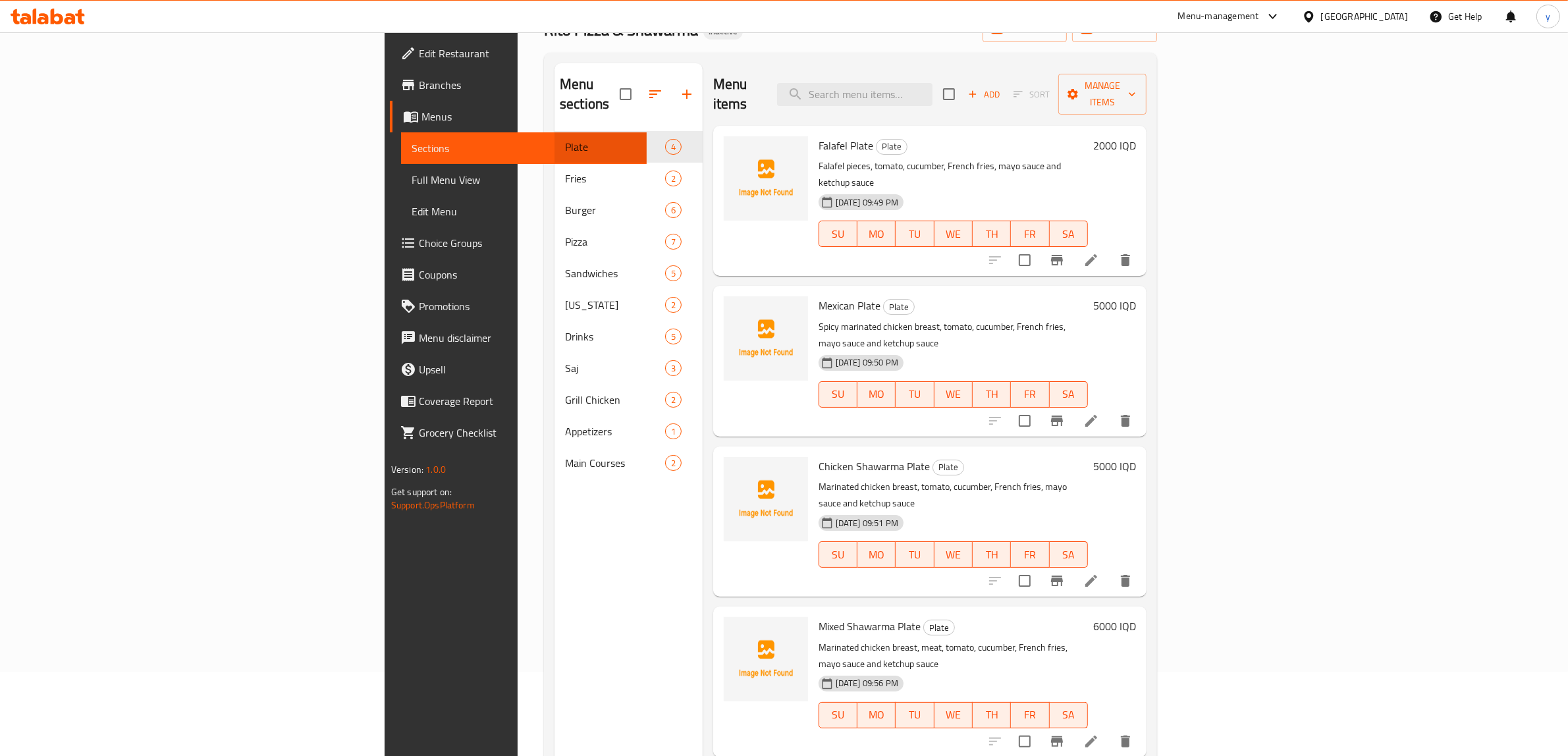
scroll to position [48, 0]
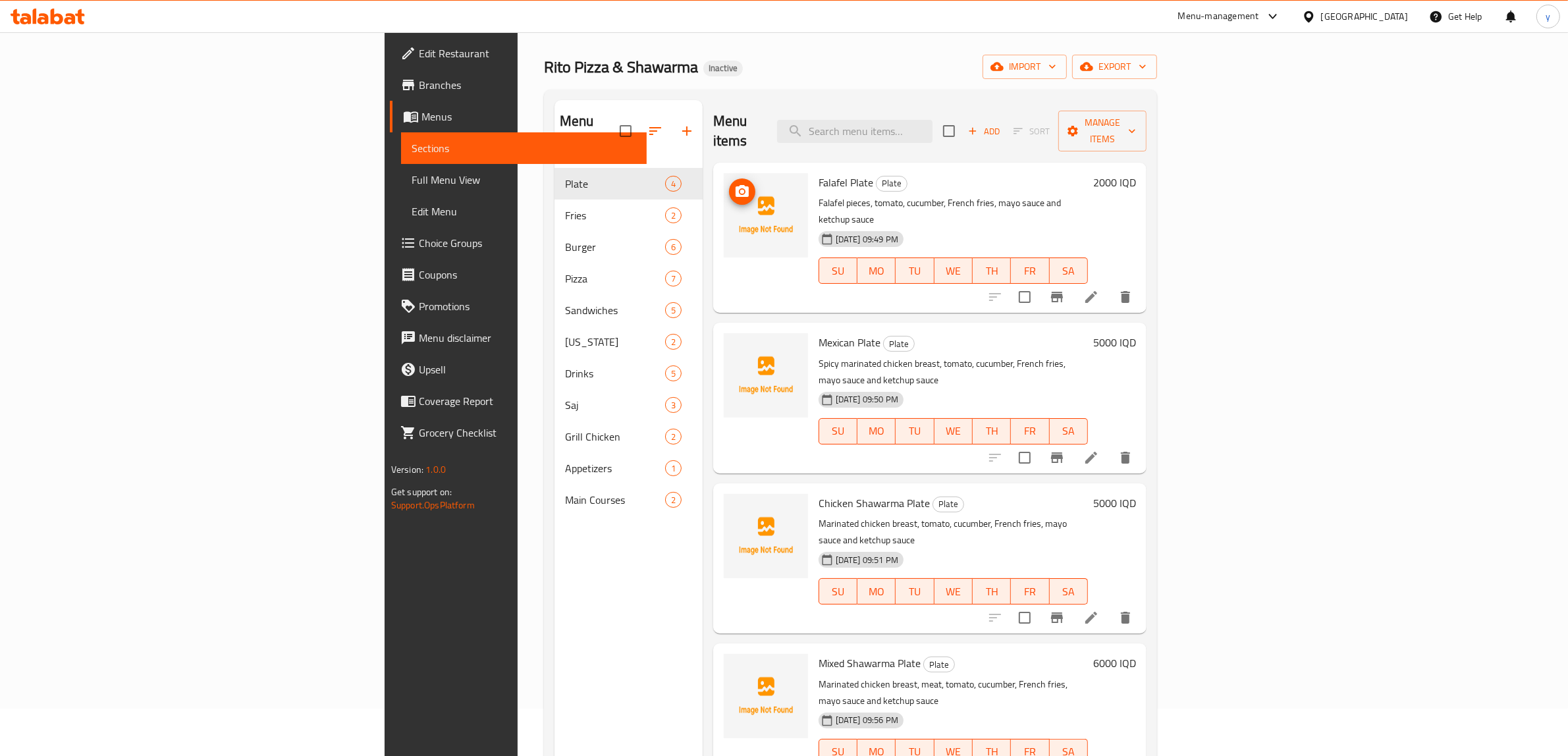
click at [724, 174] on img at bounding box center [766, 215] width 85 height 85
click at [734, 184] on icon "upload picture" at bounding box center [742, 192] width 16 height 16
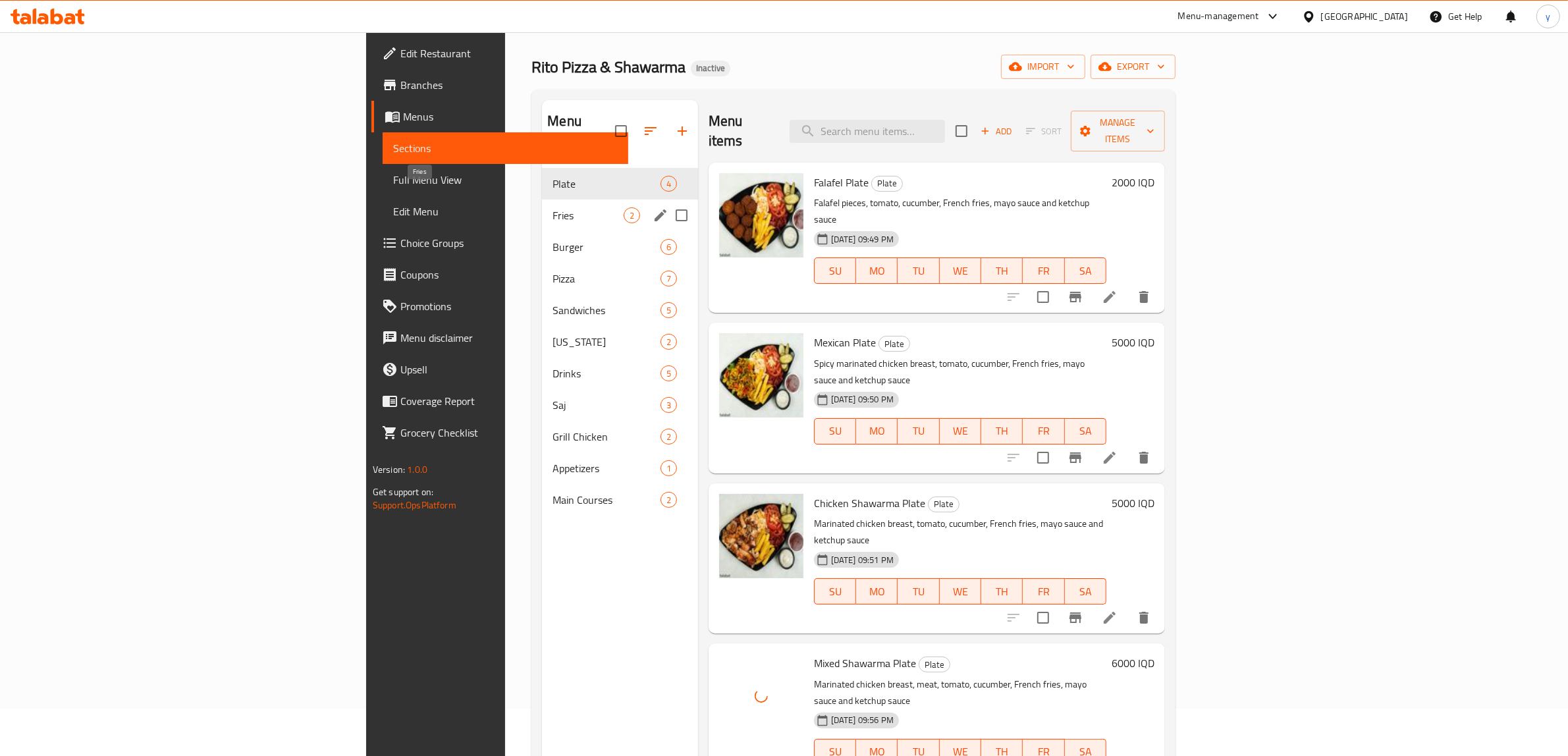
click at [553, 207] on span "Fries" at bounding box center [588, 215] width 71 height 16
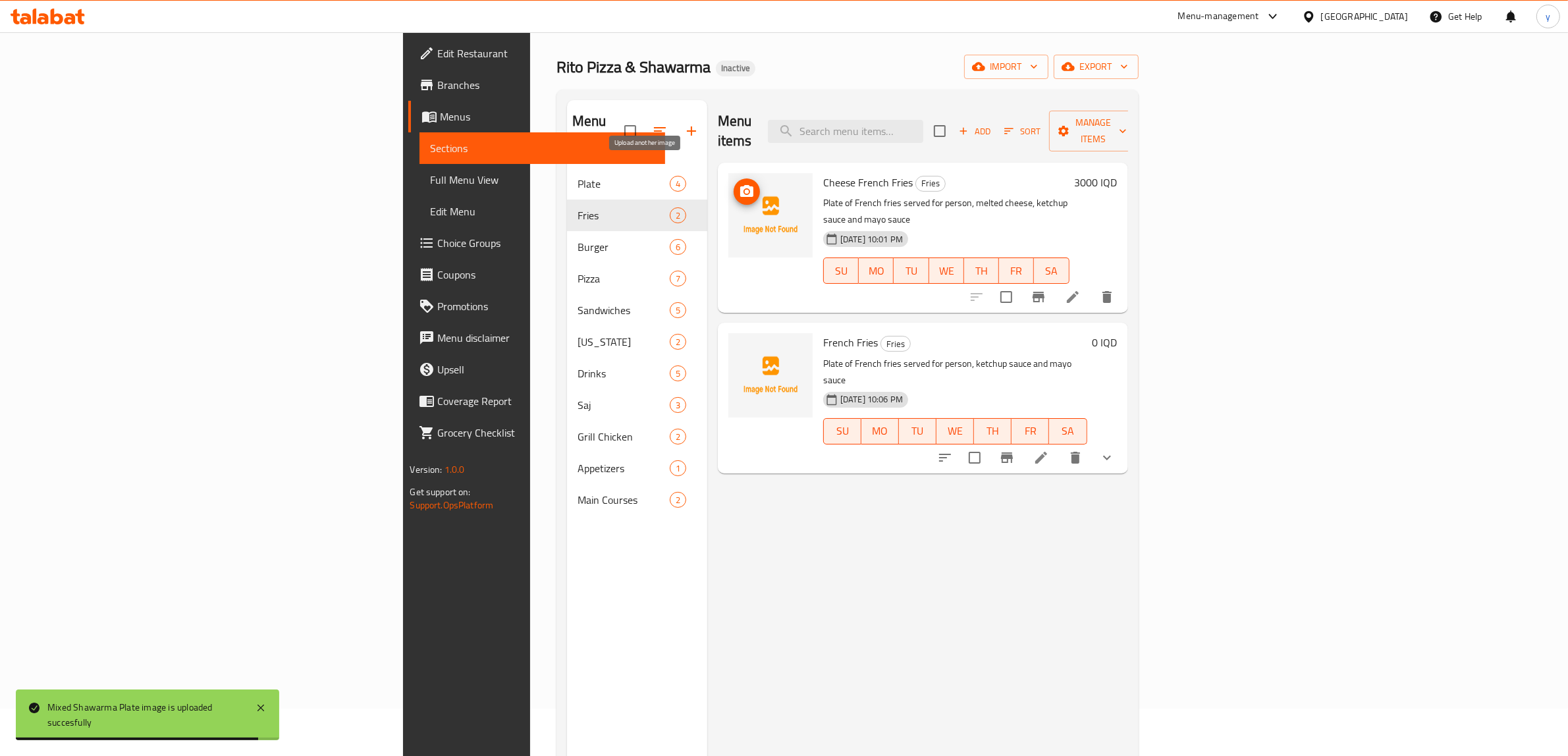
click at [740, 185] on icon "upload picture" at bounding box center [747, 191] width 13 height 12
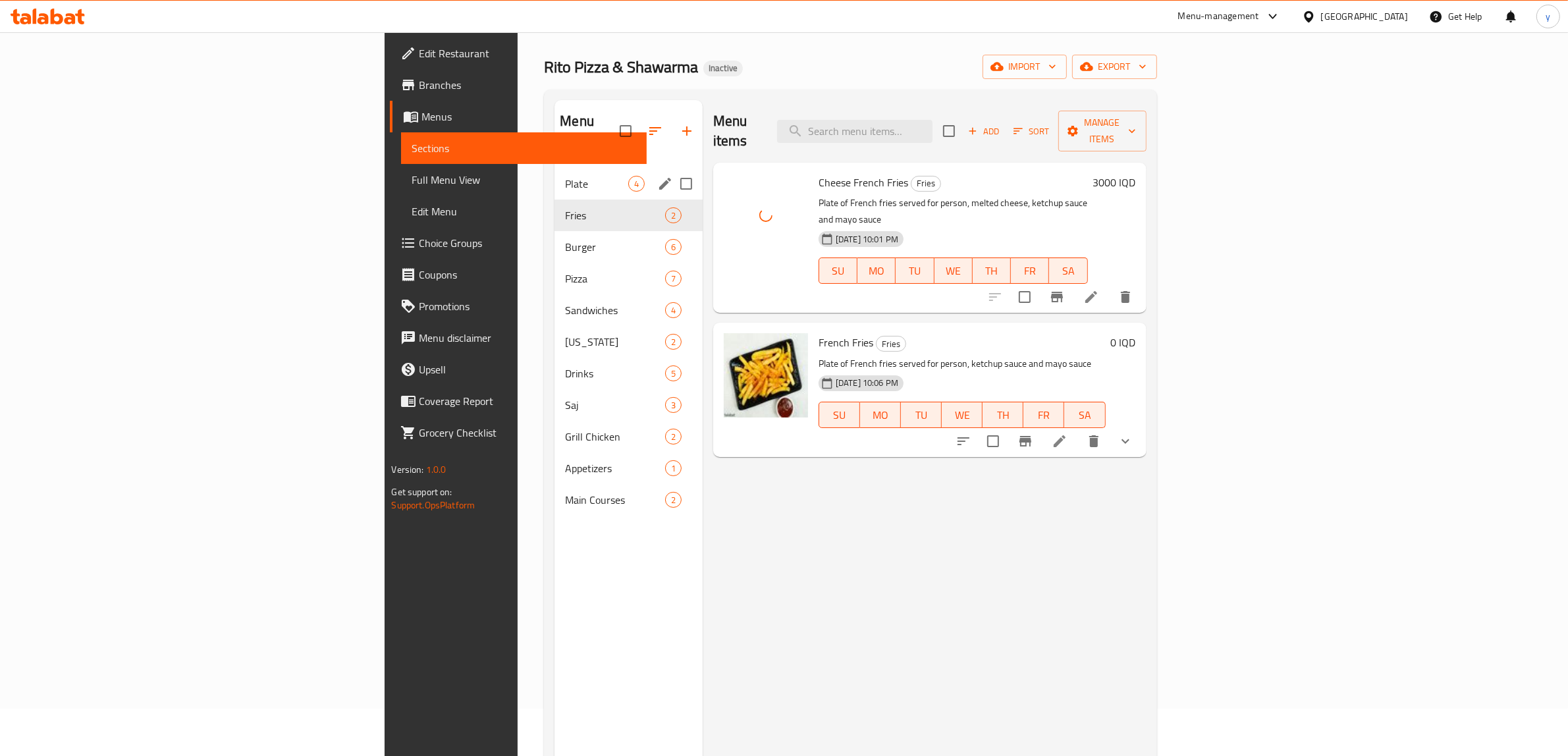
click at [554, 176] on div "Plate 4" at bounding box center [629, 183] width 148 height 32
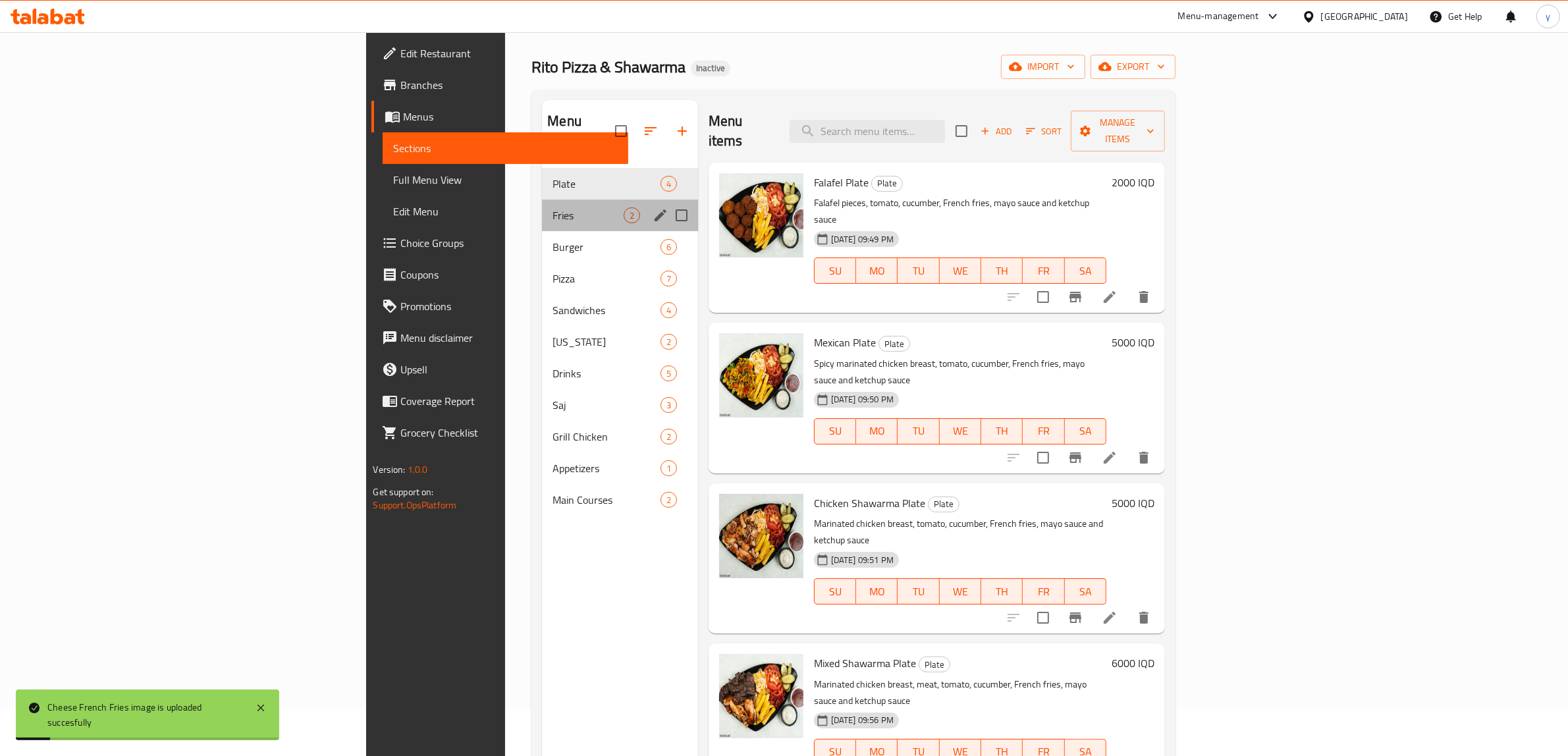
click at [542, 199] on div "Fries 2" at bounding box center [619, 215] width 155 height 32
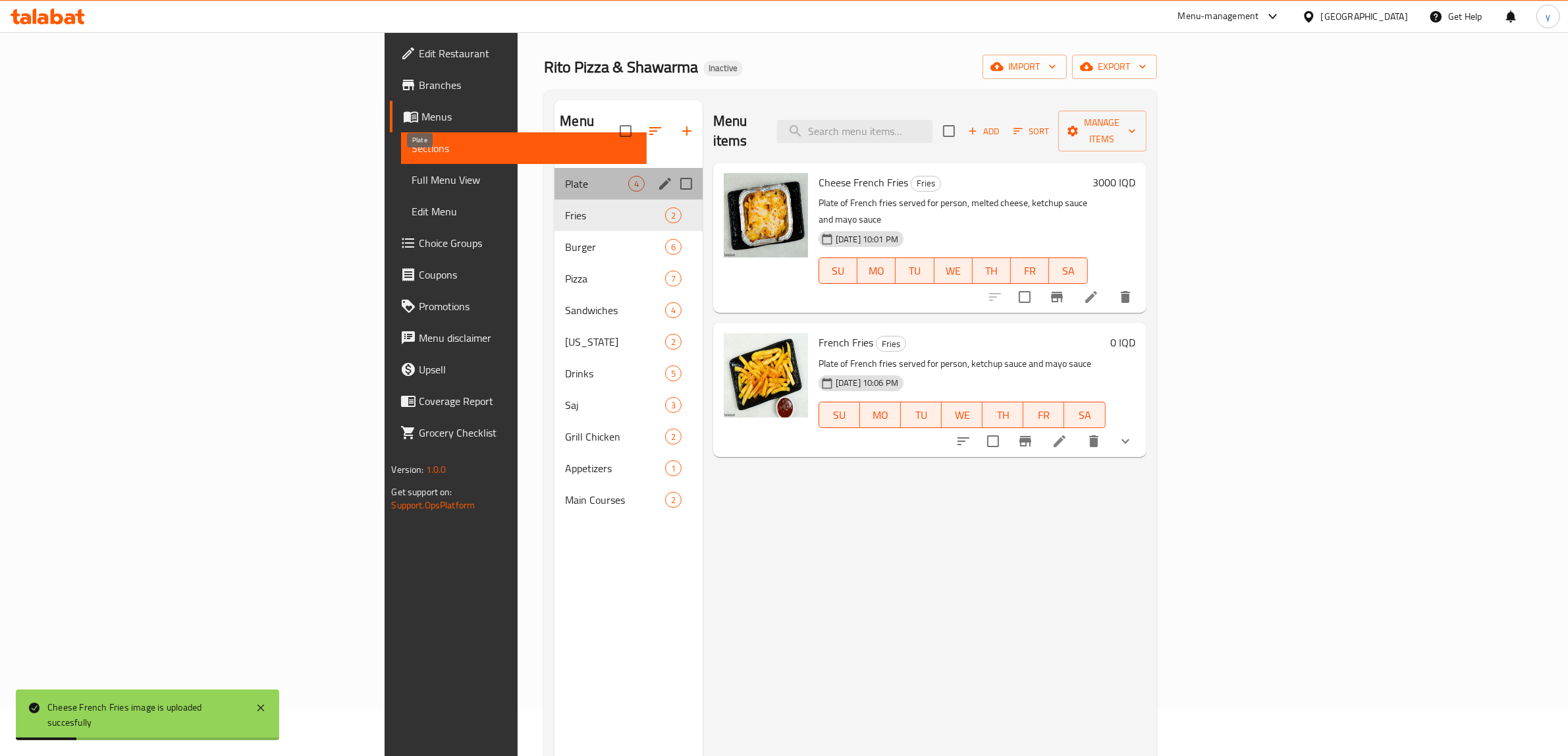
click at [565, 176] on span "Plate" at bounding box center [596, 184] width 62 height 16
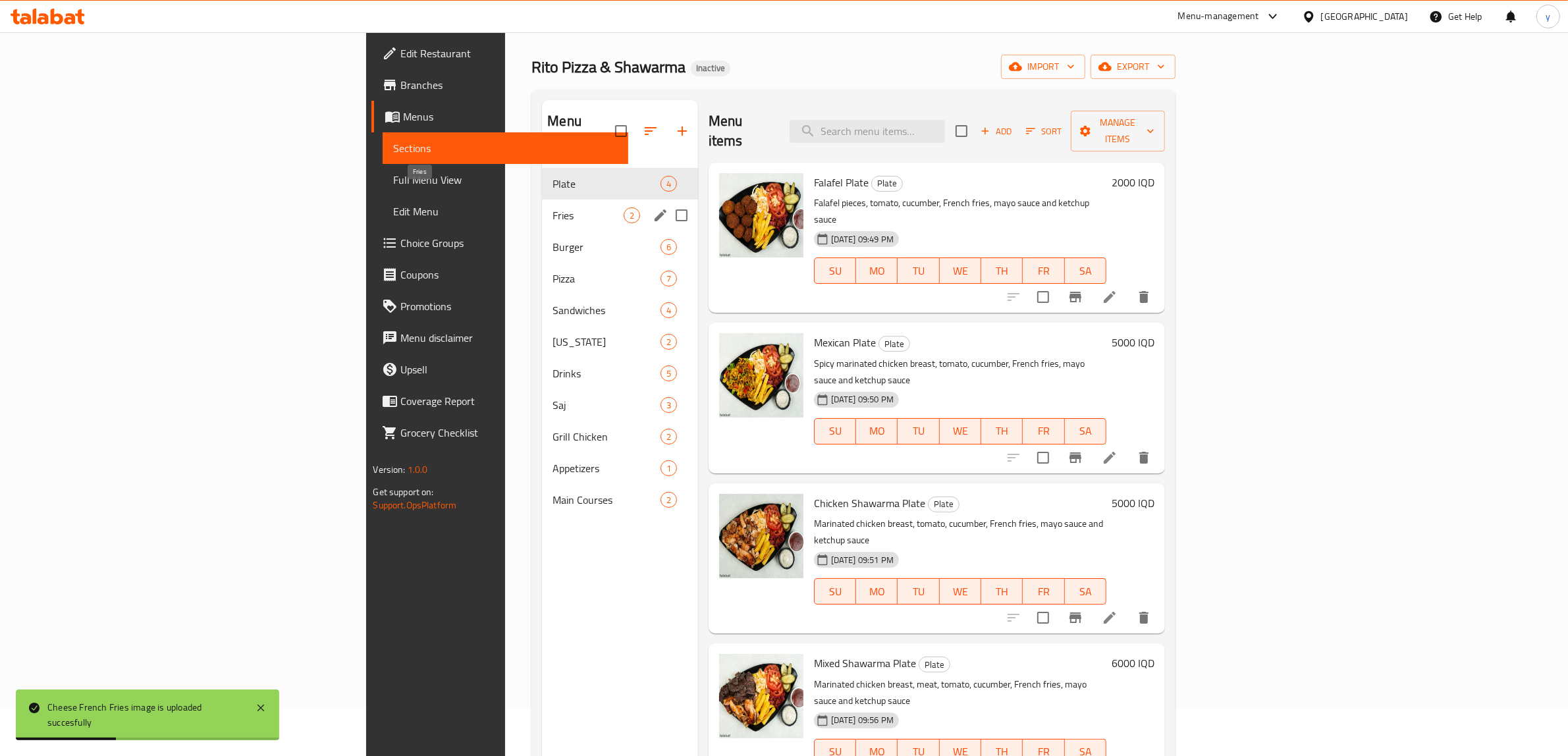
click at [553, 207] on span "Fries" at bounding box center [588, 215] width 71 height 16
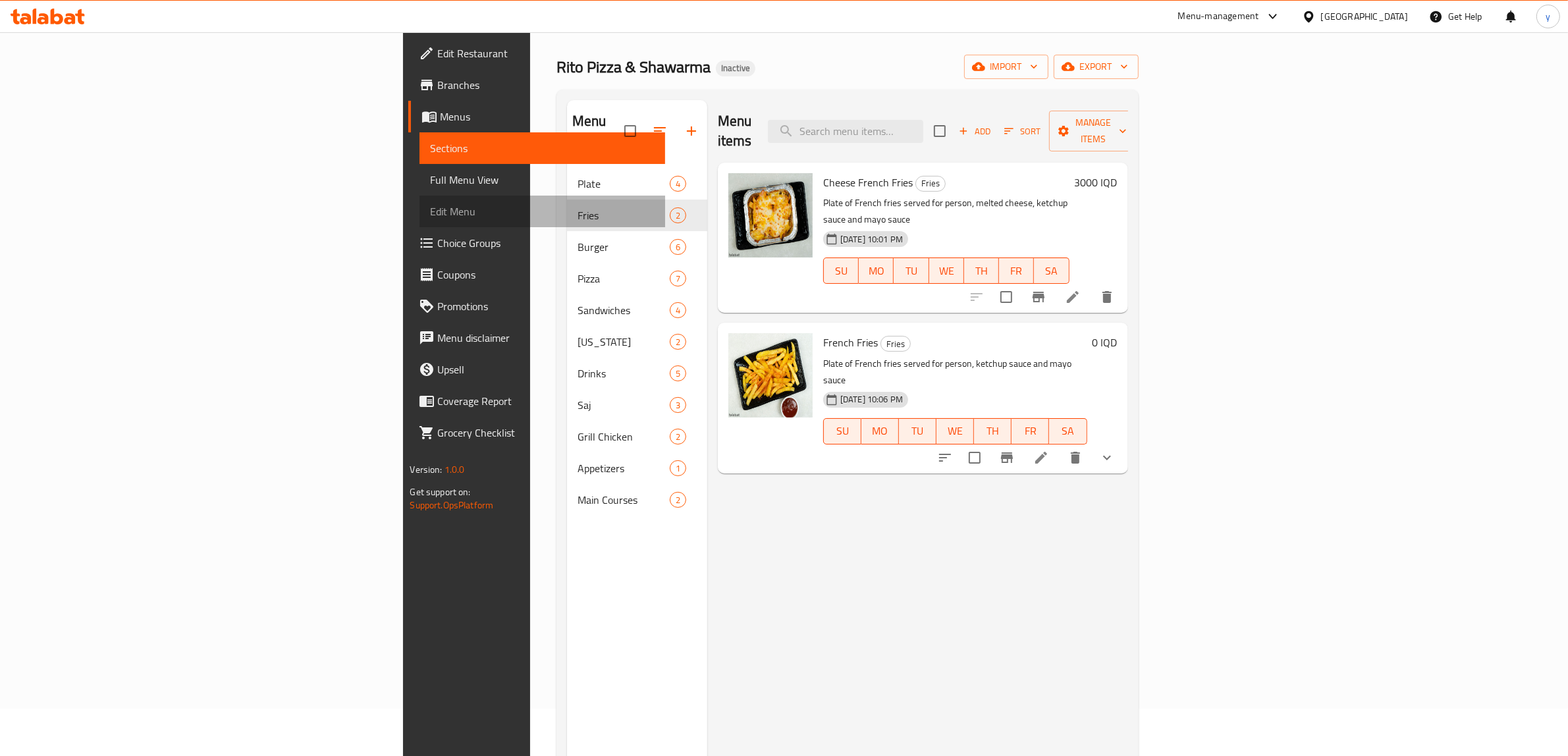
click at [420, 199] on link "Edit Menu" at bounding box center [543, 211] width 246 height 32
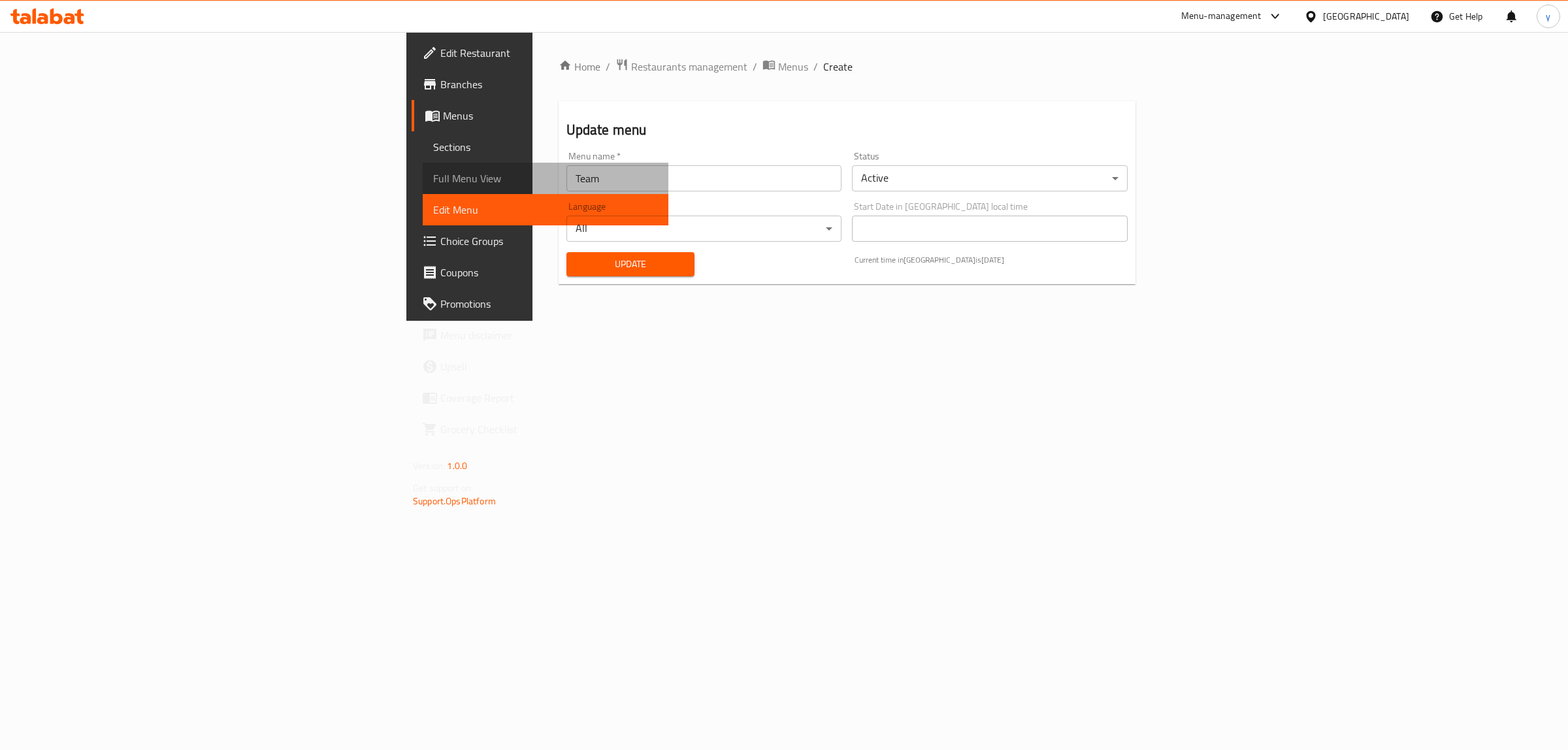
click at [433, 180] on span "Full Menu View" at bounding box center [546, 179] width 225 height 16
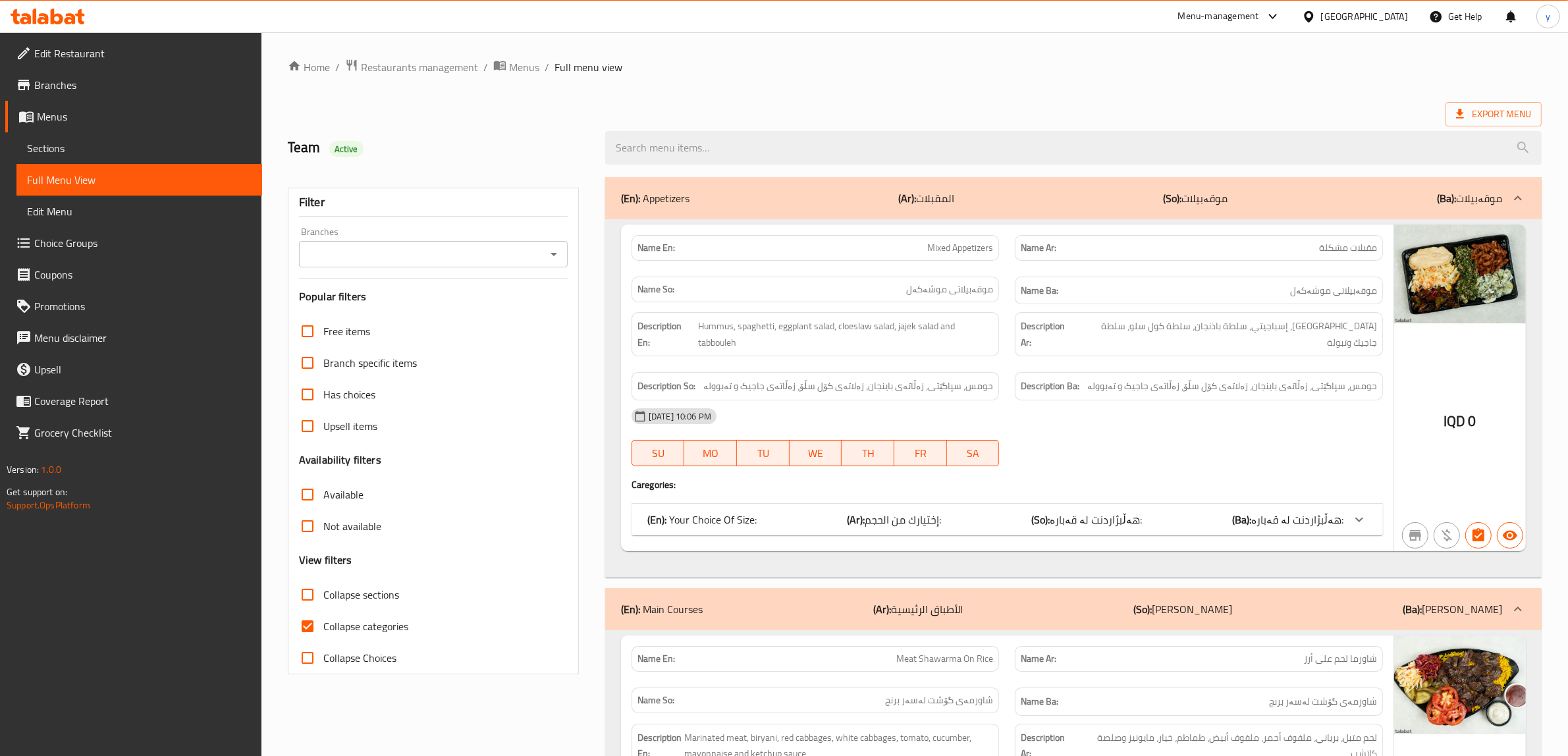
click at [565, 262] on div "Branches" at bounding box center [434, 254] width 269 height 26
click at [551, 261] on icon "Open" at bounding box center [554, 254] width 16 height 16
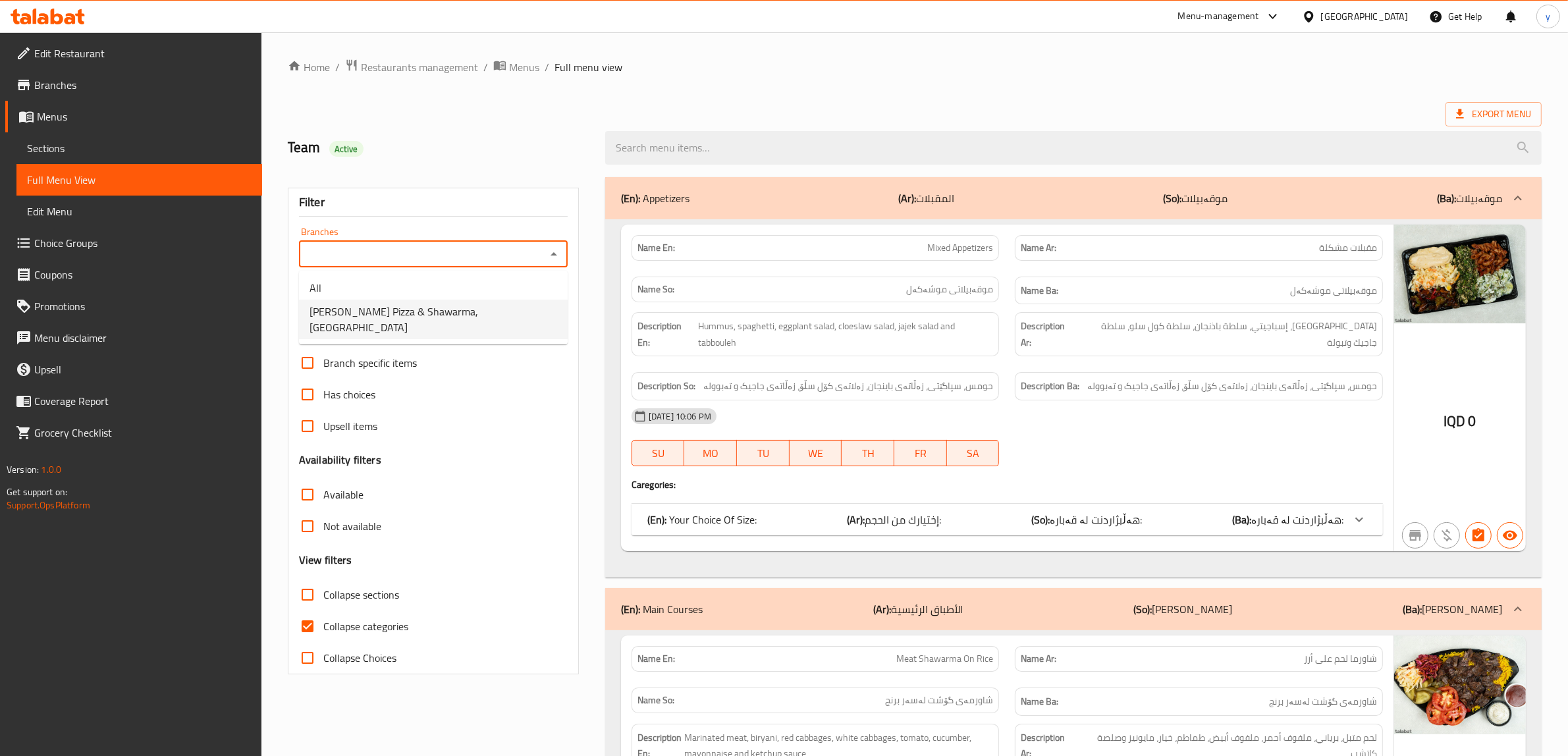
click at [506, 300] on li "Rito Pizza & Shawarma, Bakrajo" at bounding box center [434, 320] width 269 height 40
type input "Rito Pizza & Shawarma, Bakrajo"
click at [307, 623] on input "Collapse categories" at bounding box center [307, 626] width 32 height 32
checkbox input "false"
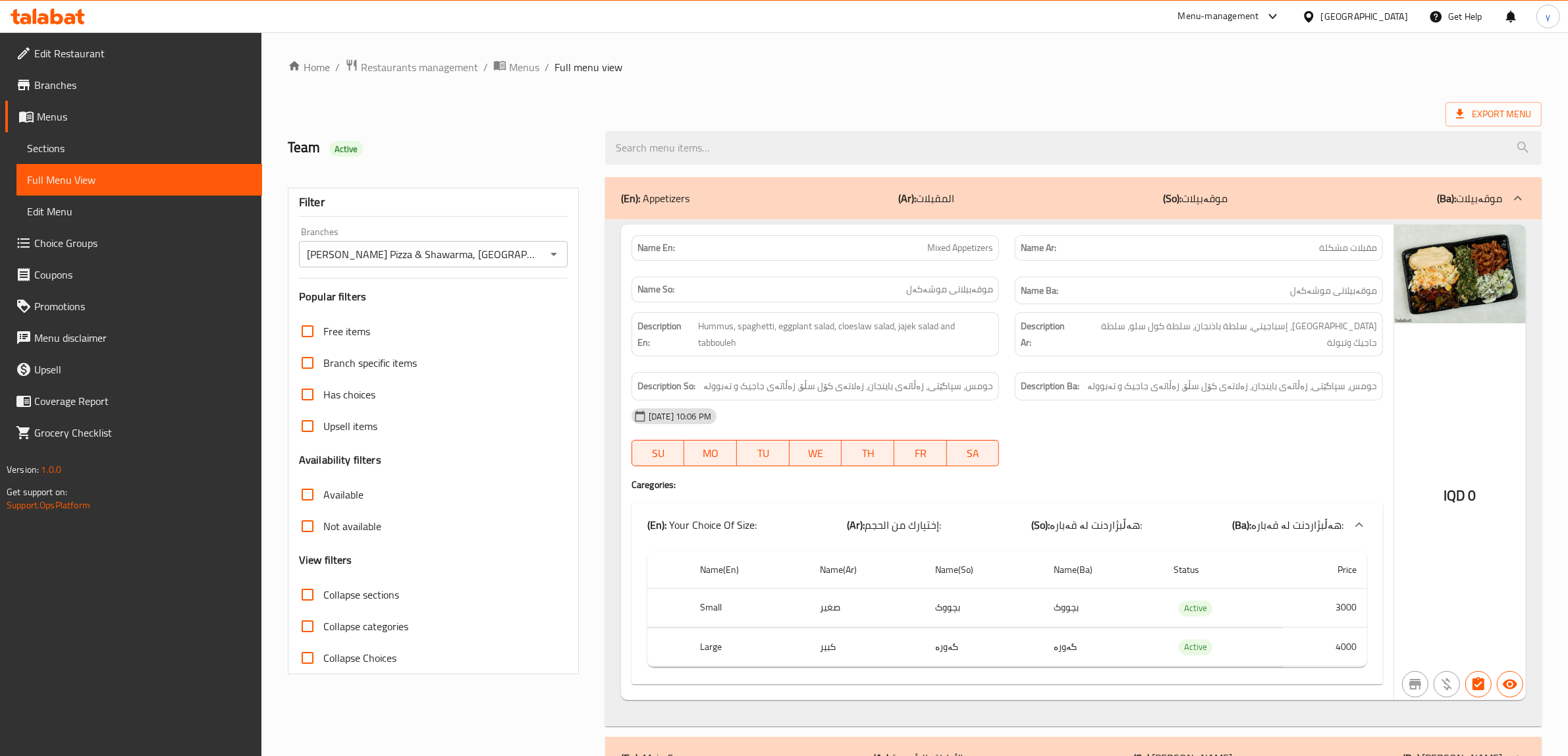
click at [307, 606] on input "Collapse sections" at bounding box center [307, 594] width 32 height 32
checkbox input "true"
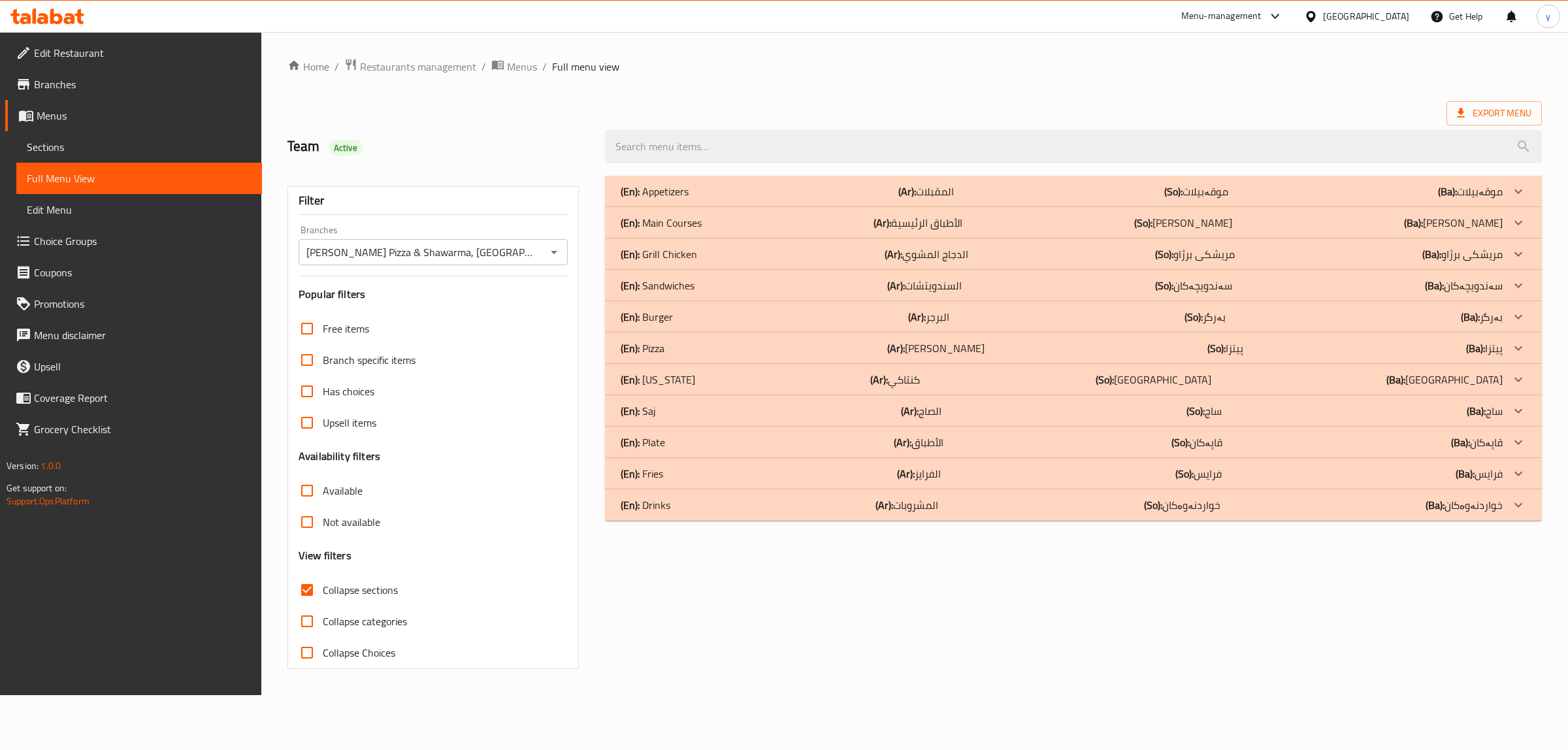
click at [688, 199] on p "(En): Main Courses" at bounding box center [654, 192] width 68 height 16
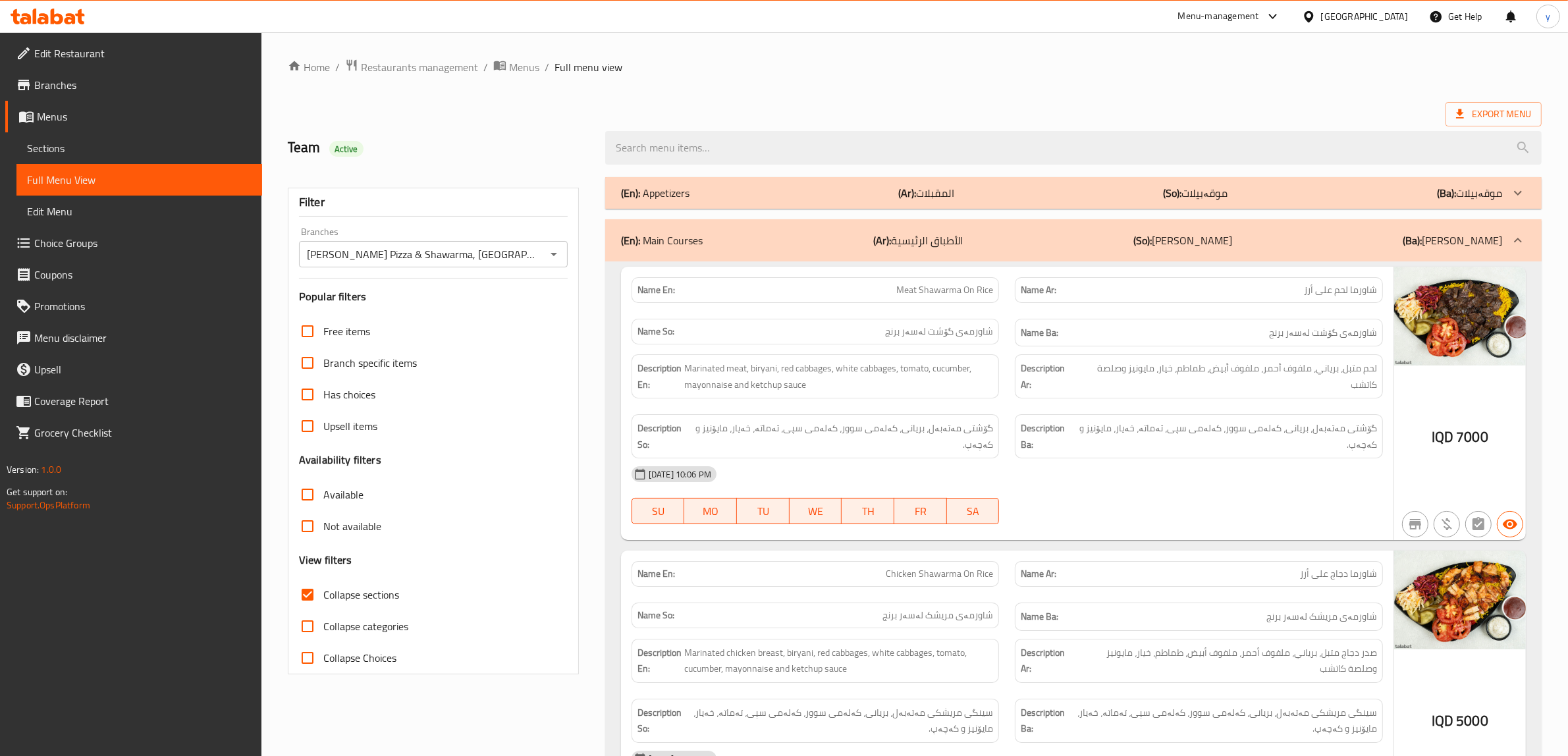
click at [726, 243] on div "(En): Main Courses (Ar): الأطباق الرئيسية (So): ژەمە سەرەکییەکان (Ba): ژەمە سەر…" at bounding box center [1062, 240] width 881 height 16
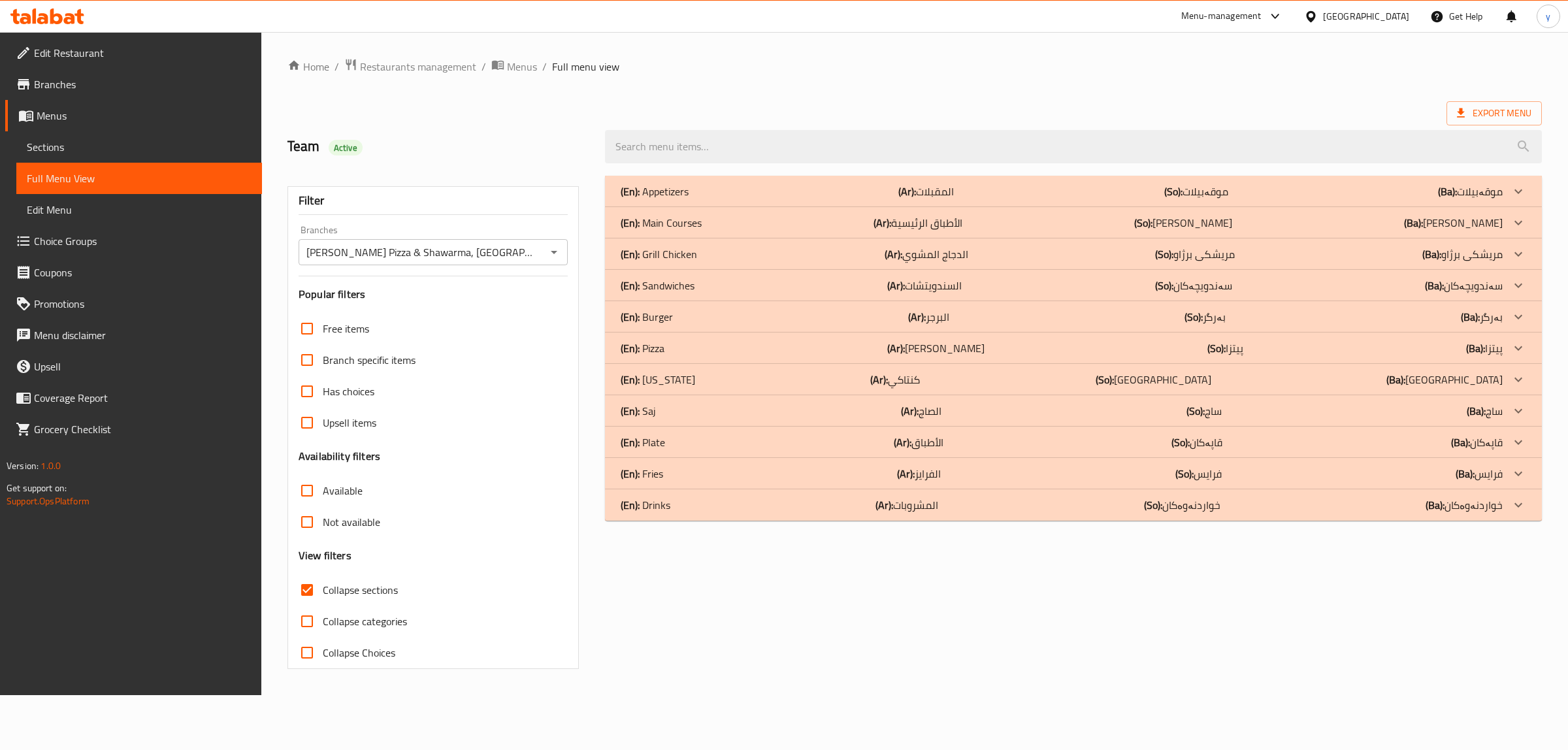
click at [694, 207] on div "(En): Fries (Ar): الفرايز (So): فرایس (Ba): فرایس" at bounding box center [1074, 191] width 937 height 31
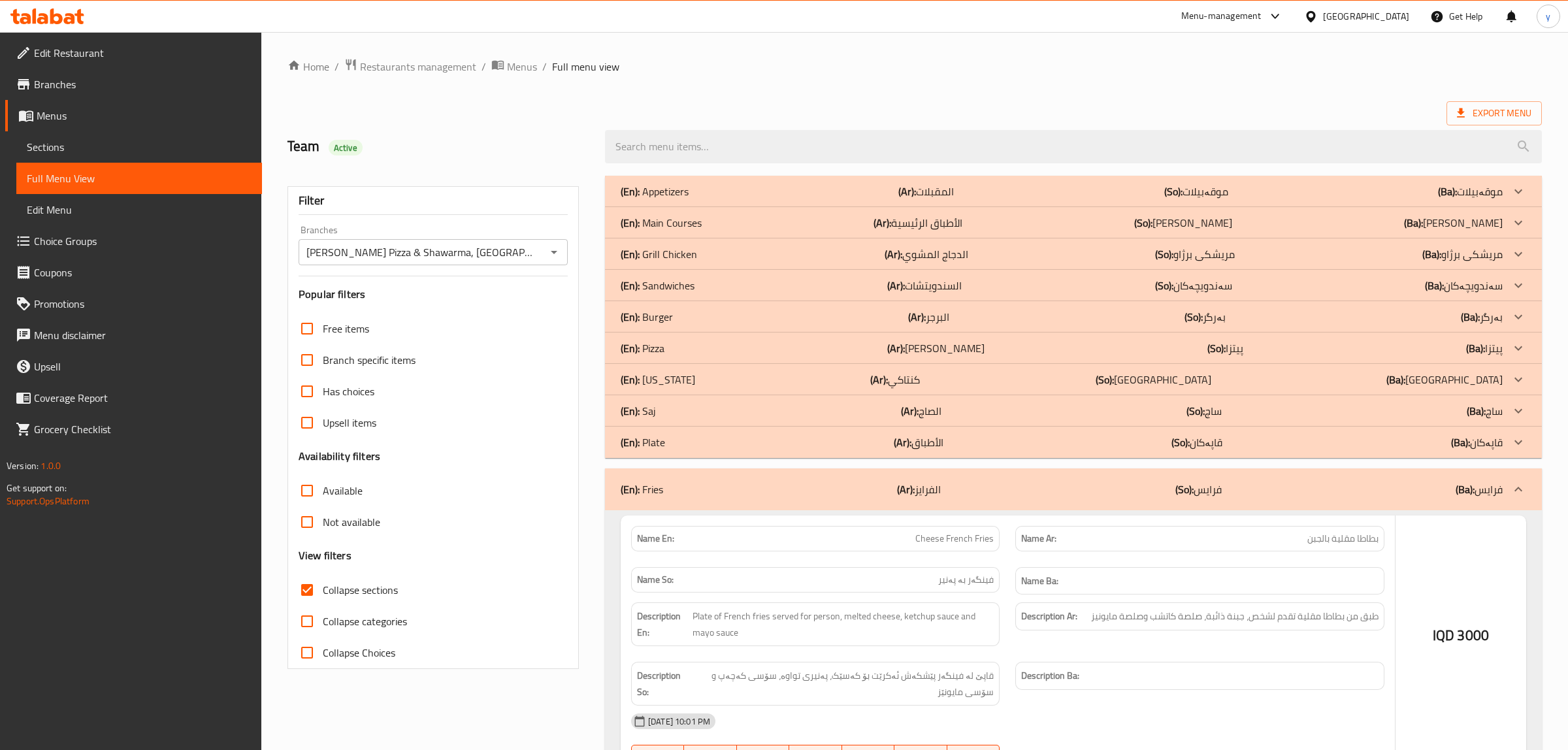
click at [720, 207] on div "(En): Saj (Ar): الصاج (So): ساج (Ba): ساج" at bounding box center [1074, 191] width 937 height 31
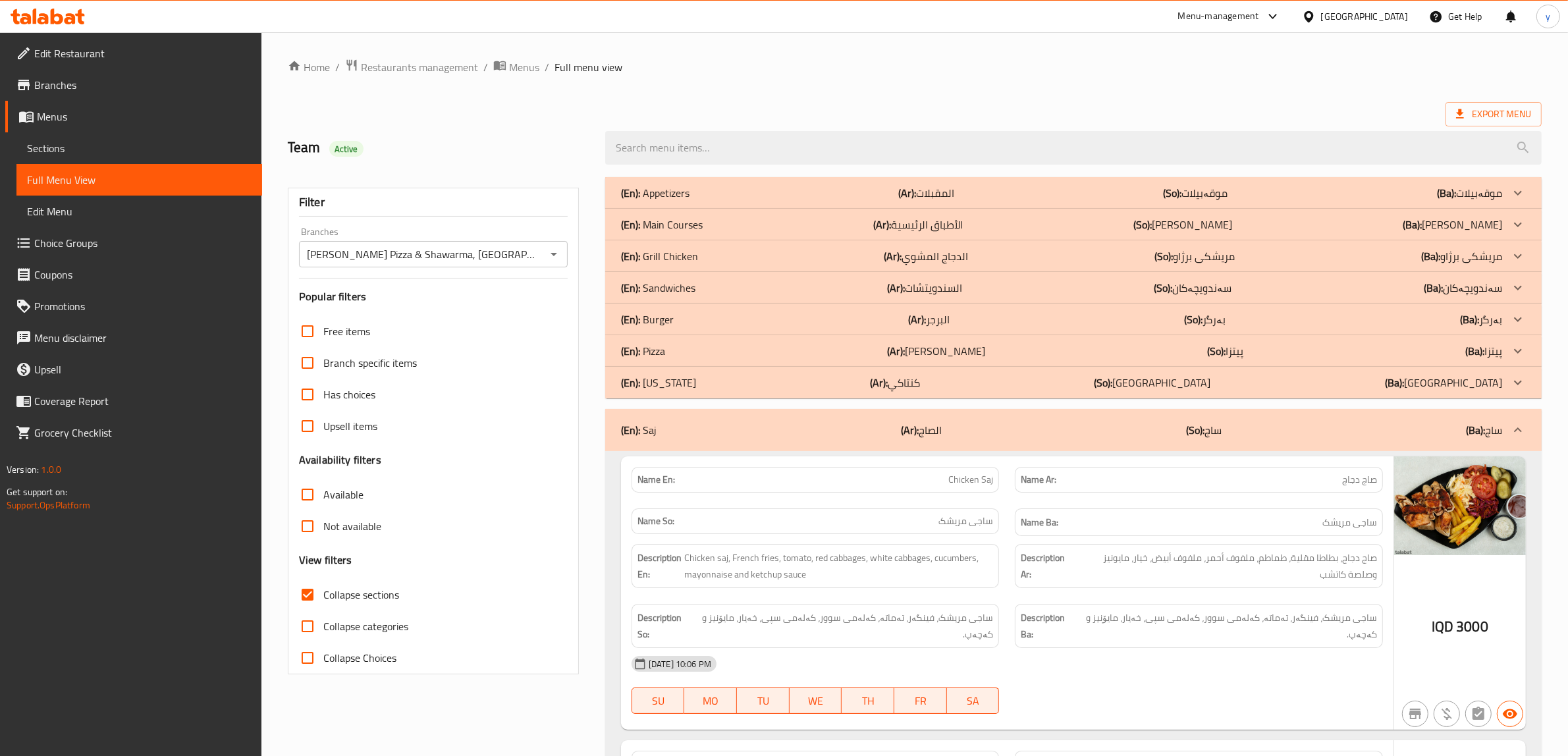
click at [726, 428] on div "(En): Saj (Ar): الصاج (So): ساج (Ba): ساج" at bounding box center [1062, 430] width 881 height 16
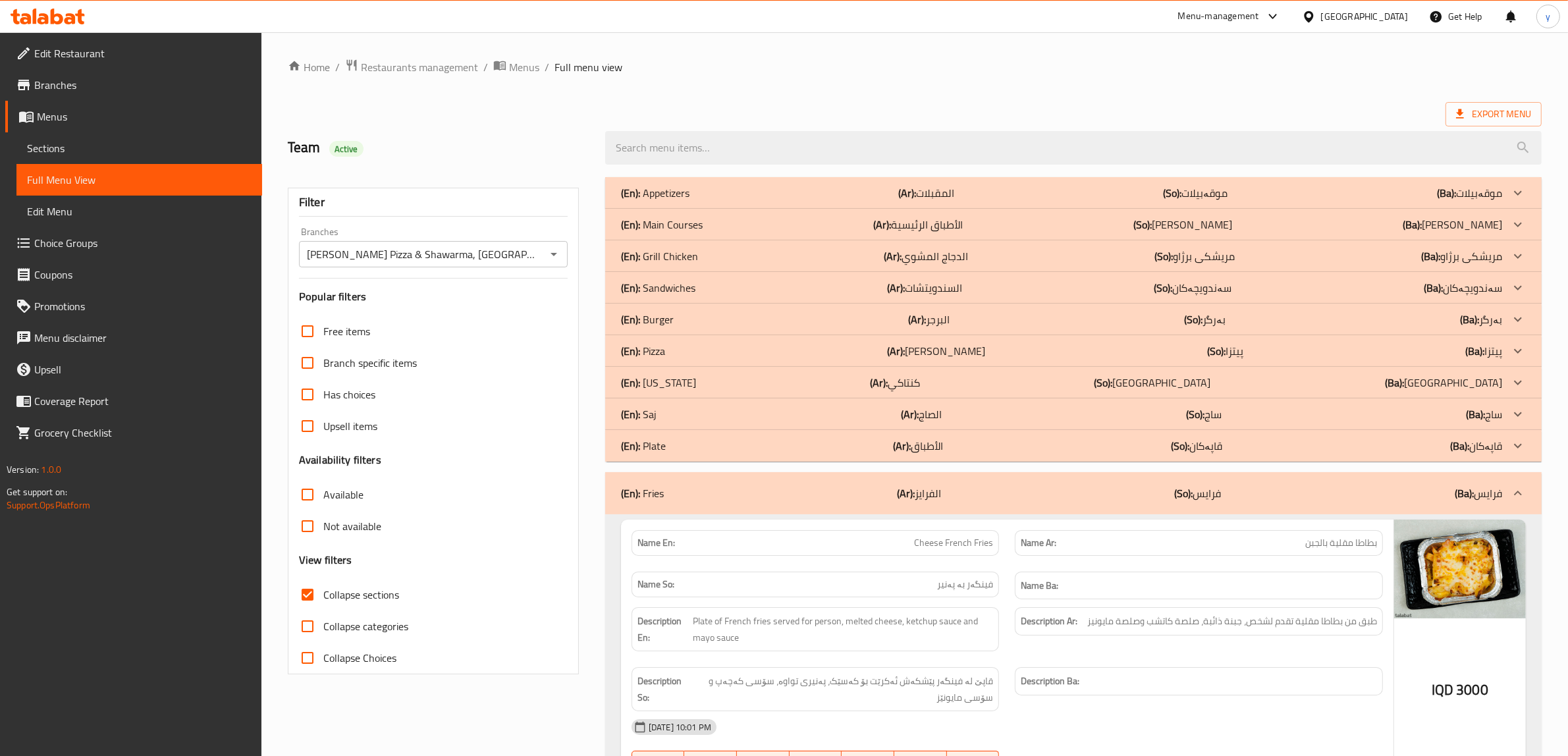
click at [712, 201] on div "(En): Plate (Ar): الأطباق (So): قاپەکان (Ba): قاپەکان" at bounding box center [1062, 193] width 881 height 16
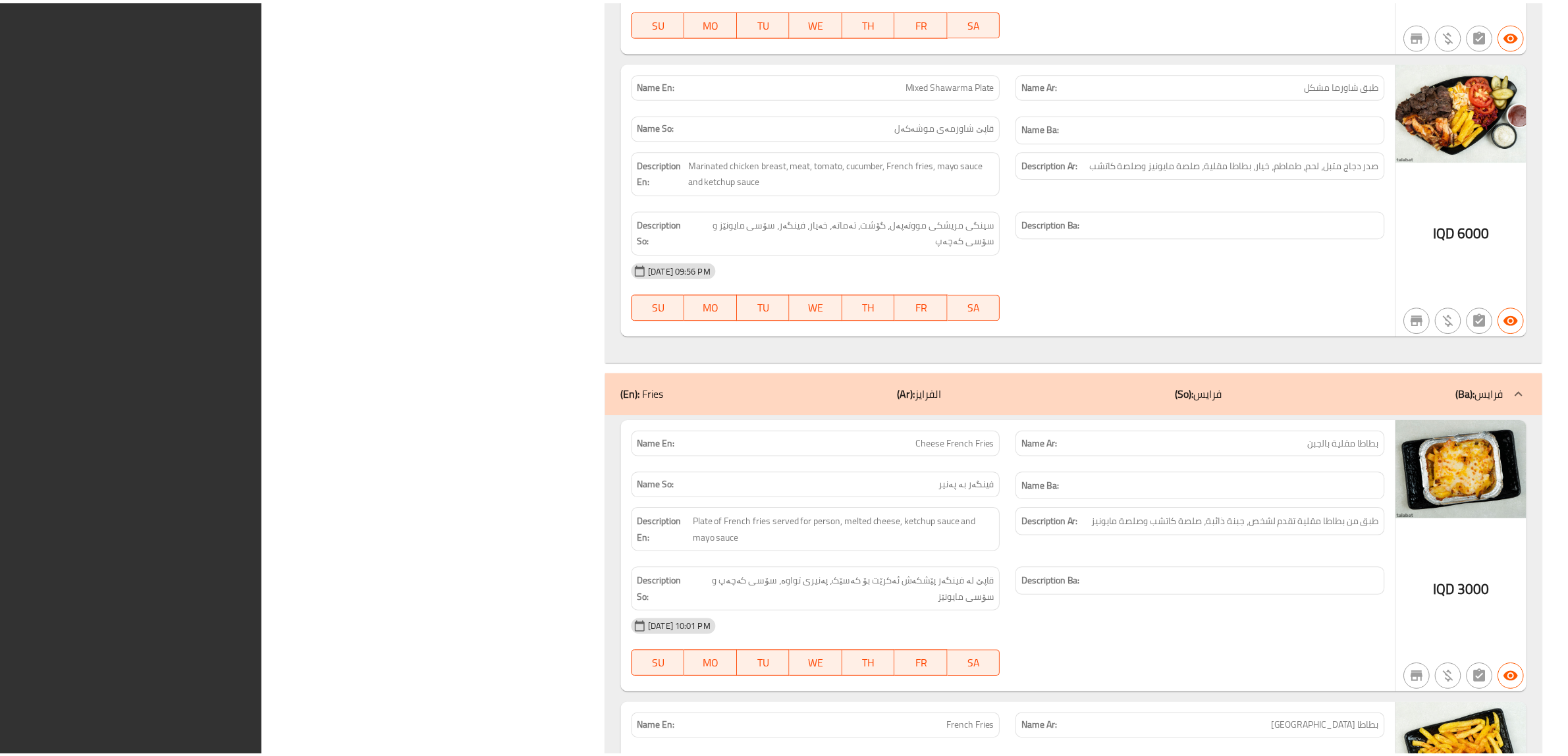
scroll to position [1796, 0]
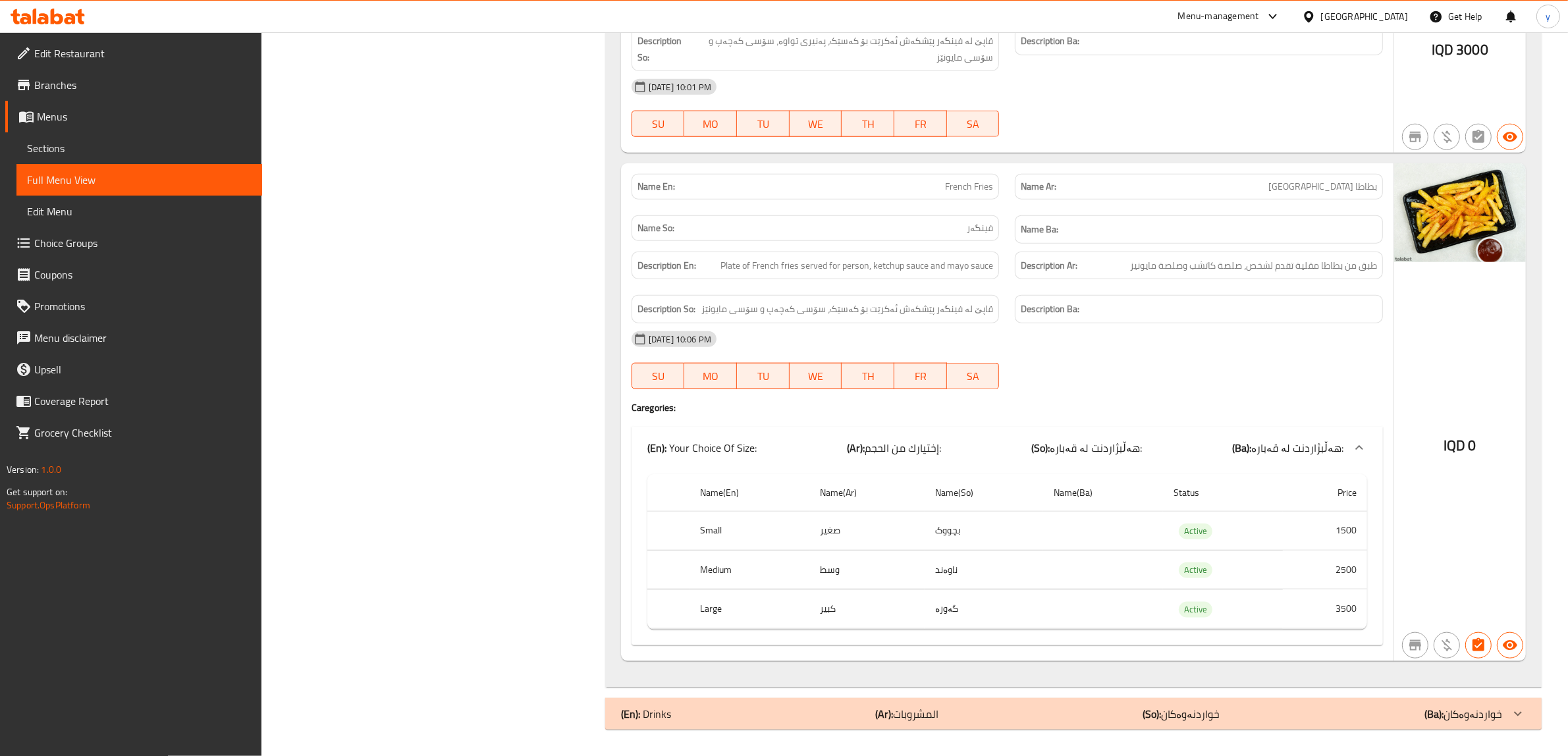
click at [23, 24] on div at bounding box center [47, 17] width 74 height 16
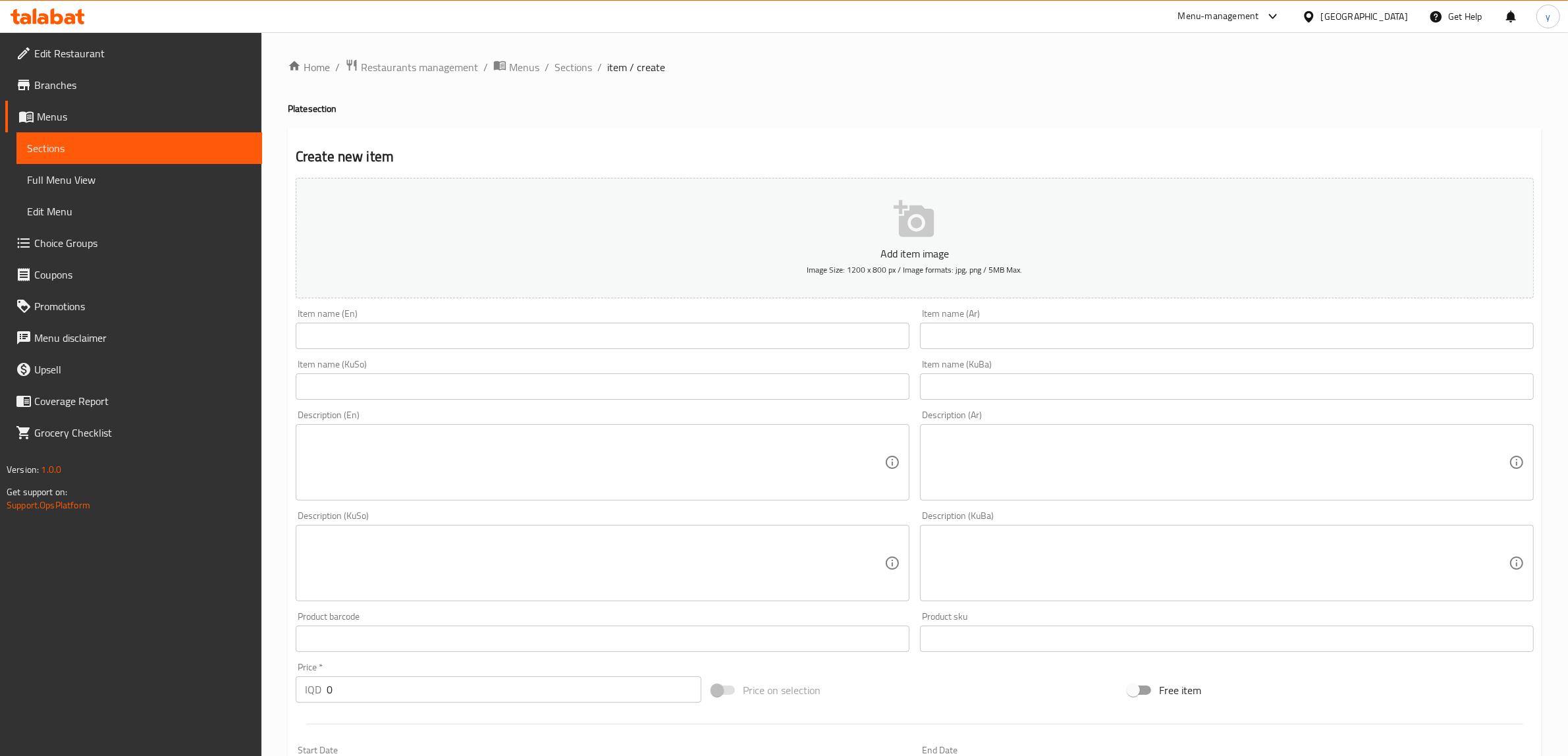
click at [547, 71] on li "/" at bounding box center [547, 68] width 4 height 16
click at [547, 71] on ol "Home / Restaurants management / Menus / Sections / item / create" at bounding box center [914, 67] width 1254 height 17
click at [555, 71] on span "Sections" at bounding box center [573, 68] width 37 height 16
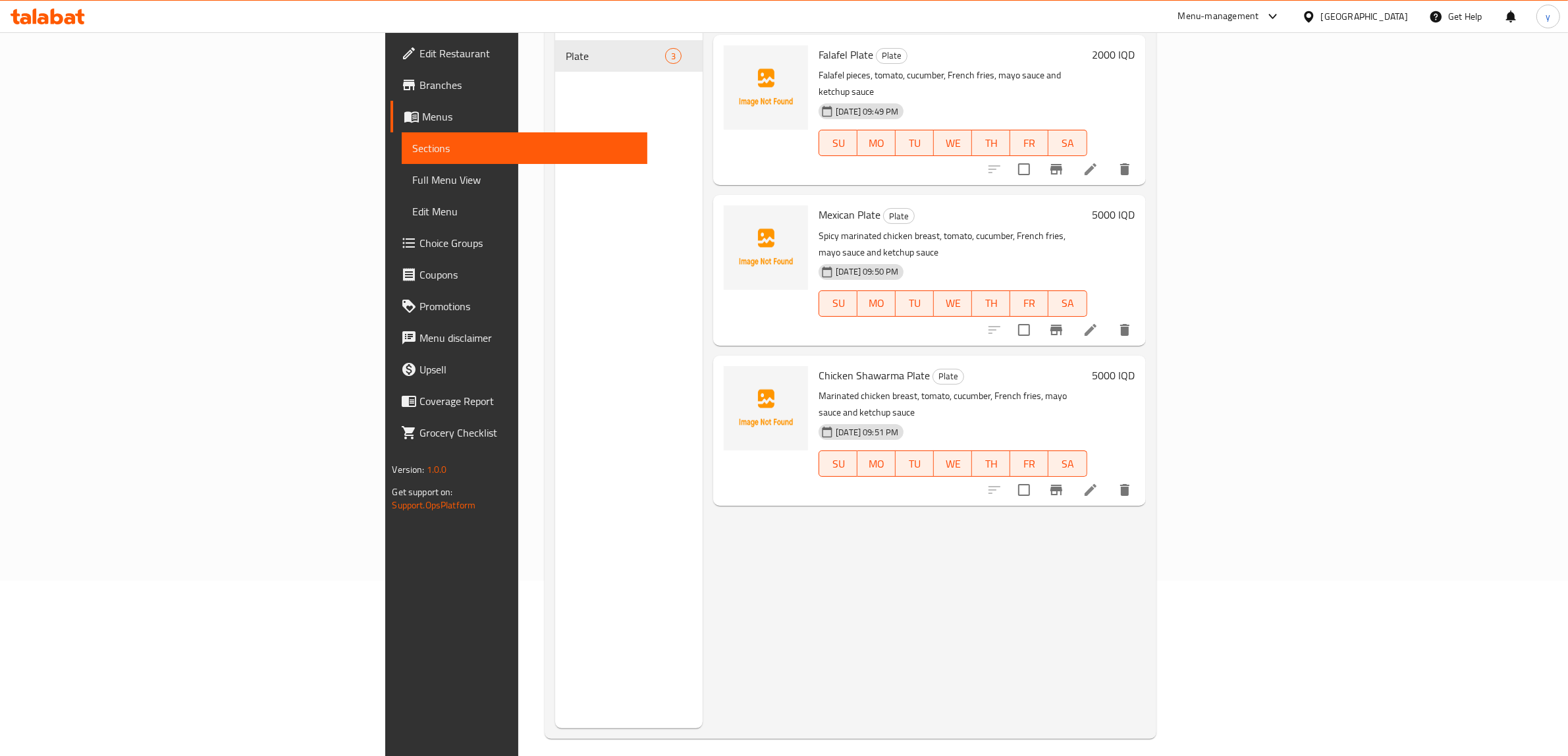
scroll to position [185, 0]
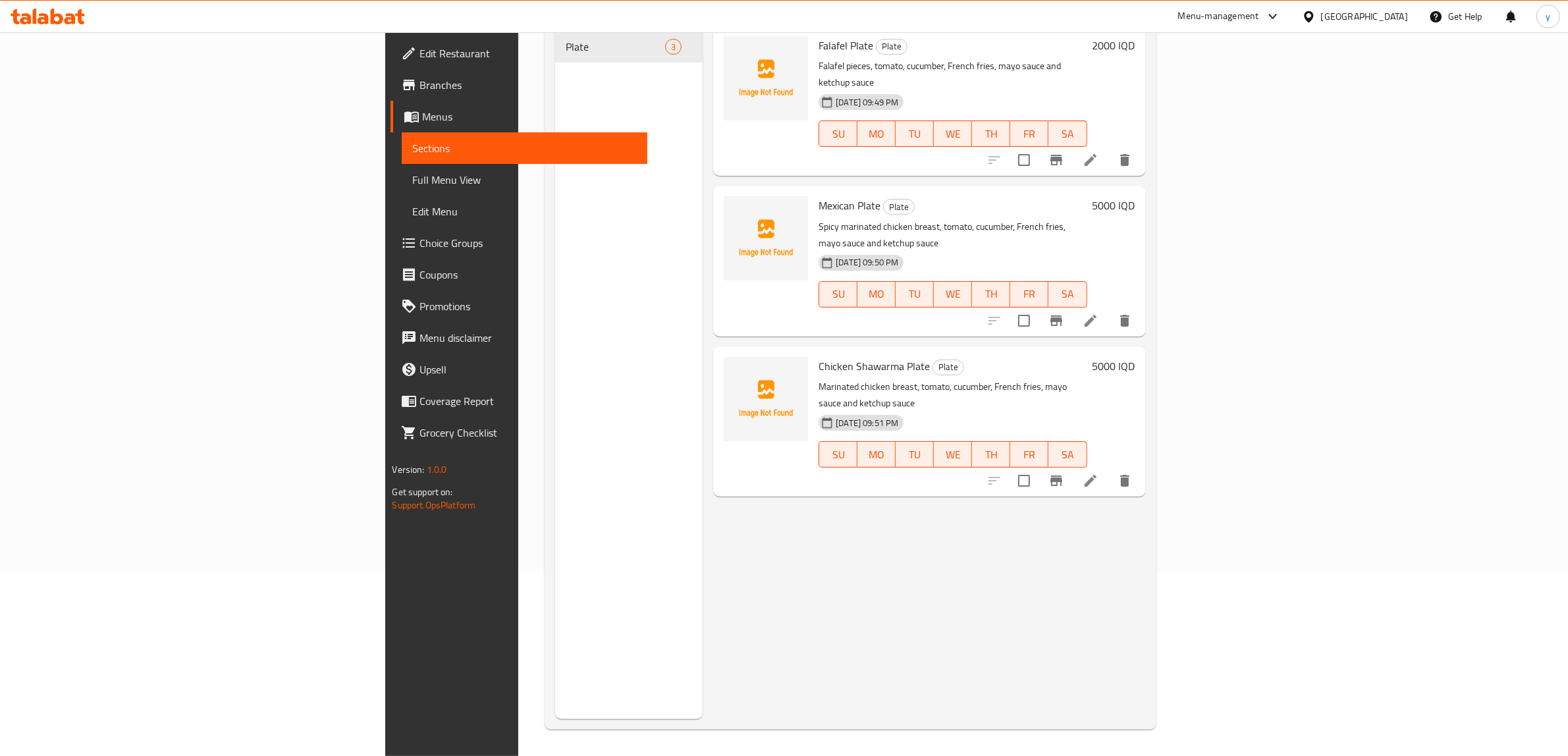
click at [1109, 309] on li at bounding box center [1090, 321] width 37 height 24
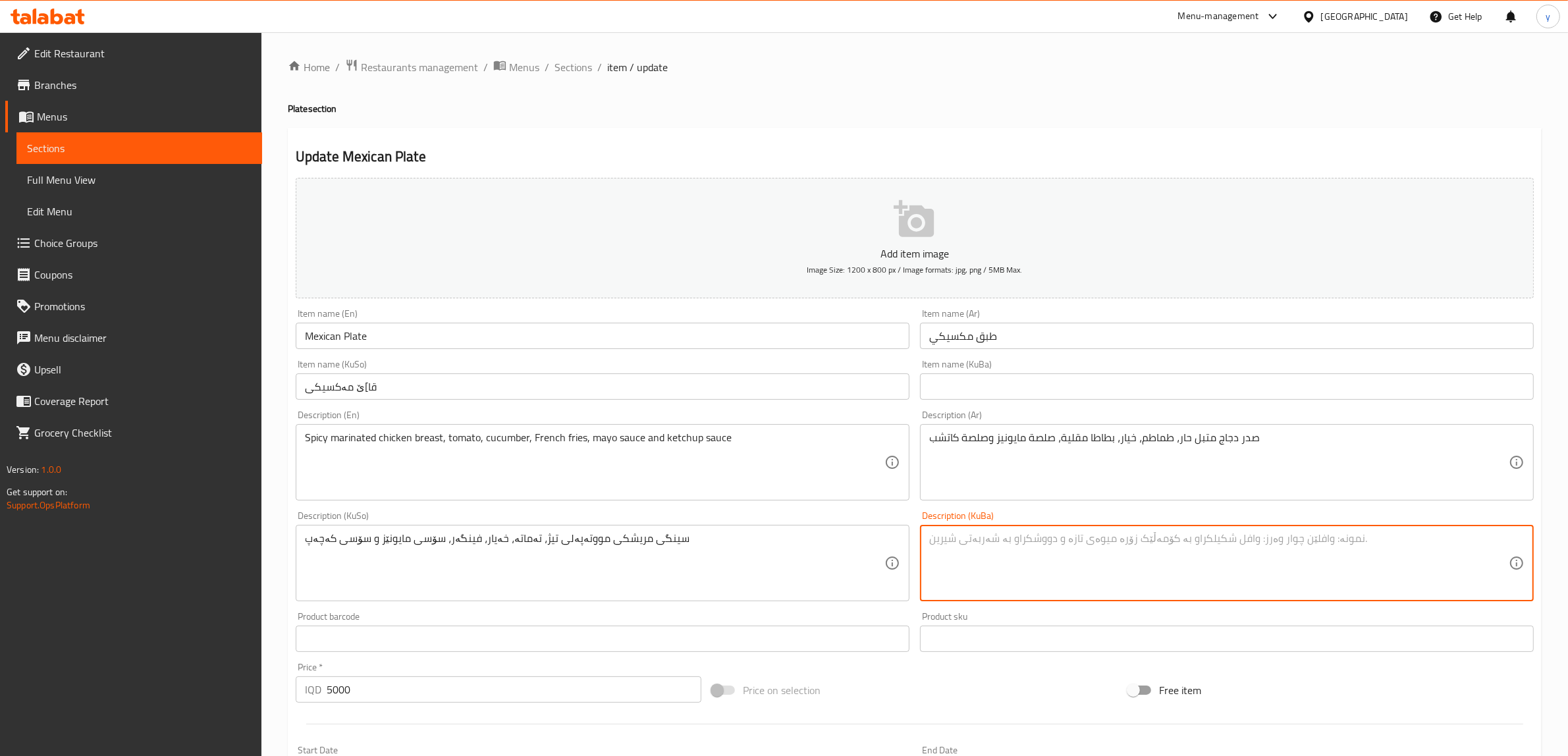
click at [1018, 562] on textarea at bounding box center [1219, 563] width 579 height 63
click at [570, 73] on span "Sections" at bounding box center [573, 68] width 37 height 16
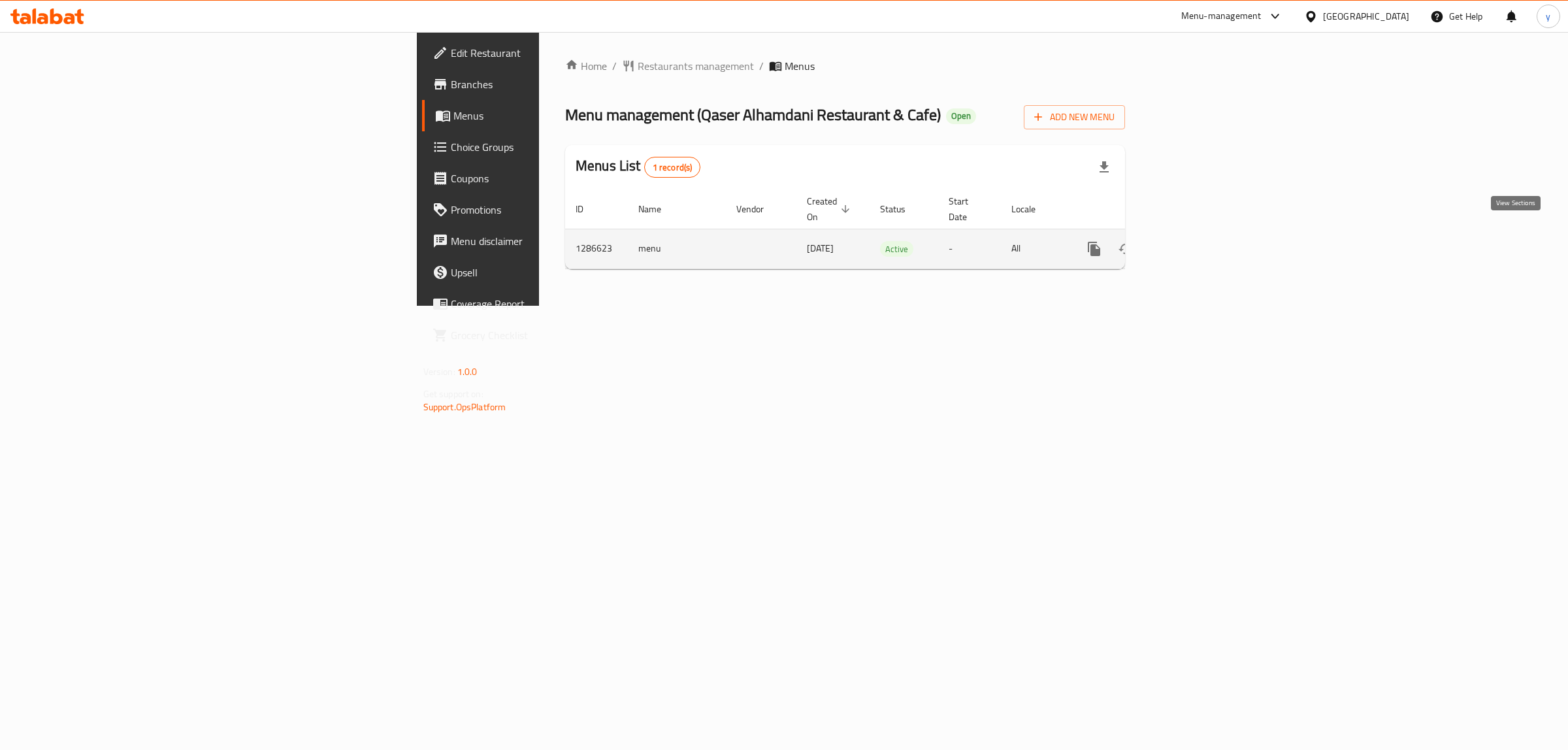
click at [1204, 233] on link "enhanced table" at bounding box center [1188, 249] width 31 height 31
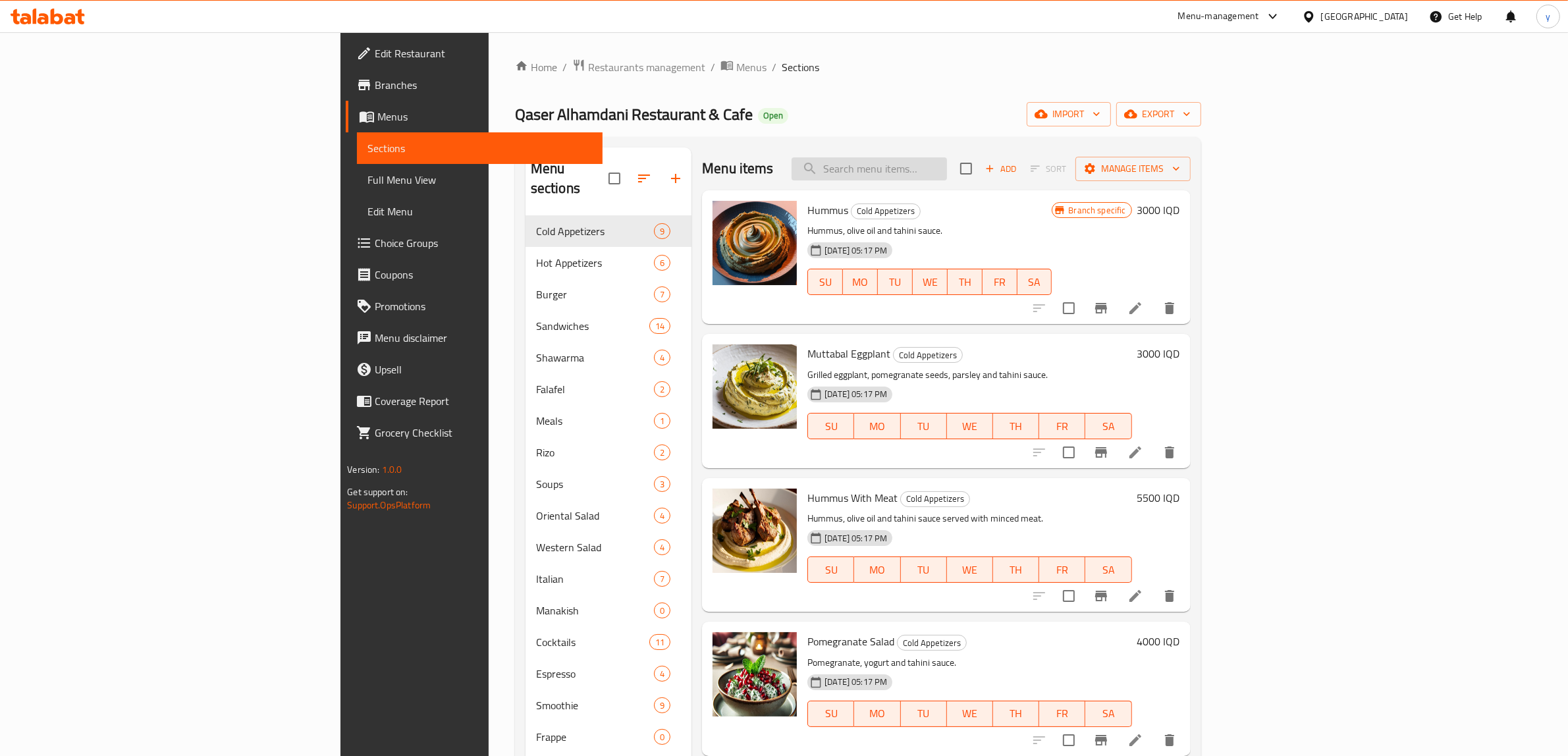
click at [947, 163] on input "search" at bounding box center [869, 168] width 155 height 23
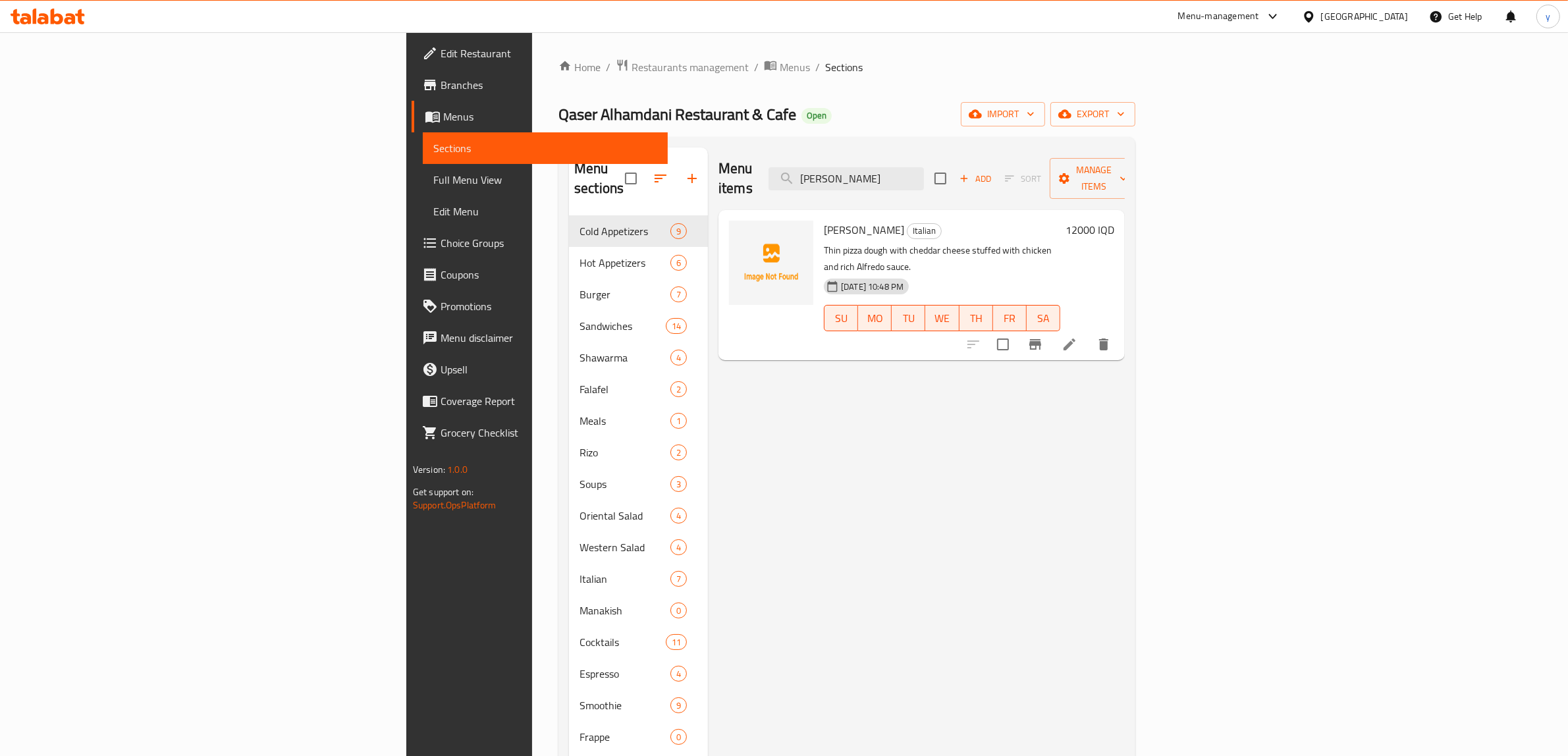
type input "Alfredo"
click at [1088, 332] on li at bounding box center [1070, 344] width 37 height 24
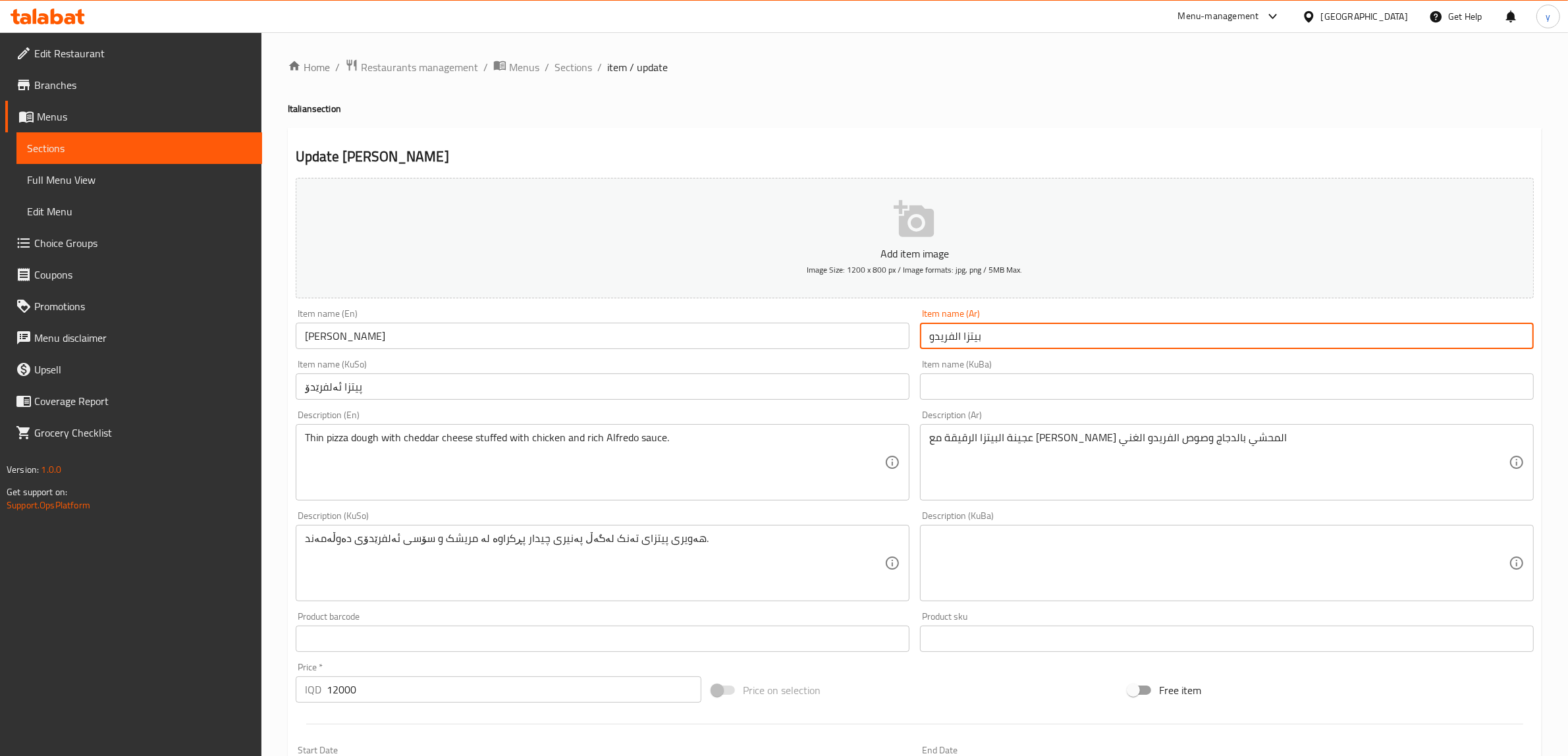
drag, startPoint x: 956, startPoint y: 338, endPoint x: 964, endPoint y: 338, distance: 8.0
click at [964, 338] on input "بيتزا الفريدو" at bounding box center [1226, 336] width 614 height 26
click at [964, 337] on input "بيتزا الفريدو" at bounding box center [1226, 336] width 614 height 26
drag, startPoint x: 956, startPoint y: 339, endPoint x: 964, endPoint y: 337, distance: 8.2
click at [964, 337] on input "بيتزا الفريدو" at bounding box center [1226, 336] width 614 height 26
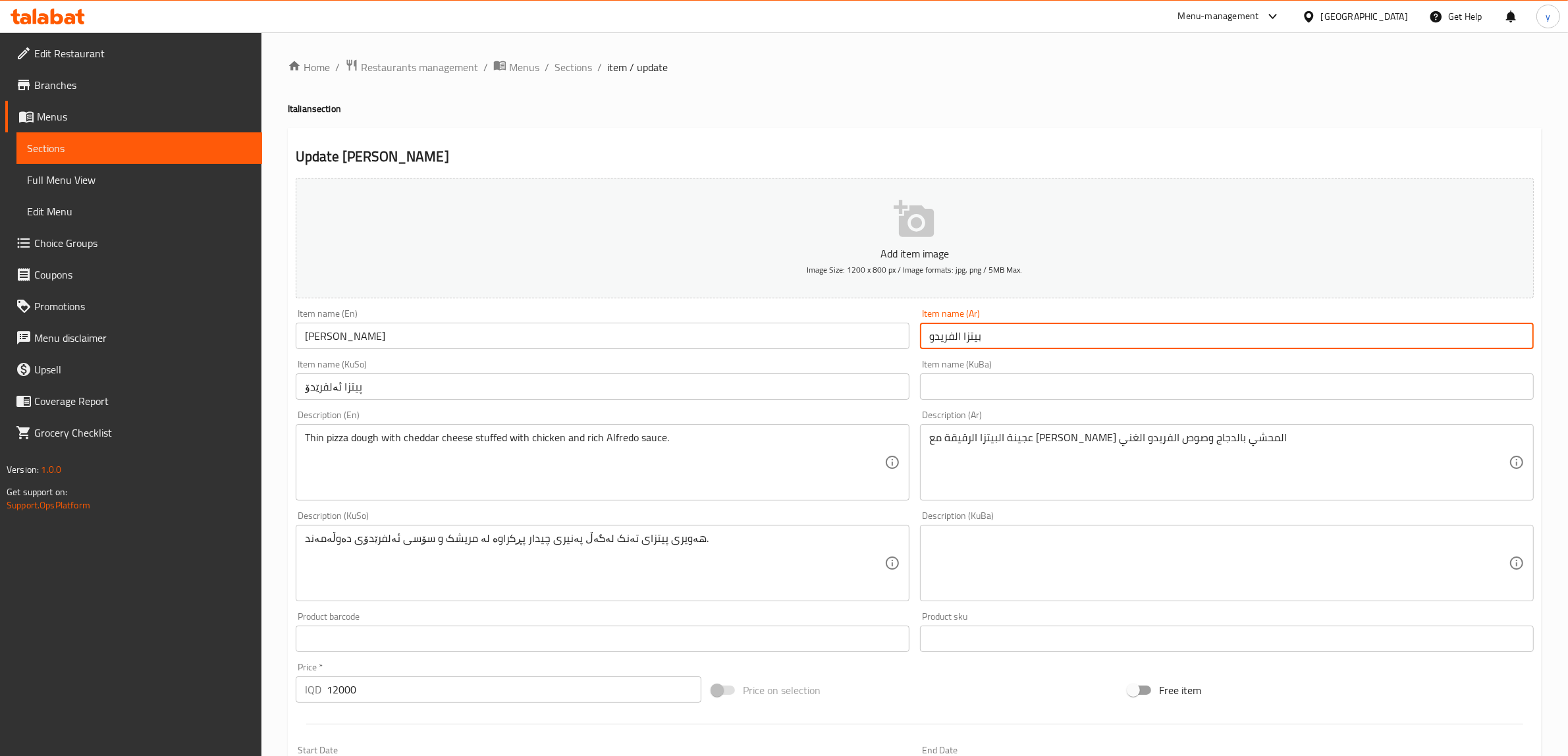
click at [967, 334] on input "بيتزا الفريدو" at bounding box center [1226, 336] width 614 height 26
click at [959, 337] on input "بيتزا الفريدو" at bounding box center [1226, 336] width 614 height 26
click at [962, 336] on input "بيتزا الفريدو" at bounding box center [1226, 336] width 614 height 26
click at [958, 340] on input "بيتزا الفريدو" at bounding box center [1226, 336] width 614 height 26
type input "بيتزا ألفريدو"
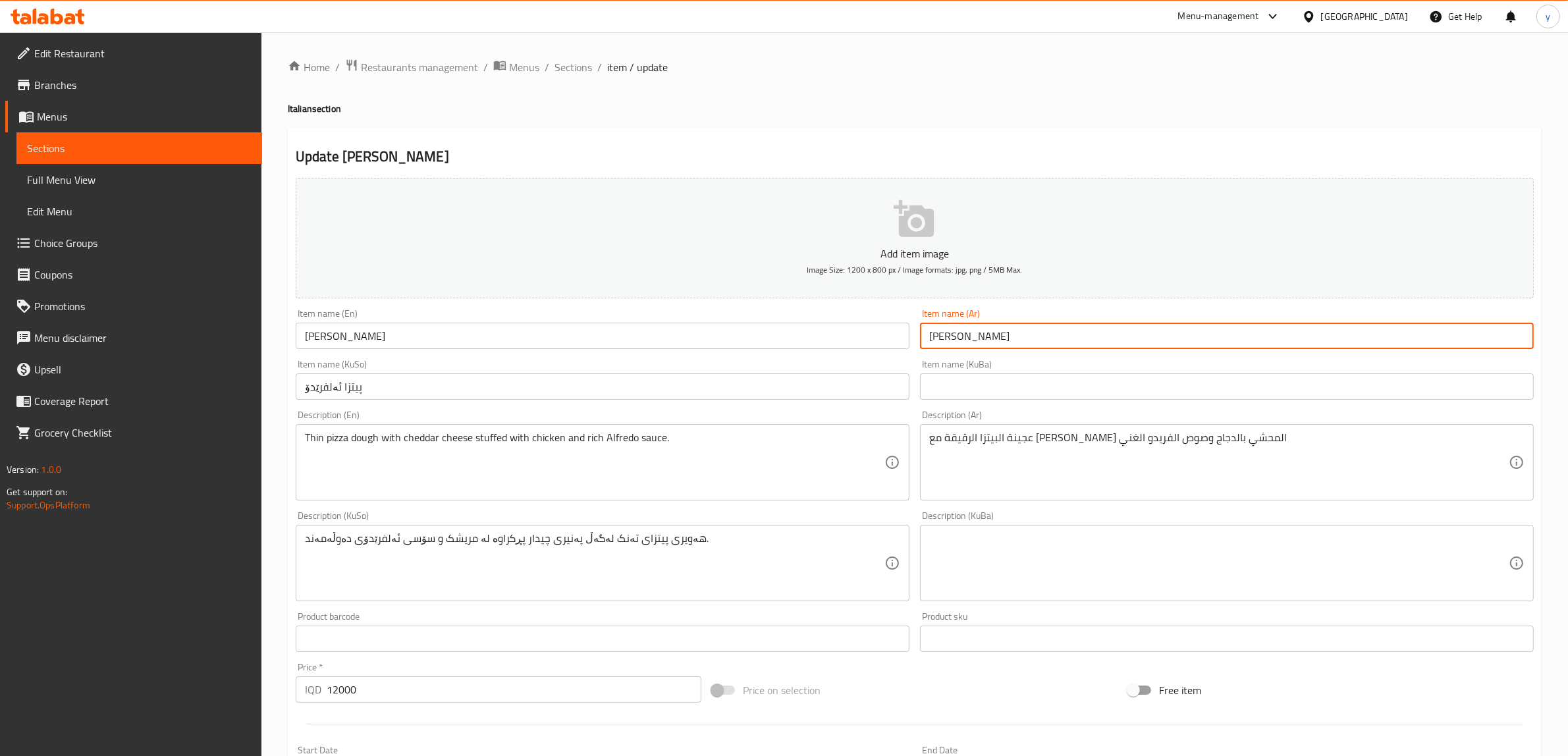
click at [784, 393] on input "پیتزا ئەلفرێدۆ" at bounding box center [602, 387] width 614 height 26
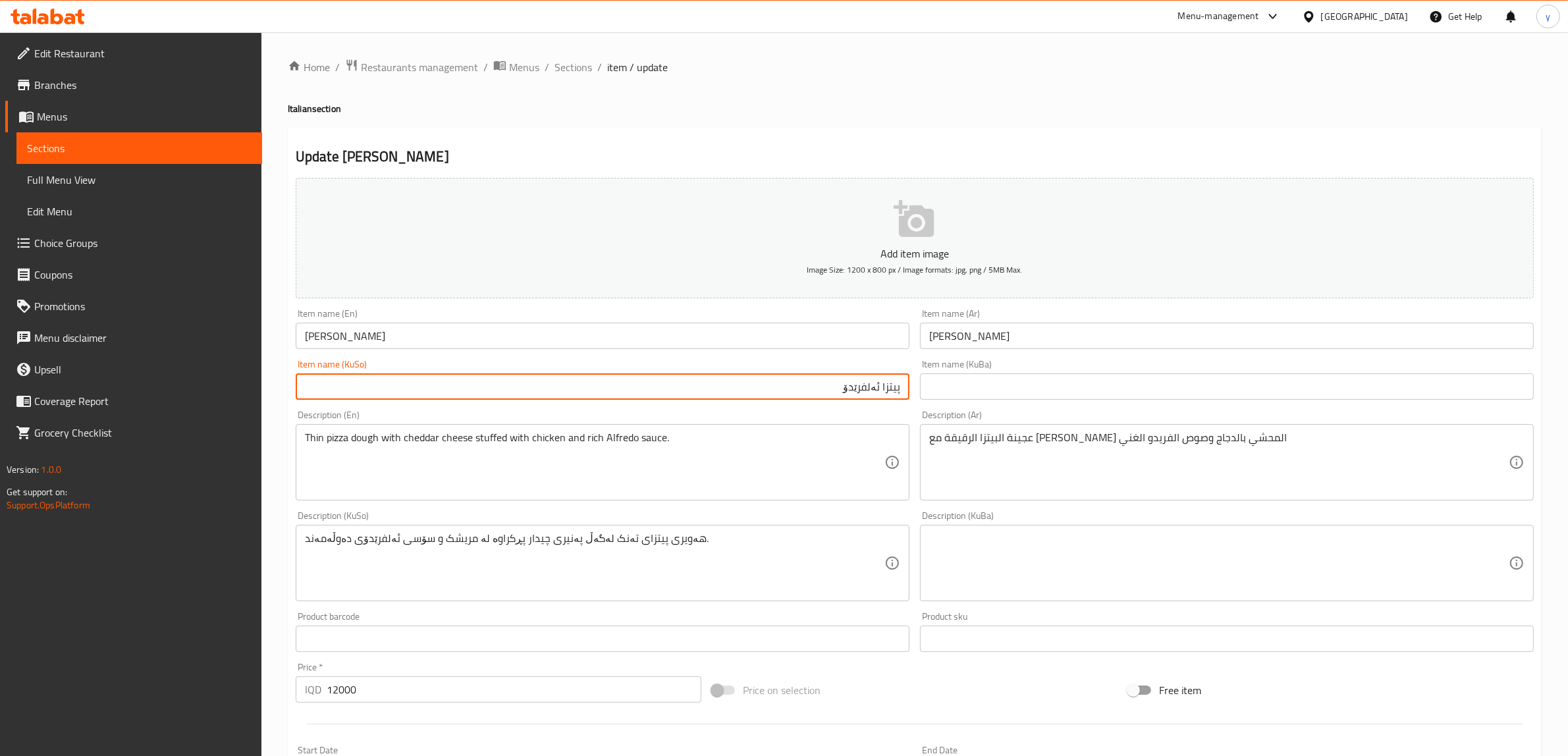
click at [884, 390] on input "پیتزا ئەلفرێدۆ" at bounding box center [602, 387] width 614 height 26
click at [881, 392] on input "پیتزا ئەلفرێدۆ" at bounding box center [602, 387] width 614 height 26
type input "پیتزای ئەلفرێدۆ"
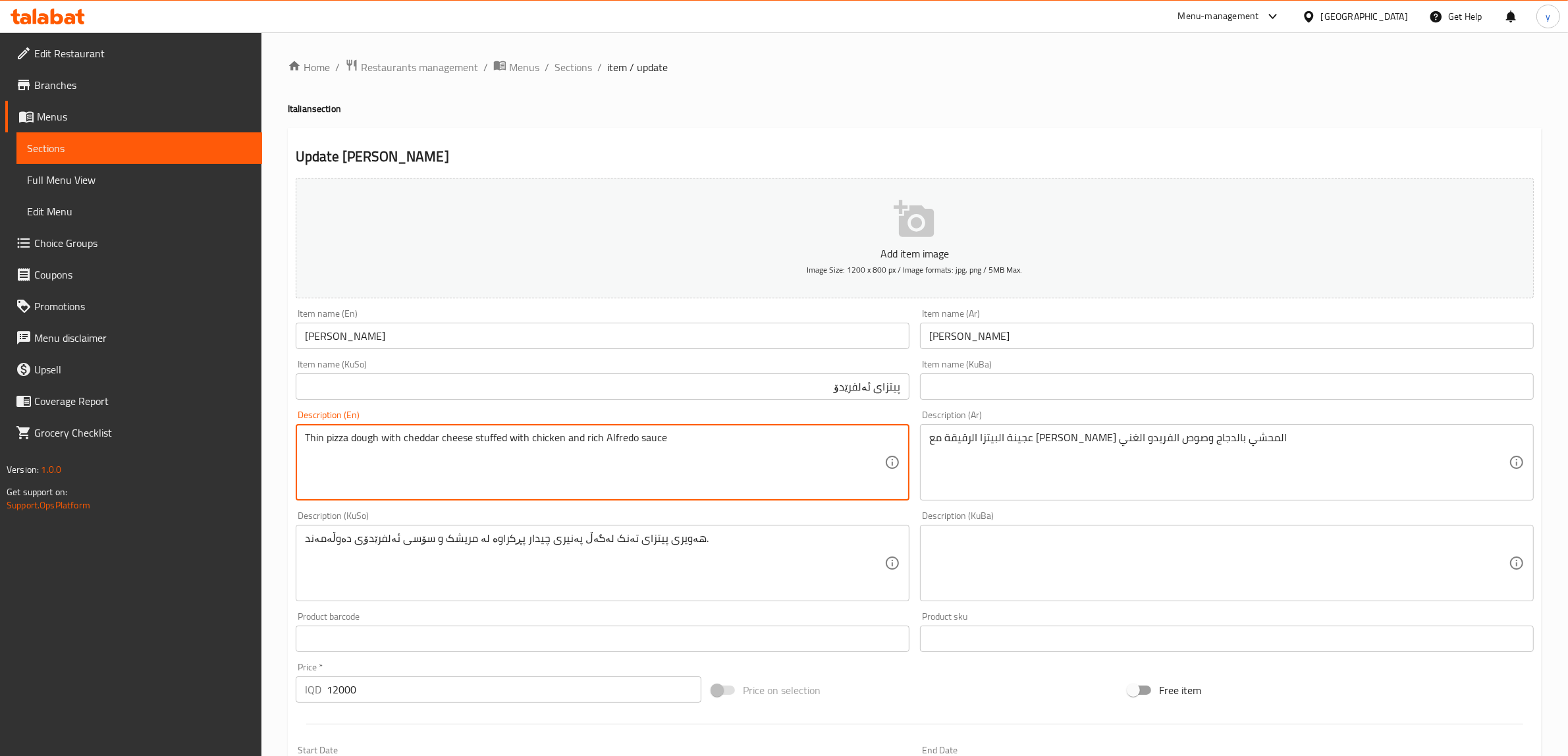
click at [580, 442] on textarea "Thin pizza dough with cheddar cheese stuffed with chicken and rich Alfredo sauce" at bounding box center [595, 463] width 579 height 63
click at [595, 436] on textarea "Thin pizza dough with cheddar cheese stuffed with chicken and rich Alfredo sauce" at bounding box center [595, 463] width 579 height 63
click at [677, 439] on textarea "Thin pizza dough with cheddar cheese stuffed with chicken and Alfredo sauce" at bounding box center [595, 463] width 579 height 63
type textarea "Thin pizza dough with cheddar cheese stuffed with chicken and Alfredo sauce"
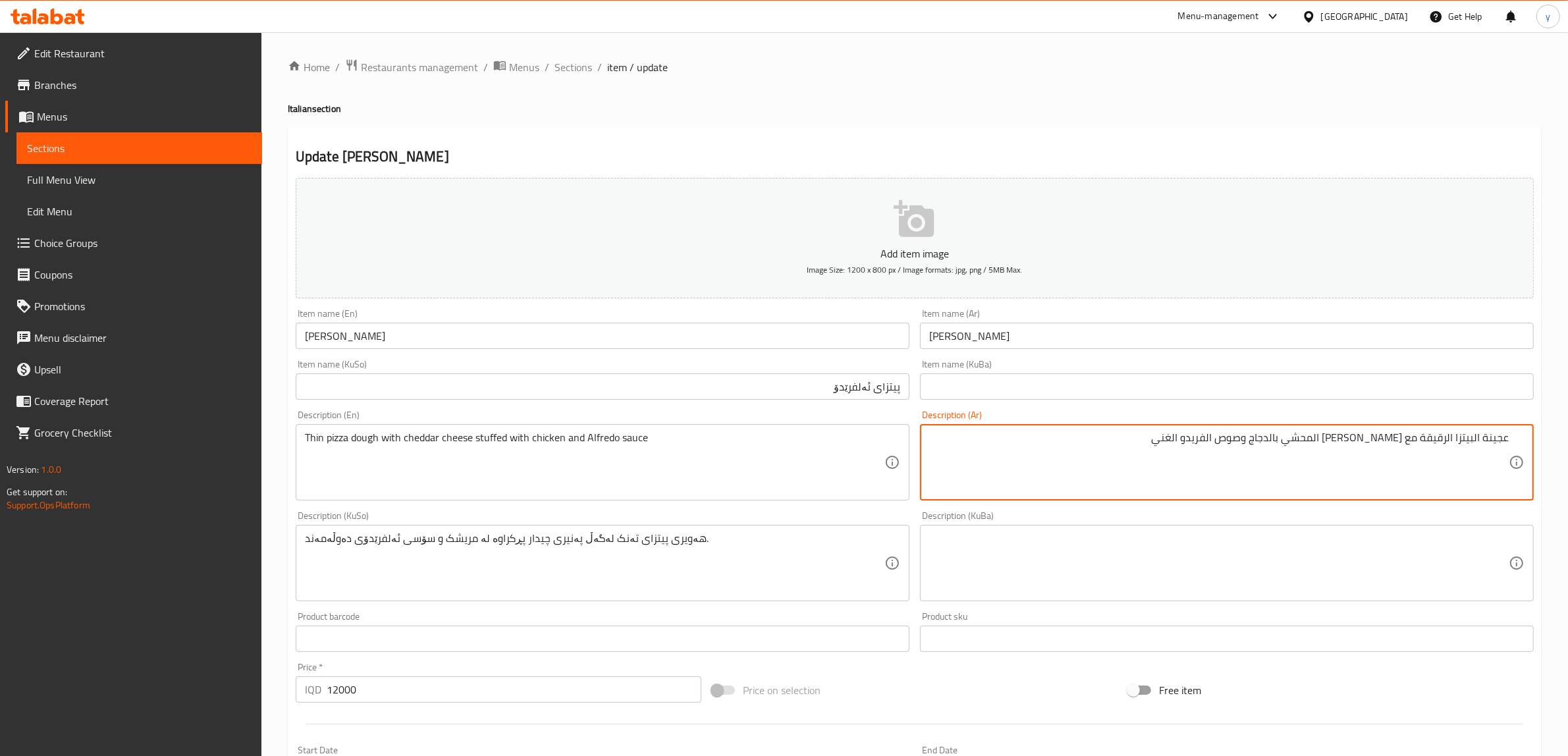
click at [1475, 441] on textarea "عجينة البيتزا الرقيقة مع جبن الشيدر المحشي بالدجاج وصوص الفريدو الغني" at bounding box center [1219, 463] width 579 height 63
click at [1452, 440] on textarea "عجينة بيتزا الرقيقة مع جبن الشيدر المحشي بالدجاج وصوص الفريدو الغني" at bounding box center [1219, 463] width 579 height 63
click at [1456, 438] on textarea "عجينة بيتزا الرقيقة مع جبن الشيدر المحشي بالدجاج وصوص الفريدو الغني" at bounding box center [1219, 463] width 579 height 63
click at [1454, 439] on textarea "عجينة بيتزا الرقيقة مع جبن الشيدر المحشي بالدجاج وصوص الفريدو الغني" at bounding box center [1219, 463] width 579 height 63
click at [1389, 441] on textarea "عجينة بيتزا رقيقة مع جبن الشيدر المحشي بالدجاج وصوص الفريدو الغني" at bounding box center [1219, 463] width 579 height 63
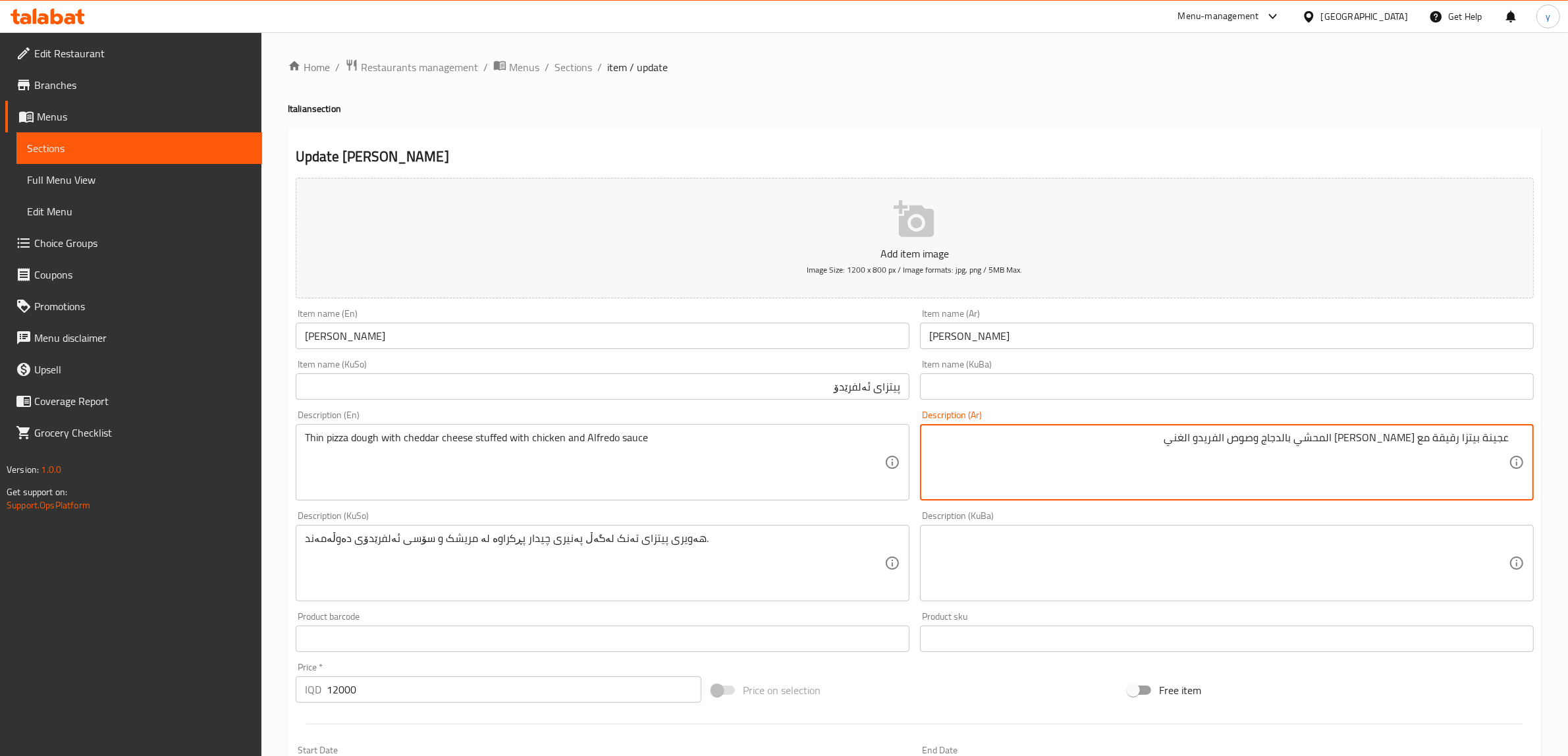
click at [1365, 438] on textarea "عجينة بيتزا رقيقة مع جبن شيدر المحشي بالدجاج وصوص الفريدو الغني" at bounding box center [1219, 463] width 579 height 63
click at [1267, 441] on textarea "عجينة بيتزا رقيقة مع جبن شيدر محشي بالدجاج وصوص الفريدو الغني" at bounding box center [1219, 463] width 579 height 63
click at [1240, 446] on textarea "عجينة بيتزا رقيقة مع جبن شيدر محشي بالدجاج وصوص فريدو الغني" at bounding box center [1219, 463] width 579 height 63
click at [1271, 436] on textarea "عجينة بيتزا رقيقة مع جبن شيدر محشي بالدجاج وصوص فريدو" at bounding box center [1219, 463] width 579 height 63
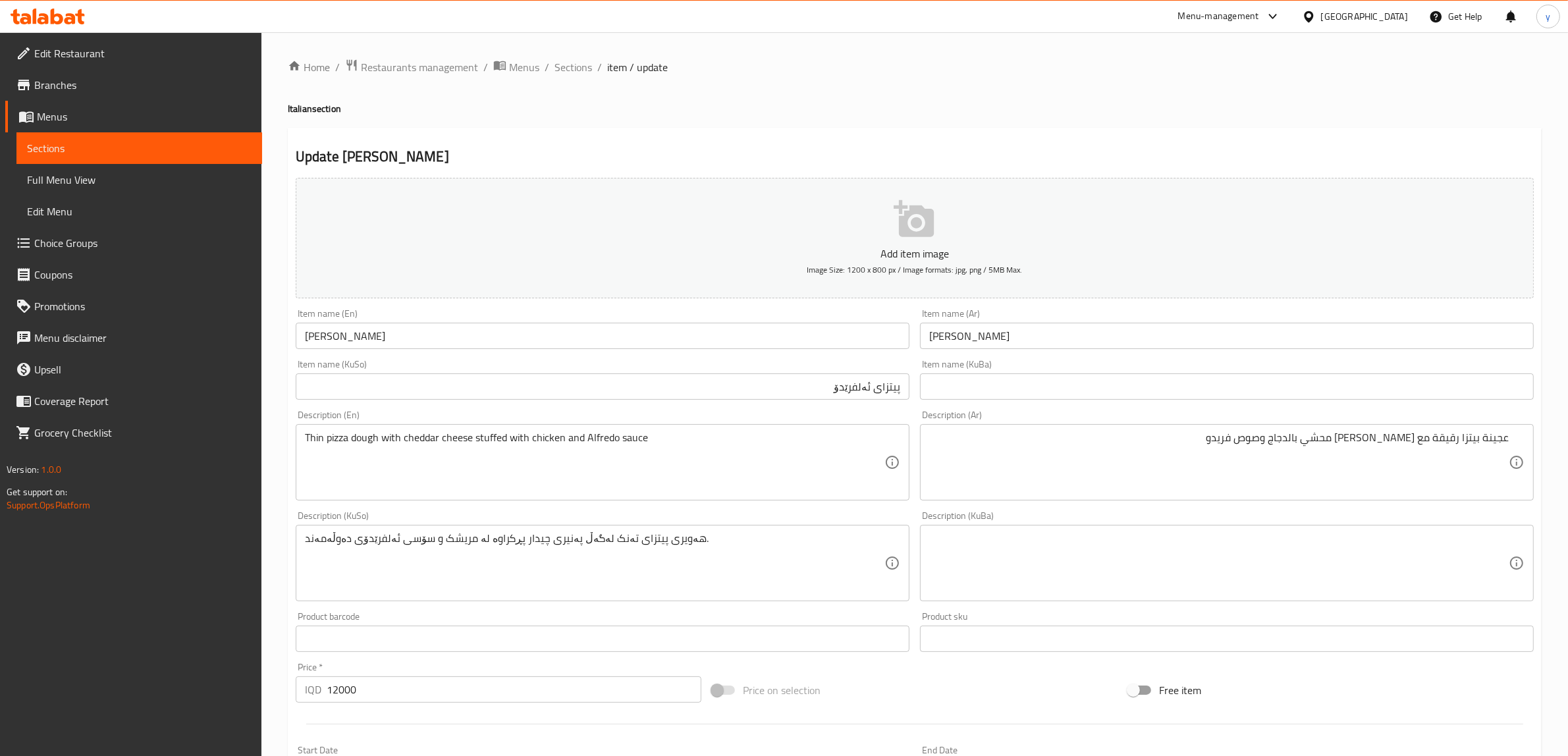
click at [1272, 439] on textarea "عجينة بيتزا رقيقة مع جبن شيدر محشي بالدجاج وصوص فريدو" at bounding box center [1219, 463] width 579 height 63
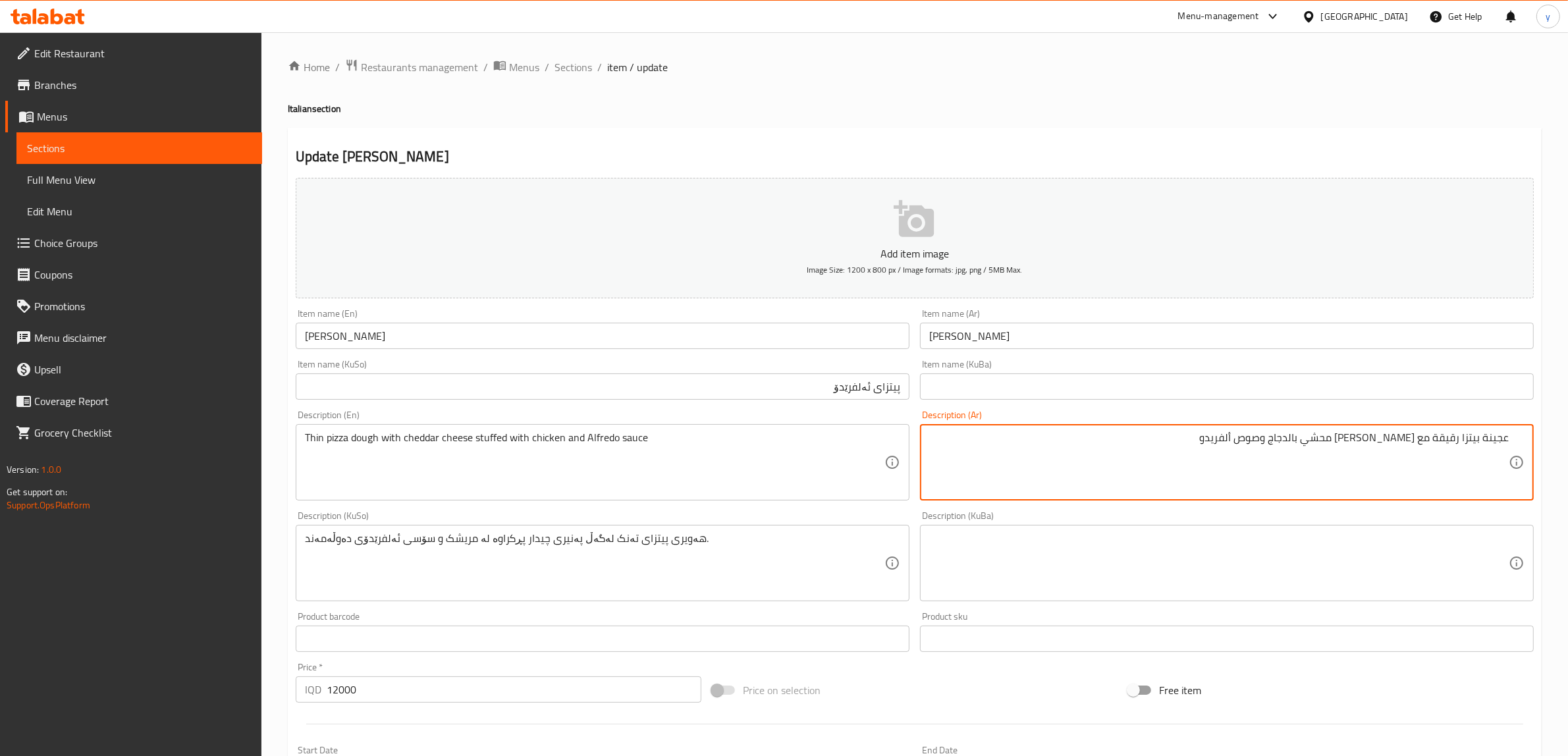
type textarea "عجينة بيتزا رقيقة مع جبن شيدر محشي بالدجاج وصوص ألفريدو"
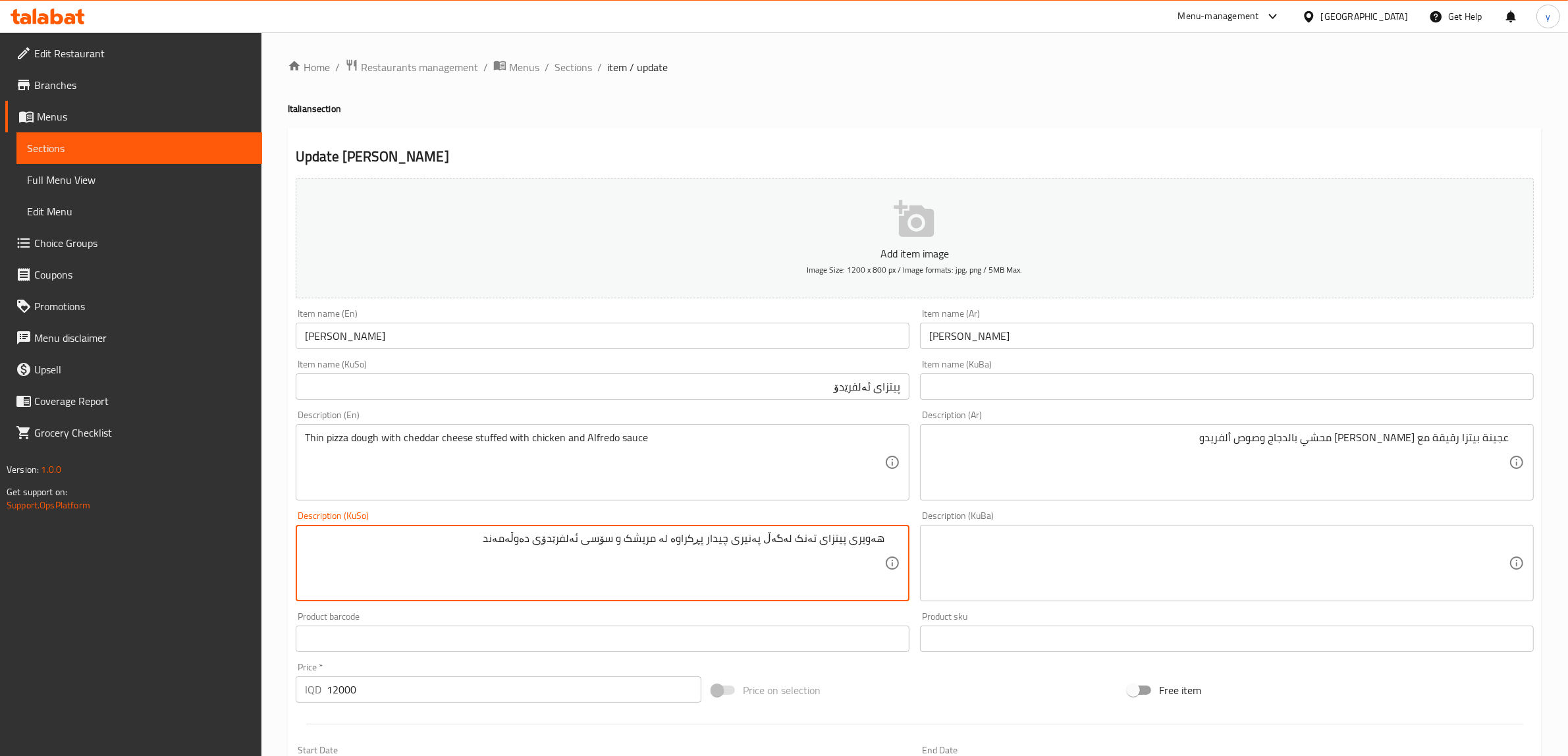
click at [733, 538] on textarea "هەویری پیتزای تەنک لەگەڵ پەنیری چیدار پڕکراوە لە مریشک و سۆسی ئەلفرێدۆی دەوڵەمە…" at bounding box center [595, 563] width 579 height 63
click at [715, 542] on textarea "هەویری پیتزای تەنک لەگەڵ پەنیری چێدار پڕکراوە لە مریشک و سۆسی ئەلفرێدۆی دەوڵەمە…" at bounding box center [595, 563] width 579 height 63
click at [664, 541] on textarea "هەویری پیتزای تەنک لەگەڵ پەنیری چێدار مەحشی بە مریشک و سۆسی ئەلفرێدۆی دەوڵەمەند" at bounding box center [595, 563] width 579 height 63
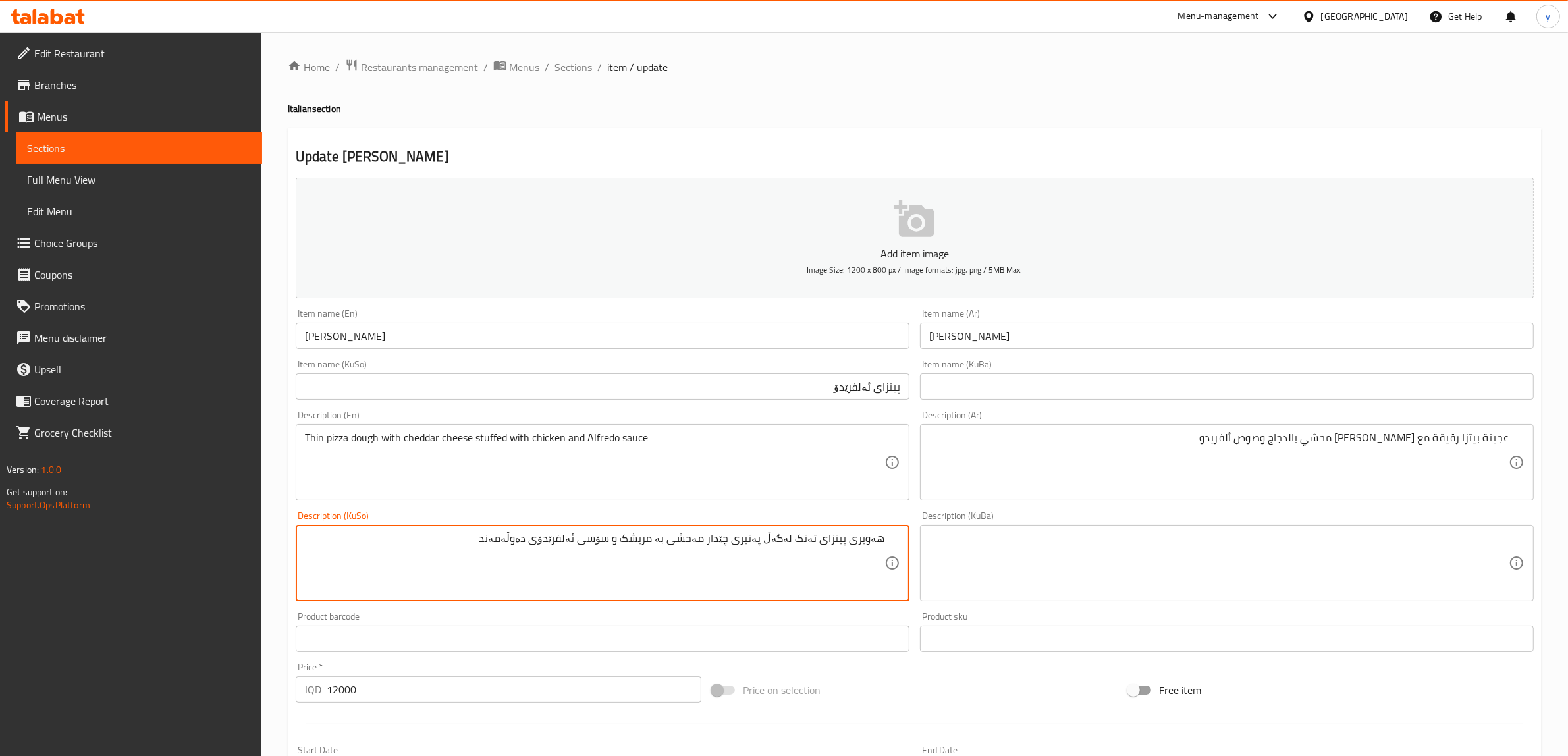
click at [539, 543] on textarea "هەویری پیتزای تەنک لەگەڵ پەنیری چێدار مەحشی بە مریشک و سۆسی ئەلفرێدۆی دەوڵەمەند" at bounding box center [595, 563] width 579 height 63
click at [629, 548] on textarea "هەویری پیتزای تەنک لەگەڵ پەنیری چێدار مەحشی بە مریشک و سۆسی ئەلفرێدۆ" at bounding box center [595, 563] width 579 height 63
click at [578, 543] on textarea "هەویری پیتزای تەنک لەگەڵ پەنیری چێدار مەحشی بە مریشک و سۆسی ئەلفرێدۆ" at bounding box center [595, 563] width 579 height 63
click at [590, 532] on textarea "هەویری پیتزای تەنک لەگەڵ پەنیری چێدار مەحشی بە مریشک و سۆسی ئەلفریدۆ" at bounding box center [595, 563] width 579 height 63
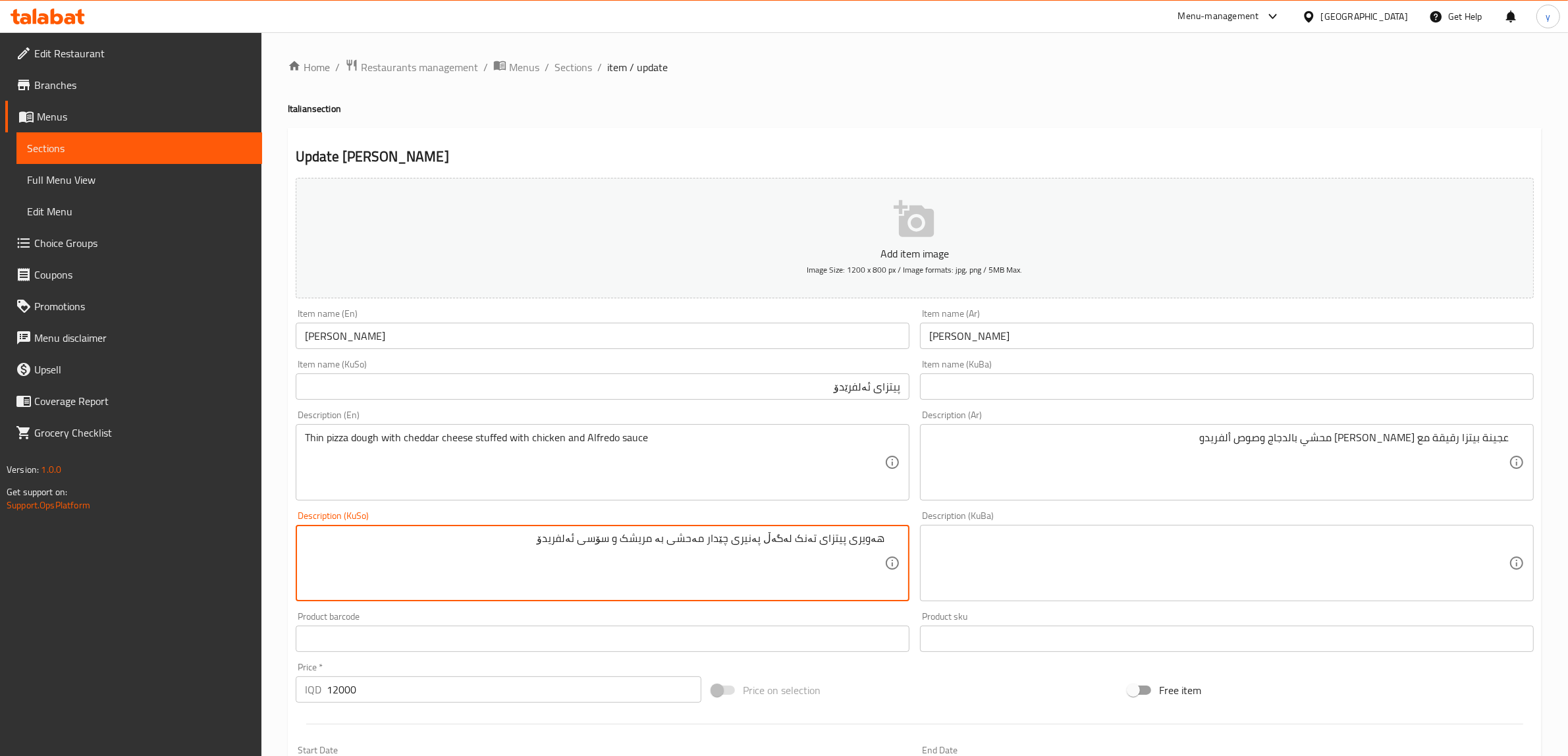
click at [590, 532] on textarea "هەویری پیتزای تەنک لەگەڵ پەنیری چێدار مەحشی بە مریشک و سۆسی ئەلفریدۆ" at bounding box center [595, 563] width 579 height 63
type textarea "هەویری پیتزای تەنک لەگەڵ پەنیری چێدار مەحشی بە مریشک و سۆسی ئەلفریدۆ"
click at [848, 382] on input "پیتزای ئەلفرێدۆ" at bounding box center [602, 387] width 614 height 26
paste input "text"
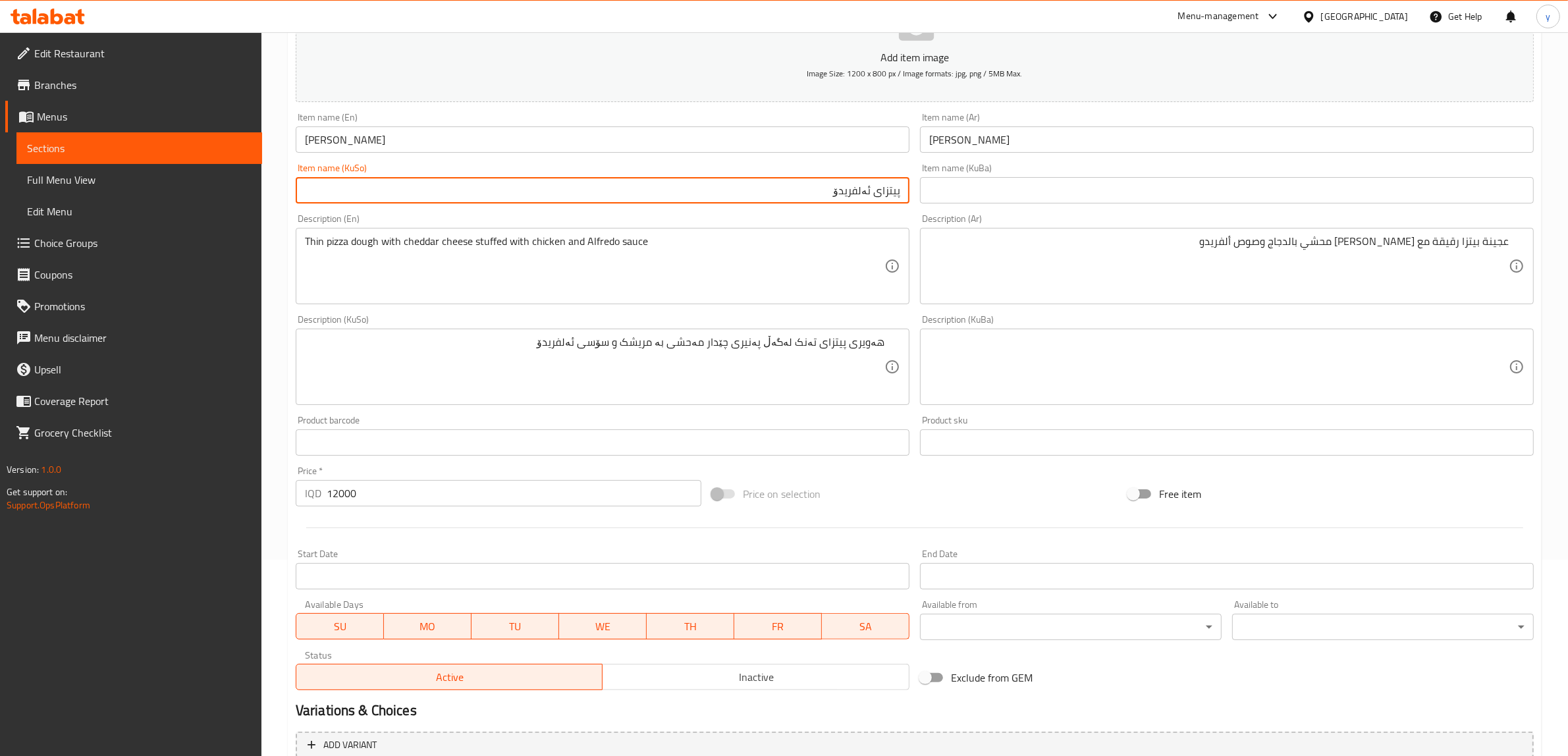
scroll to position [324, 0]
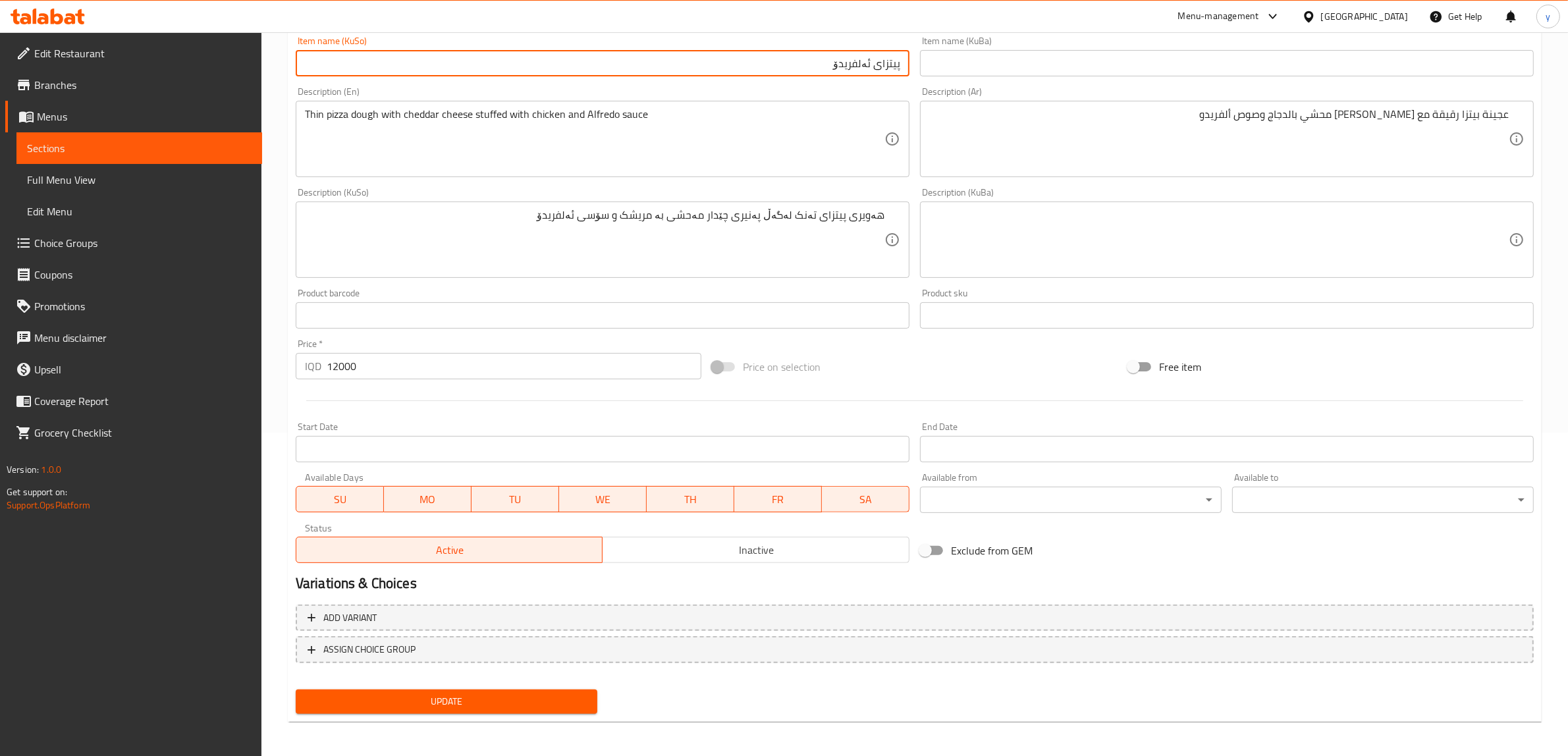
type input "پیتزای ئەلفریدۆ"
click at [545, 707] on span "Update" at bounding box center [447, 702] width 281 height 16
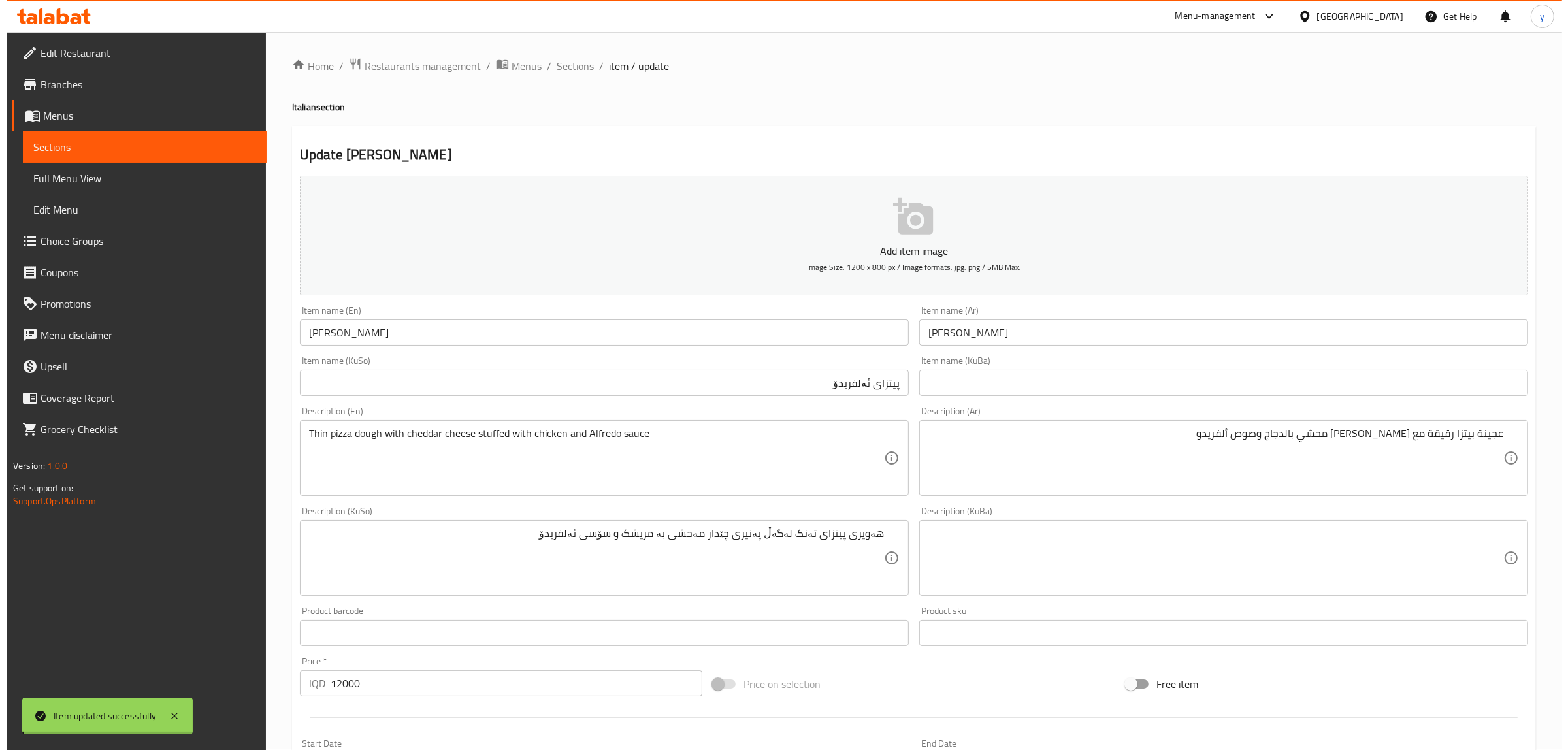
scroll to position [0, 0]
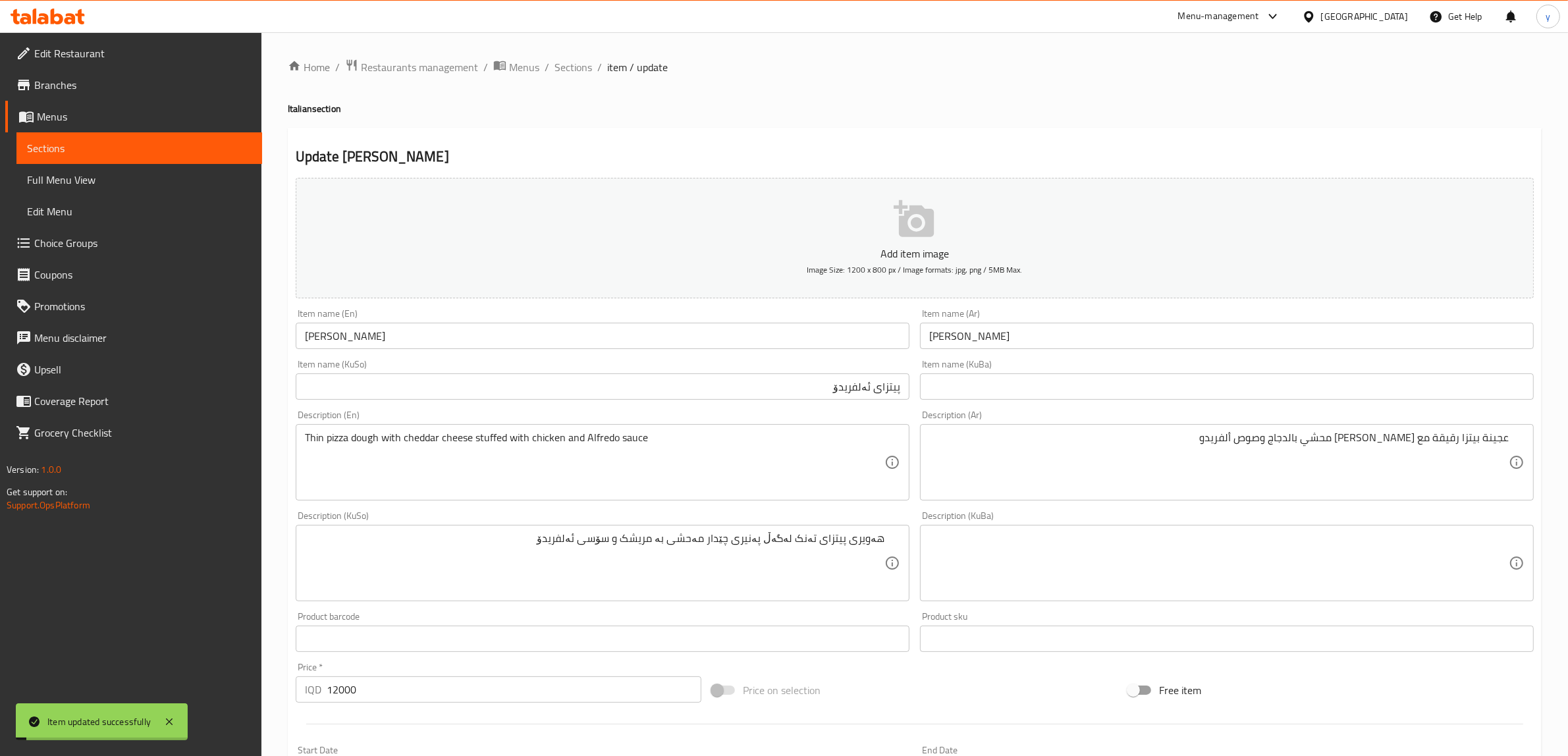
click at [459, 345] on input "Alfredo Pizza" at bounding box center [602, 336] width 614 height 26
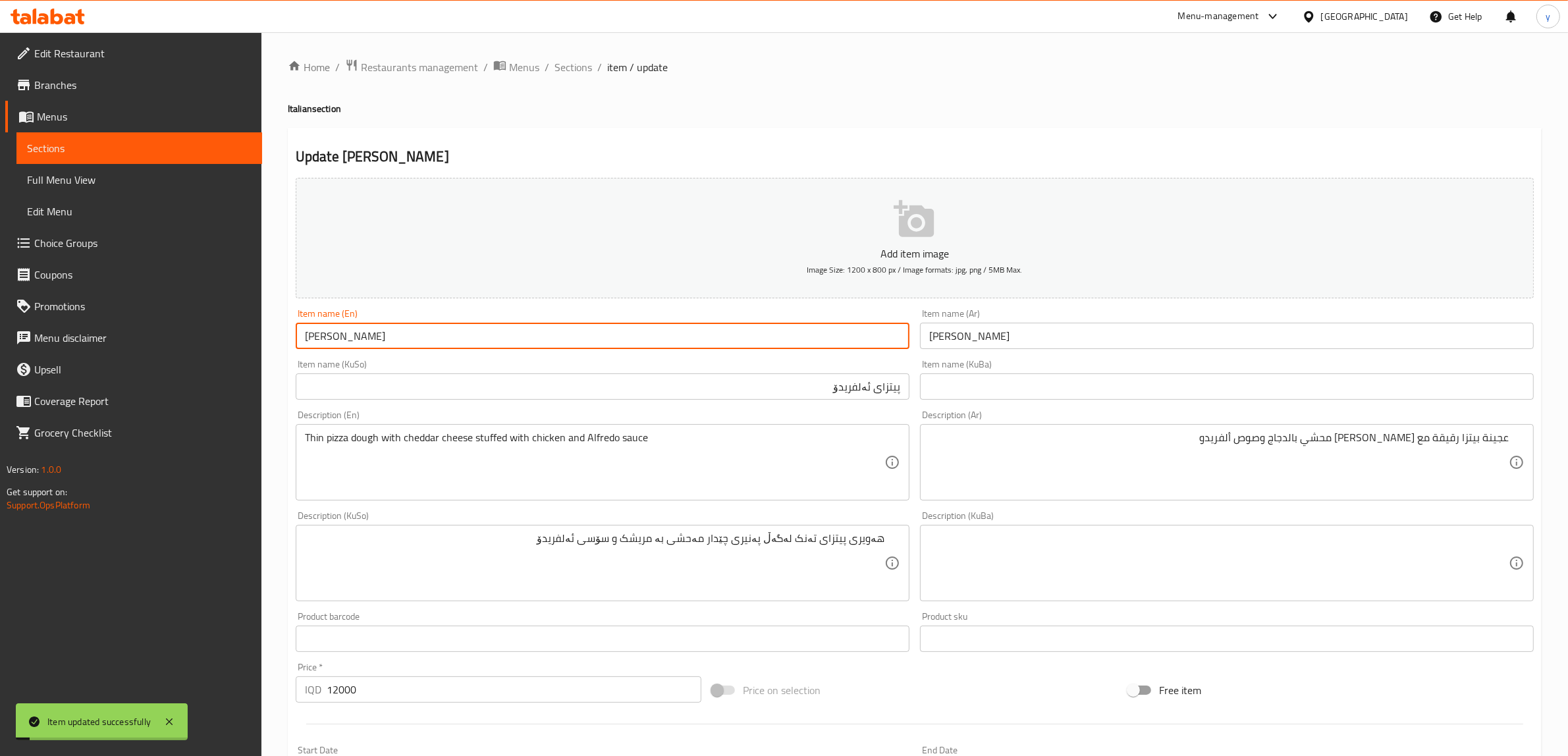
click at [459, 345] on input "Alfredo Pizza" at bounding box center [602, 336] width 614 height 26
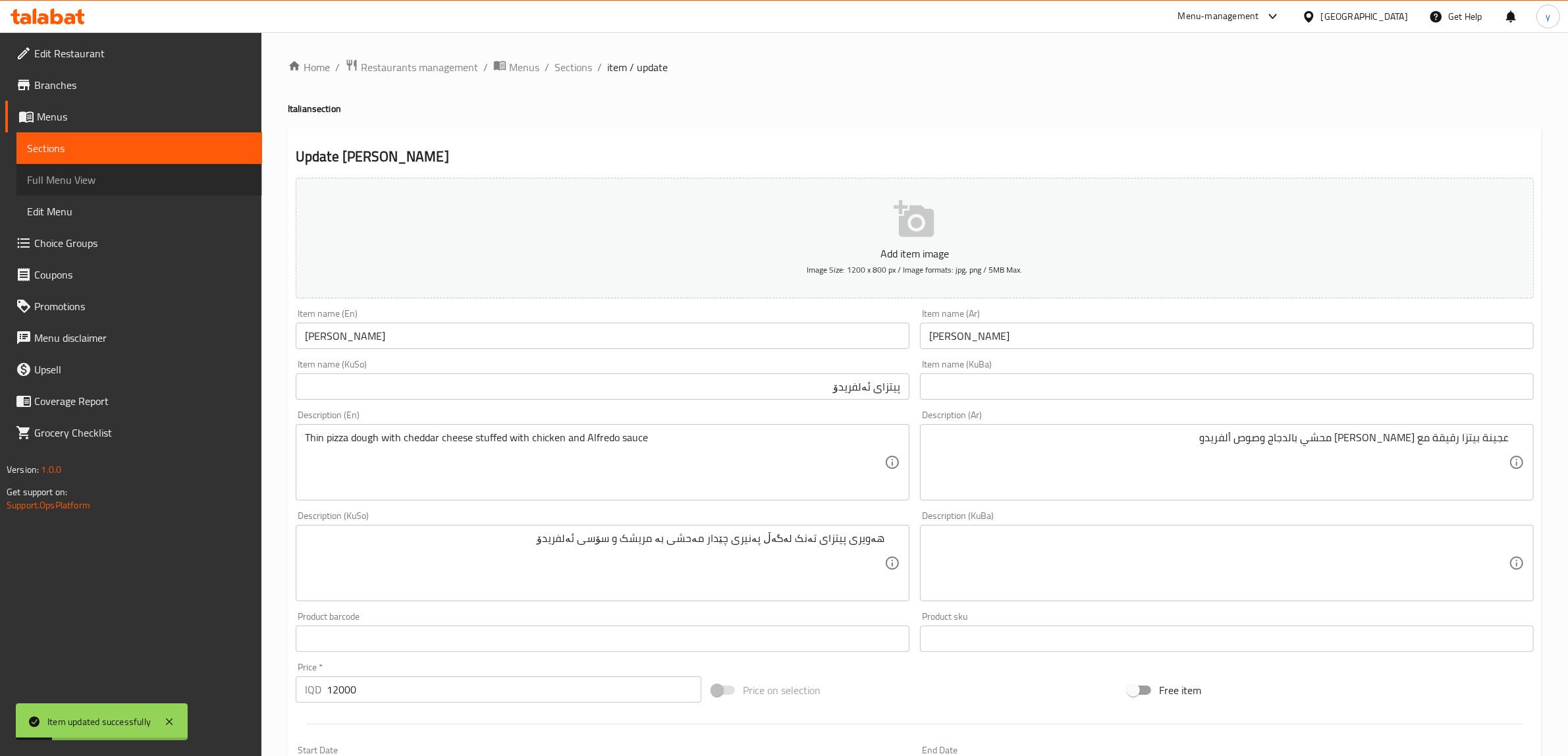
click at [185, 186] on span "Full Menu View" at bounding box center [139, 180] width 224 height 16
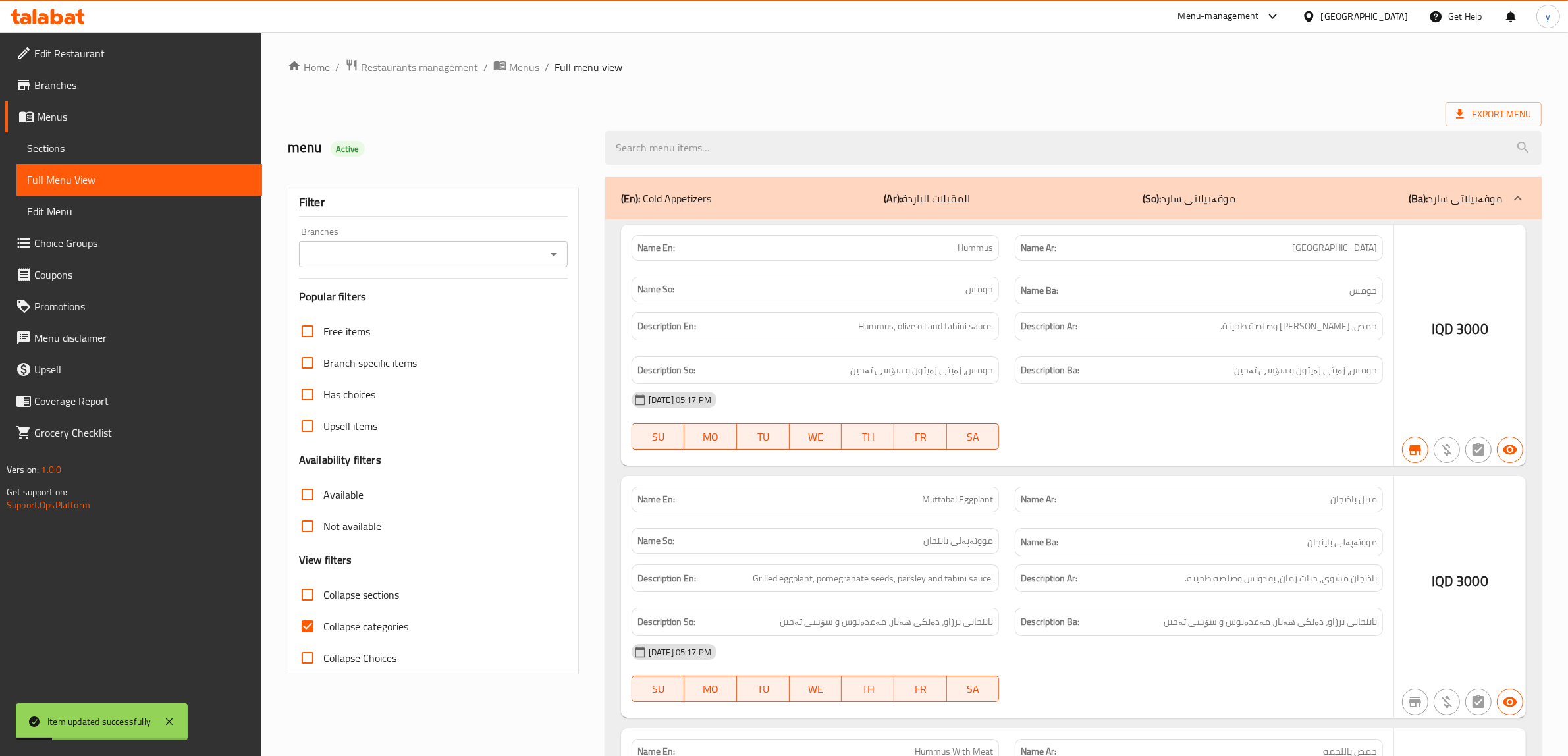
click at [784, 146] on input "search" at bounding box center [1073, 148] width 937 height 34
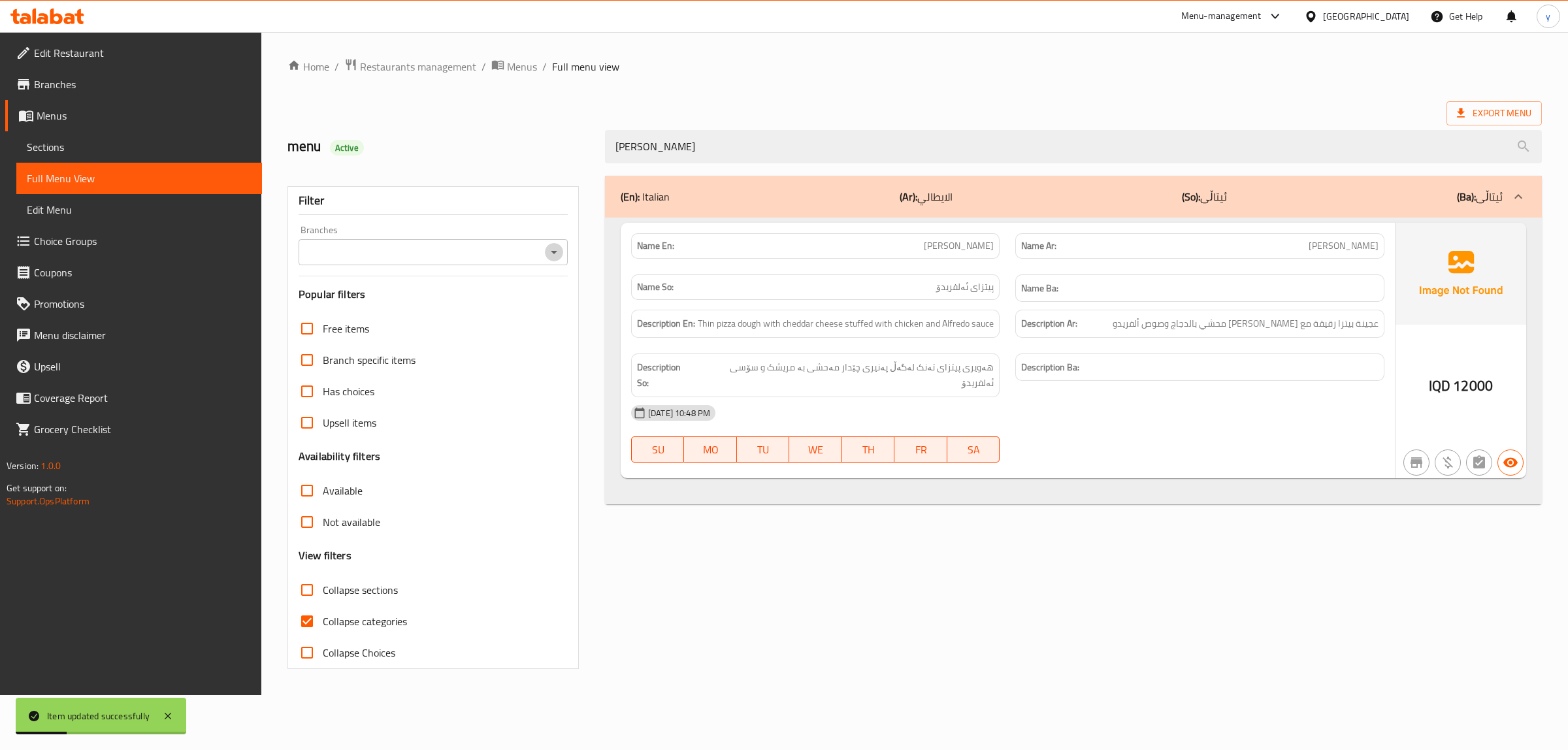
click at [561, 254] on icon "Open" at bounding box center [554, 252] width 16 height 16
type input "Alfredo Pizza"
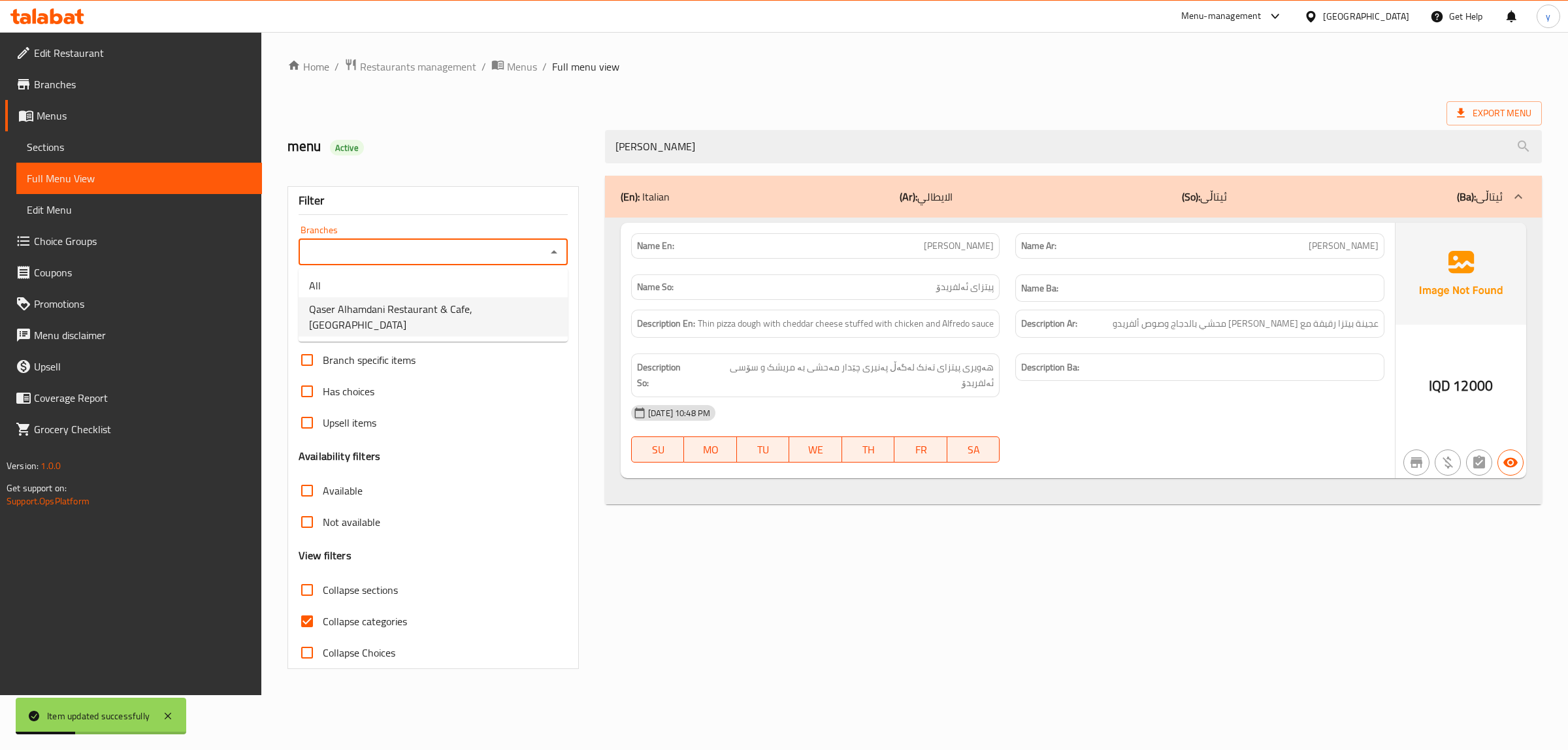
click at [470, 321] on ul "All Qaser Alhamdani Restaurant & Cafe, Ankawa" at bounding box center [432, 305] width 269 height 73
click at [481, 316] on span "Qaser Alhamdani Restaurant & Cafe, Ankawa" at bounding box center [433, 317] width 248 height 31
type input "Qaser Alhamdani Restaurant & Cafe, Ankawa"
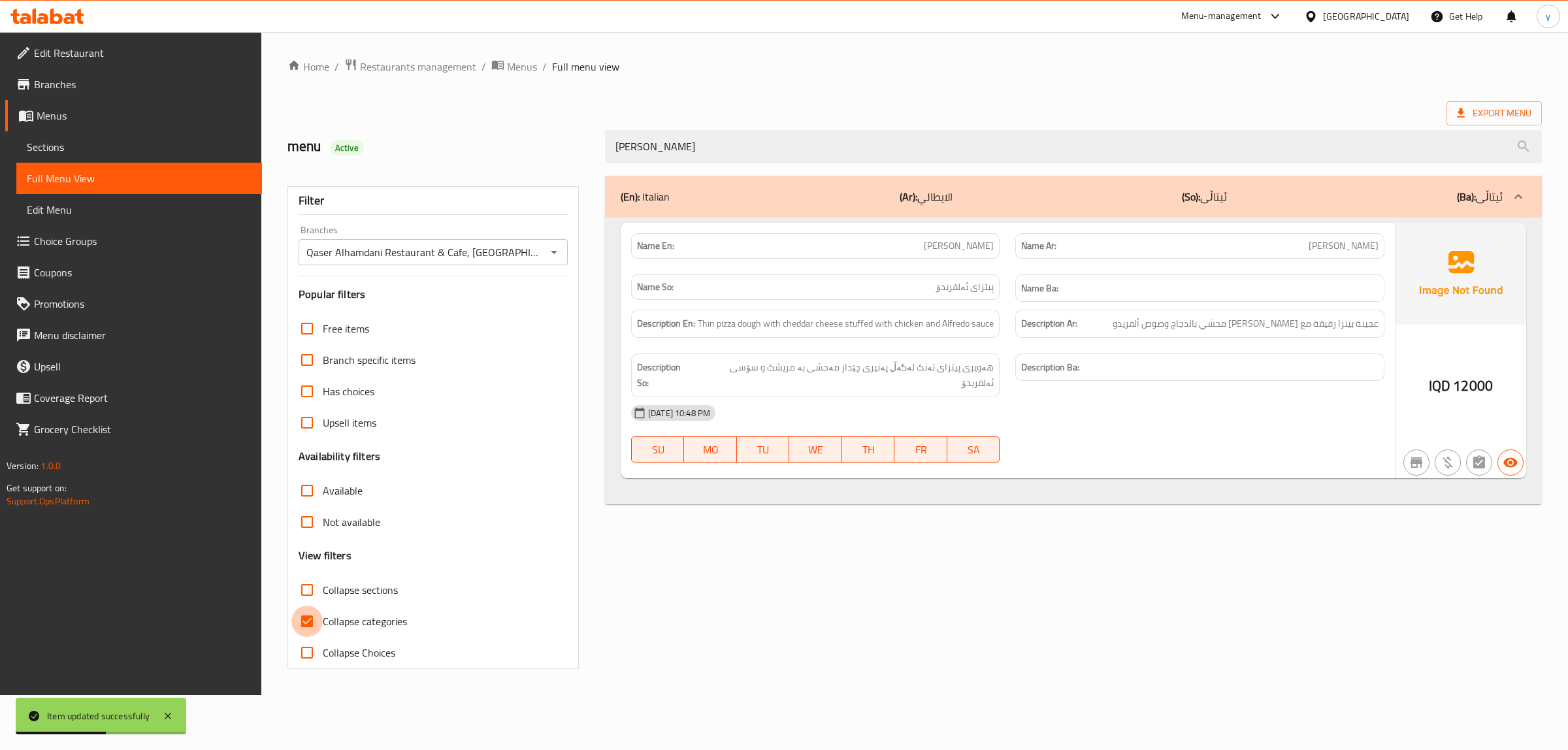
click at [311, 629] on input "Collapse categories" at bounding box center [307, 621] width 31 height 31
checkbox input "false"
click at [160, 722] on icon at bounding box center [168, 716] width 16 height 16
click at [73, 9] on icon at bounding box center [47, 17] width 74 height 16
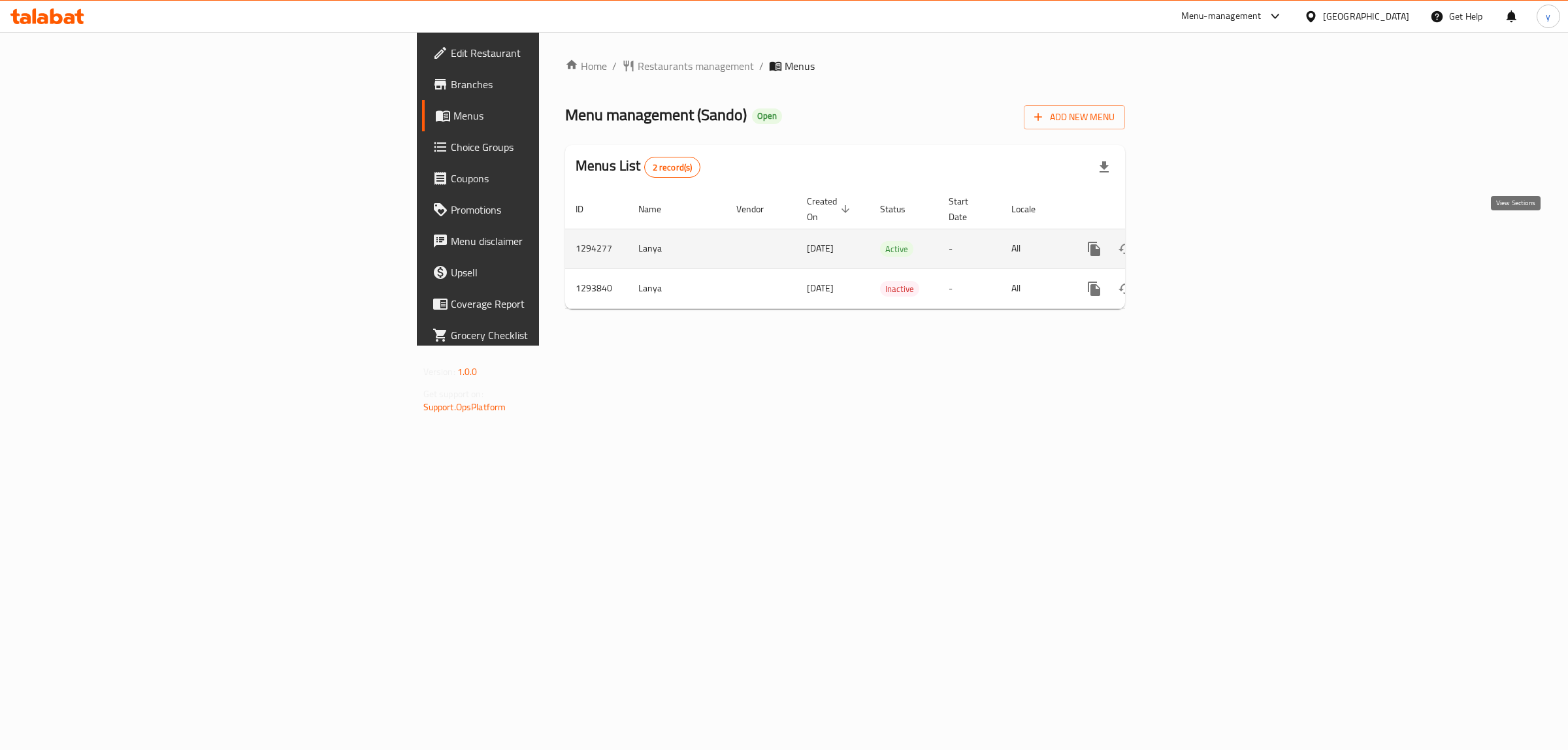
click at [1204, 243] on link "enhanced table" at bounding box center [1188, 249] width 31 height 31
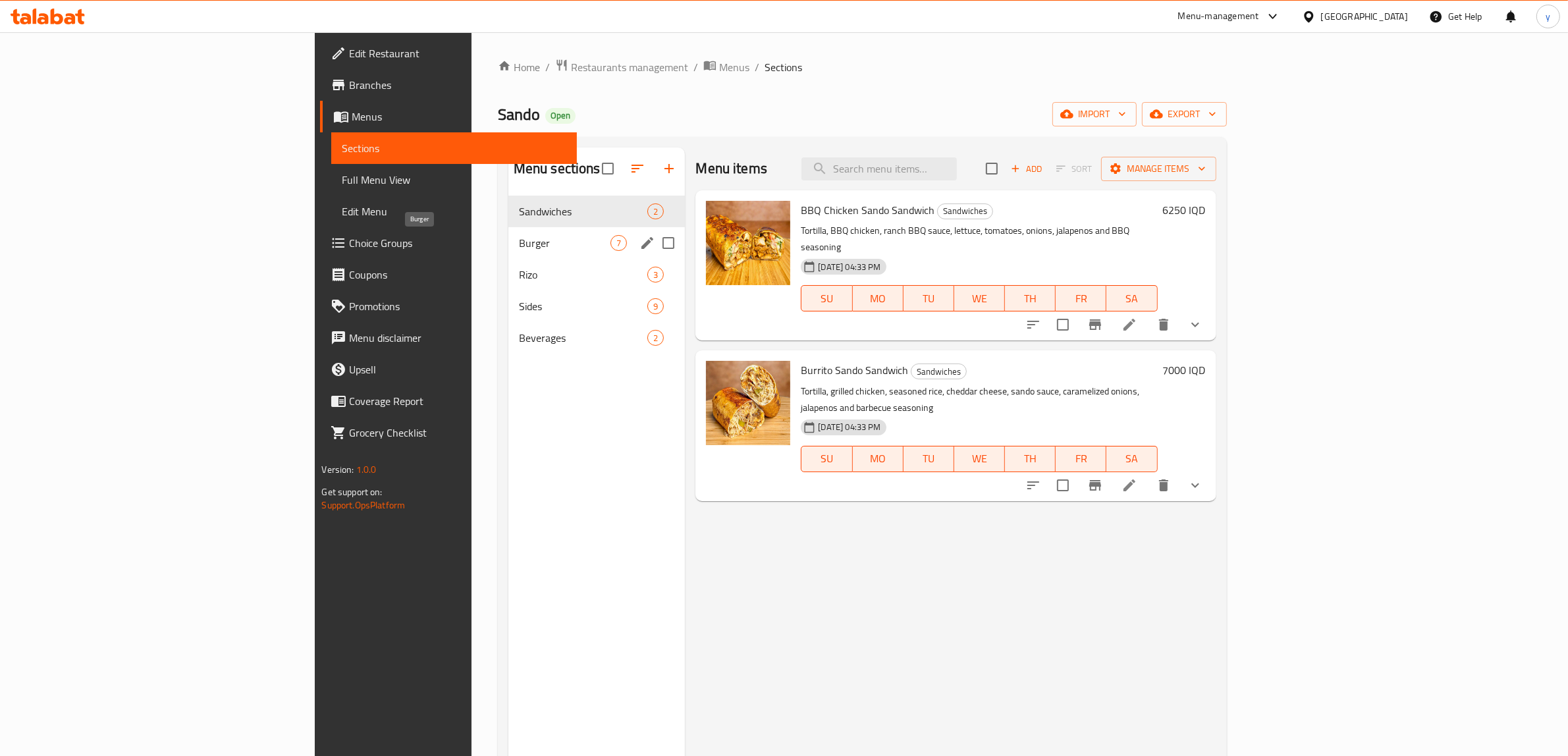
click at [519, 240] on span "Burger" at bounding box center [565, 243] width 92 height 16
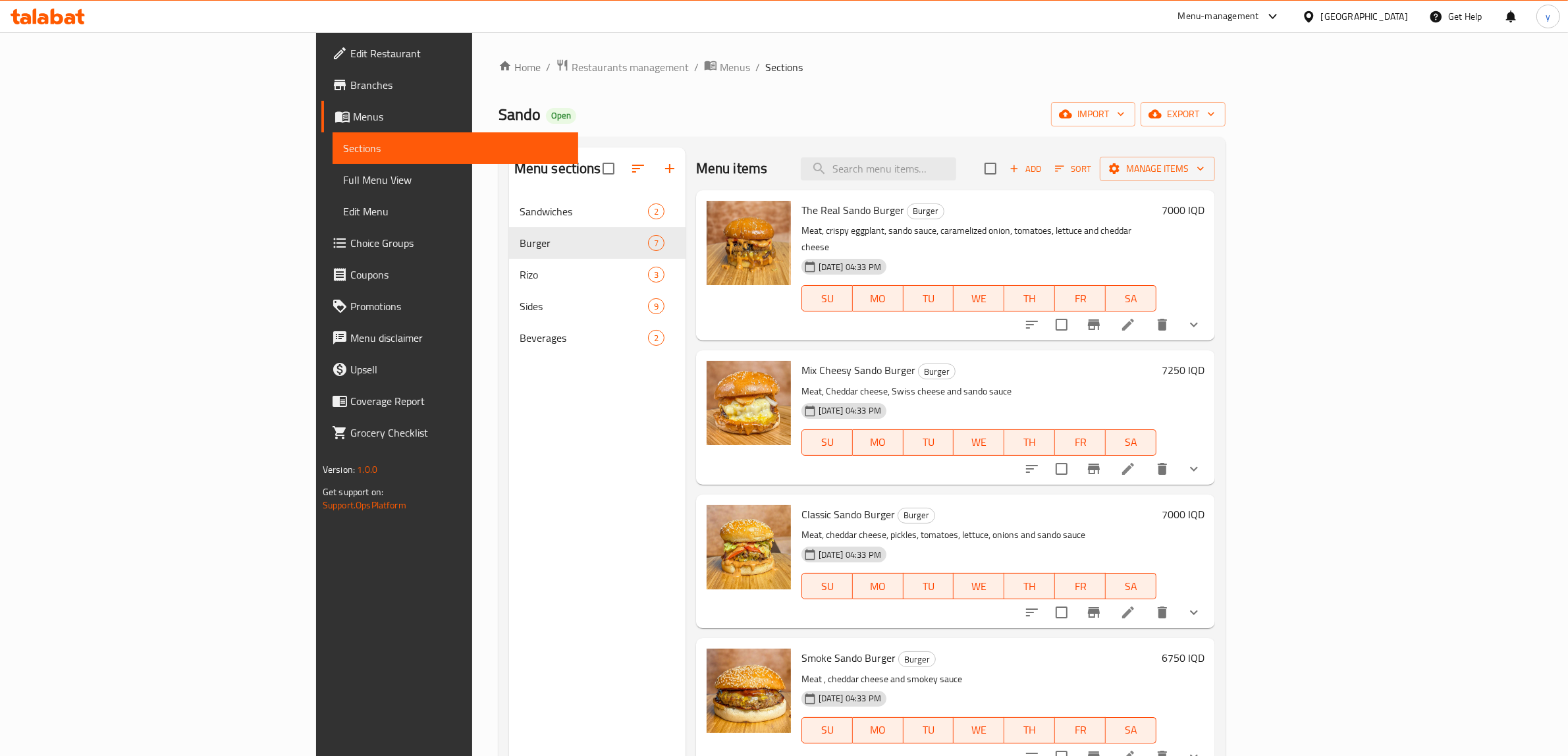
click at [801, 212] on span "The Real Sando Burger" at bounding box center [853, 210] width 103 height 20
copy h6 "The Real Sando Burger"
click at [343, 180] on span "Full Menu View" at bounding box center [455, 180] width 224 height 16
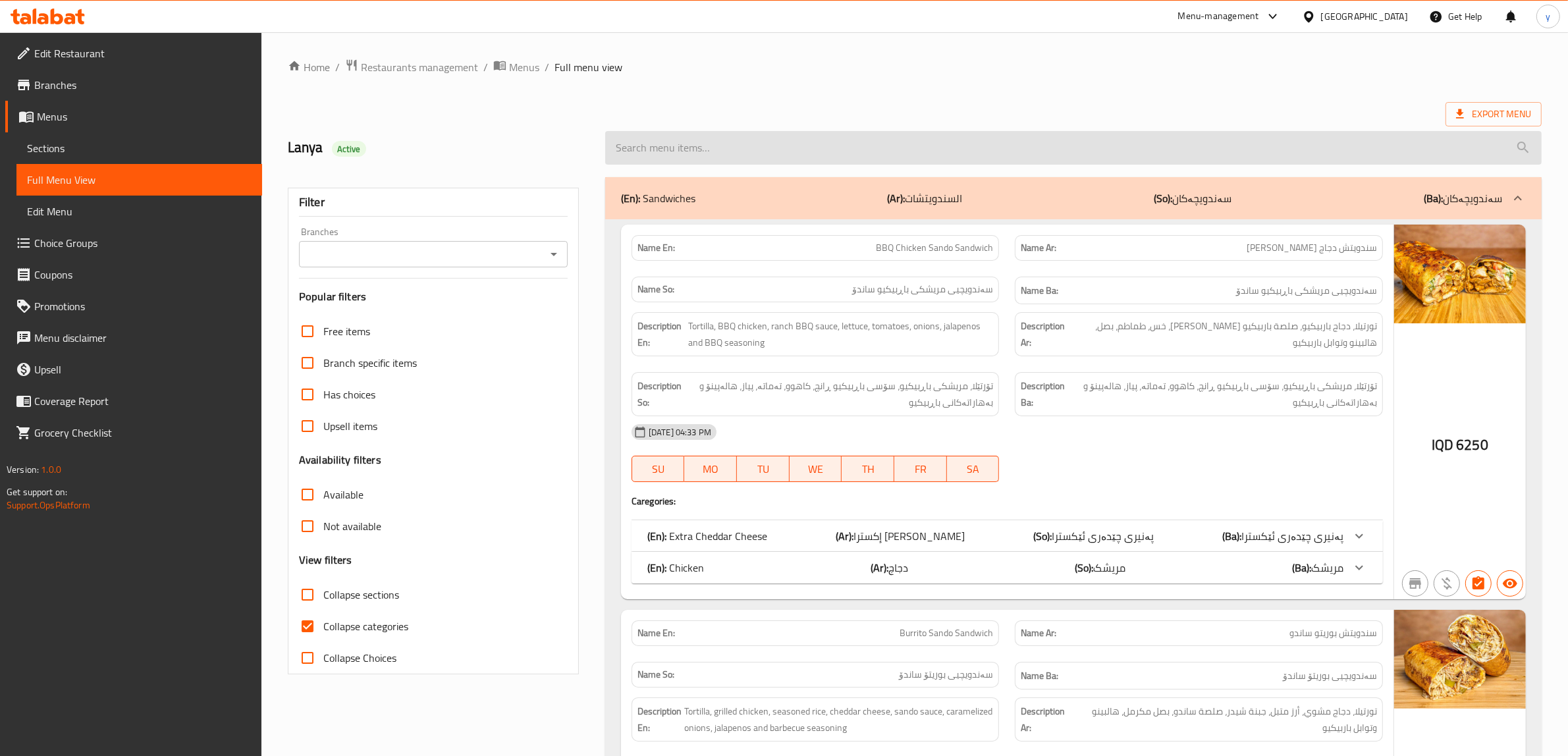
click at [866, 162] on input "search" at bounding box center [1073, 148] width 937 height 34
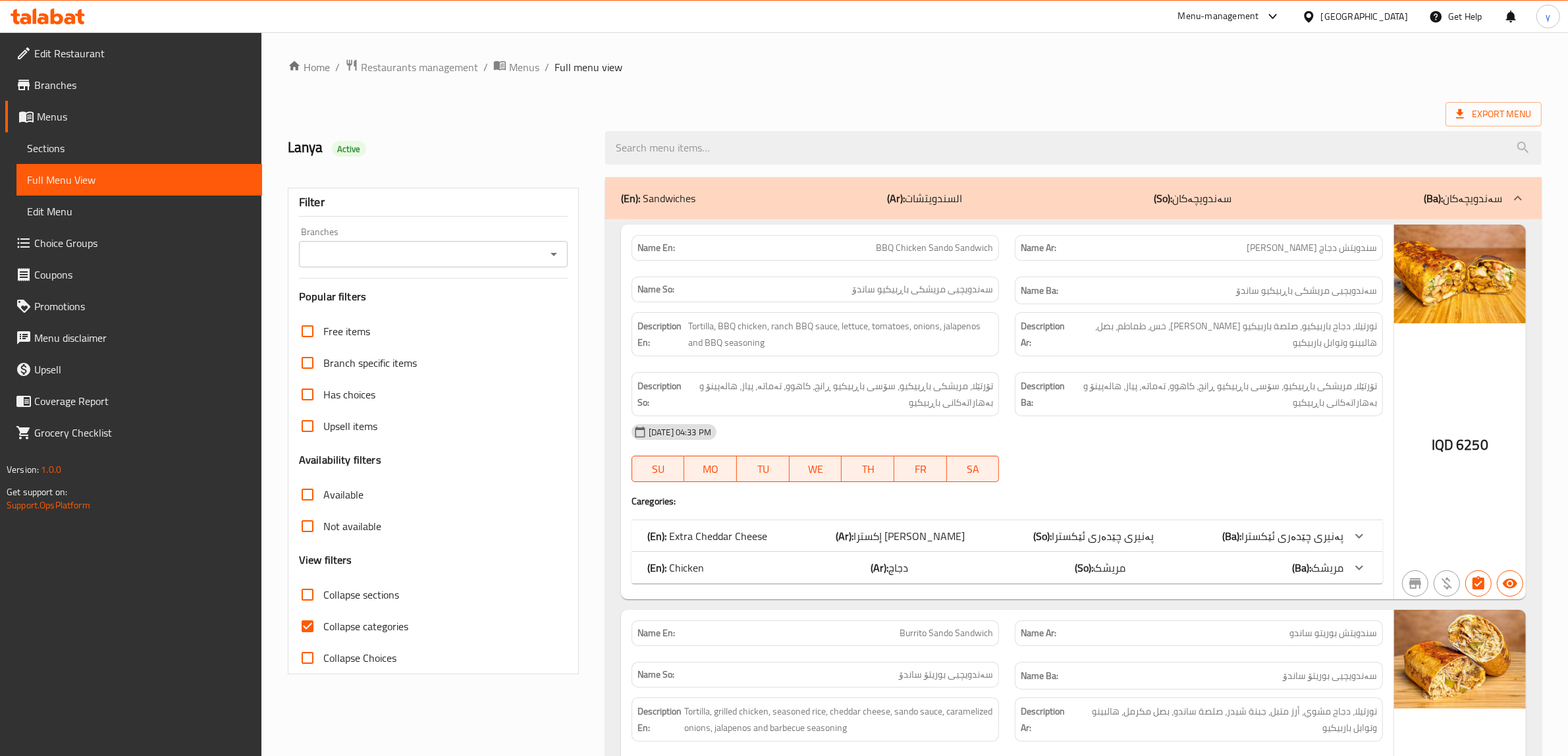
paste input "The Real Sando Burger"
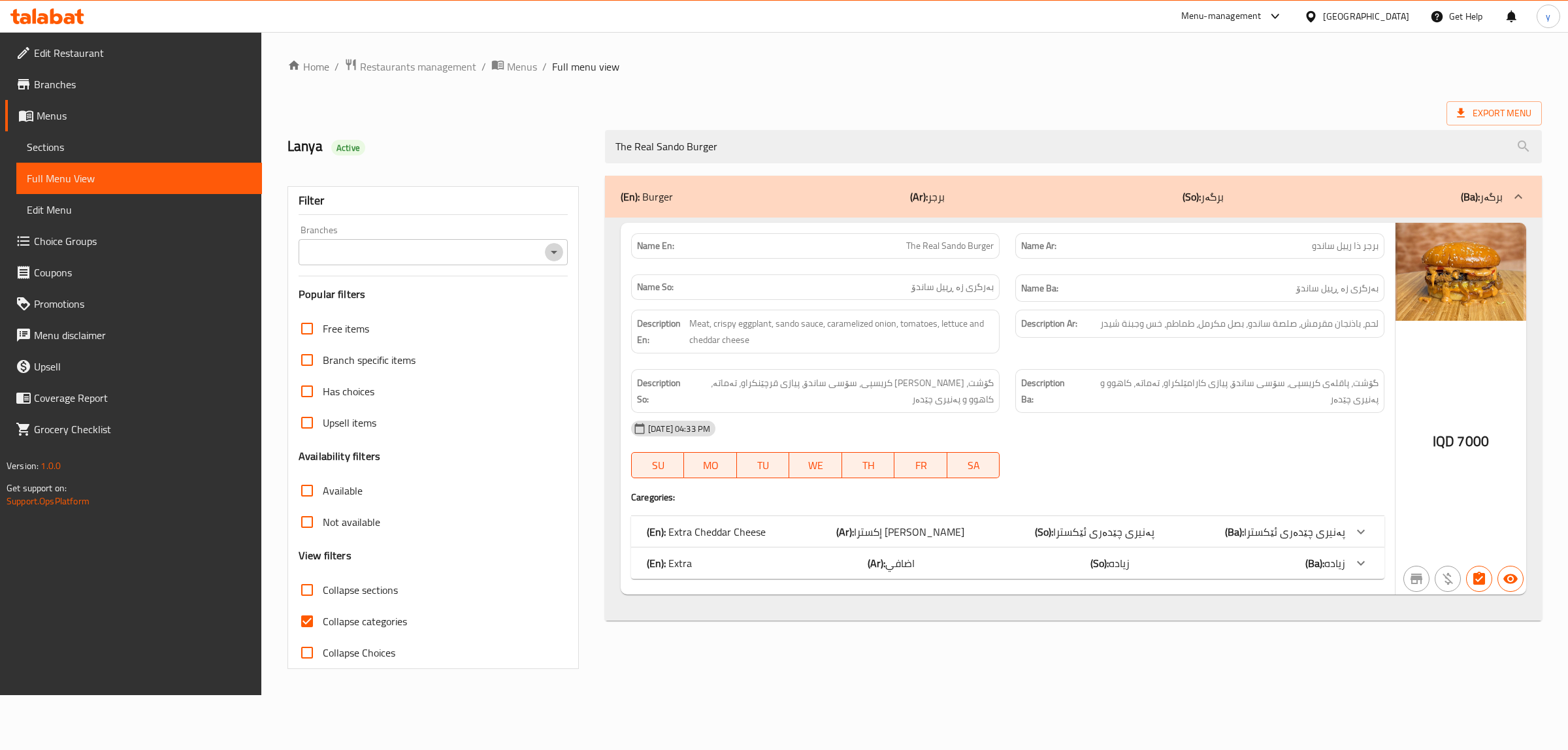
click at [562, 255] on button "Open" at bounding box center [554, 252] width 18 height 18
type input "The Real Sando Burger"
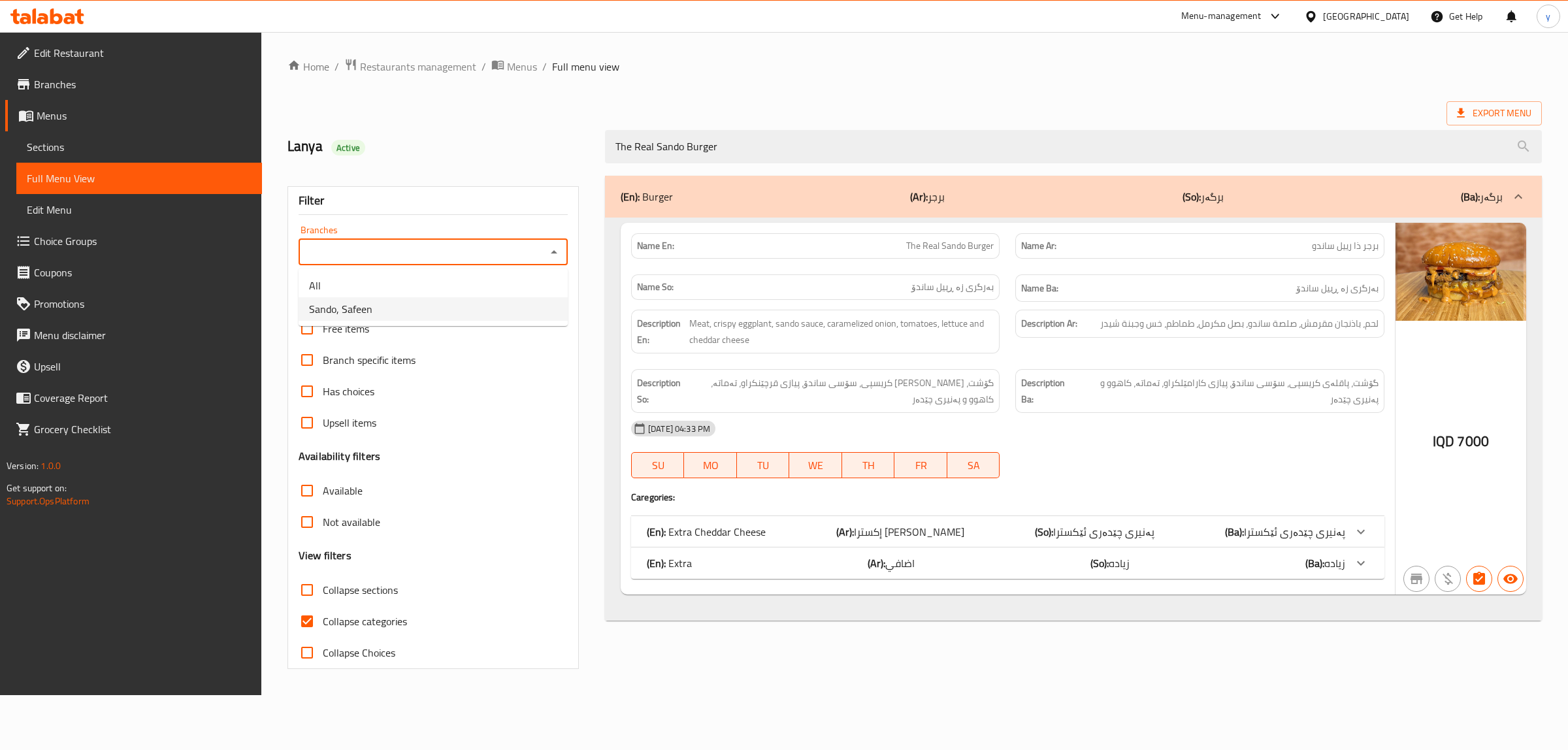
click at [476, 298] on li "Sando, Safeen" at bounding box center [432, 309] width 269 height 23
type input "Sando, Safeen"
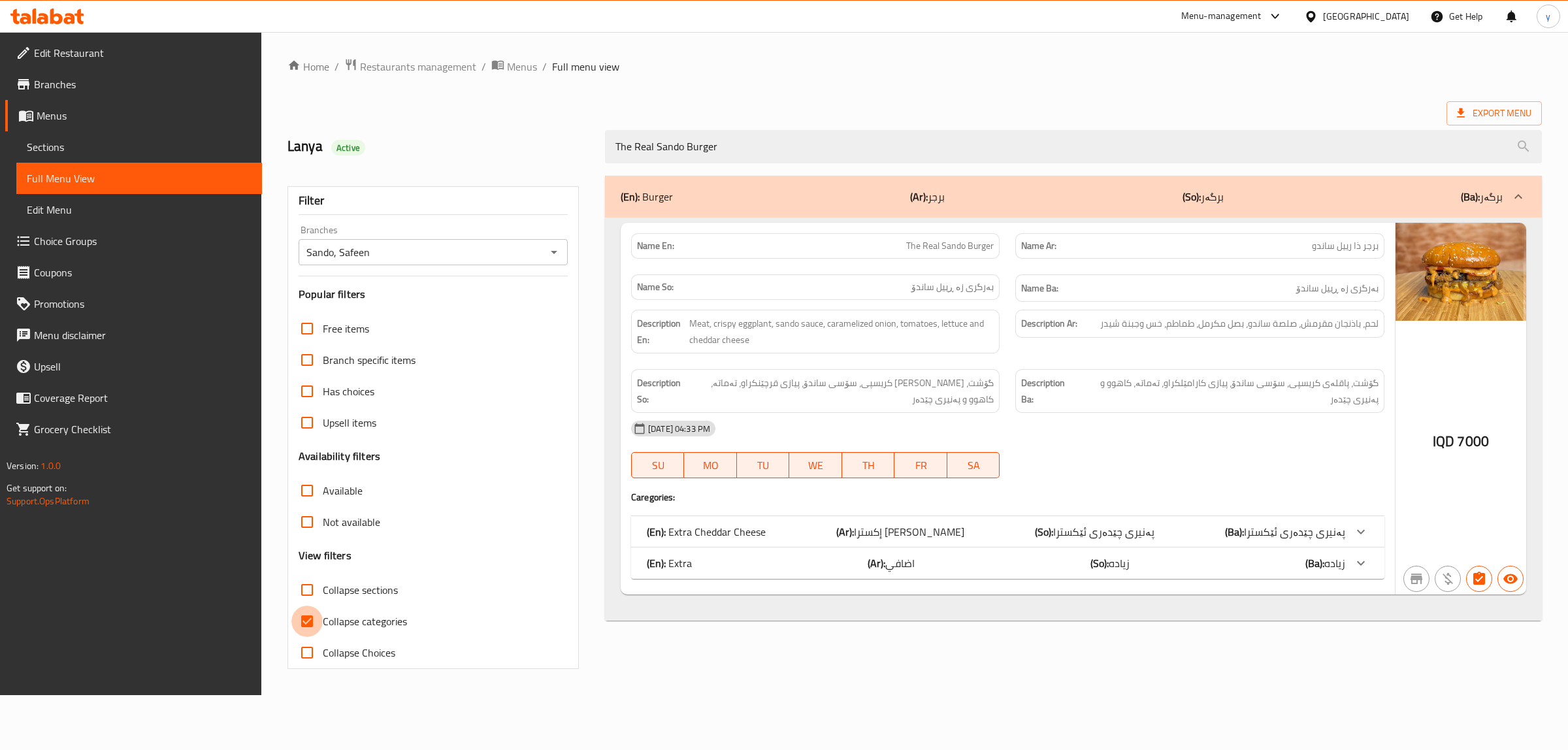
click at [305, 622] on input "Collapse categories" at bounding box center [307, 621] width 31 height 31
checkbox input "false"
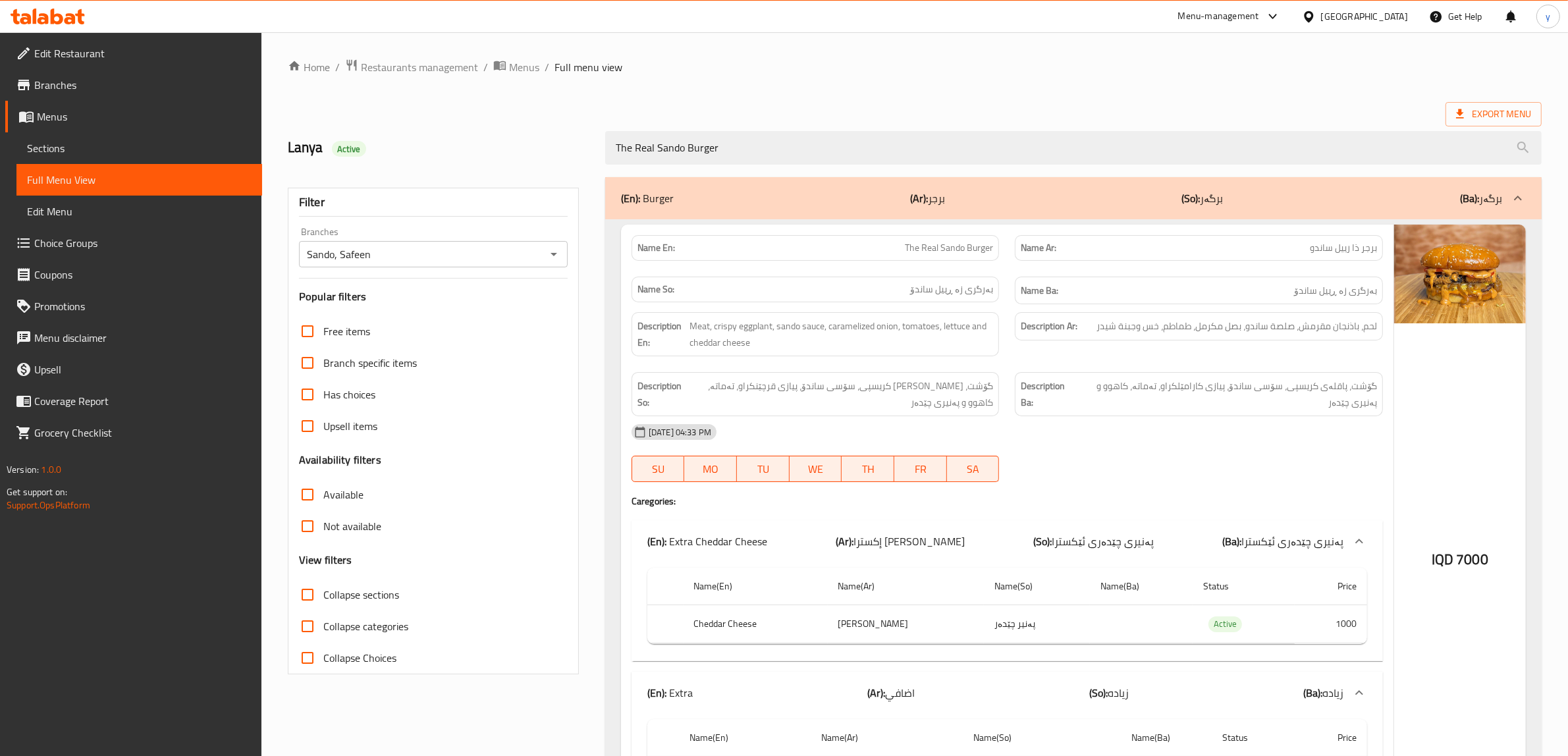
click at [309, 591] on input "Collapse sections" at bounding box center [307, 594] width 32 height 32
checkbox input "true"
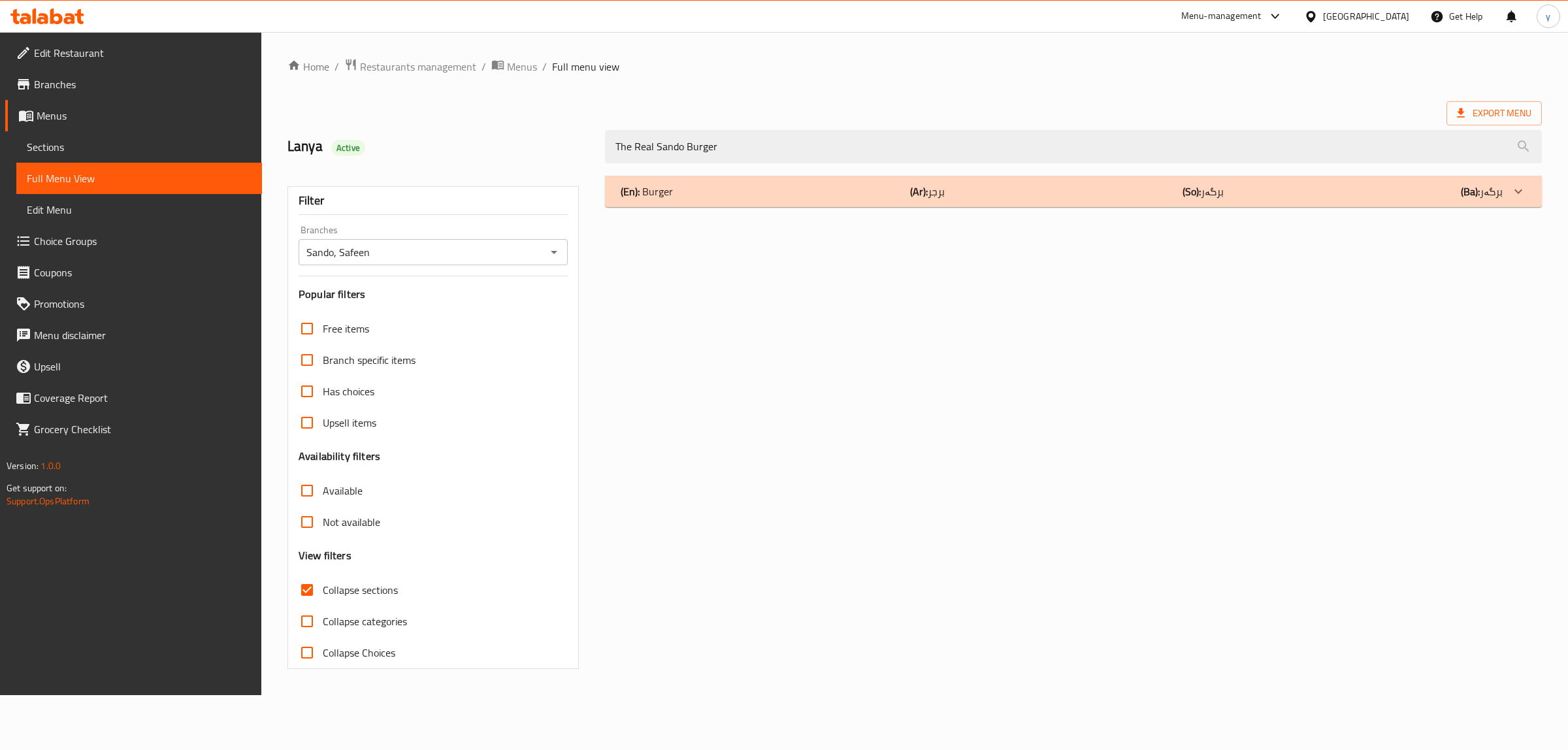
click at [1043, 214] on div "(En): Burger (Ar): برجر (So): برگەر (Ba): برگەر Name En: The Real Sando Burger …" at bounding box center [1074, 422] width 952 height 509
click at [1386, 201] on div "(En): Burger (Ar): برجر (So): برگەر (Ba): برگەر" at bounding box center [1074, 191] width 937 height 31
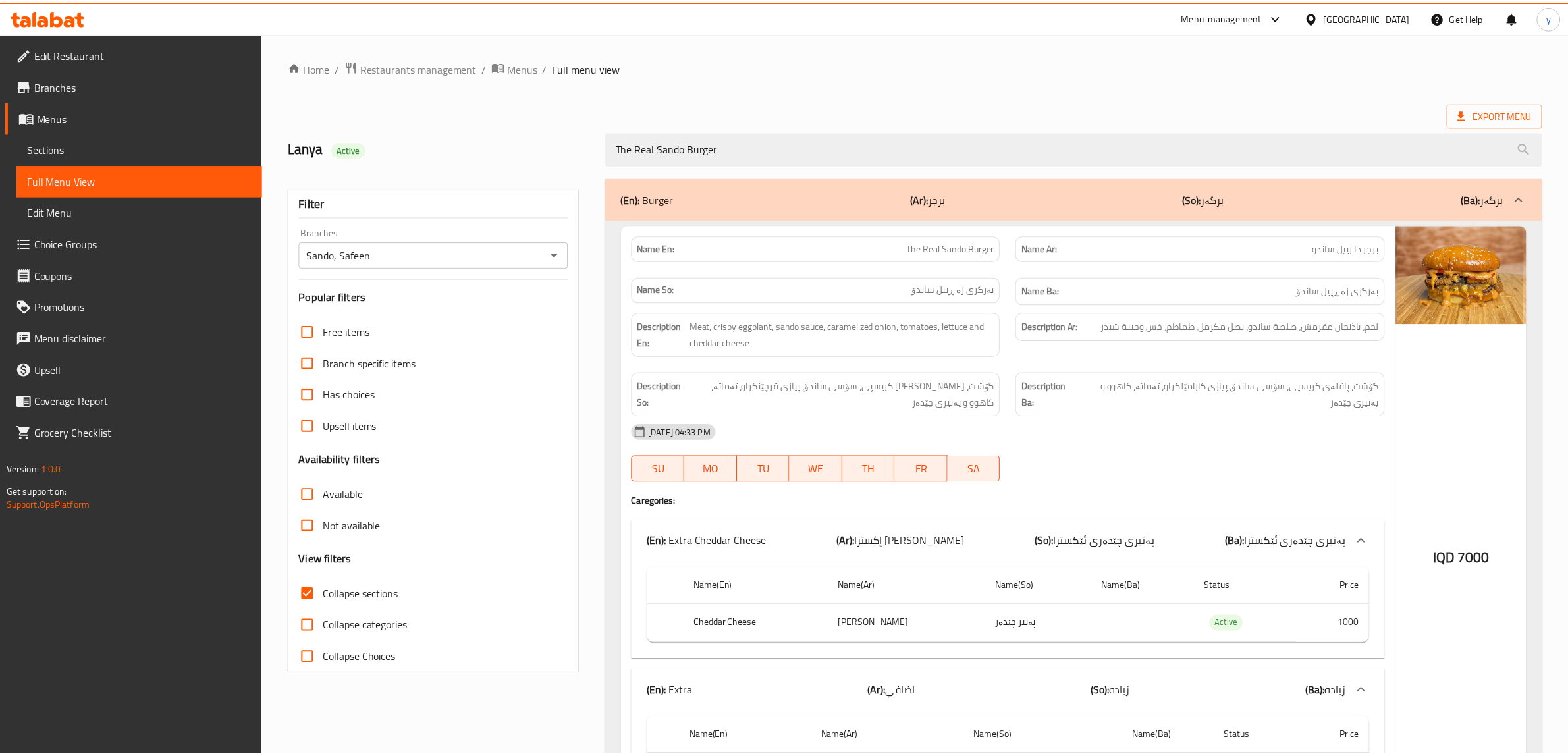
scroll to position [126, 0]
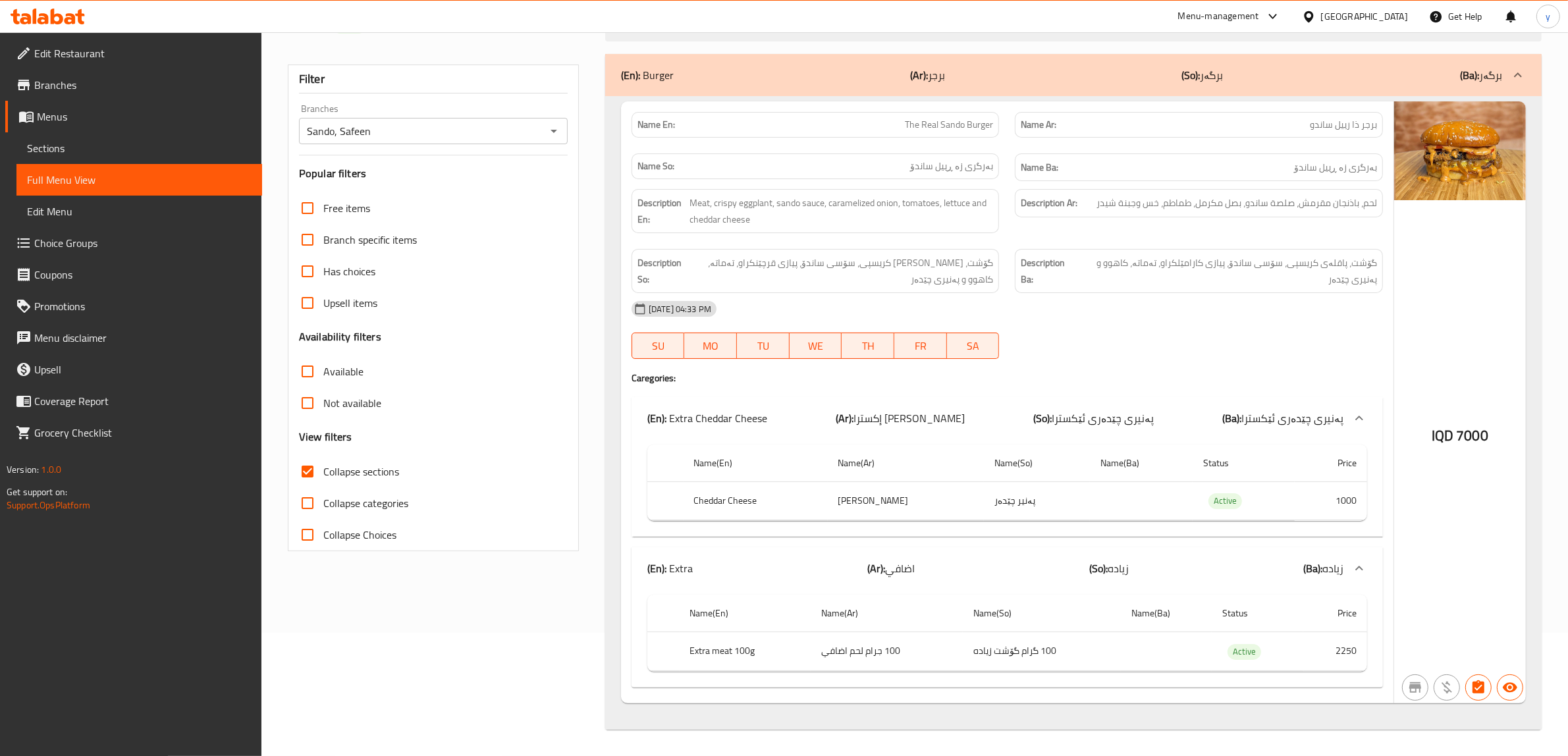
click at [61, 24] on div at bounding box center [47, 17] width 74 height 16
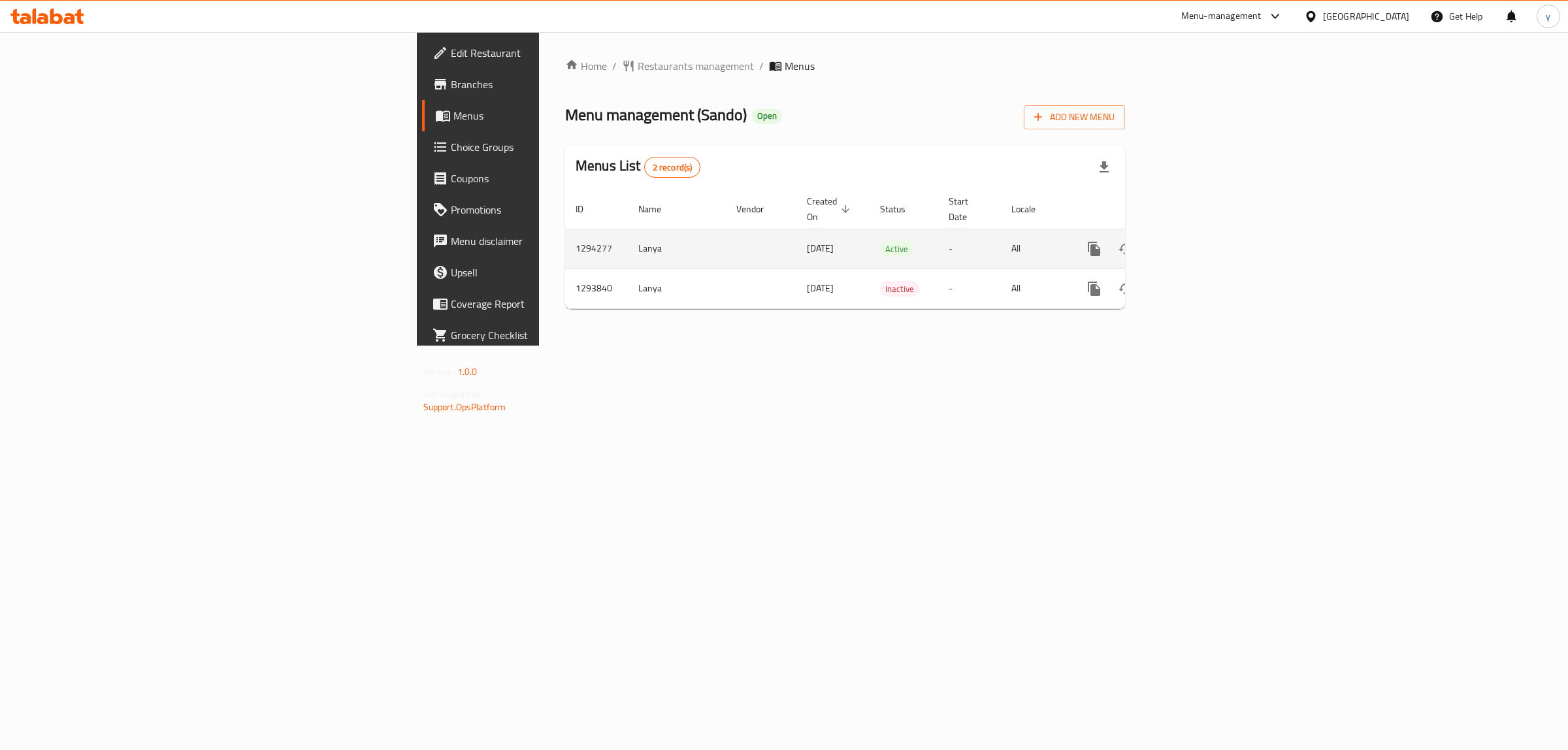
click at [1204, 233] on link "enhanced table" at bounding box center [1188, 249] width 31 height 31
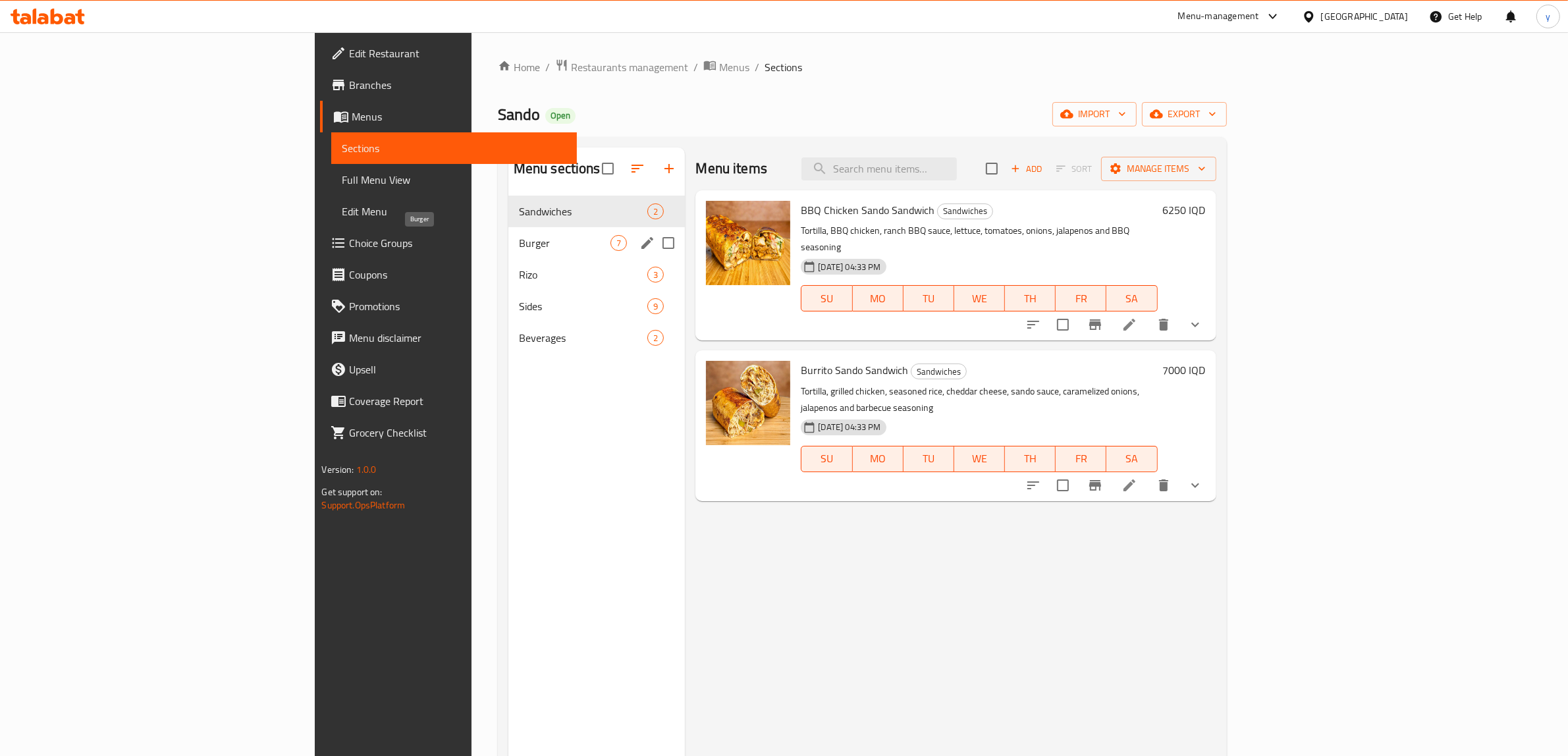
click at [519, 248] on span "Burger" at bounding box center [565, 243] width 92 height 16
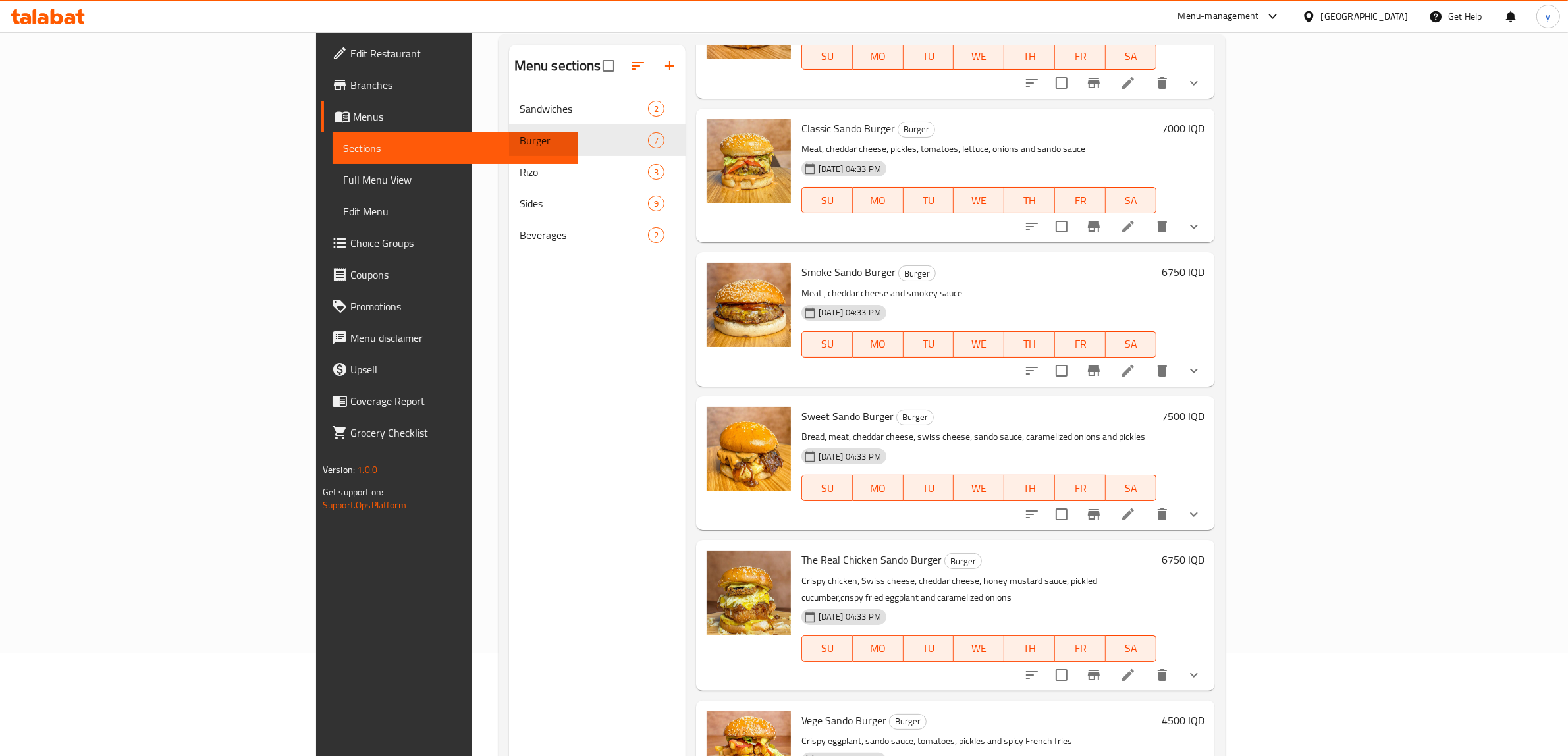
scroll to position [185, 0]
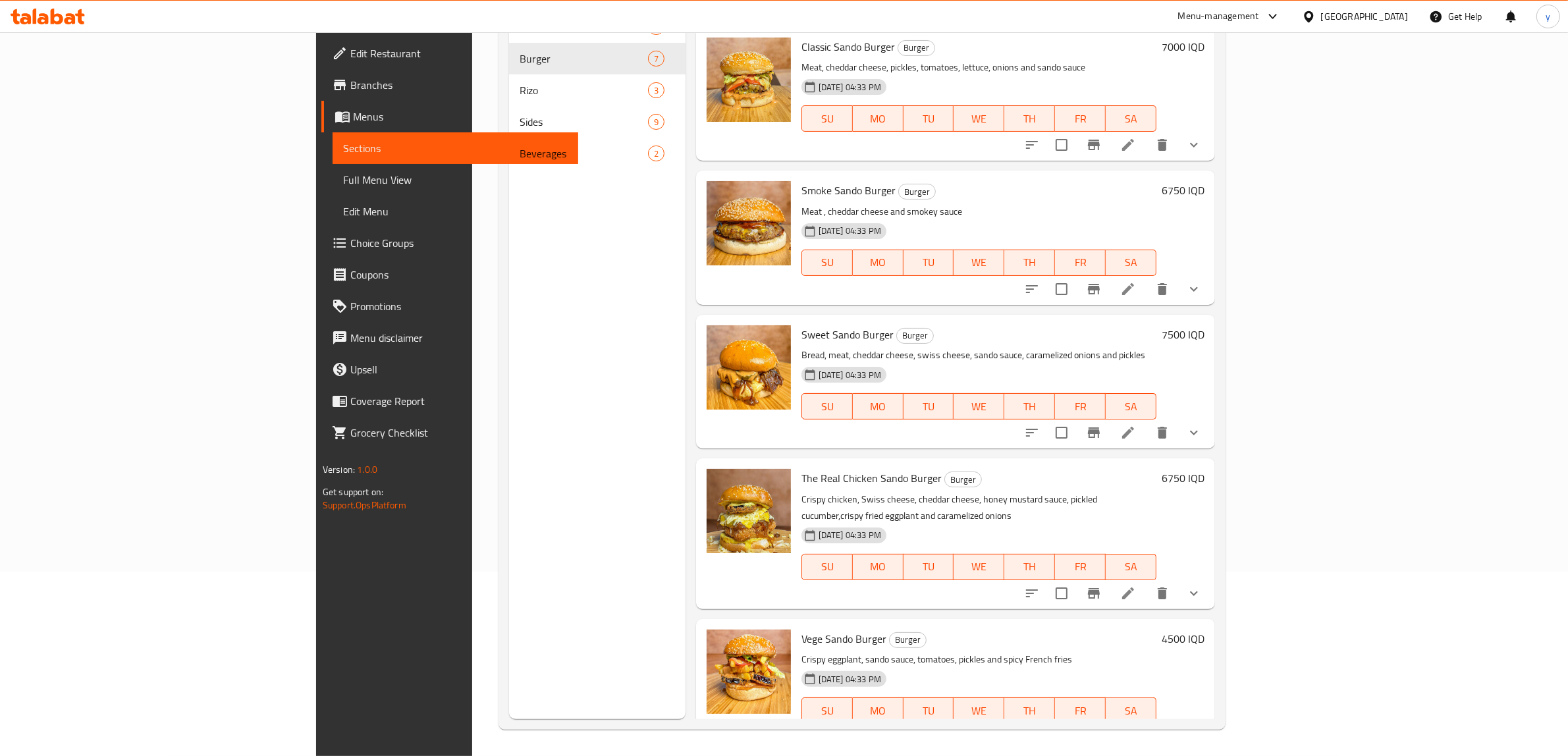
click at [801, 630] on span "Vege Sando Burger" at bounding box center [844, 639] width 85 height 20
copy h6 "Vege Sando Burger"
click at [343, 182] on span "Full Menu View" at bounding box center [455, 180] width 224 height 16
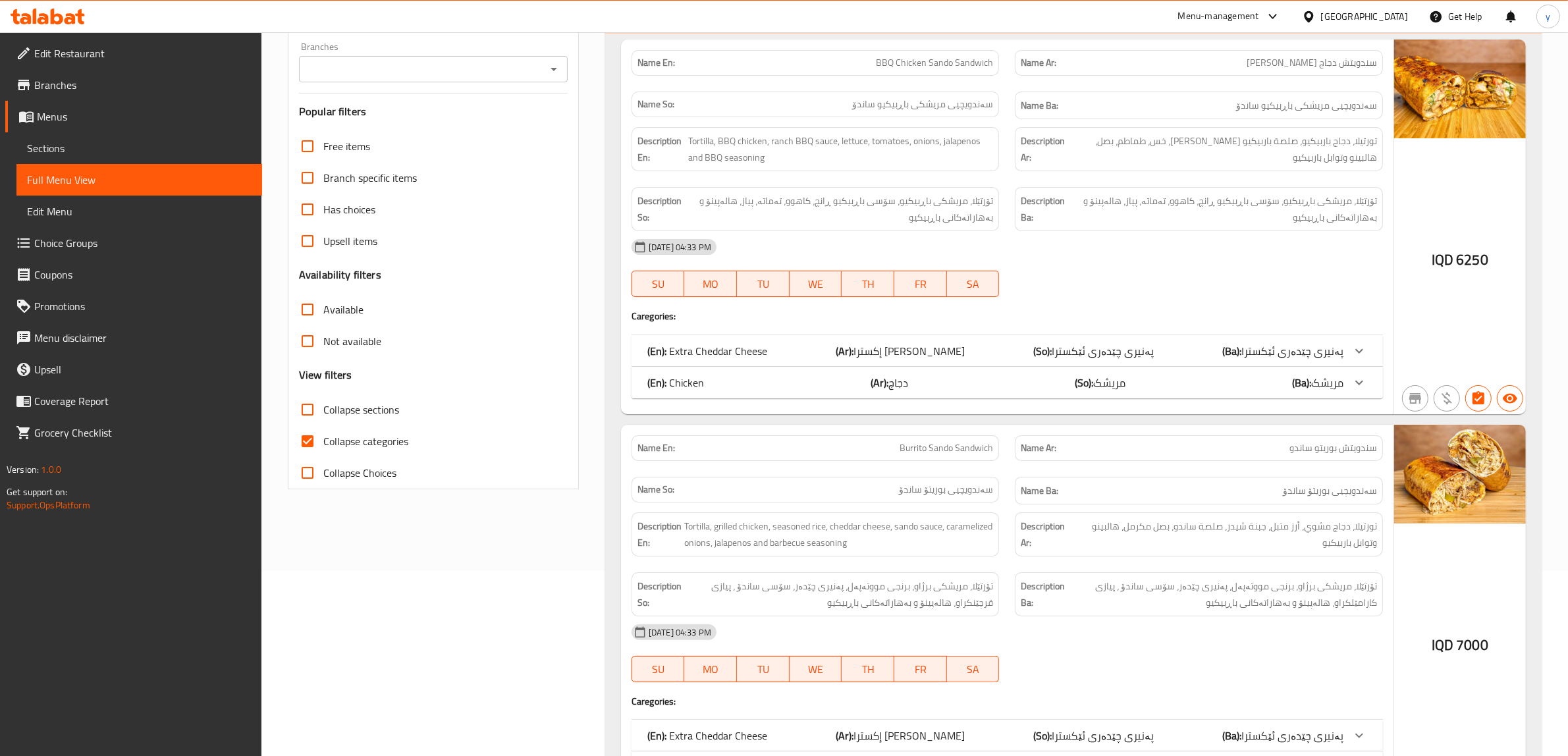
click at [487, 43] on div "Branches Branches" at bounding box center [434, 62] width 269 height 40
click at [559, 68] on icon "Open" at bounding box center [554, 69] width 16 height 16
drag, startPoint x: 490, startPoint y: 114, endPoint x: 491, endPoint y: 124, distance: 10.0
click at [491, 124] on li "Sando, Safeen" at bounding box center [434, 126] width 269 height 24
type input "Sando, Safeen"
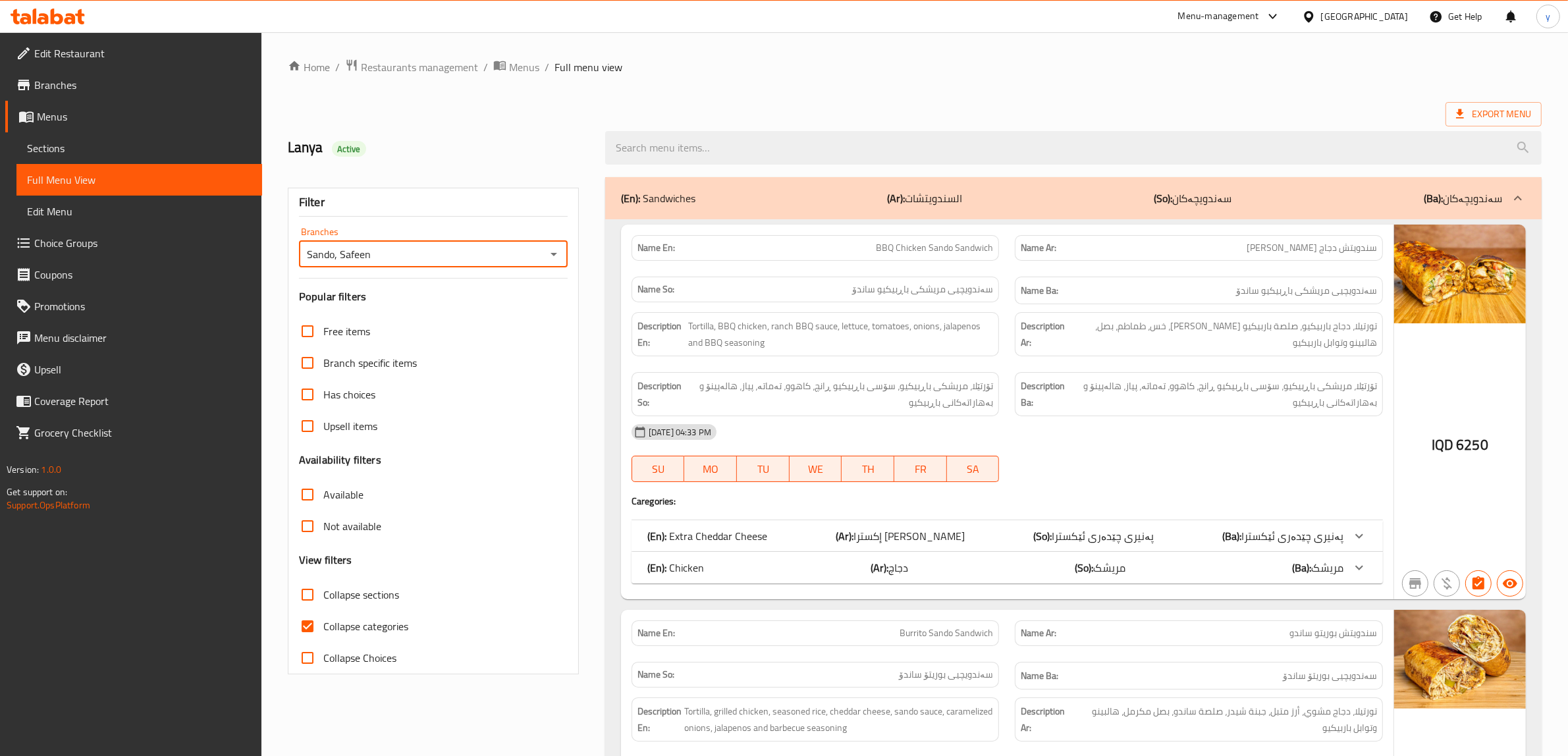
click at [309, 619] on input "Collapse categories" at bounding box center [307, 626] width 32 height 32
checkbox input "false"
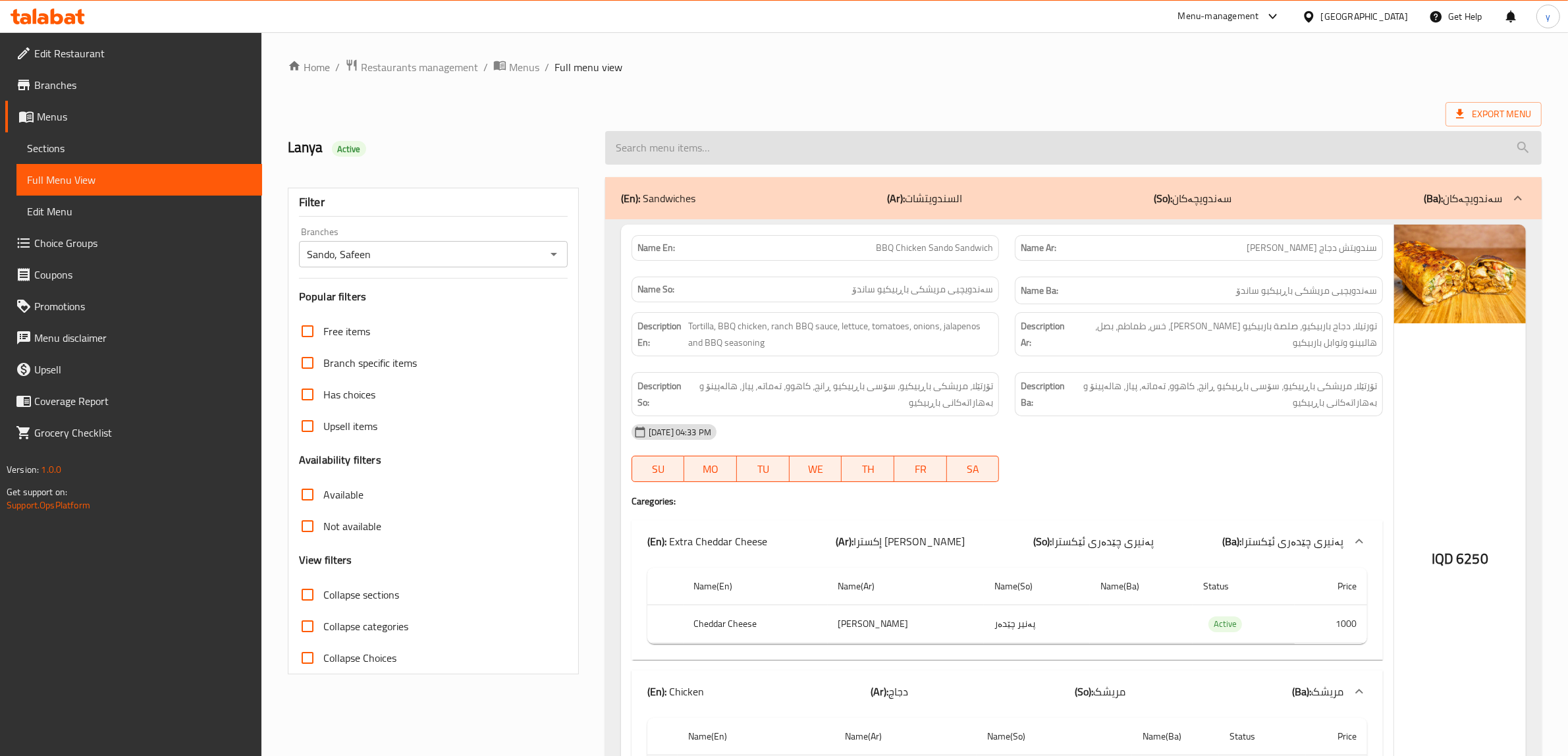
click at [795, 155] on input "search" at bounding box center [1073, 148] width 937 height 34
paste input "Vege Sando Burger"
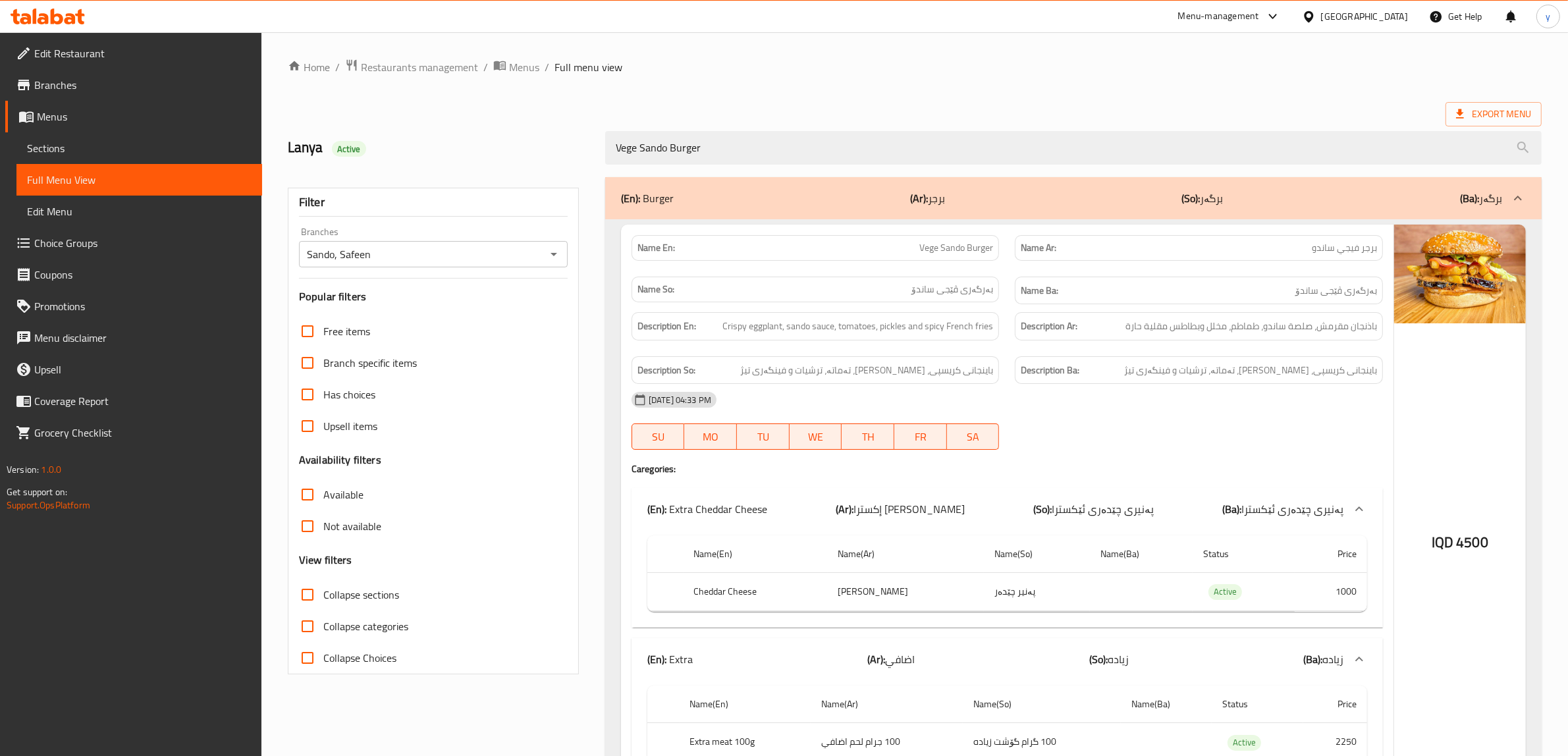
type input "Vege Sando Burger"
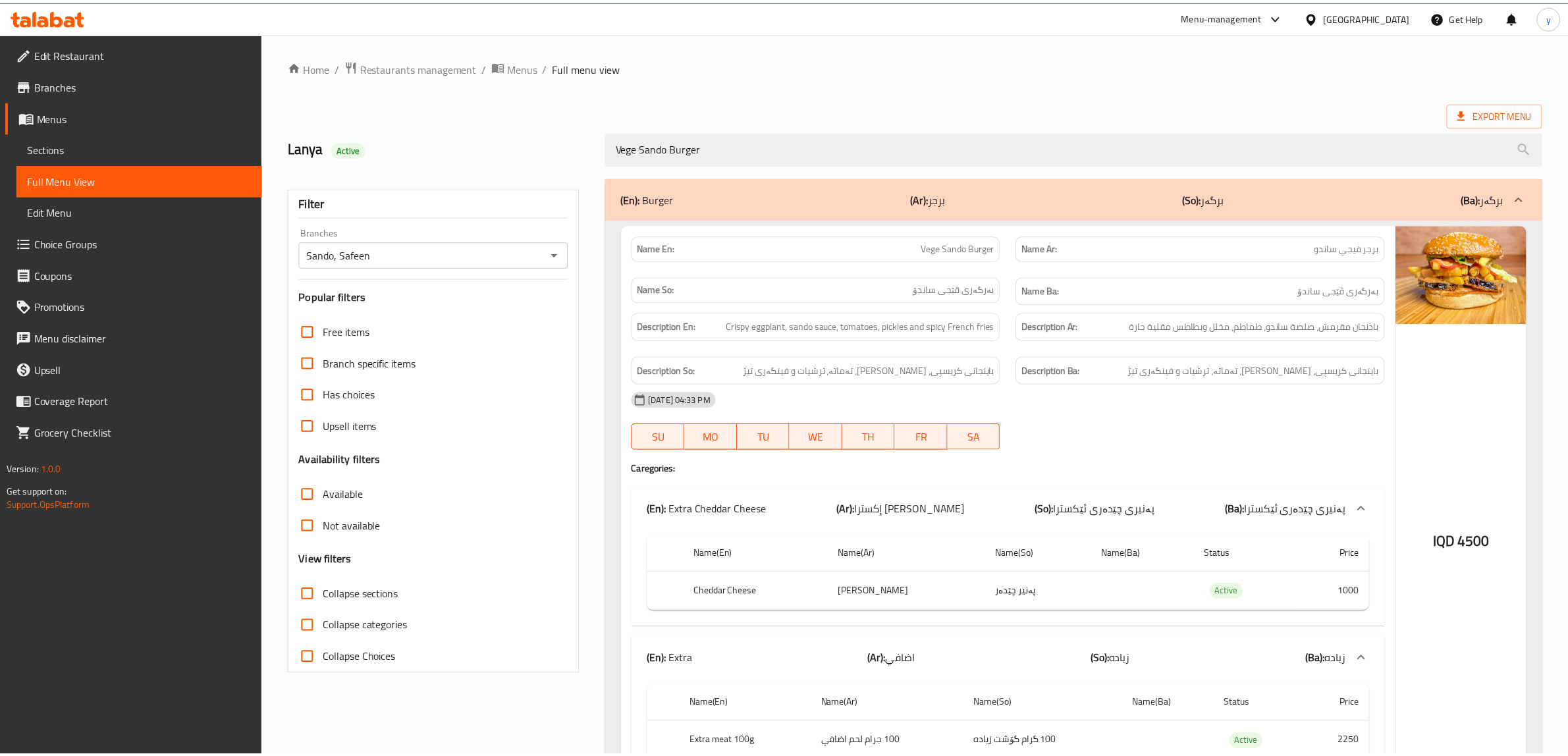
scroll to position [93, 0]
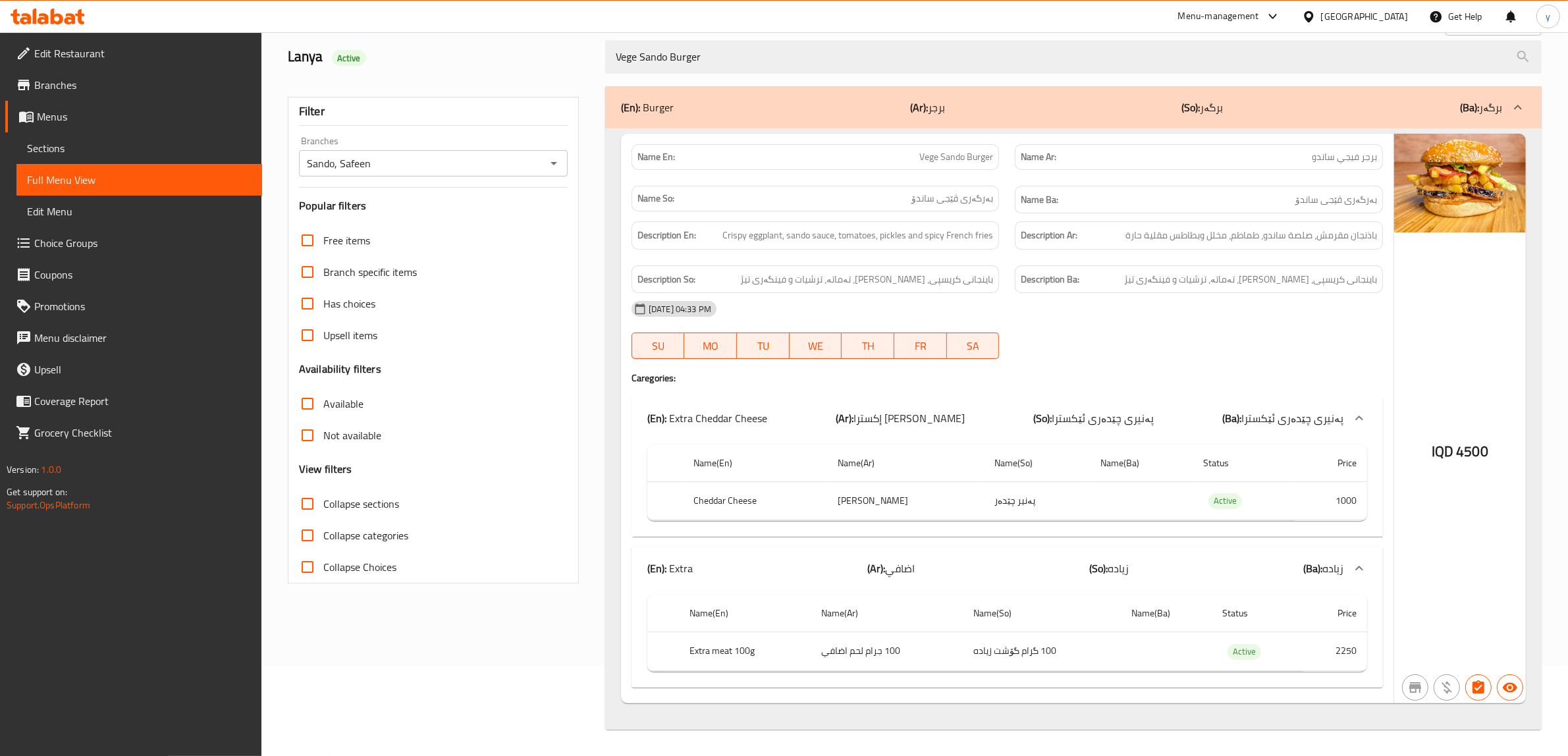
click at [143, 147] on span "Sections" at bounding box center [139, 149] width 224 height 16
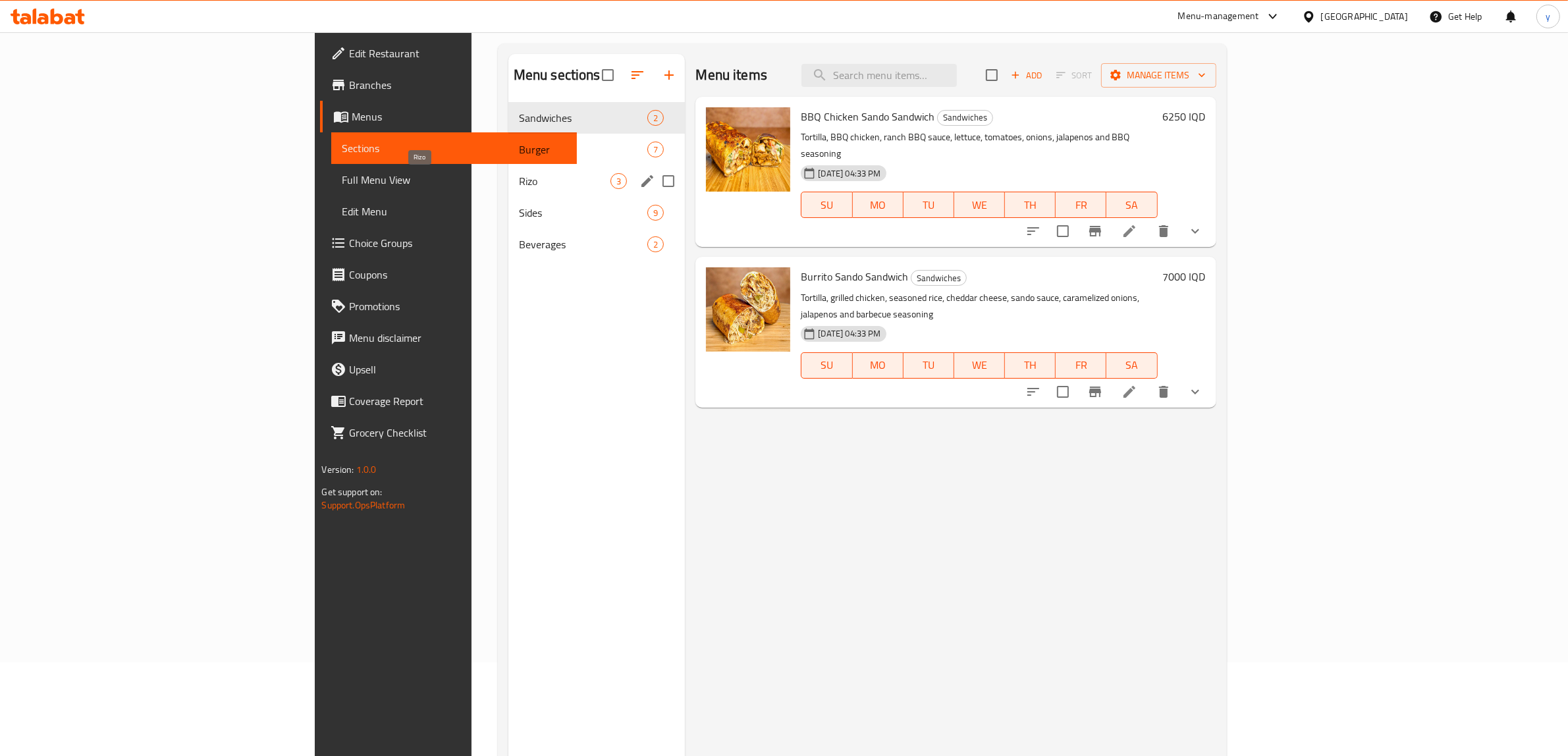
click at [519, 151] on span "Burger" at bounding box center [584, 150] width 129 height 16
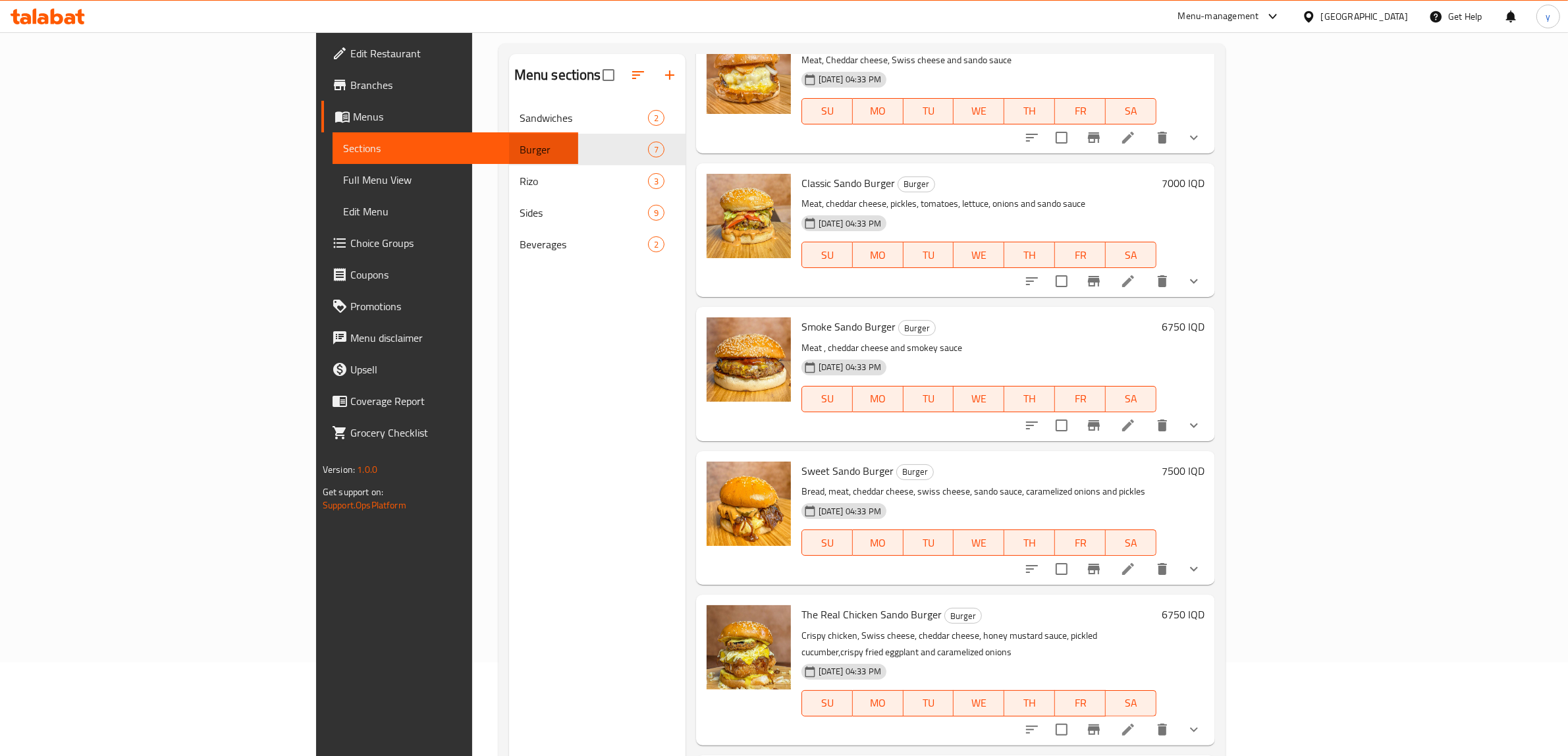
scroll to position [283, 0]
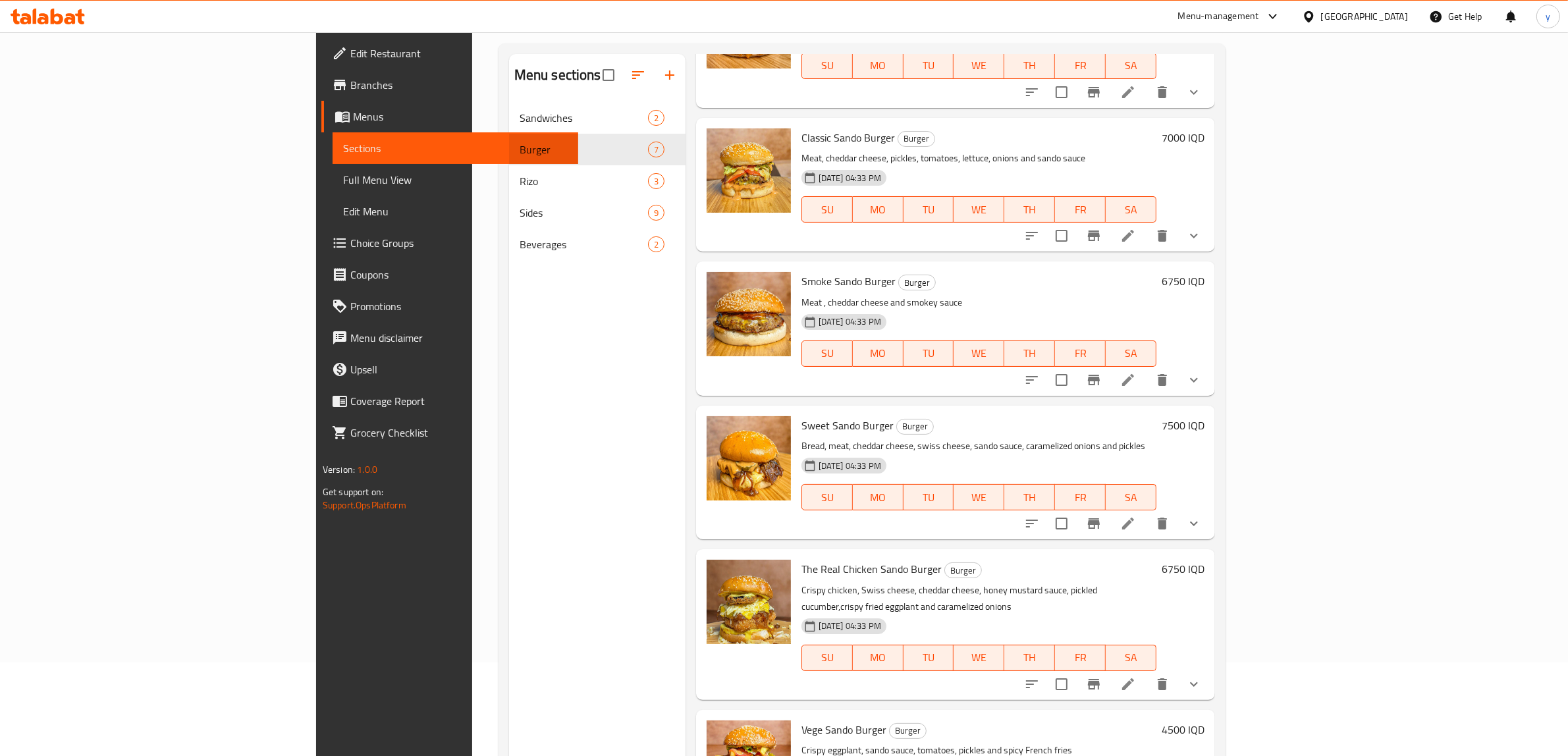
click at [801, 438] on p "Bread, meat, cheddar cheese, swiss cheese, sando sauce, caramelized onions and …" at bounding box center [978, 446] width 355 height 16
click at [801, 416] on span "Sweet Sando Burger" at bounding box center [847, 425] width 92 height 20
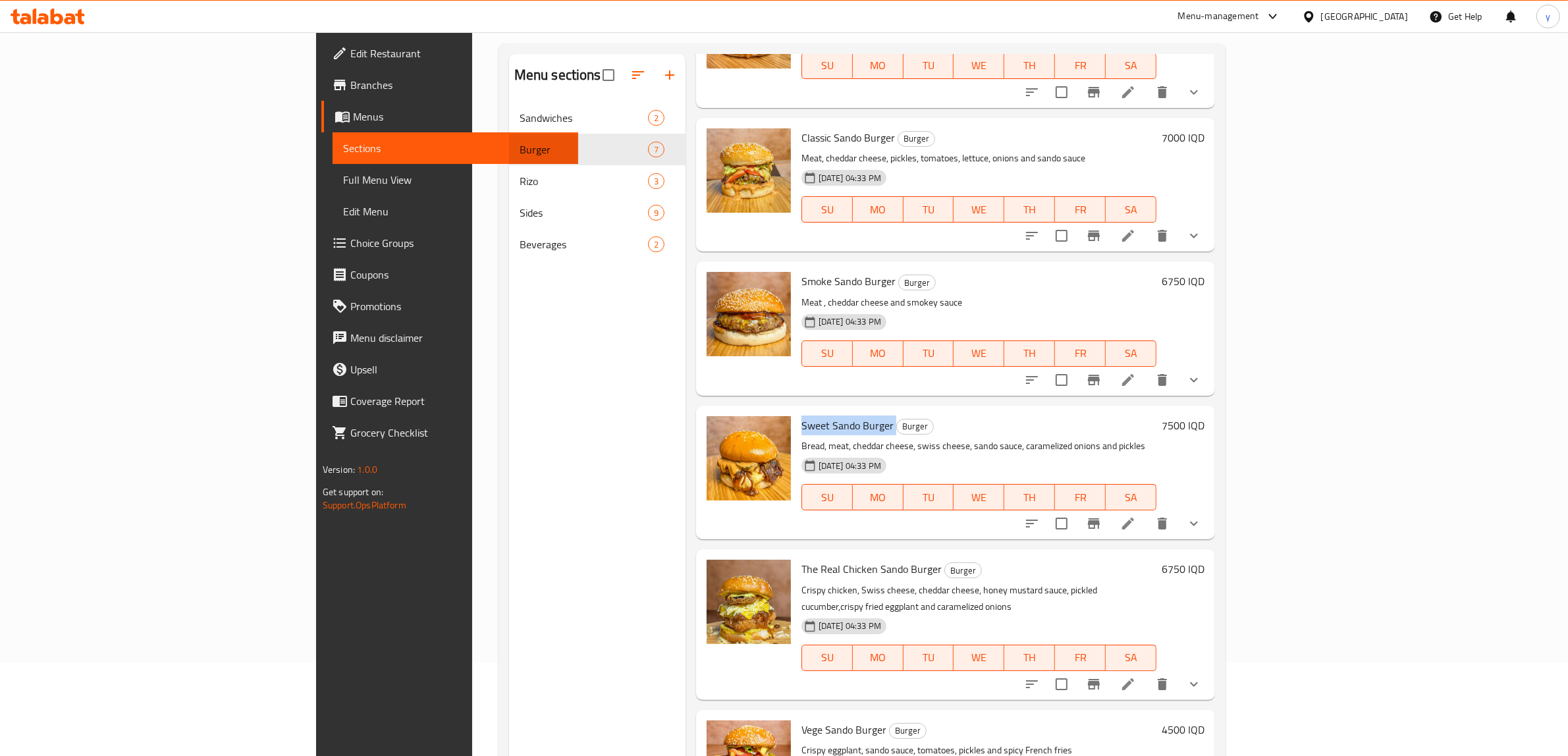
click at [801, 416] on span "Sweet Sando Burger" at bounding box center [847, 425] width 92 height 20
copy h6 "Sweet Sando Burger"
click at [332, 159] on link "Sections" at bounding box center [455, 148] width 246 height 32
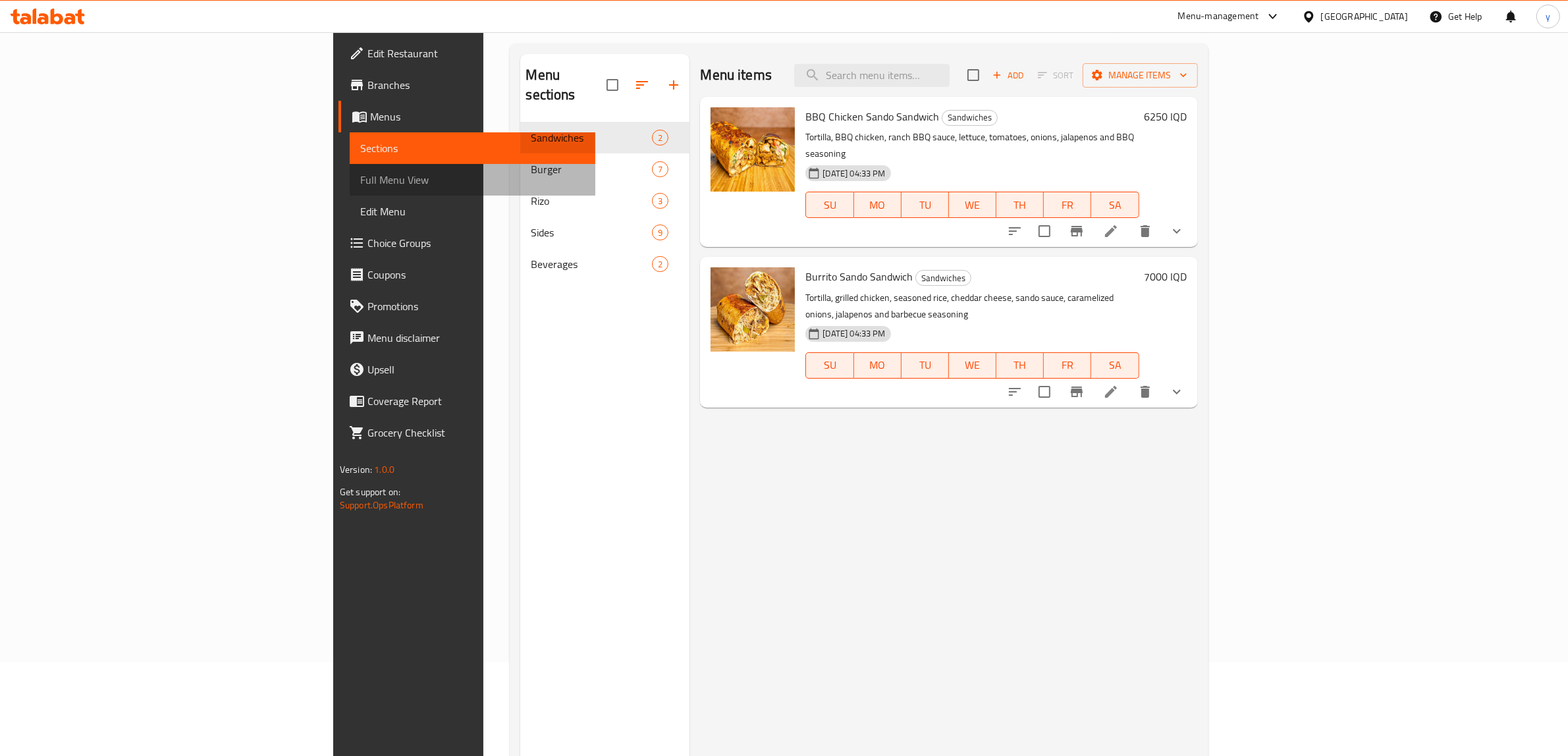
click at [350, 189] on link "Full Menu View" at bounding box center [473, 179] width 246 height 32
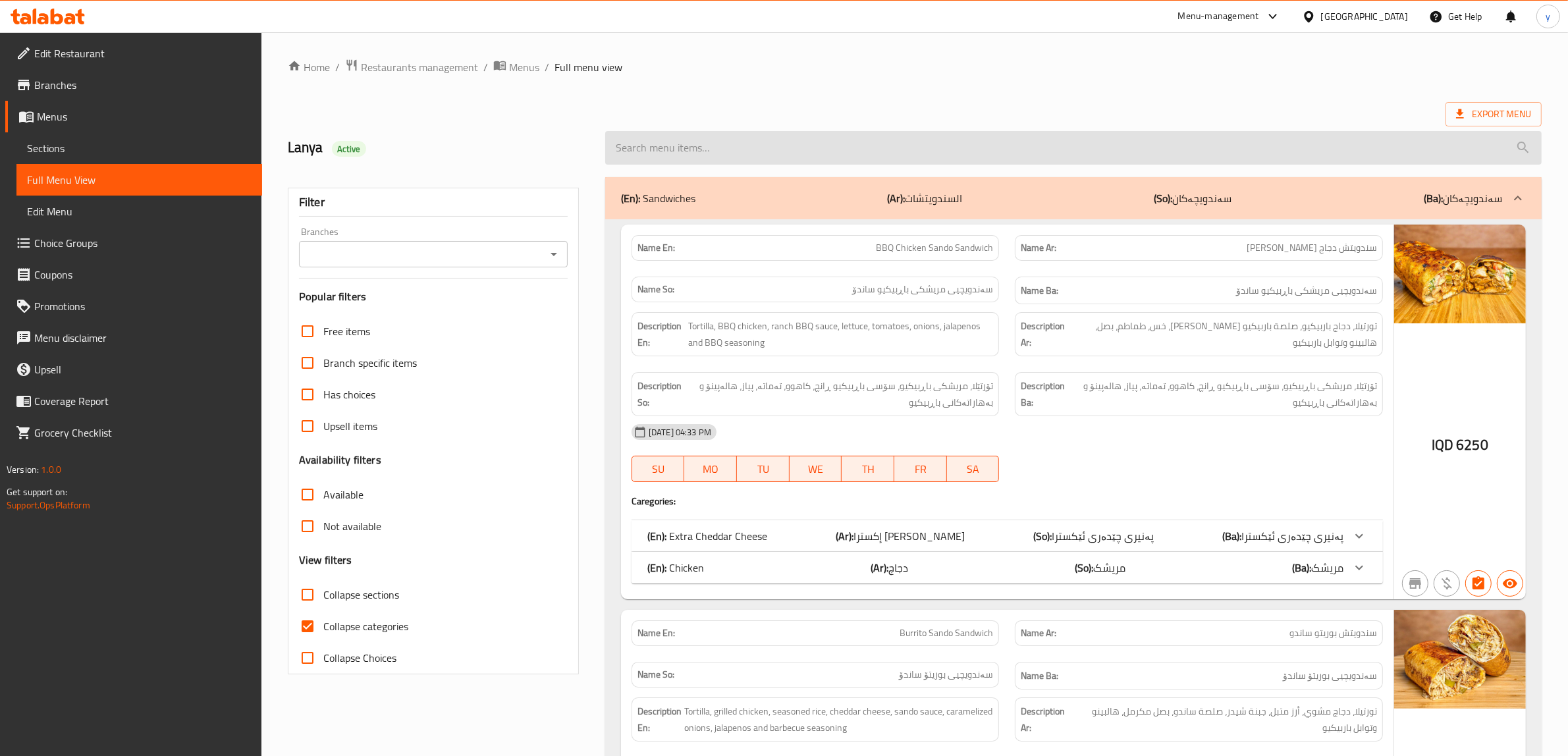
click at [699, 136] on input "search" at bounding box center [1073, 148] width 937 height 34
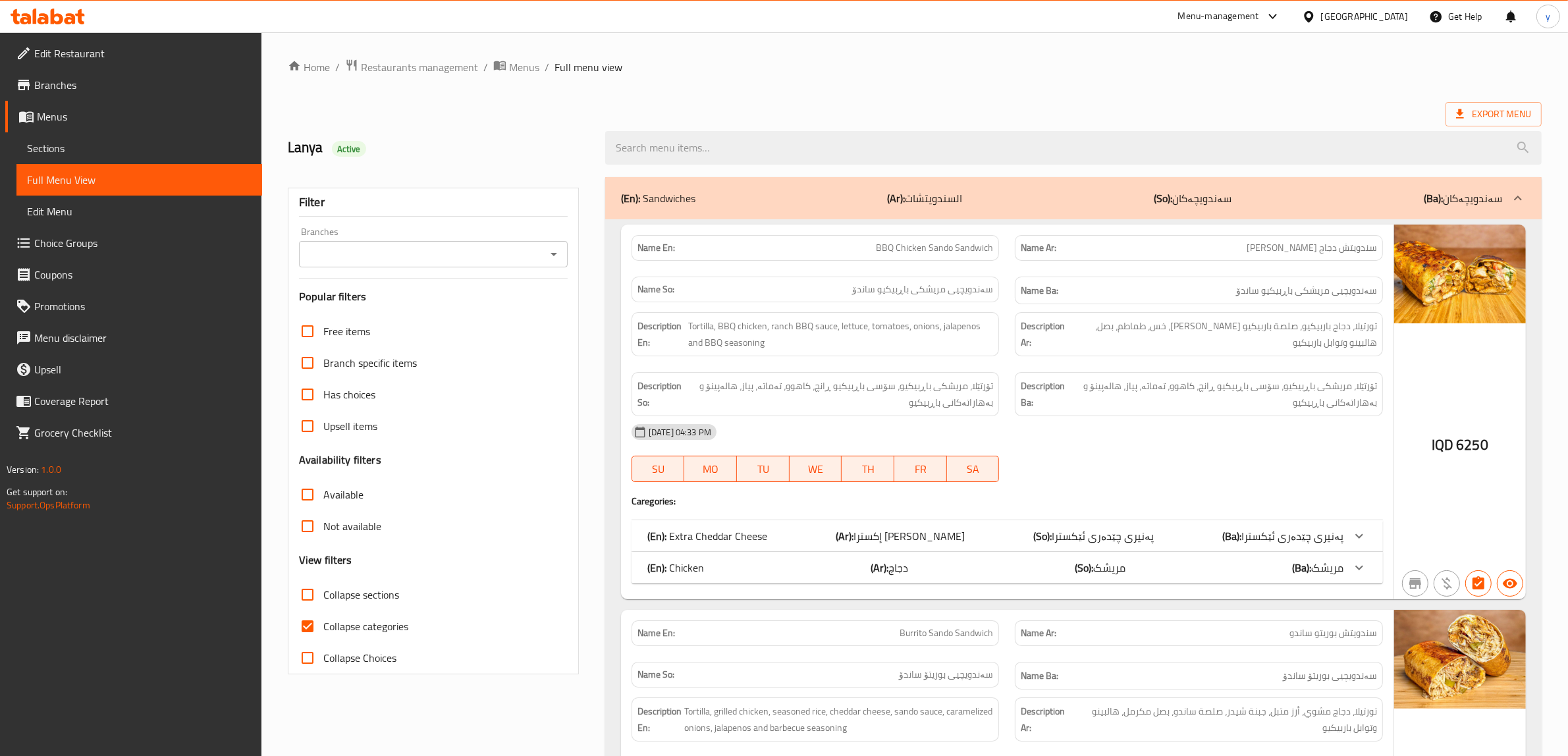
paste input "Sweet Sando Burger"
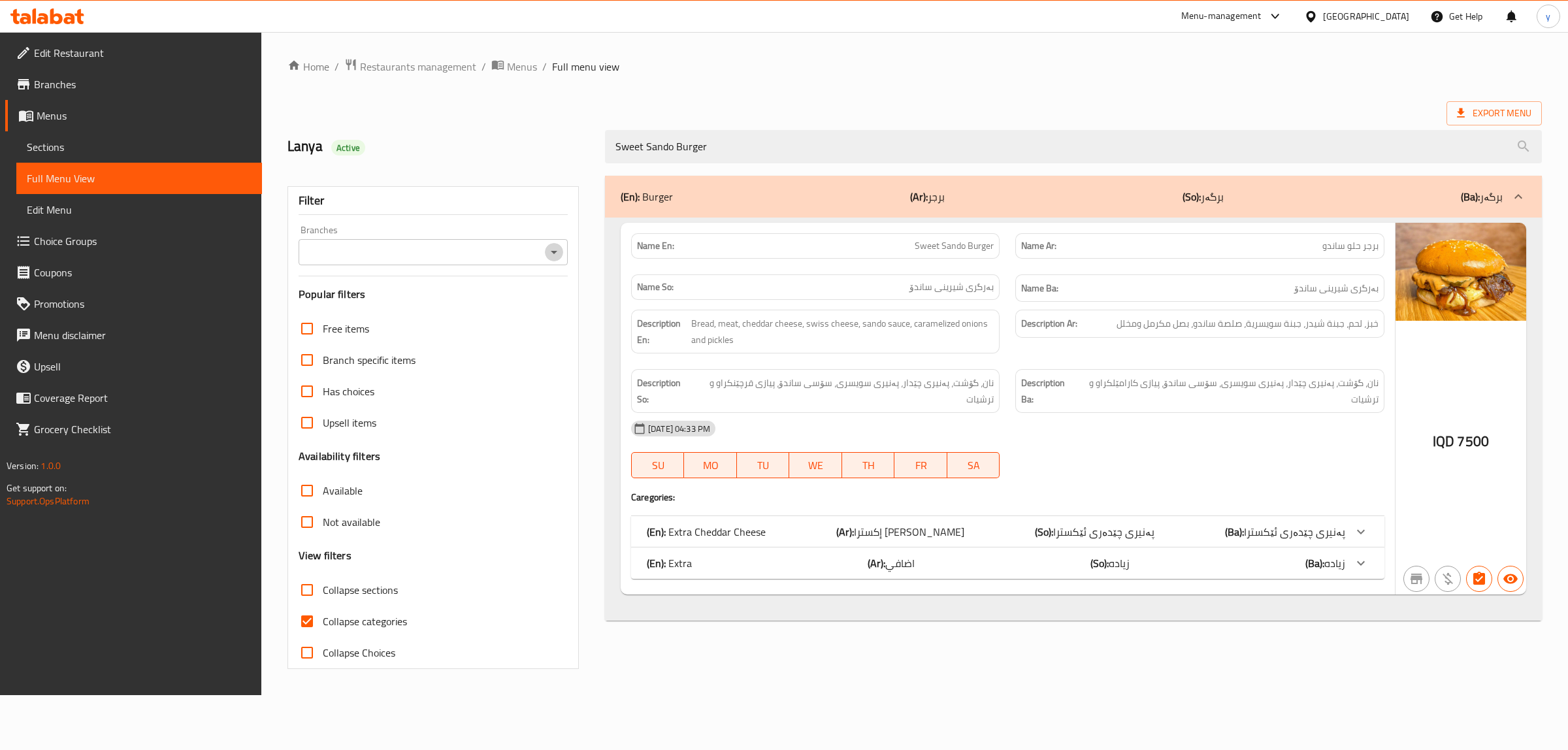
click at [559, 252] on icon "Open" at bounding box center [554, 252] width 16 height 16
type input "Sweet Sando Burger"
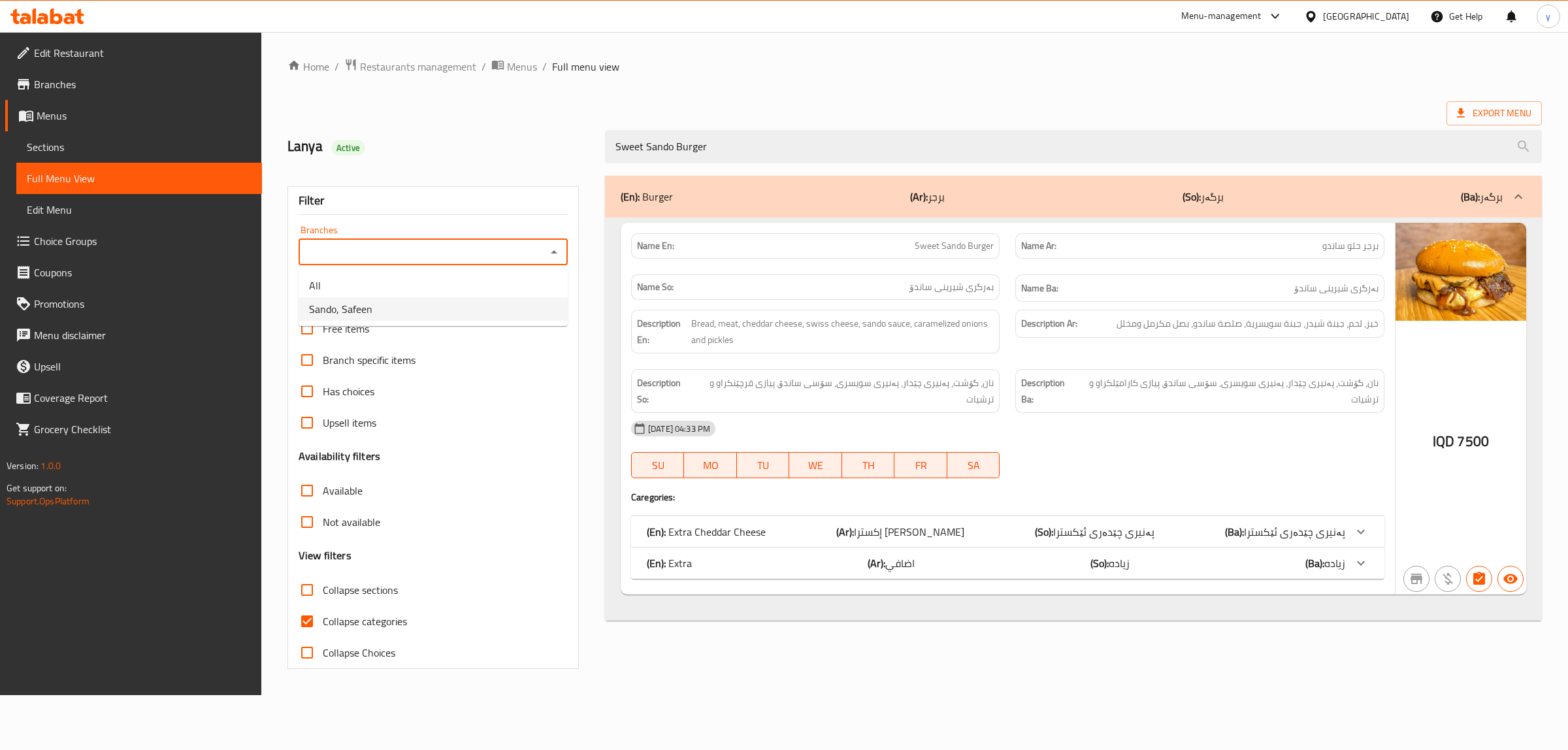
click at [487, 323] on ul "All [PERSON_NAME]" at bounding box center [432, 297] width 269 height 58
click at [420, 287] on li "All" at bounding box center [432, 285] width 269 height 23
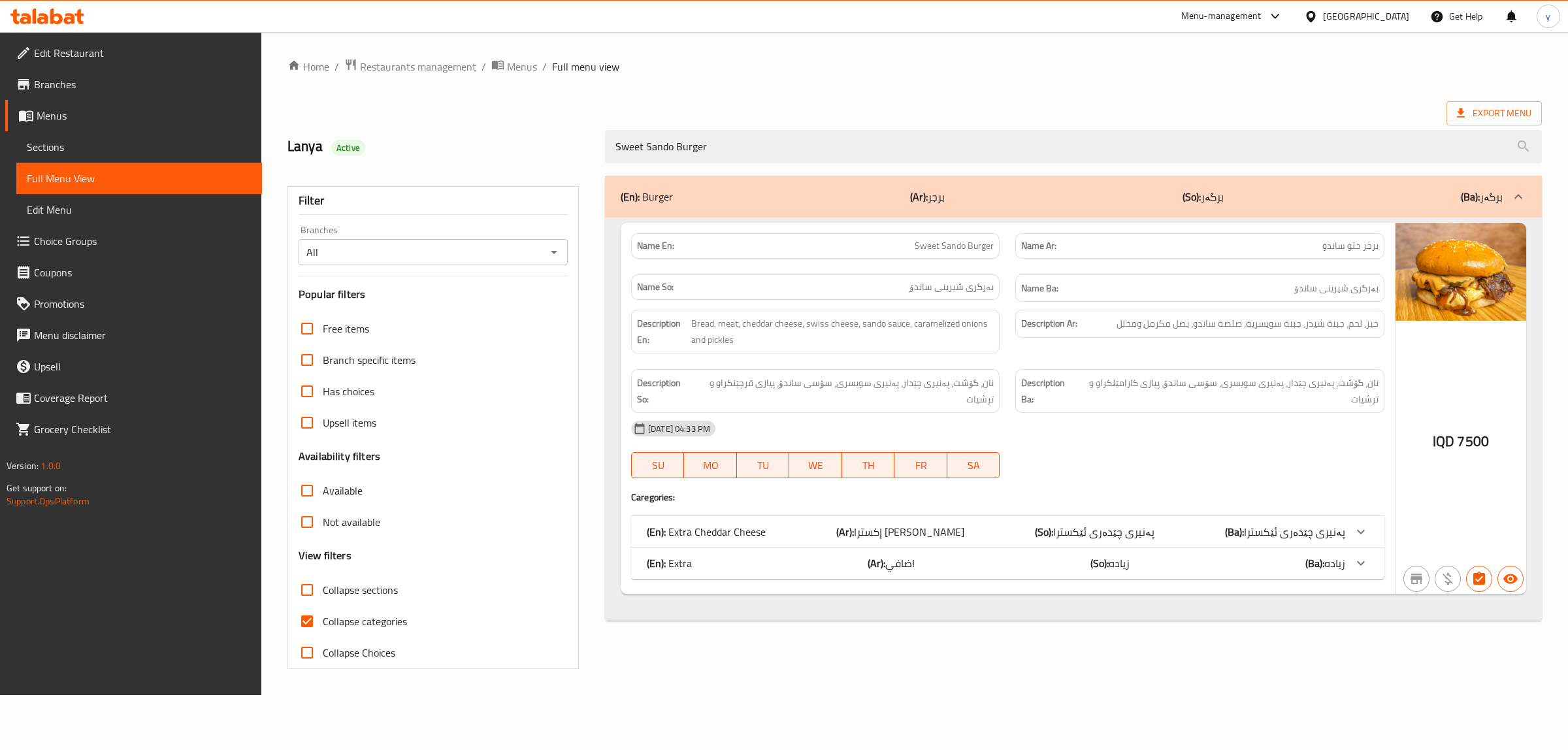
drag, startPoint x: 420, startPoint y: 287, endPoint x: 425, endPoint y: 293, distance: 7.8
click at [423, 295] on h3 "Popular filters" at bounding box center [432, 294] width 269 height 15
click at [550, 249] on icon "Open" at bounding box center [554, 252] width 16 height 16
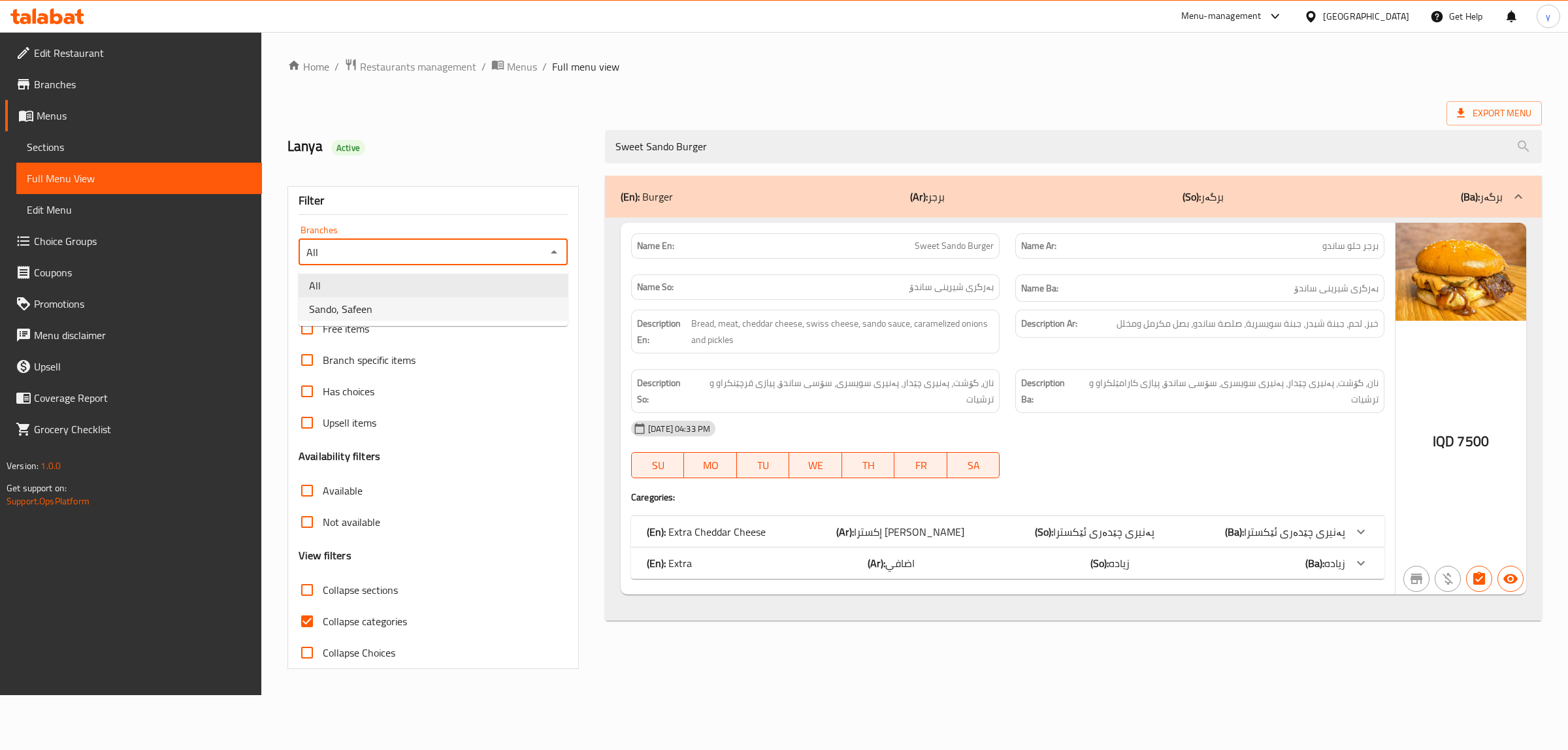
click at [474, 309] on li "Sando, Safeen" at bounding box center [432, 309] width 269 height 23
type input "Sando, Safeen"
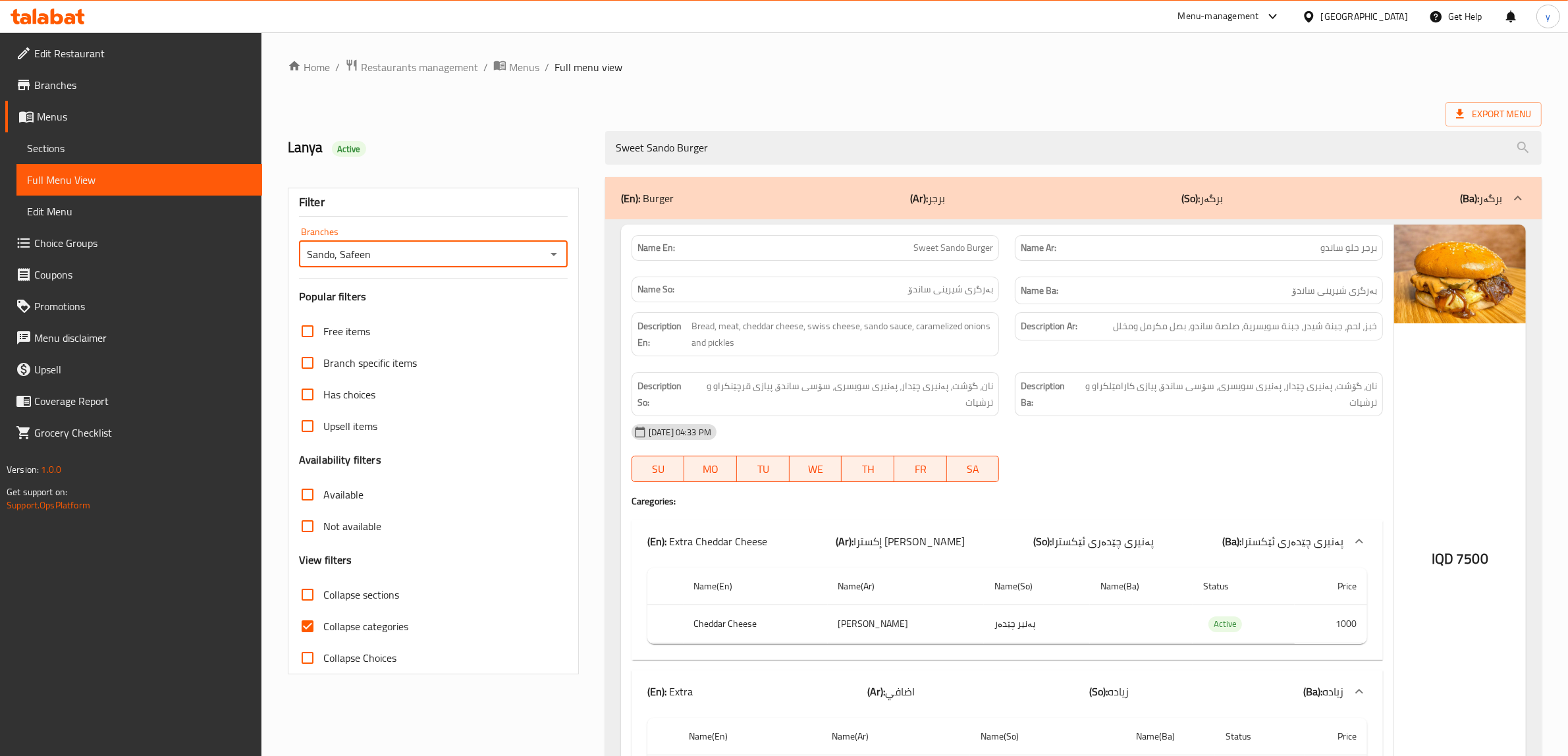
click at [313, 621] on input "Collapse categories" at bounding box center [307, 626] width 32 height 32
checkbox input "false"
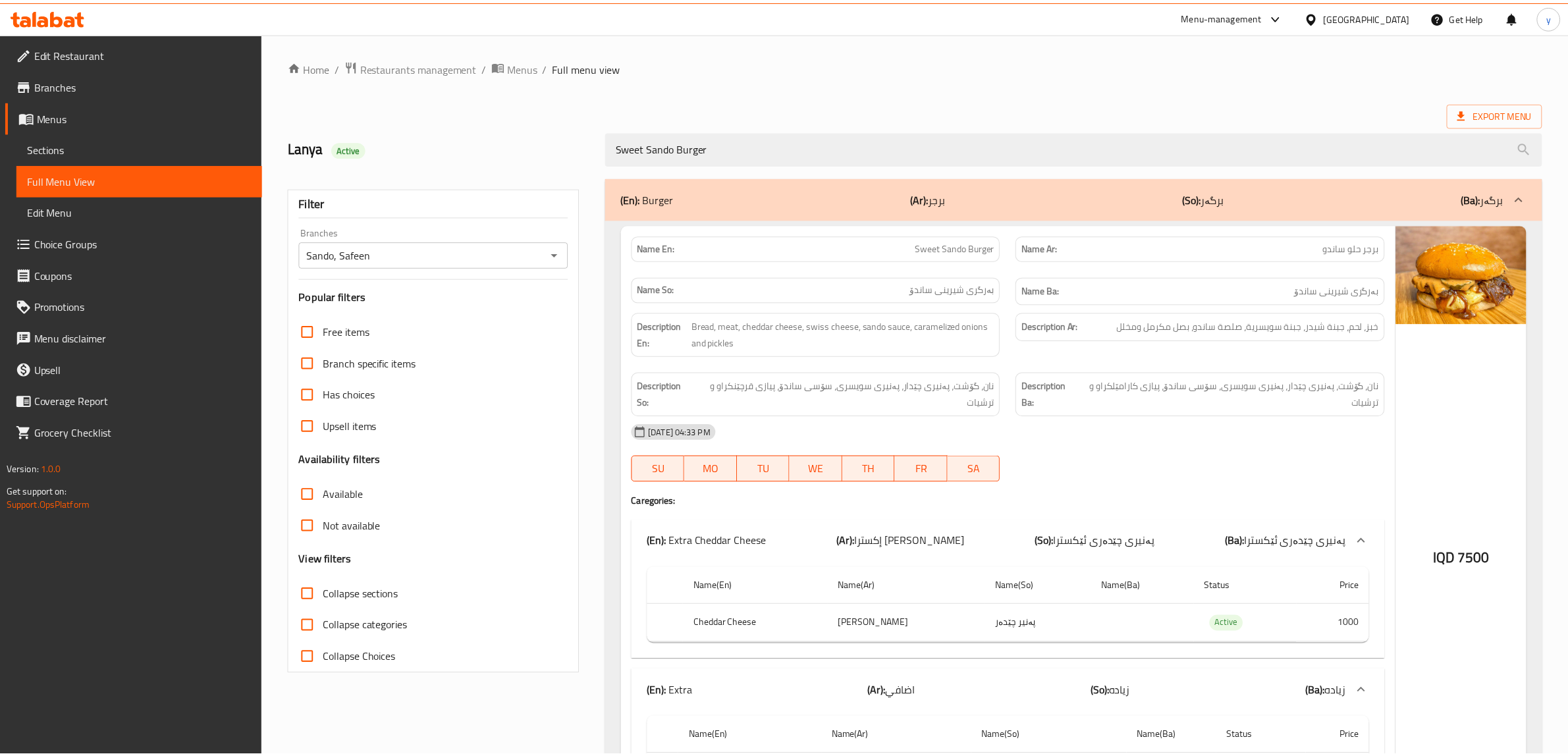
scroll to position [126, 0]
